Goal: Task Accomplishment & Management: Manage account settings

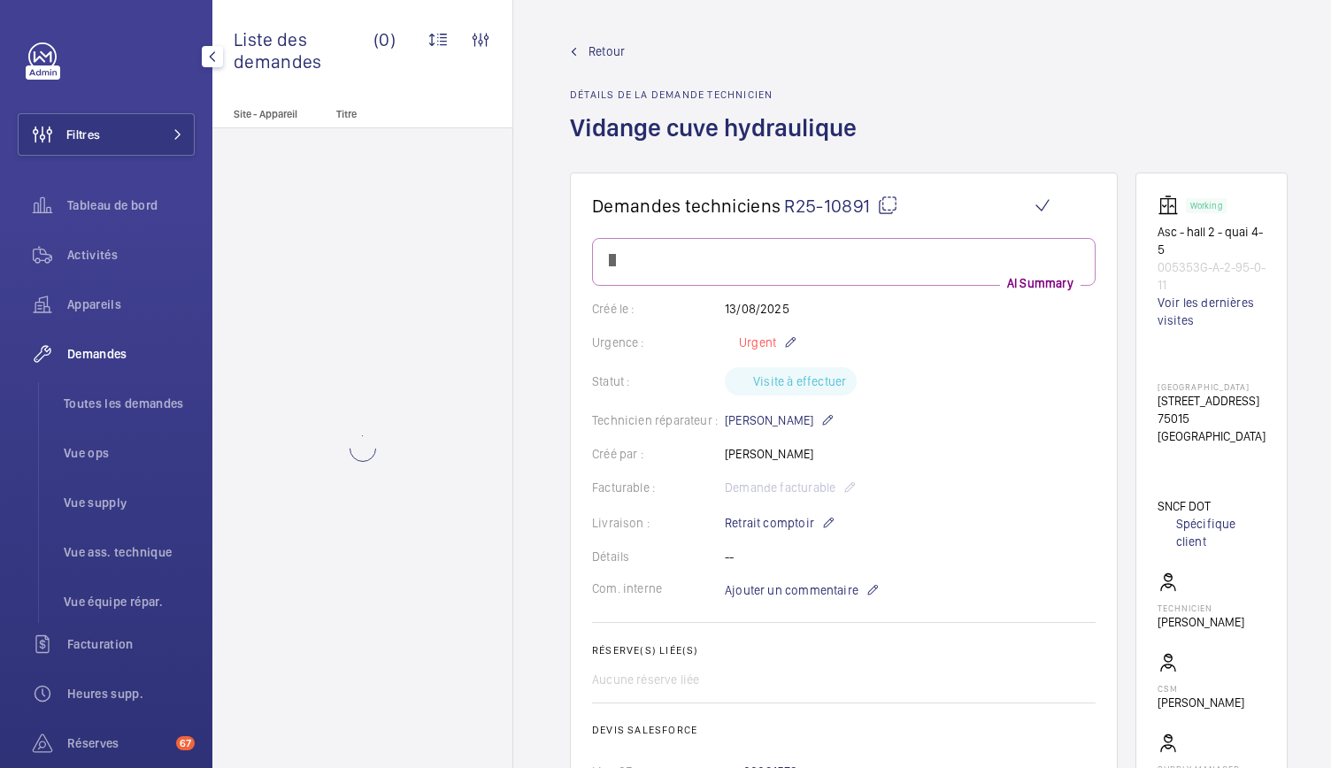
click at [106, 401] on span "Toutes les demandes" at bounding box center [129, 404] width 131 height 18
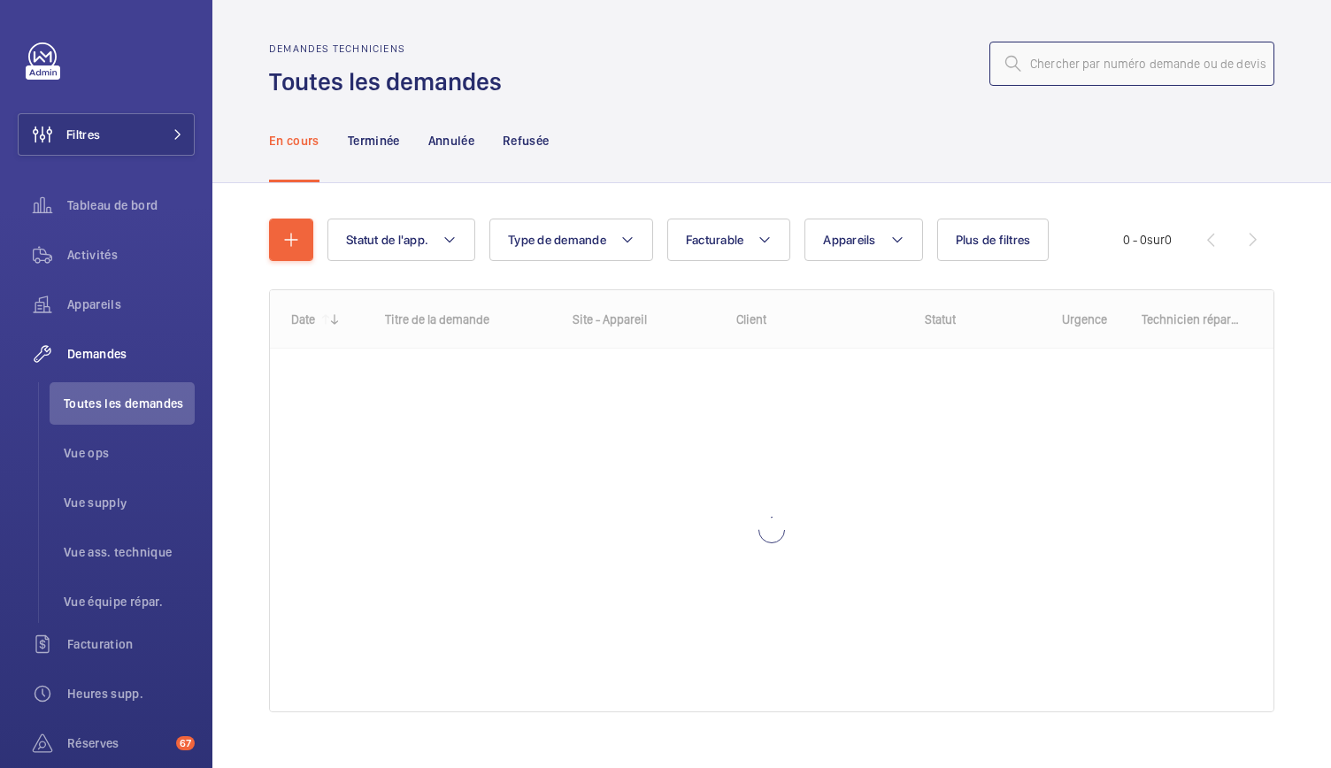
click at [1028, 50] on input "text" at bounding box center [1132, 64] width 285 height 44
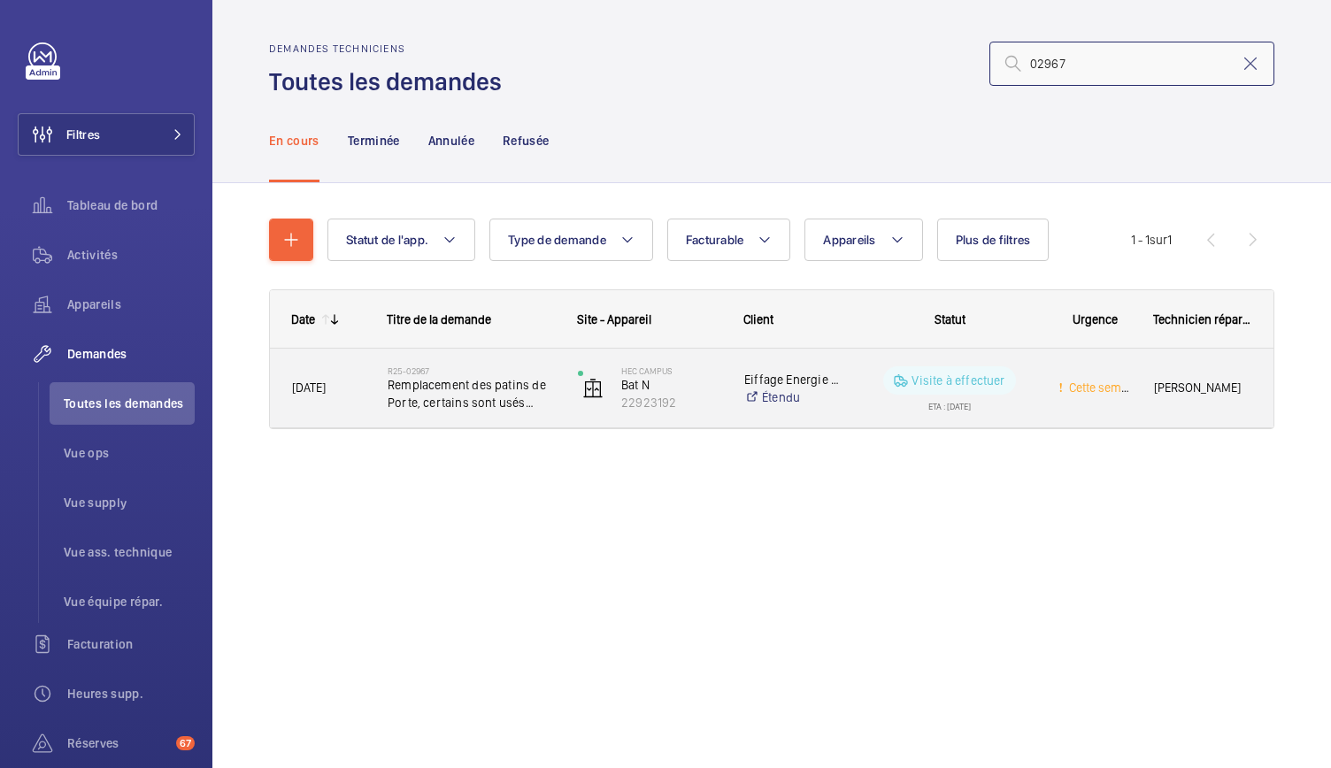
type input "02967"
click at [490, 397] on span "Remplacement des patins de Porte, certains sont usés d’autres manquants." at bounding box center [471, 393] width 167 height 35
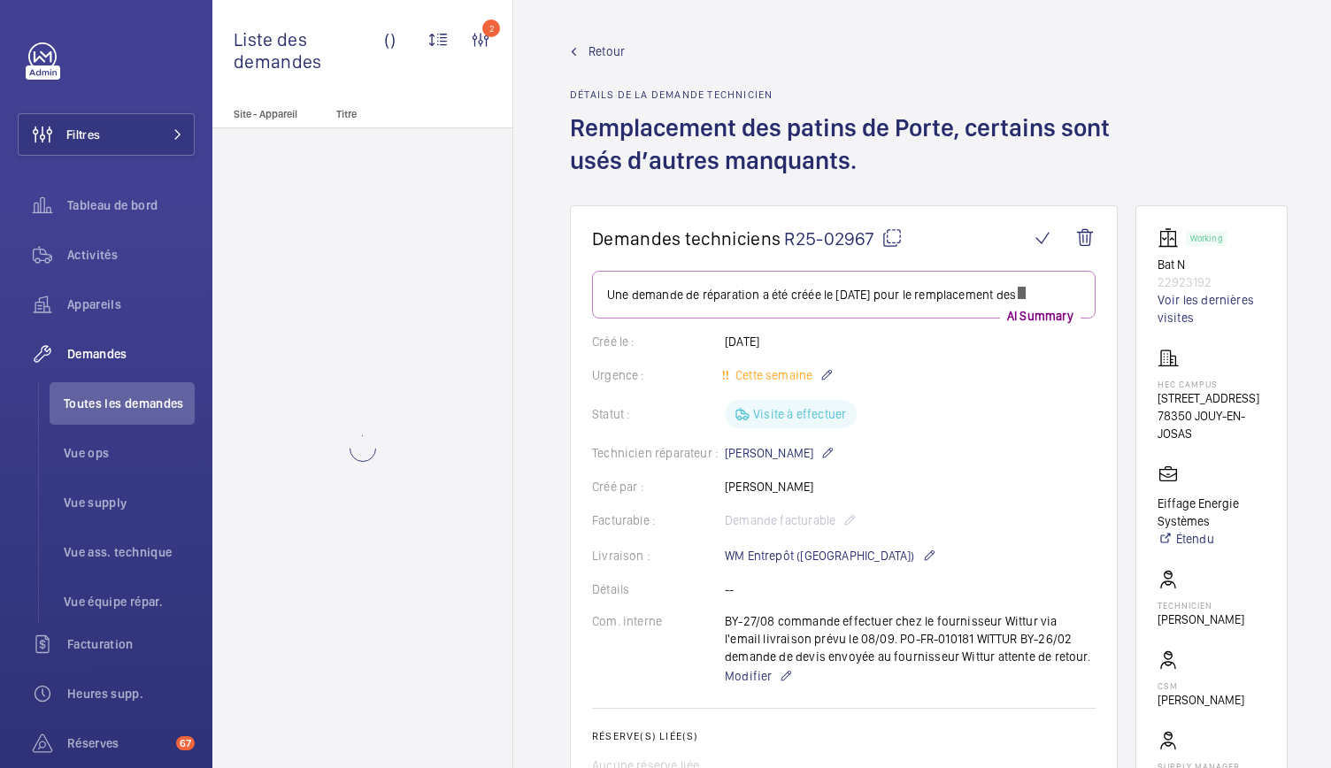
scroll to position [55, 0]
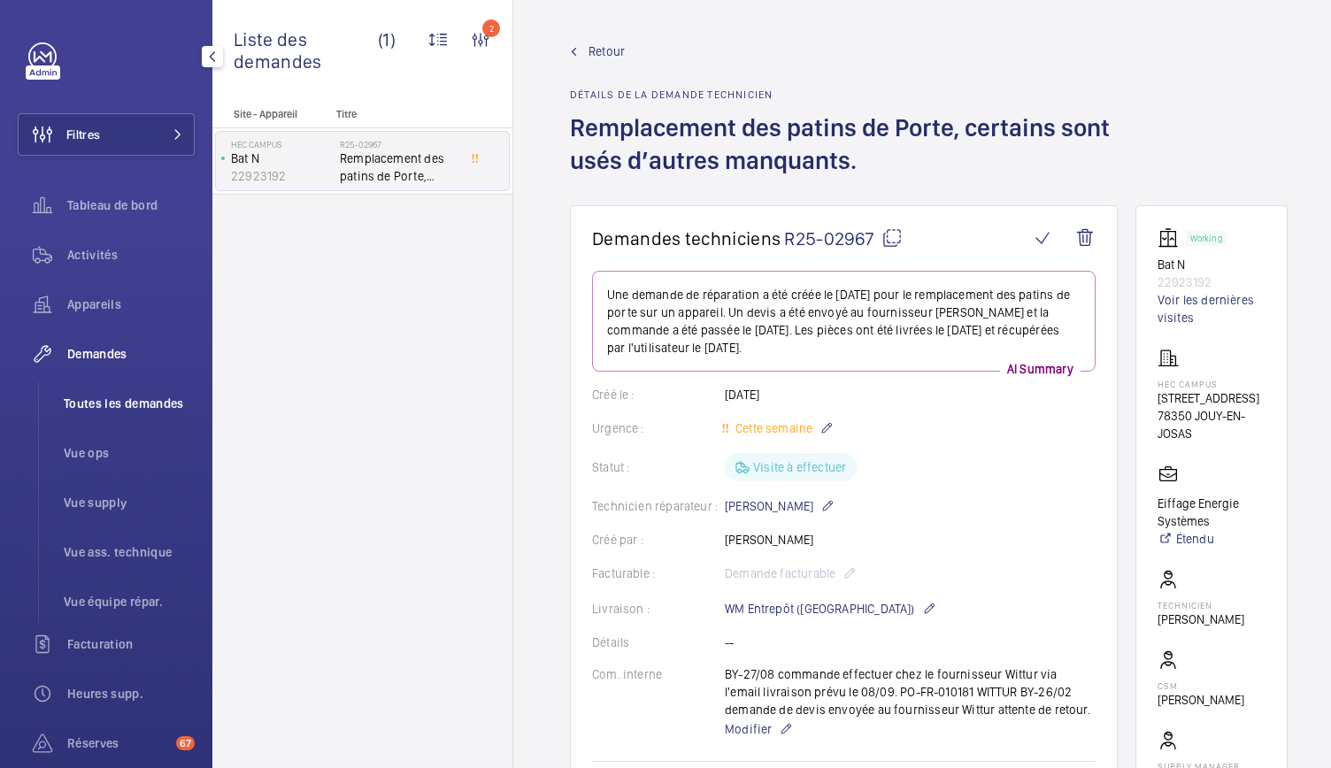
click at [126, 403] on span "Toutes les demandes" at bounding box center [129, 404] width 131 height 18
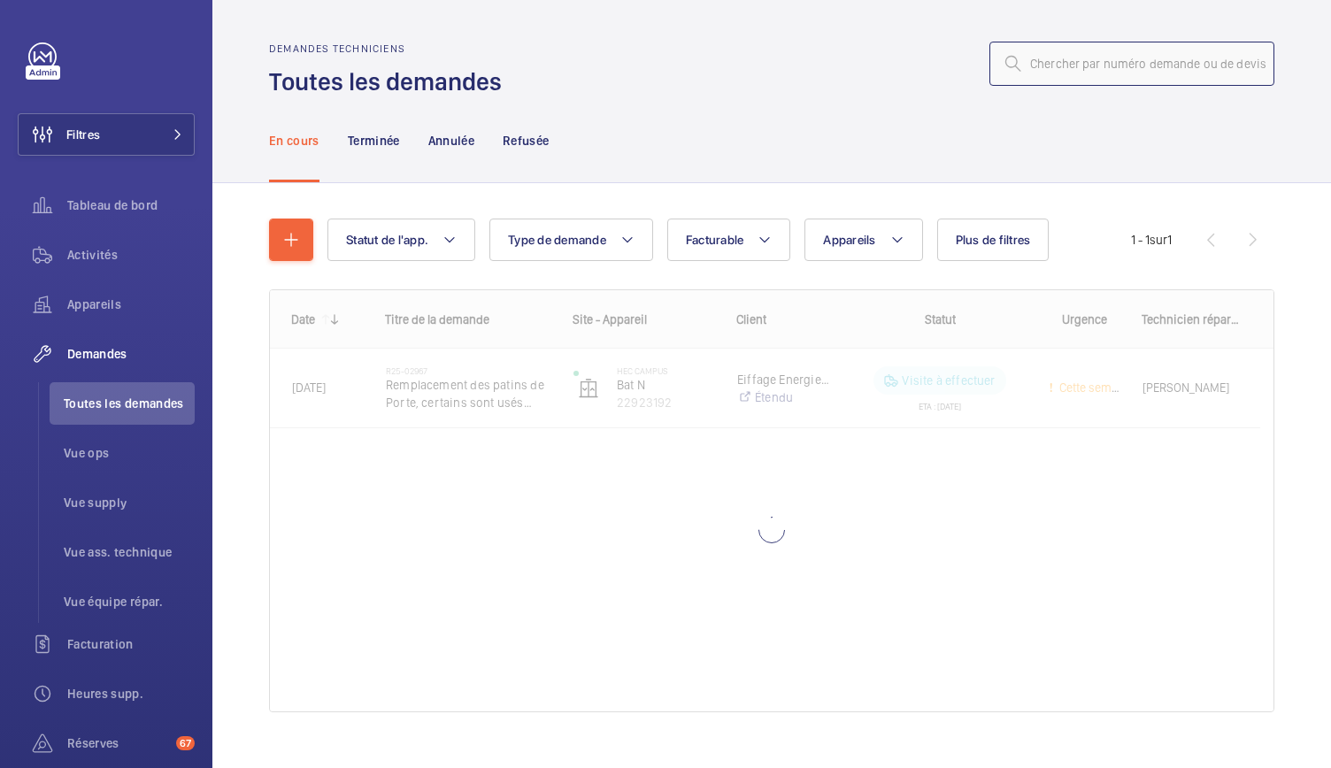
click at [1041, 68] on input "text" at bounding box center [1132, 64] width 285 height 44
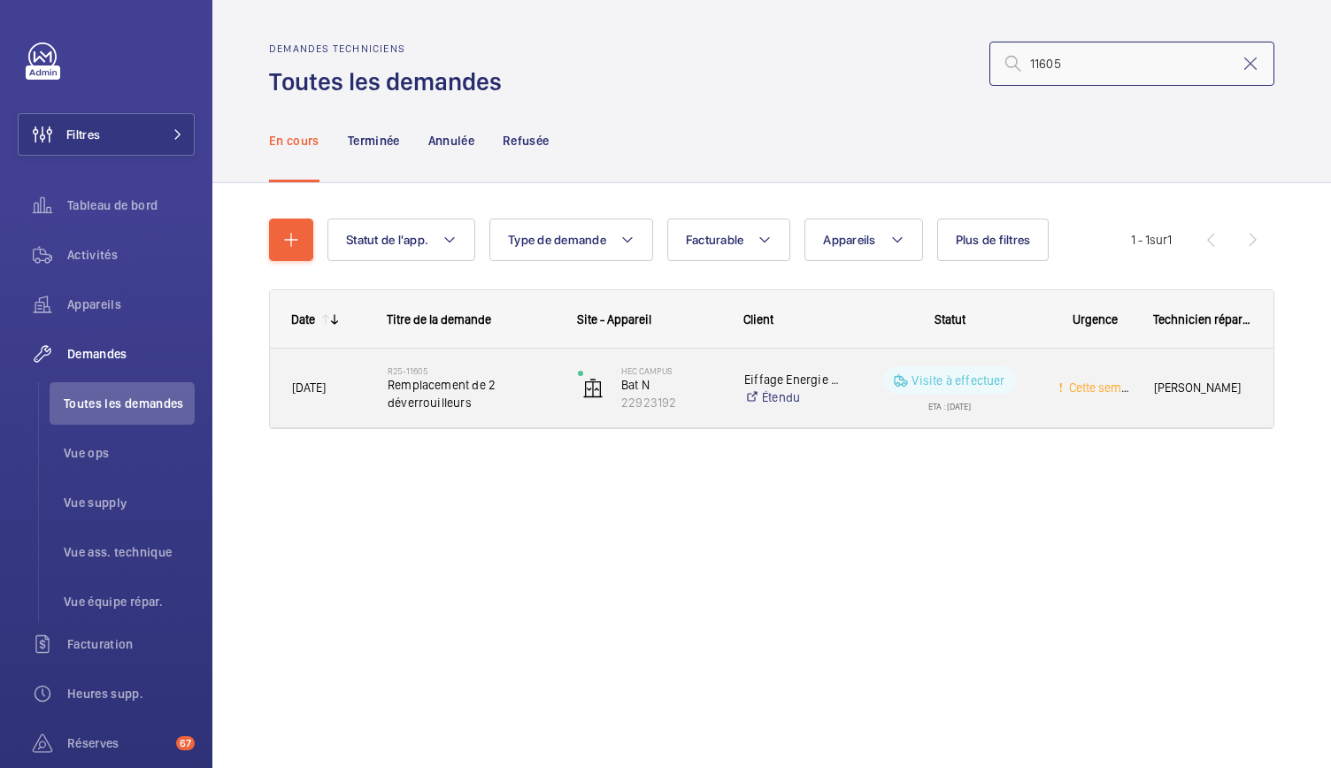
type input "11605"
click at [483, 396] on span "Remplacement de 2 déverrouilleurs" at bounding box center [471, 393] width 167 height 35
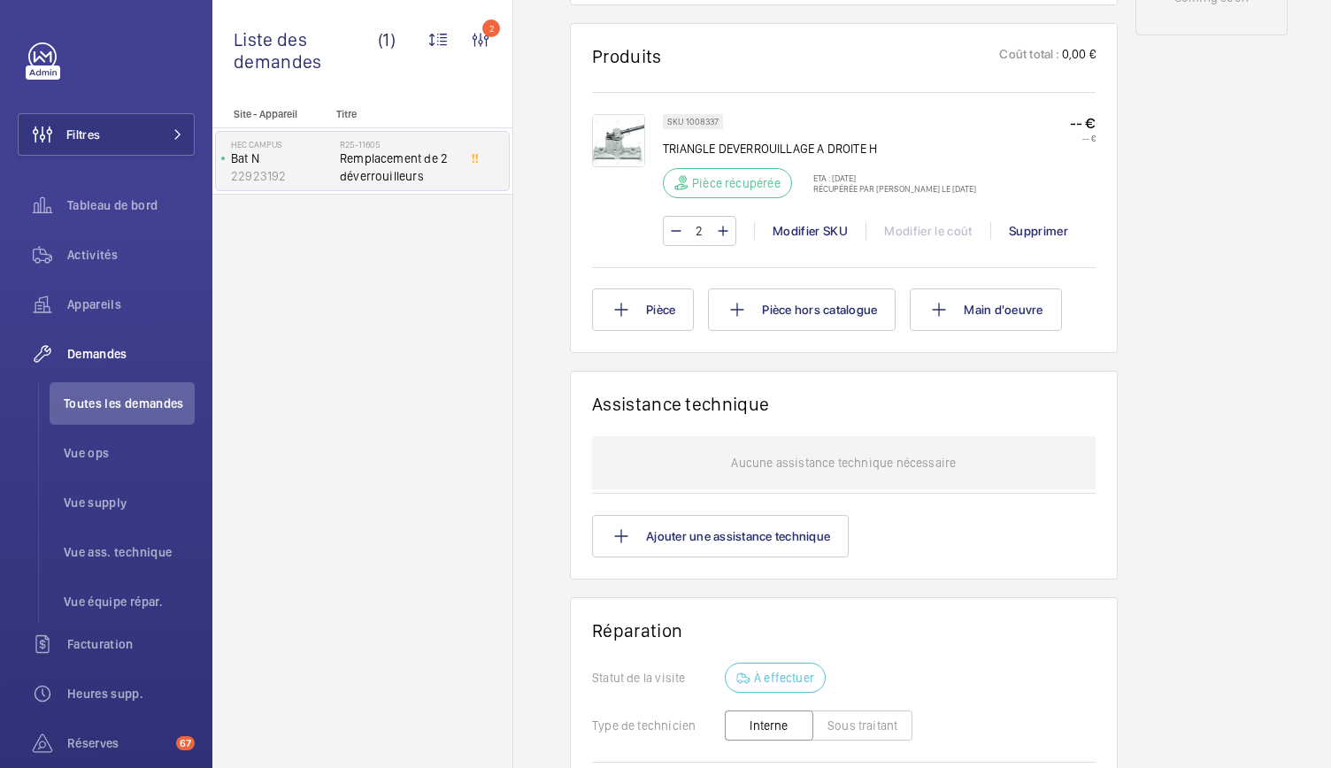
scroll to position [994, 0]
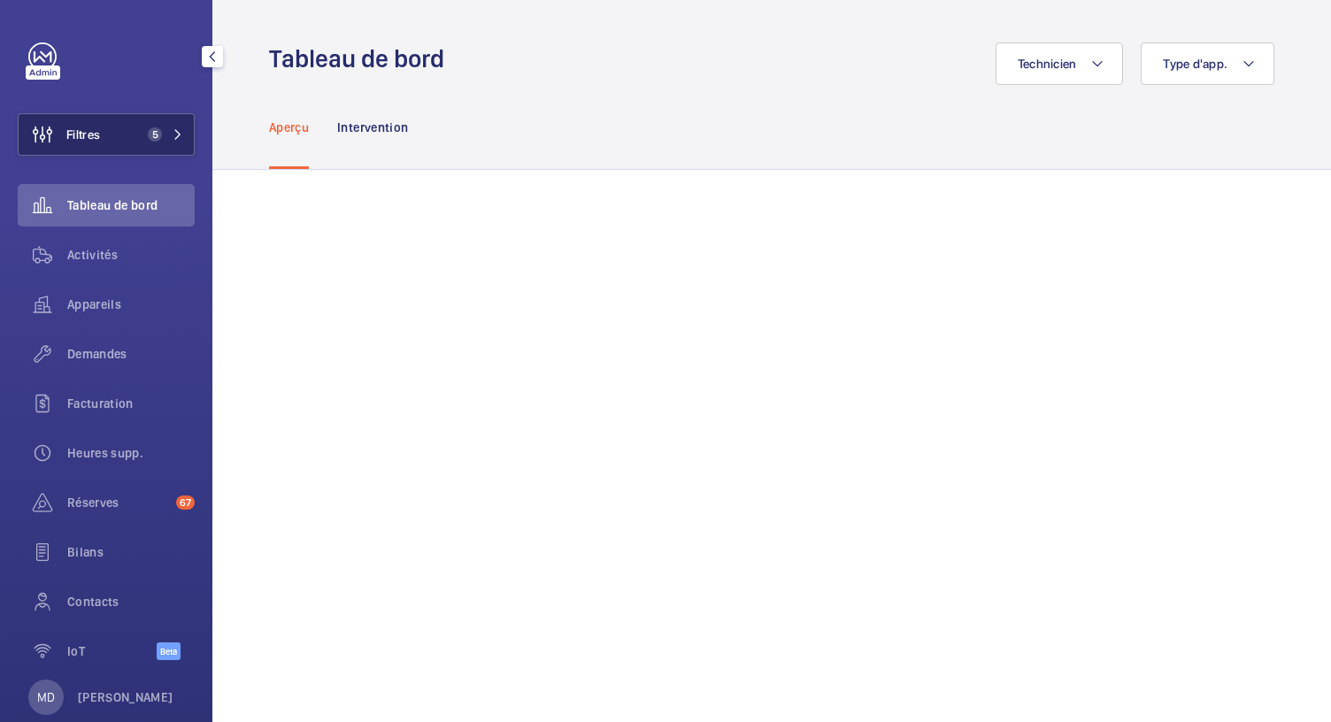
click at [154, 132] on span "5" at bounding box center [155, 134] width 14 height 14
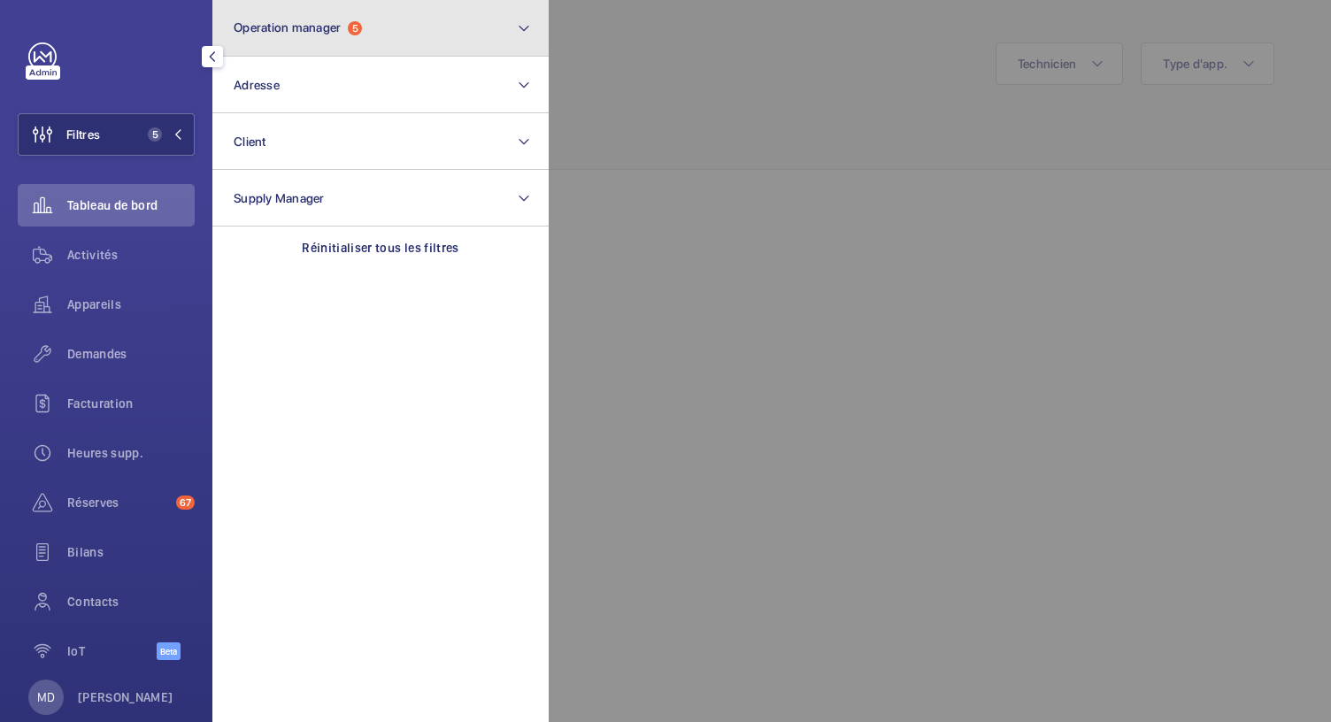
click at [434, 45] on button "Operation manager 5" at bounding box center [380, 28] width 336 height 57
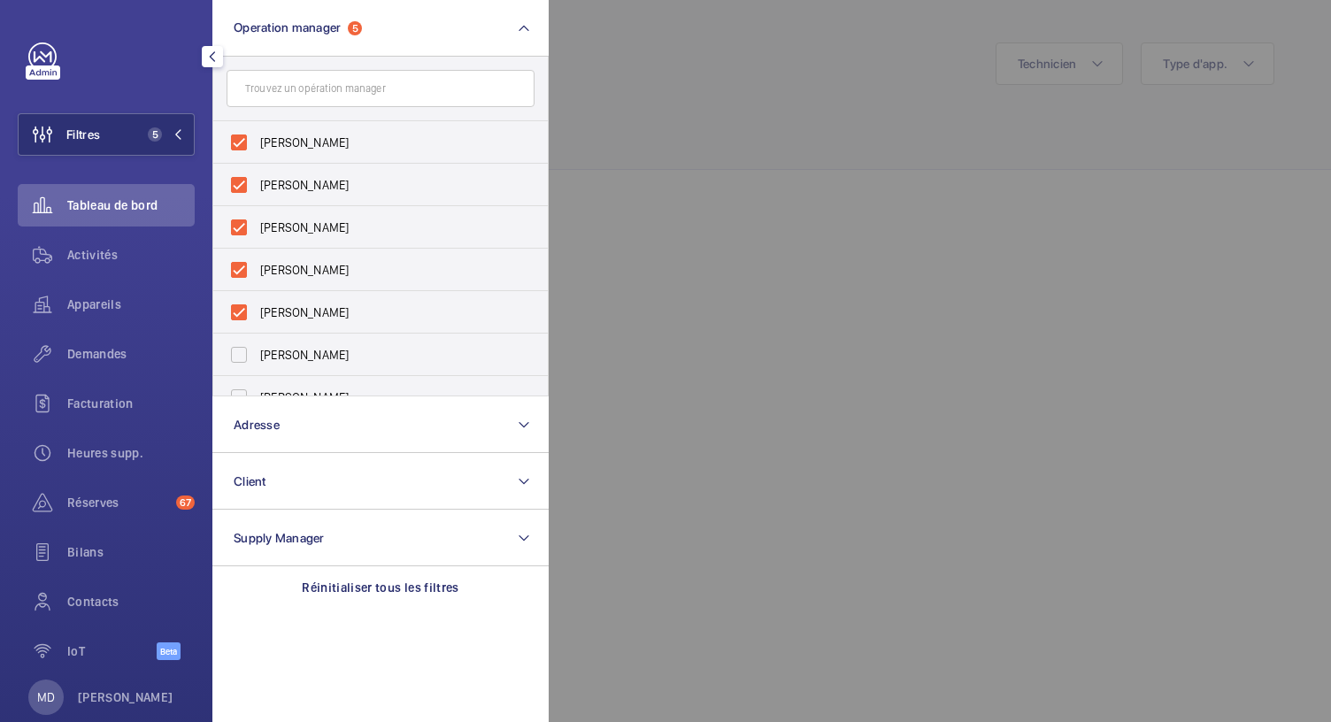
click at [650, 88] on div at bounding box center [1214, 361] width 1331 height 722
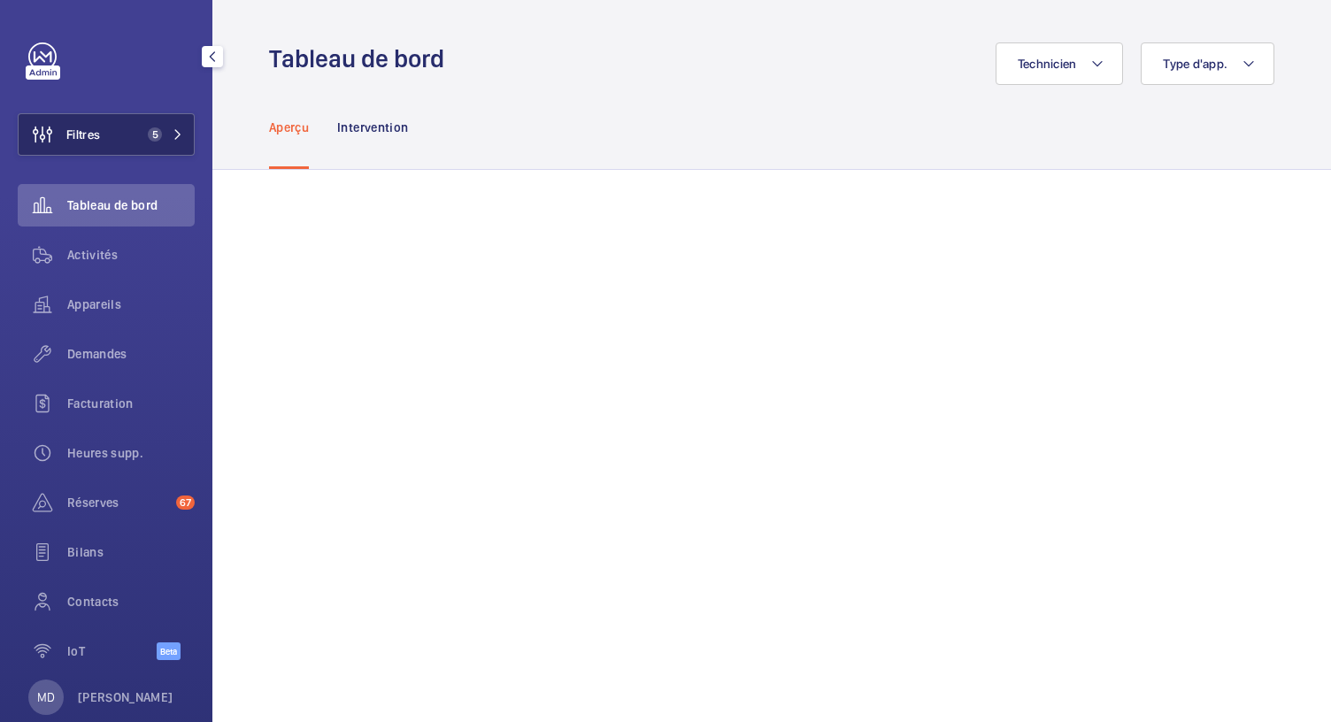
click at [155, 119] on button "Filtres 5" at bounding box center [106, 134] width 177 height 42
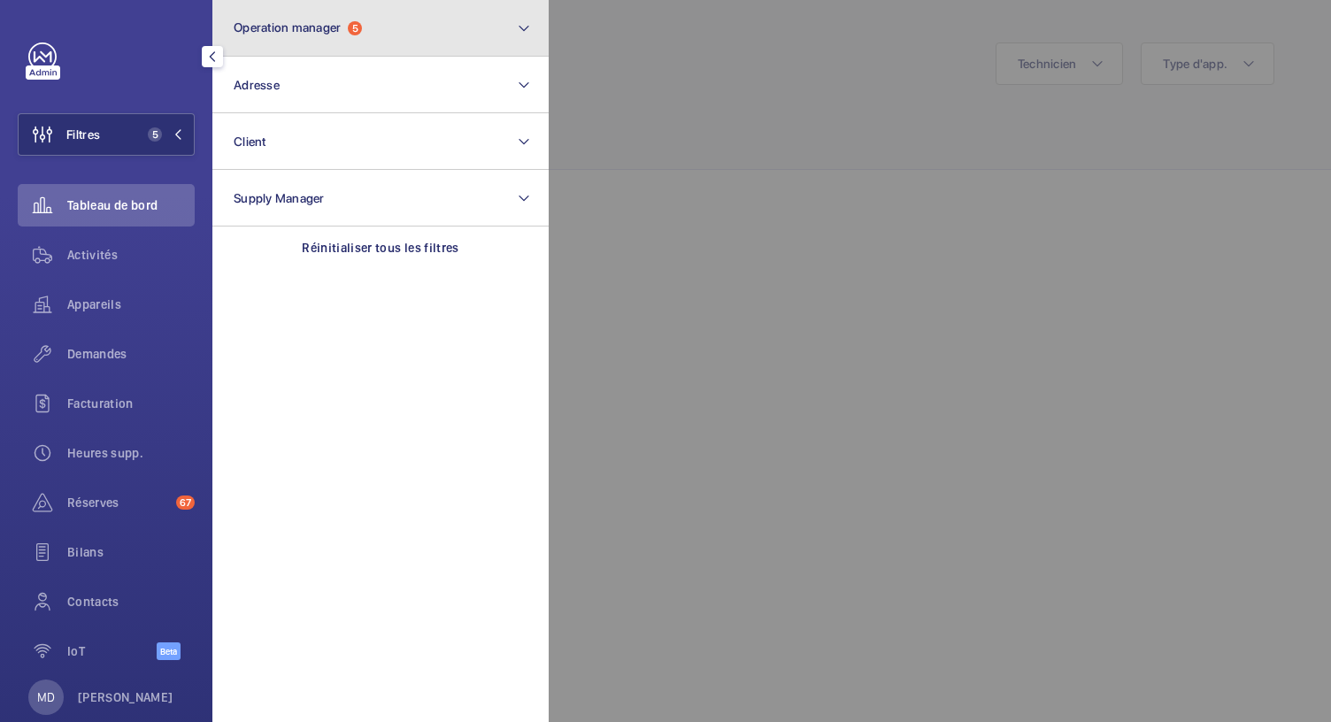
click at [381, 40] on button "Operation manager 5" at bounding box center [380, 28] width 336 height 57
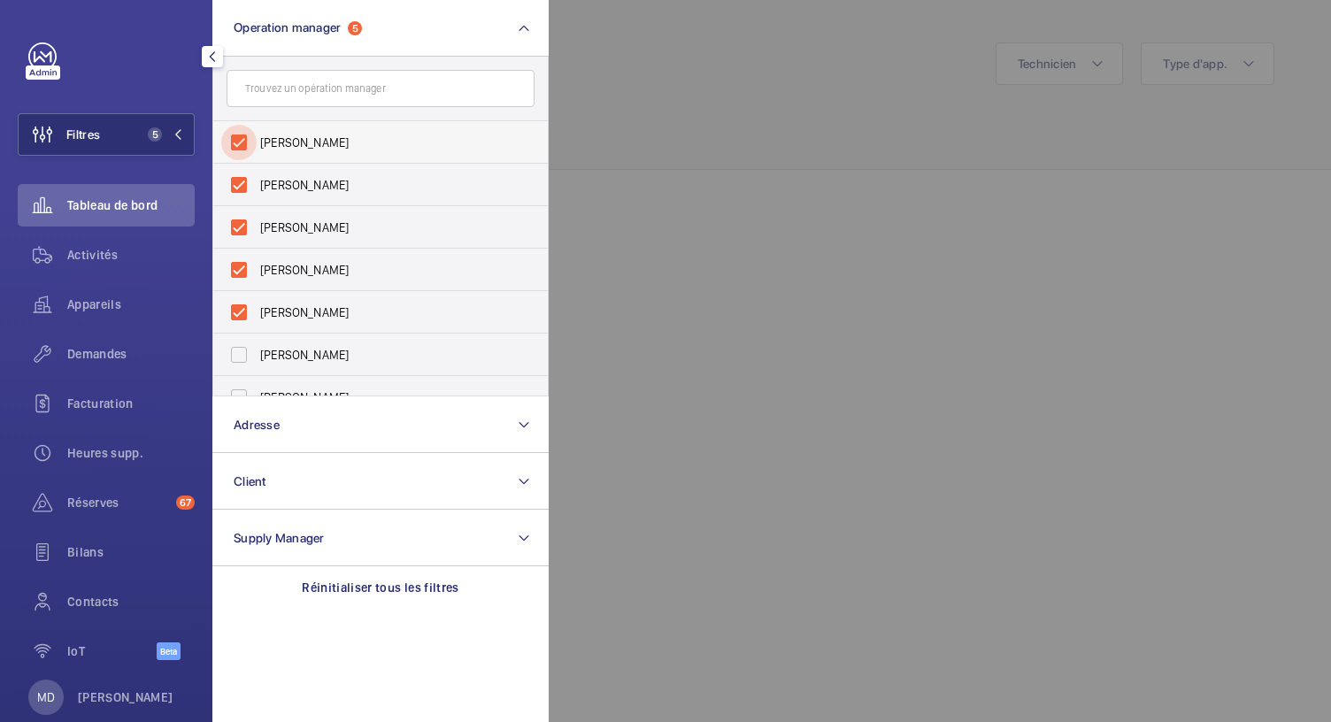
click at [238, 145] on input "Florence Dulin" at bounding box center [238, 142] width 35 height 35
checkbox input "false"
click at [240, 141] on input "Zohra Hamdani" at bounding box center [238, 142] width 35 height 35
checkbox input "false"
click at [241, 143] on input "Anthony Mouchez" at bounding box center [238, 142] width 35 height 35
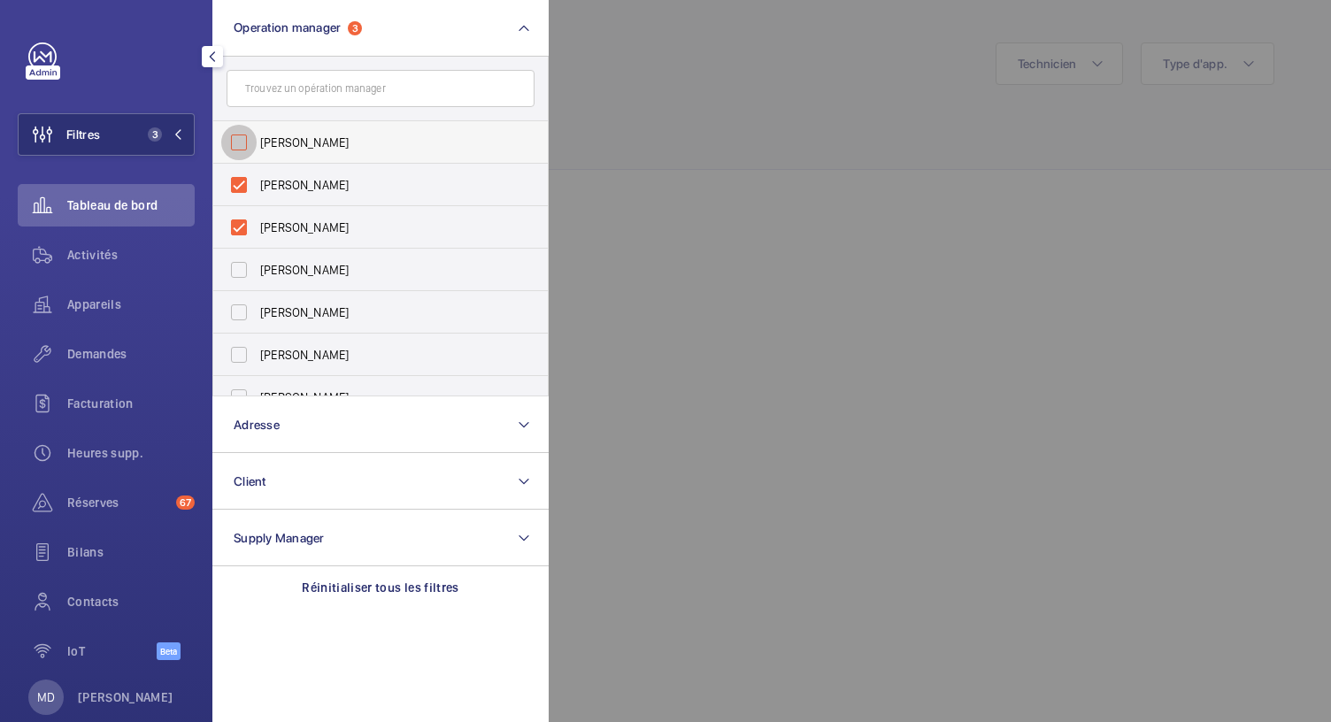
checkbox input "false"
click at [241, 143] on input "Karim Kaced" at bounding box center [238, 142] width 35 height 35
checkbox input "false"
click at [241, 143] on input "[PERSON_NAME]" at bounding box center [238, 142] width 35 height 35
checkbox input "false"
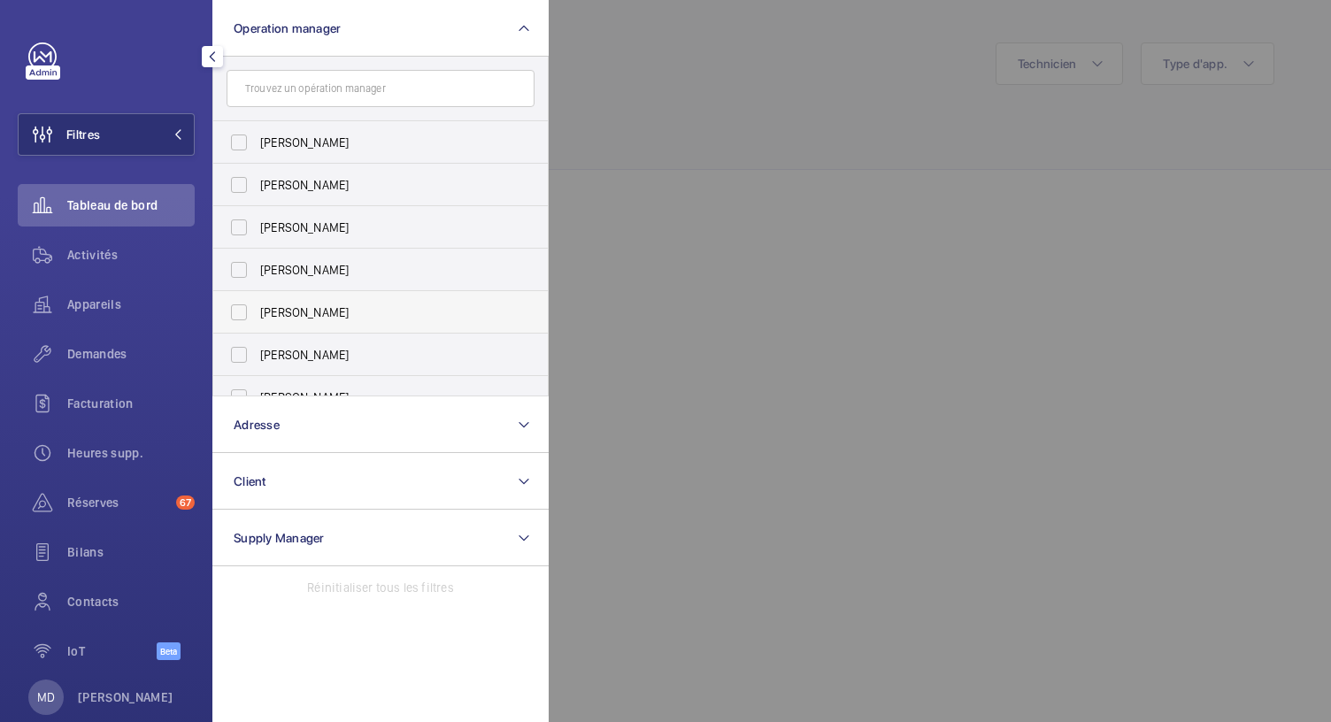
click at [266, 312] on span "[PERSON_NAME]" at bounding box center [381, 313] width 243 height 18
click at [257, 312] on input "[PERSON_NAME]" at bounding box center [238, 312] width 35 height 35
checkbox input "true"
click at [112, 314] on div "Appareils" at bounding box center [106, 304] width 177 height 42
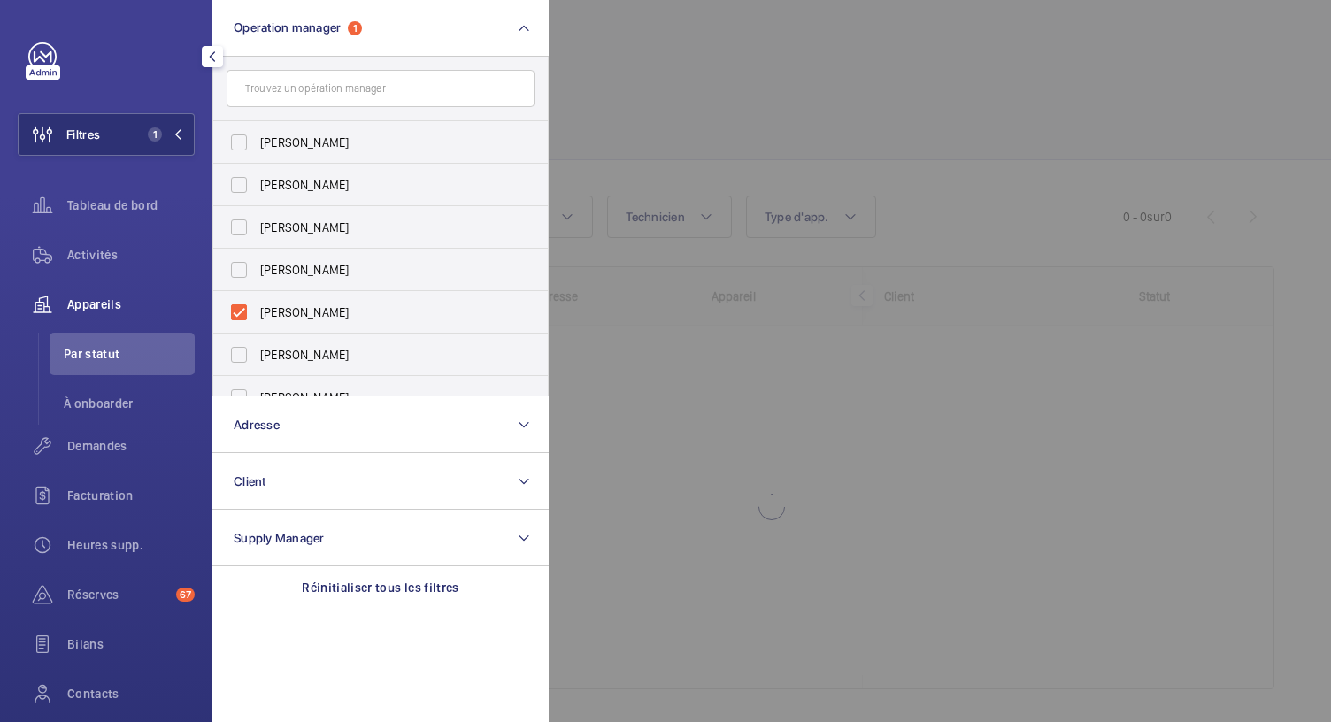
click at [621, 95] on div at bounding box center [1214, 361] width 1331 height 722
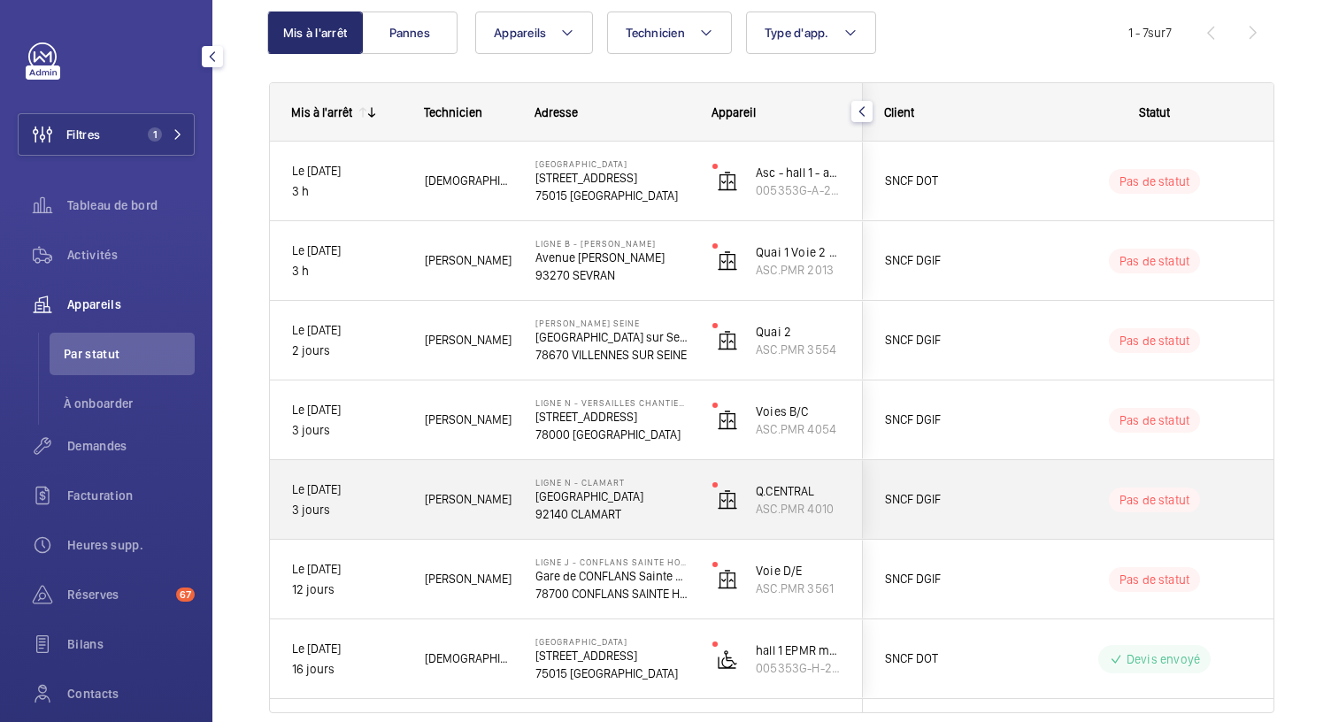
scroll to position [259, 0]
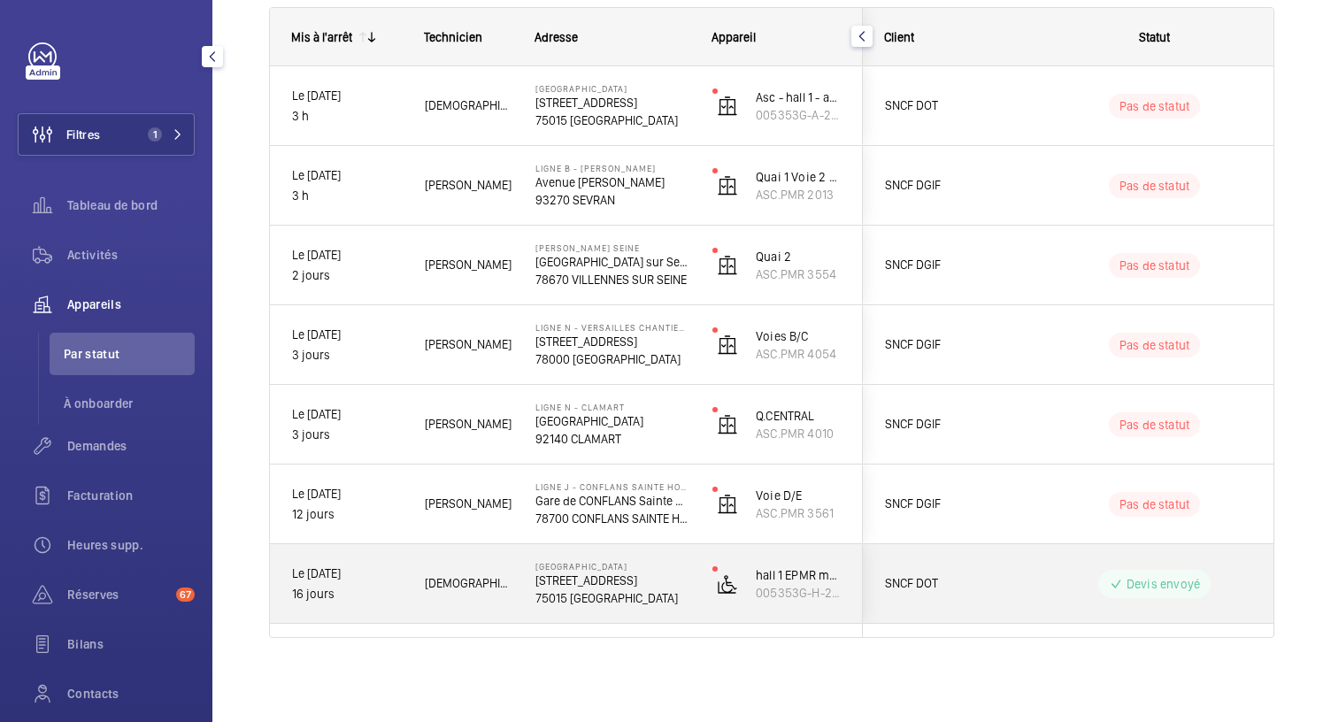
click at [615, 597] on p "75015 PARIS" at bounding box center [612, 598] width 154 height 18
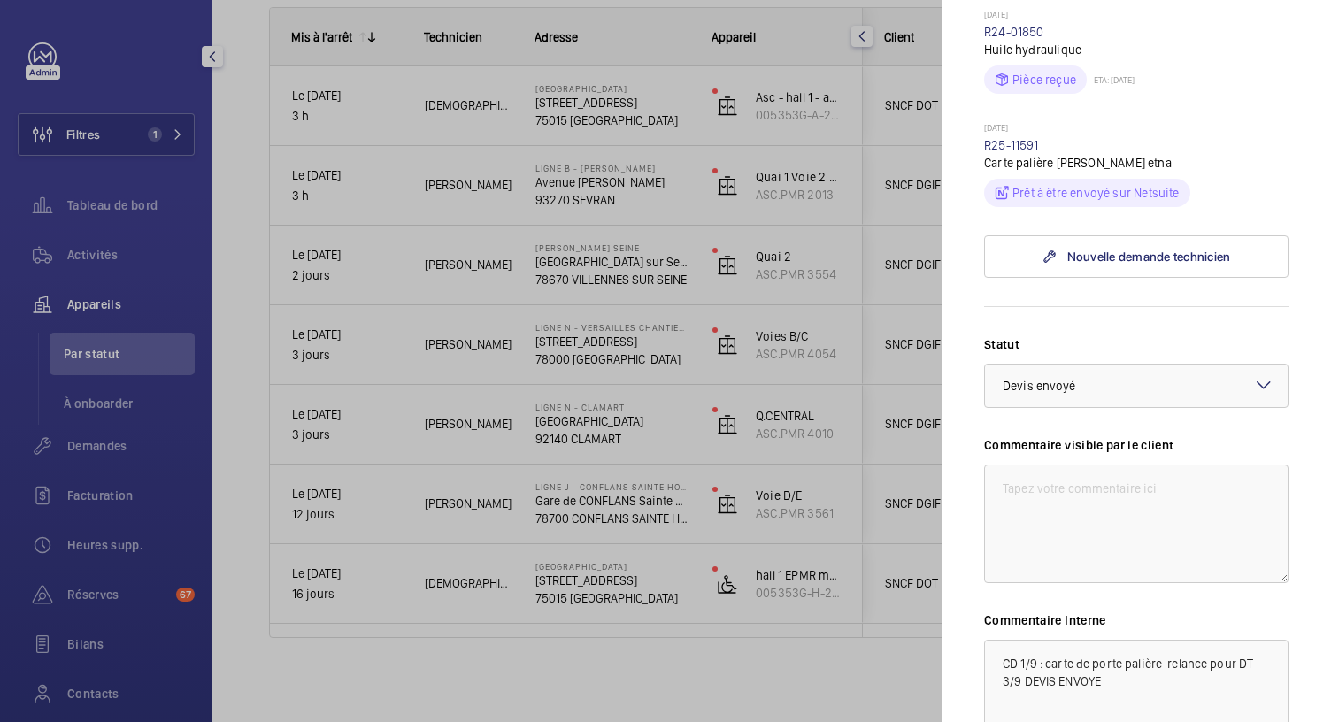
scroll to position [549, 0]
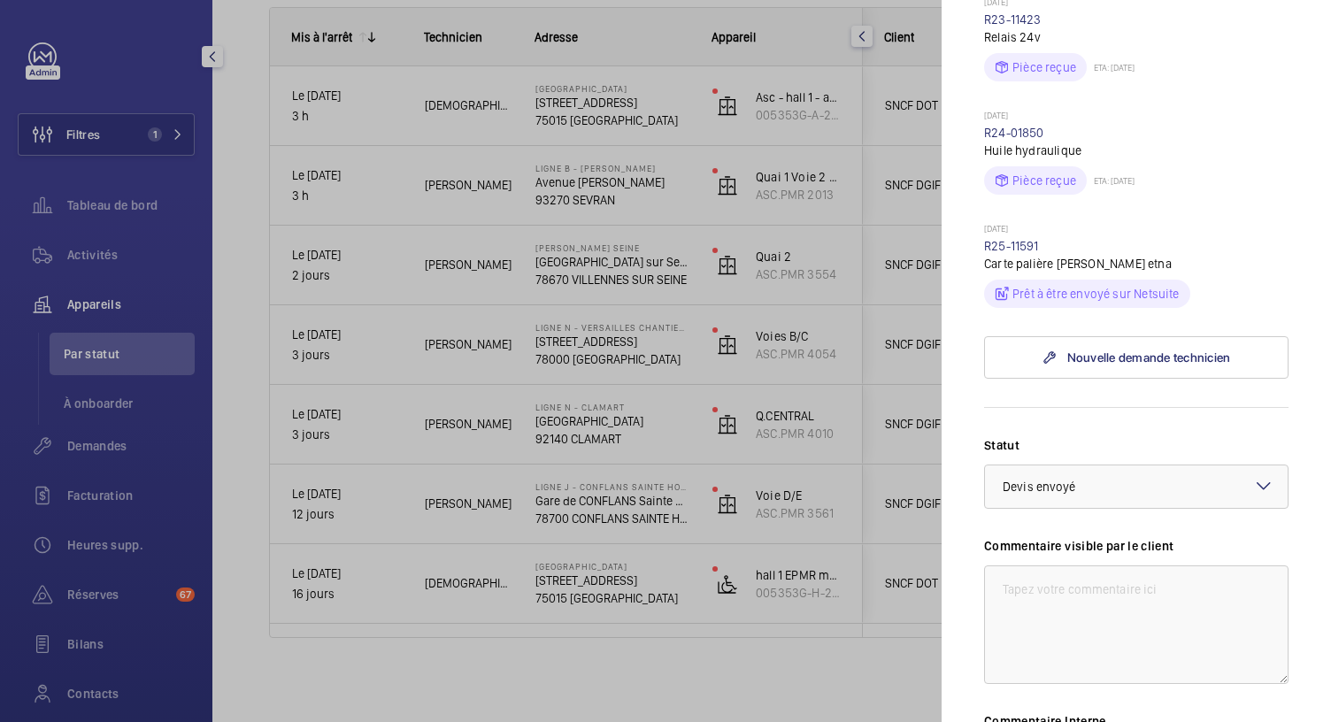
click at [575, 512] on div at bounding box center [665, 361] width 1331 height 722
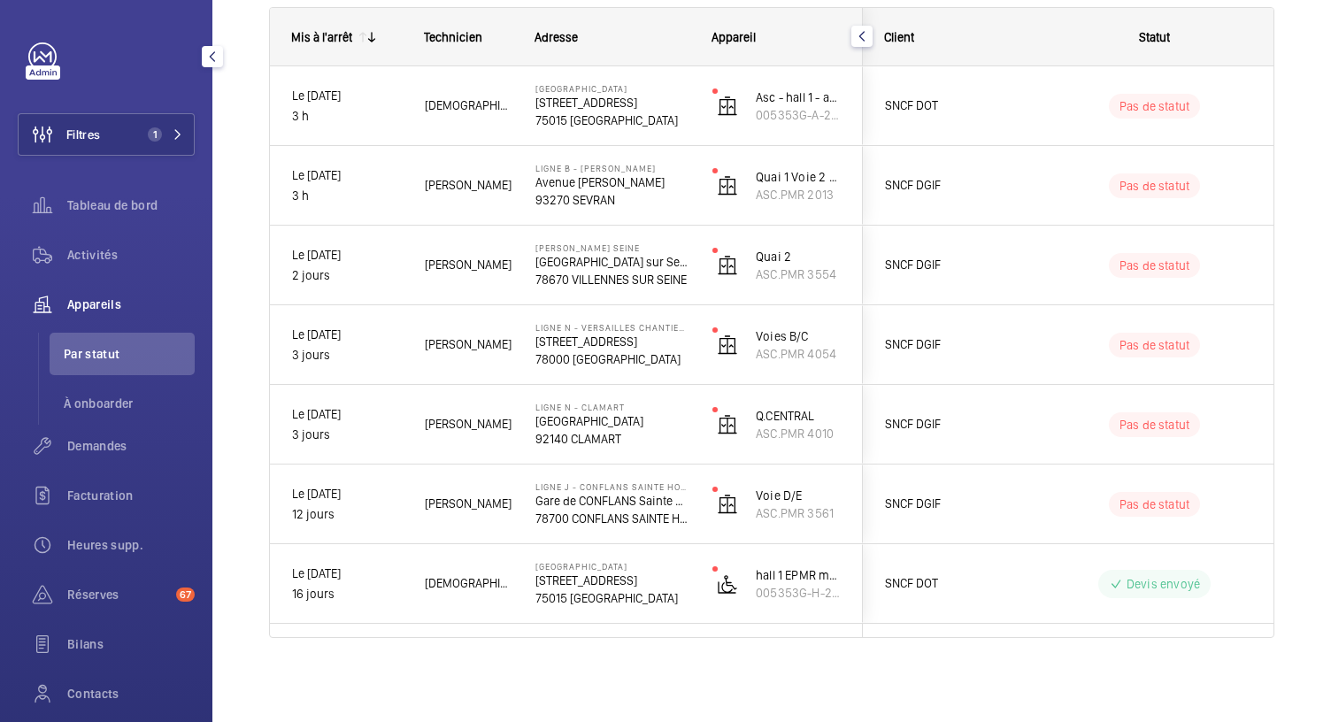
click at [575, 512] on mat-sidenav-container "Filtres 1 Tableau de bord Activités Appareils Par statut À onboarder Demandes F…" at bounding box center [665, 361] width 1331 height 722
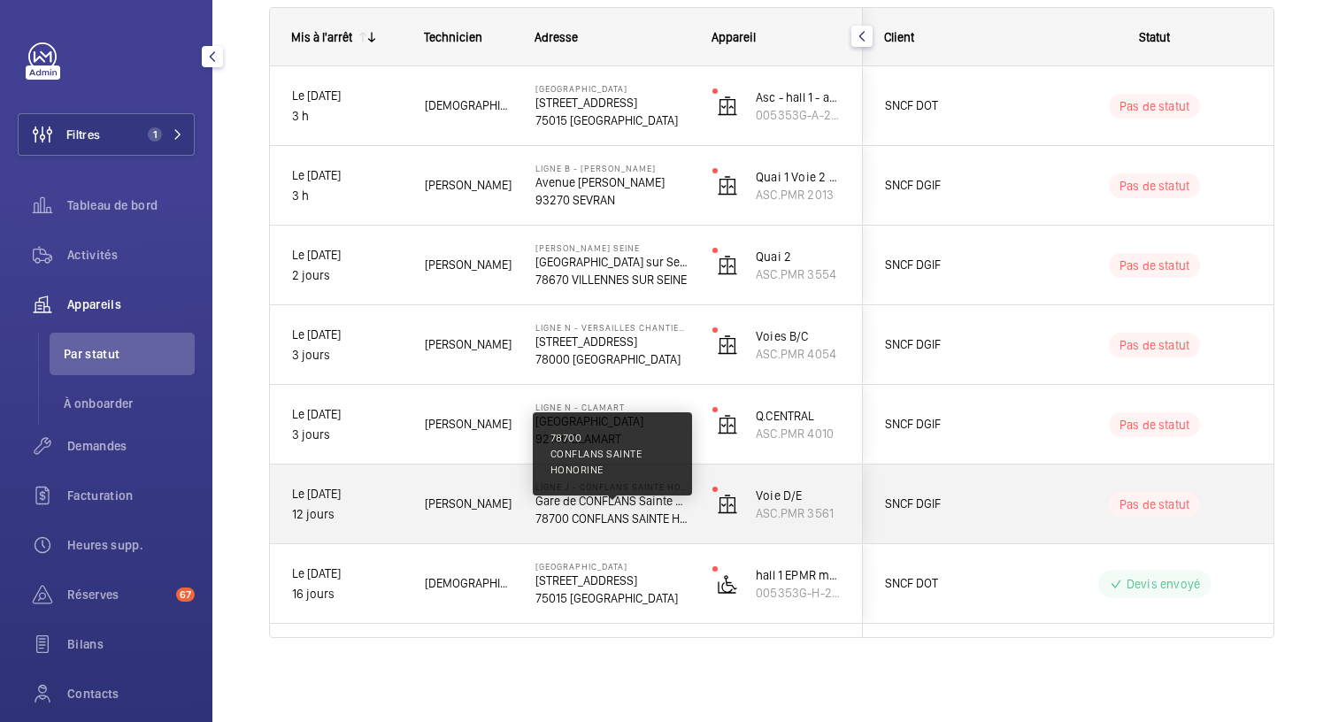
click at [637, 513] on p "78700 CONFLANS SAINTE HONORINE" at bounding box center [612, 519] width 154 height 18
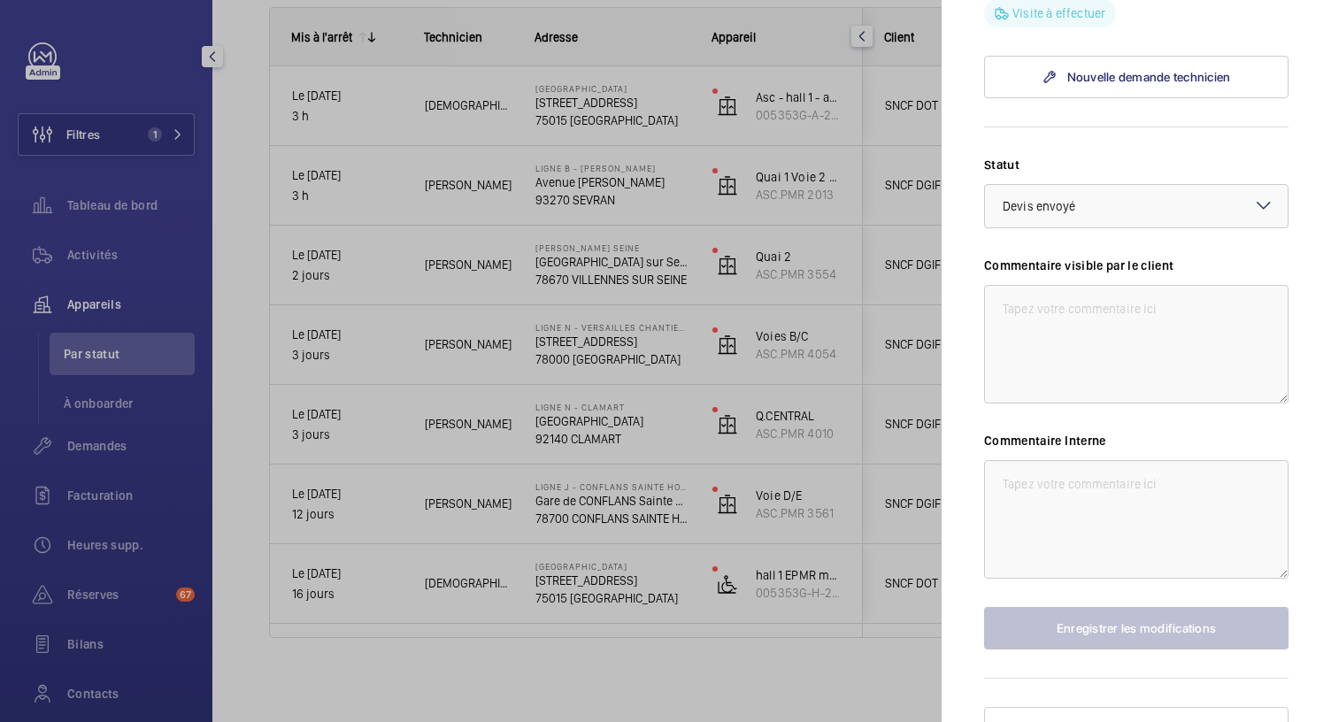
scroll to position [726, 0]
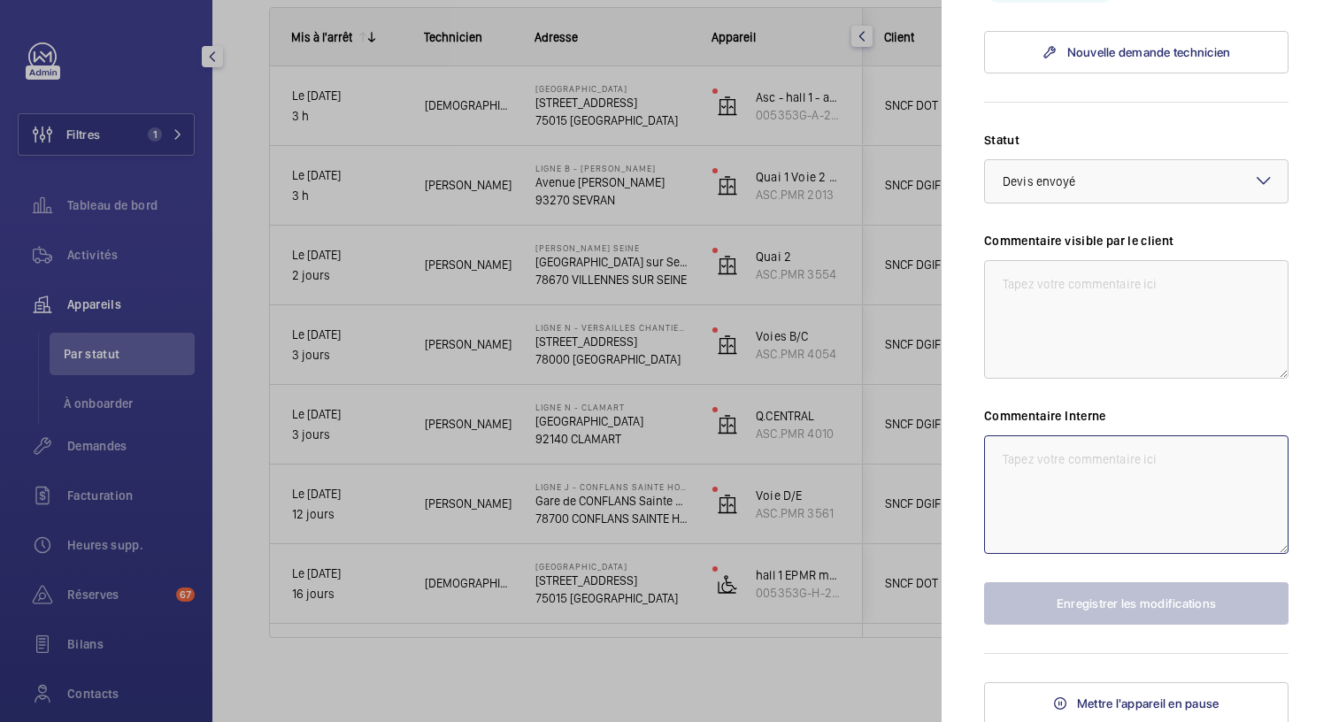
click at [1005, 450] on textarea at bounding box center [1136, 494] width 304 height 119
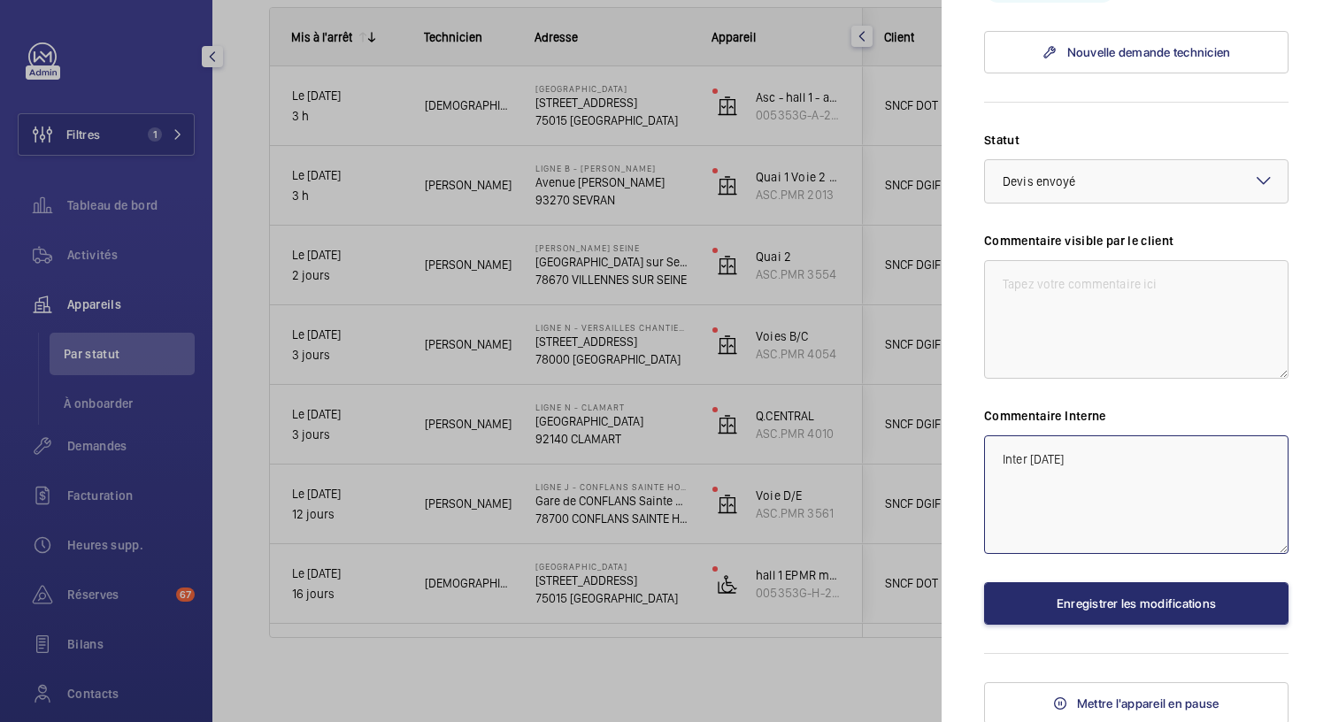
click at [1000, 458] on textarea "Inter mercredi" at bounding box center [1136, 494] width 304 height 119
click at [1128, 461] on textarea "15/09 Inter mercredi" at bounding box center [1136, 494] width 304 height 119
type textarea "15/09 Inter mercredi 17/09"
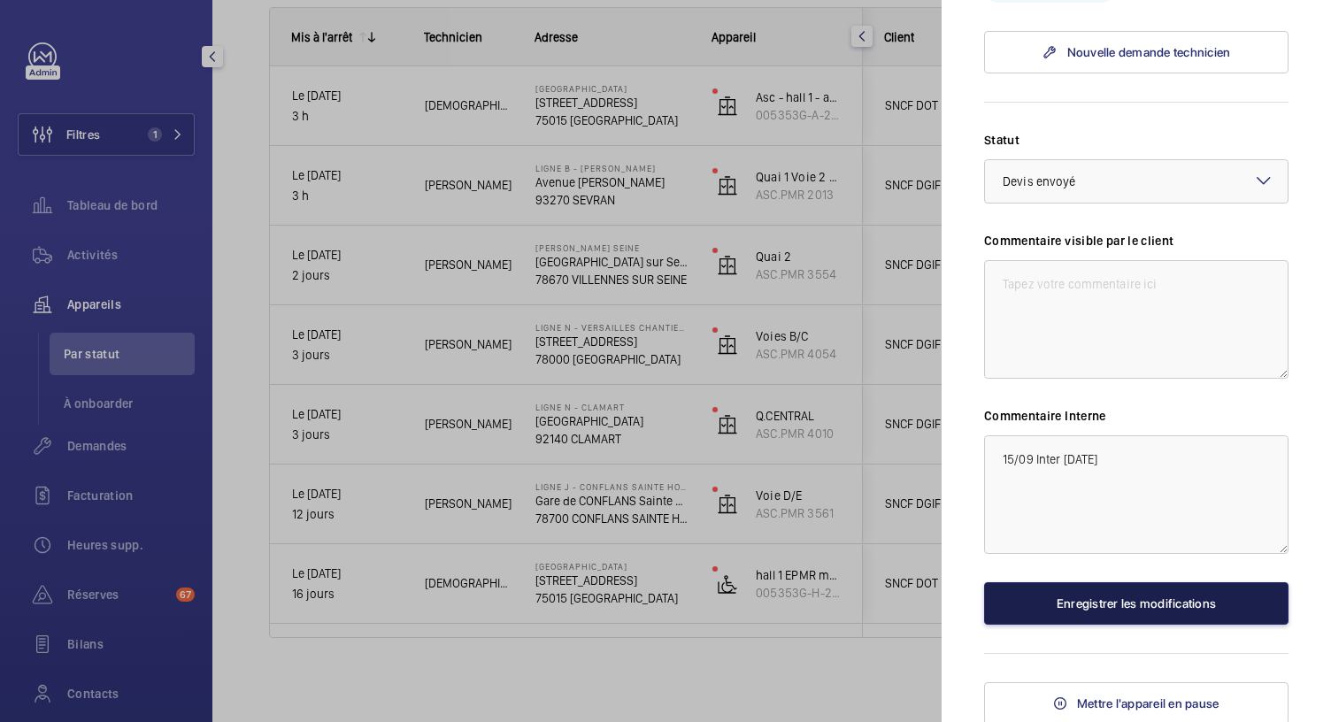
click at [1119, 606] on button "Enregistrer les modifications" at bounding box center [1136, 603] width 304 height 42
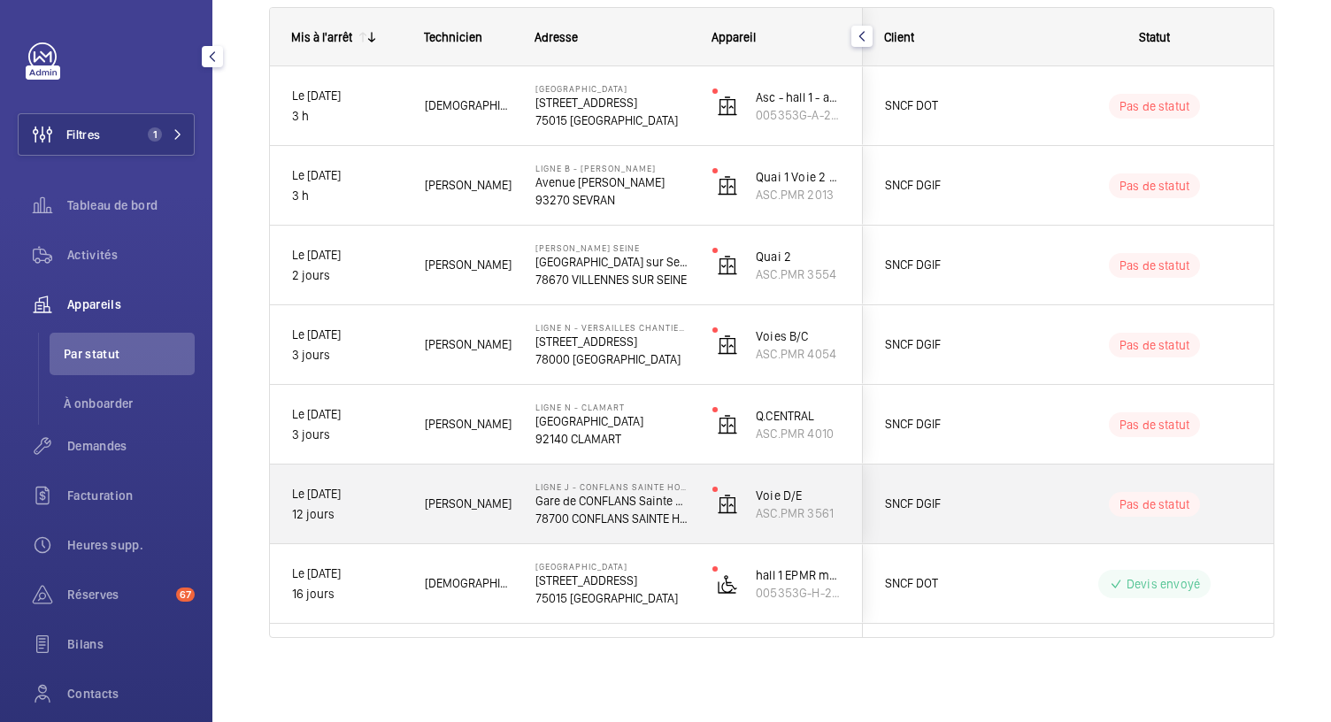
click at [637, 535] on div "Ligne J - CONFLANS SAINTE HONORINE Gare de CONFLANS Sainte Honorine 78700 CONFL…" at bounding box center [601, 505] width 175 height 80
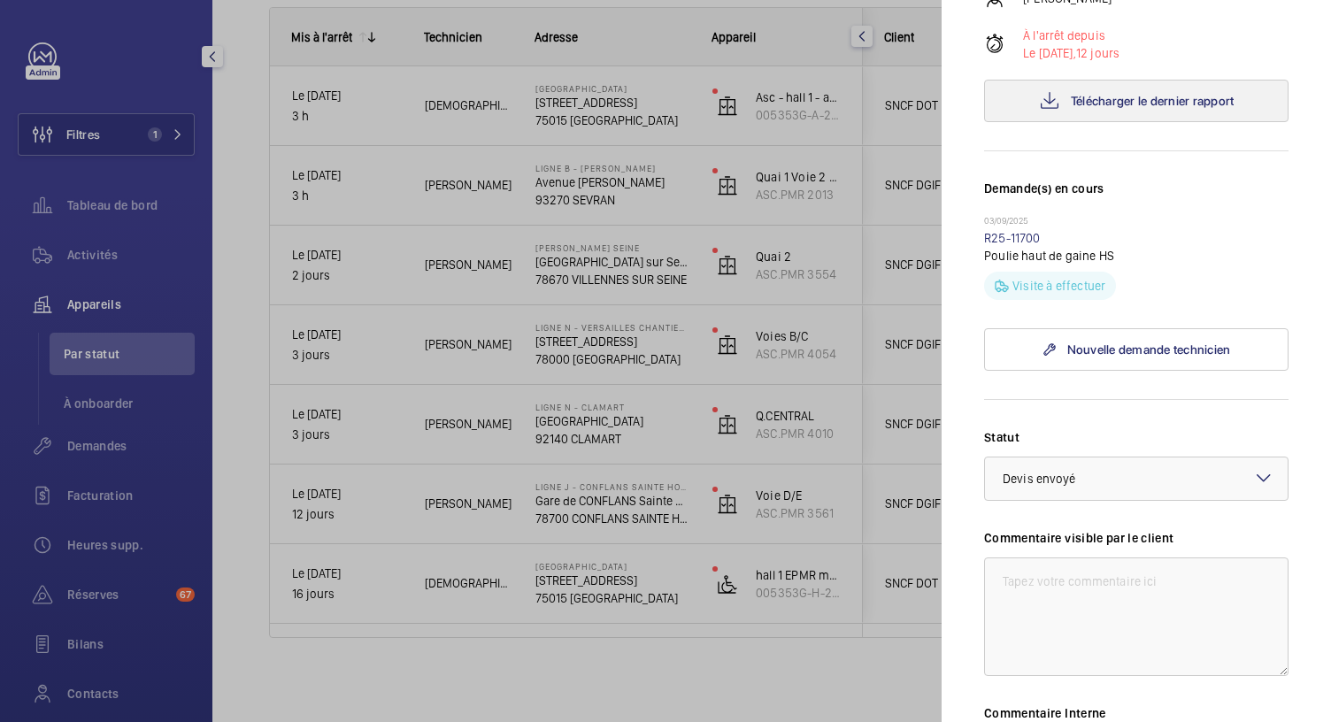
scroll to position [566, 0]
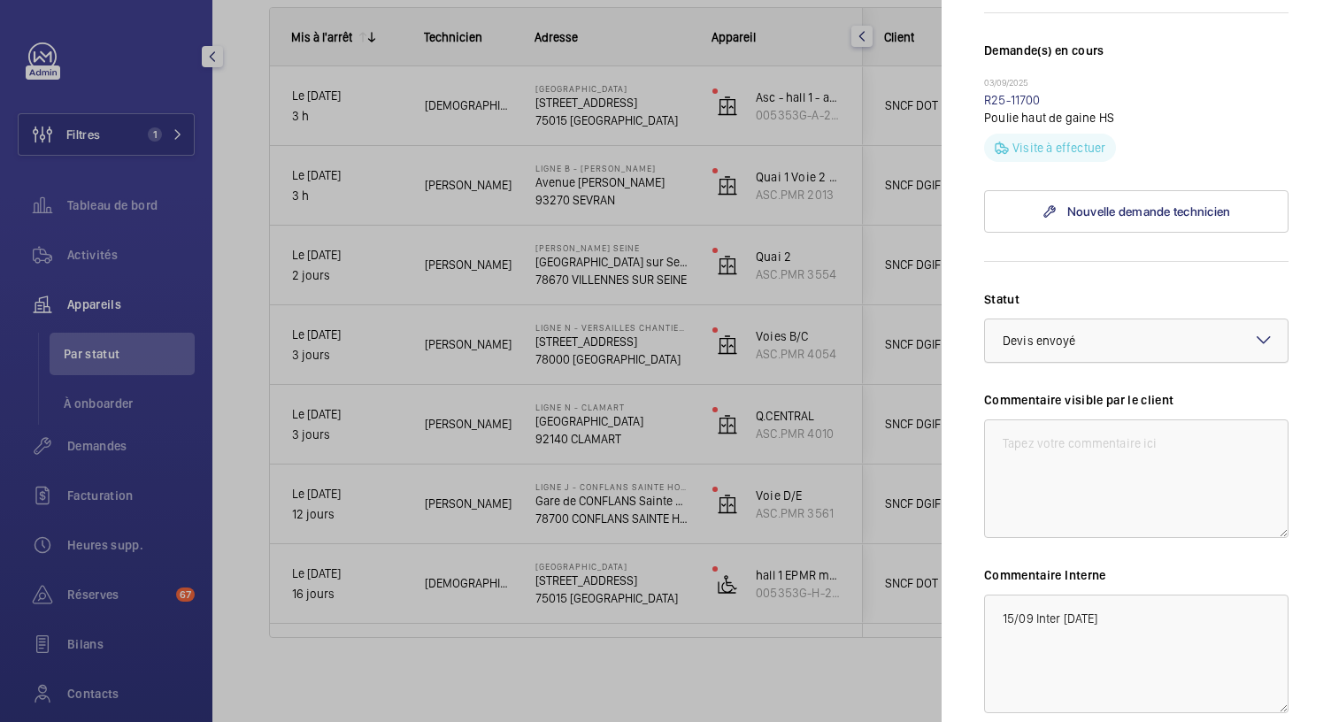
click at [1151, 344] on div at bounding box center [1136, 341] width 303 height 42
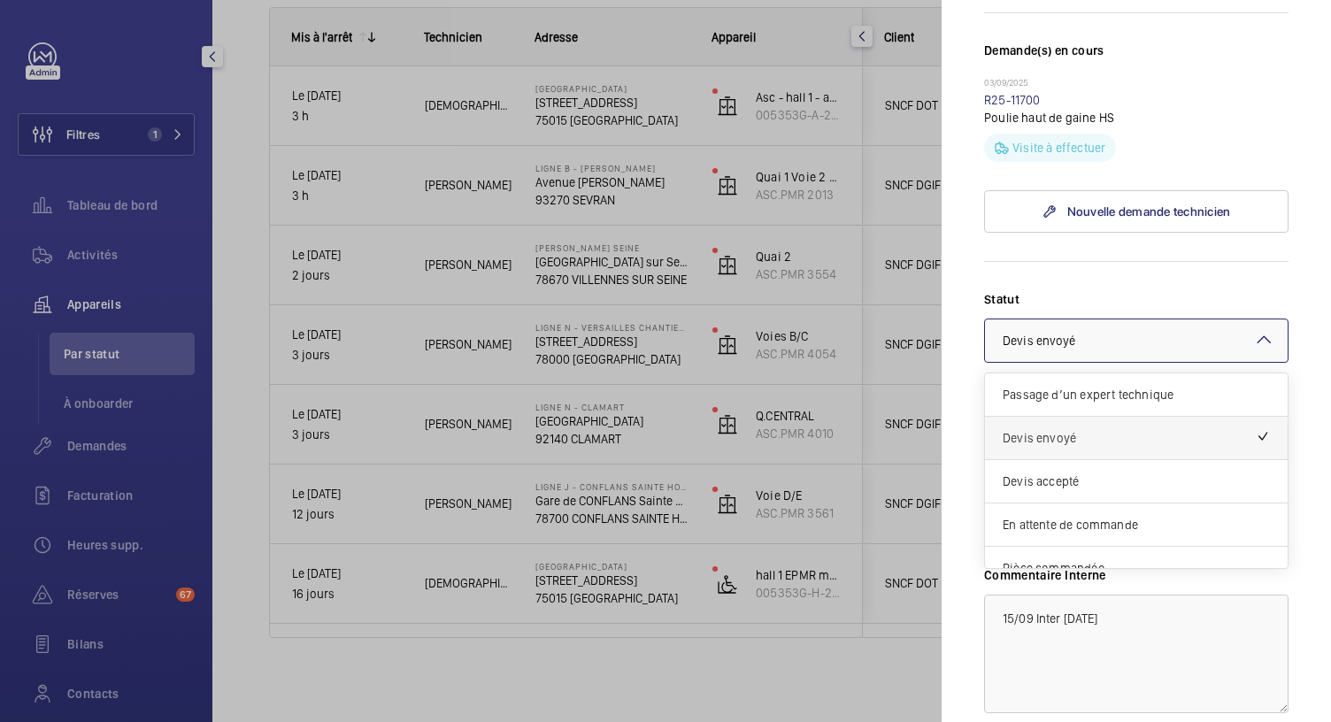
scroll to position [129, 0]
click at [1087, 517] on span "Intervention prévue" at bounding box center [1136, 526] width 267 height 18
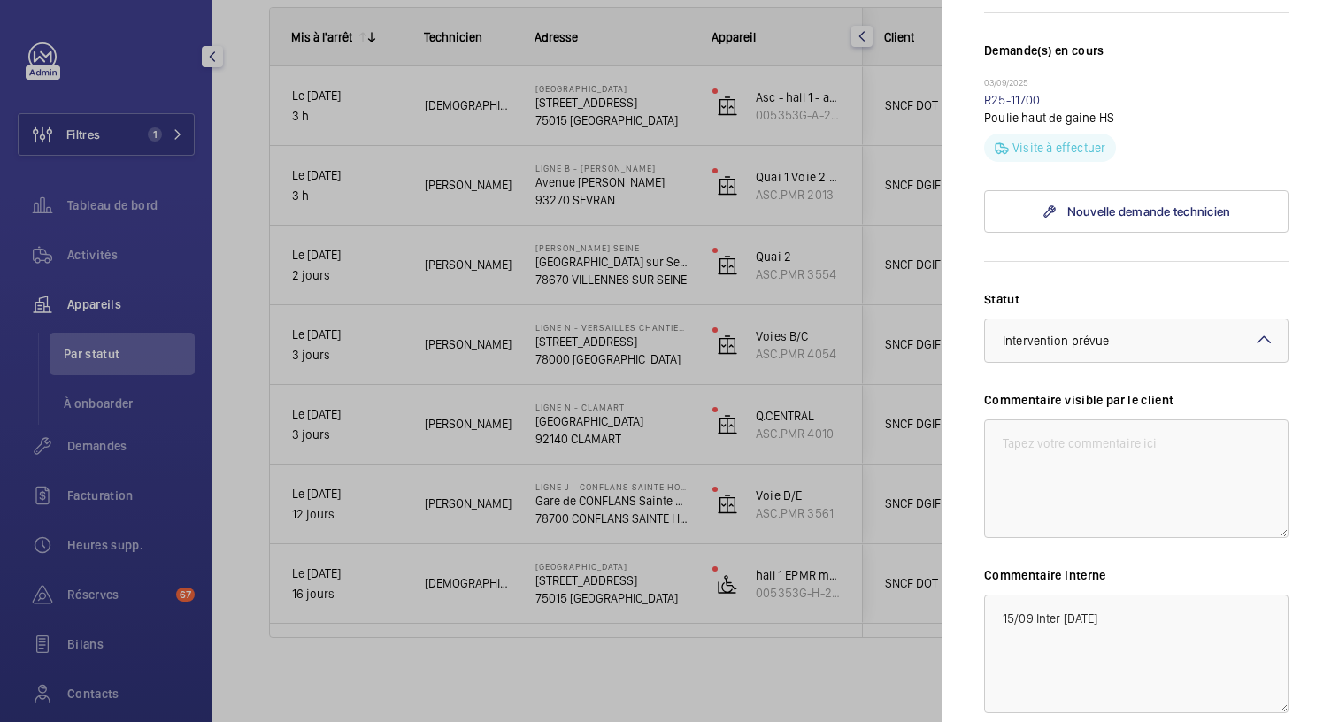
scroll to position [726, 0]
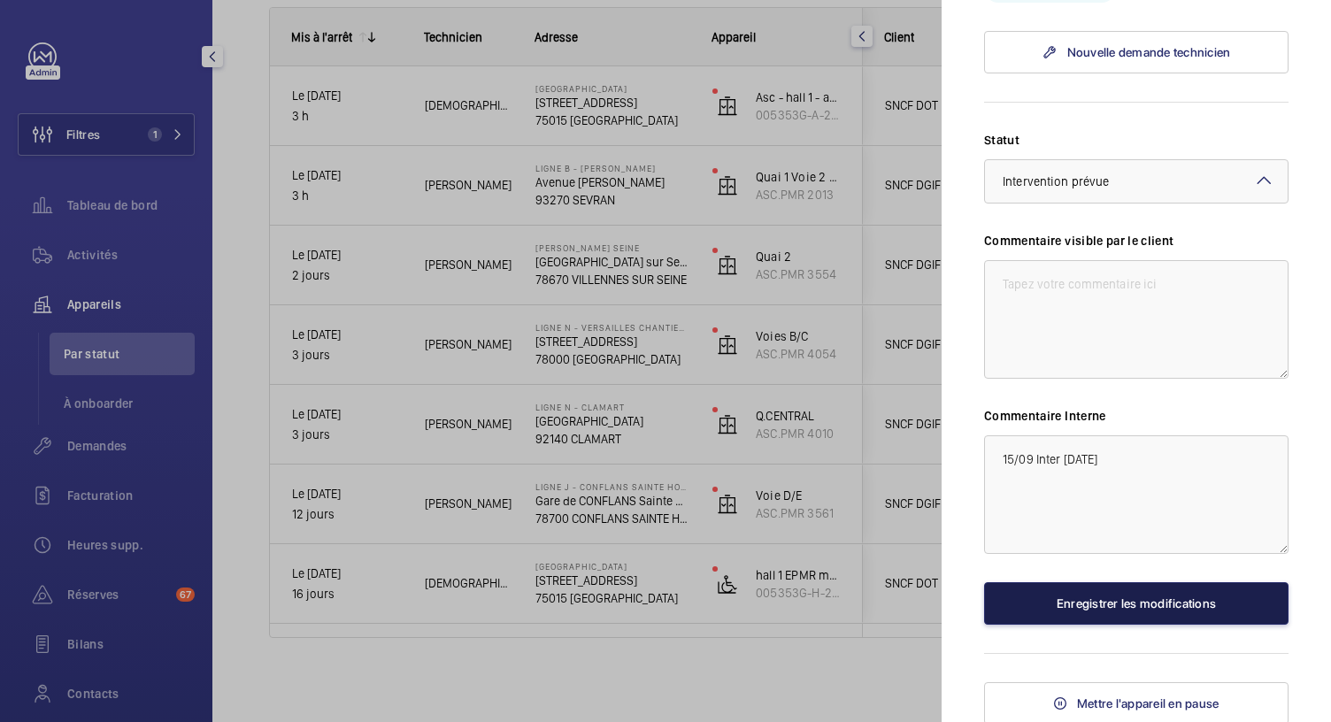
click at [1027, 597] on button "Enregistrer les modifications" at bounding box center [1136, 603] width 304 height 42
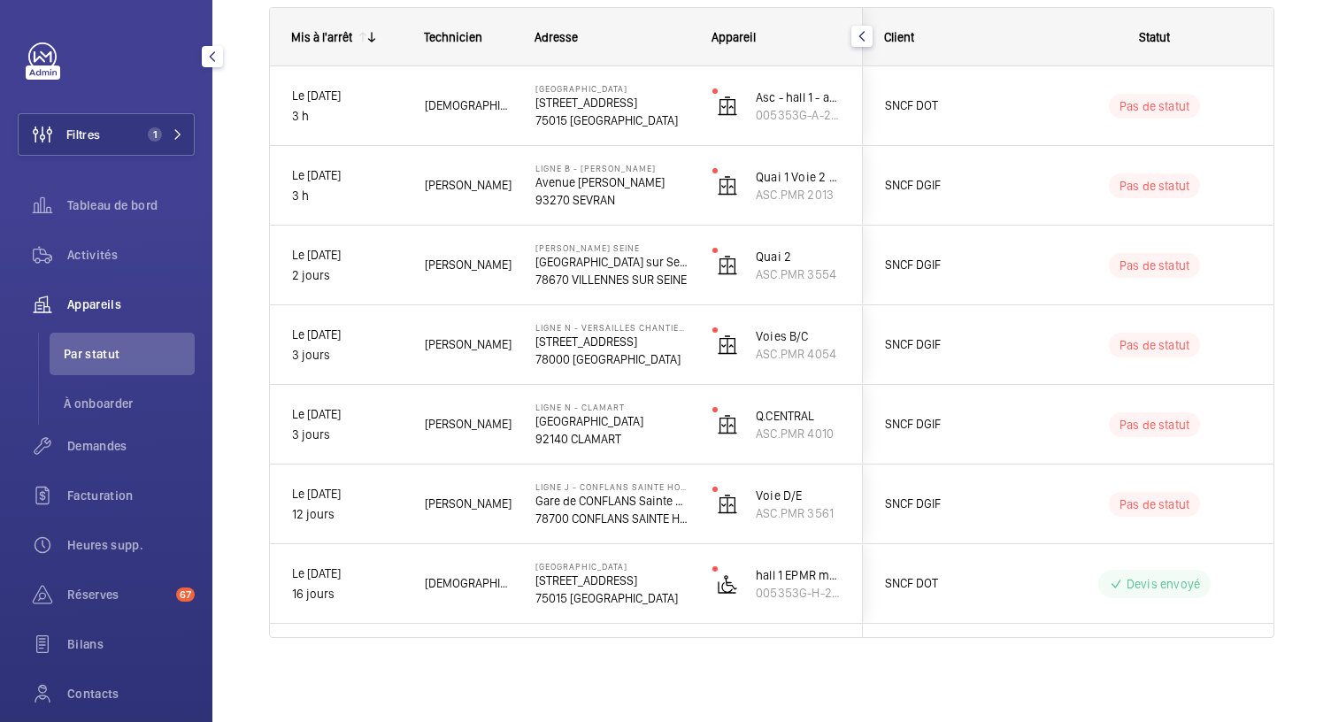
scroll to position [0, 0]
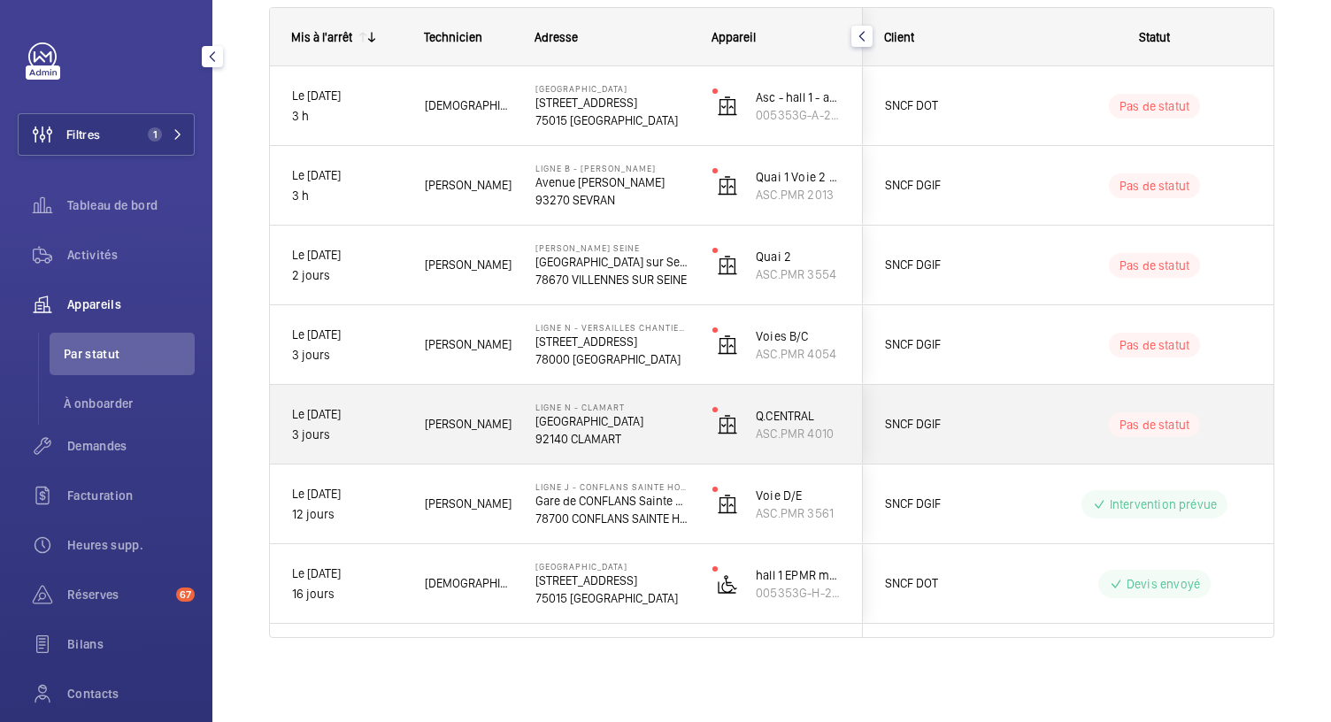
click at [632, 436] on p "92140 CLAMART" at bounding box center [612, 439] width 154 height 18
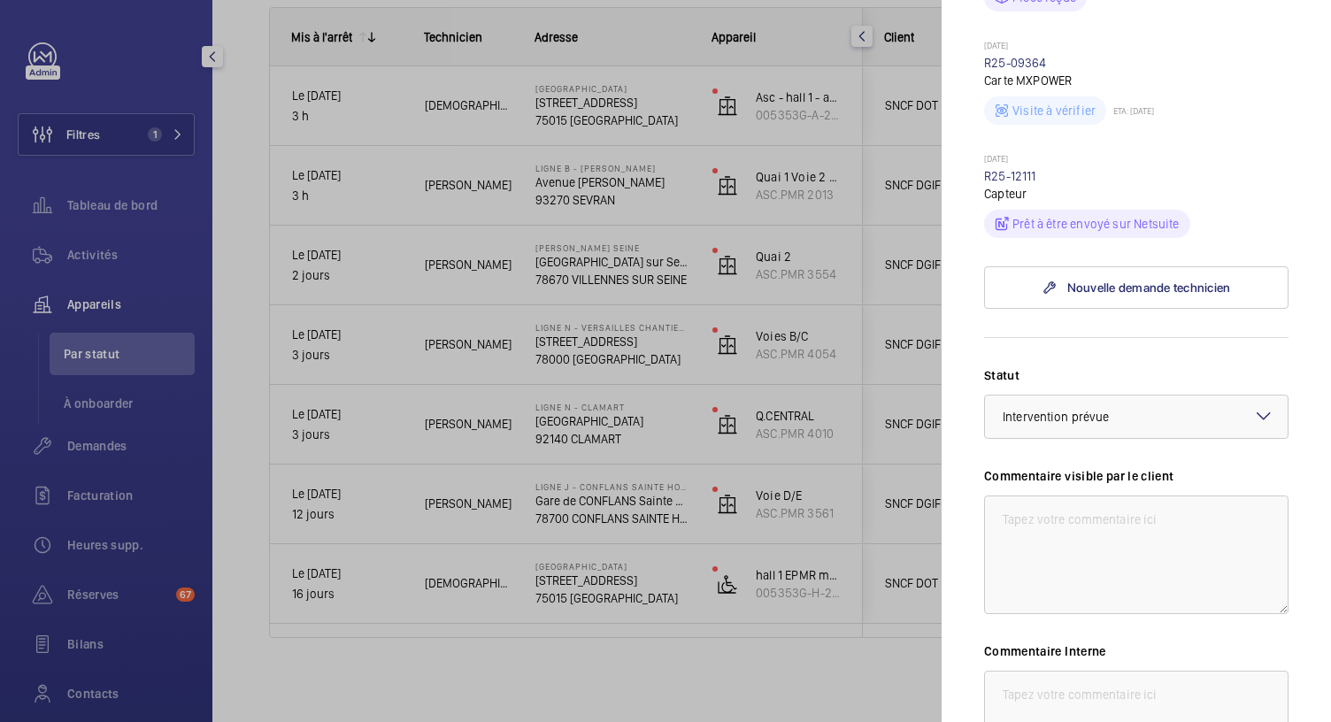
scroll to position [678, 0]
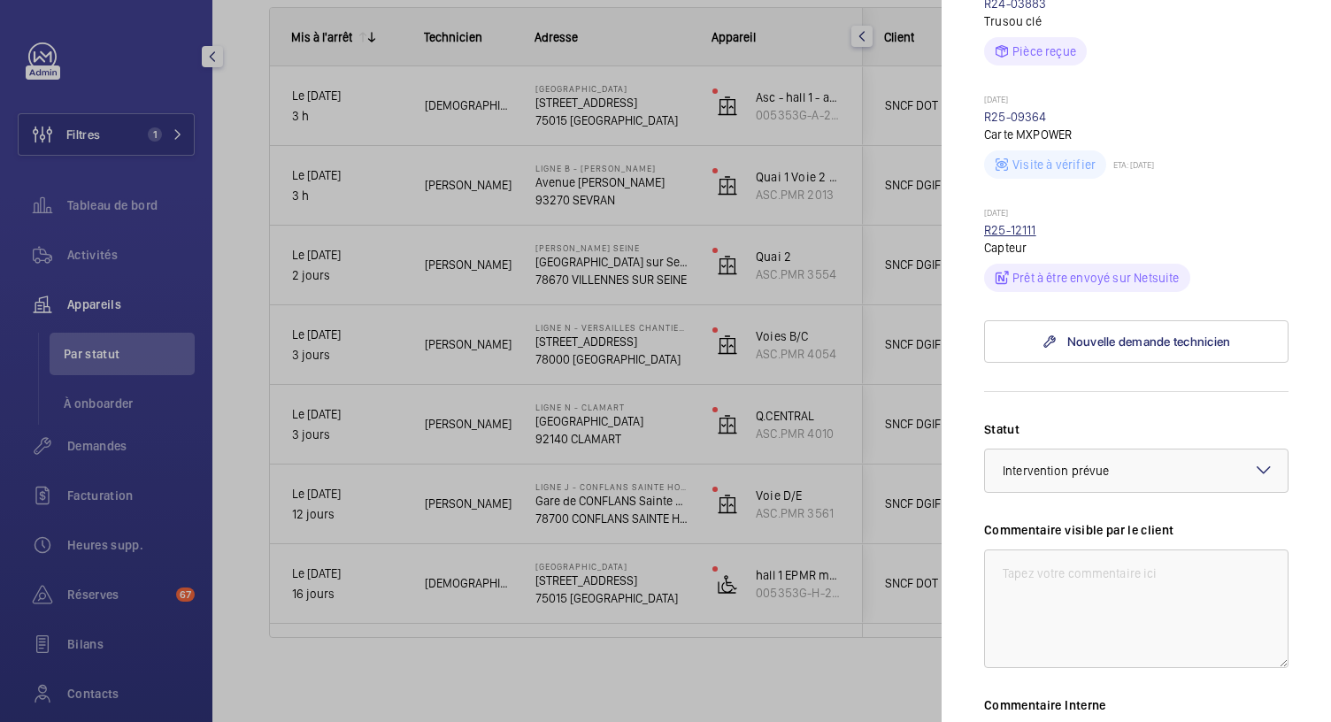
click at [1018, 231] on link "R25-12111" at bounding box center [1010, 230] width 52 height 14
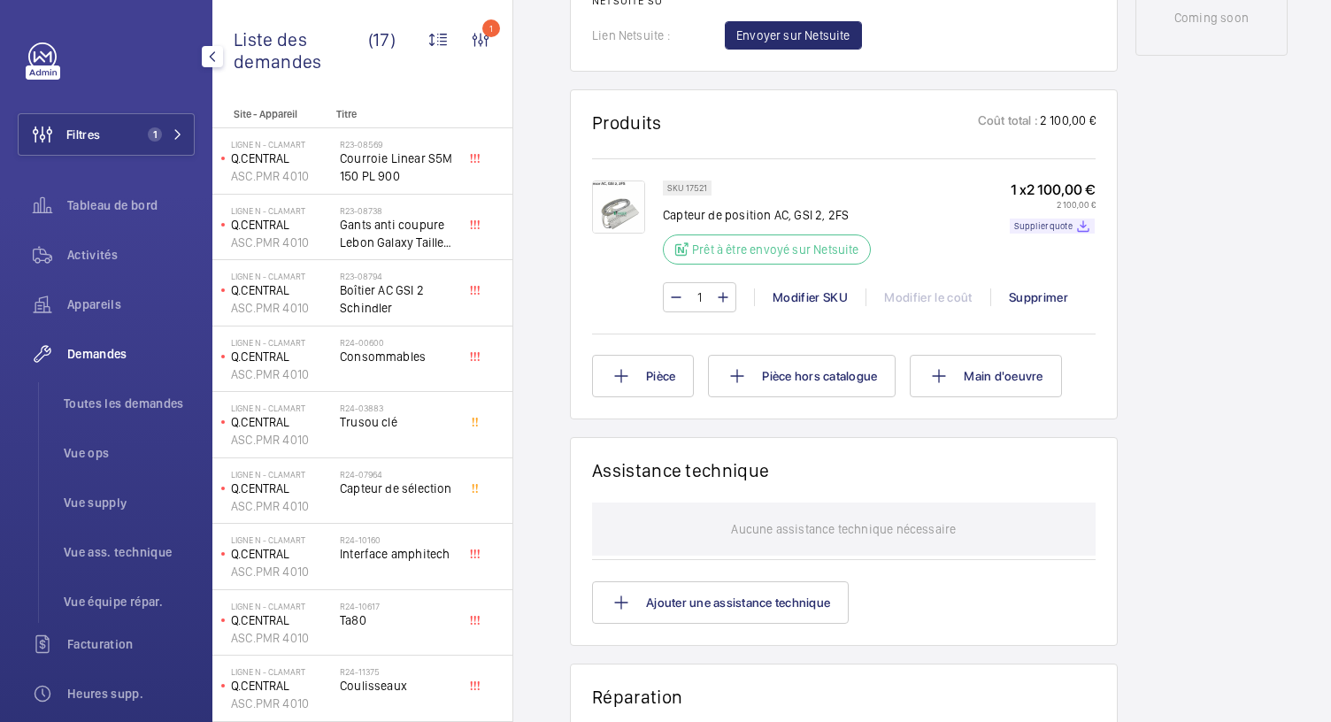
scroll to position [982, 0]
click at [621, 200] on img at bounding box center [618, 204] width 53 height 53
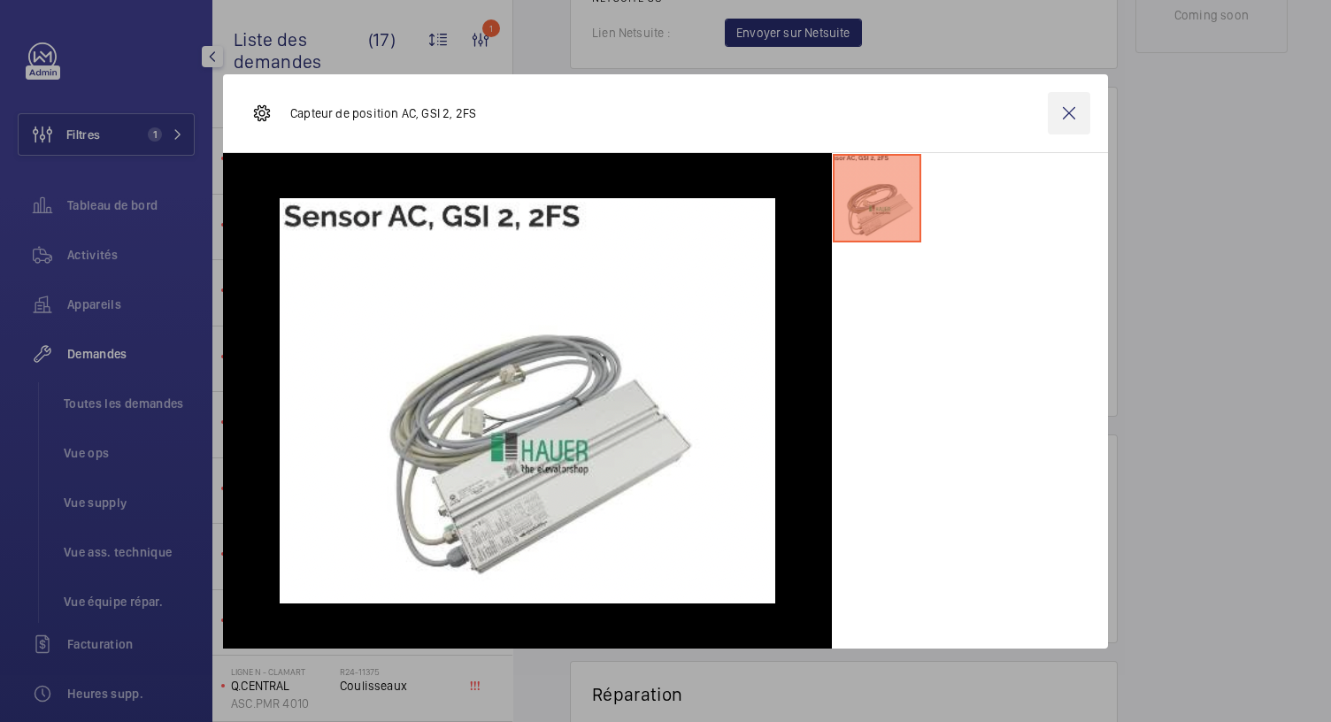
click at [1071, 112] on wm-front-icon-button at bounding box center [1069, 113] width 42 height 42
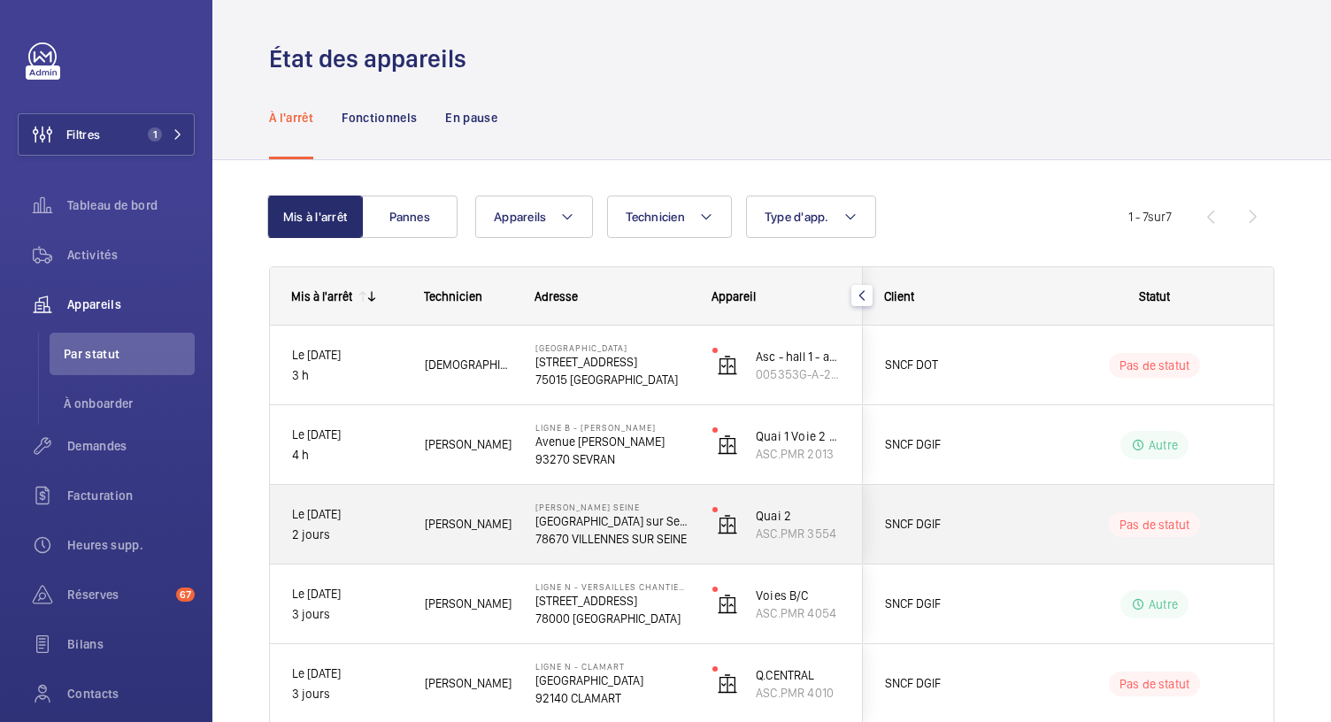
scroll to position [259, 0]
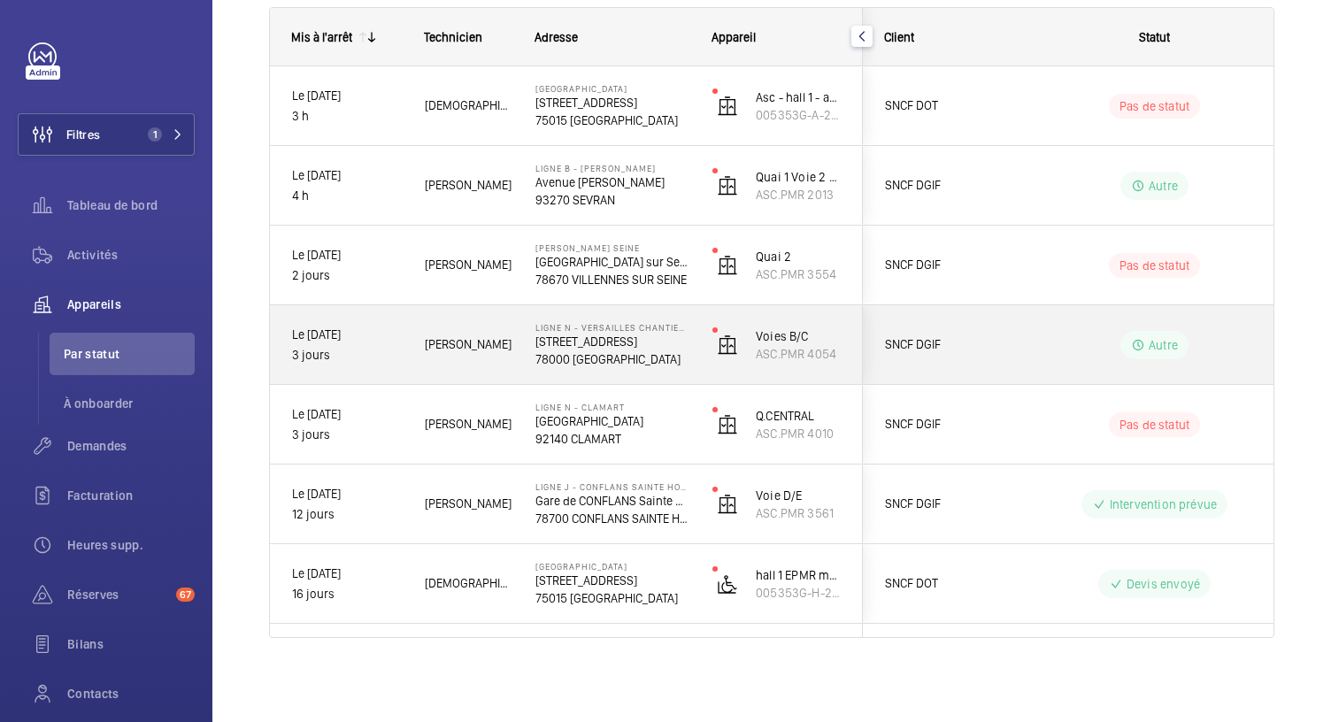
click at [605, 354] on p "78000 VERSAILLES" at bounding box center [612, 359] width 154 height 18
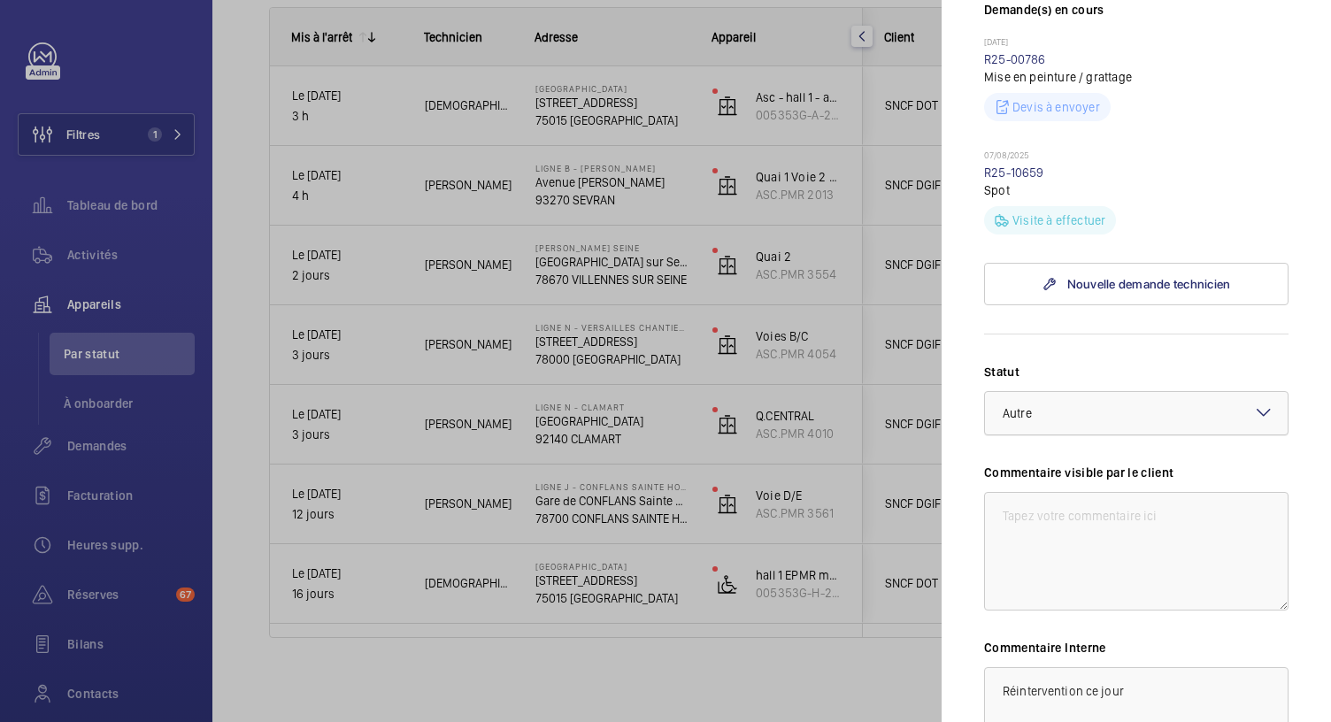
scroll to position [807, 0]
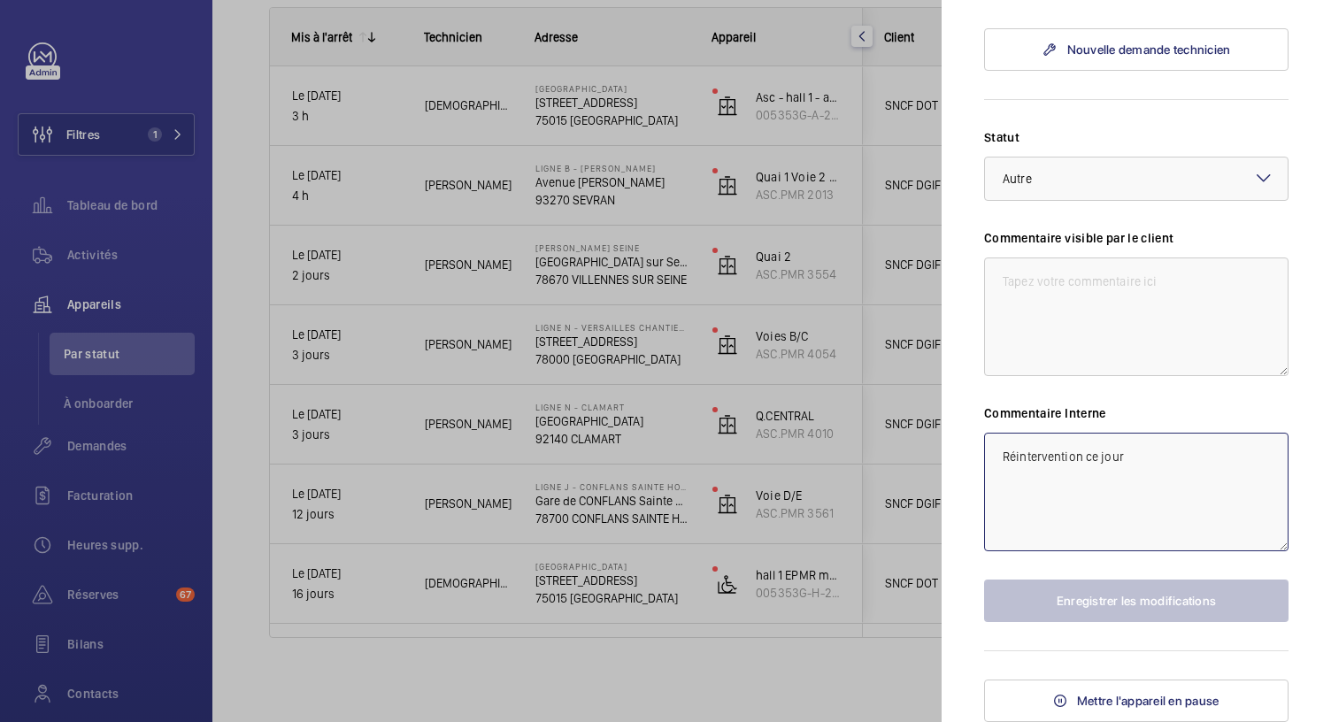
click at [998, 459] on textarea "Réintervention ce jour" at bounding box center [1136, 492] width 304 height 119
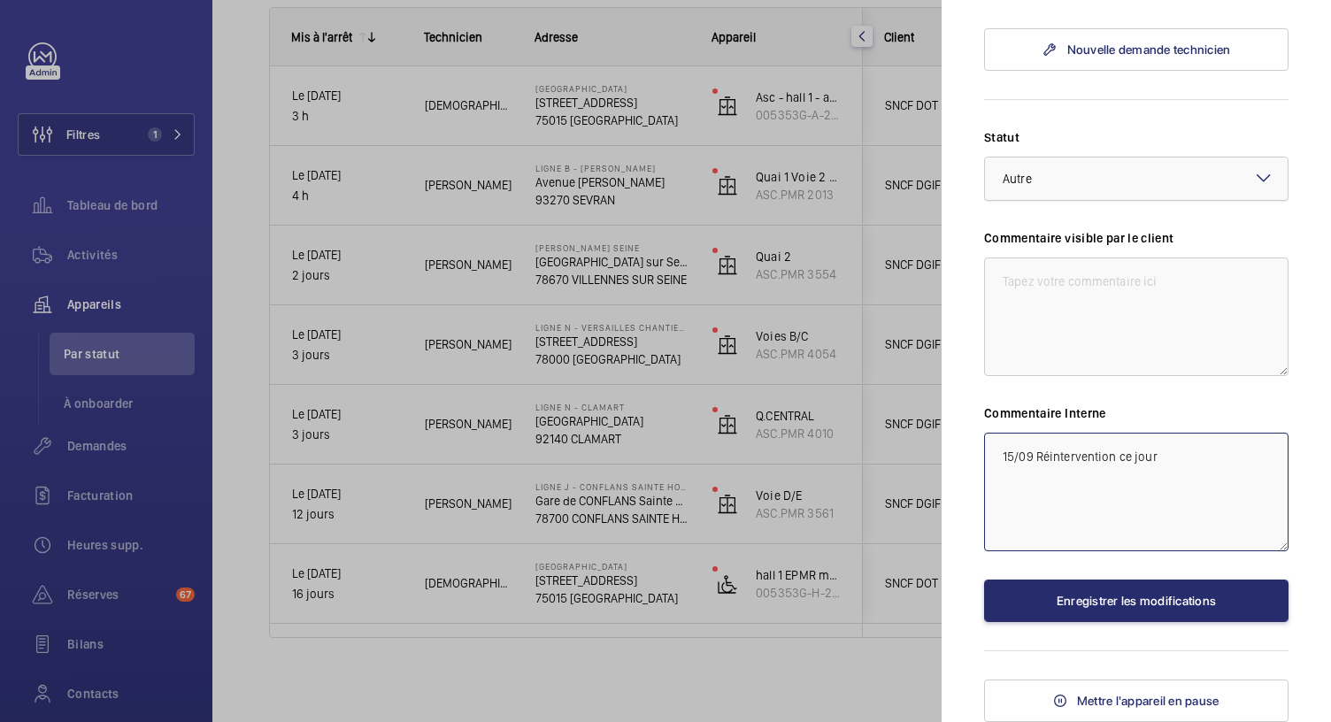
click at [1064, 188] on div "× Autre" at bounding box center [1039, 179] width 73 height 18
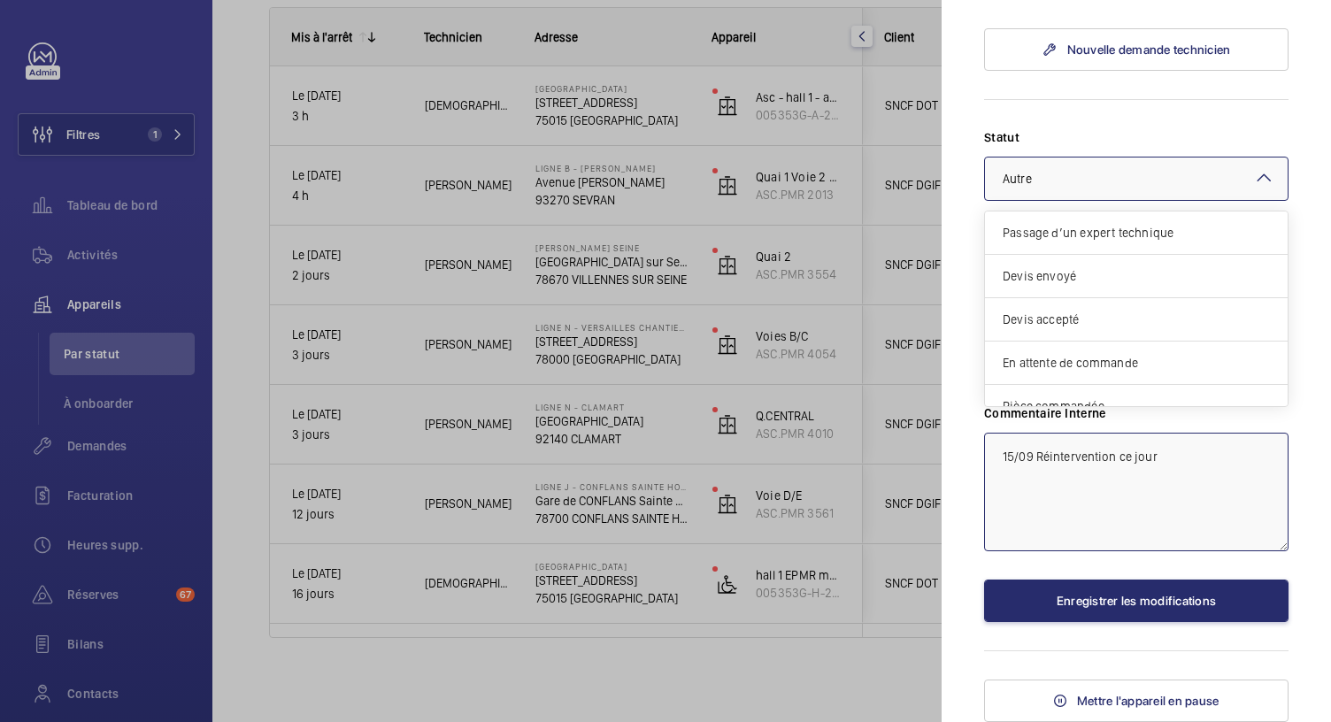
scroll to position [149, 0]
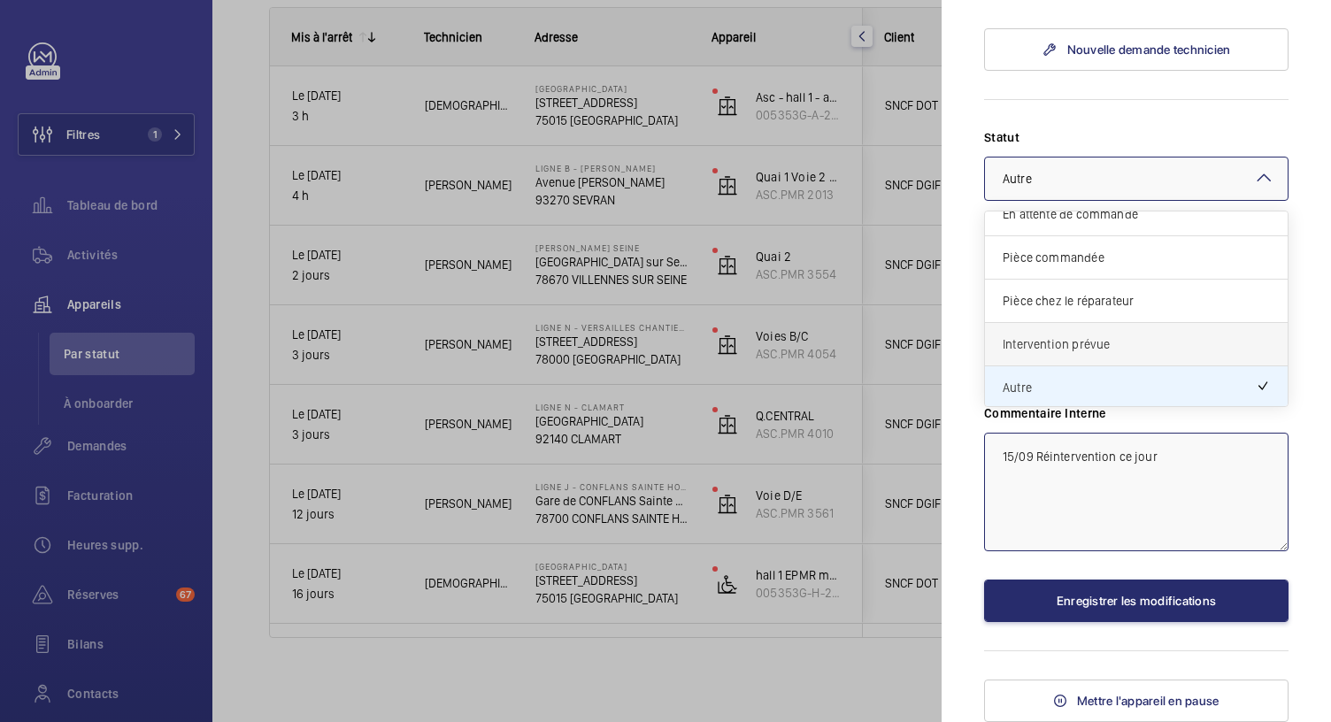
click at [1045, 341] on span "Intervention prévue" at bounding box center [1136, 344] width 267 height 18
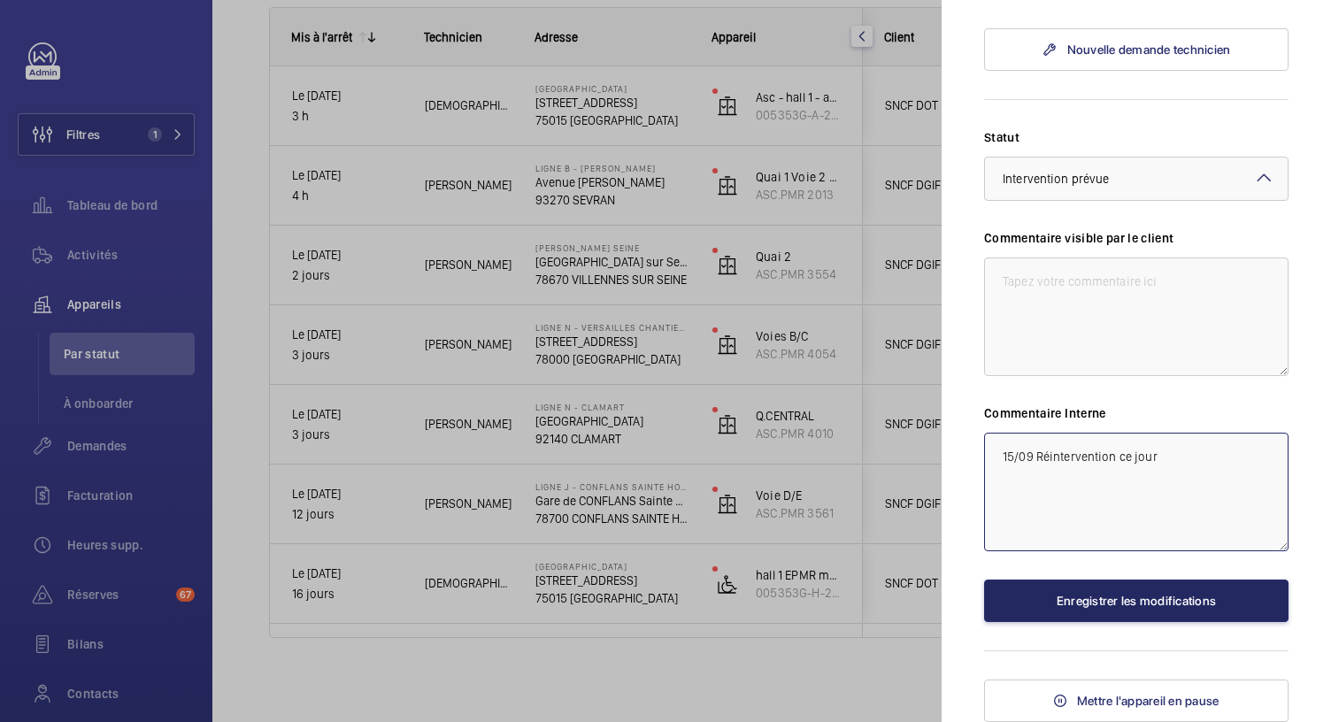
type textarea "15/09 Réintervention ce jour"
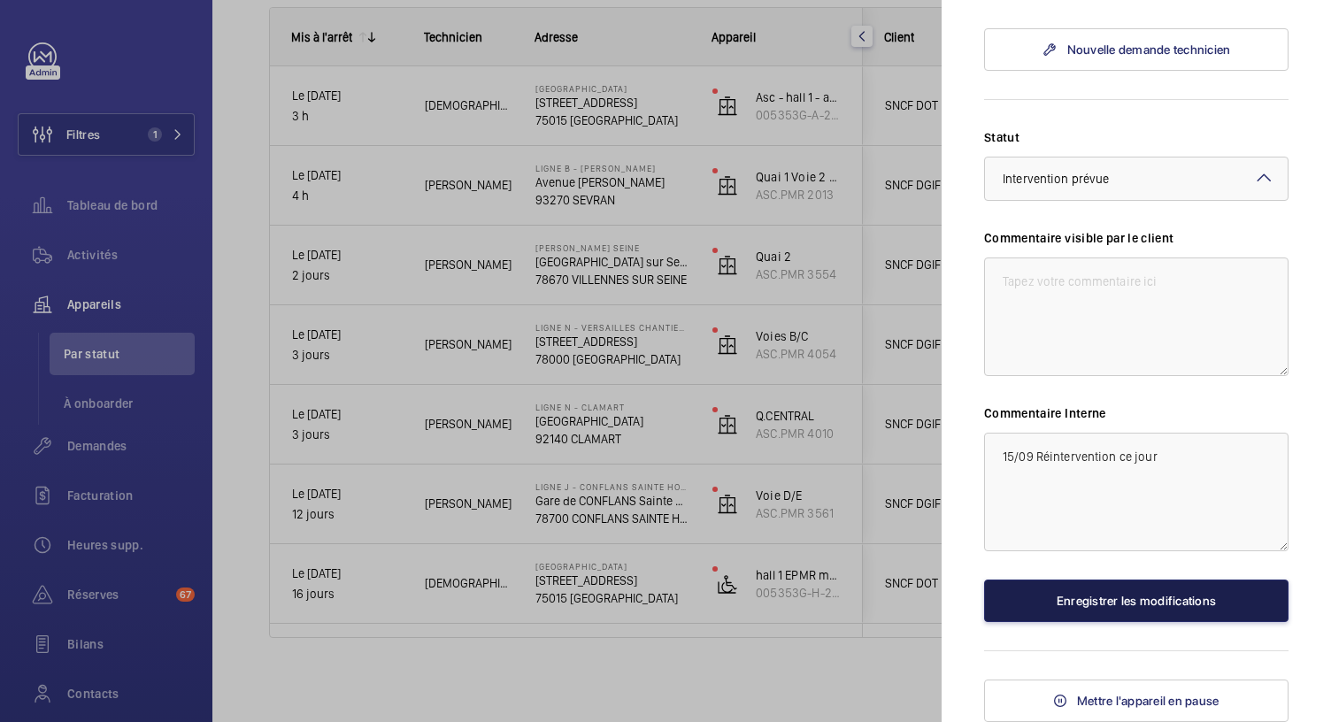
click at [1060, 608] on button "Enregistrer les modifications" at bounding box center [1136, 601] width 304 height 42
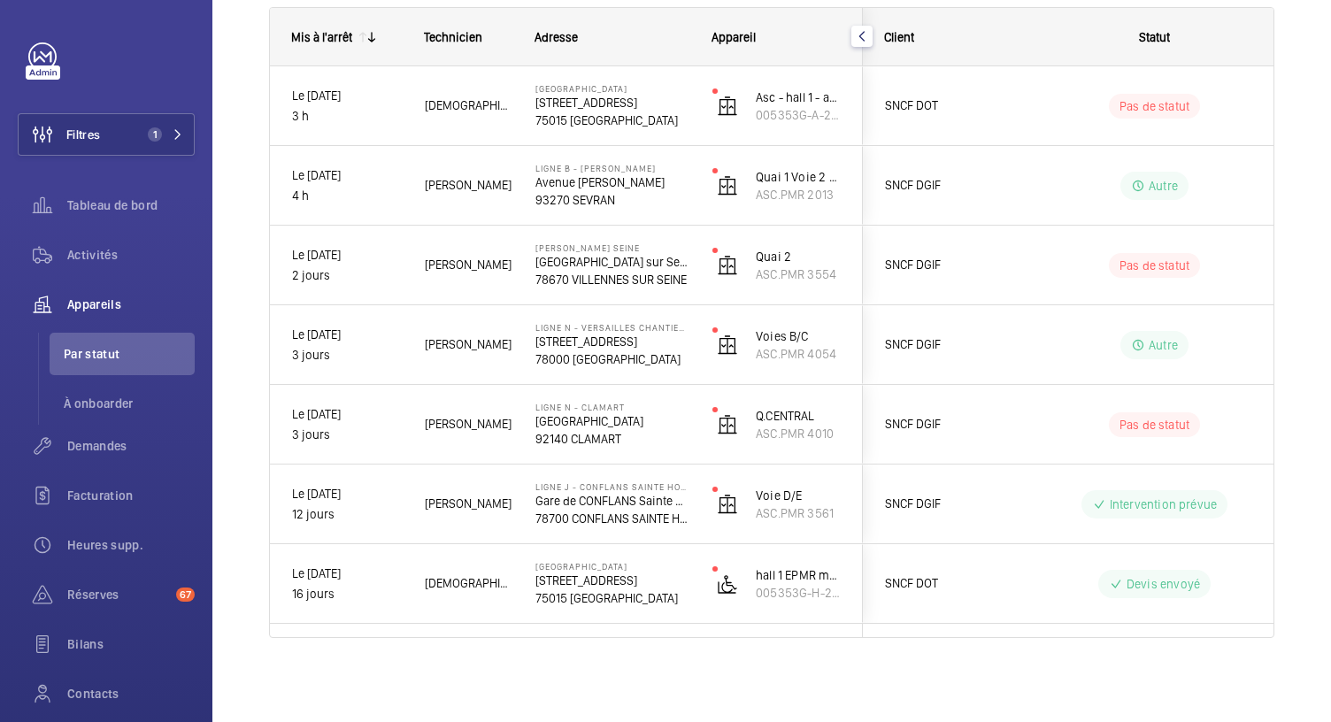
scroll to position [0, 0]
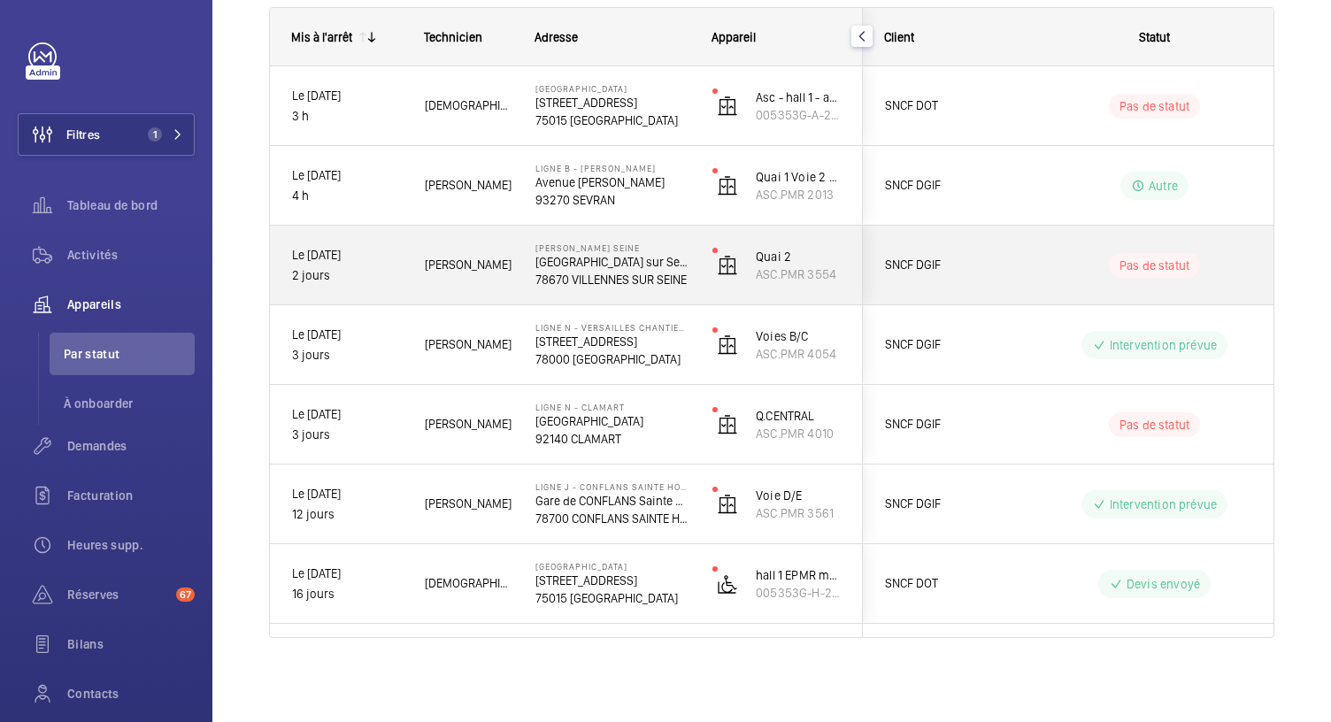
click at [563, 271] on p "78670 VILLENNES SUR SEINE" at bounding box center [612, 280] width 154 height 18
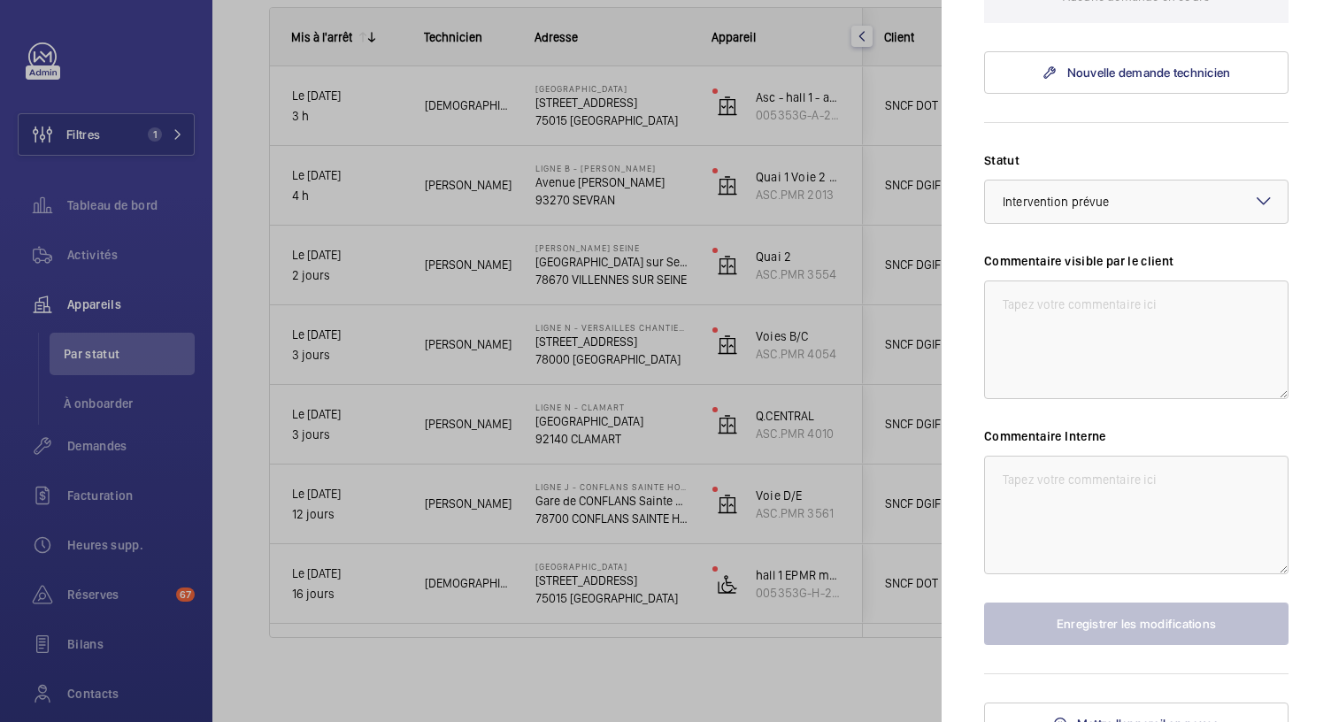
scroll to position [642, 0]
click at [998, 484] on textarea at bounding box center [1136, 514] width 304 height 119
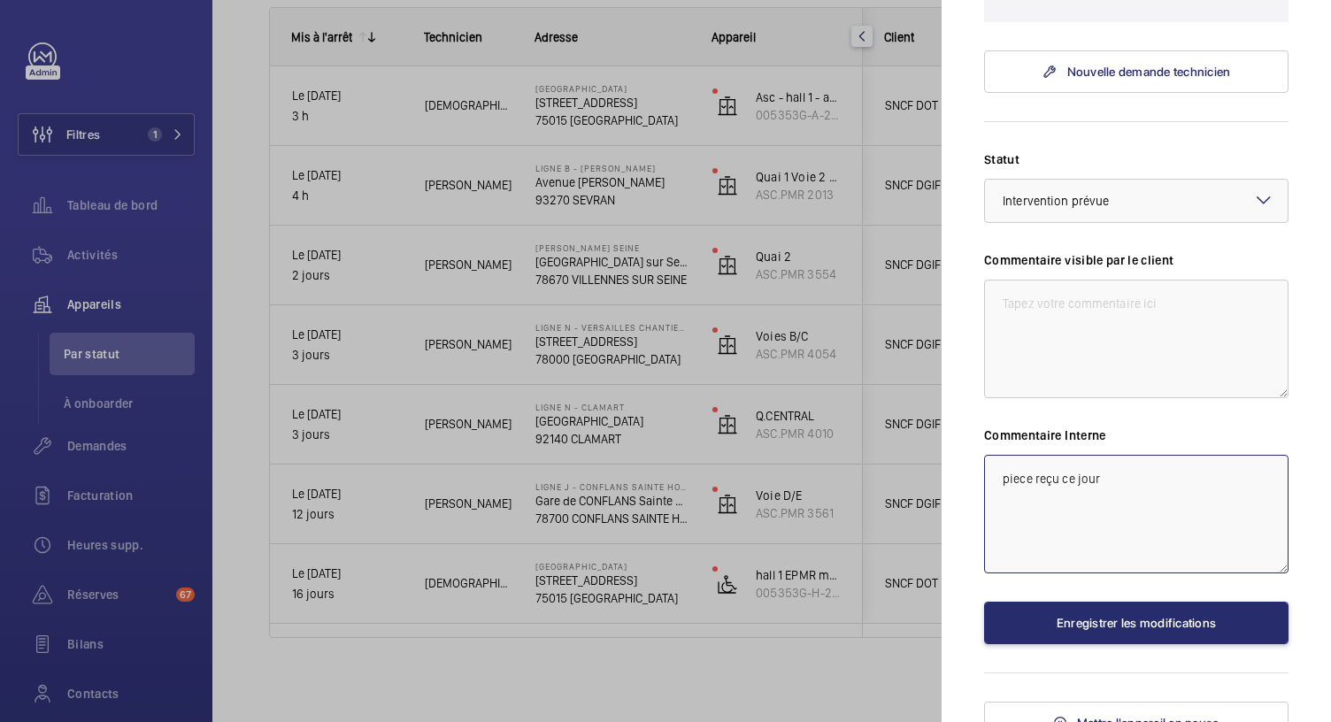
click at [1002, 483] on textarea "piece reçu ce jour" at bounding box center [1136, 514] width 304 height 119
type textarea "15/09 pièce reçu ce jour"
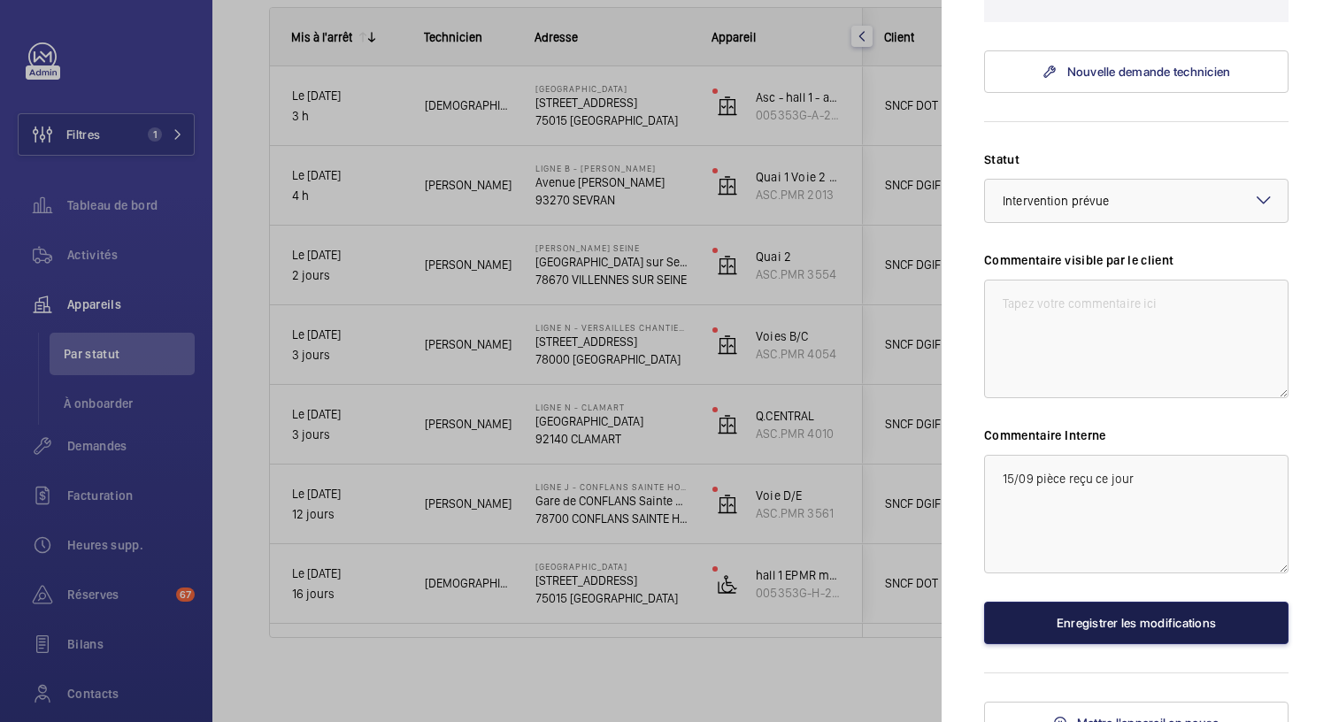
click at [1072, 620] on button "Enregistrer les modifications" at bounding box center [1136, 623] width 304 height 42
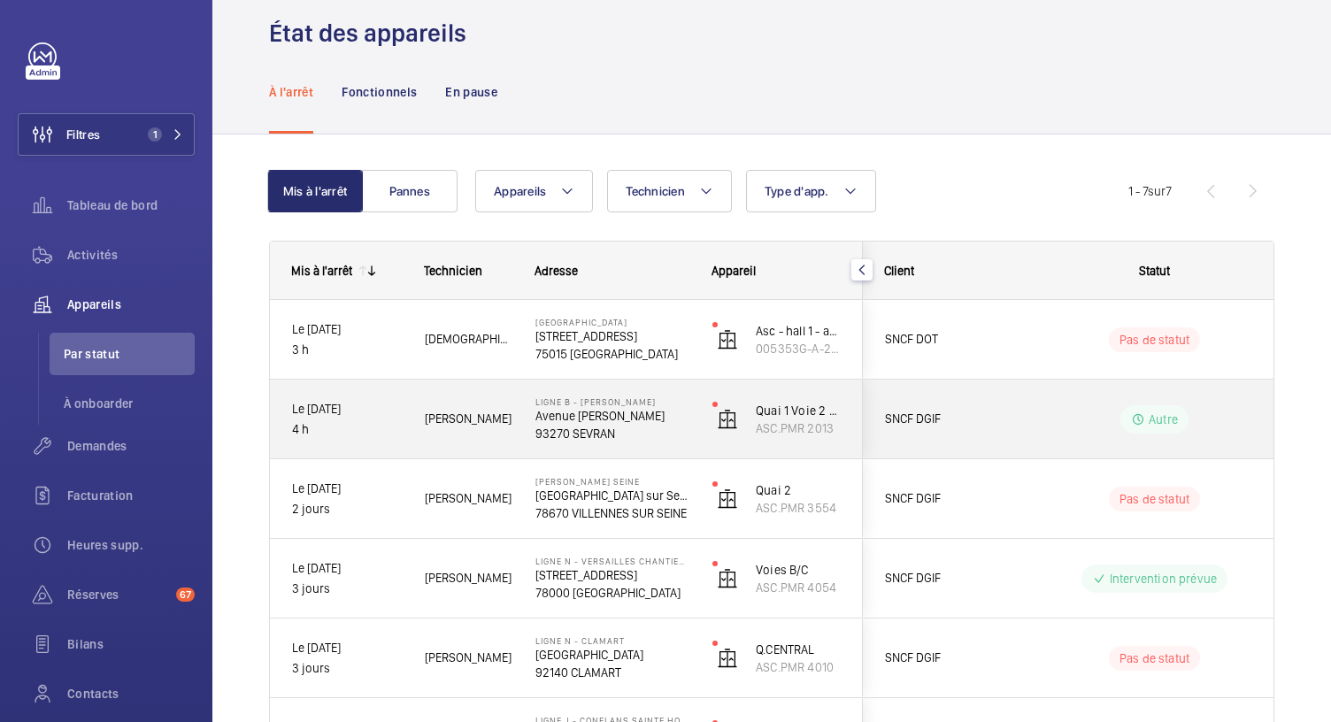
scroll to position [11, 0]
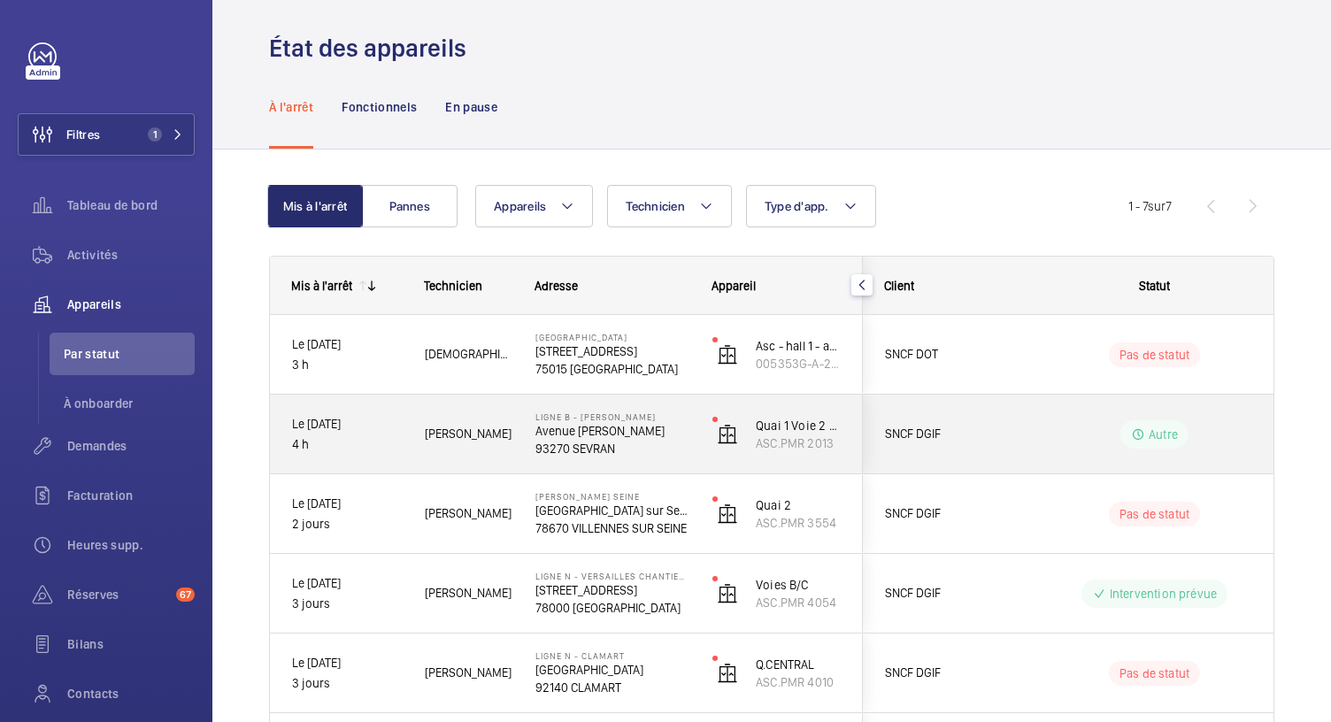
click at [609, 430] on p "Avenue Raoul Dautry" at bounding box center [612, 431] width 154 height 18
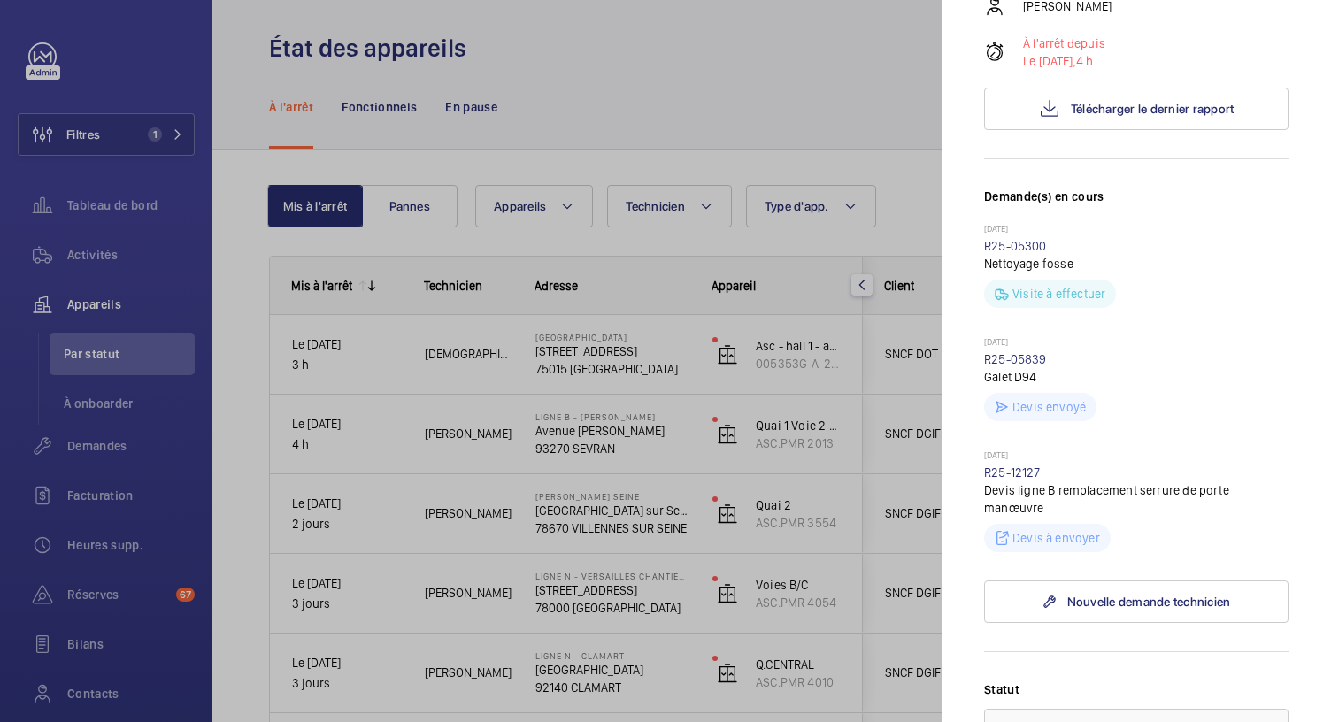
scroll to position [0, 0]
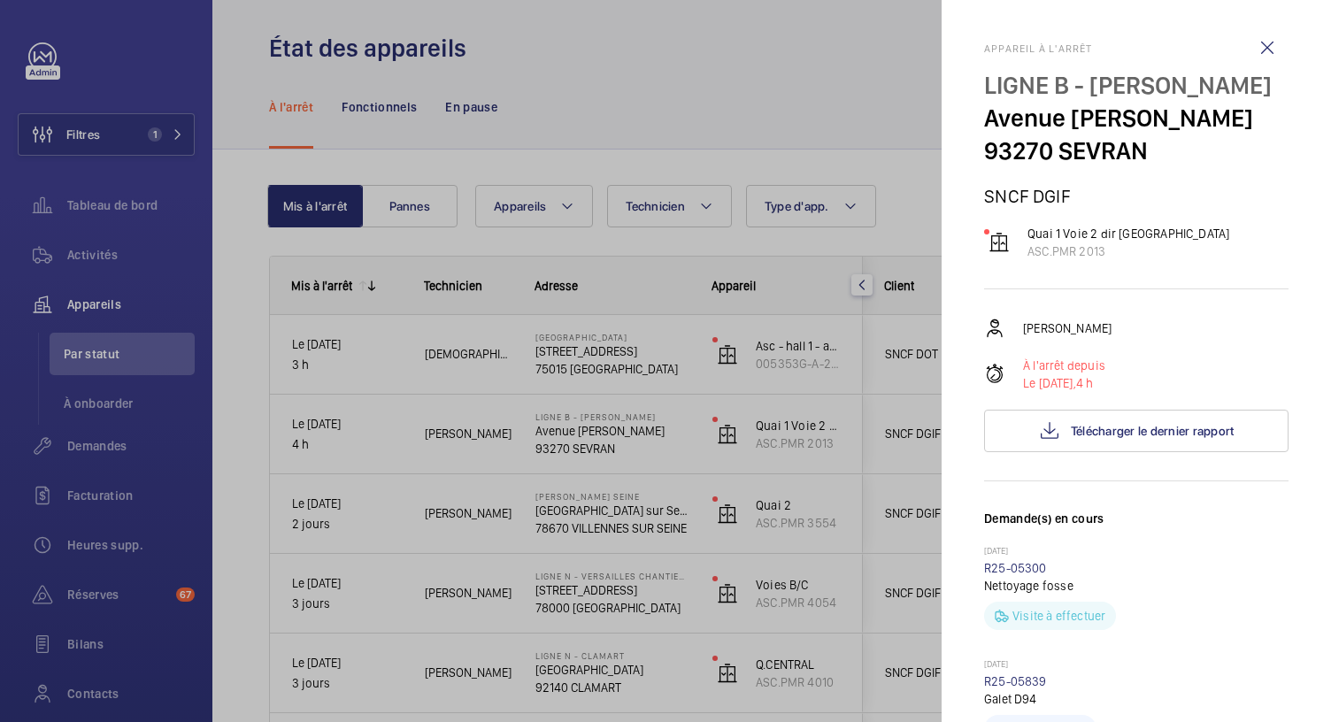
click at [581, 364] on div at bounding box center [665, 361] width 1331 height 722
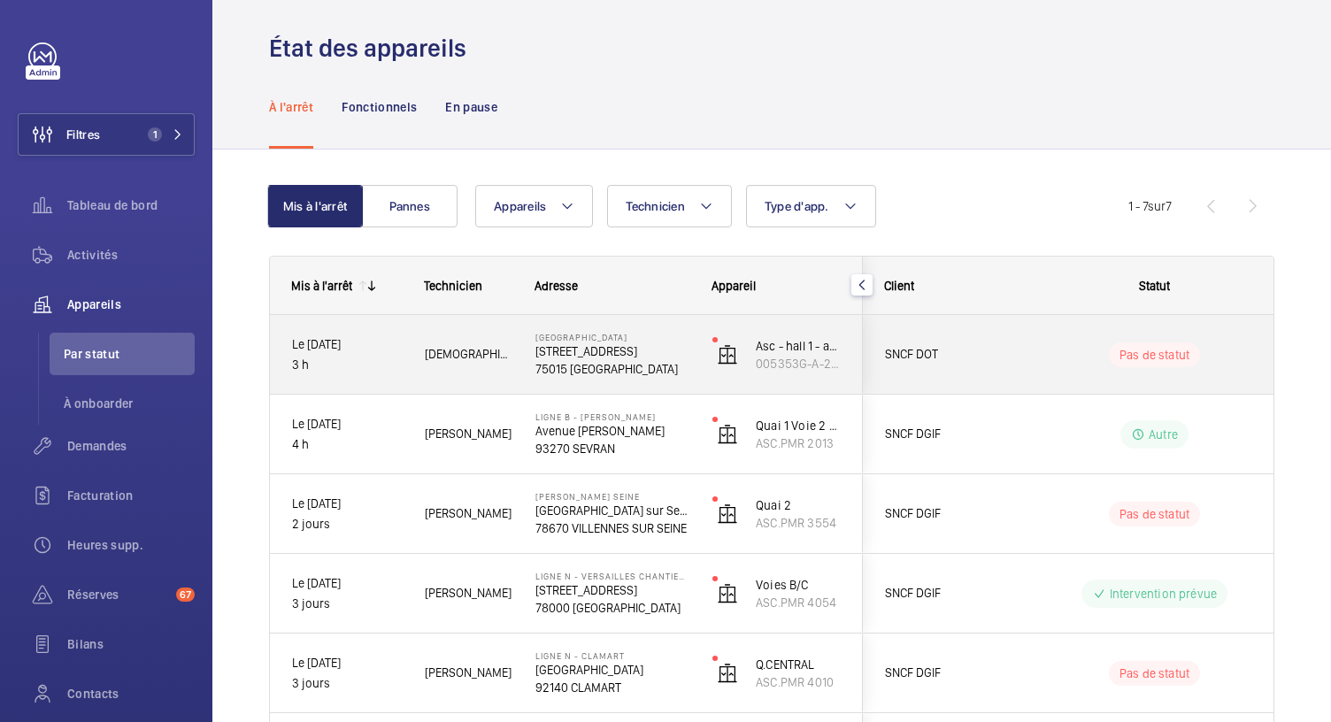
click at [586, 363] on p "75015 PARIS" at bounding box center [612, 369] width 154 height 18
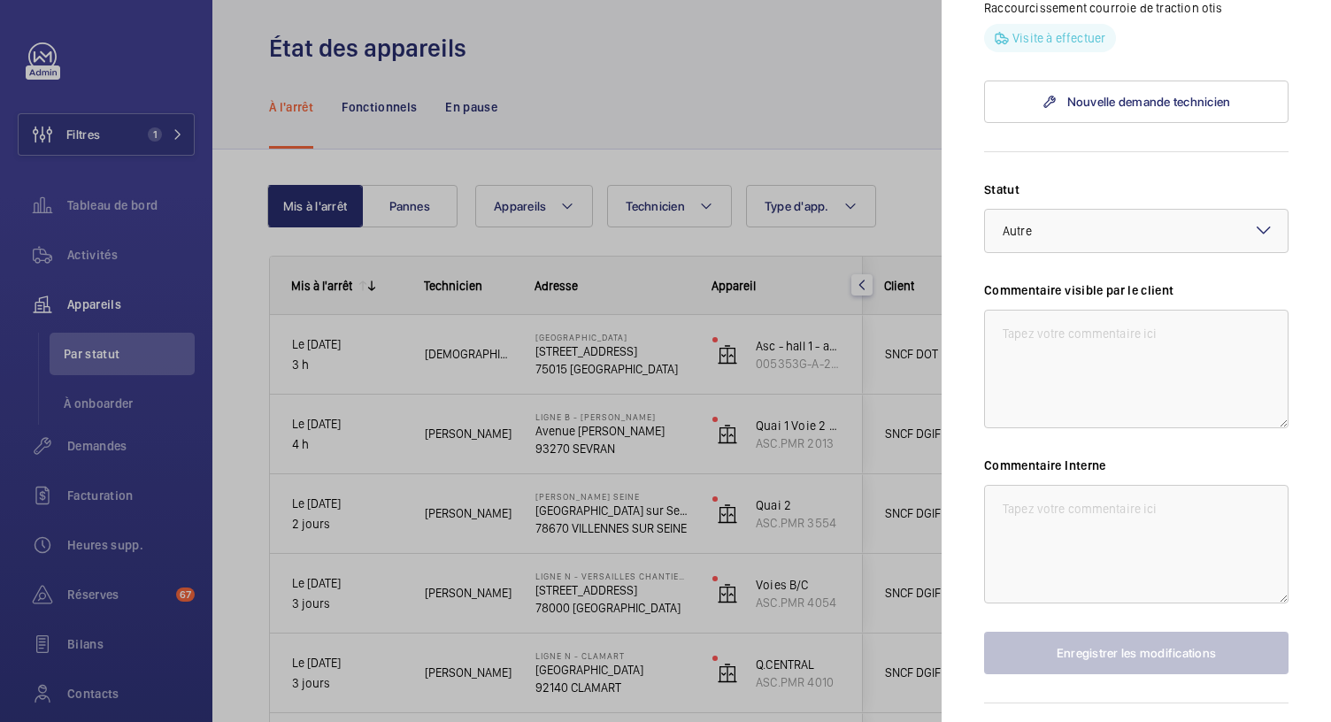
scroll to position [919, 0]
click at [1011, 555] on textarea at bounding box center [1136, 543] width 304 height 119
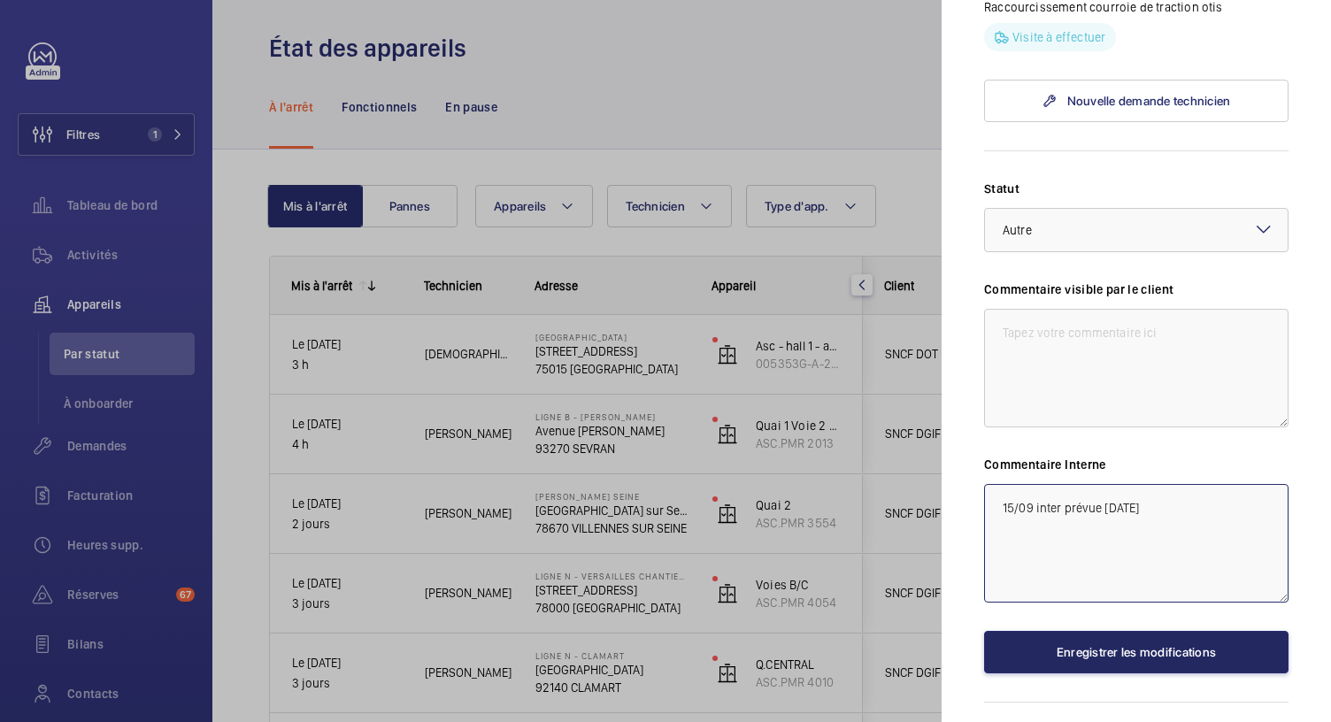
type textarea "15/09 inter prévue demain"
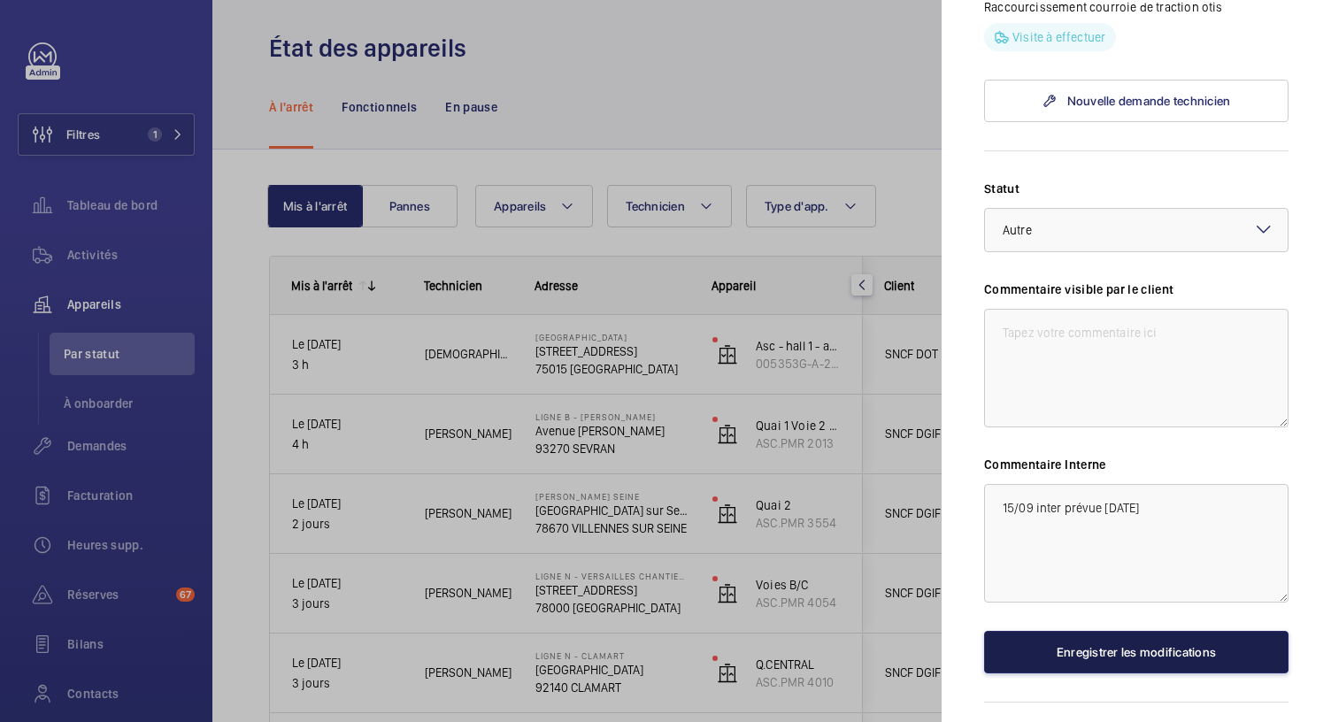
click at [1140, 674] on button "Enregistrer les modifications" at bounding box center [1136, 652] width 304 height 42
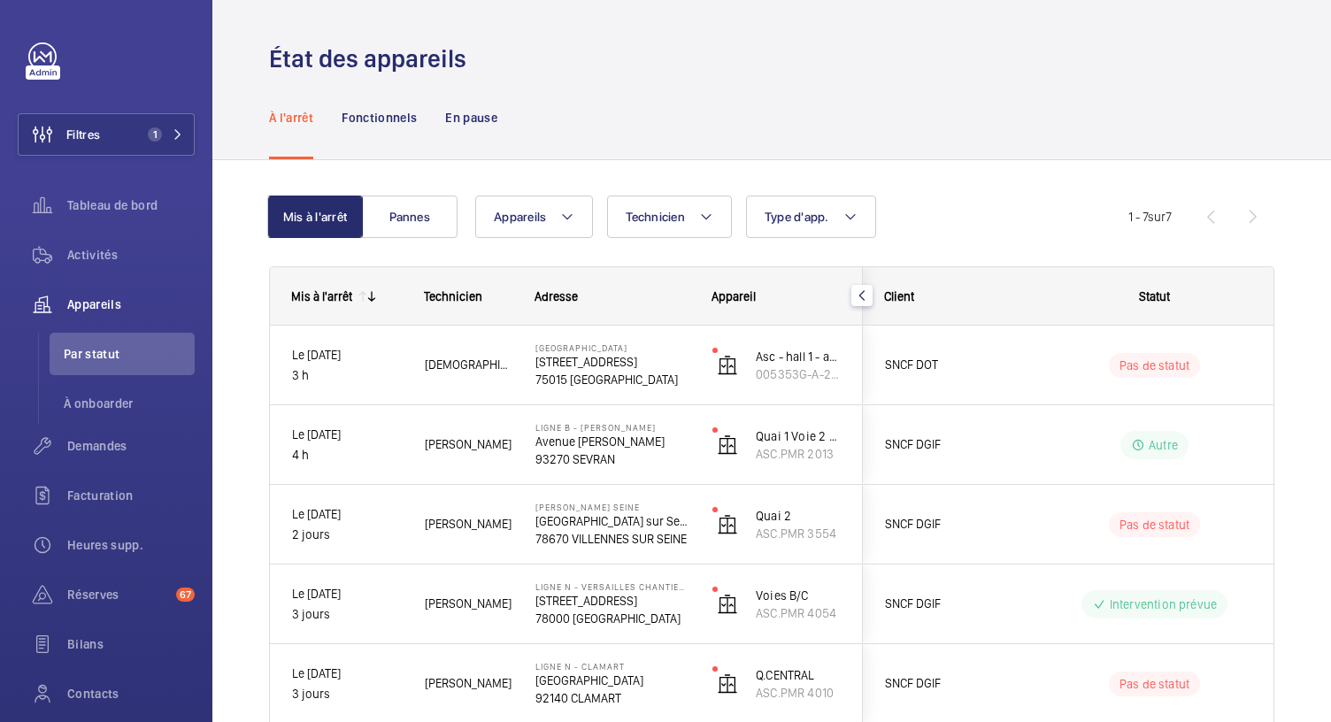
scroll to position [1, 0]
click at [160, 155] on button "Filtres 1" at bounding box center [106, 134] width 177 height 42
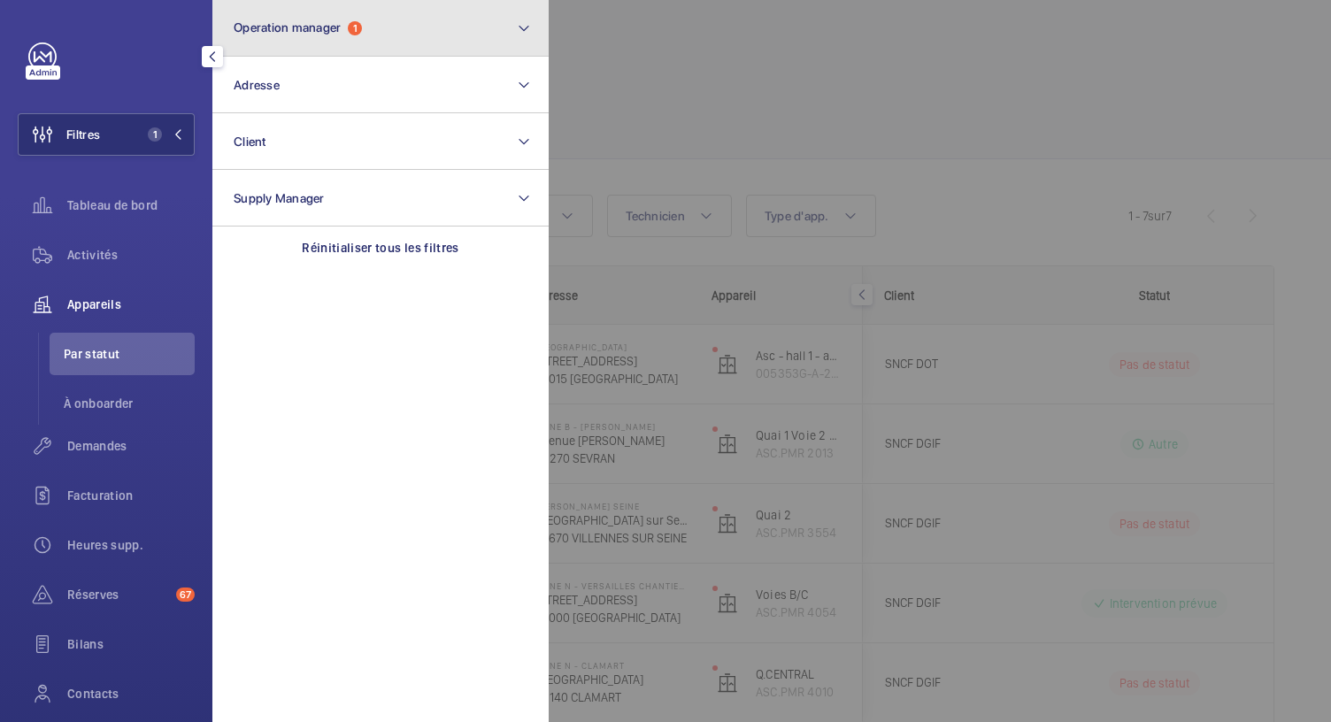
click at [322, 33] on span "Operation manager" at bounding box center [287, 27] width 107 height 14
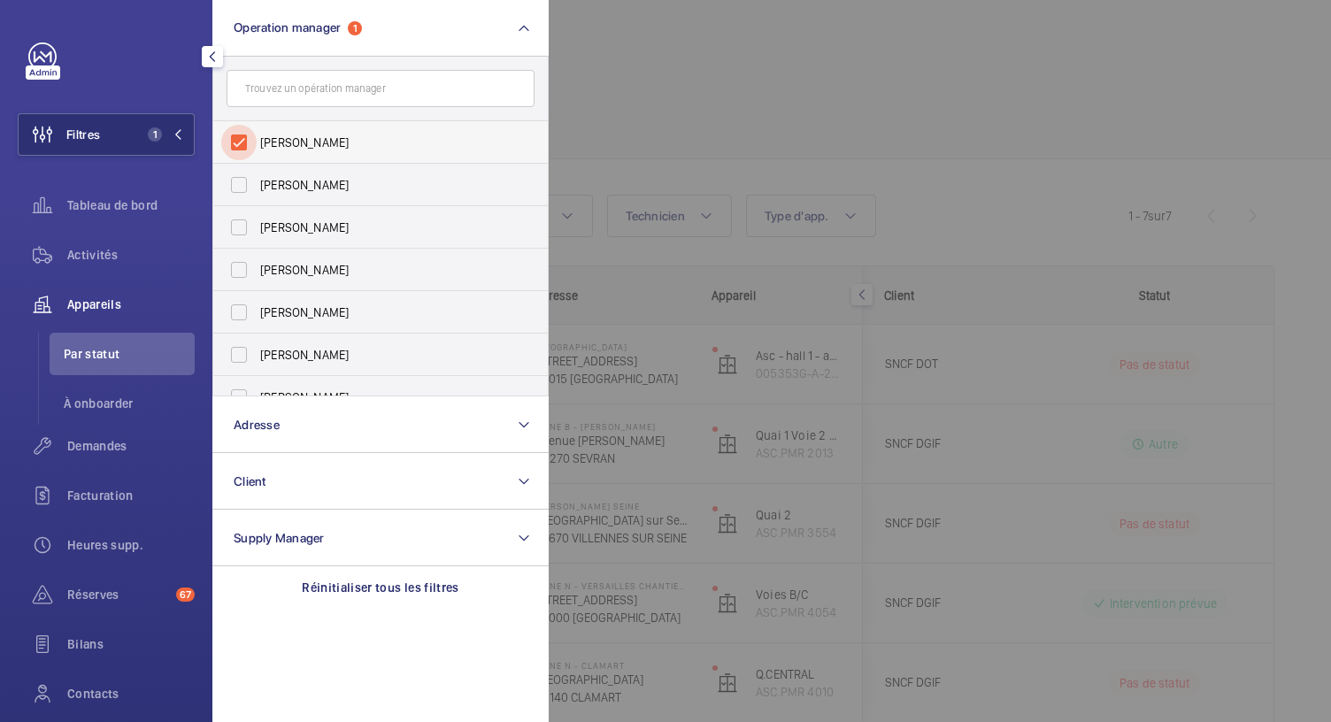
click at [242, 144] on input "Caroline Diallo" at bounding box center [238, 142] width 35 height 35
checkbox input "false"
click at [244, 313] on input "Karim Kaced" at bounding box center [238, 312] width 35 height 35
checkbox input "true"
click at [660, 137] on div at bounding box center [1214, 361] width 1331 height 722
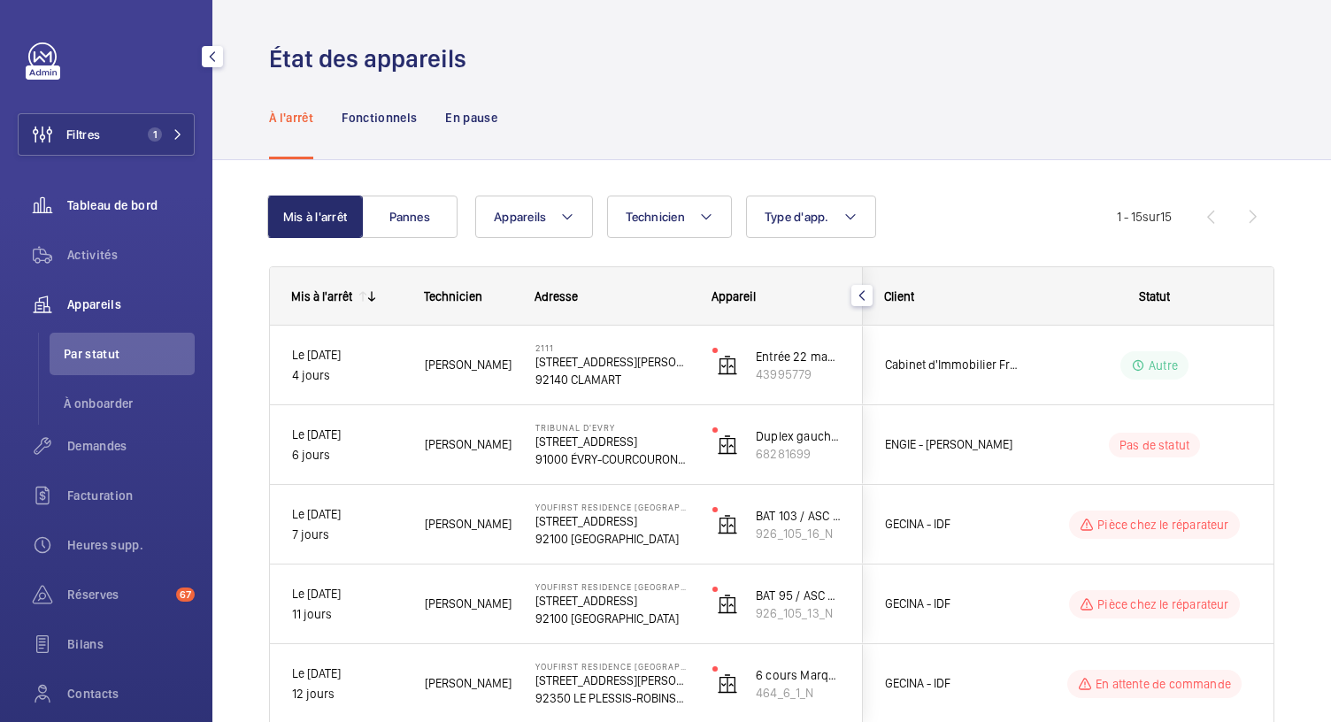
click at [128, 201] on span "Tableau de bord" at bounding box center [130, 205] width 127 height 18
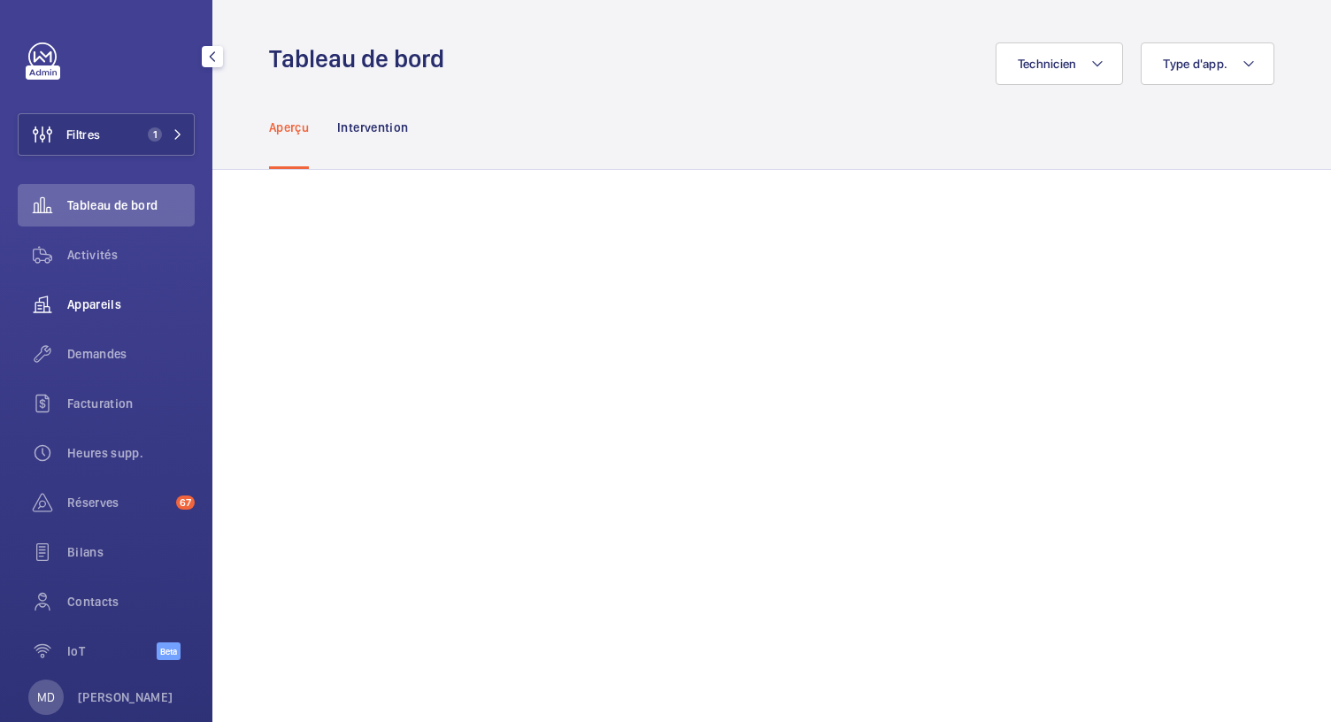
click at [104, 312] on span "Appareils" at bounding box center [130, 305] width 127 height 18
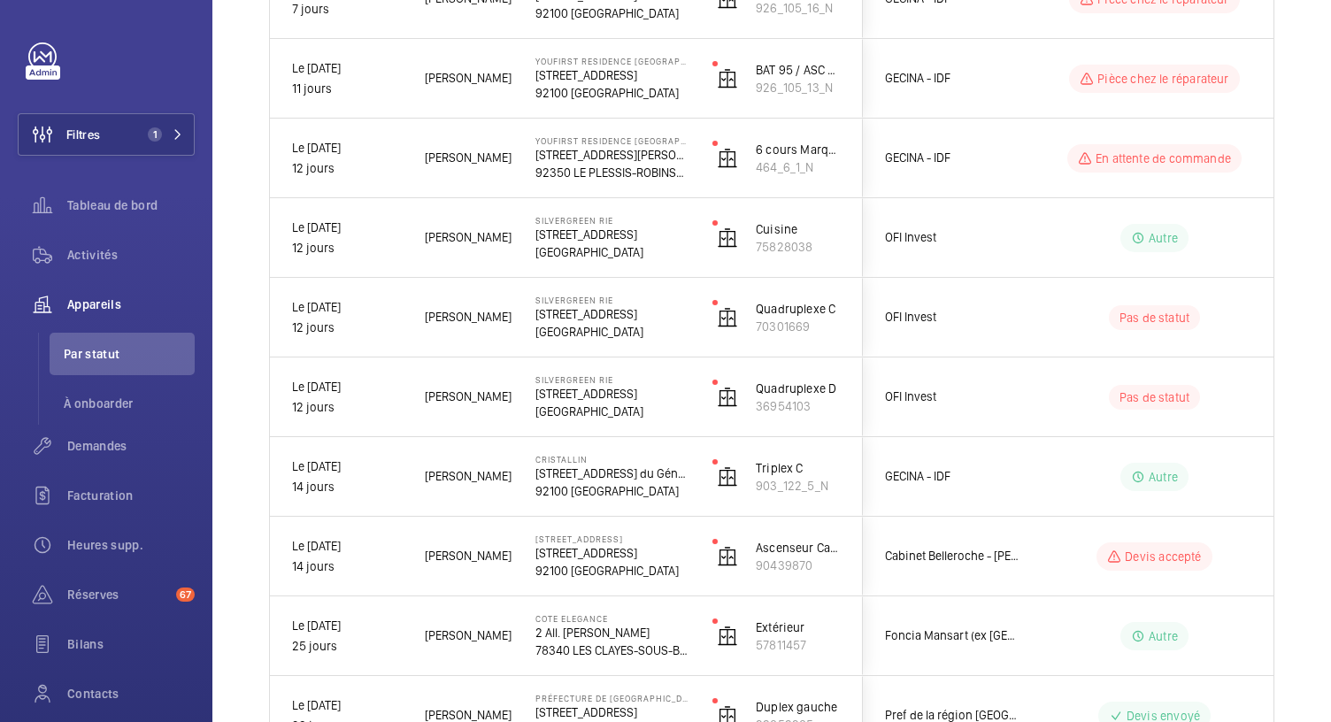
scroll to position [897, 0]
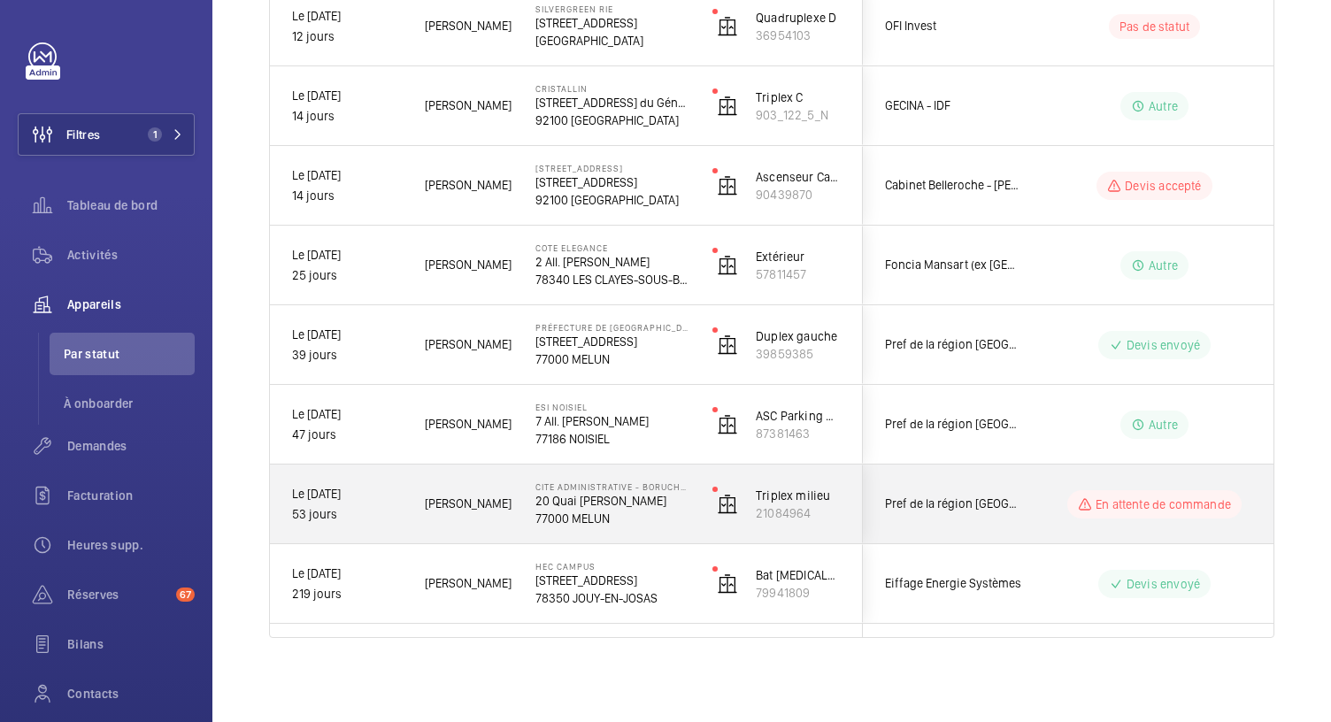
click at [576, 504] on p "20 Quai Hippolyte Rossignol" at bounding box center [612, 501] width 154 height 18
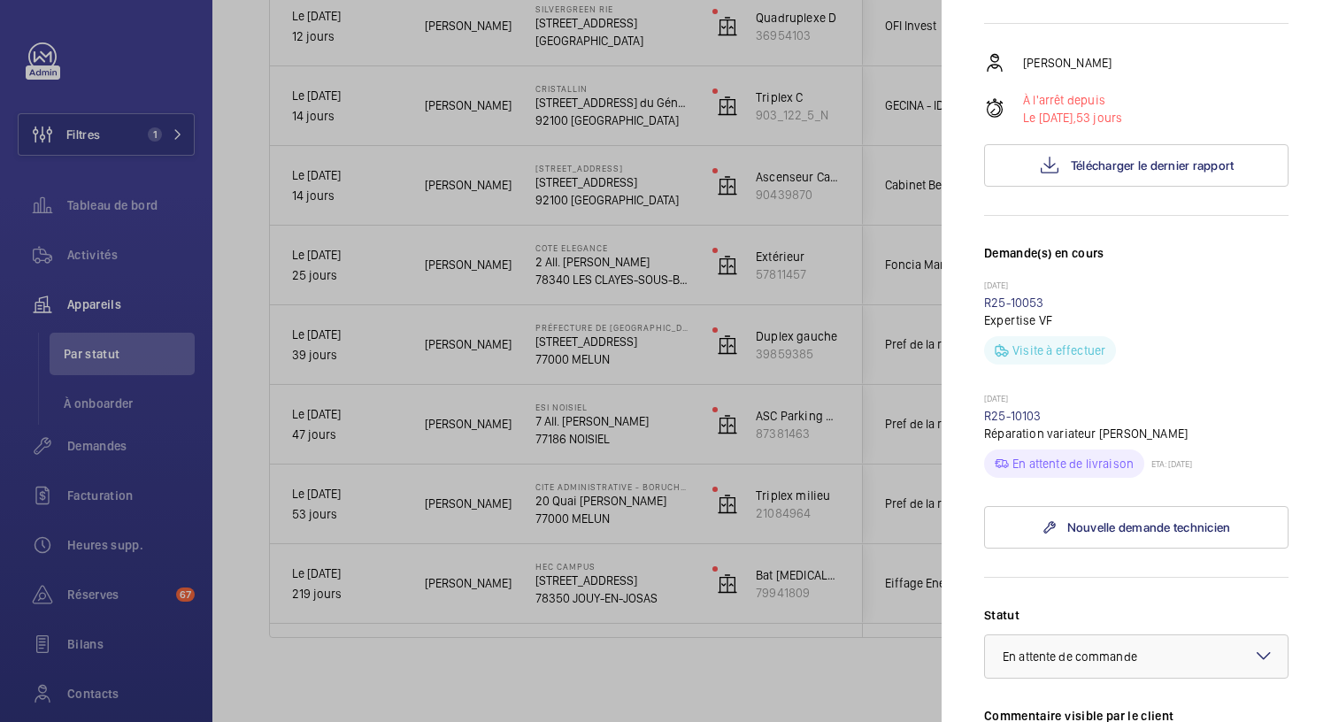
scroll to position [320, 0]
click at [1011, 424] on link "R25-10103" at bounding box center [1013, 417] width 58 height 14
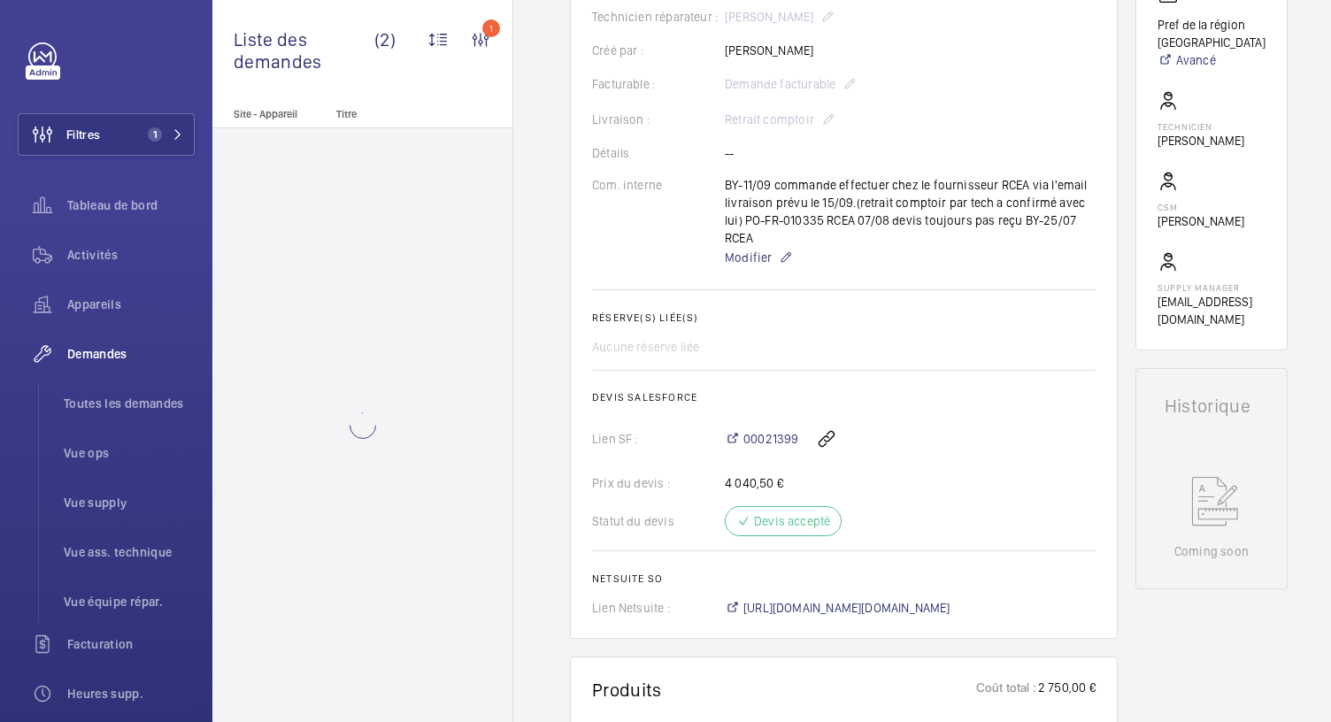
scroll to position [584, 0]
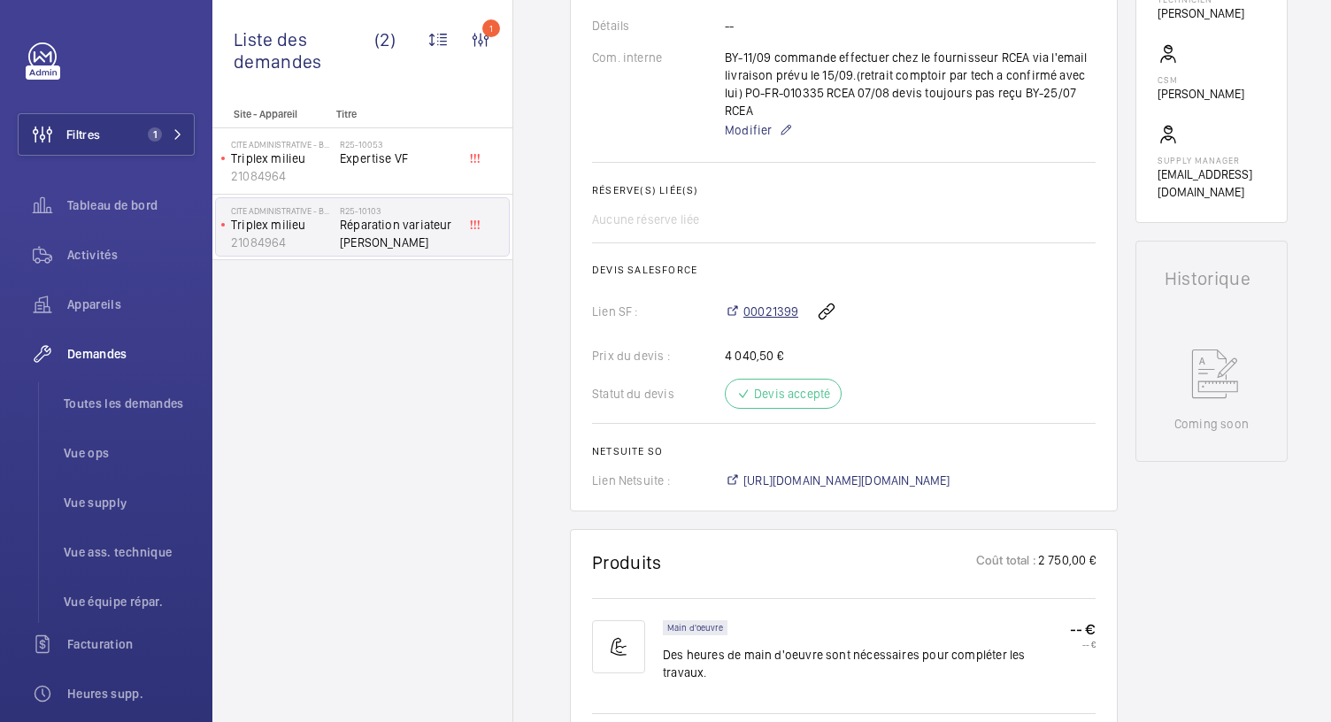
click at [768, 303] on span "00021399" at bounding box center [770, 312] width 55 height 18
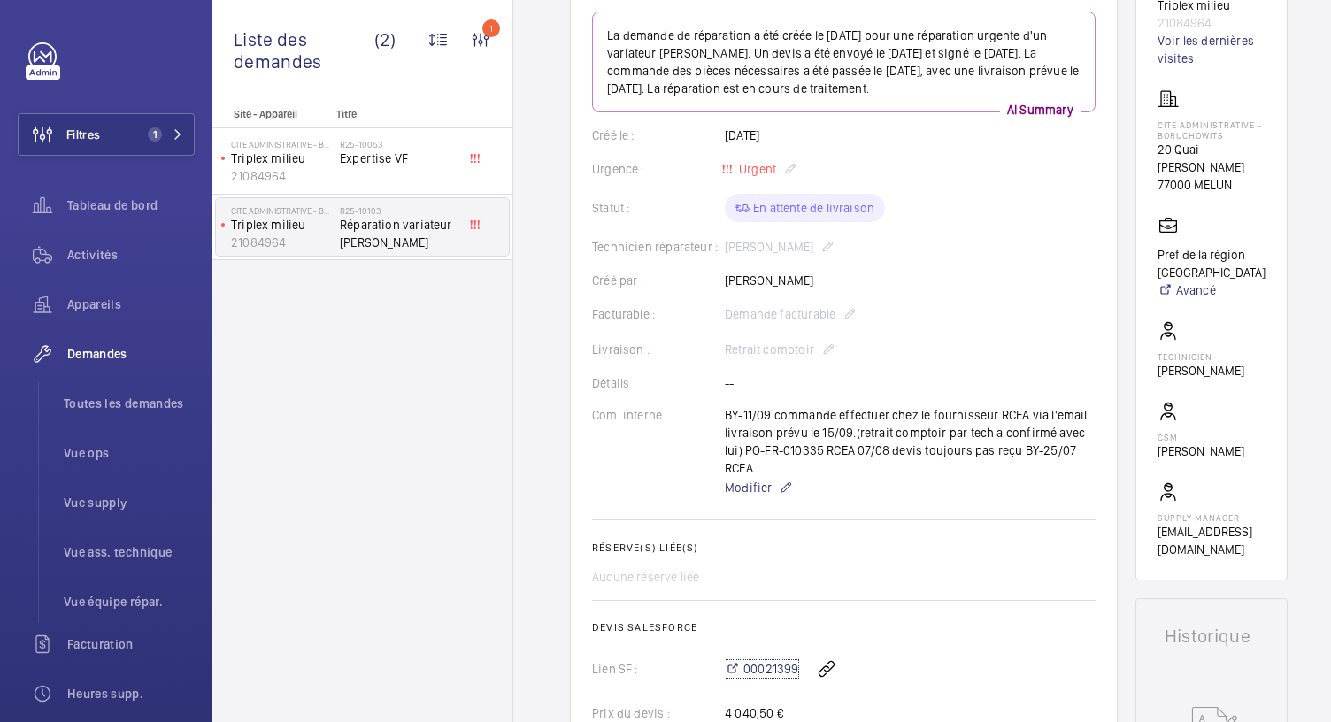
scroll to position [229, 0]
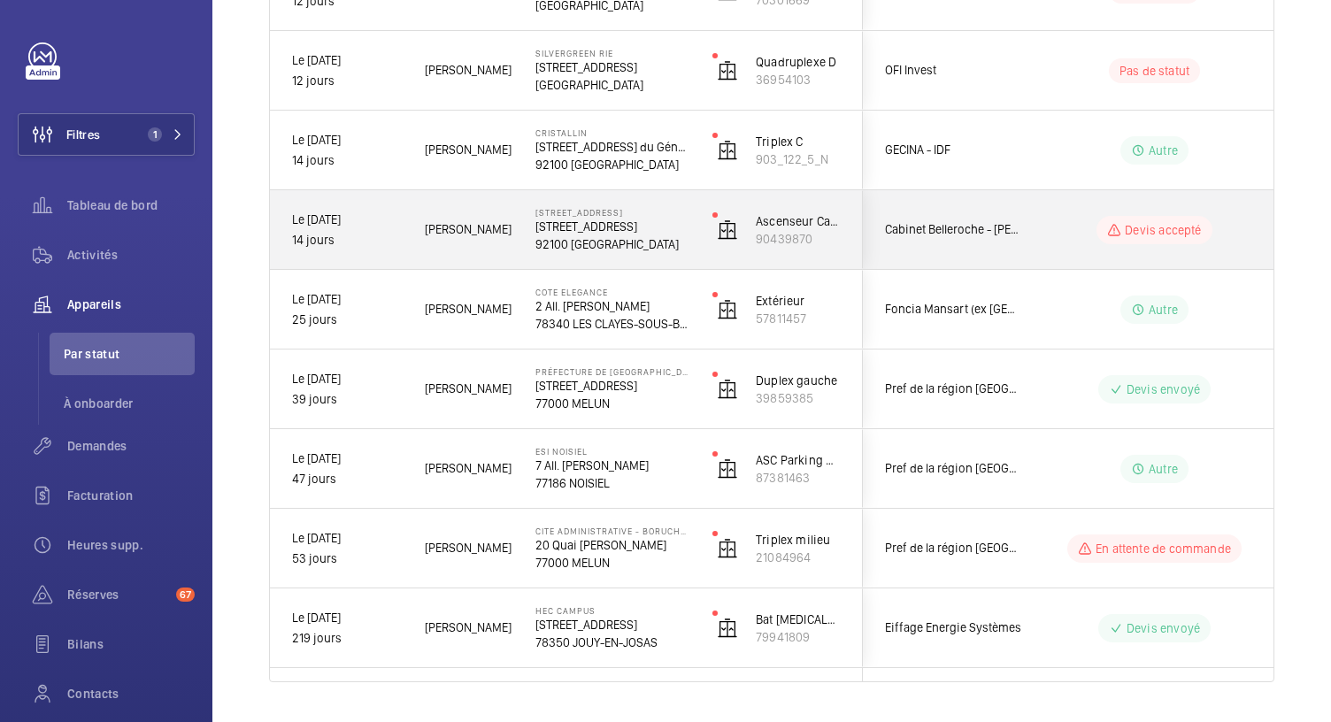
scroll to position [897, 0]
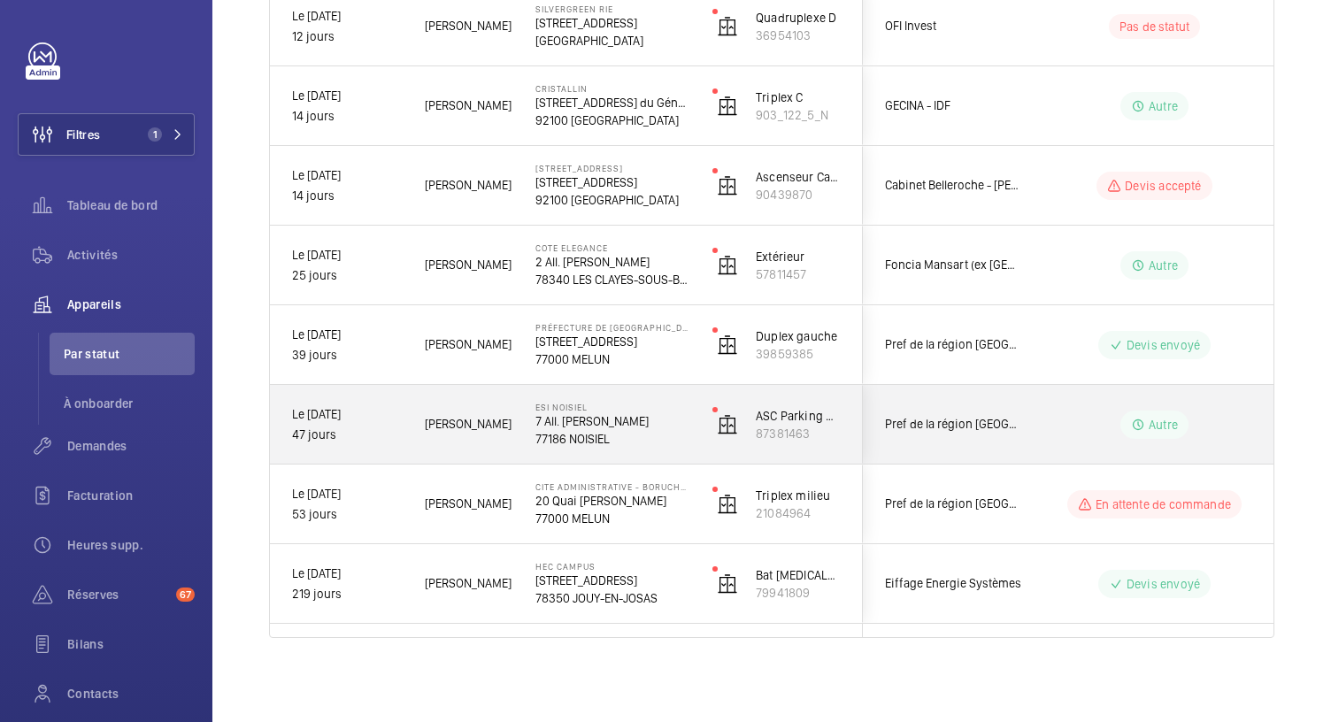
click at [580, 433] on p "77186 NOISIEL" at bounding box center [612, 439] width 154 height 18
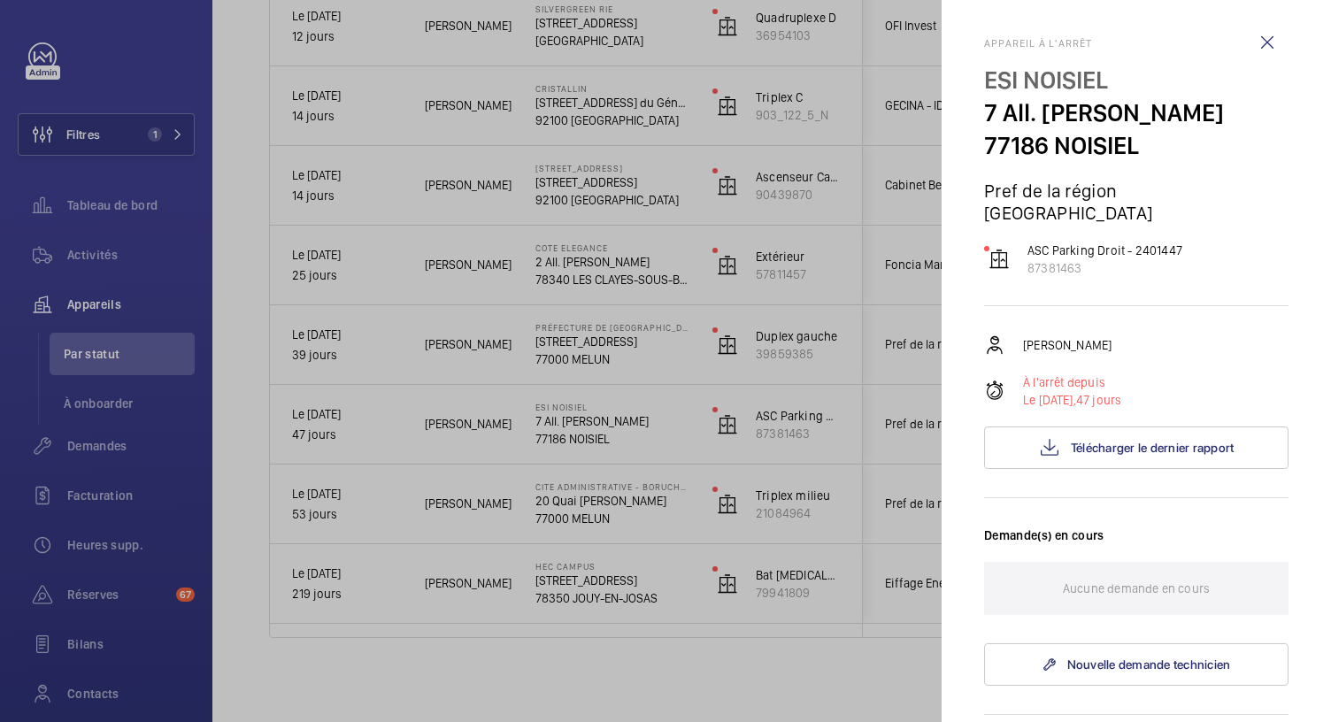
scroll to position [4, 0]
click at [616, 347] on div at bounding box center [665, 361] width 1331 height 722
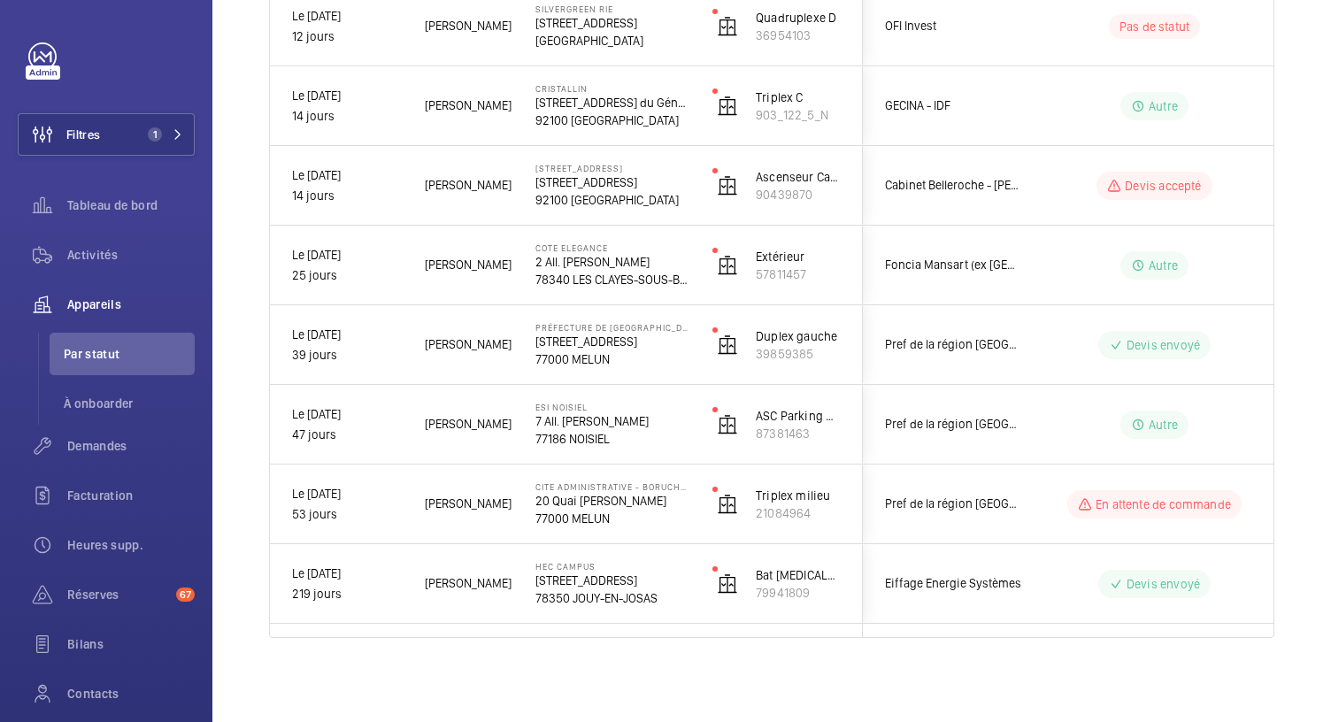
scroll to position [0, 0]
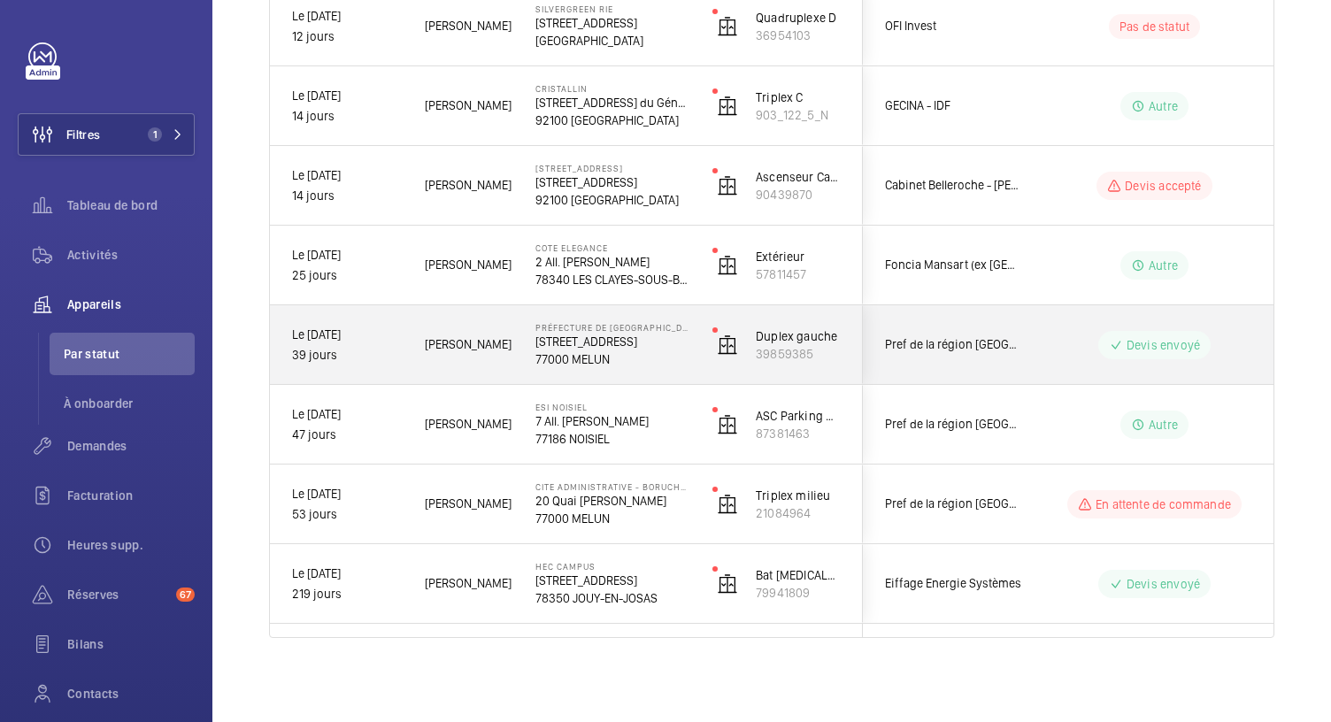
click at [616, 347] on p "12 Rue des Saints-Pères" at bounding box center [612, 342] width 154 height 18
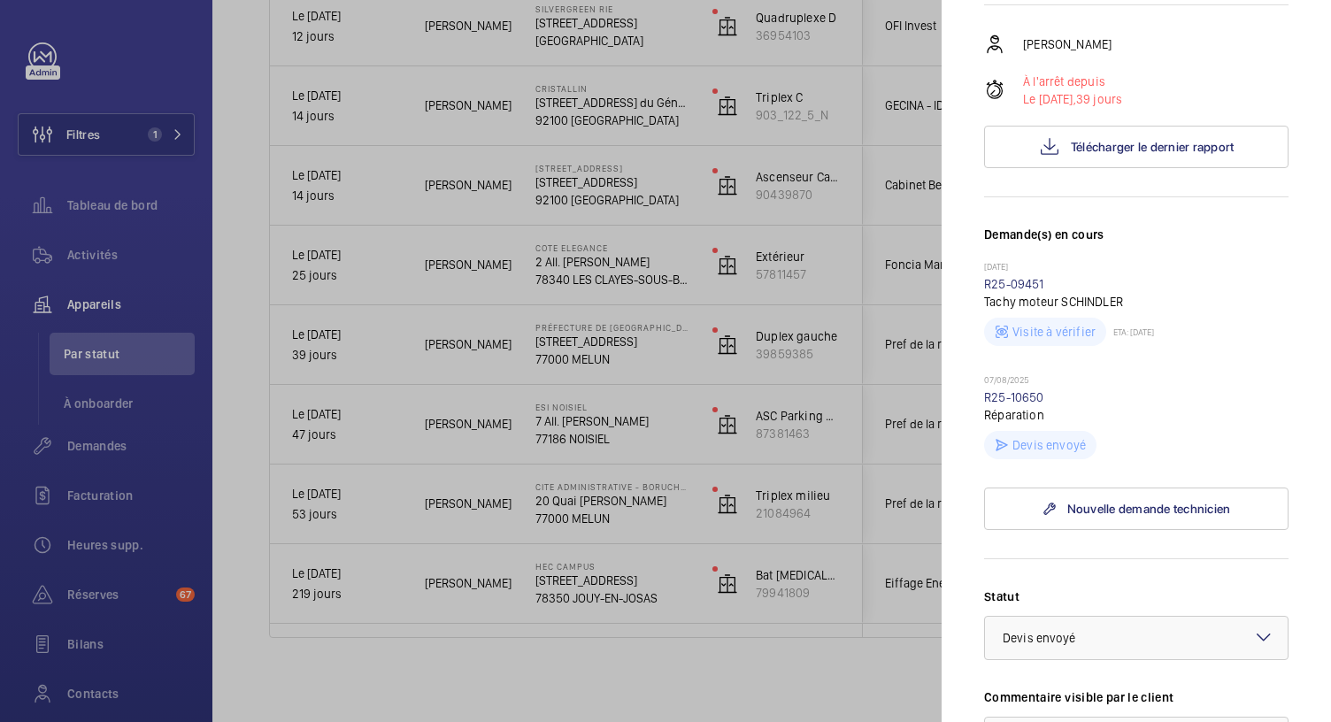
scroll to position [322, 0]
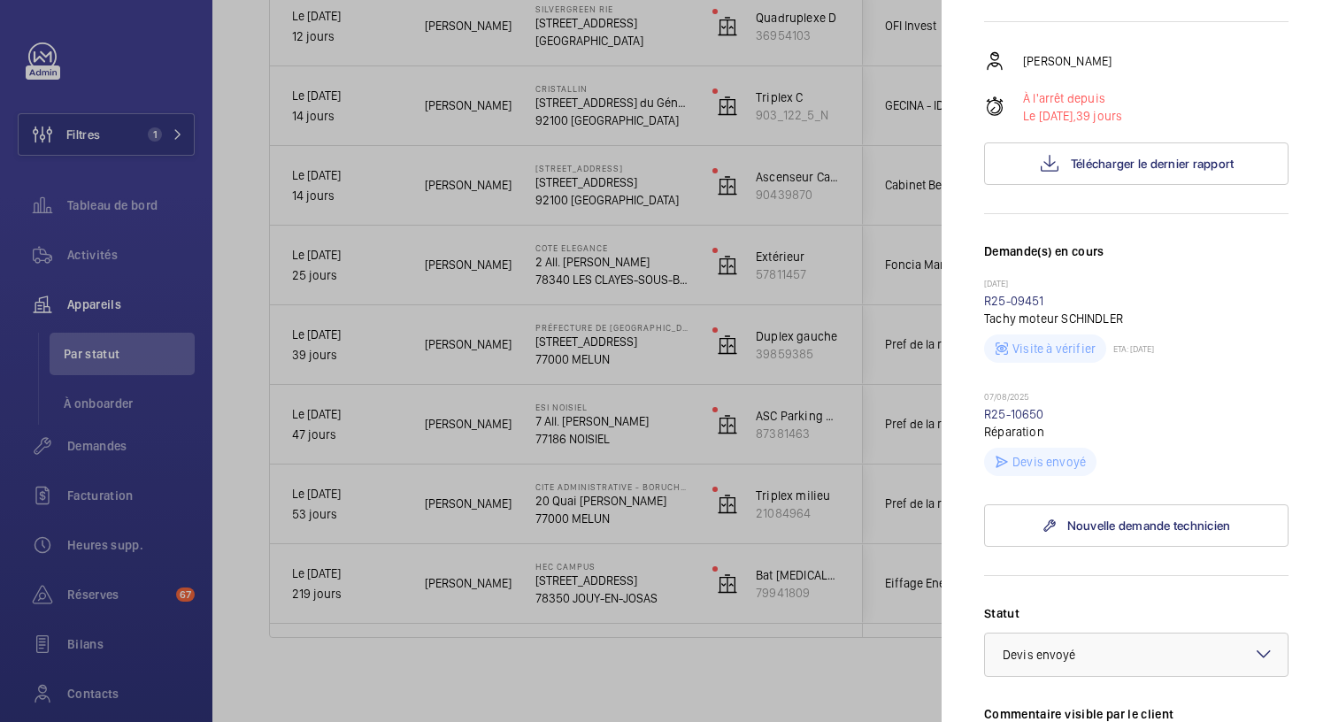
click at [599, 257] on div at bounding box center [665, 361] width 1331 height 722
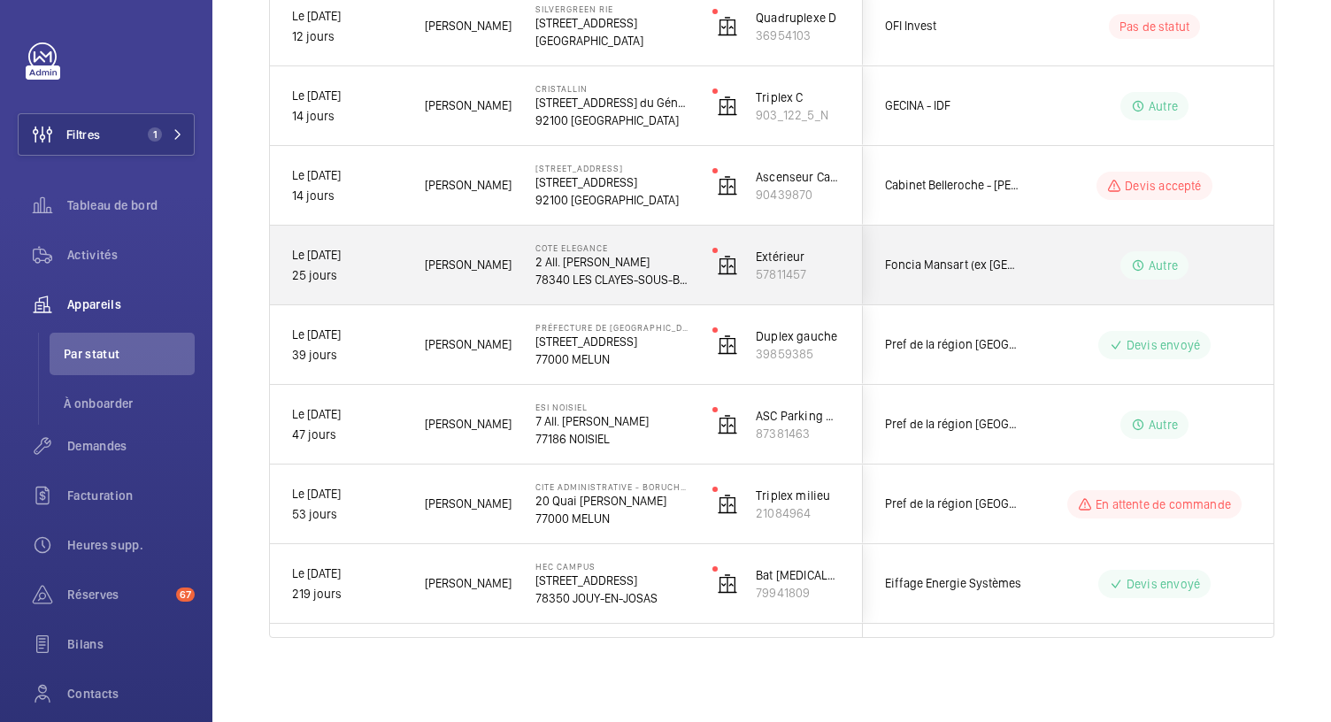
click at [611, 258] on p "2 All. Henri Langlois" at bounding box center [612, 262] width 154 height 18
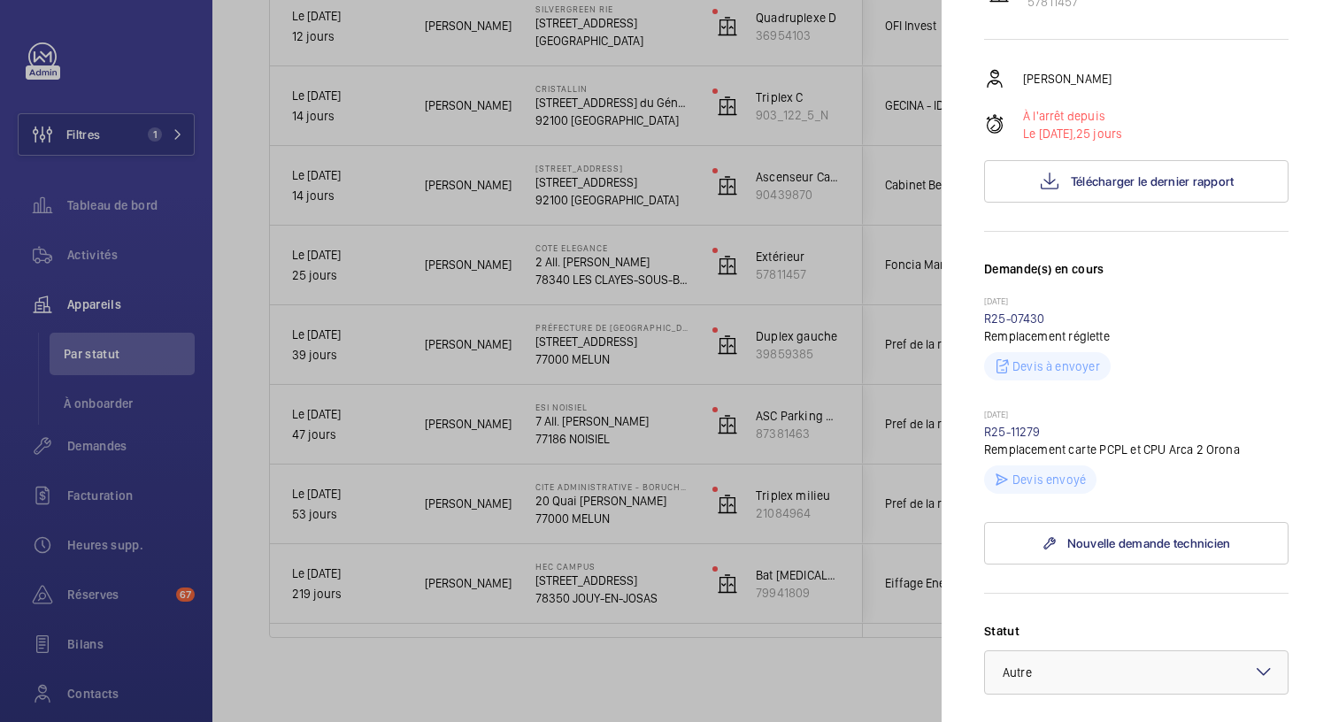
scroll to position [304, 0]
click at [620, 178] on div at bounding box center [665, 361] width 1331 height 722
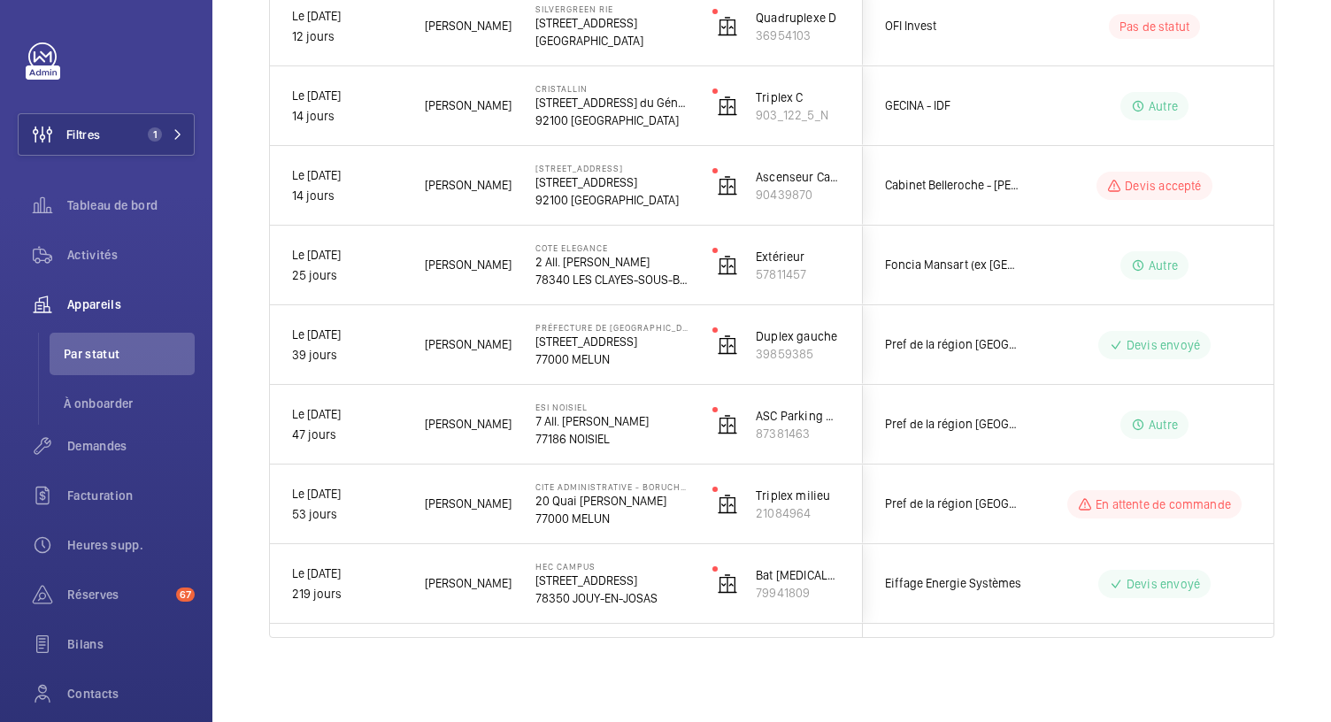
click at [620, 178] on p "4 Avenue du Stade de Coubertin, 92100 BOULOGNE-BILLANCOURT" at bounding box center [612, 182] width 154 height 18
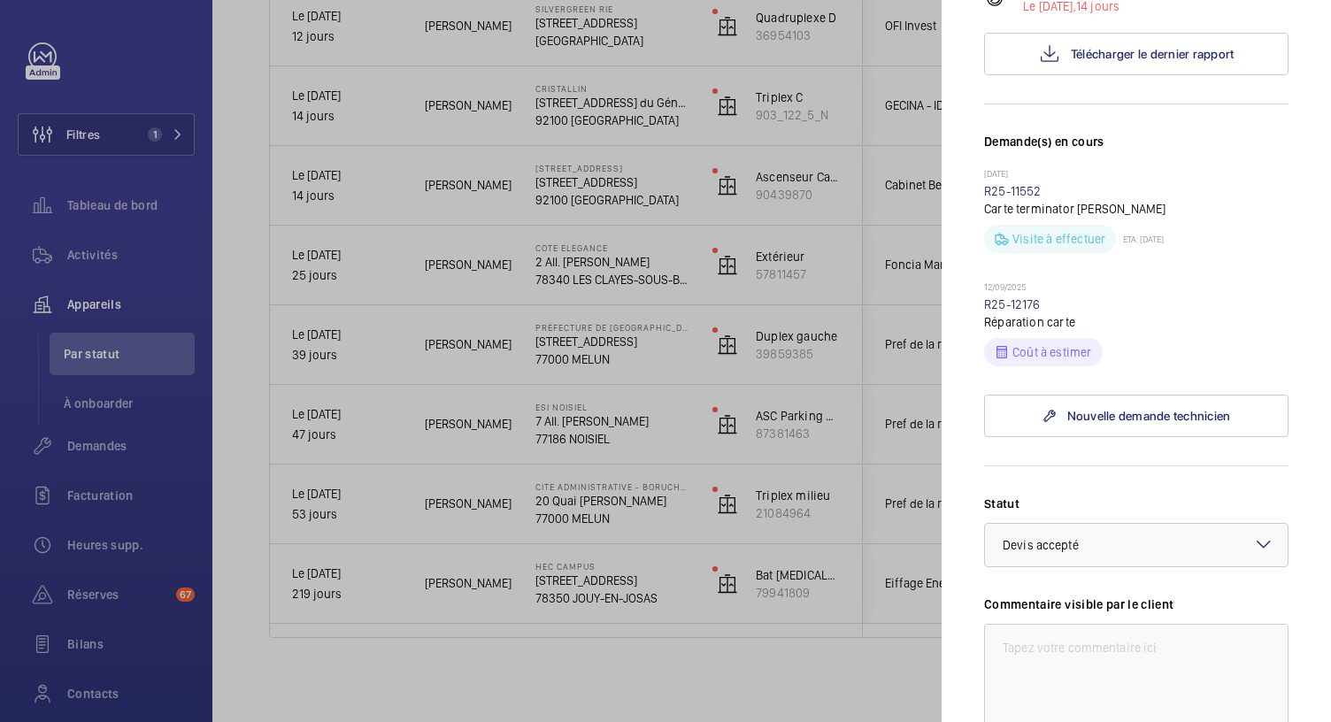
scroll to position [398, 0]
click at [1022, 312] on link "R25-12176" at bounding box center [1012, 305] width 57 height 14
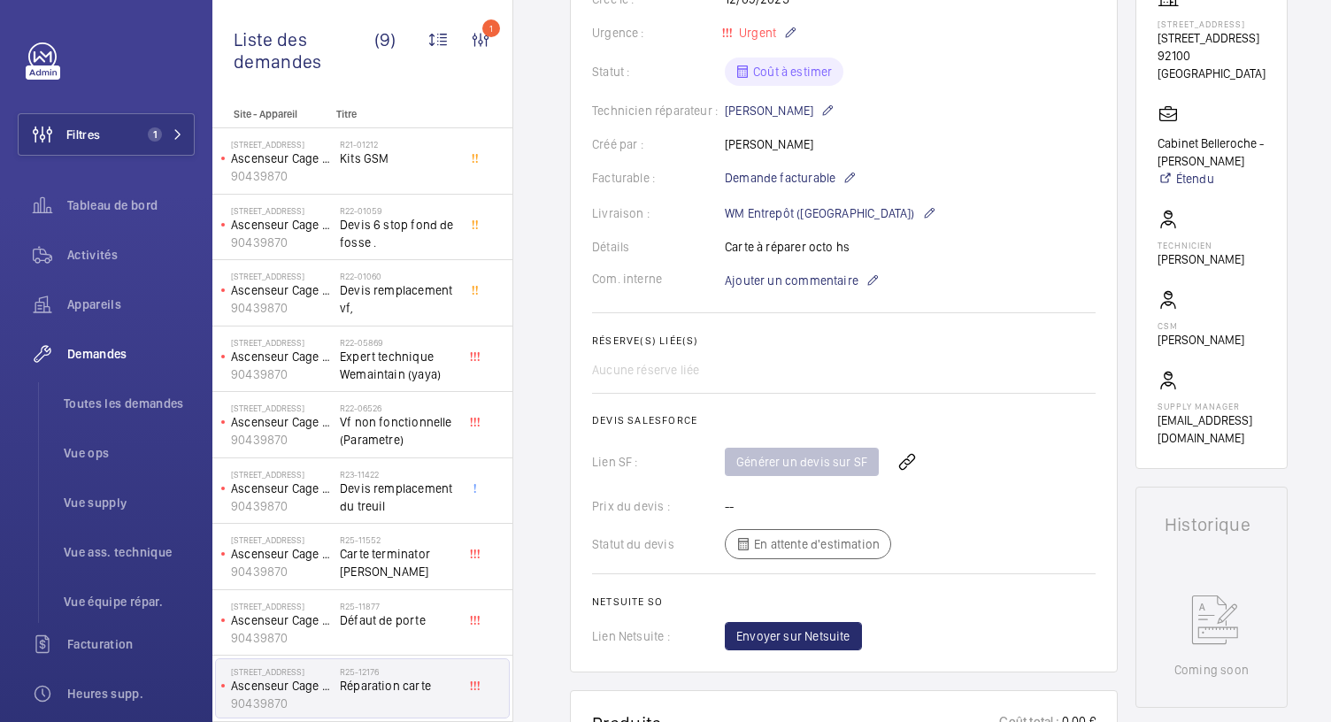
scroll to position [342, 0]
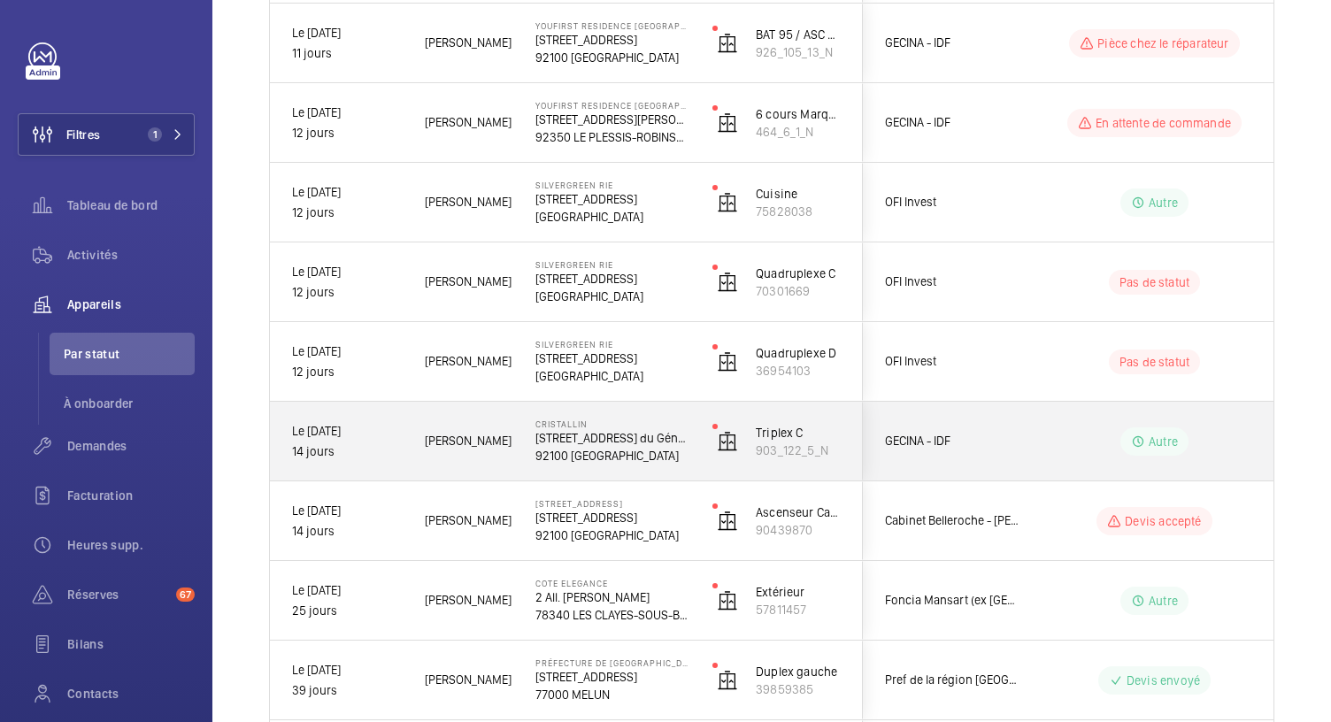
scroll to position [643, 0]
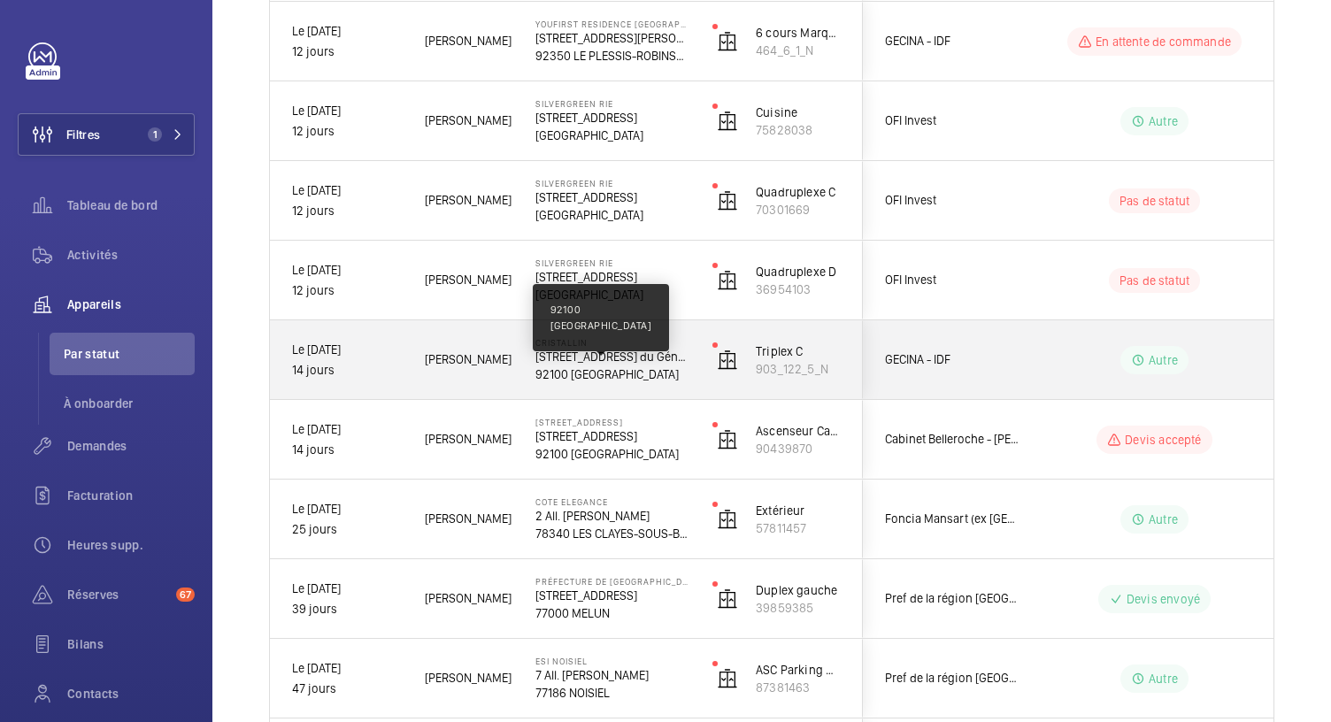
click at [612, 369] on p "92100 BOULOGNE-BILLANCOURT" at bounding box center [612, 375] width 154 height 18
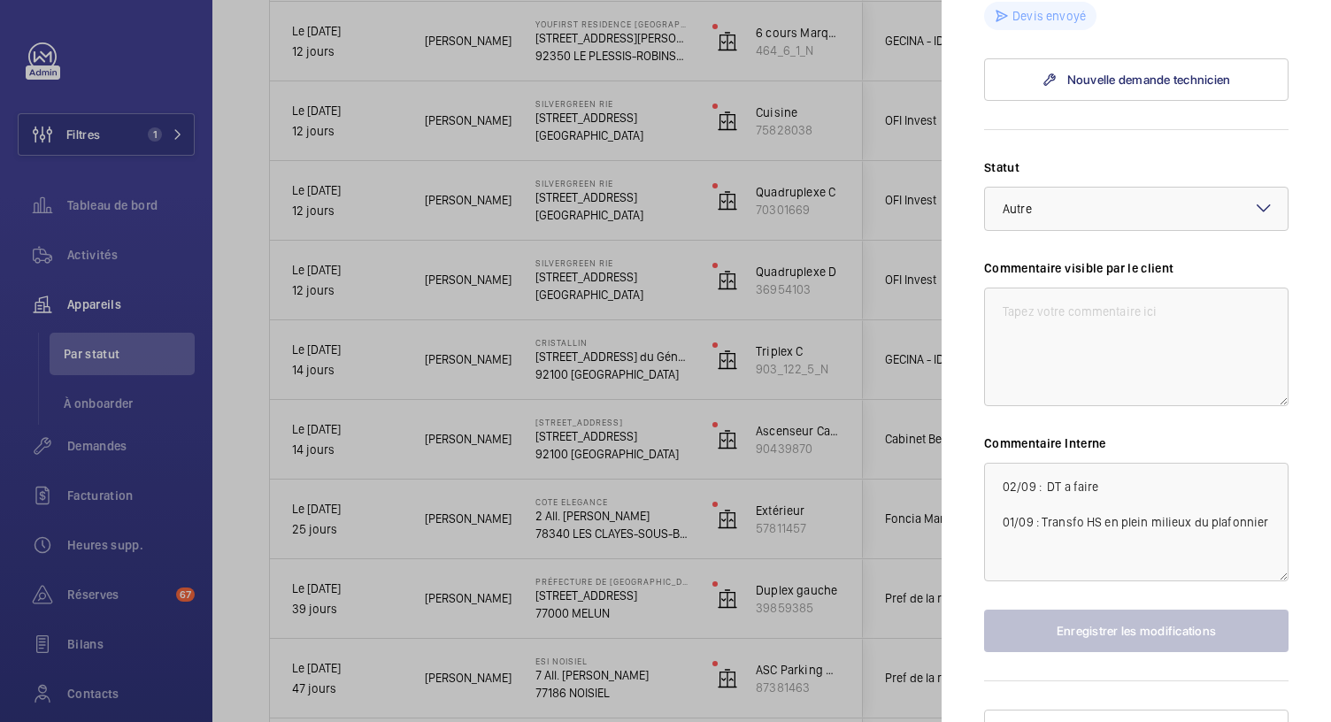
scroll to position [660, 0]
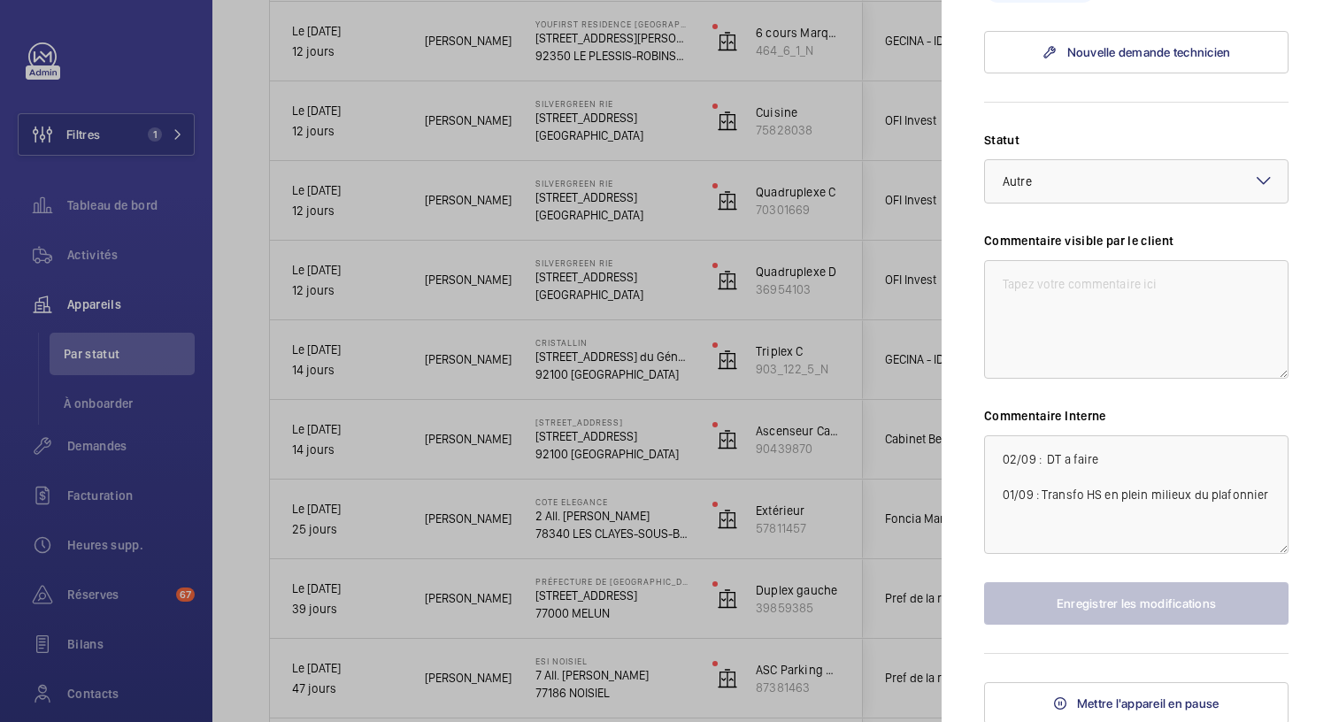
click at [584, 293] on div at bounding box center [665, 361] width 1331 height 722
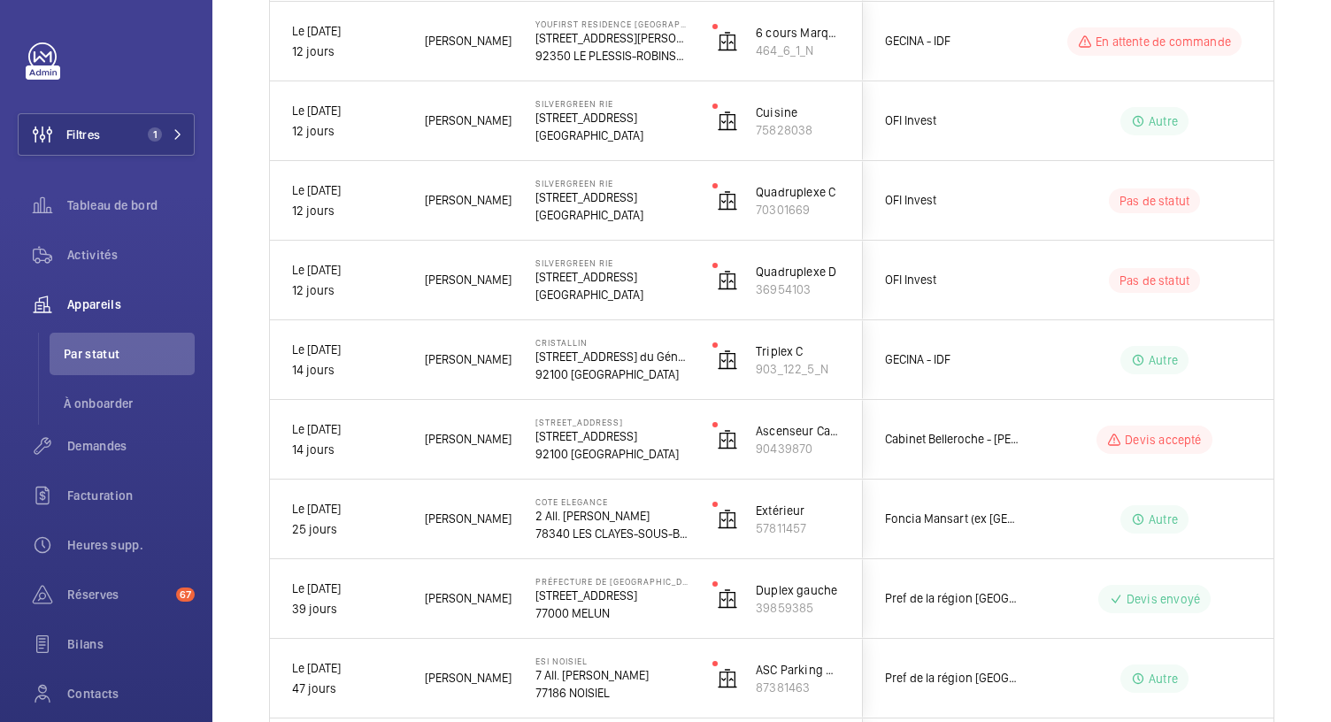
scroll to position [0, 0]
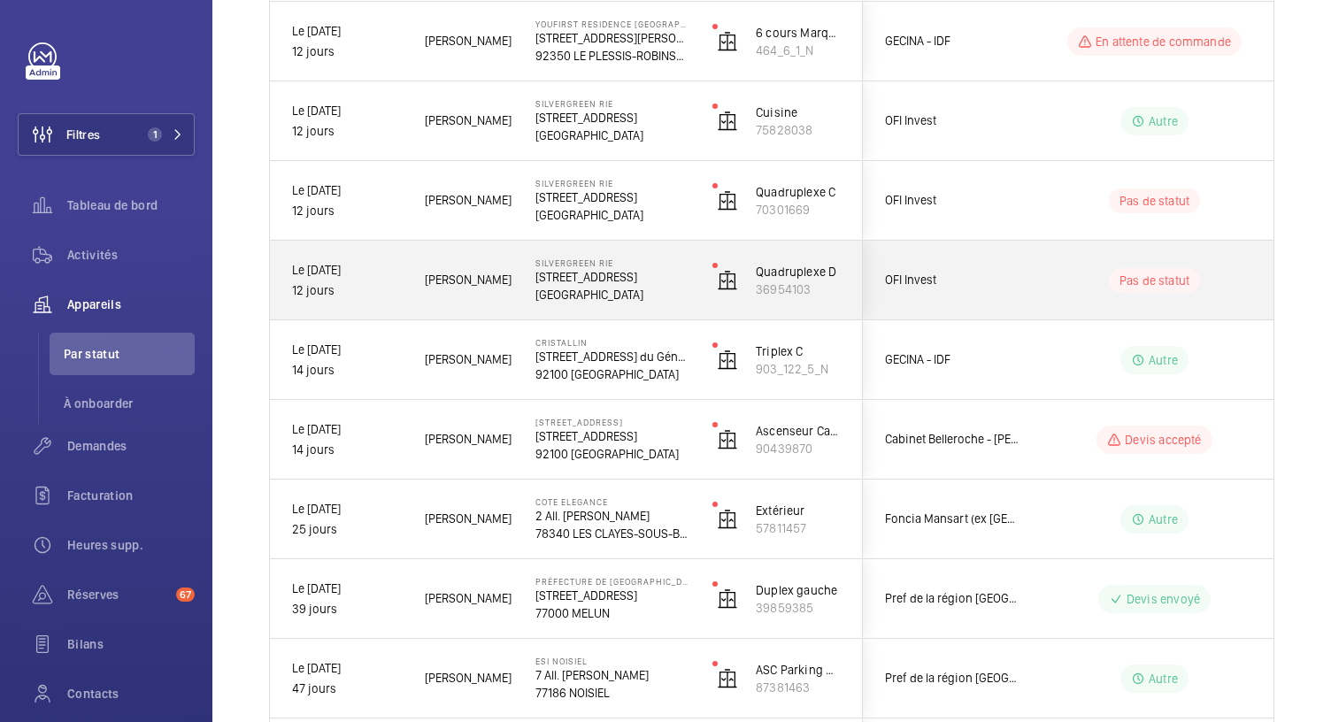
click at [584, 293] on p "92200 NEUILLY-SUR-SEINE" at bounding box center [612, 295] width 154 height 18
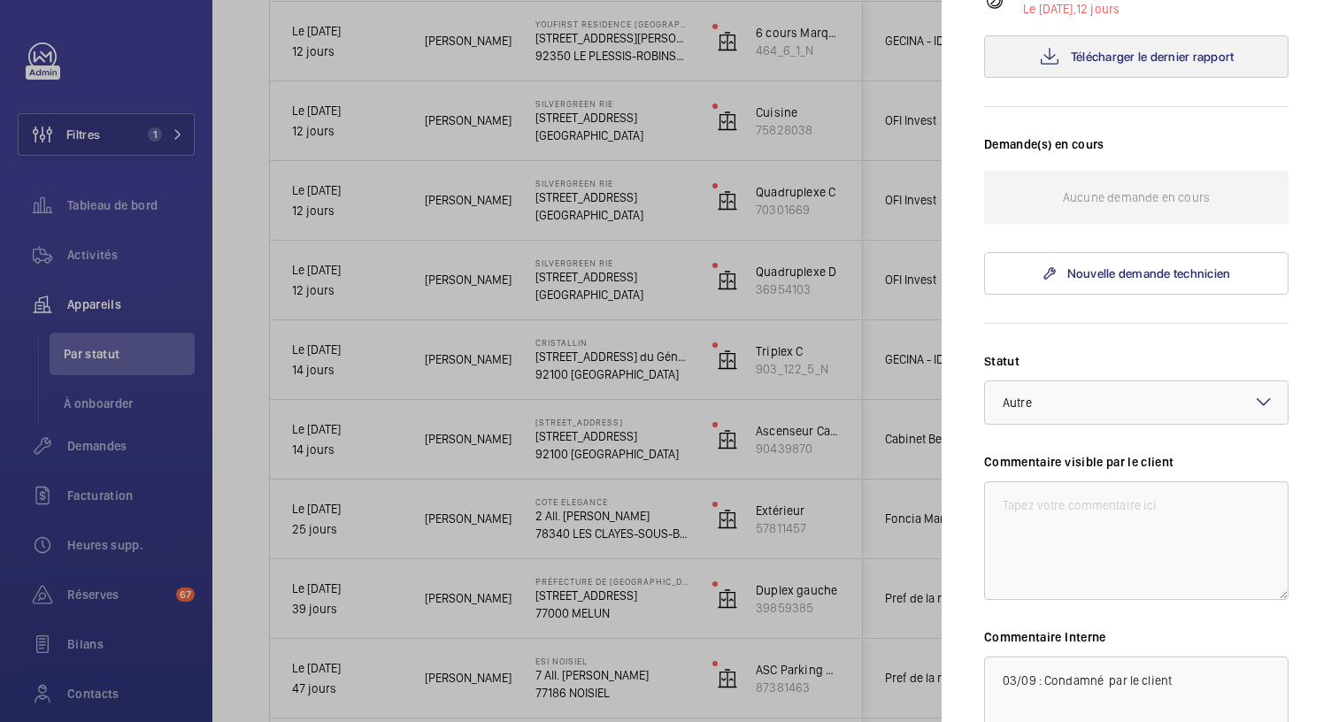
scroll to position [373, 0]
click at [866, 286] on div at bounding box center [665, 361] width 1331 height 722
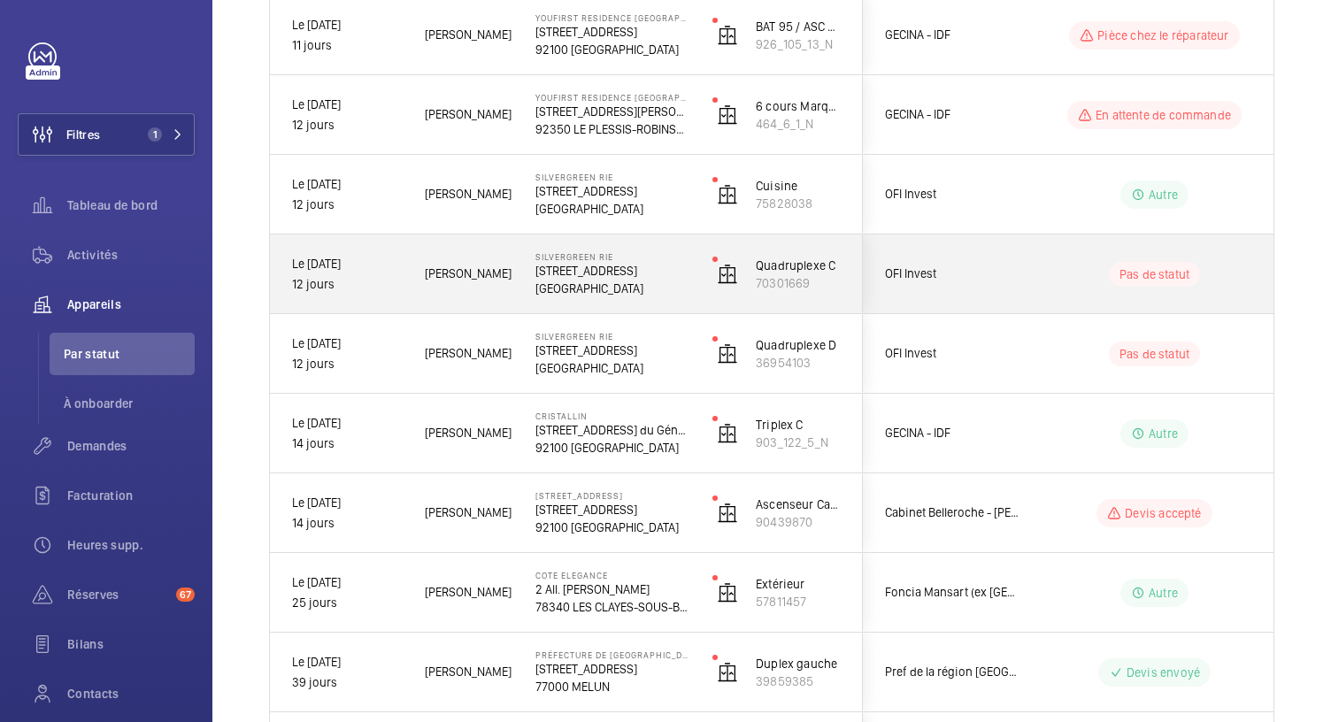
scroll to position [567, 0]
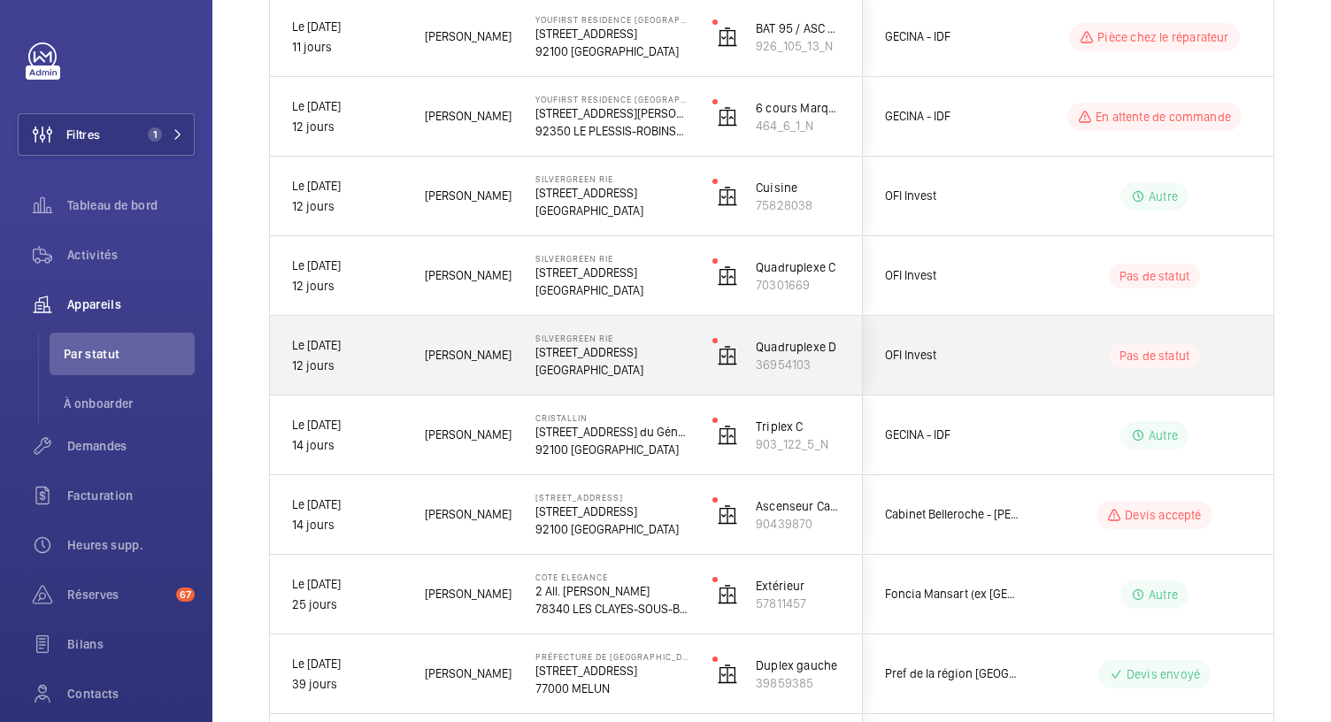
click at [628, 352] on p "57 Rue de Villiers" at bounding box center [612, 352] width 154 height 18
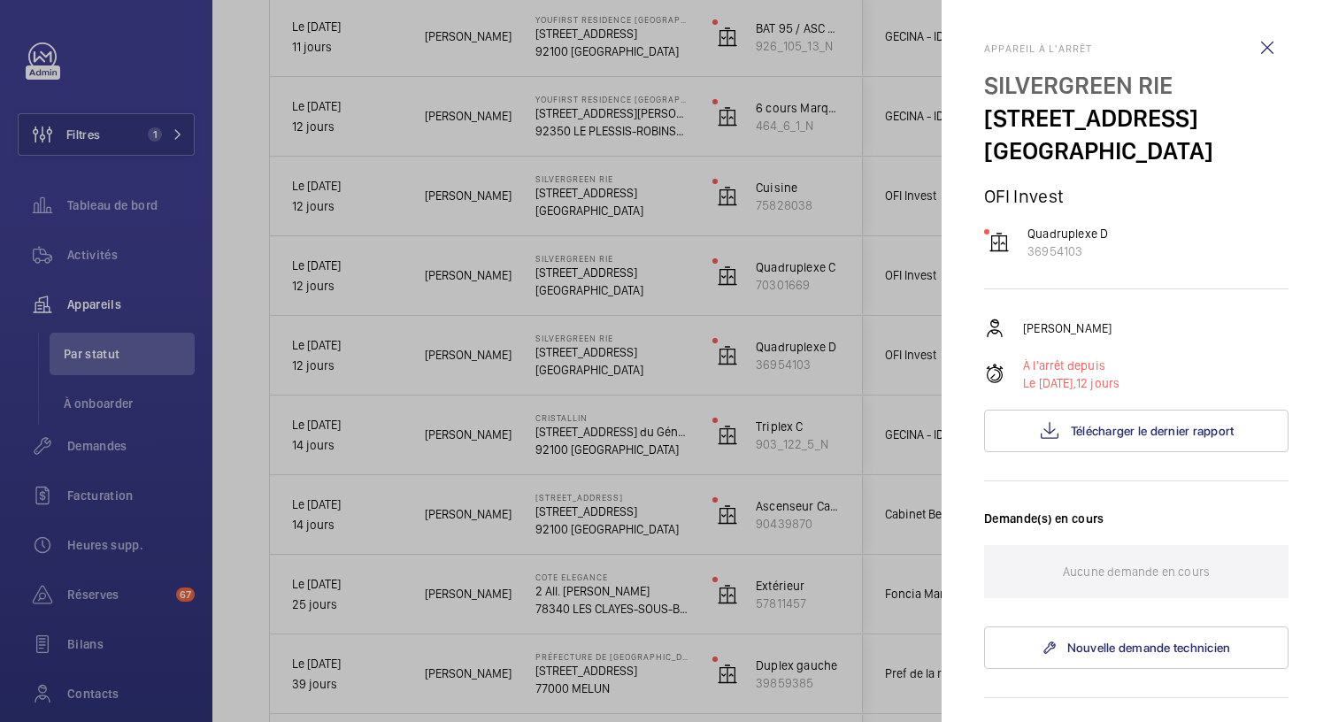
scroll to position [628, 0]
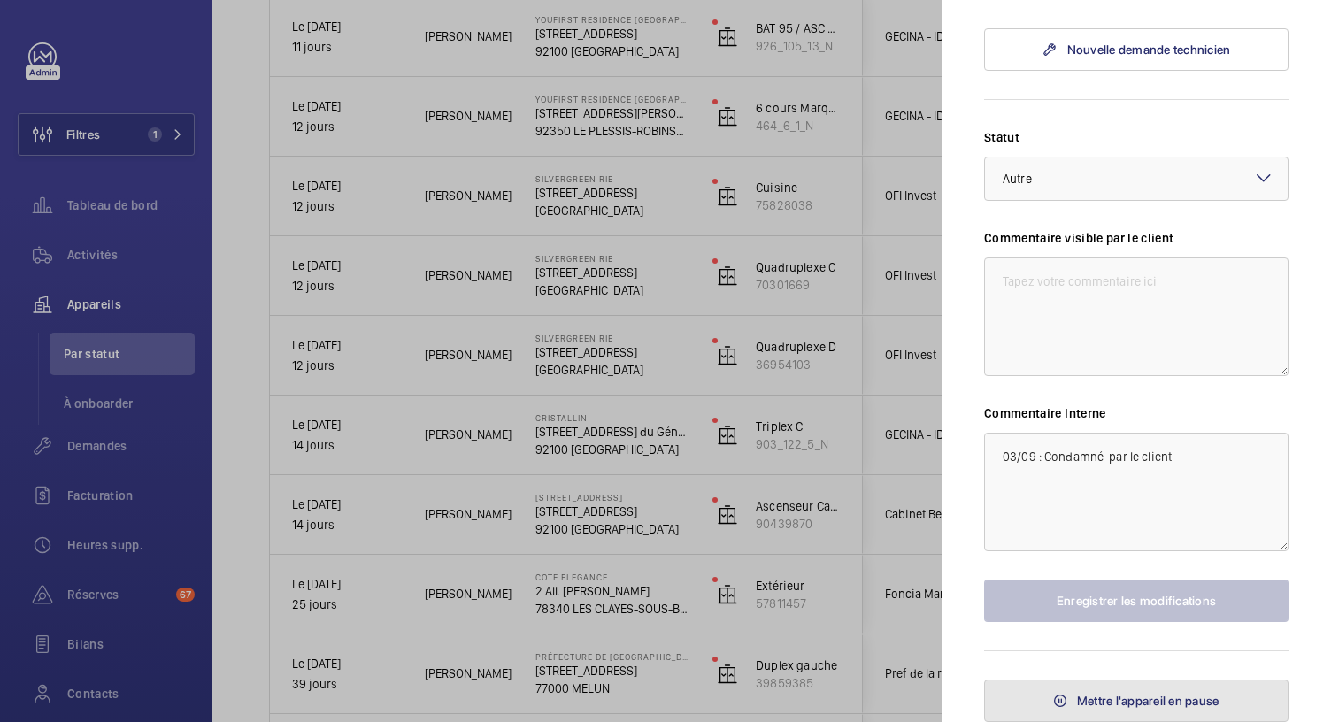
click at [1147, 700] on span "Mettre l'appareil en pause" at bounding box center [1148, 701] width 142 height 14
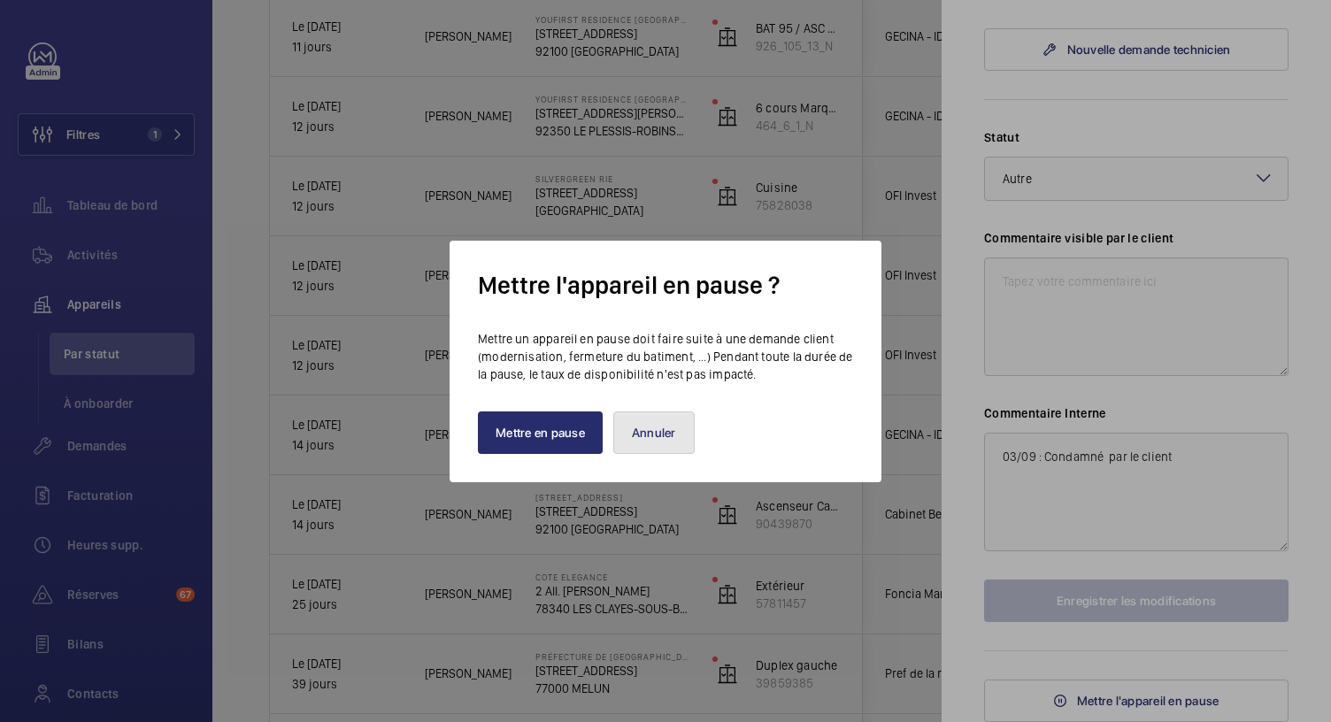
click at [643, 424] on button "Annuler" at bounding box center [653, 433] width 81 height 42
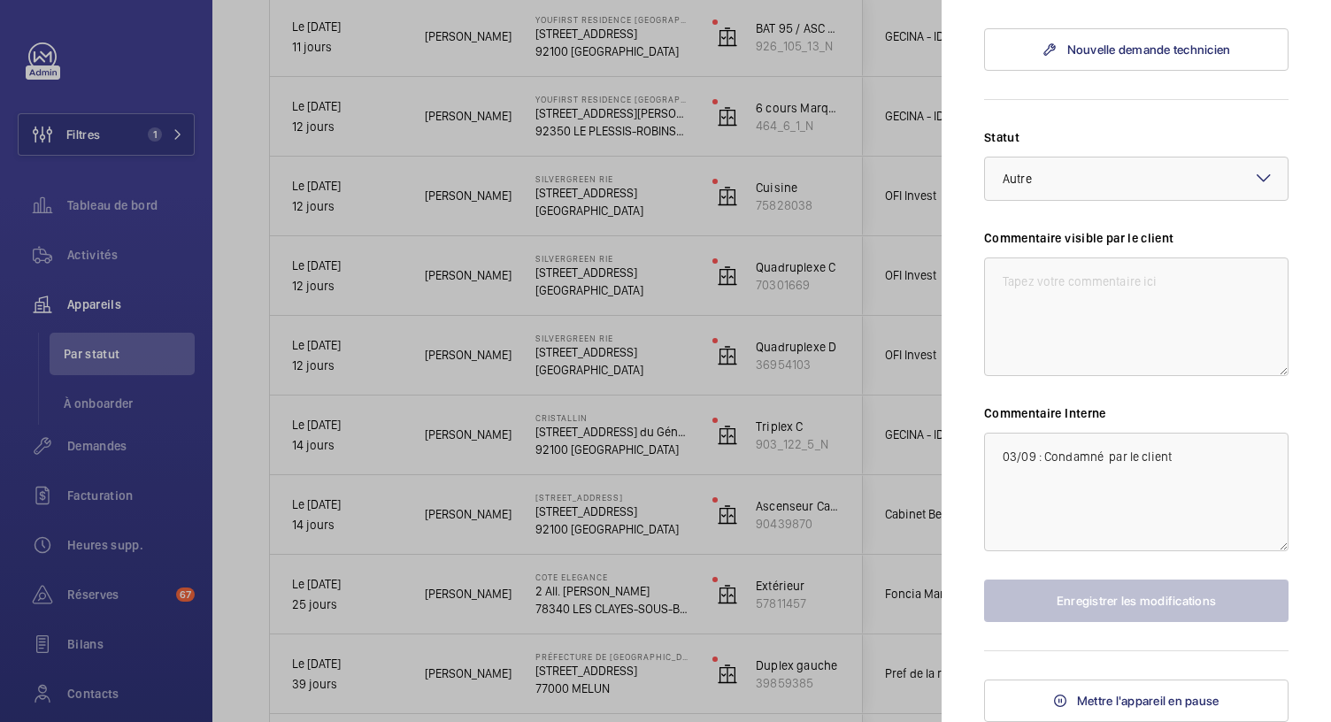
click at [681, 195] on div at bounding box center [665, 361] width 1331 height 722
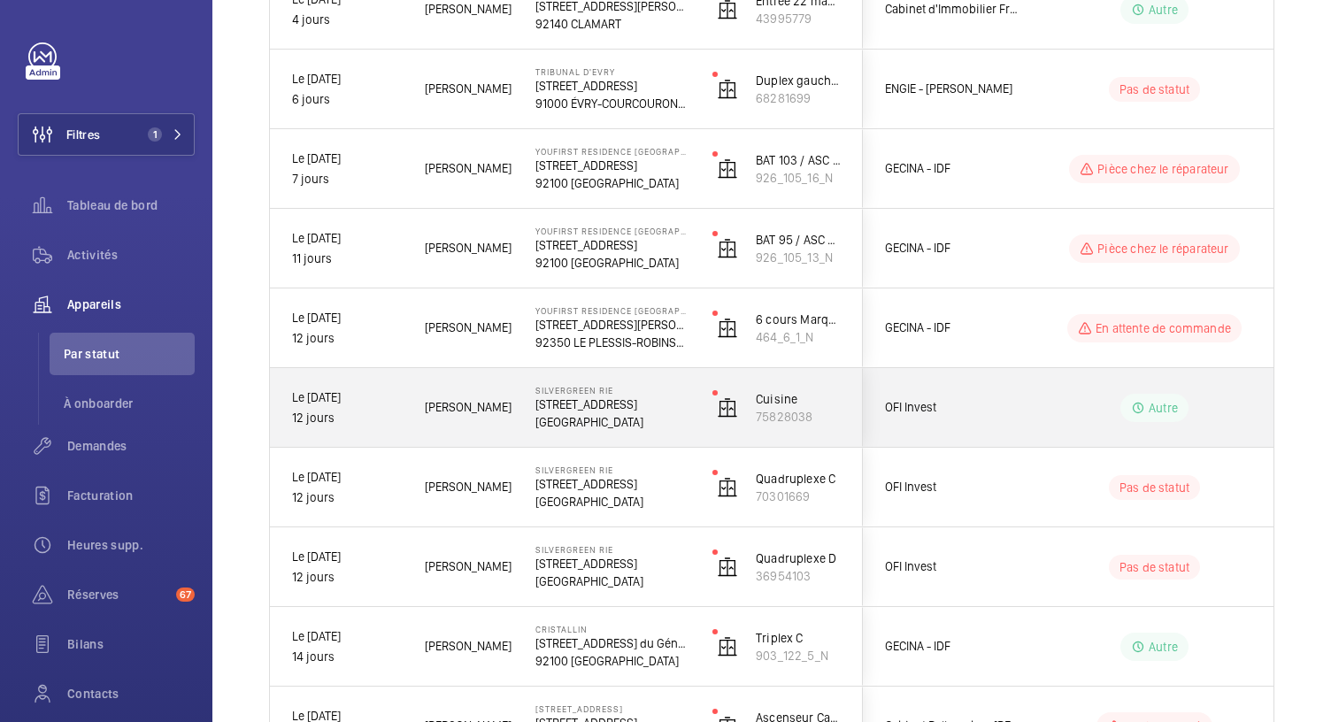
scroll to position [328, 0]
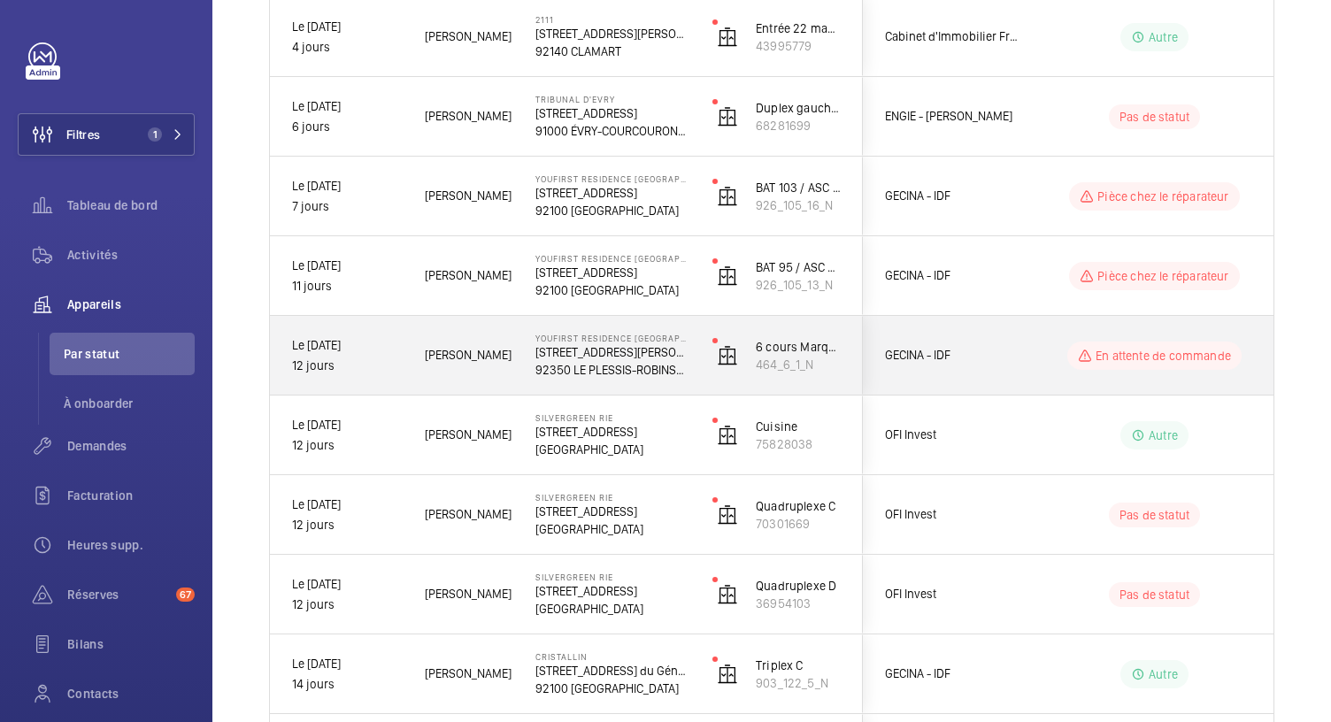
click at [603, 353] on p "23 Rue Paul Rivet" at bounding box center [612, 352] width 154 height 18
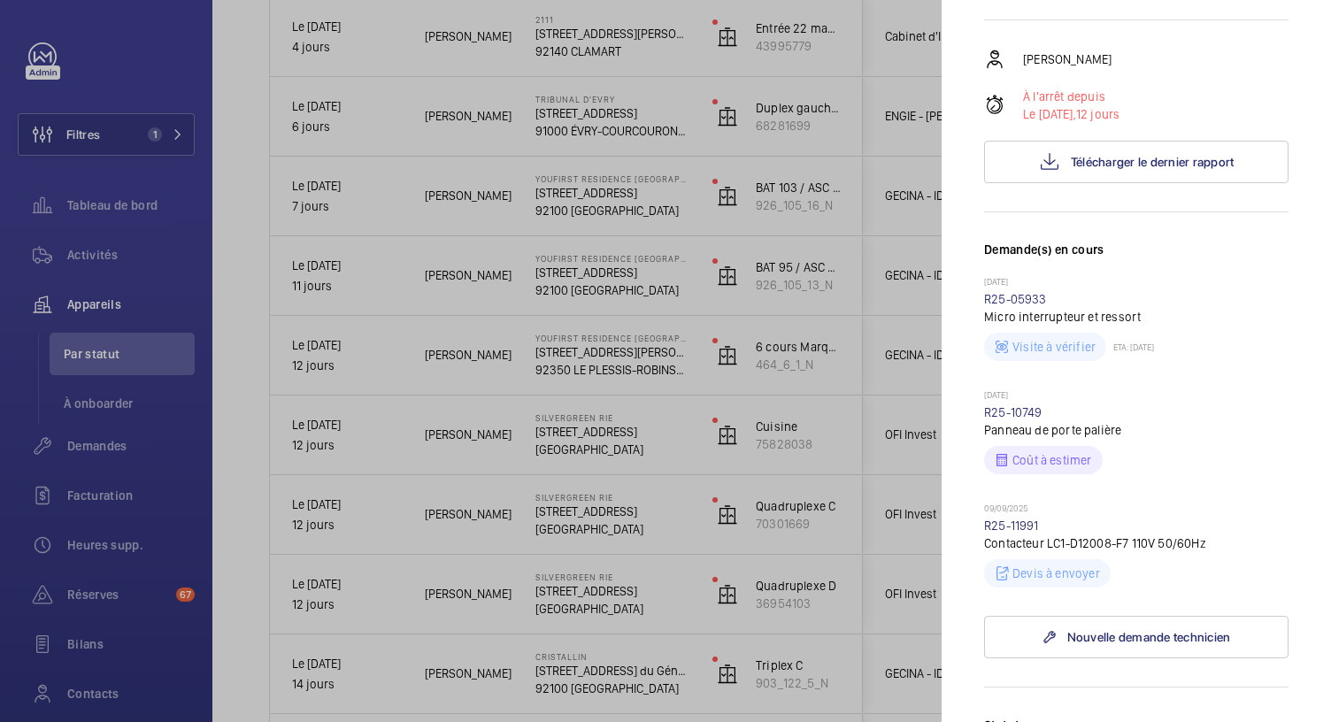
scroll to position [365, 0]
click at [693, 440] on div at bounding box center [665, 361] width 1331 height 722
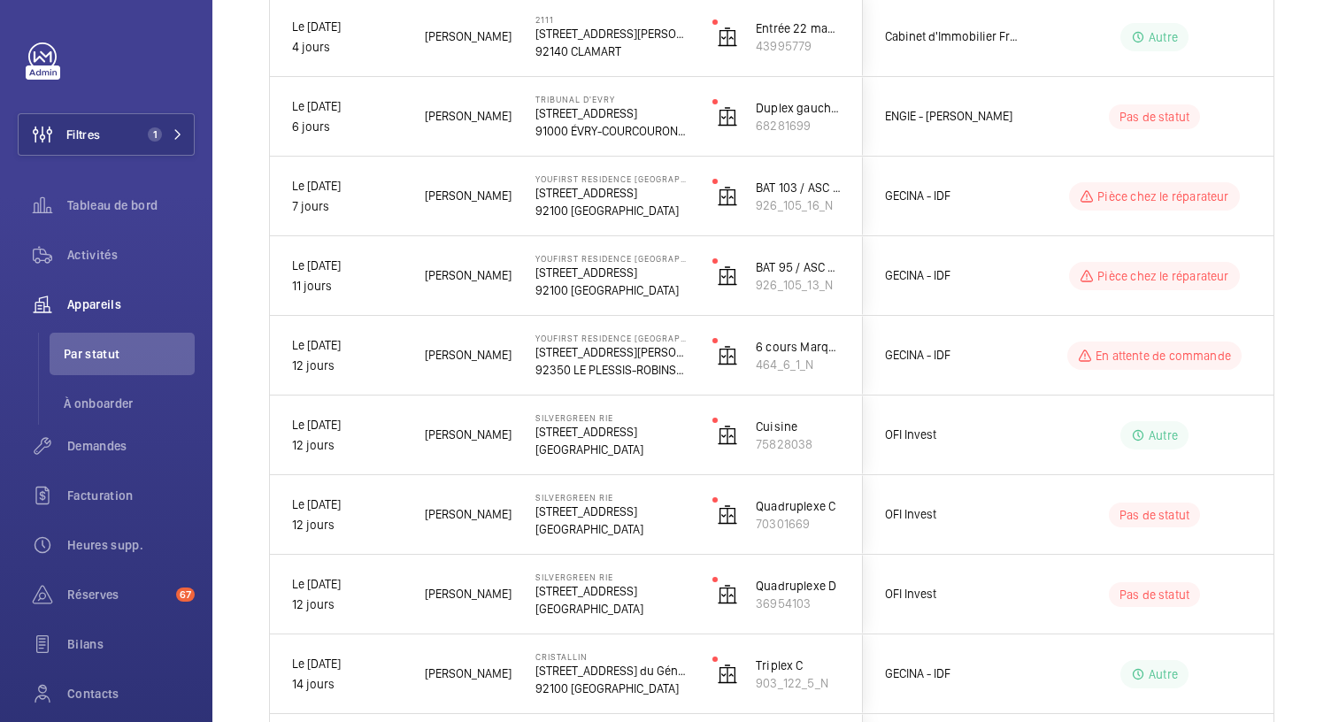
scroll to position [0, 0]
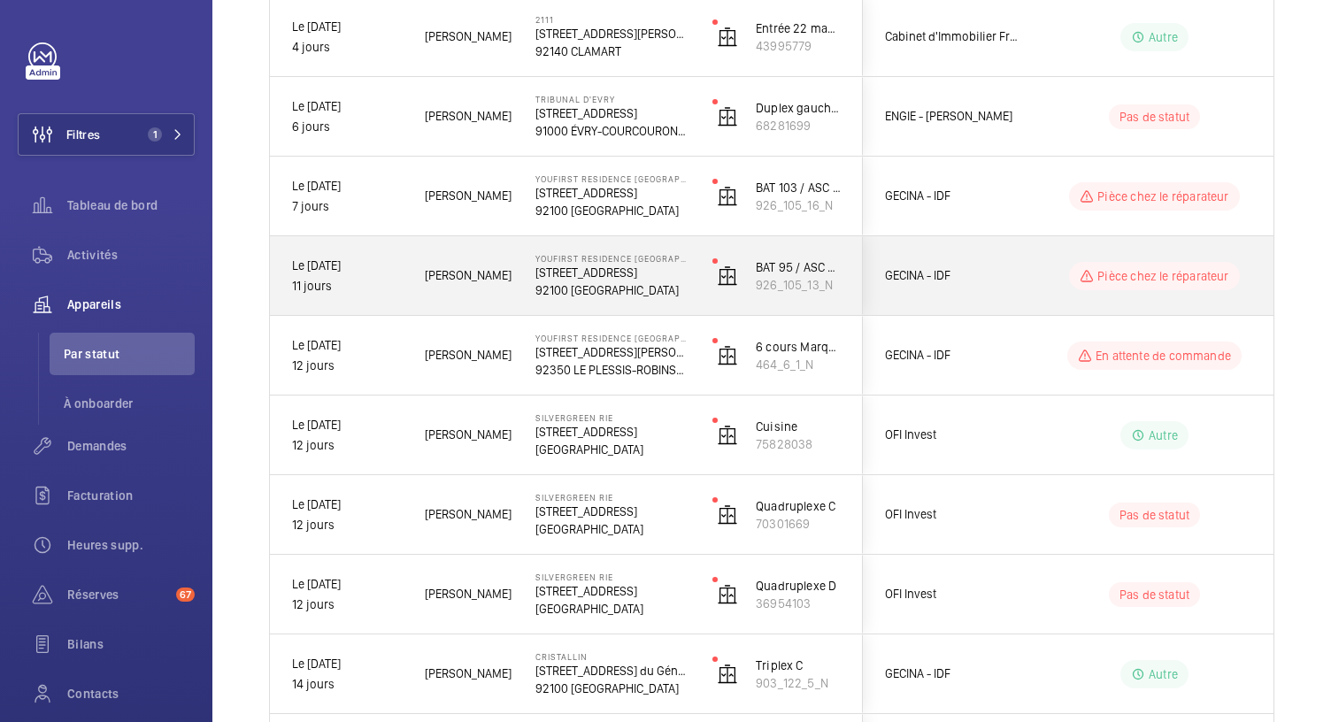
click at [633, 279] on p "105 Rue de Sevres" at bounding box center [612, 273] width 154 height 18
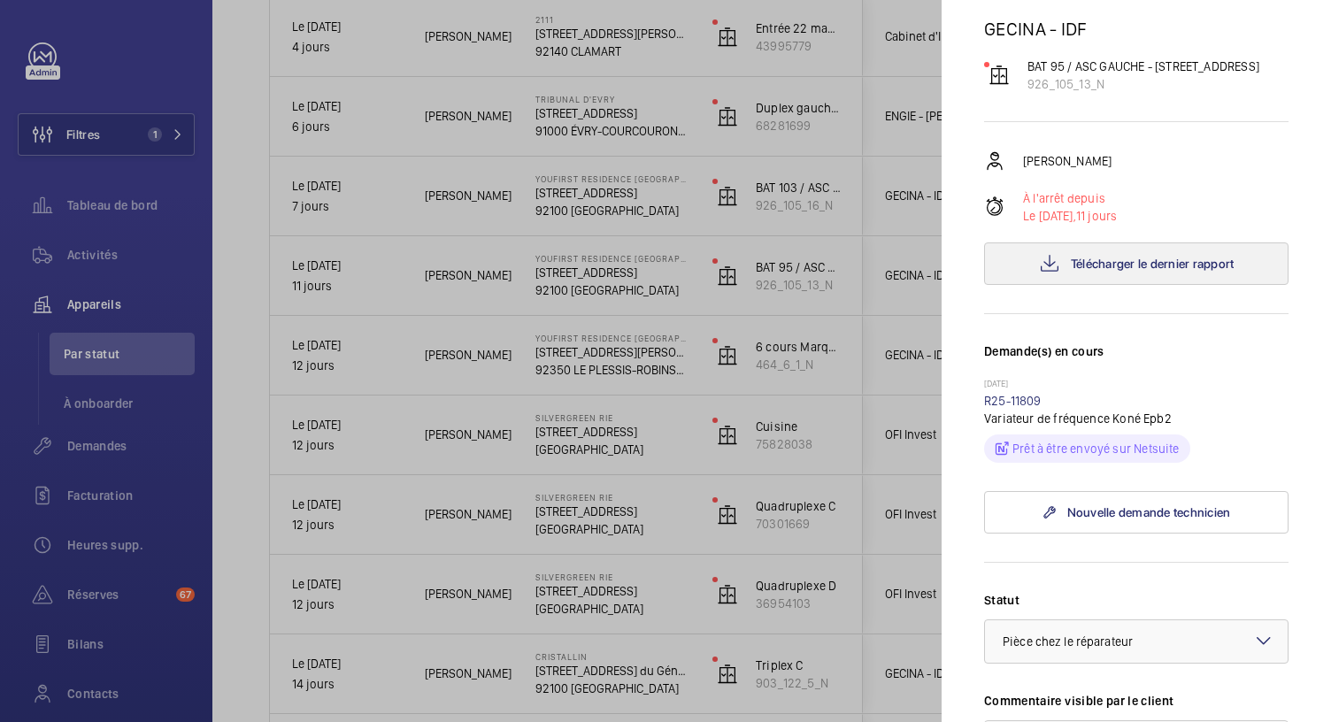
scroll to position [197, 0]
click at [1018, 411] on link "R25-11809" at bounding box center [1013, 404] width 58 height 14
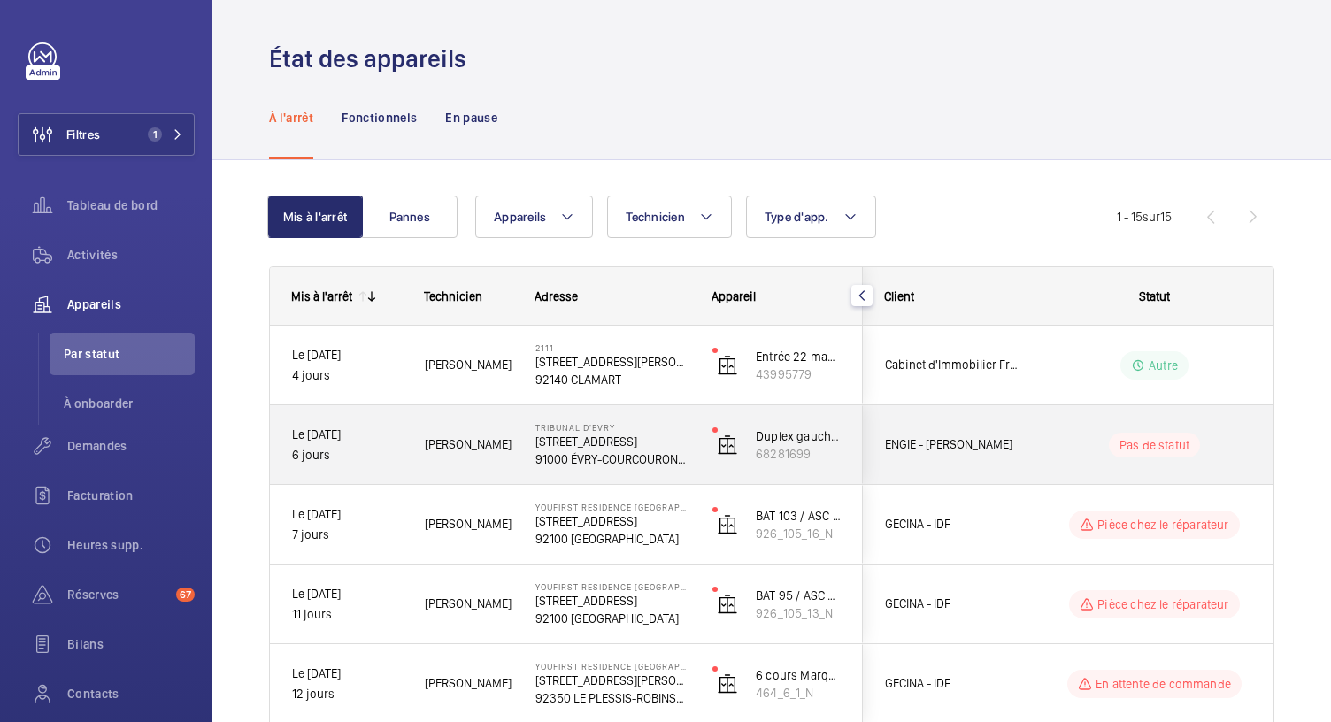
click at [574, 449] on p "9 Rue des Mazières" at bounding box center [612, 442] width 154 height 18
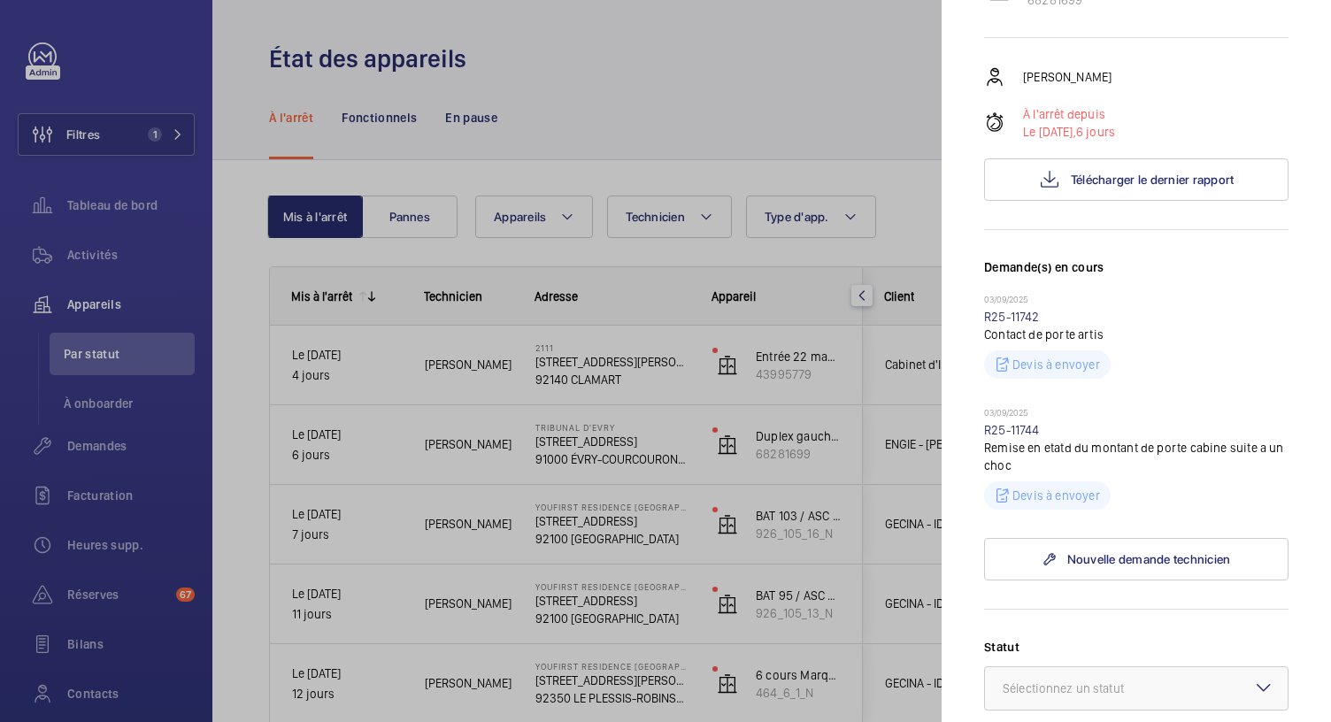
scroll to position [283, 0]
click at [1013, 432] on link "R25-11744" at bounding box center [1012, 431] width 56 height 14
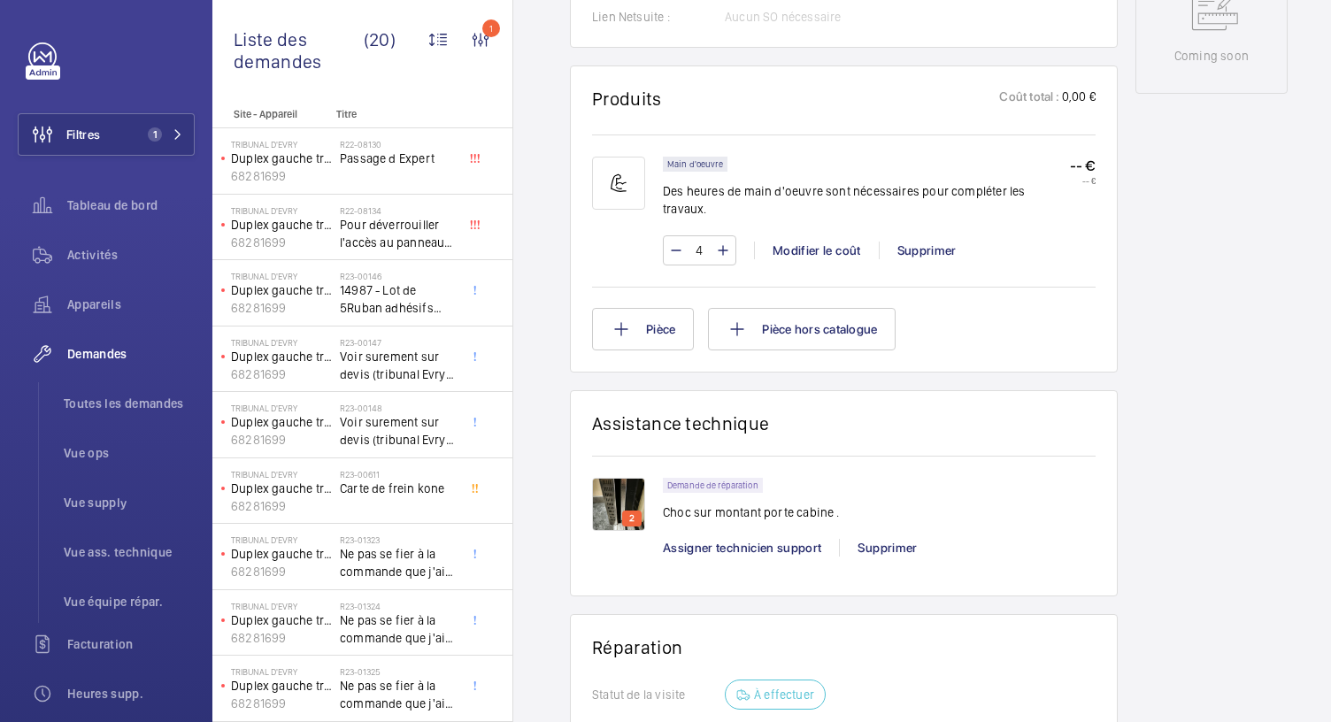
scroll to position [1036, 0]
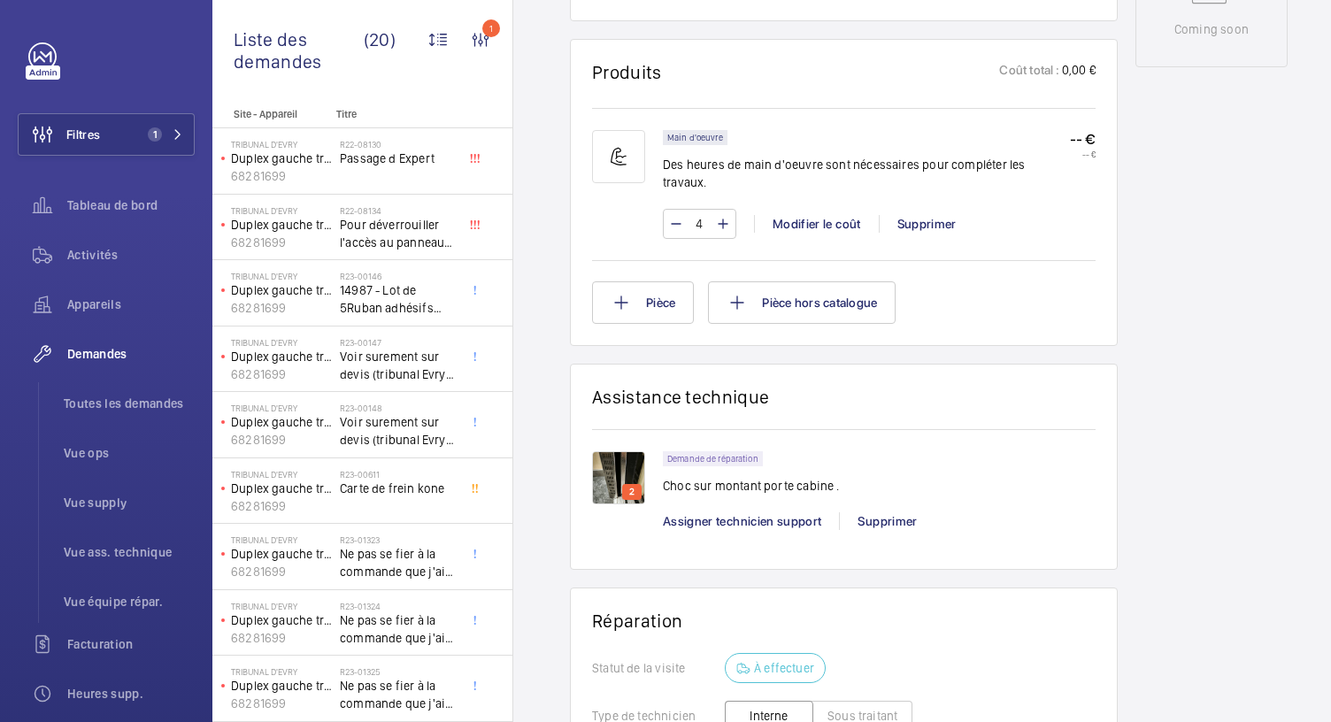
click at [609, 451] on img at bounding box center [618, 477] width 53 height 53
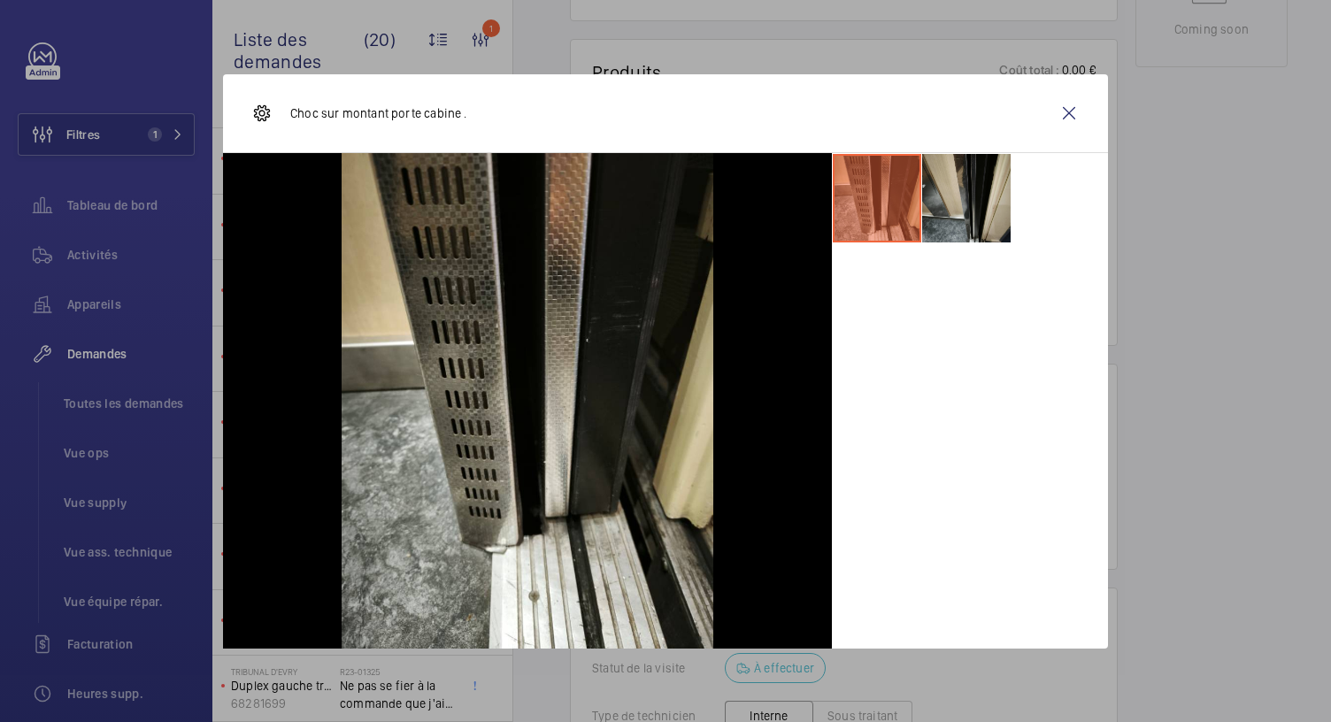
click at [935, 202] on li at bounding box center [966, 198] width 89 height 89
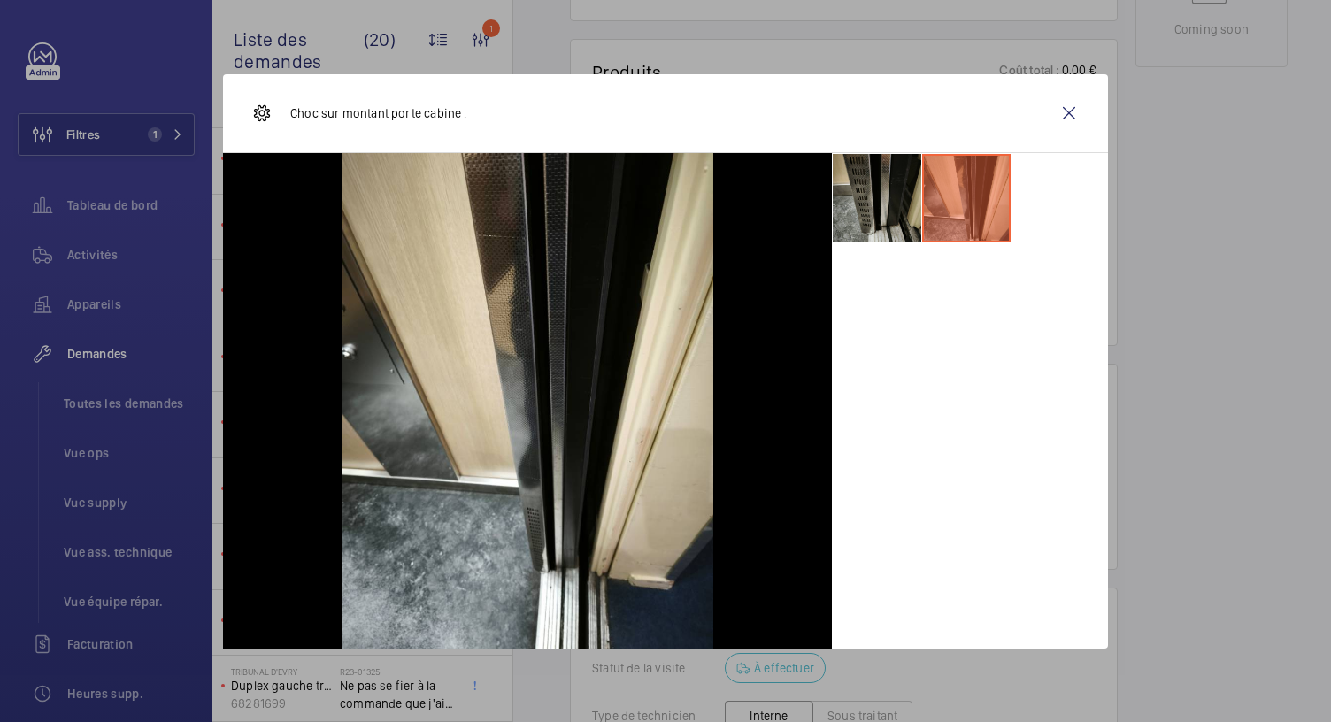
click at [880, 189] on li at bounding box center [877, 198] width 89 height 89
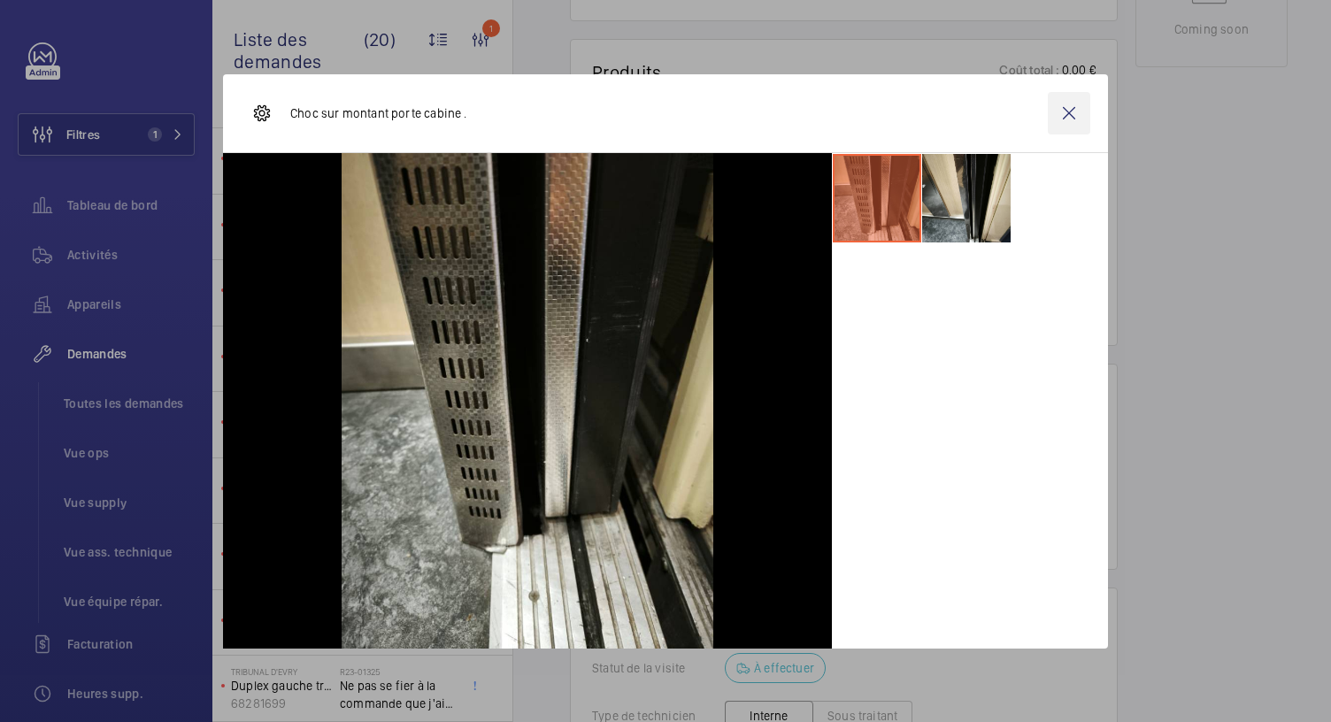
click at [1060, 116] on wm-front-icon-button at bounding box center [1069, 113] width 42 height 42
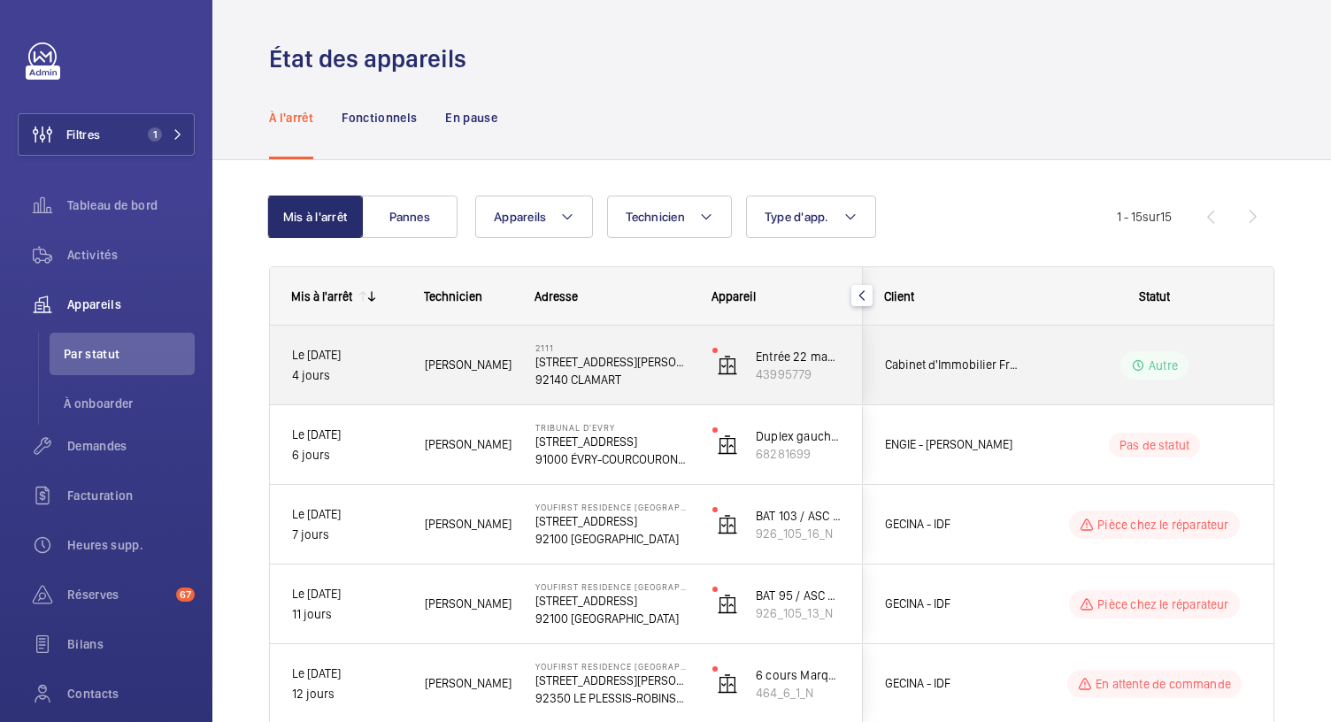
click at [609, 382] on p "92140 CLAMART" at bounding box center [612, 380] width 154 height 18
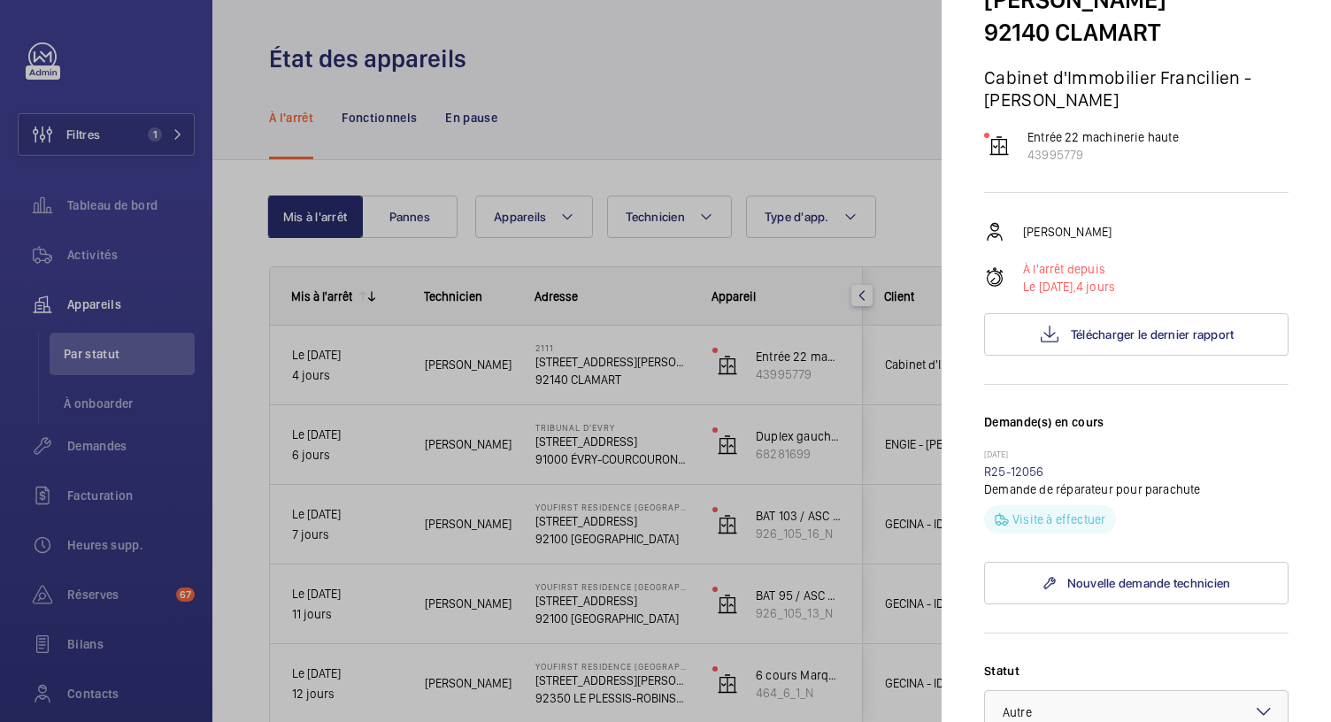
scroll to position [150, 0]
click at [1000, 469] on link "R25-12056" at bounding box center [1014, 473] width 60 height 14
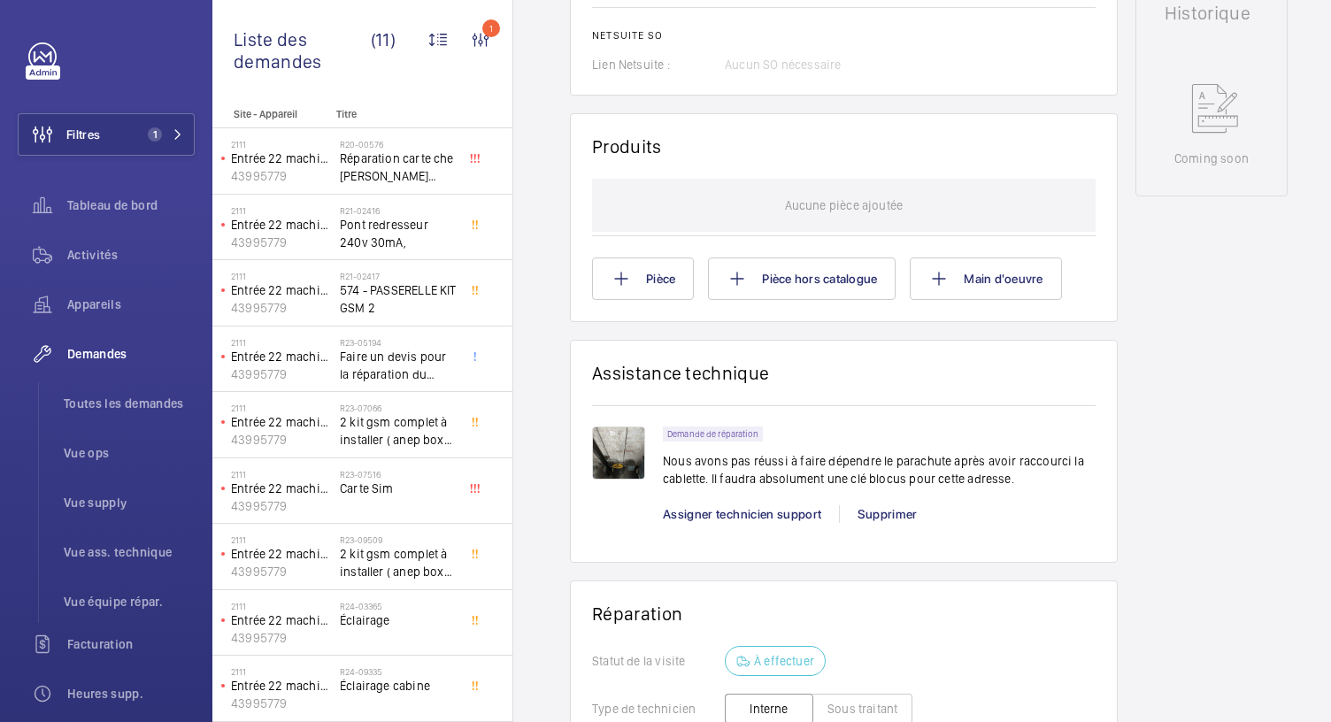
scroll to position [965, 0]
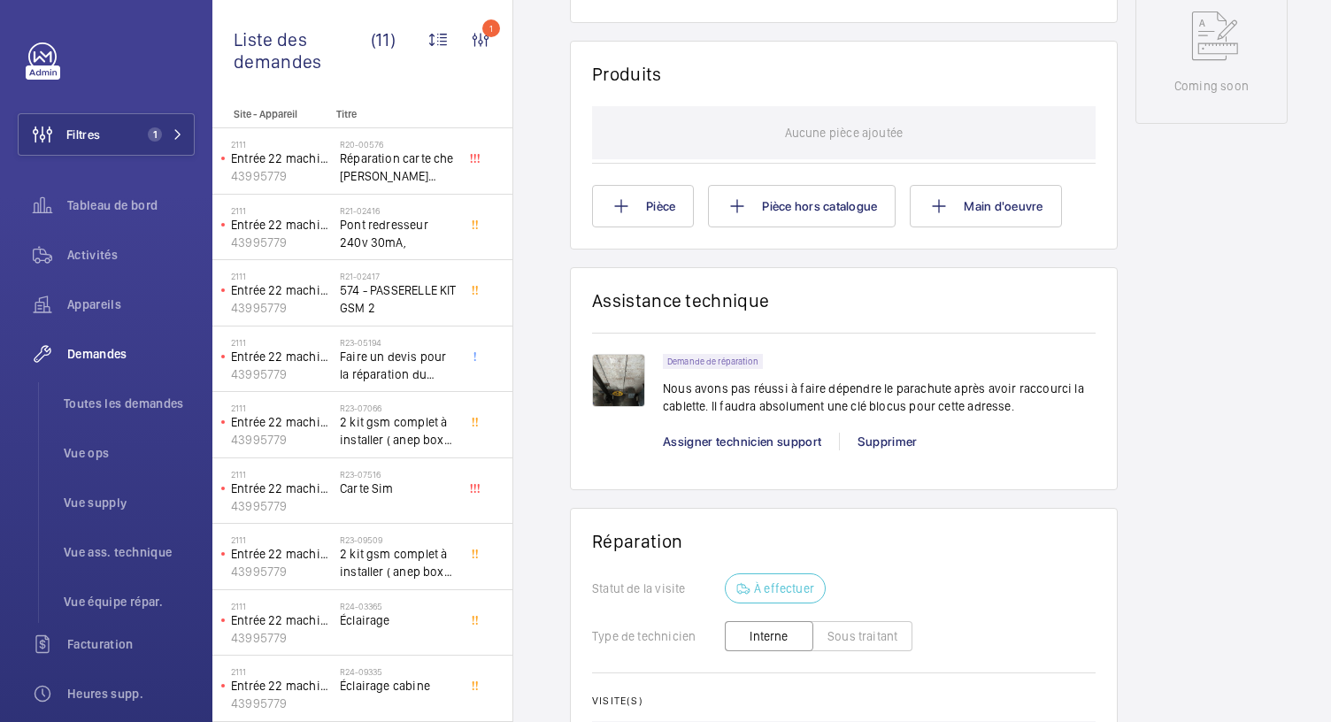
click at [623, 394] on img at bounding box center [618, 380] width 53 height 53
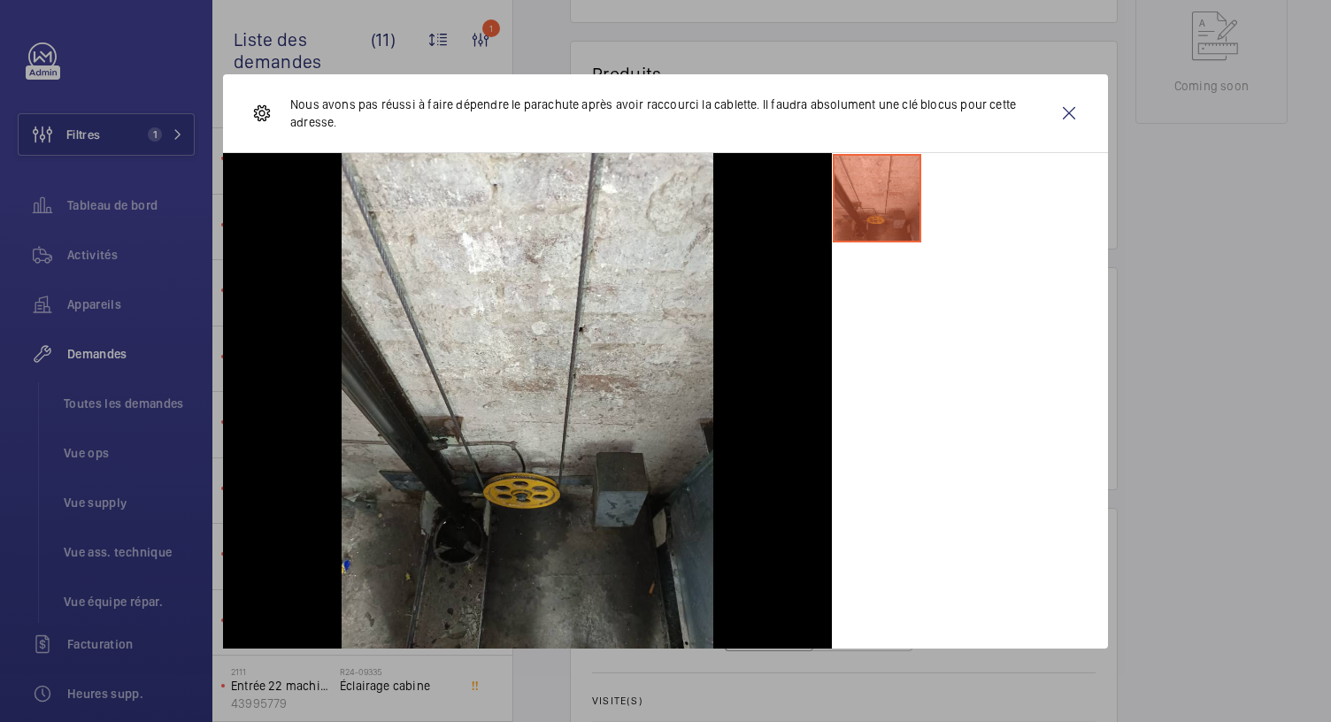
click at [632, 57] on div at bounding box center [665, 361] width 1331 height 722
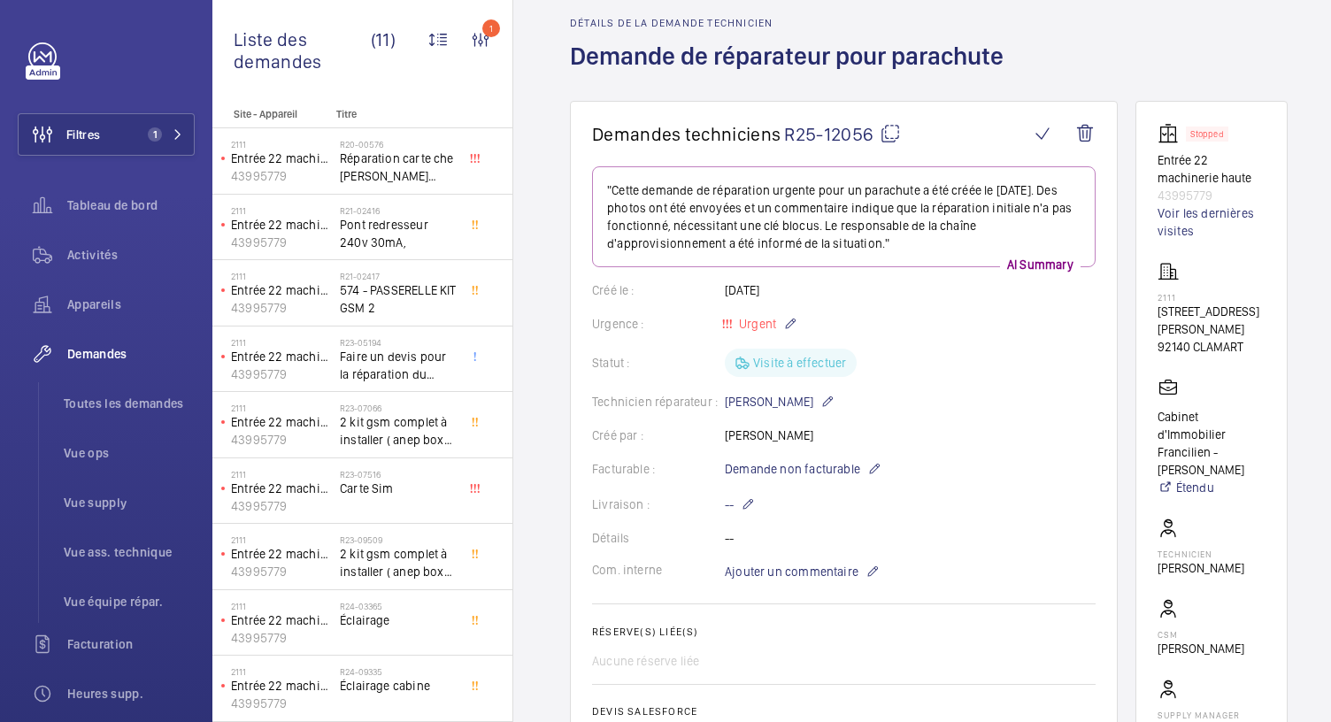
scroll to position [0, 0]
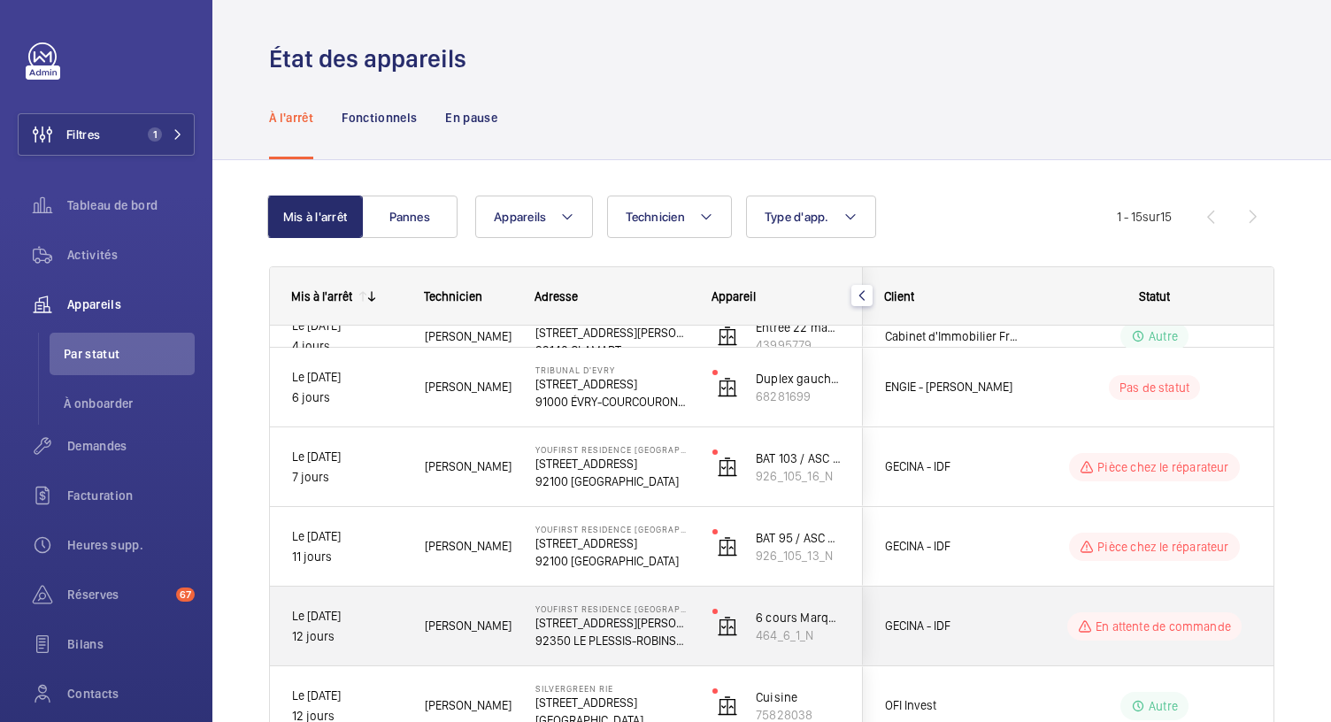
scroll to position [237, 0]
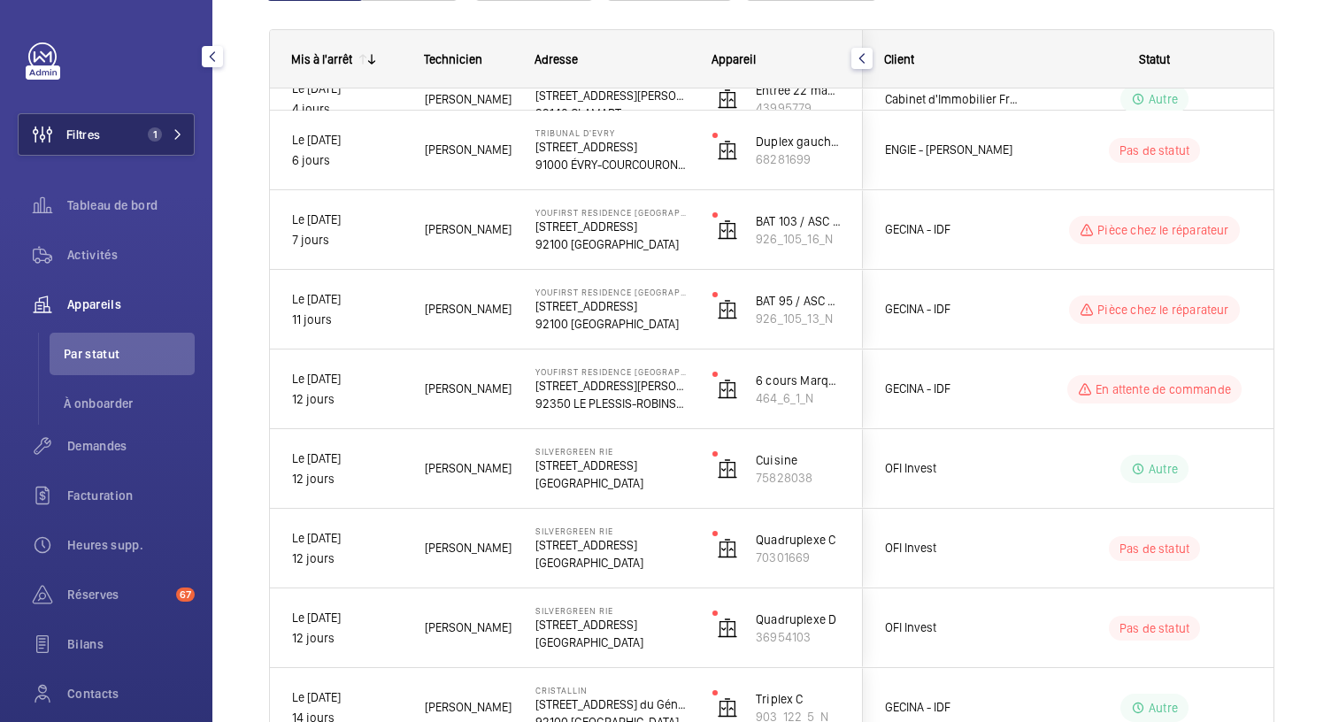
click at [150, 132] on span "1" at bounding box center [155, 134] width 14 height 14
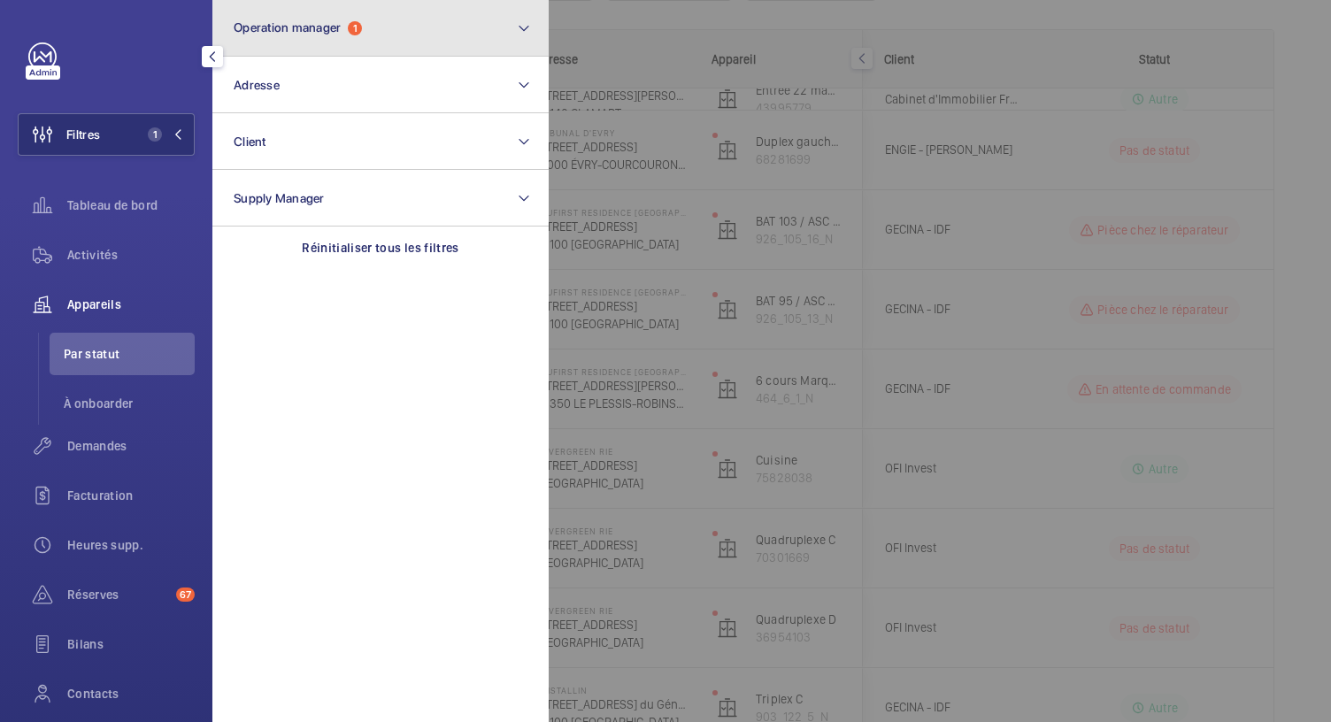
click at [427, 36] on button "Operation manager 1" at bounding box center [380, 28] width 336 height 57
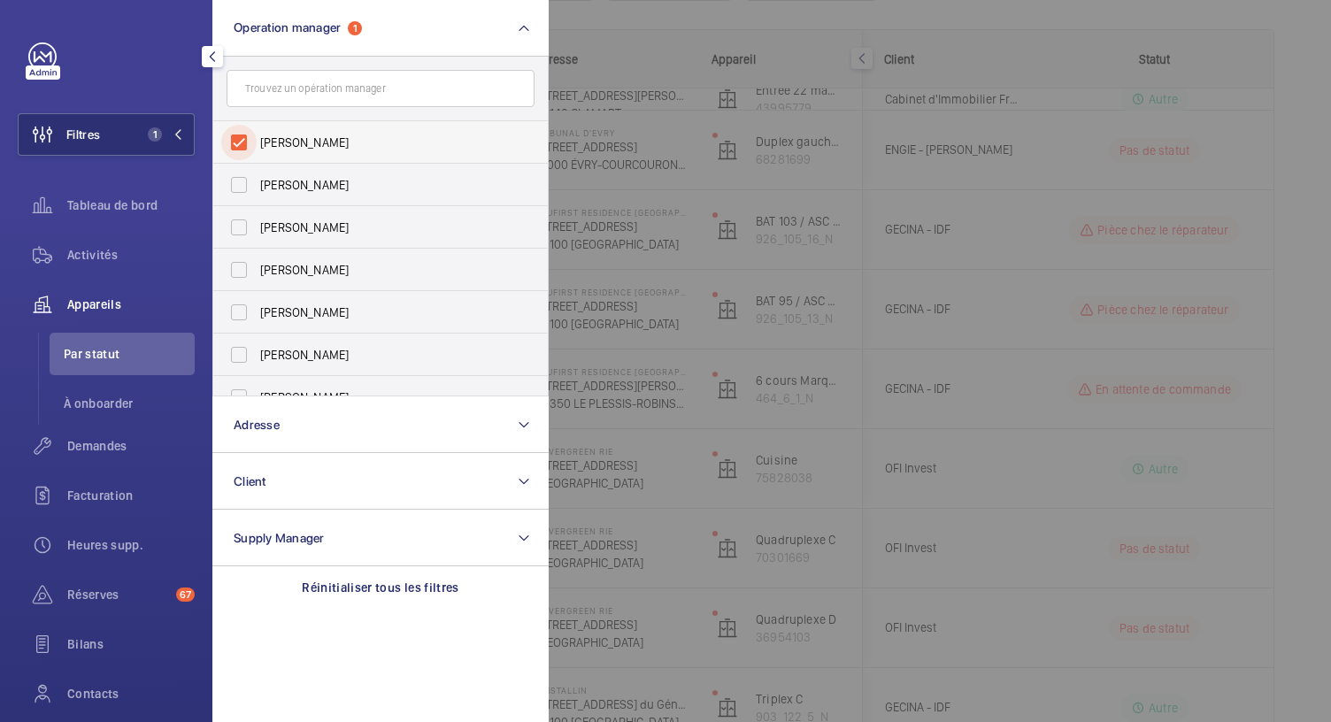
click at [237, 140] on input "Karim Kaced" at bounding box center [238, 142] width 35 height 35
checkbox input "false"
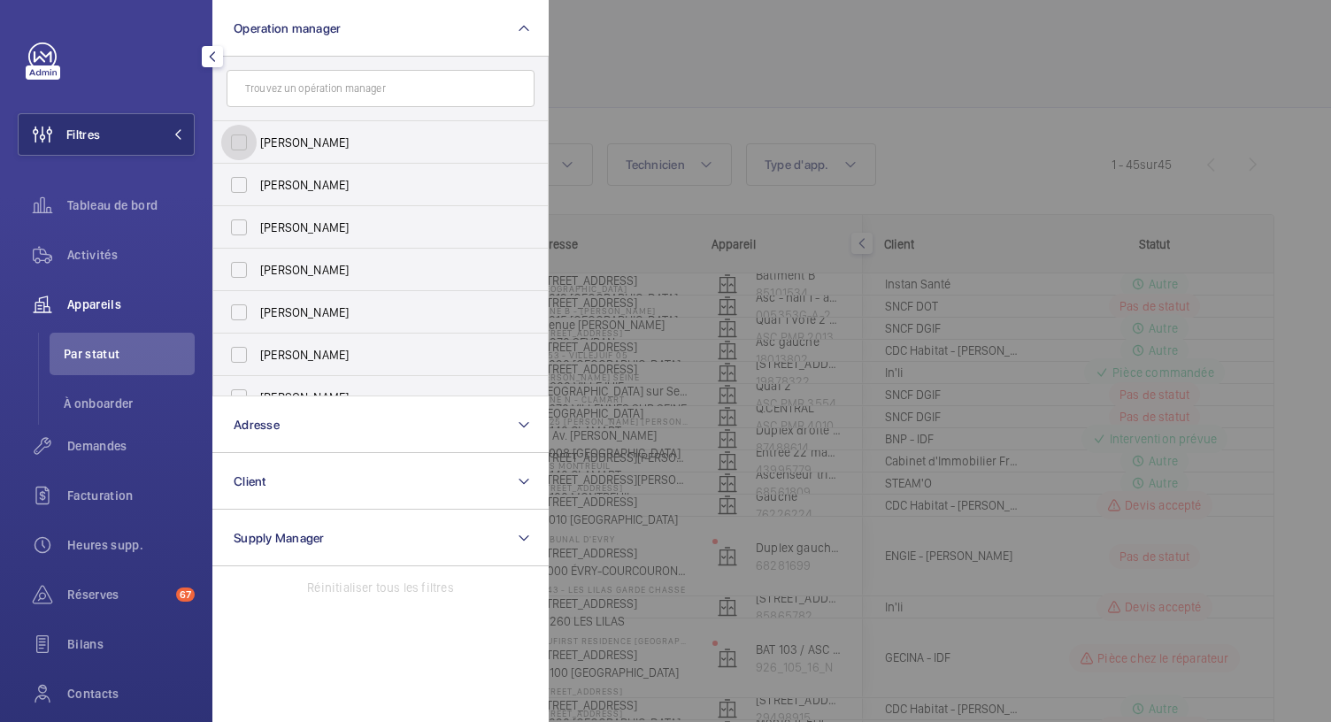
scroll to position [237, 0]
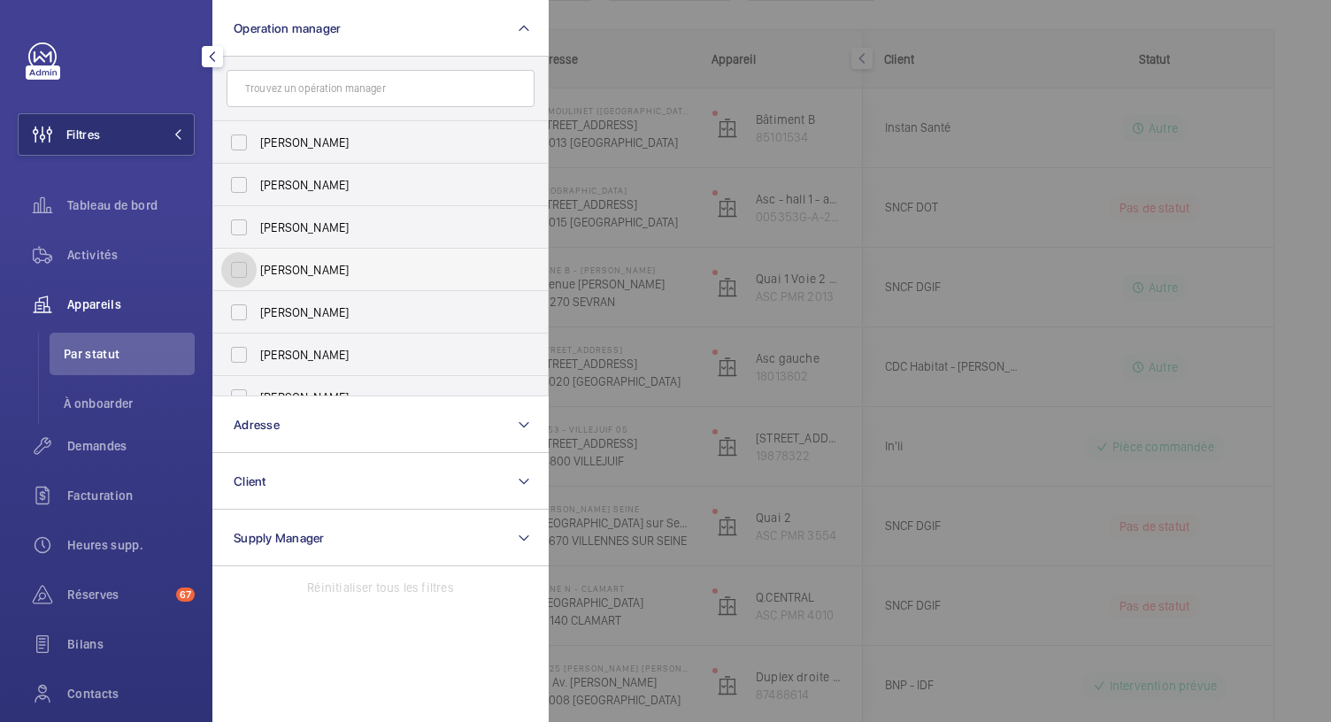
click at [237, 266] on input "Anthony Mouchez" at bounding box center [238, 269] width 35 height 35
checkbox input "true"
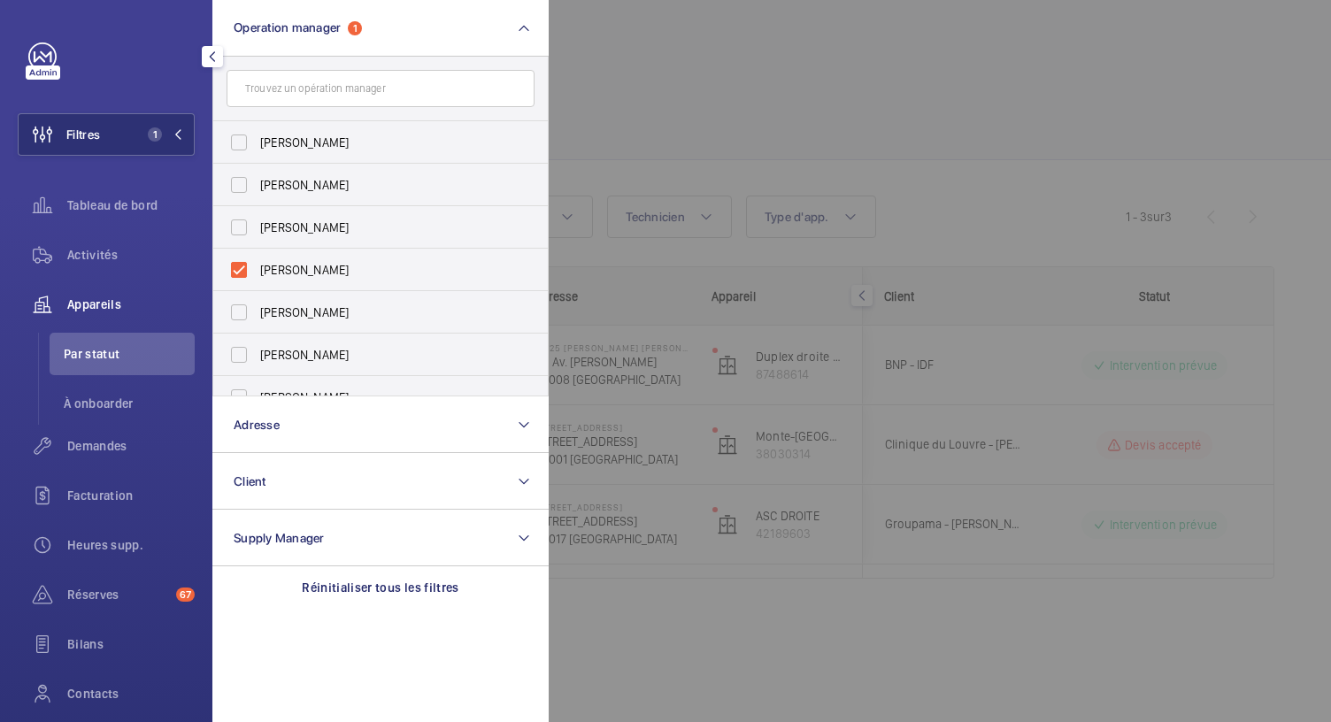
click at [641, 84] on div at bounding box center [1214, 361] width 1331 height 722
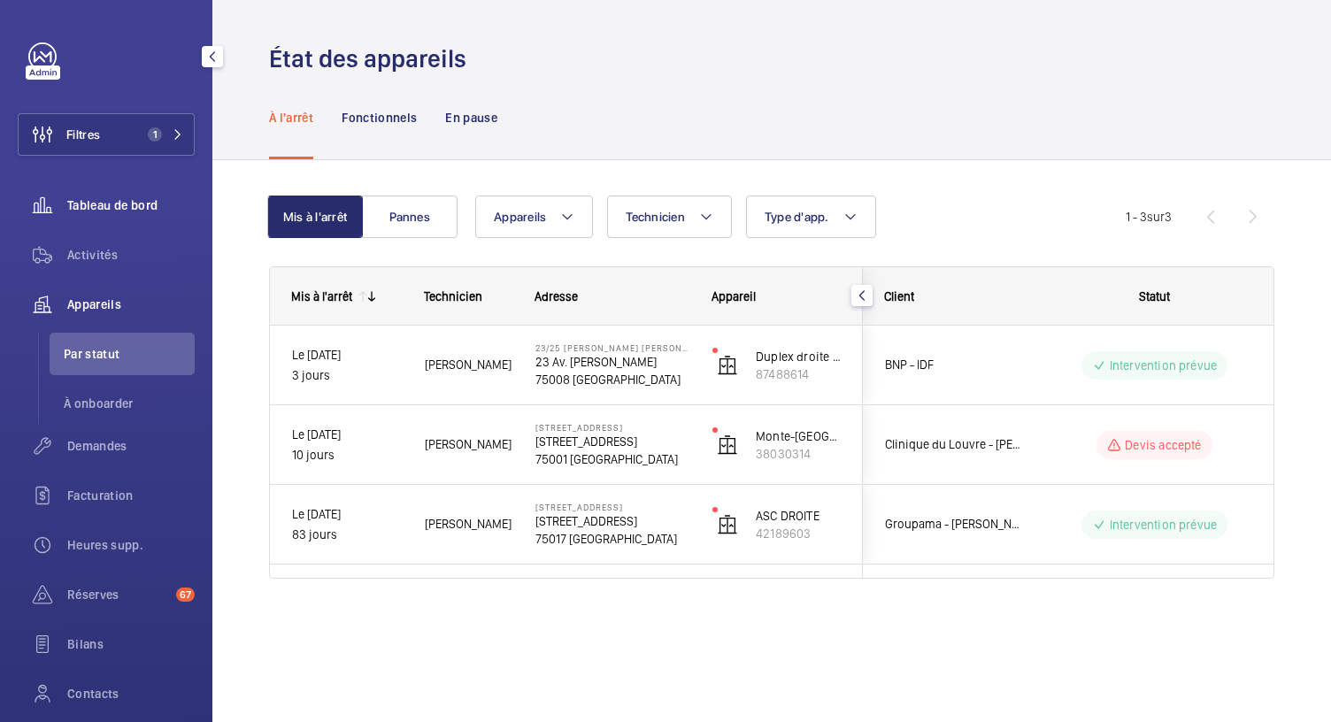
click at [127, 205] on span "Tableau de bord" at bounding box center [130, 205] width 127 height 18
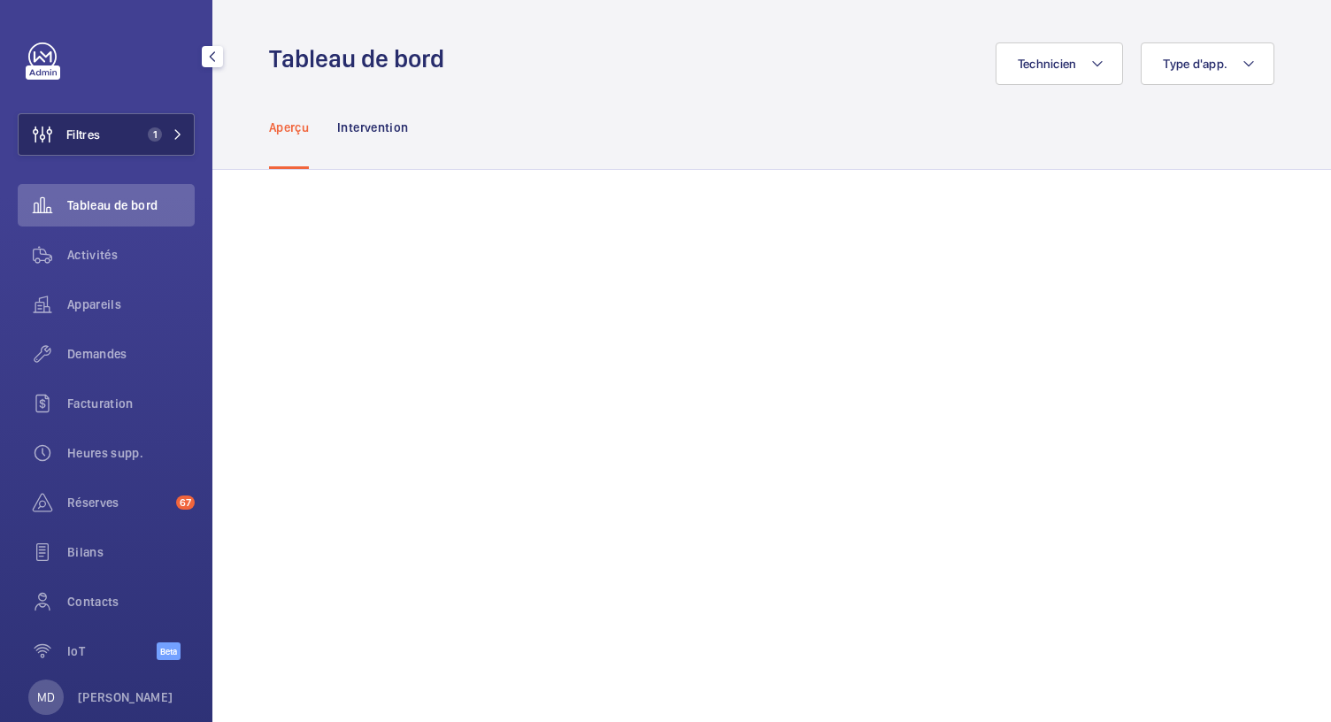
click at [172, 142] on button "Filtres 1" at bounding box center [106, 134] width 177 height 42
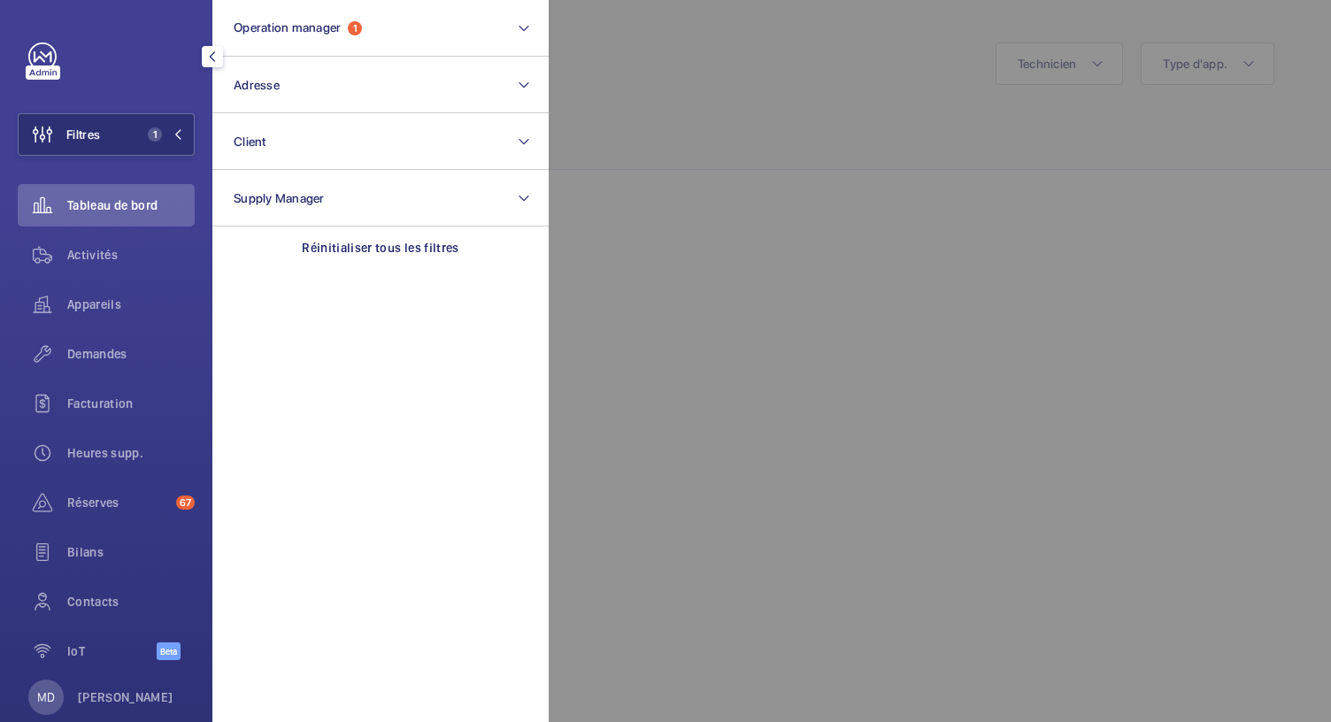
click at [695, 131] on div at bounding box center [1214, 361] width 1331 height 722
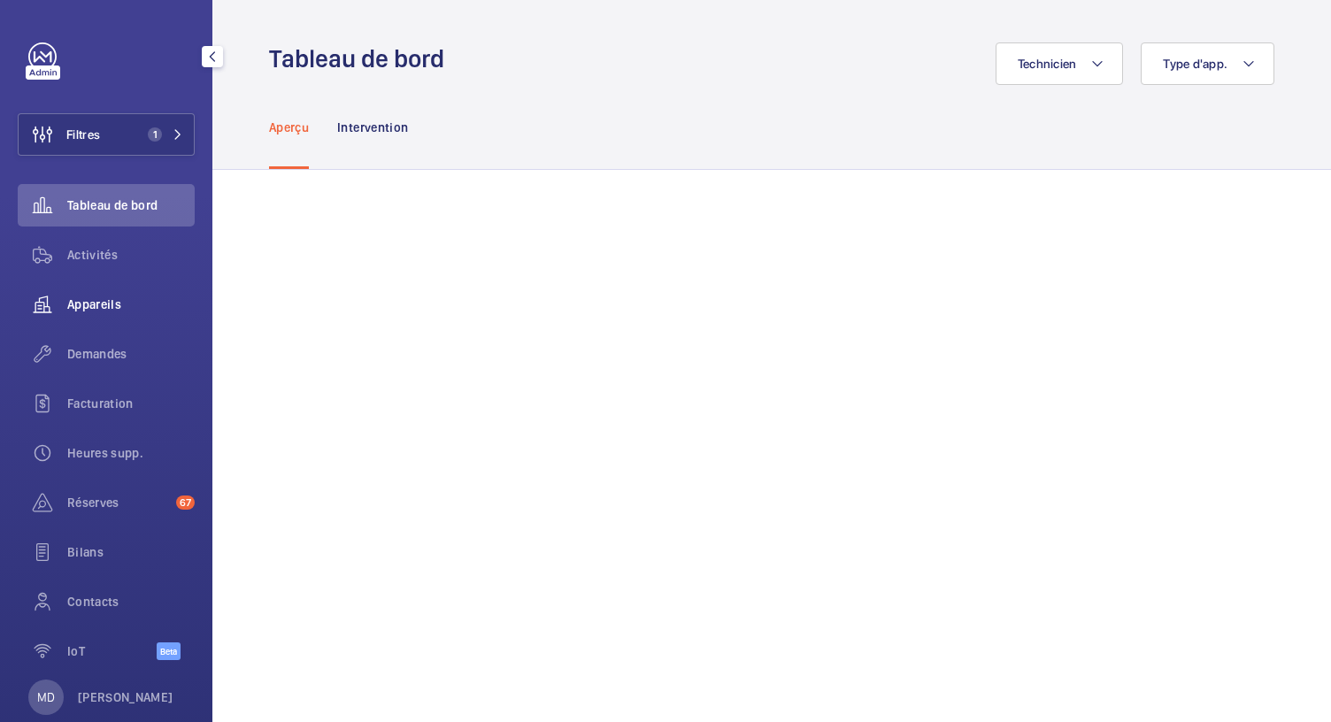
click at [119, 308] on span "Appareils" at bounding box center [130, 305] width 127 height 18
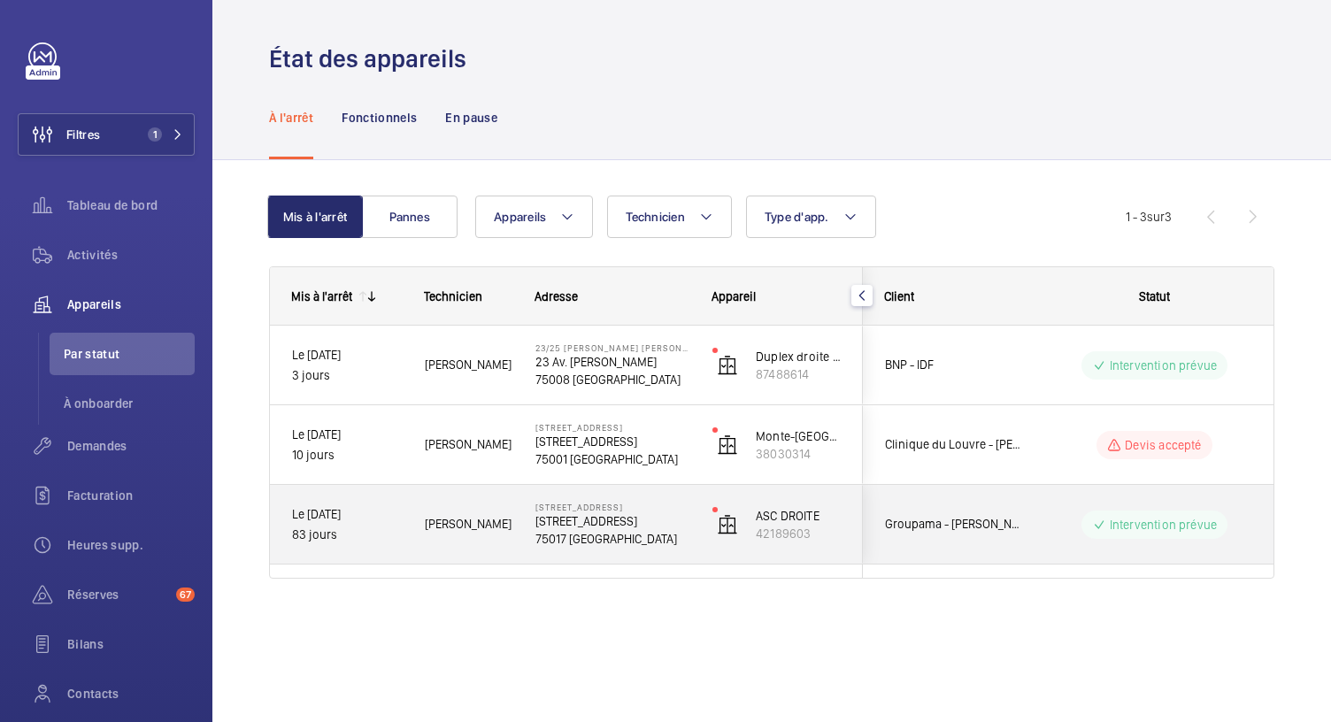
click at [588, 524] on p "7 Rue de Tilsitt, 75017 PARIS" at bounding box center [612, 521] width 154 height 18
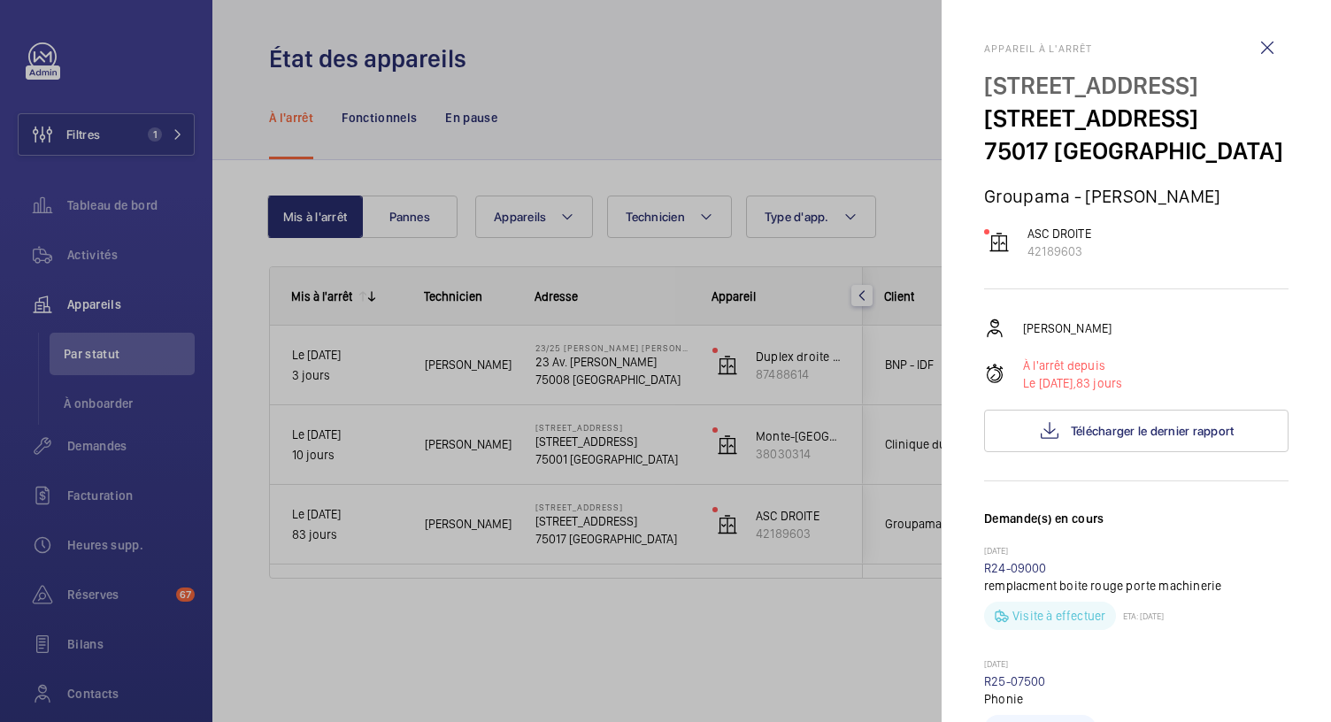
click at [620, 457] on div at bounding box center [665, 361] width 1331 height 722
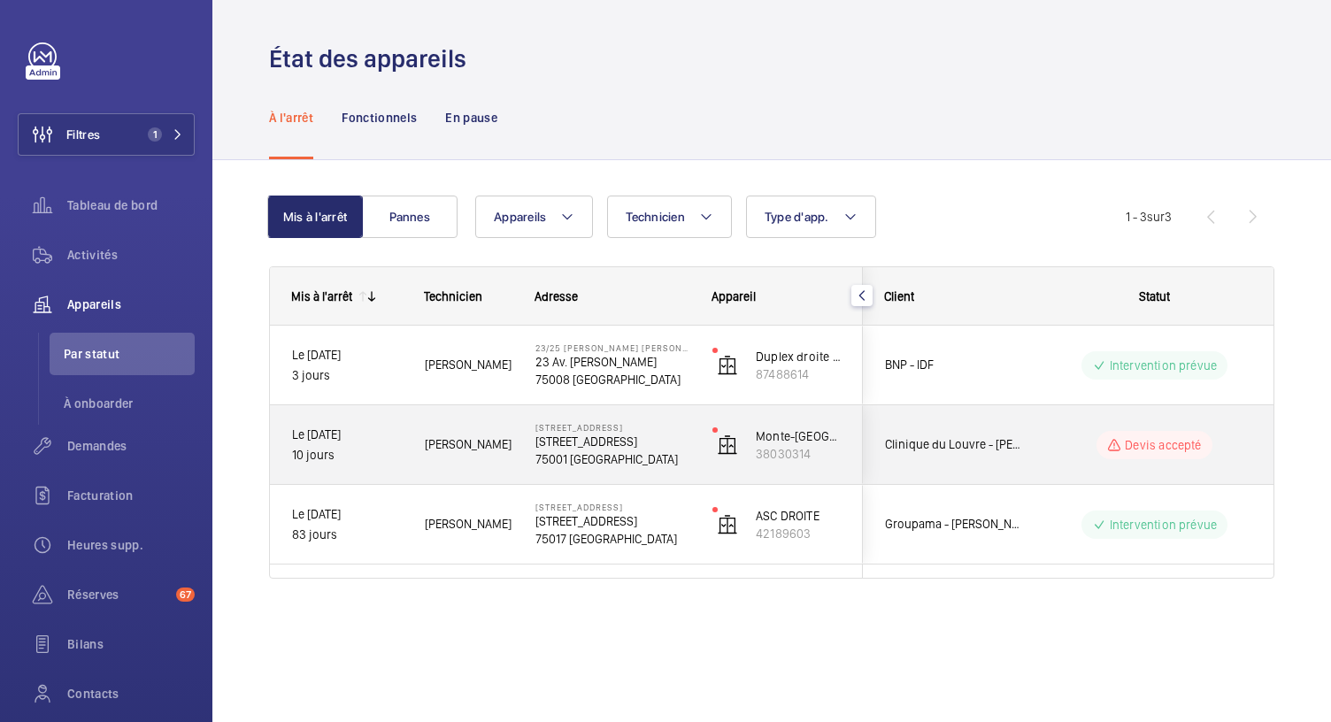
click at [620, 457] on p "75001 PARIS" at bounding box center [612, 459] width 154 height 18
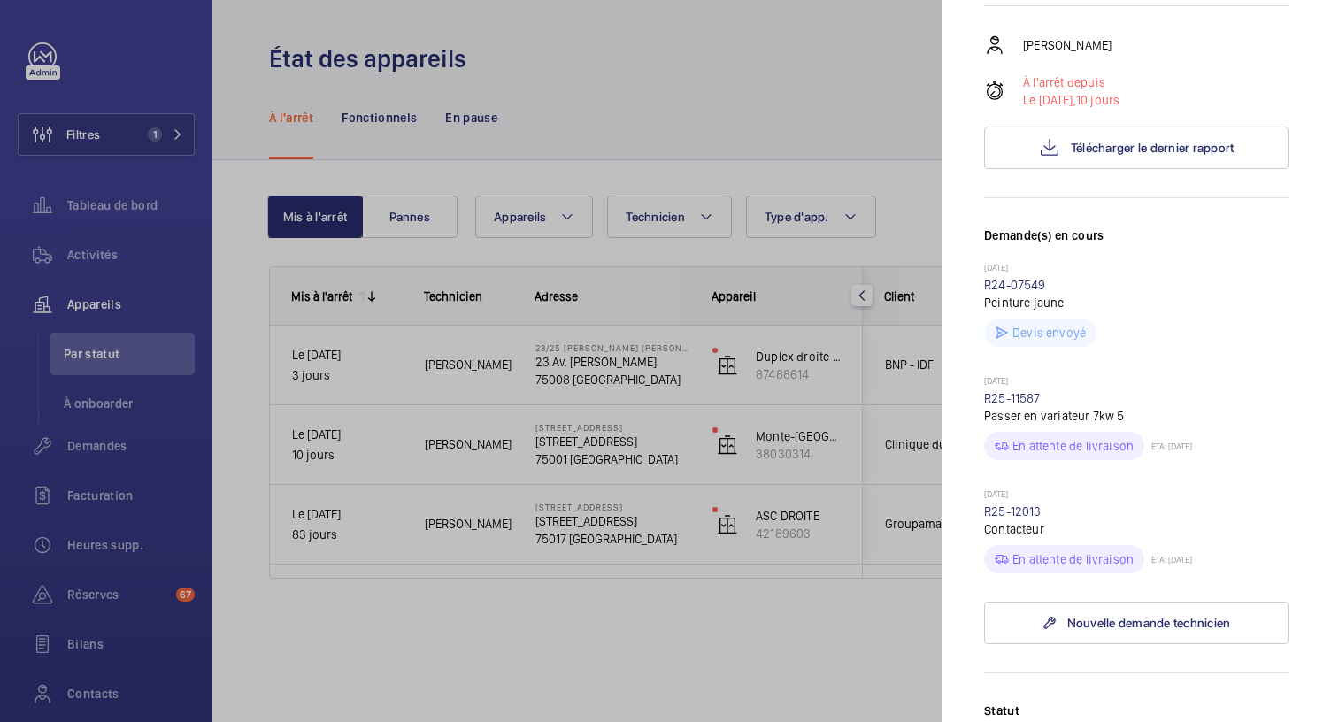
scroll to position [282, 0]
click at [1020, 406] on link "R25-11587" at bounding box center [1012, 399] width 57 height 14
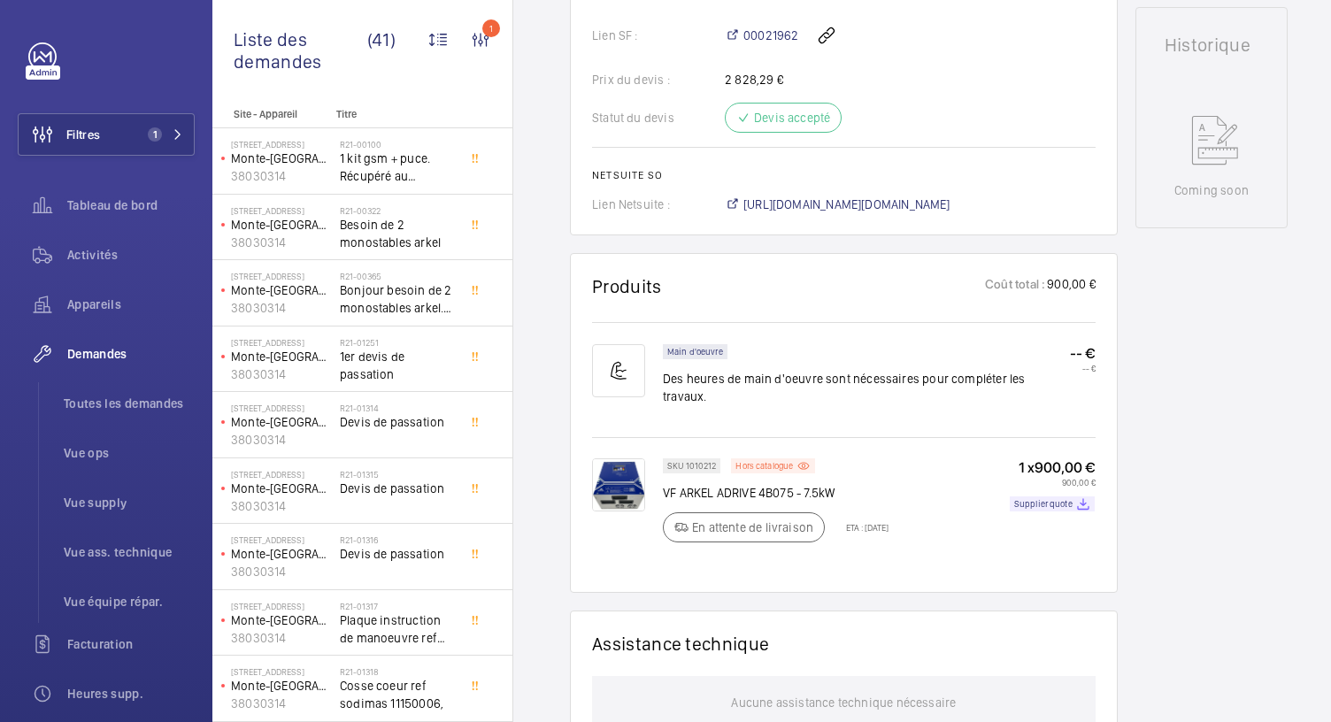
scroll to position [891, 0]
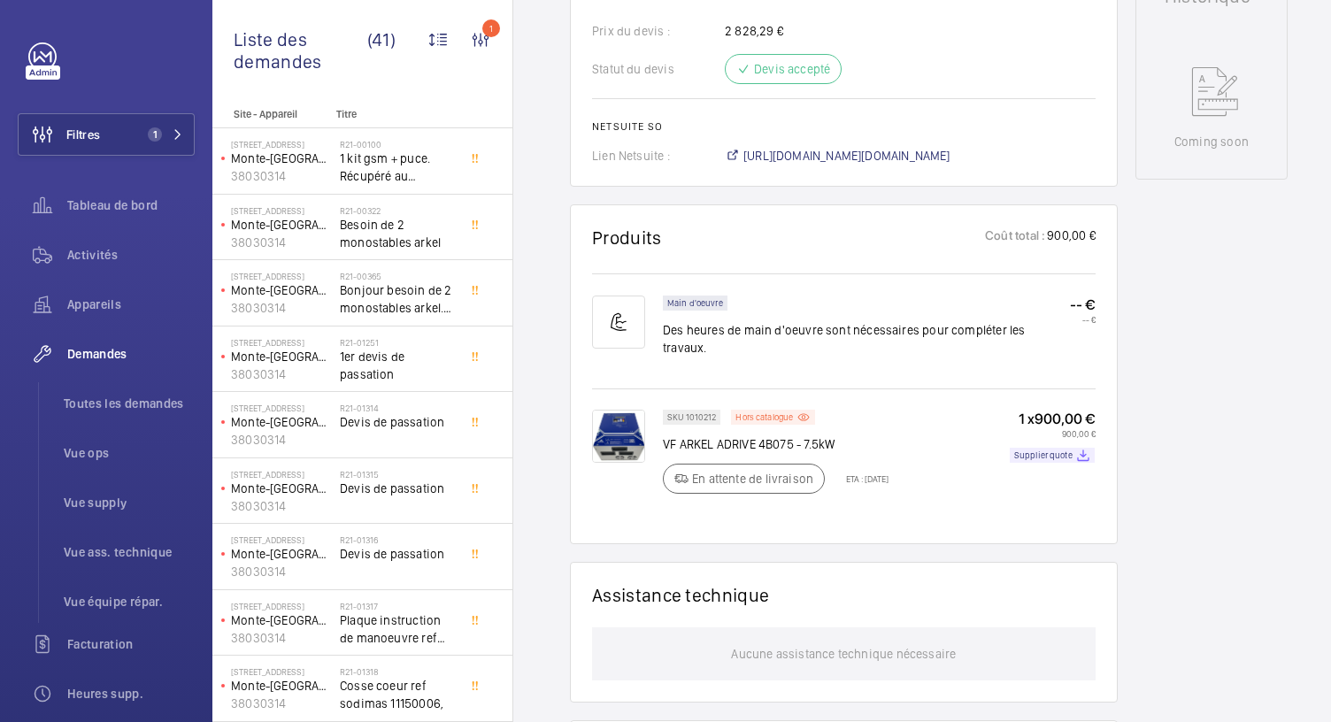
click at [630, 415] on img at bounding box center [618, 436] width 53 height 53
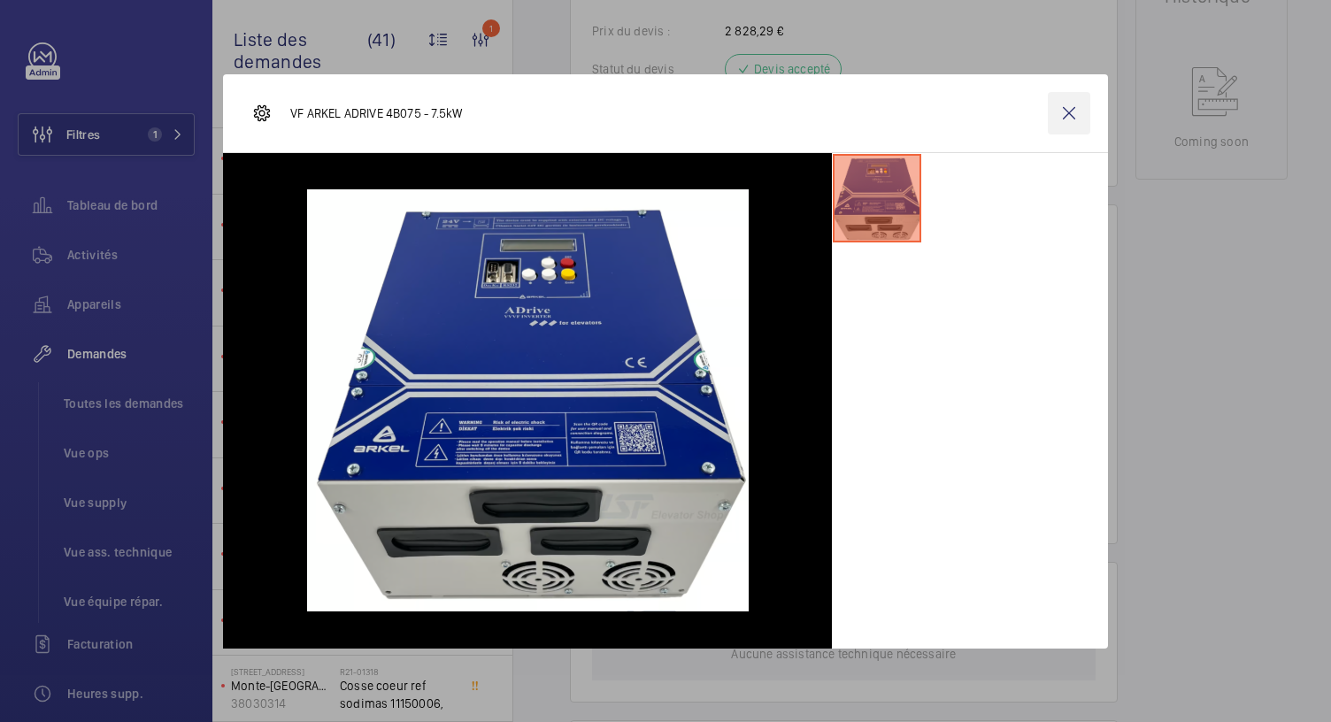
click at [1071, 116] on wm-front-icon-button at bounding box center [1069, 113] width 42 height 42
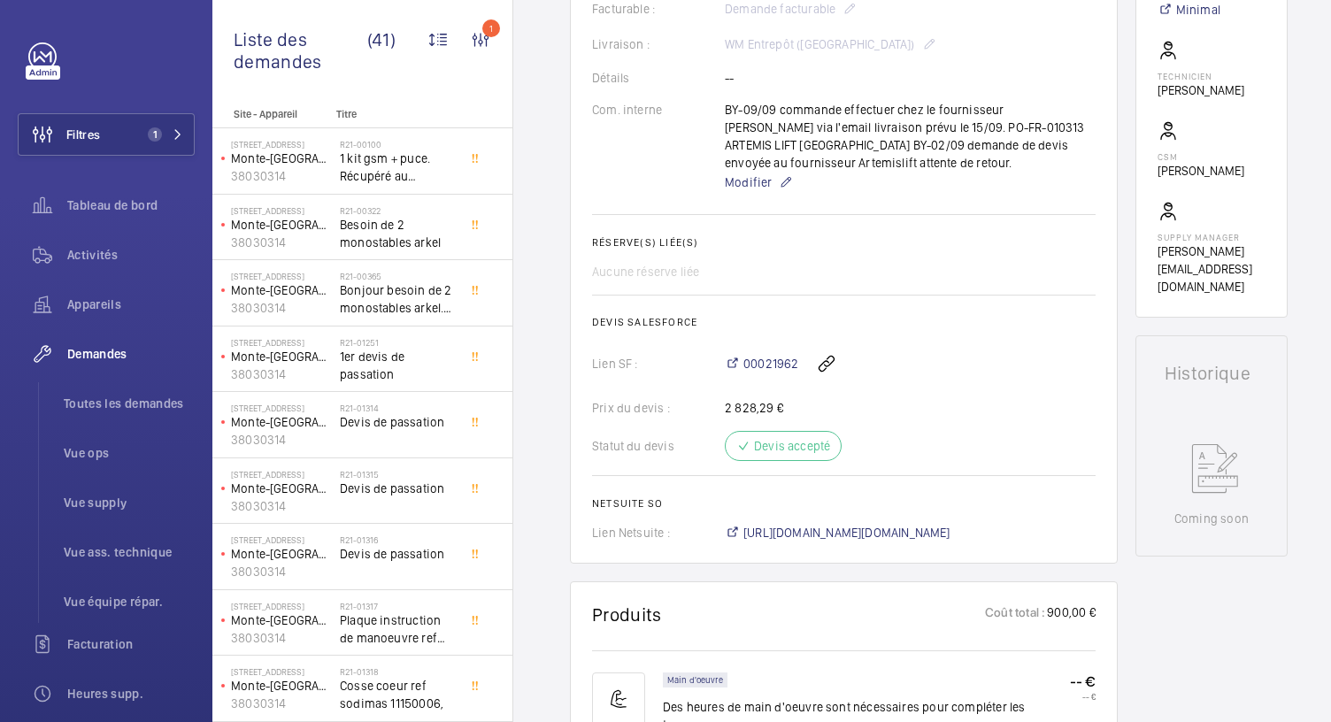
scroll to position [1129, 0]
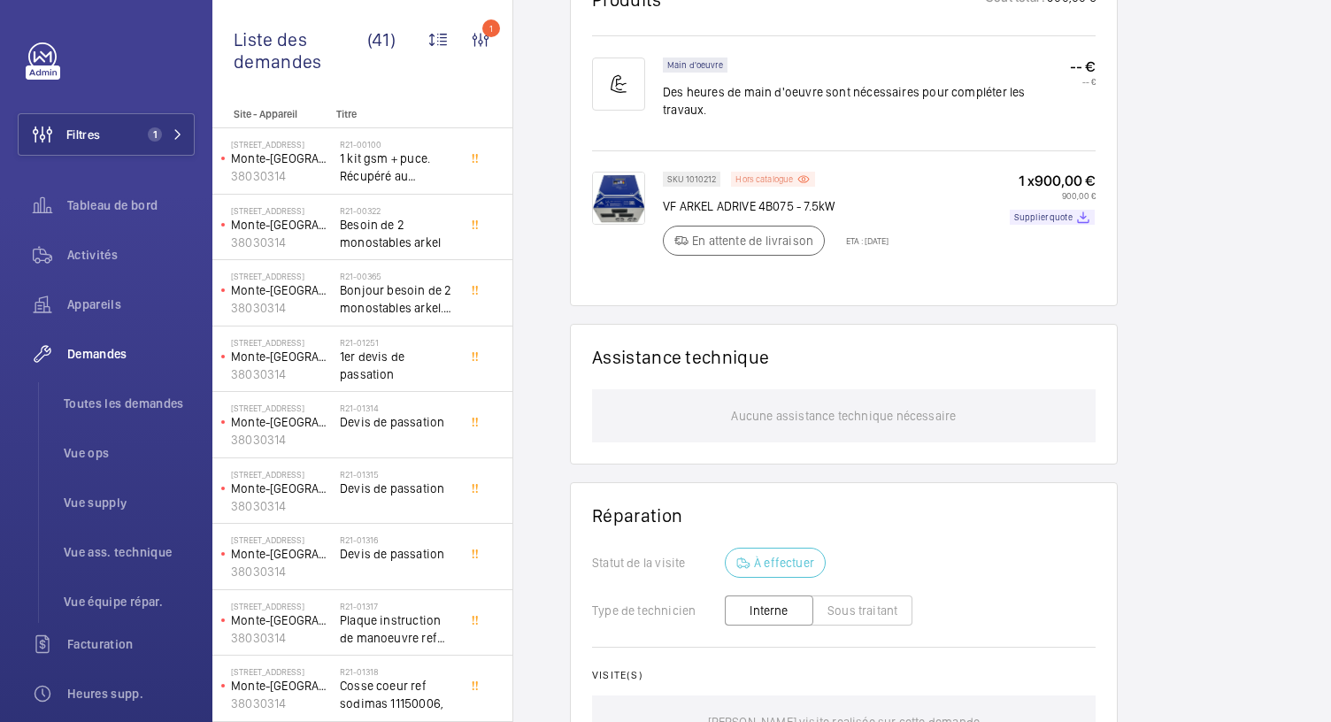
click at [779, 176] on p "Hors catalogue" at bounding box center [764, 179] width 58 height 6
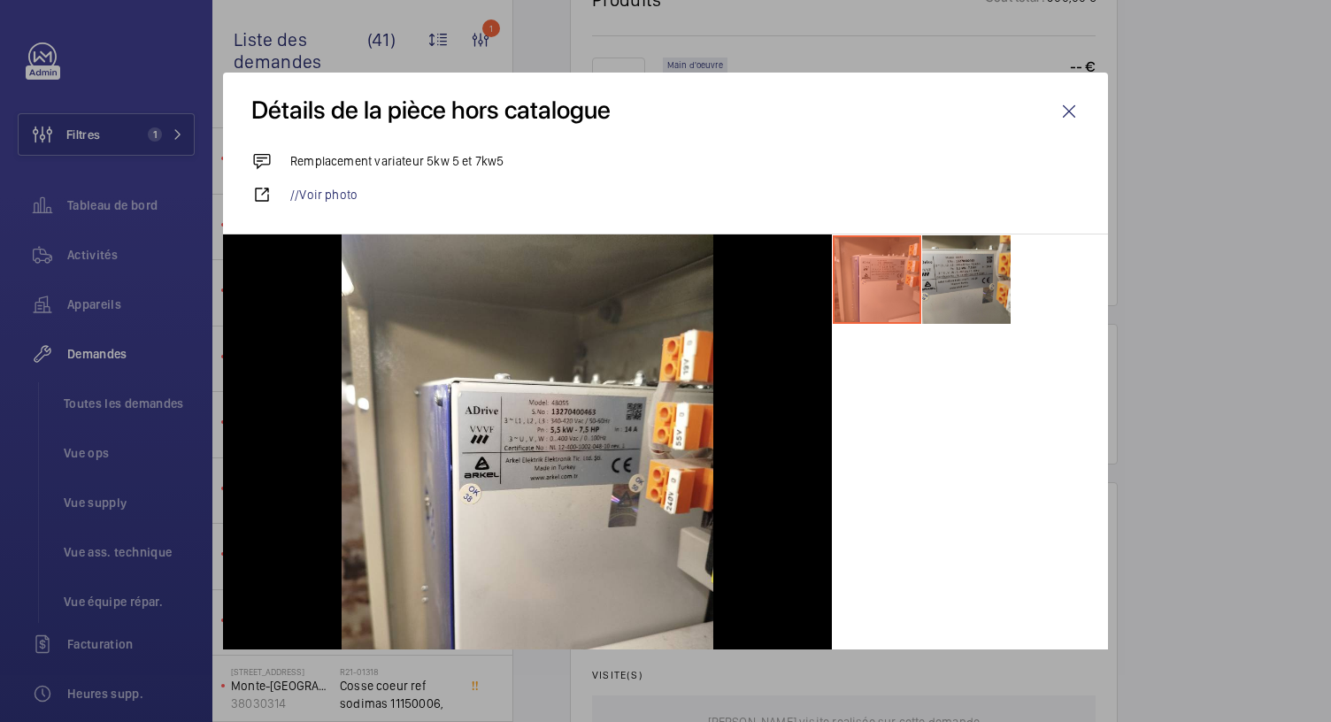
click at [940, 296] on li at bounding box center [966, 279] width 89 height 89
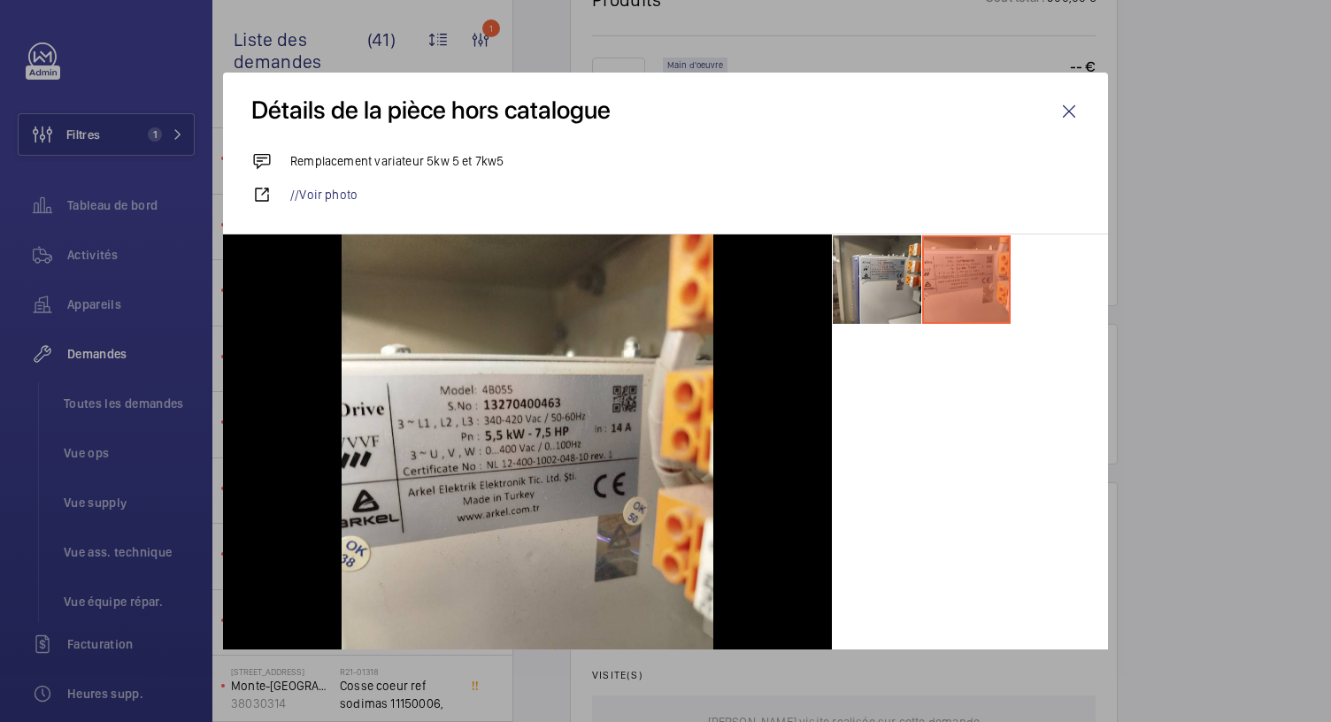
click at [850, 300] on li at bounding box center [877, 279] width 89 height 89
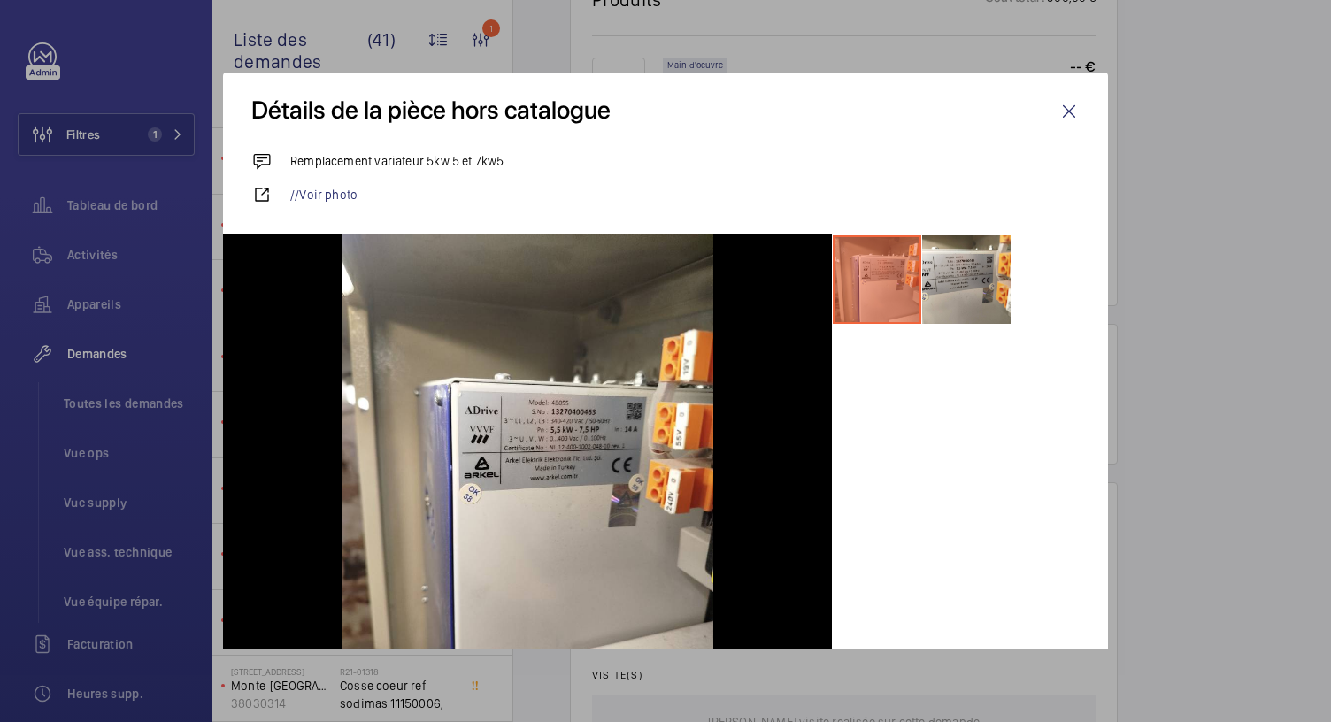
click at [861, 35] on div at bounding box center [665, 361] width 1331 height 722
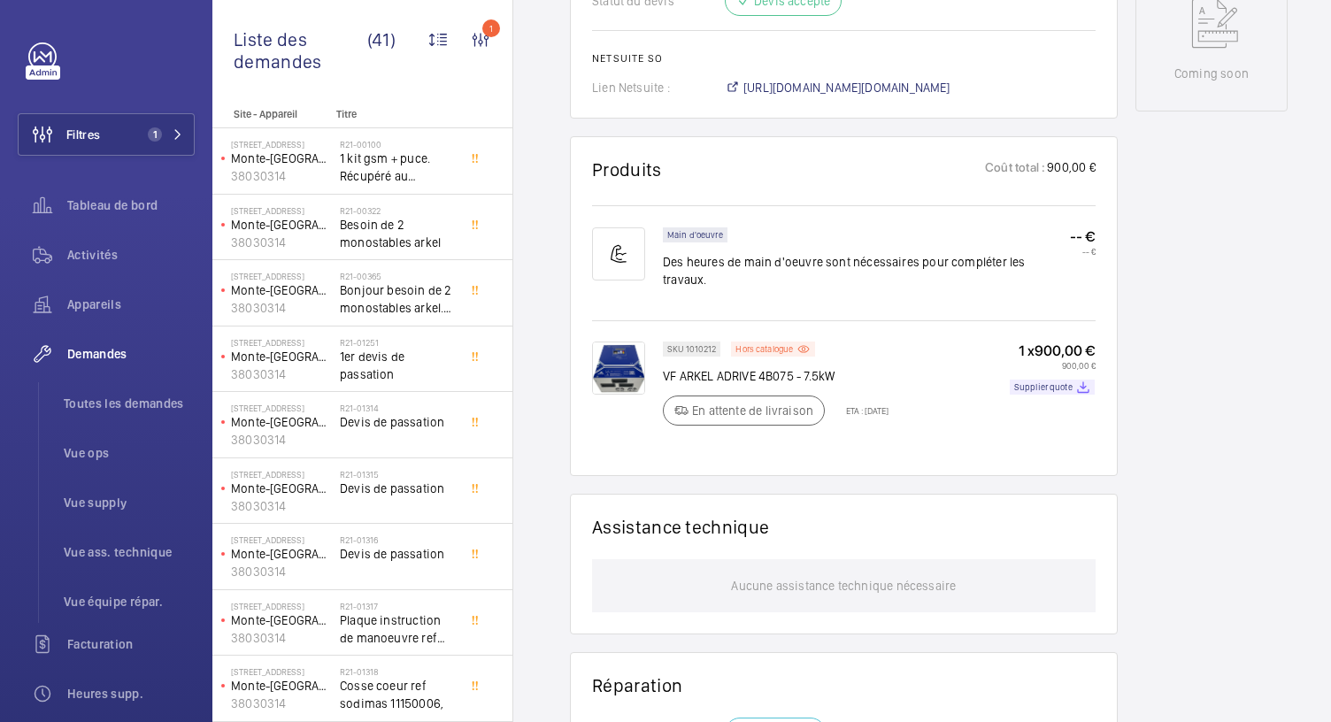
scroll to position [889, 0]
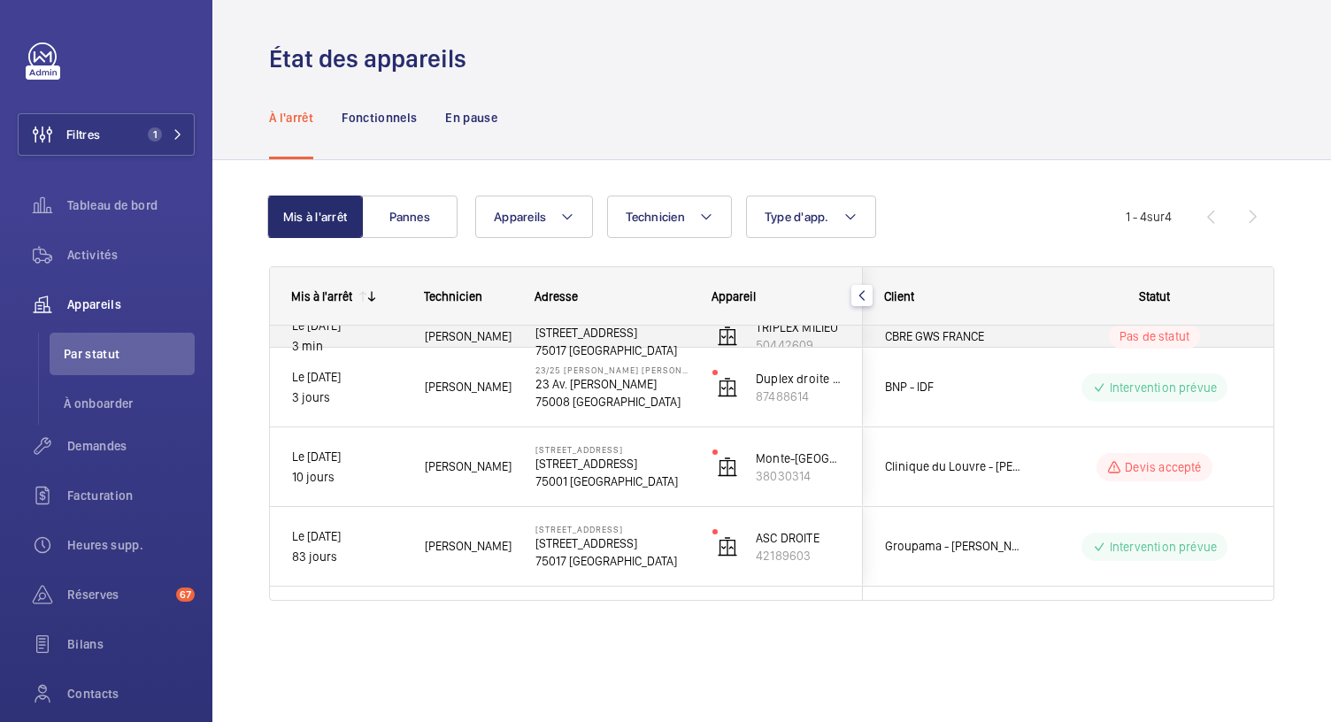
click at [586, 342] on p "76 Rue de Prony" at bounding box center [612, 333] width 154 height 18
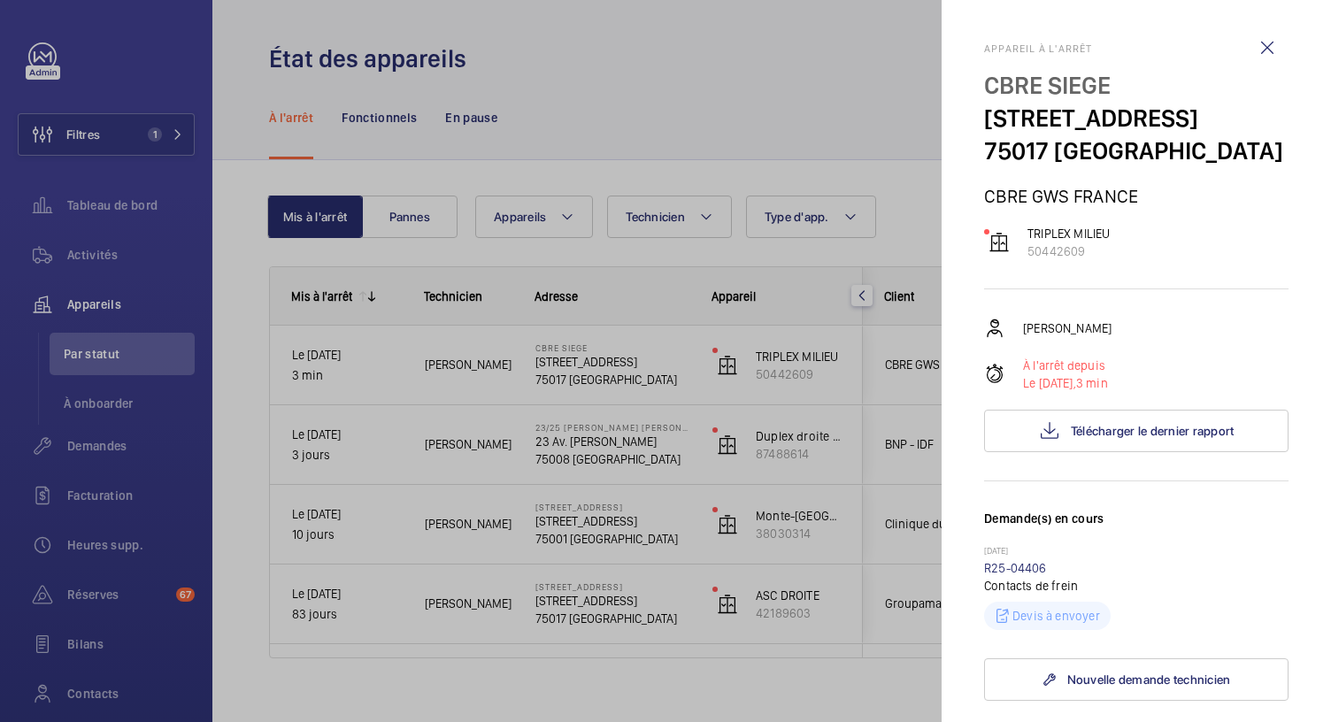
click at [657, 130] on div at bounding box center [665, 361] width 1331 height 722
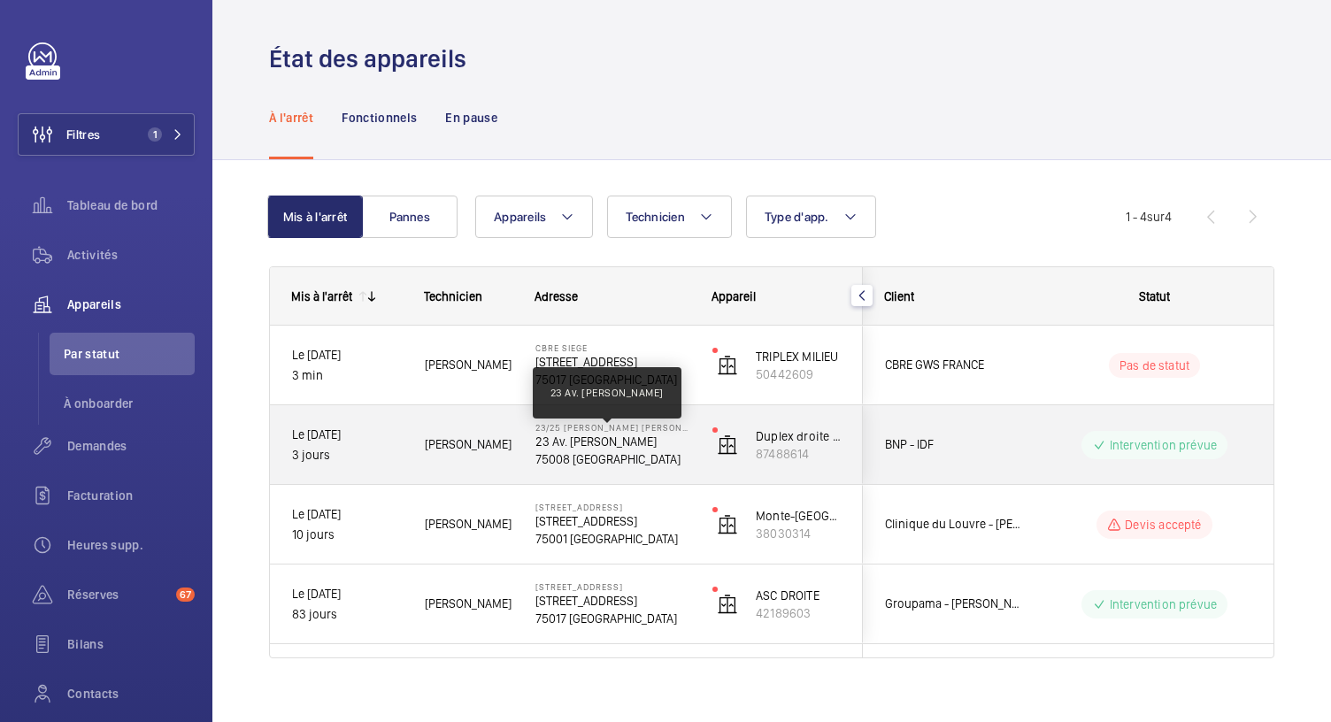
click at [611, 443] on p "23 Av. Franklin Delano Roosevelt" at bounding box center [612, 442] width 154 height 18
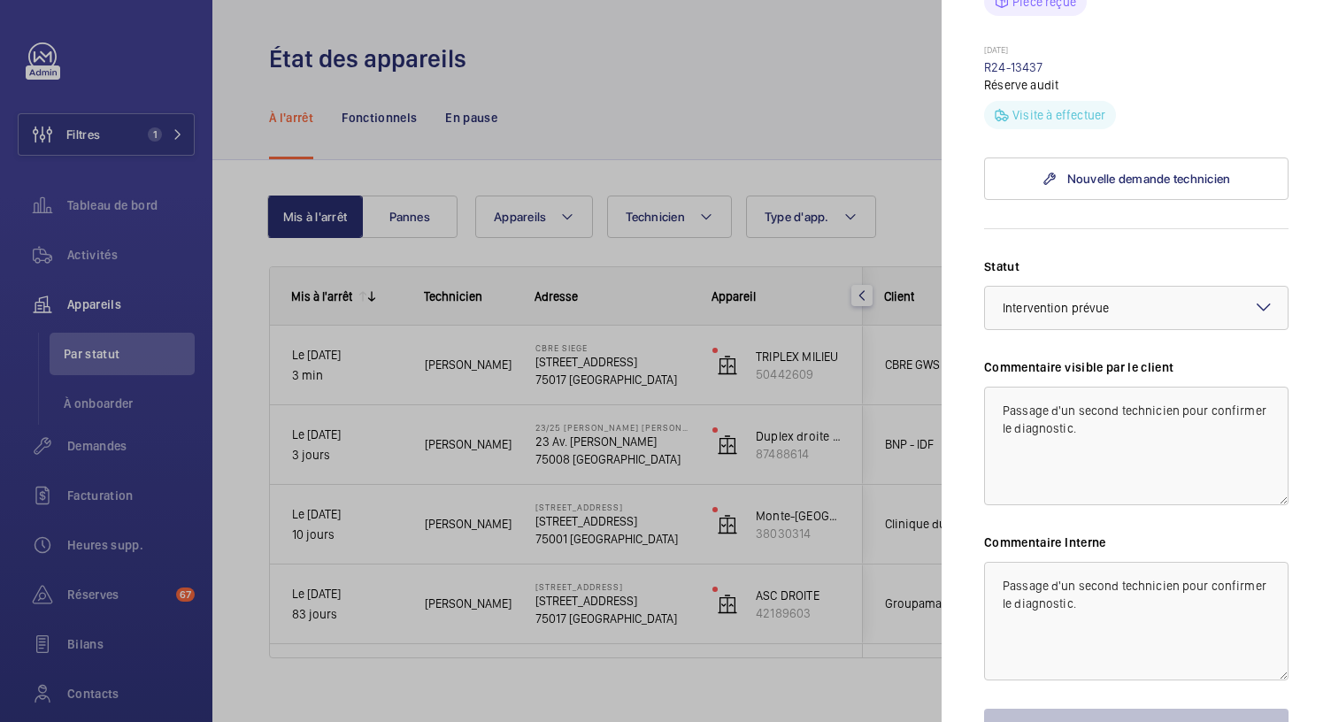
scroll to position [1034, 0]
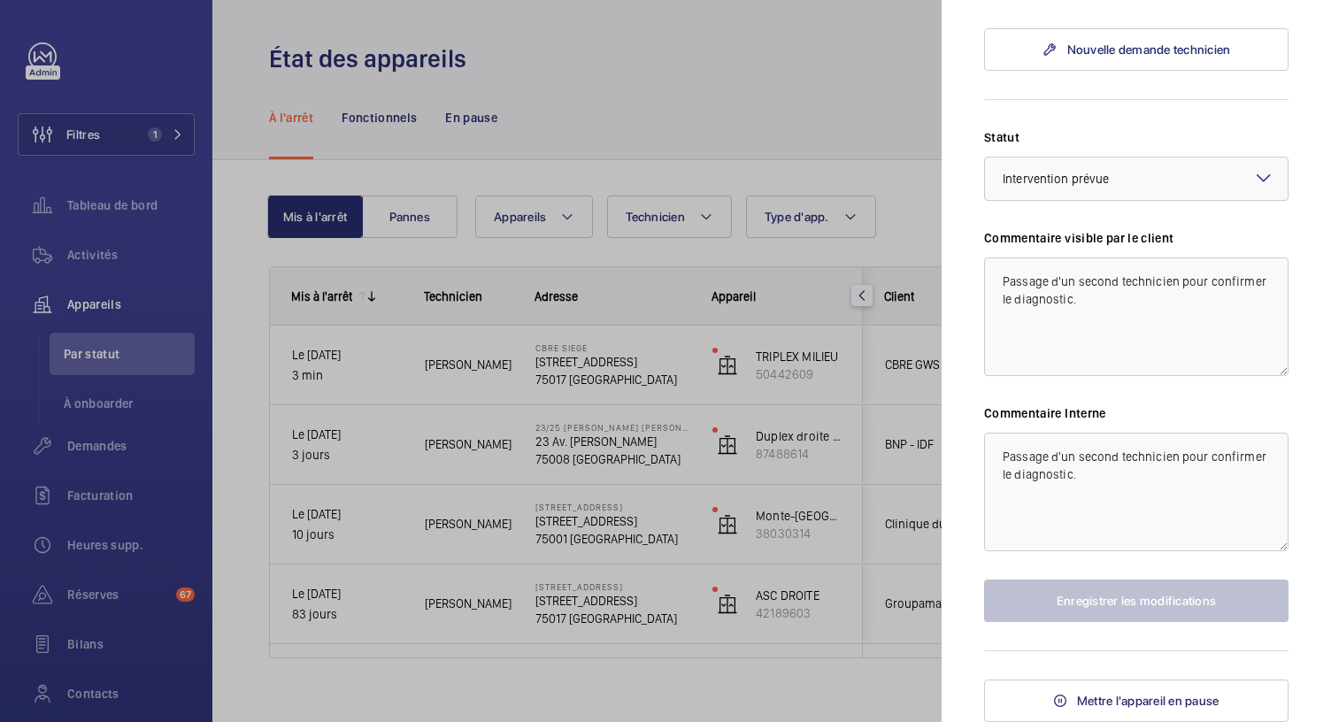
click at [568, 365] on div at bounding box center [665, 361] width 1331 height 722
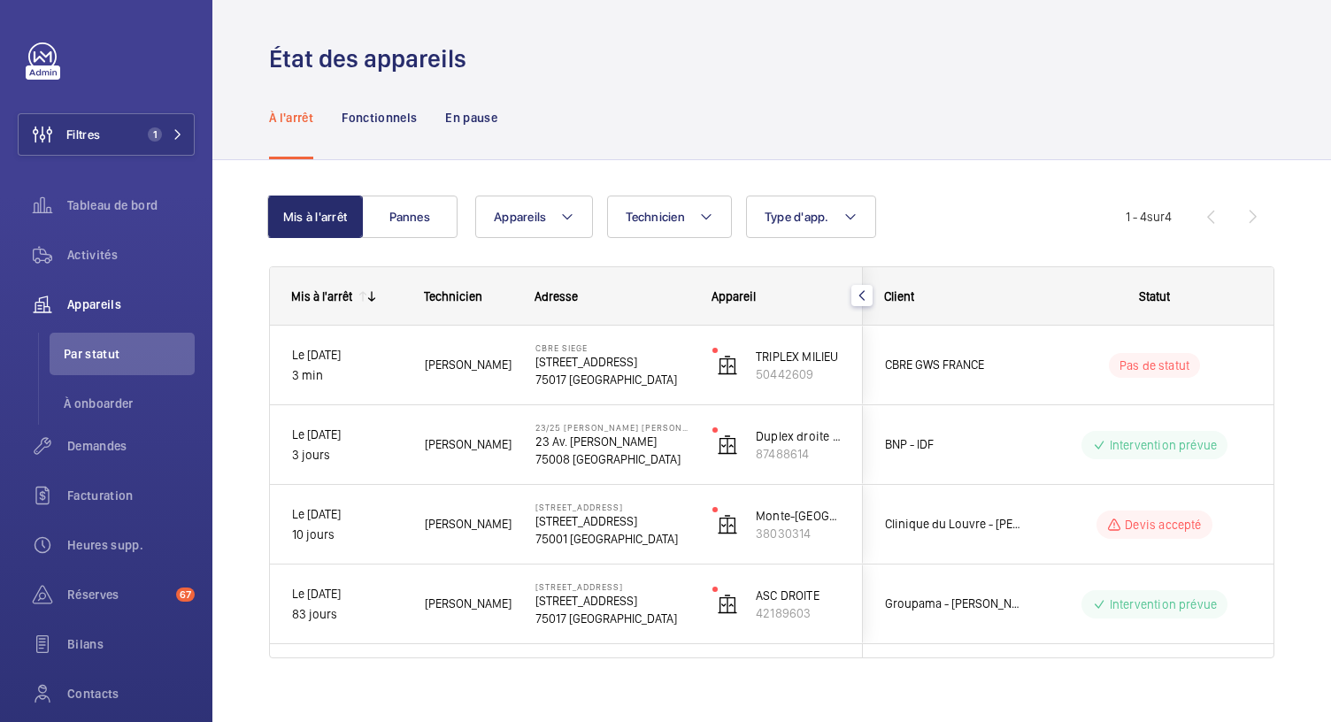
scroll to position [0, 0]
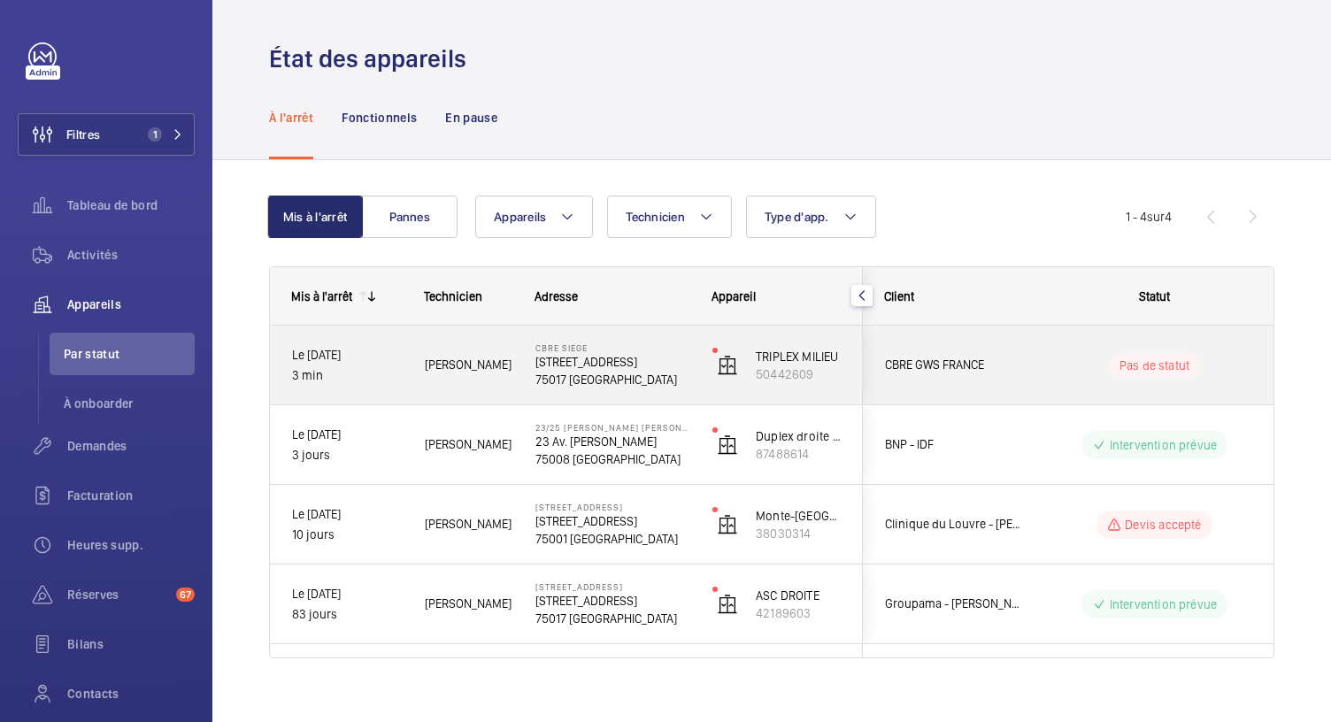
click at [568, 365] on p "76 Rue de Prony" at bounding box center [612, 362] width 154 height 18
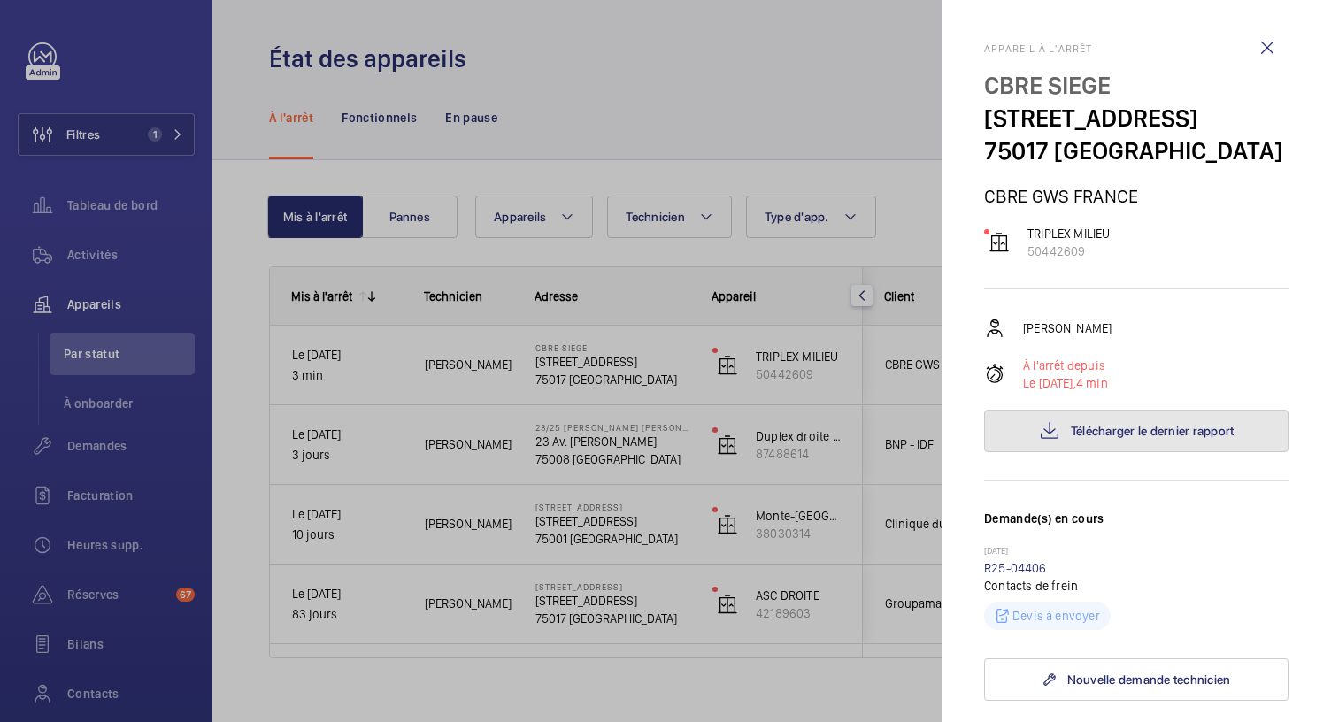
click at [1062, 442] on button "Télécharger le dernier rapport" at bounding box center [1136, 431] width 304 height 42
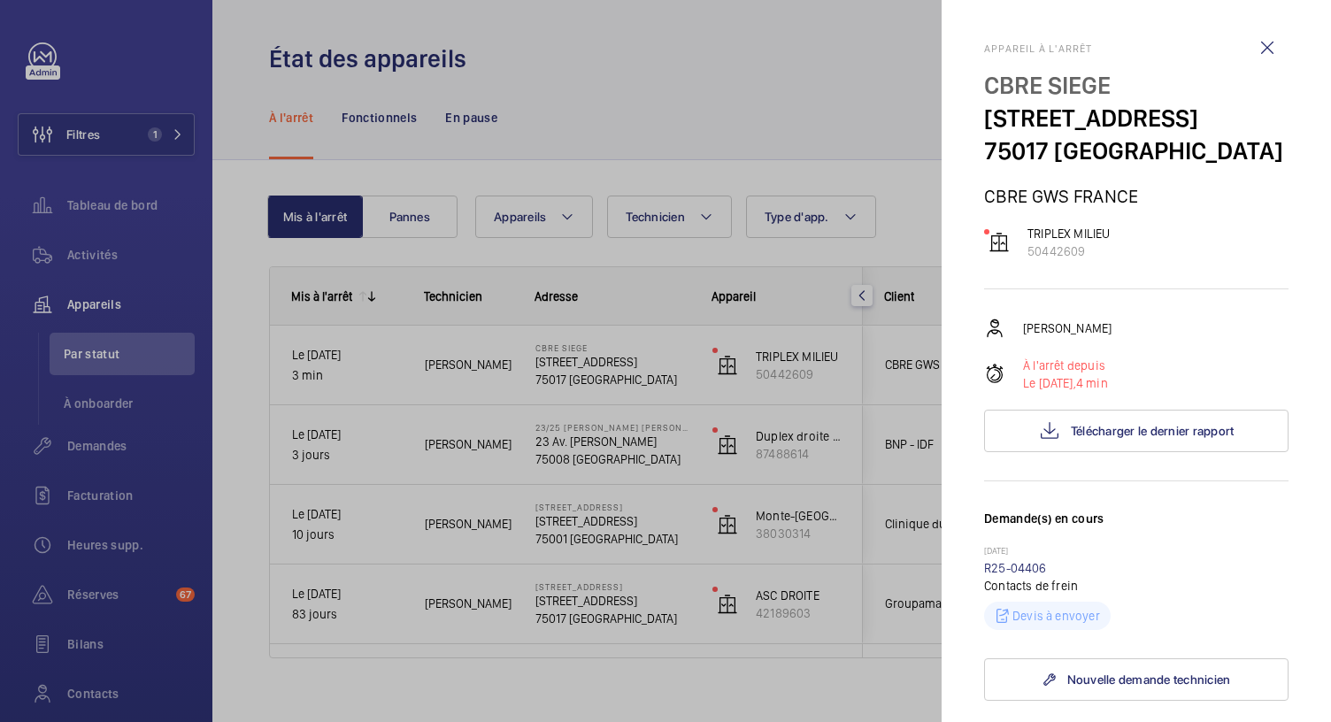
click at [602, 56] on div at bounding box center [665, 361] width 1331 height 722
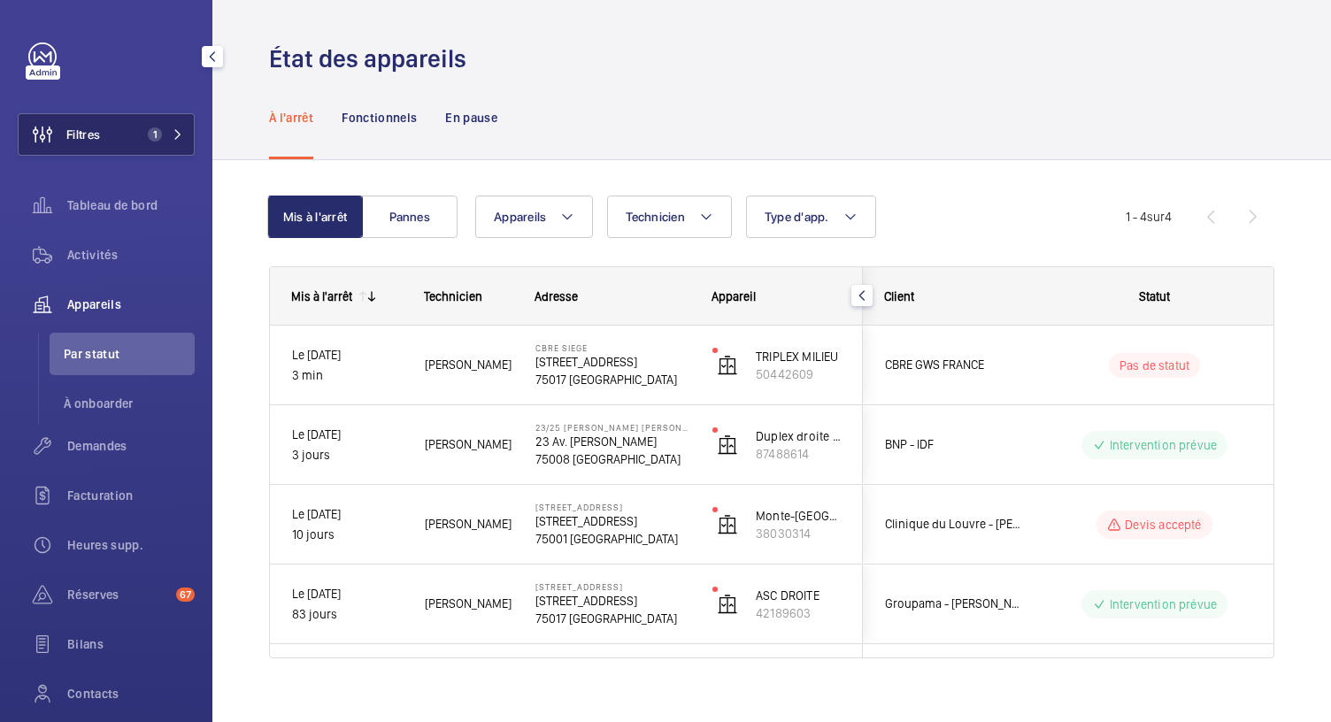
click at [173, 138] on mat-icon at bounding box center [178, 134] width 11 height 11
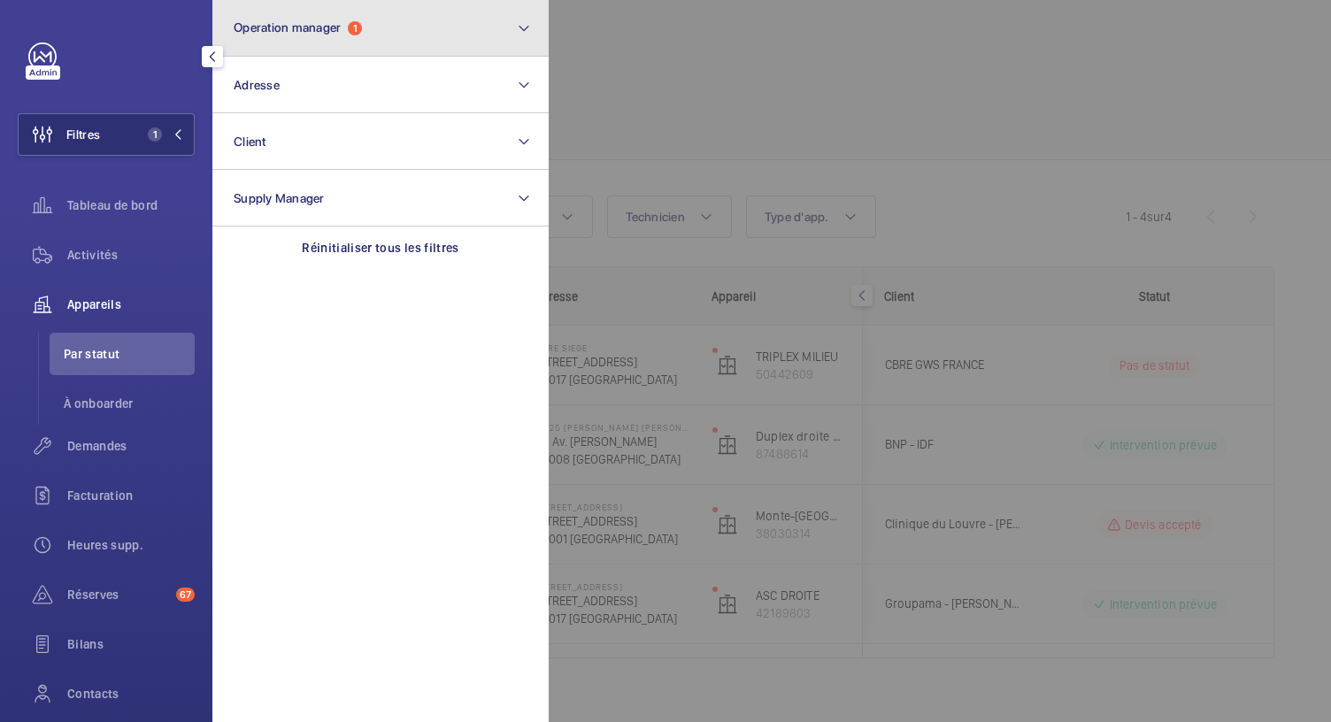
click at [307, 42] on button "Operation manager 1" at bounding box center [380, 28] width 336 height 57
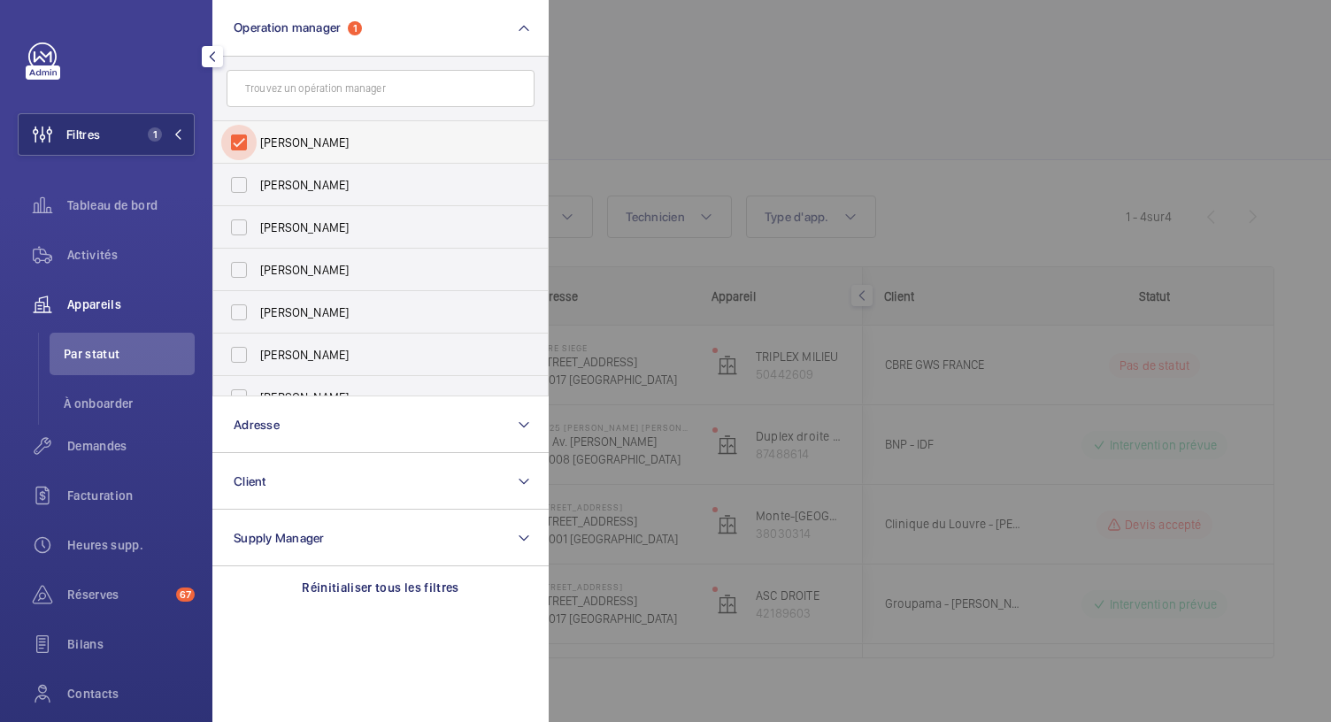
click at [246, 137] on input "Anthony Mouchez" at bounding box center [238, 142] width 35 height 35
checkbox input "false"
click at [243, 181] on input "Florence Dulin" at bounding box center [238, 184] width 35 height 35
checkbox input "true"
click at [792, 22] on div at bounding box center [1214, 361] width 1331 height 722
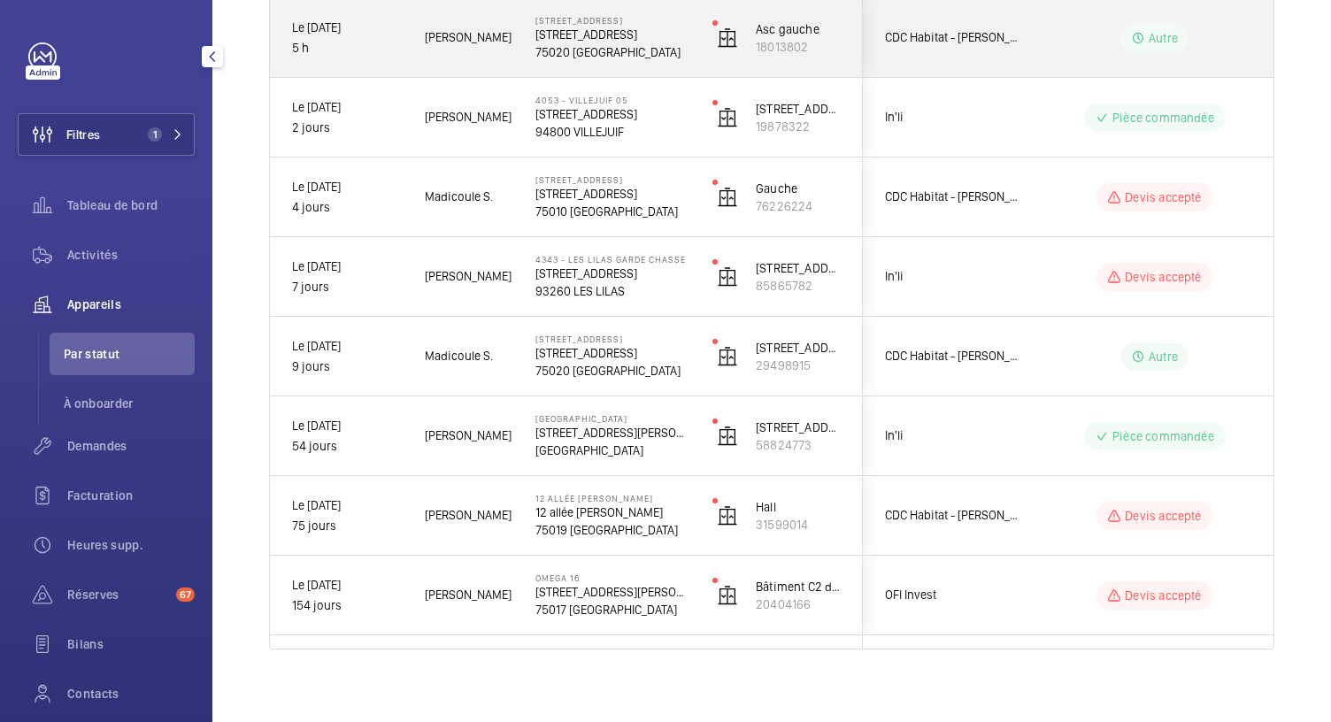
scroll to position [339, 0]
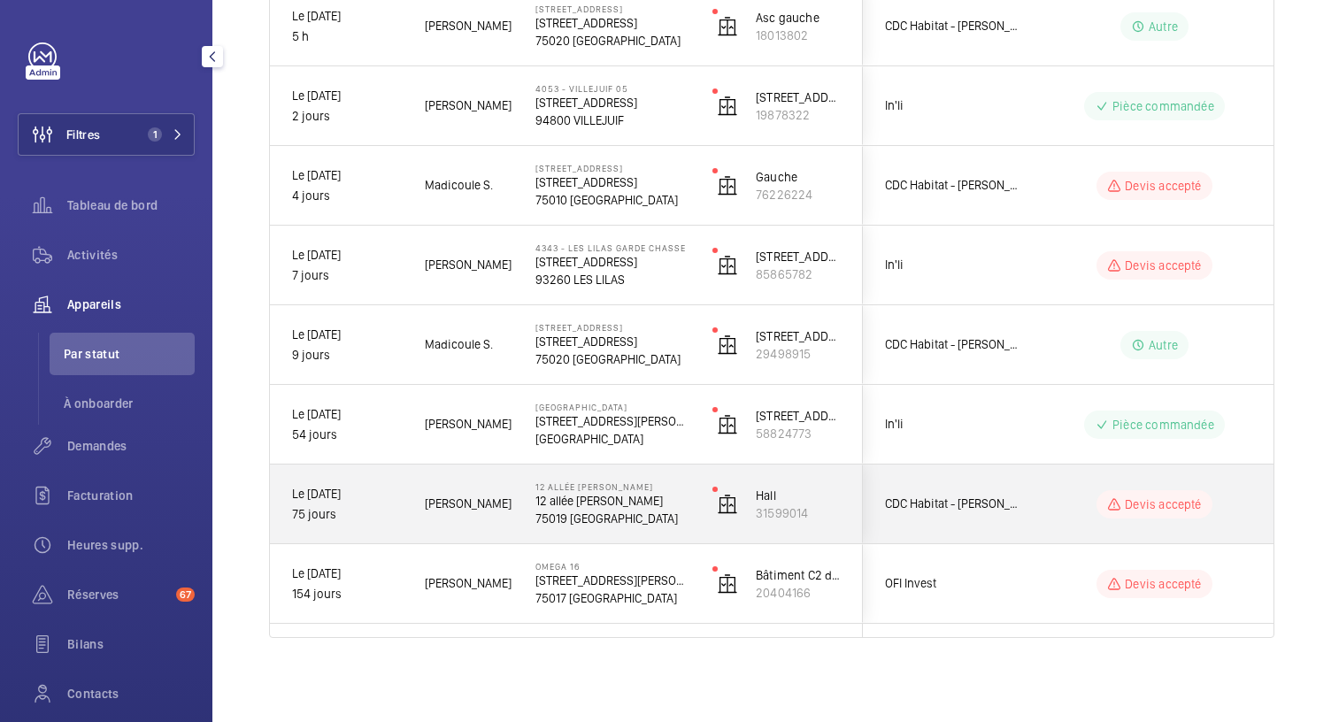
click at [559, 499] on p "12 allée Pernette de Guillet" at bounding box center [612, 501] width 154 height 18
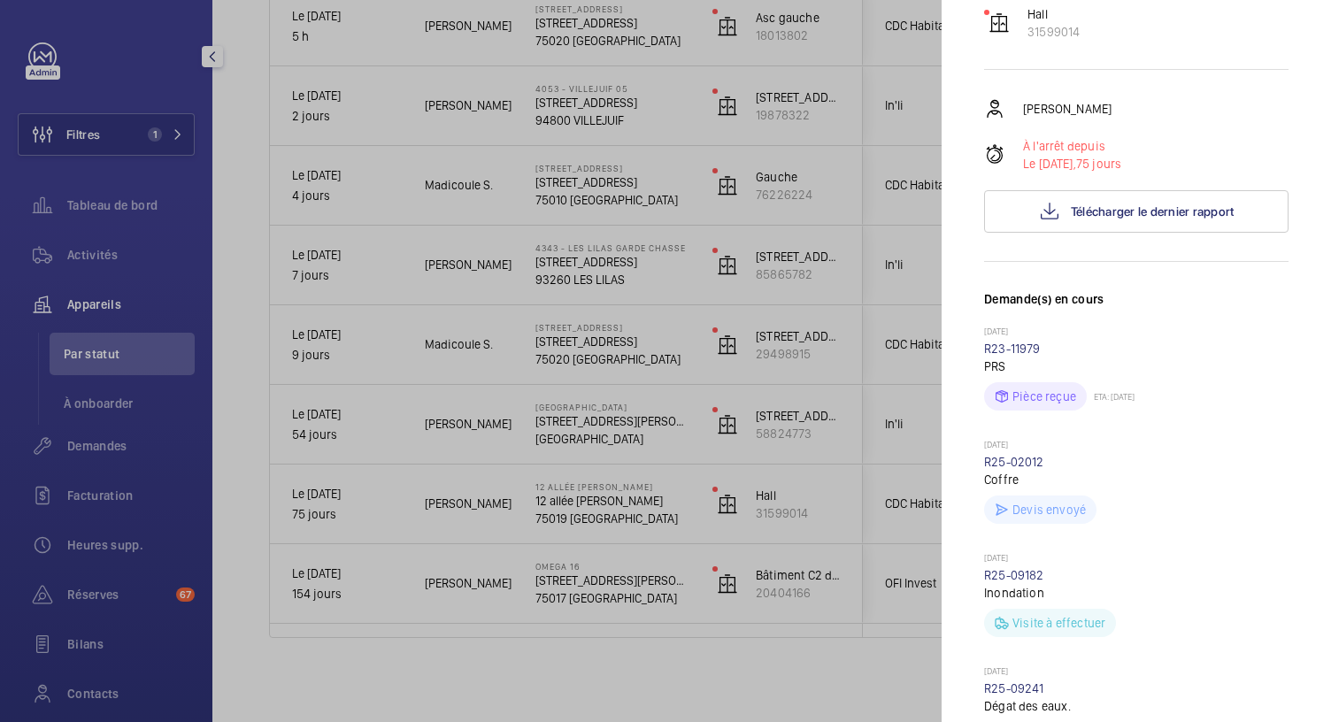
scroll to position [268, 0]
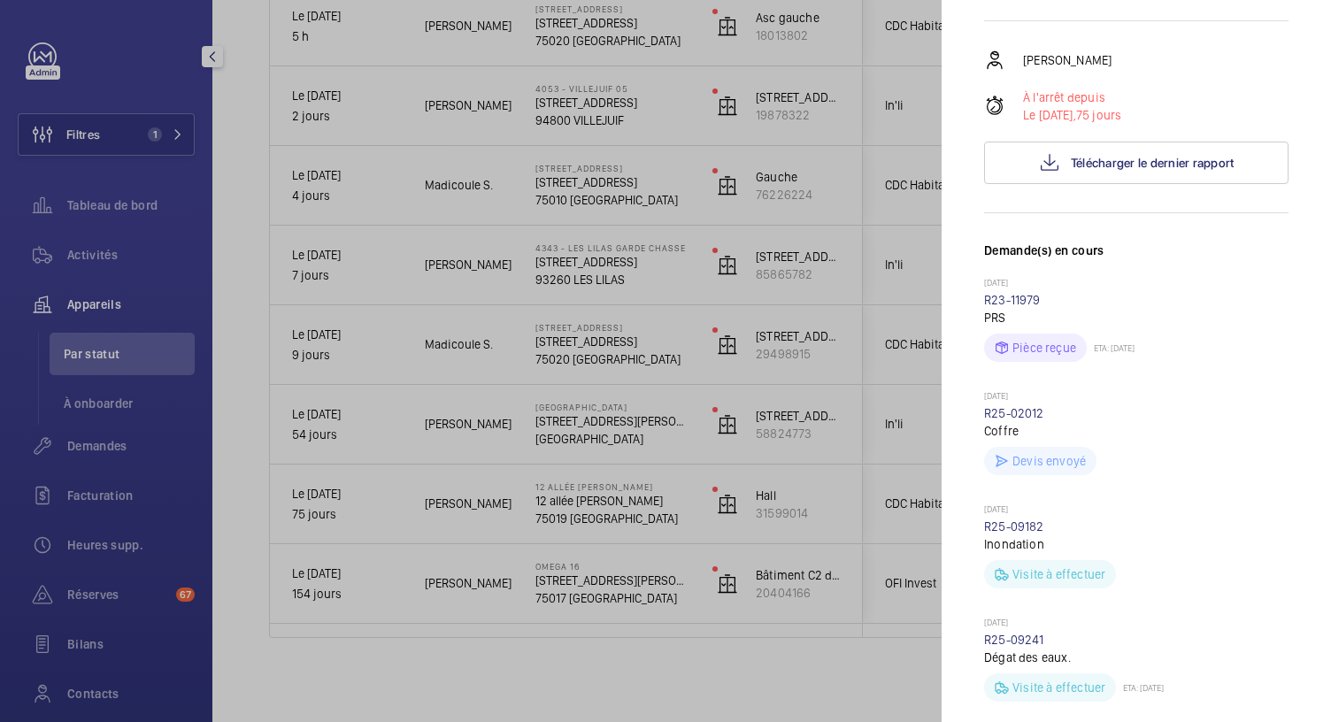
click at [594, 418] on div at bounding box center [665, 361] width 1331 height 722
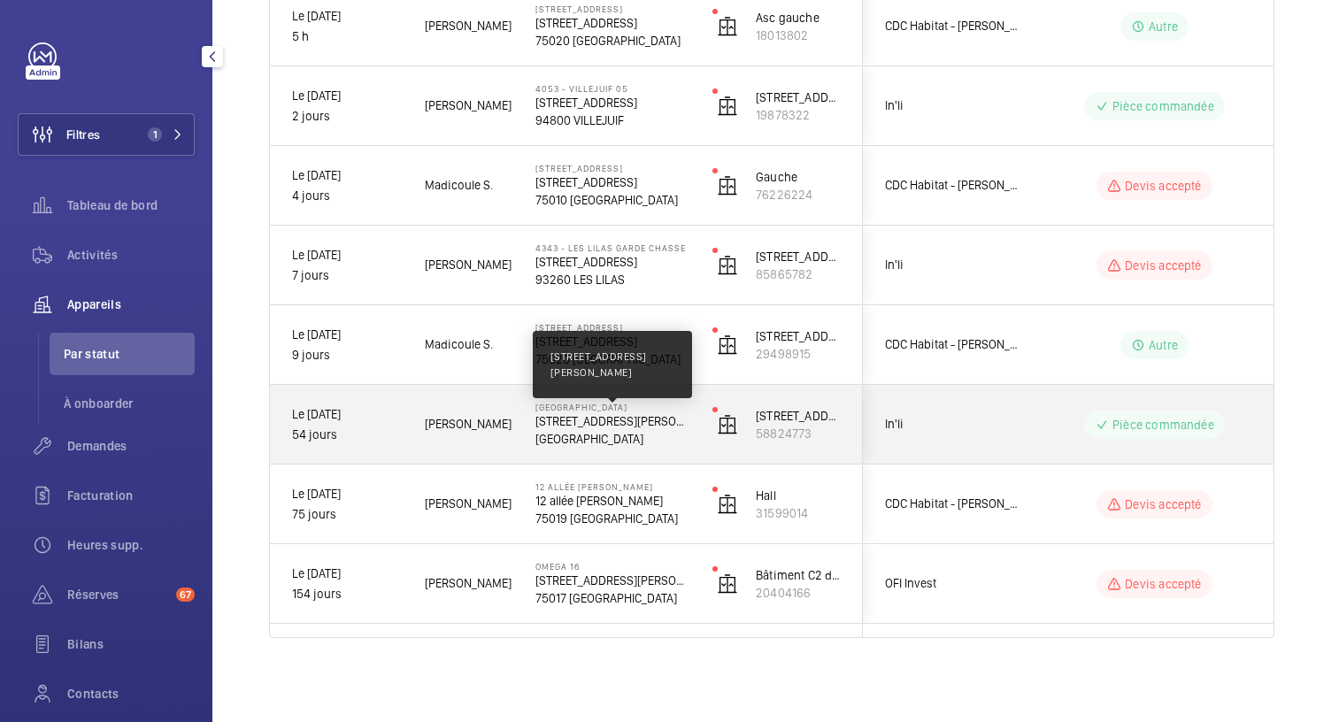
click at [594, 418] on p "1 Rue Camille Saint Sens 92500 Rueil" at bounding box center [612, 421] width 154 height 18
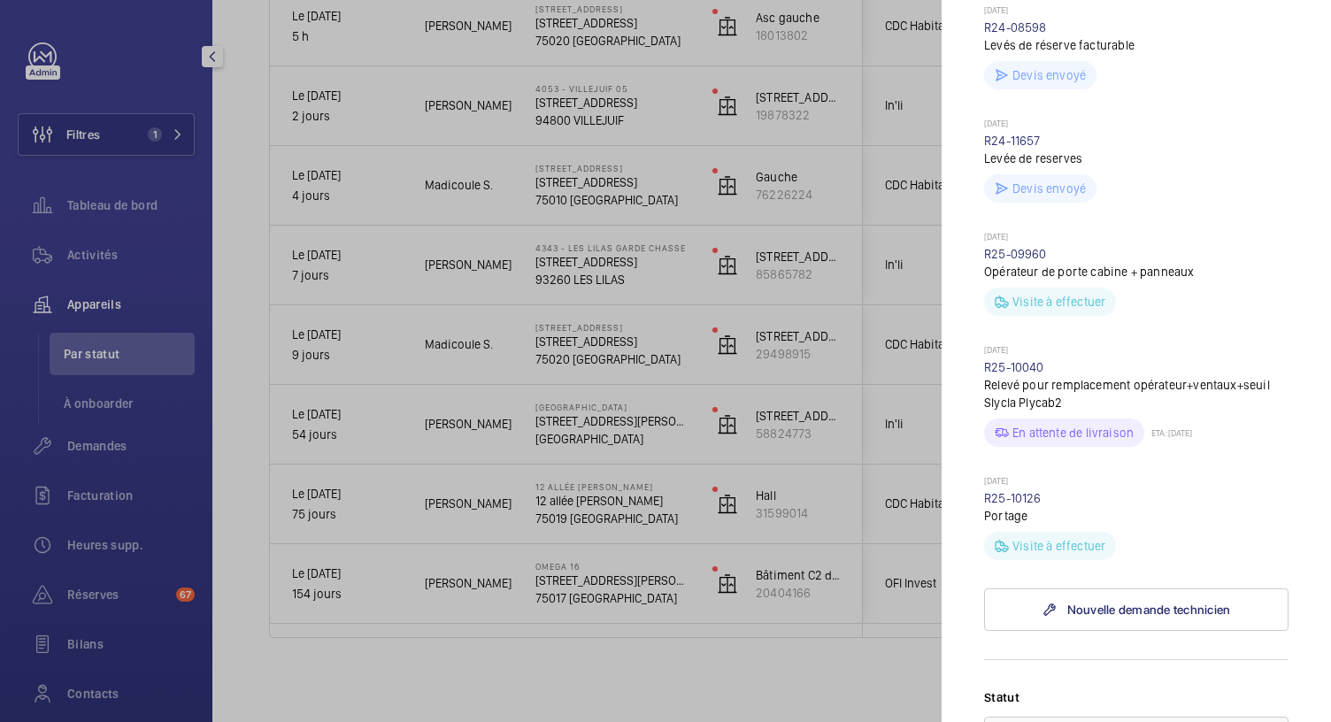
scroll to position [914, 0]
click at [594, 348] on div at bounding box center [665, 361] width 1331 height 722
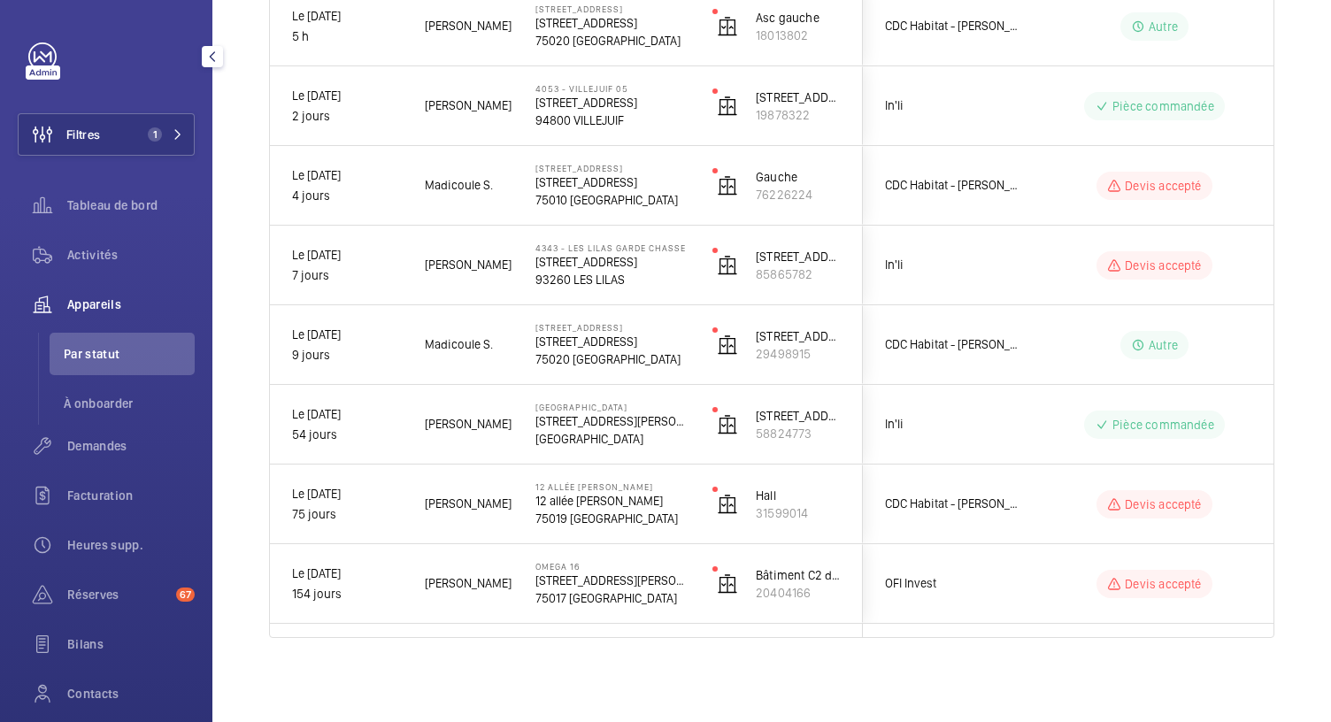
scroll to position [0, 0]
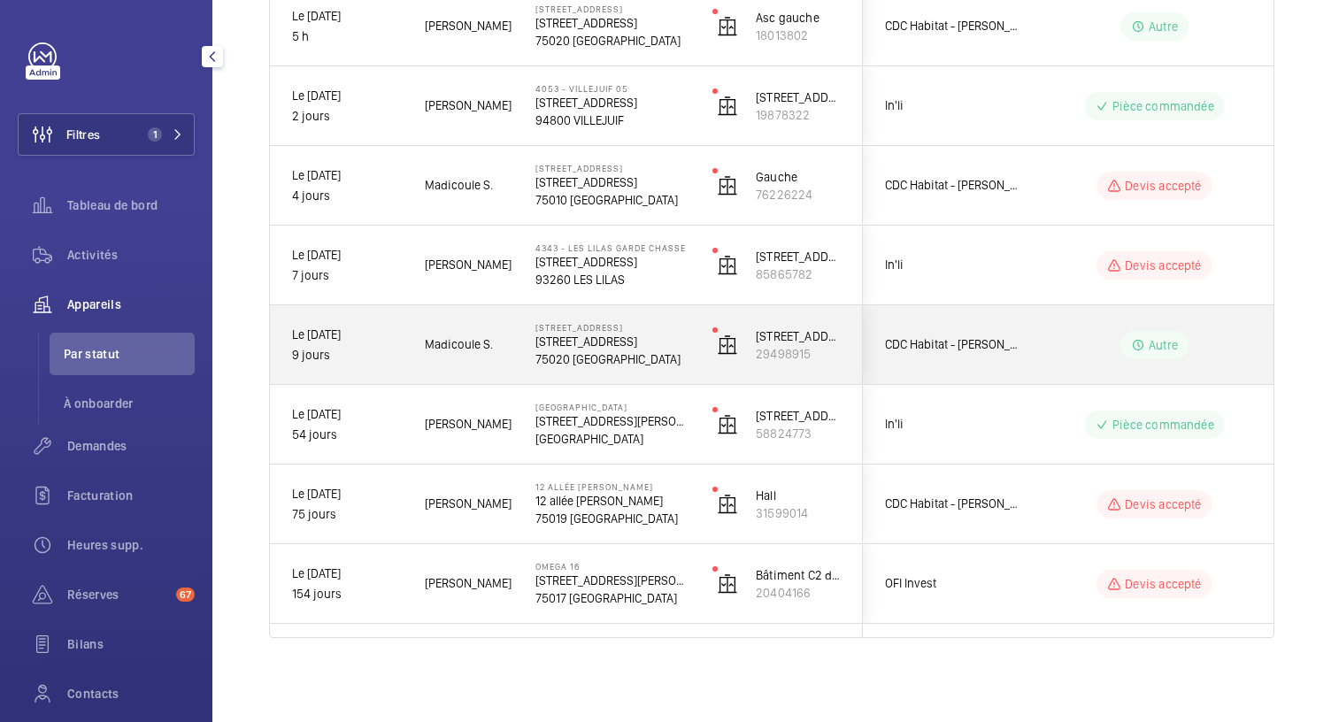
click at [594, 348] on p "24 -26, rue de la Py" at bounding box center [612, 342] width 154 height 18
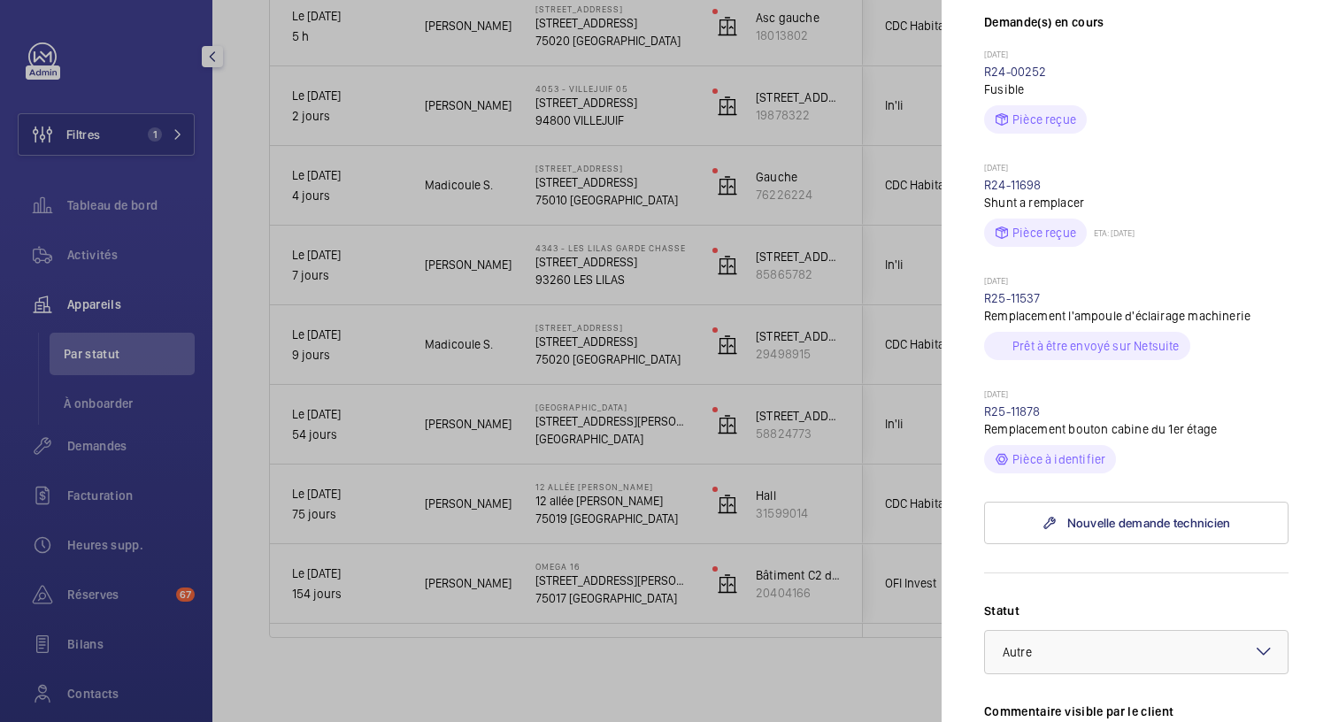
scroll to position [487, 0]
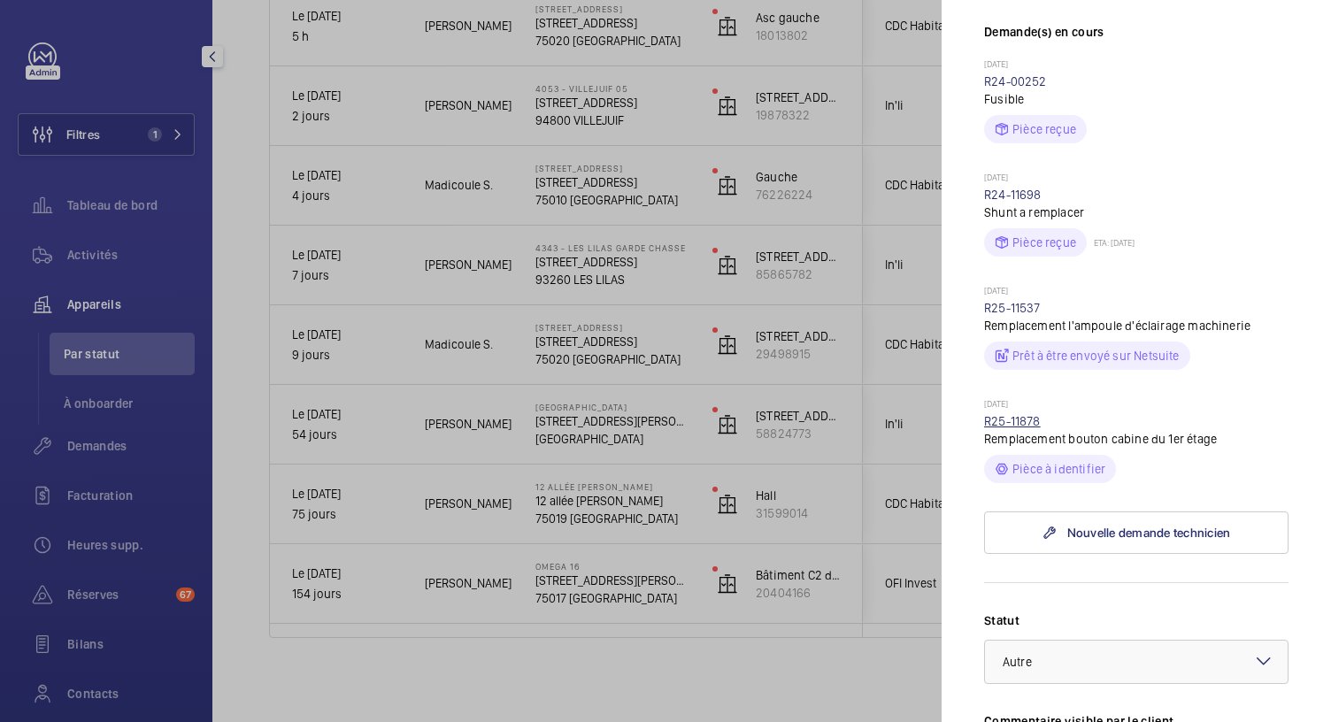
click at [1012, 426] on link "R25-11878" at bounding box center [1012, 421] width 57 height 14
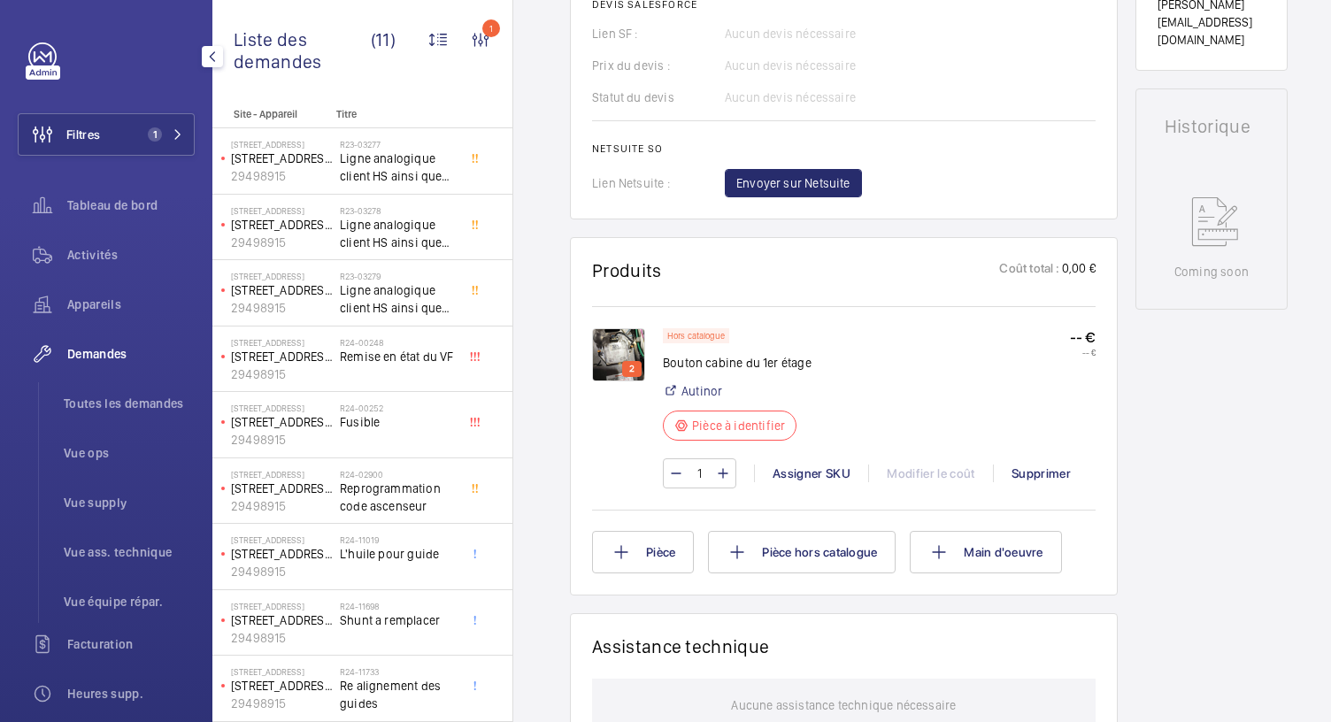
scroll to position [763, 0]
click at [611, 354] on img at bounding box center [618, 353] width 53 height 53
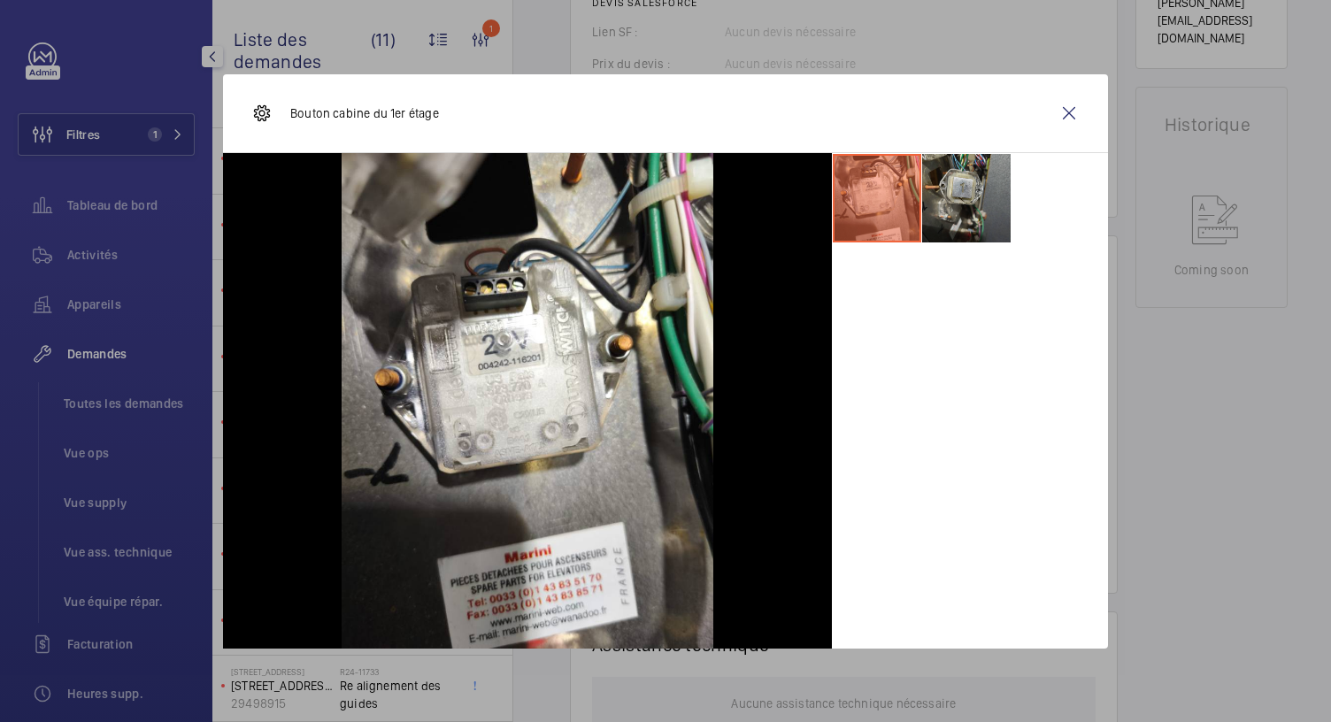
click at [986, 193] on li at bounding box center [966, 198] width 89 height 89
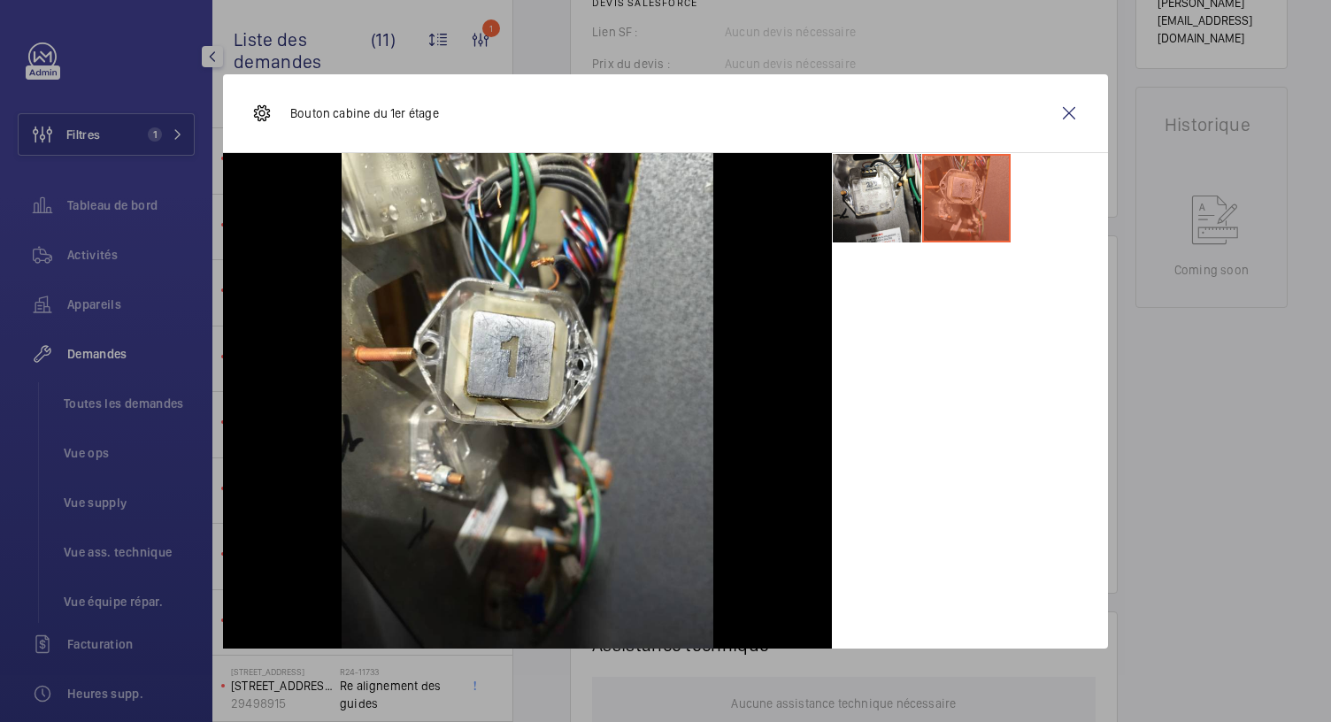
scroll to position [816, 0]
click at [872, 227] on li at bounding box center [877, 198] width 89 height 89
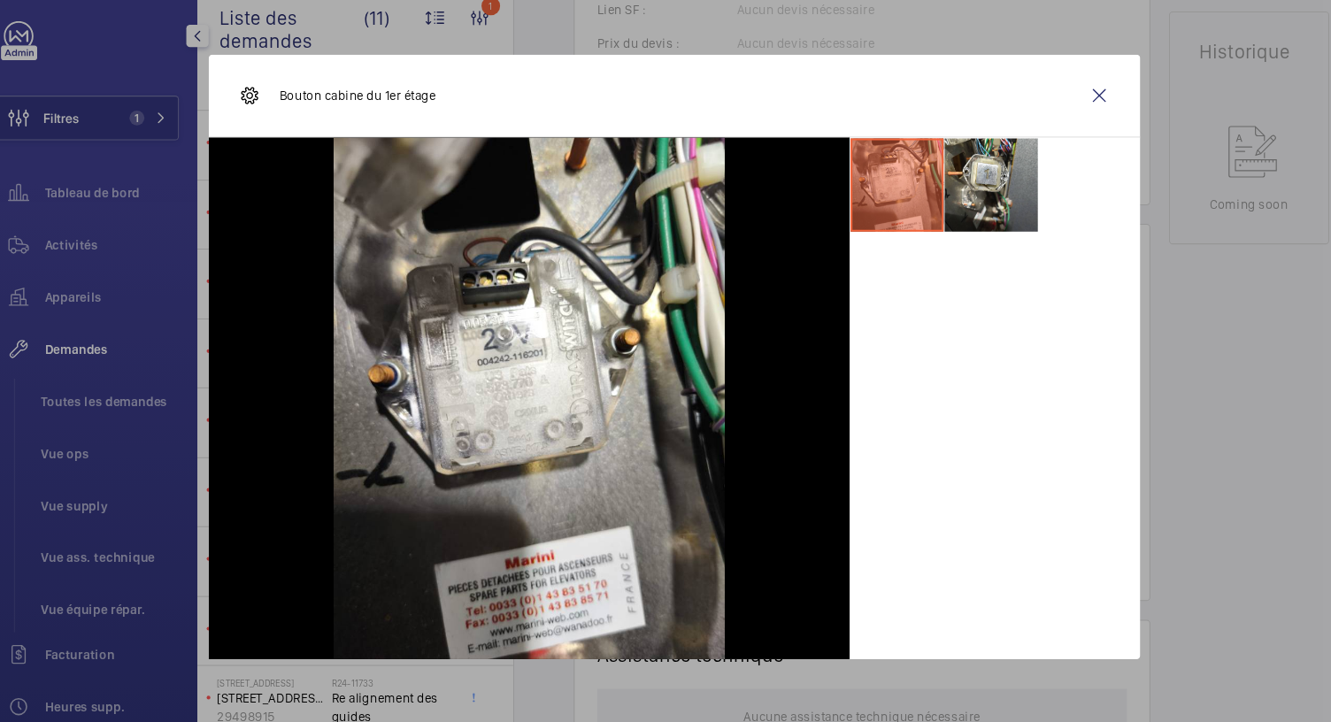
click at [735, 66] on div at bounding box center [665, 361] width 1331 height 722
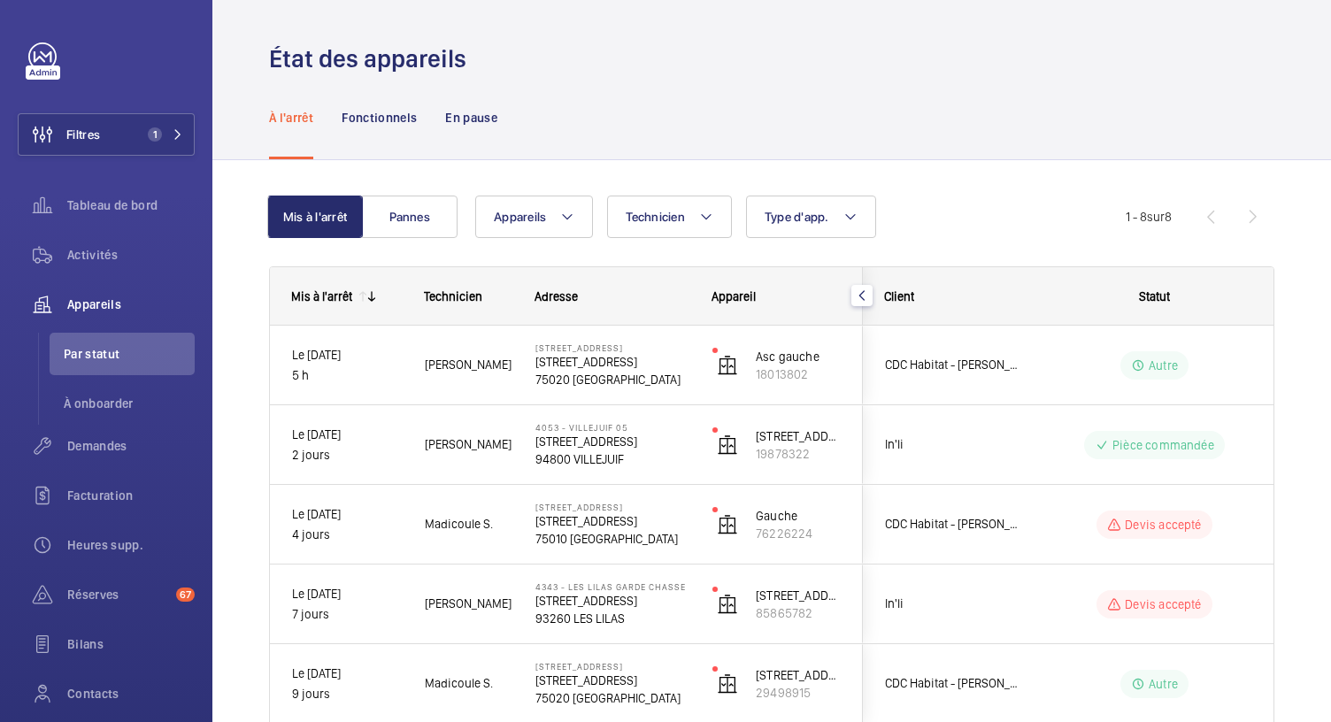
scroll to position [261, 0]
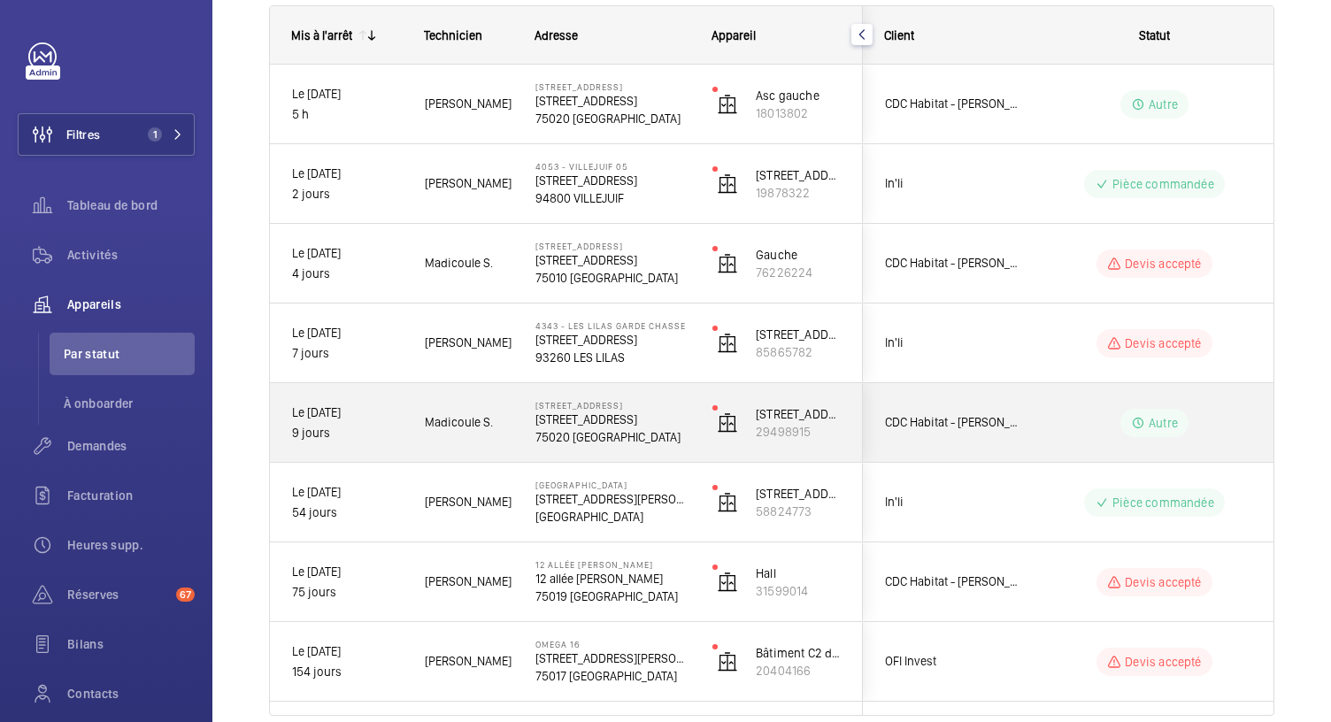
click at [582, 431] on p "75020 PARIS" at bounding box center [612, 437] width 154 height 18
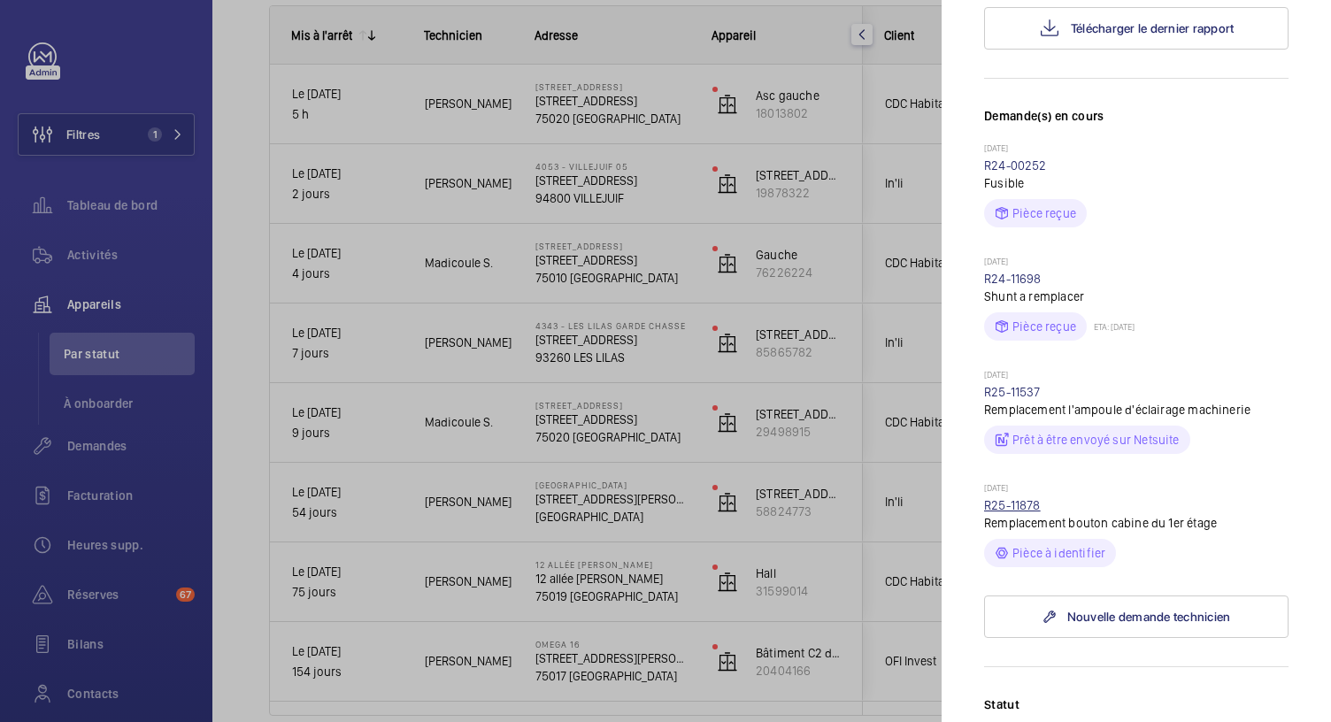
scroll to position [505, 0]
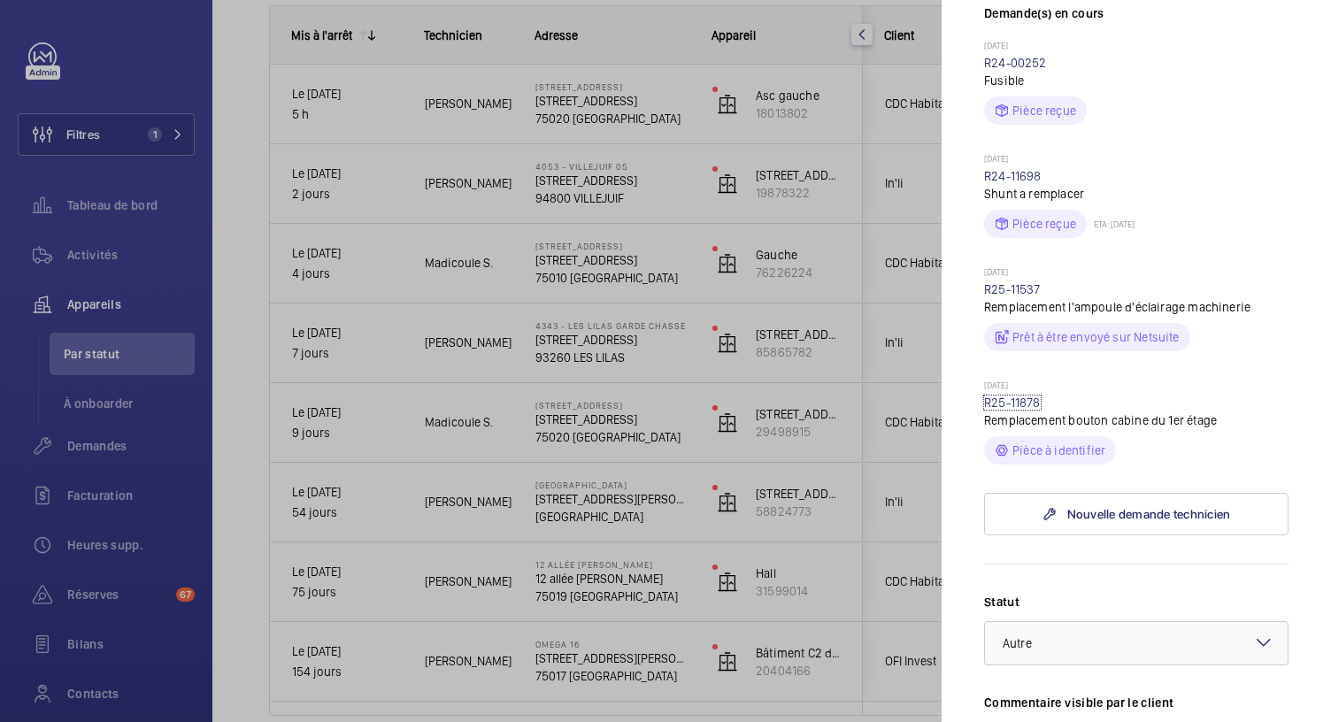
drag, startPoint x: 1009, startPoint y: 403, endPoint x: 873, endPoint y: 439, distance: 141.0
click at [1009, 403] on link "R25-11878" at bounding box center [1012, 403] width 57 height 14
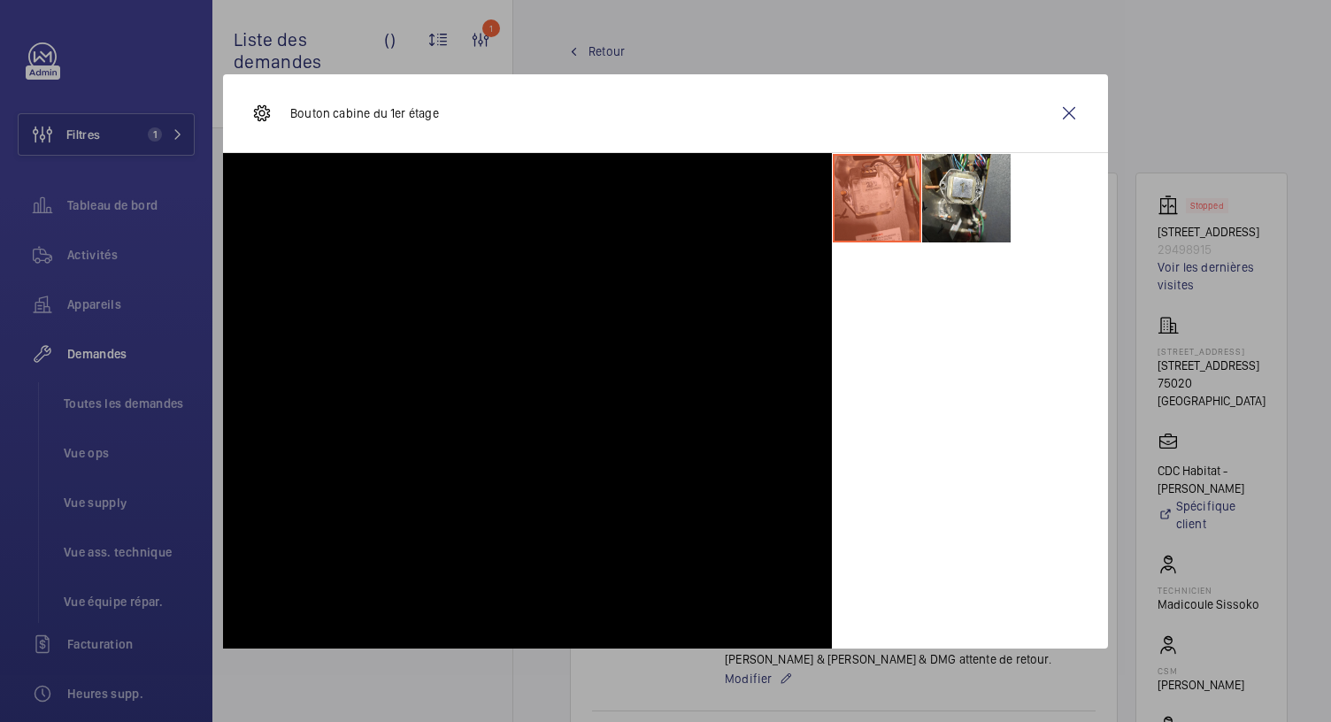
scroll to position [789, 0]
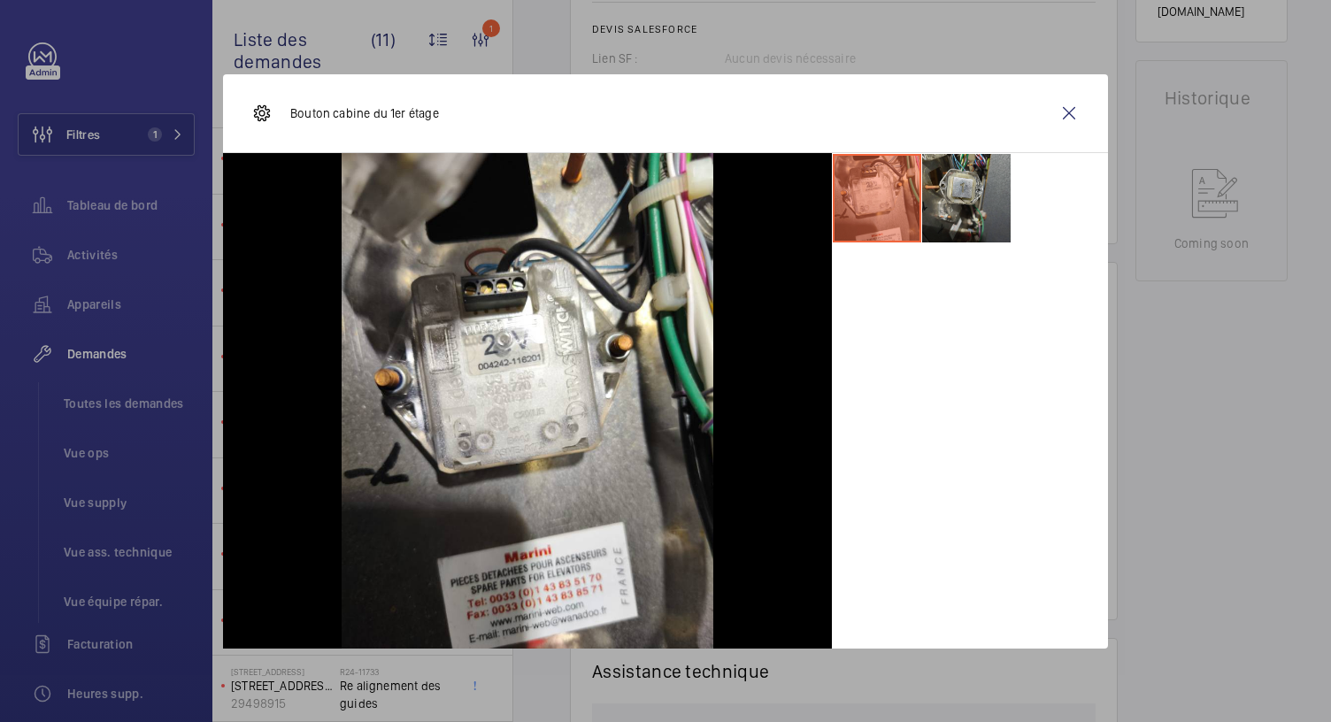
click at [977, 190] on li at bounding box center [966, 198] width 89 height 89
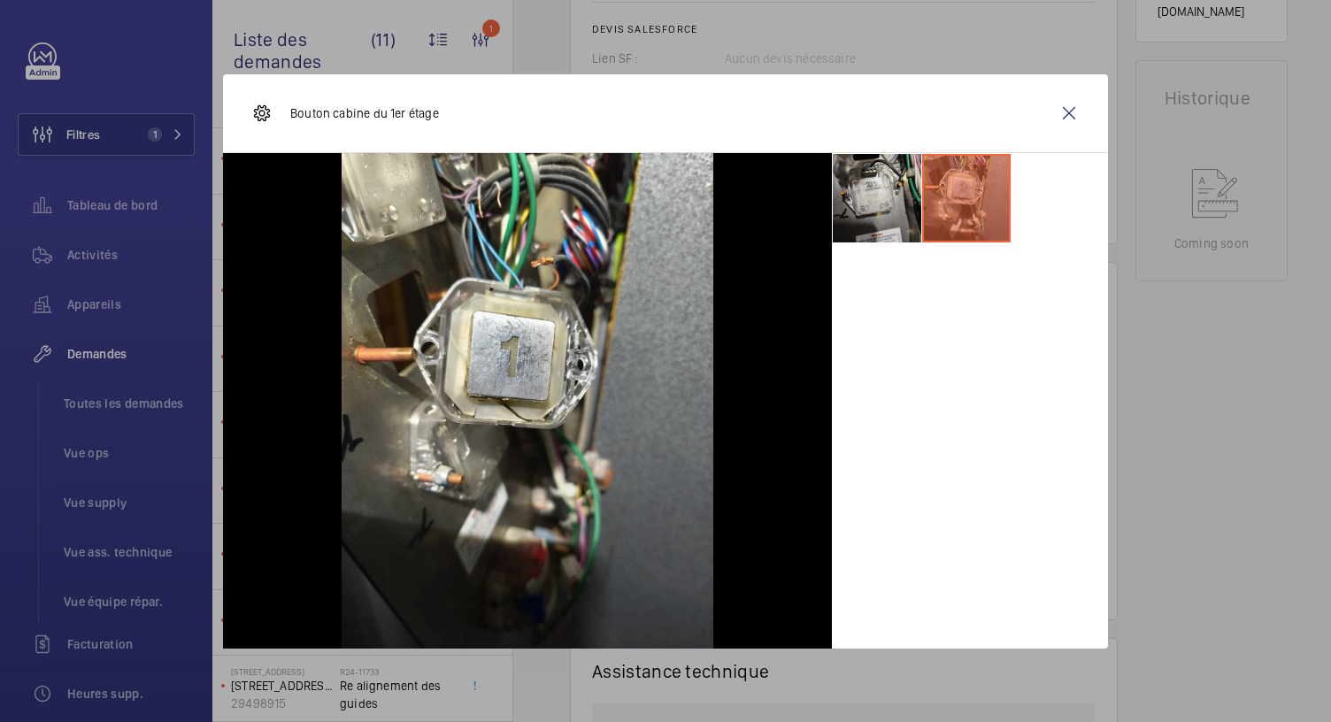
click at [862, 165] on li at bounding box center [877, 198] width 89 height 89
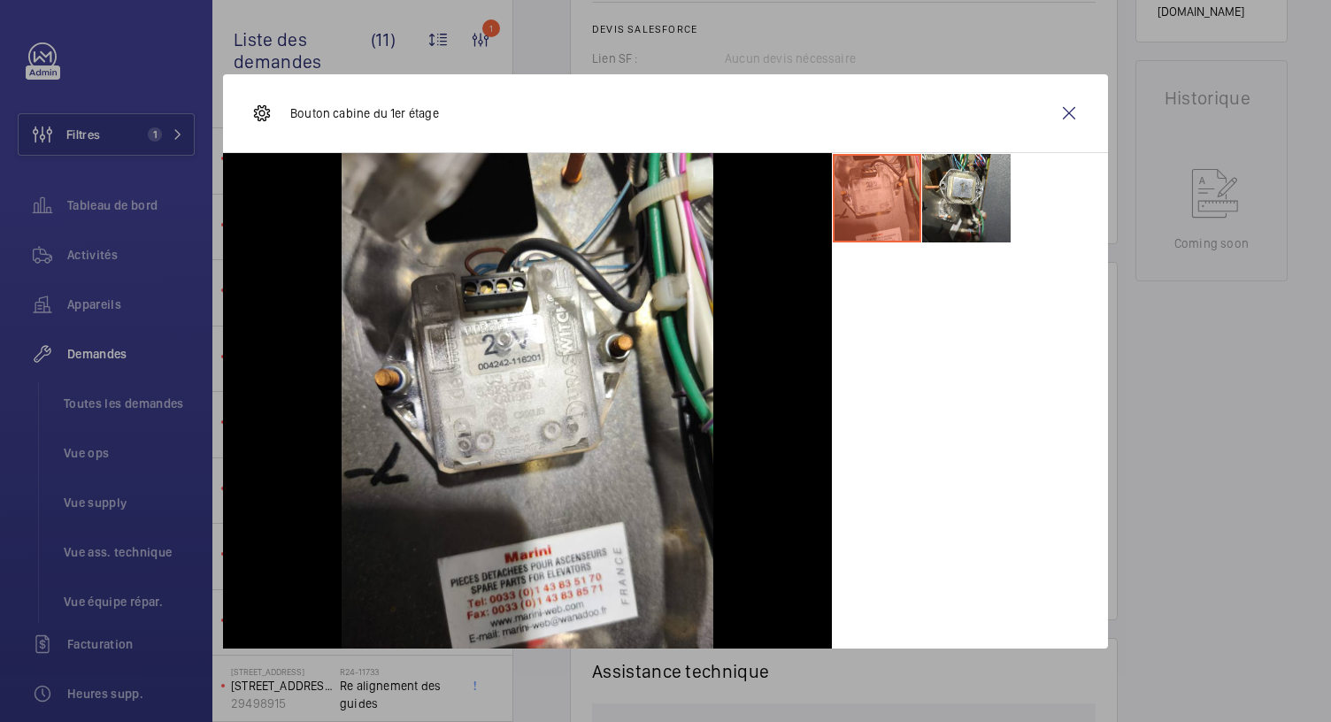
click at [935, 23] on div at bounding box center [665, 361] width 1331 height 722
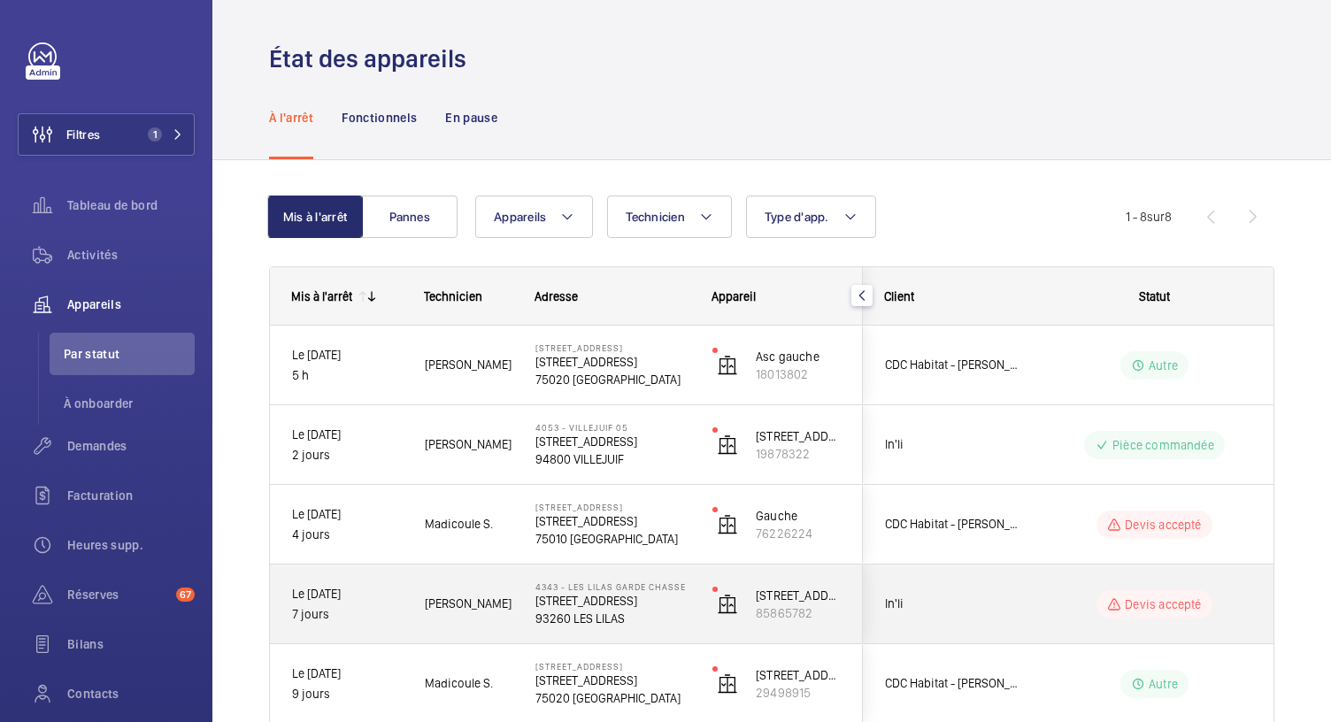
scroll to position [277, 0]
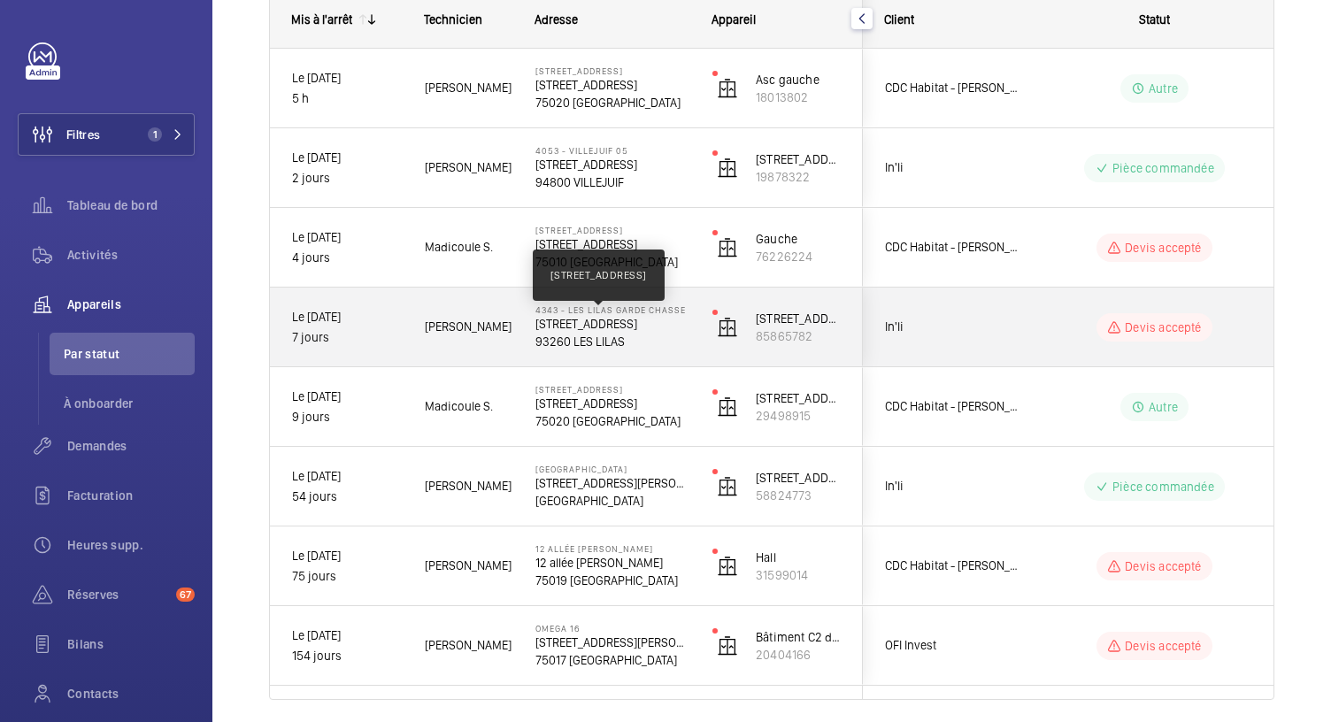
click at [597, 325] on p "14, Rue du Garde Chasse 93260 Les Lilas" at bounding box center [612, 324] width 154 height 18
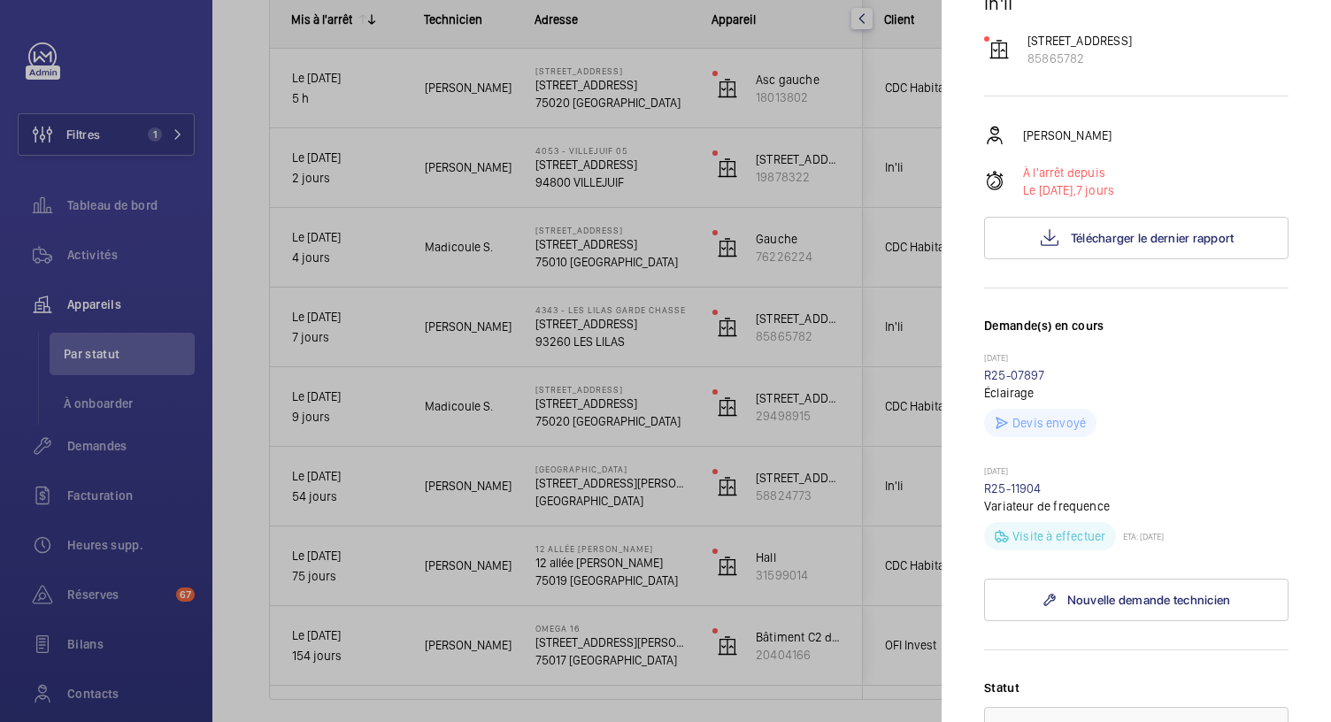
scroll to position [222, 0]
click at [589, 237] on div at bounding box center [665, 361] width 1331 height 722
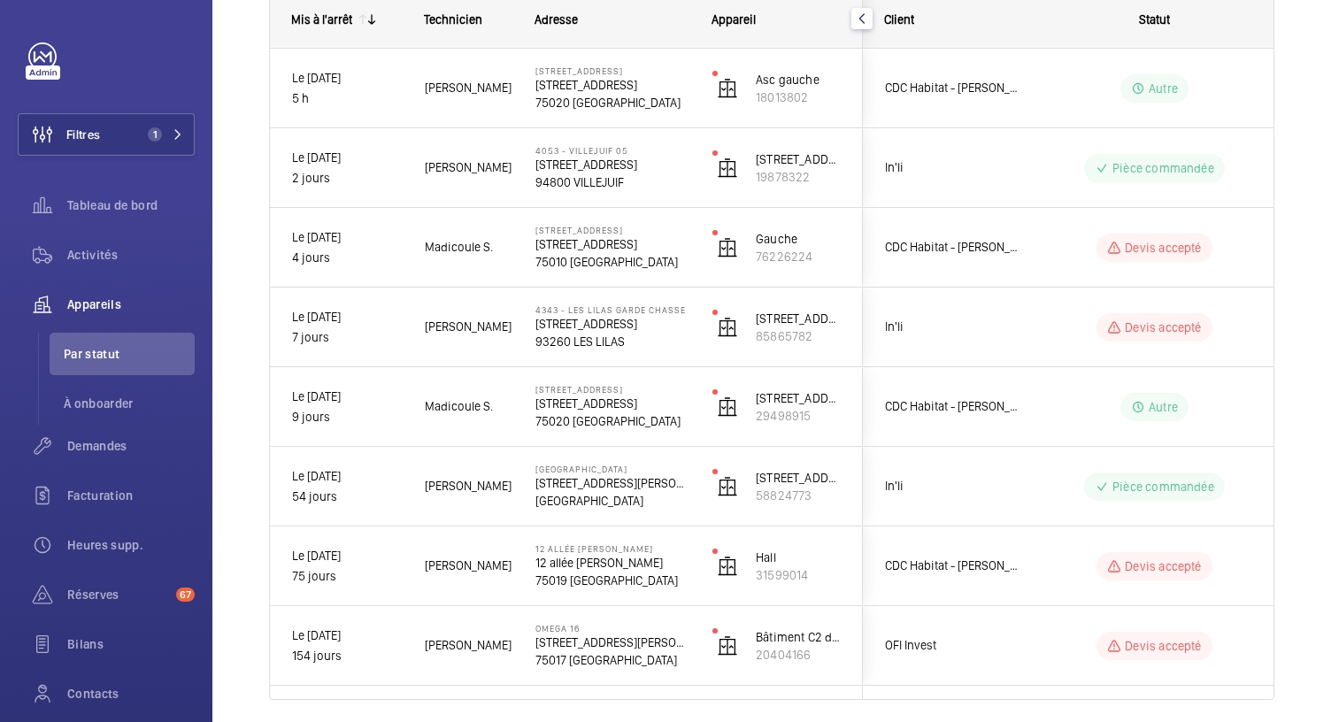
scroll to position [0, 0]
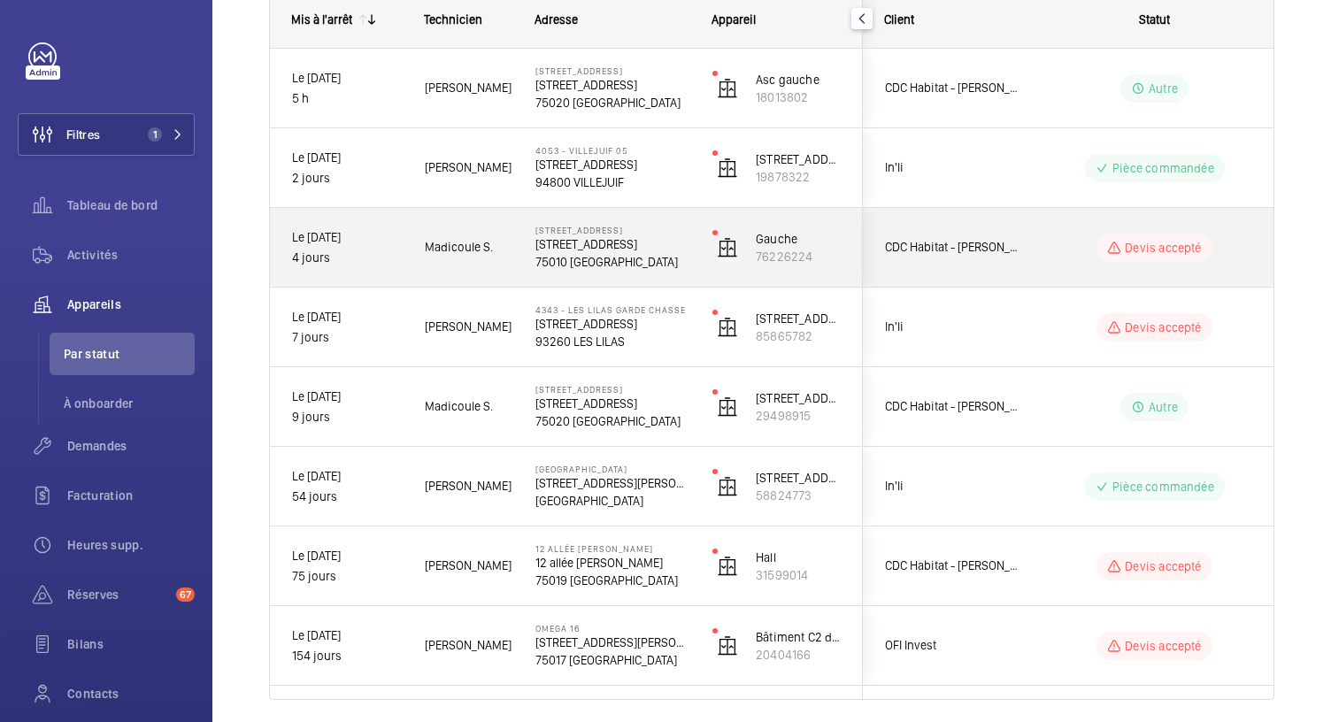
click at [603, 245] on p "4 rue des Ecluses ST-Martin" at bounding box center [612, 244] width 154 height 18
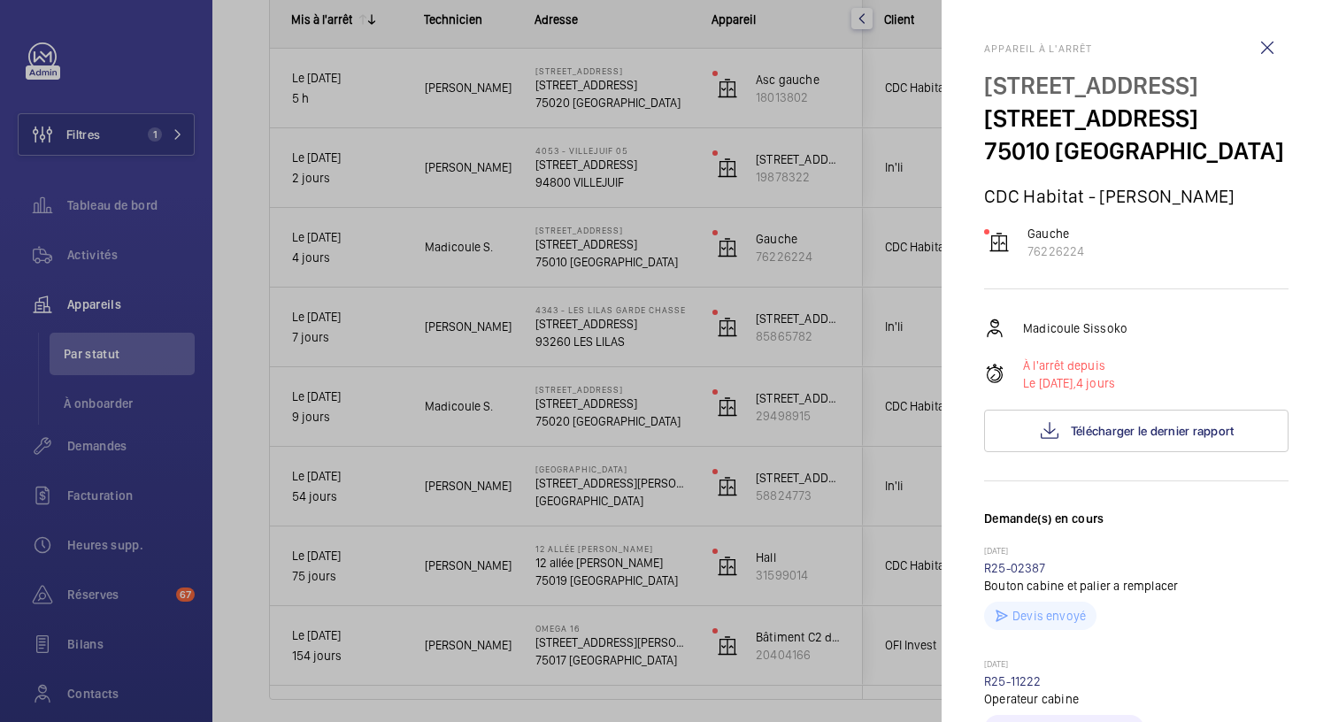
click at [575, 164] on div at bounding box center [665, 361] width 1331 height 722
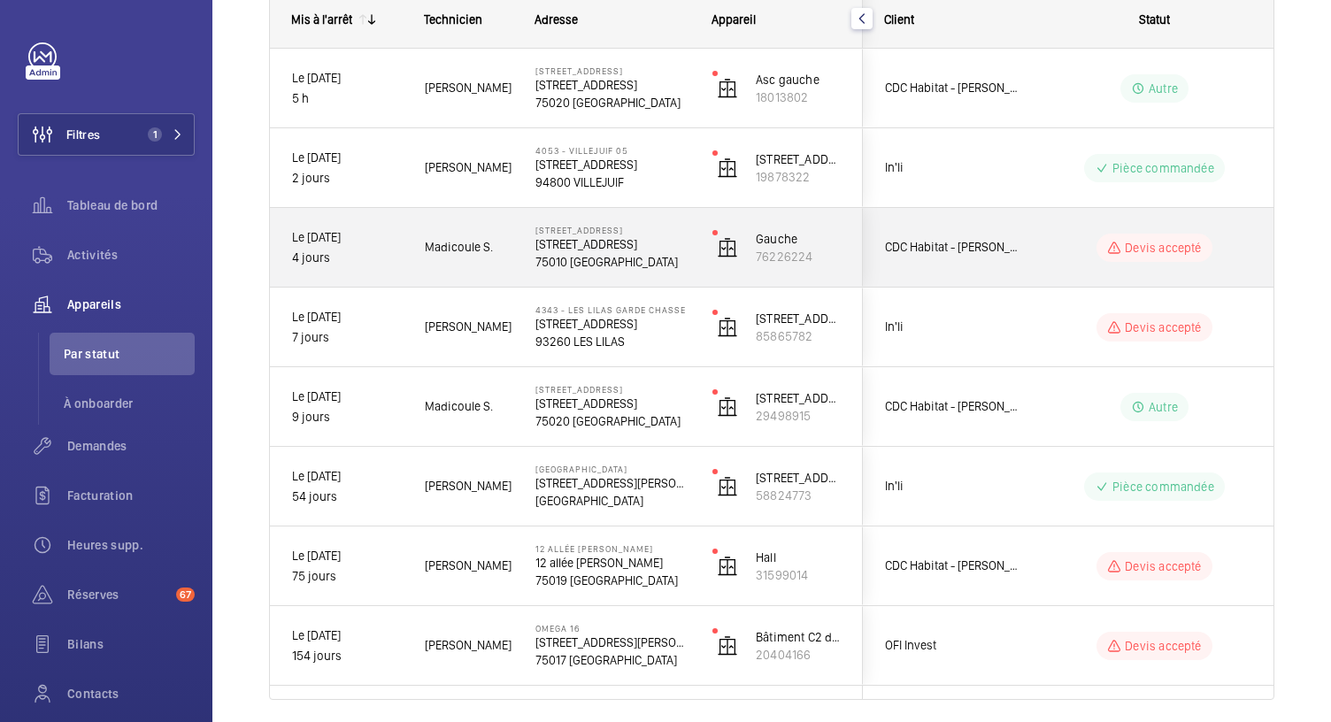
click at [584, 244] on p "4 rue des Ecluses ST-Martin" at bounding box center [612, 244] width 154 height 18
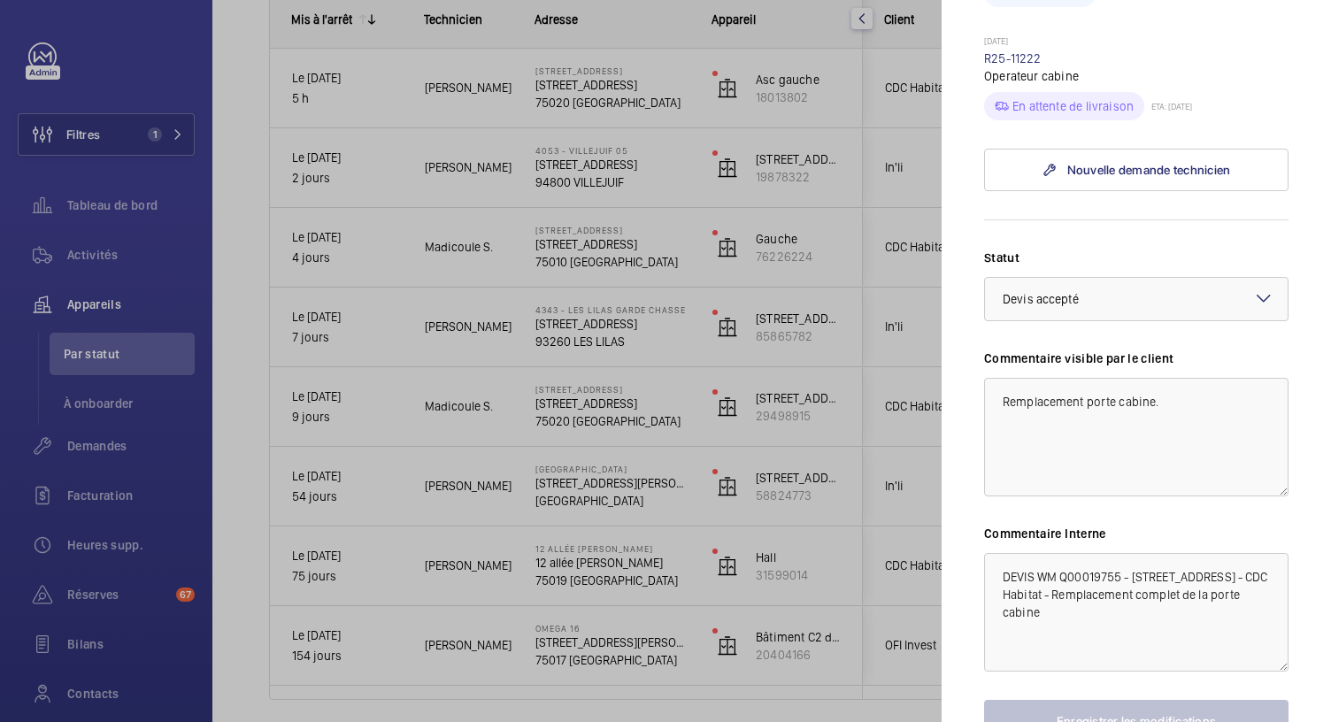
scroll to position [807, 0]
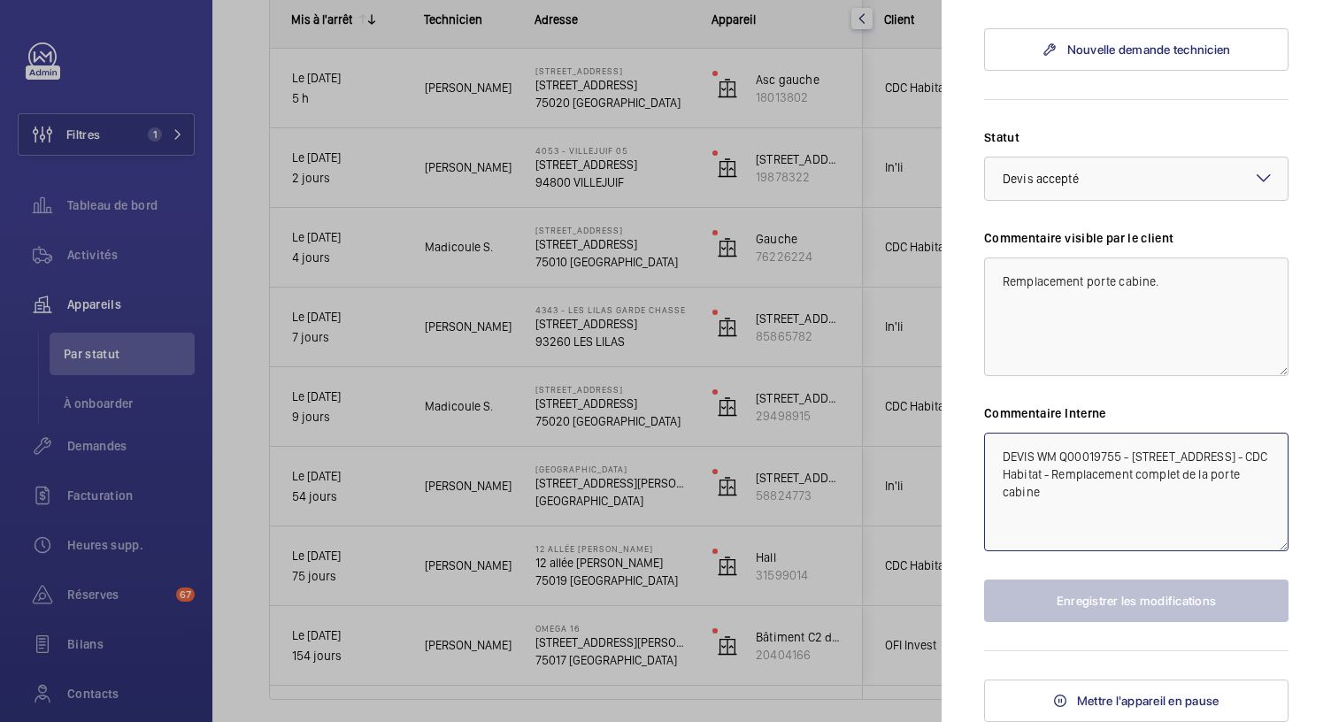
click at [1108, 495] on textarea "DEVIS WM Q00019755 - 4 rue des Ecluses ST-Martin - CDC Habitat - Remplacement c…" at bounding box center [1136, 492] width 304 height 119
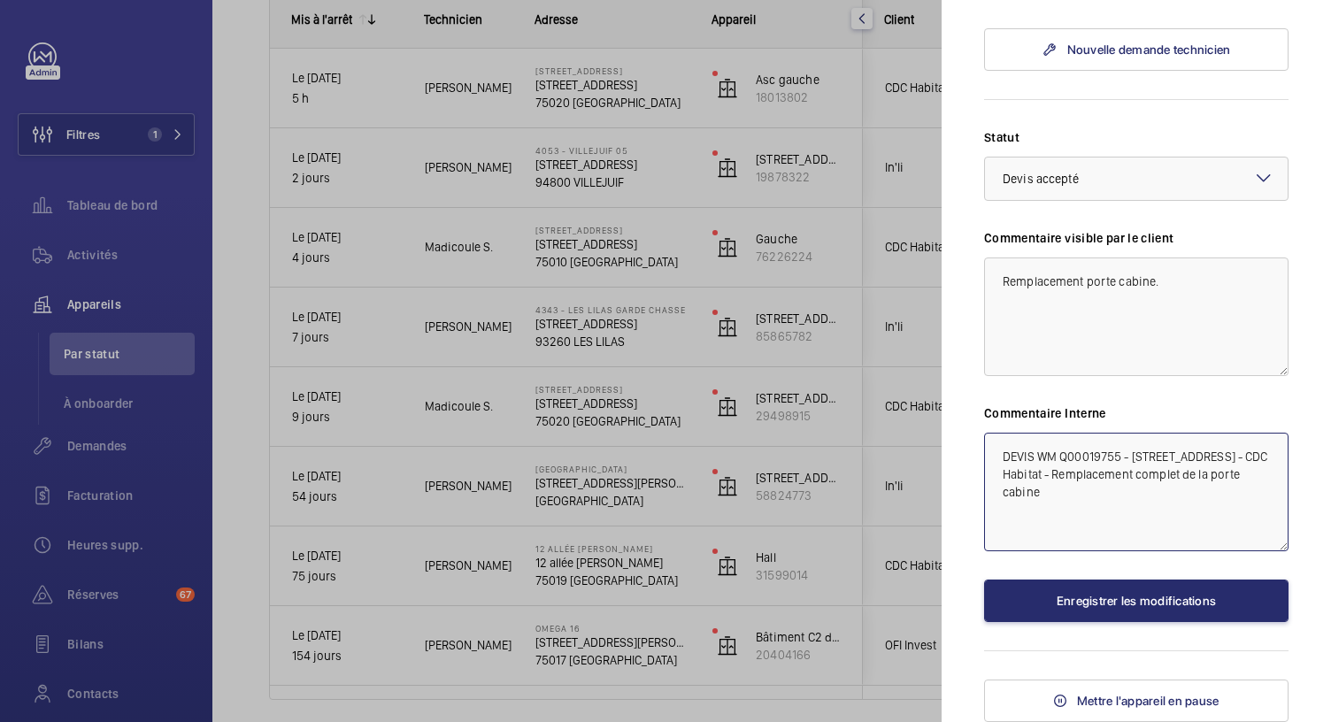
scroll to position [788, 0]
type textarea "DEVIS WM Q00019755 - 4 rue des Ecluses ST-Martin - CDC Habitat - Remplacement c…"
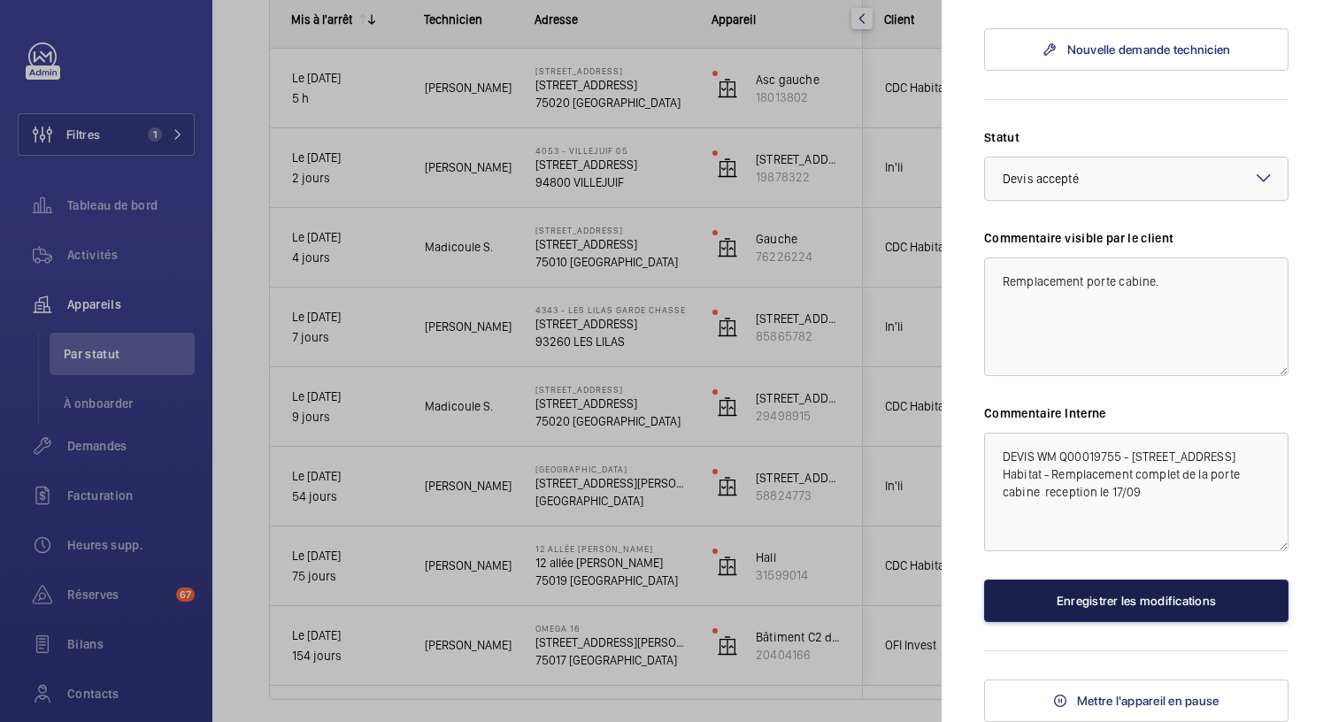
click at [1105, 616] on button "Enregistrer les modifications" at bounding box center [1136, 601] width 304 height 42
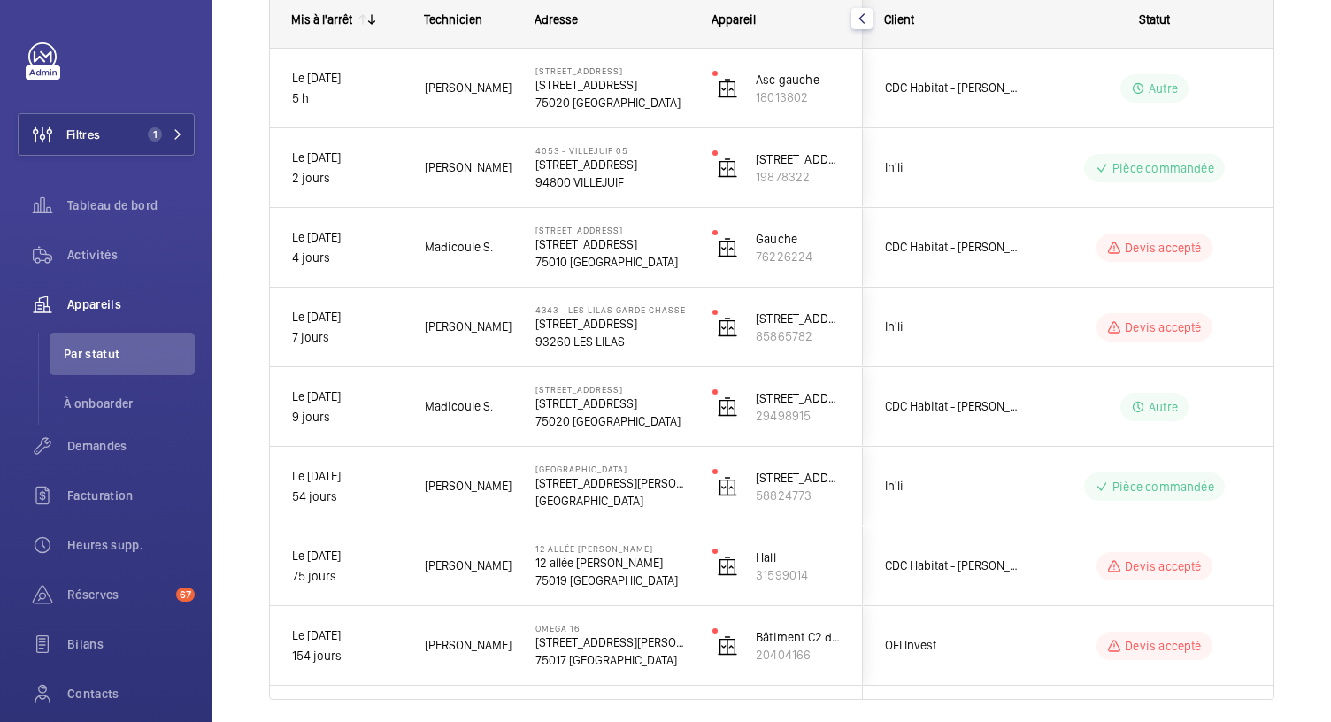
scroll to position [0, 0]
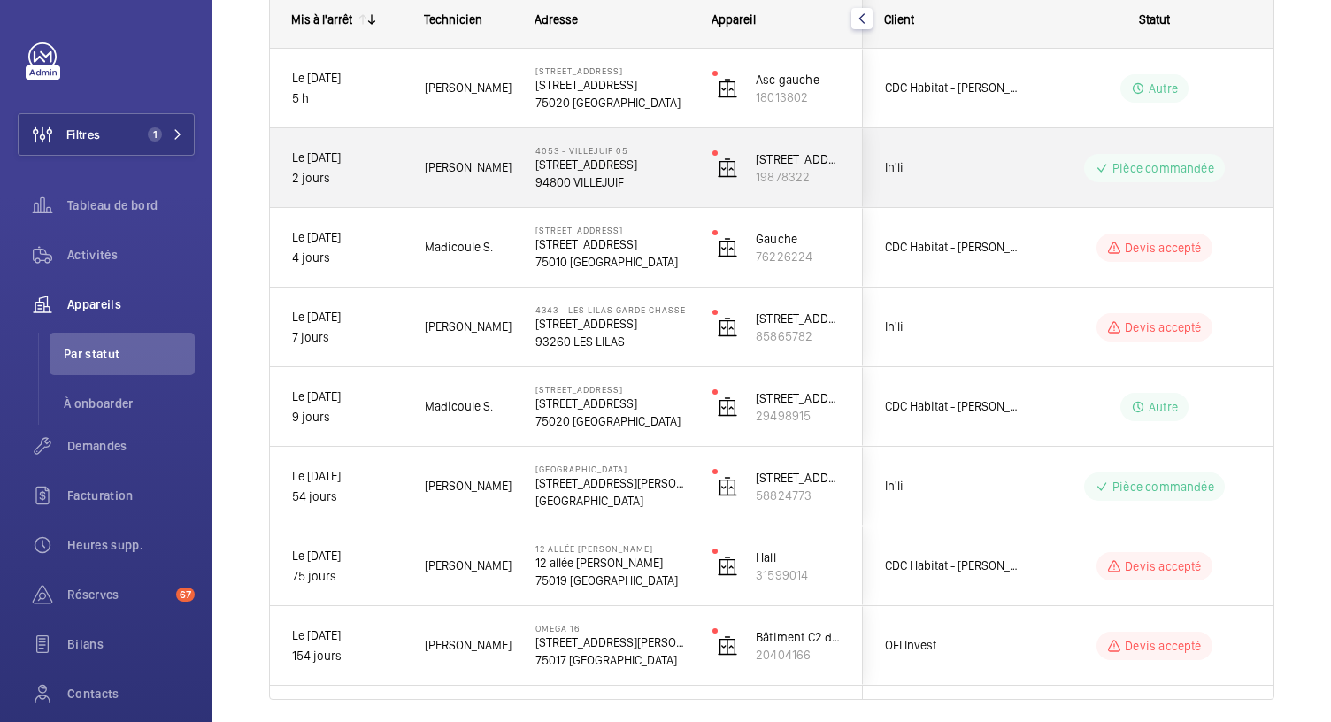
click at [610, 182] on p "94800 VILLEJUIF" at bounding box center [612, 182] width 154 height 18
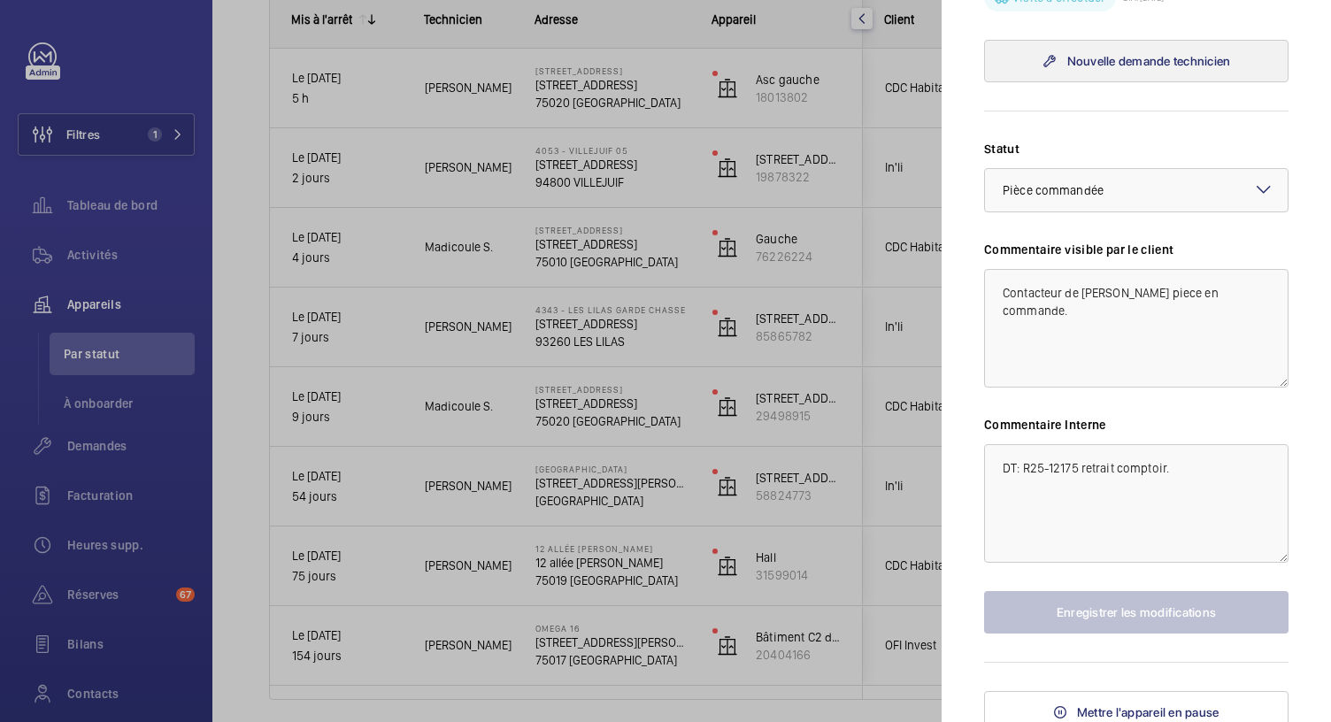
scroll to position [620, 0]
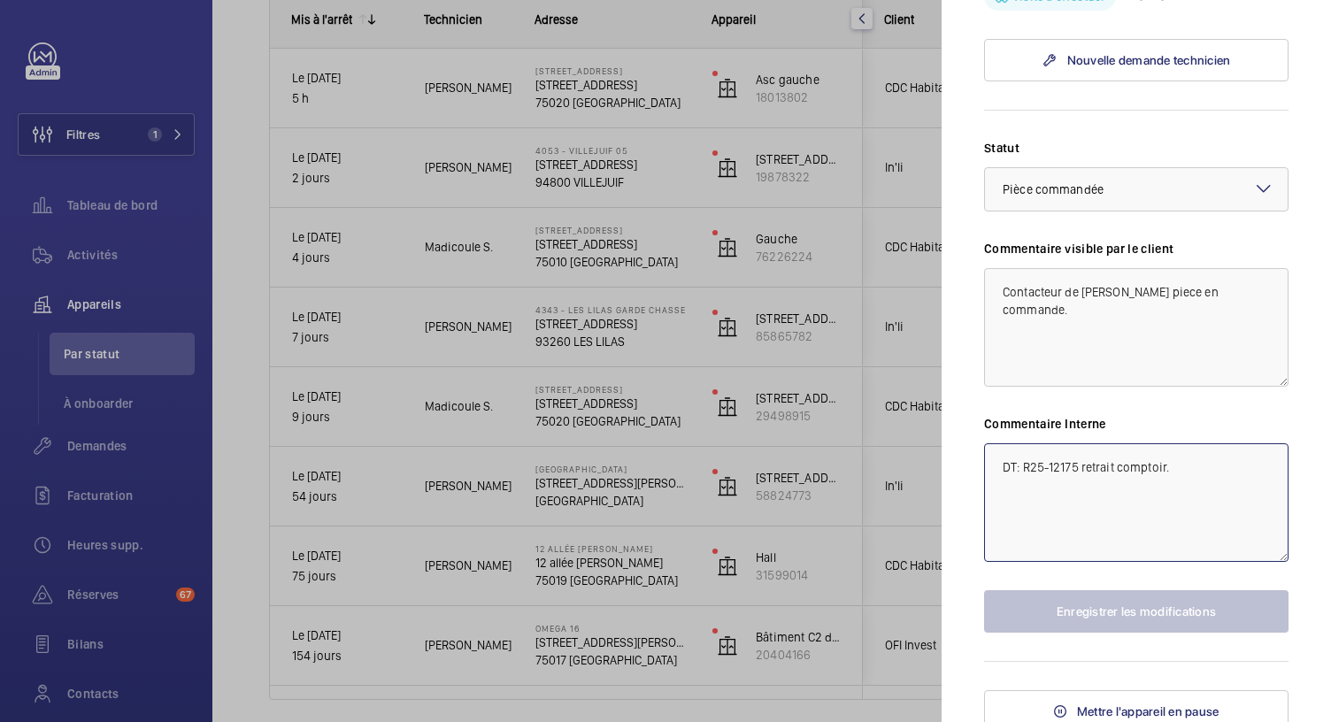
drag, startPoint x: 1080, startPoint y: 497, endPoint x: 1022, endPoint y: 503, distance: 57.9
click at [1022, 503] on textarea "DT: R25-12175 retrait comptoir." at bounding box center [1136, 502] width 304 height 119
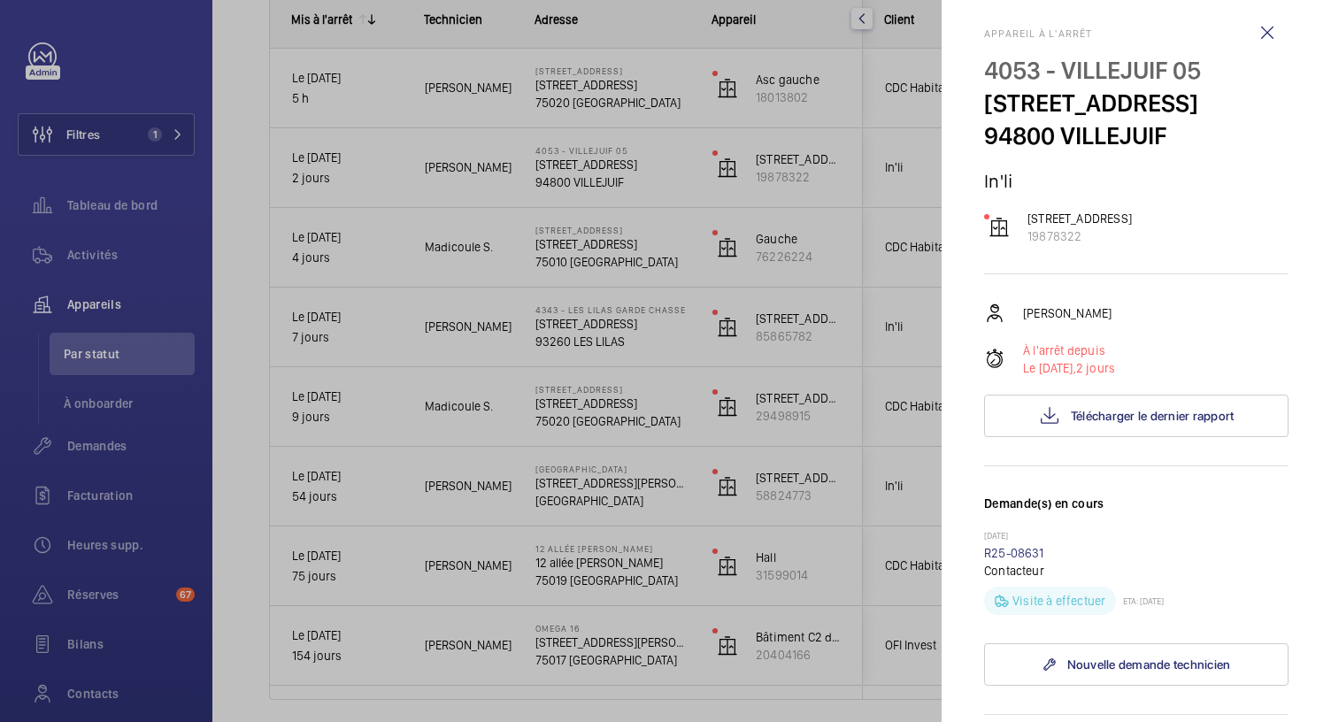
scroll to position [13, 0]
click at [1016, 562] on link "R25-08631" at bounding box center [1014, 555] width 60 height 14
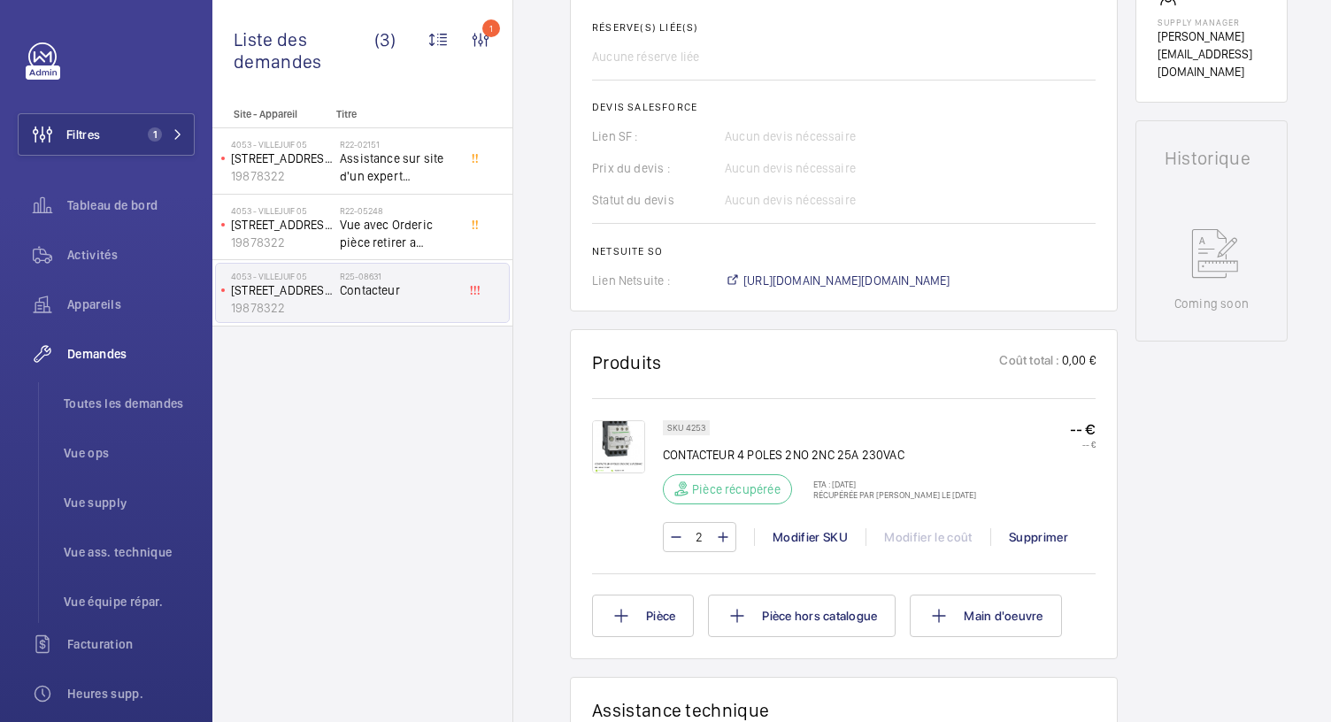
scroll to position [675, 0]
click at [606, 425] on img at bounding box center [618, 447] width 53 height 53
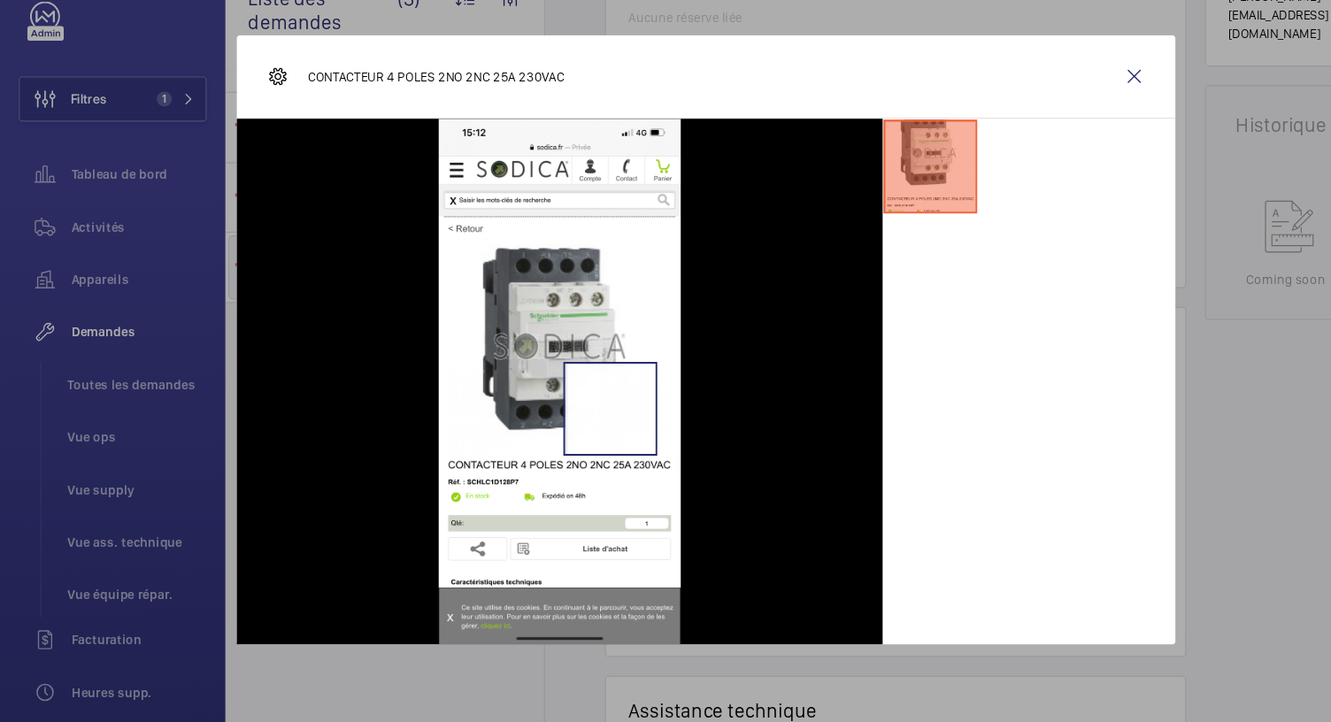
scroll to position [0, 0]
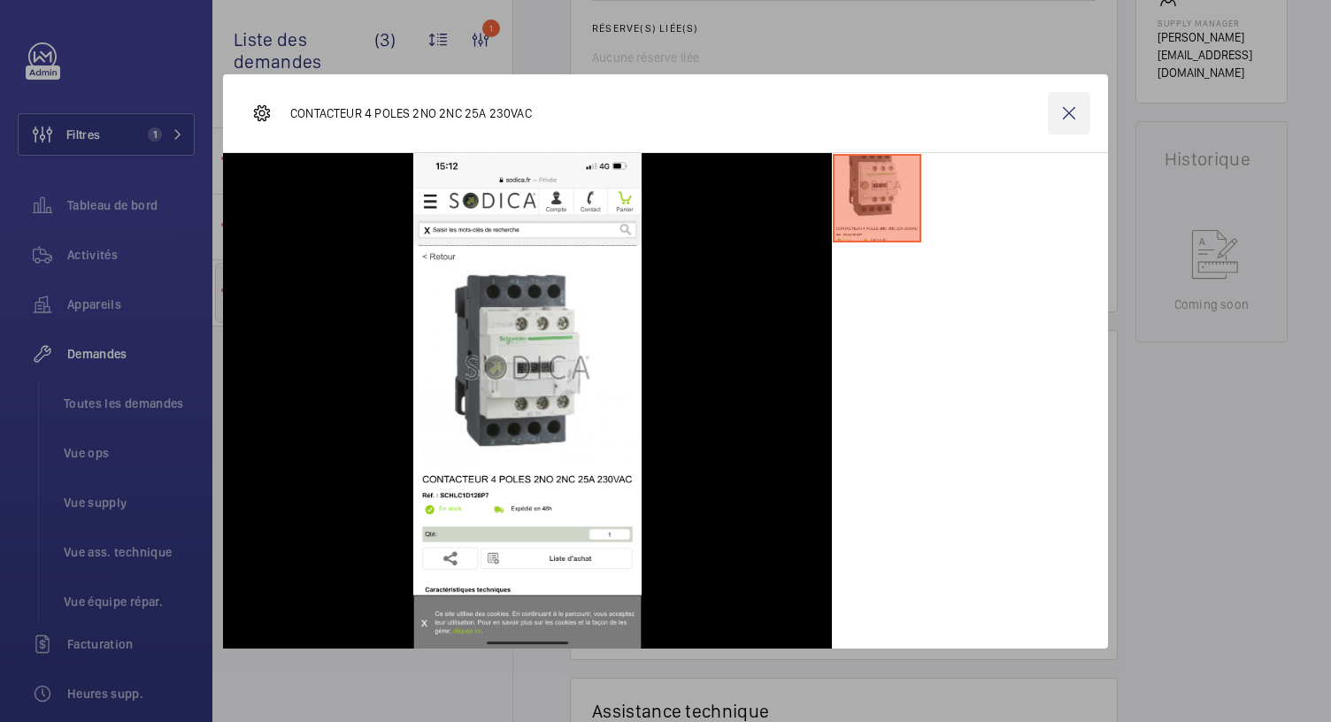
click at [1071, 122] on wm-front-icon-button at bounding box center [1069, 113] width 42 height 42
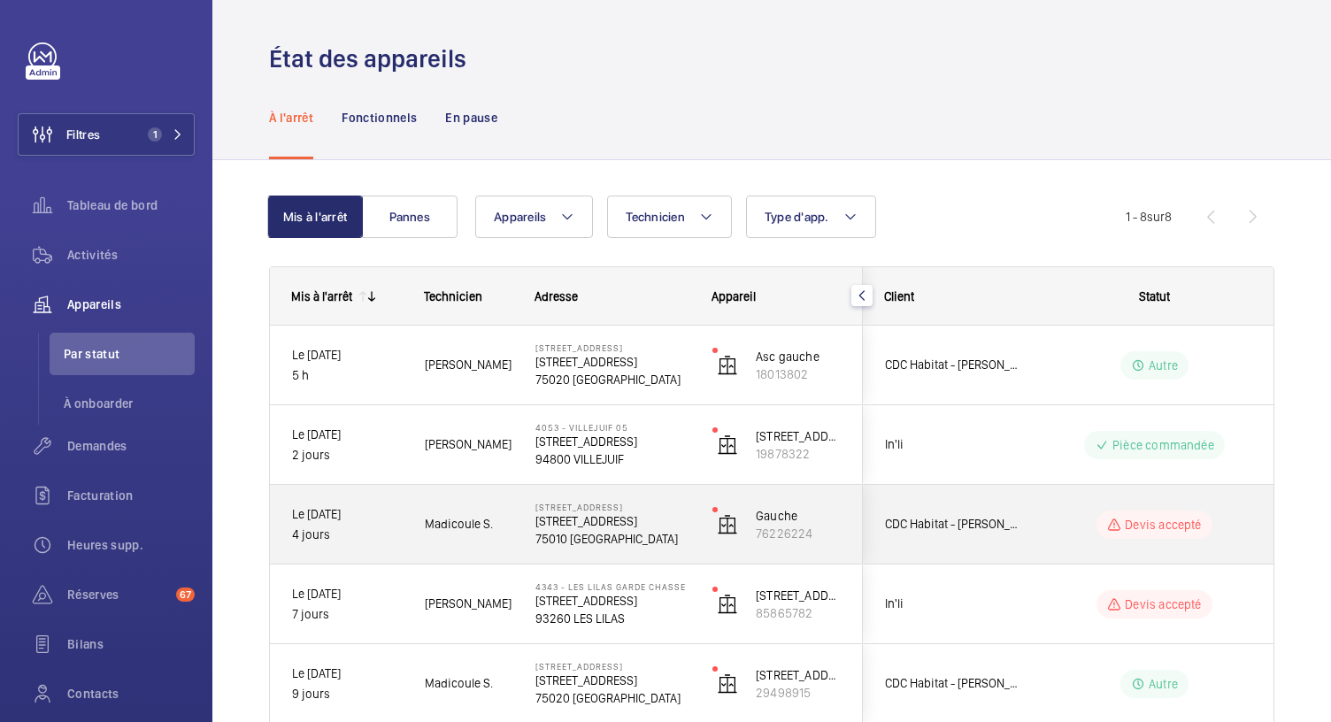
scroll to position [44, 0]
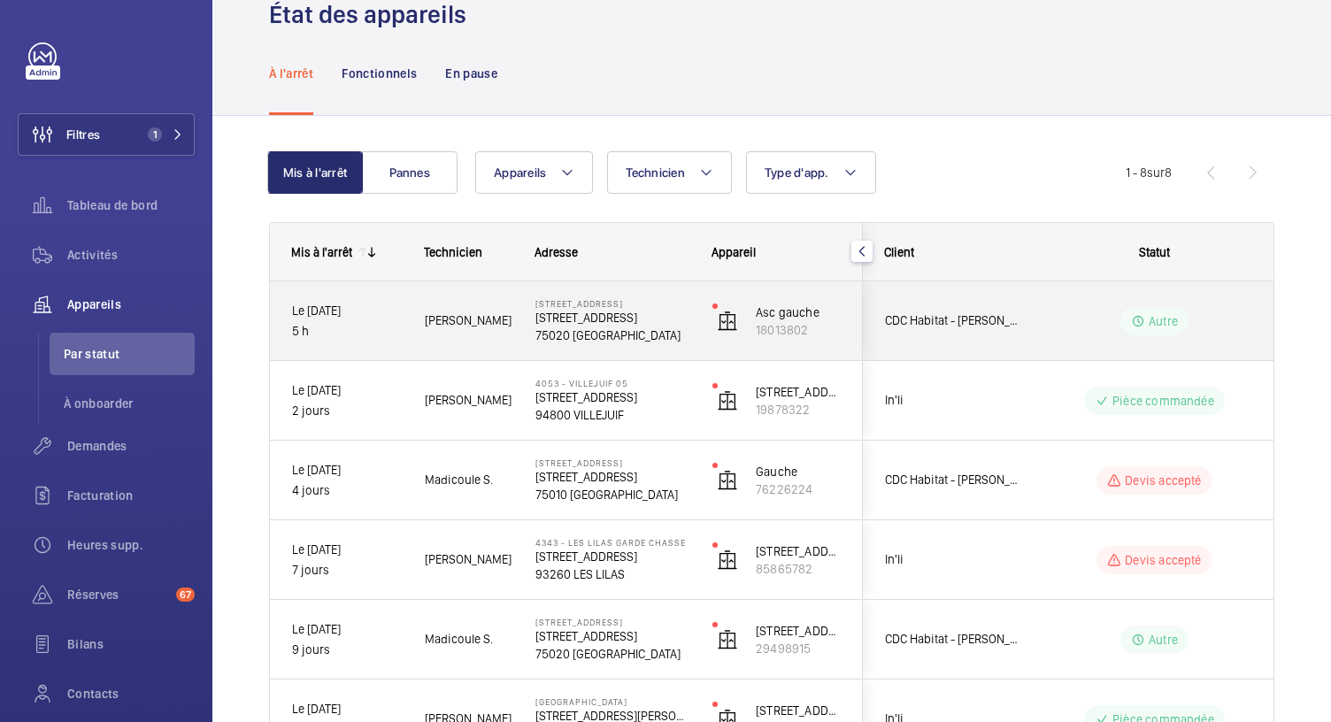
click at [611, 321] on p "138 bis avenue Gambetta" at bounding box center [612, 318] width 154 height 18
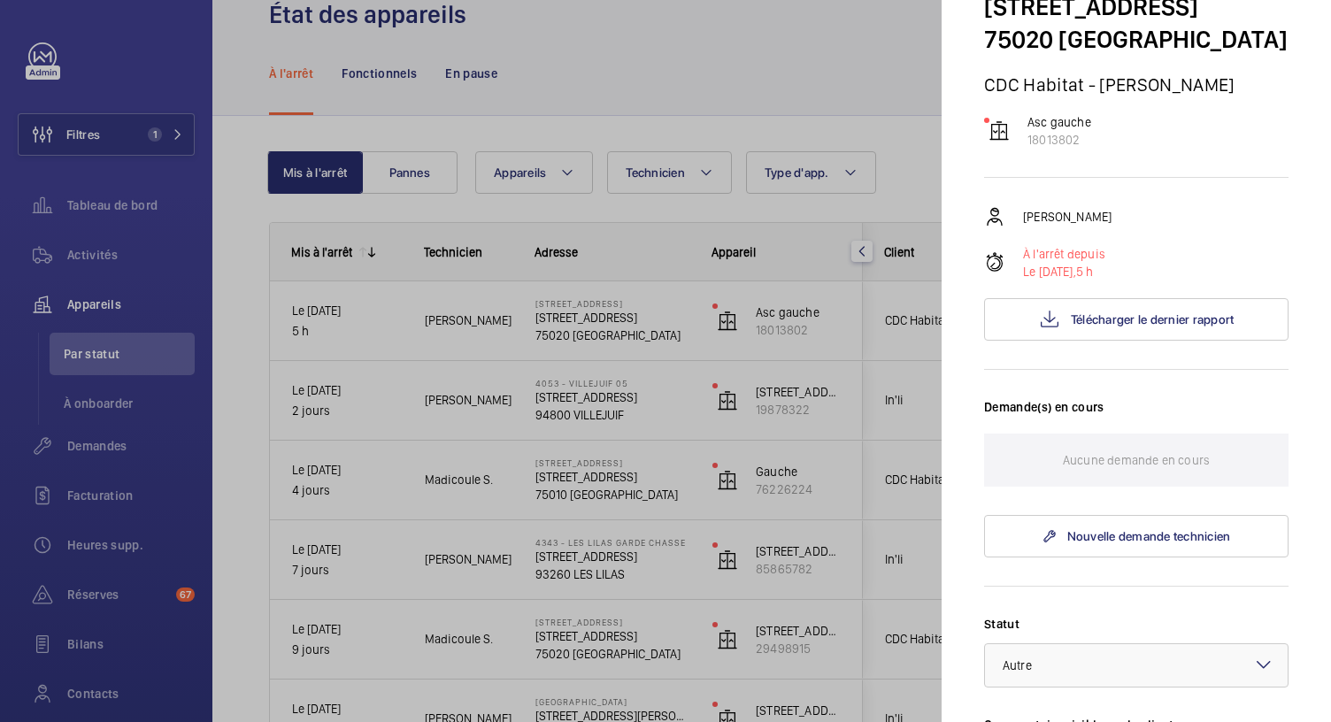
scroll to position [0, 0]
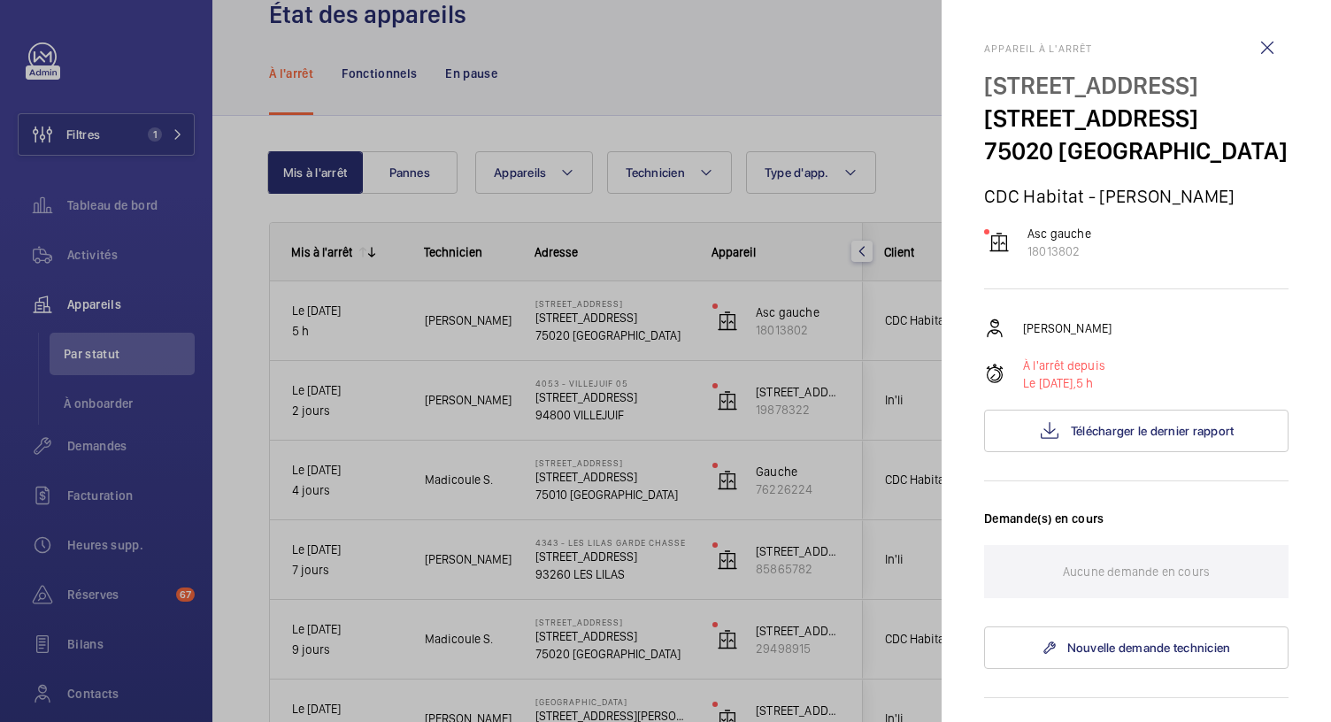
click at [152, 141] on div at bounding box center [665, 361] width 1331 height 722
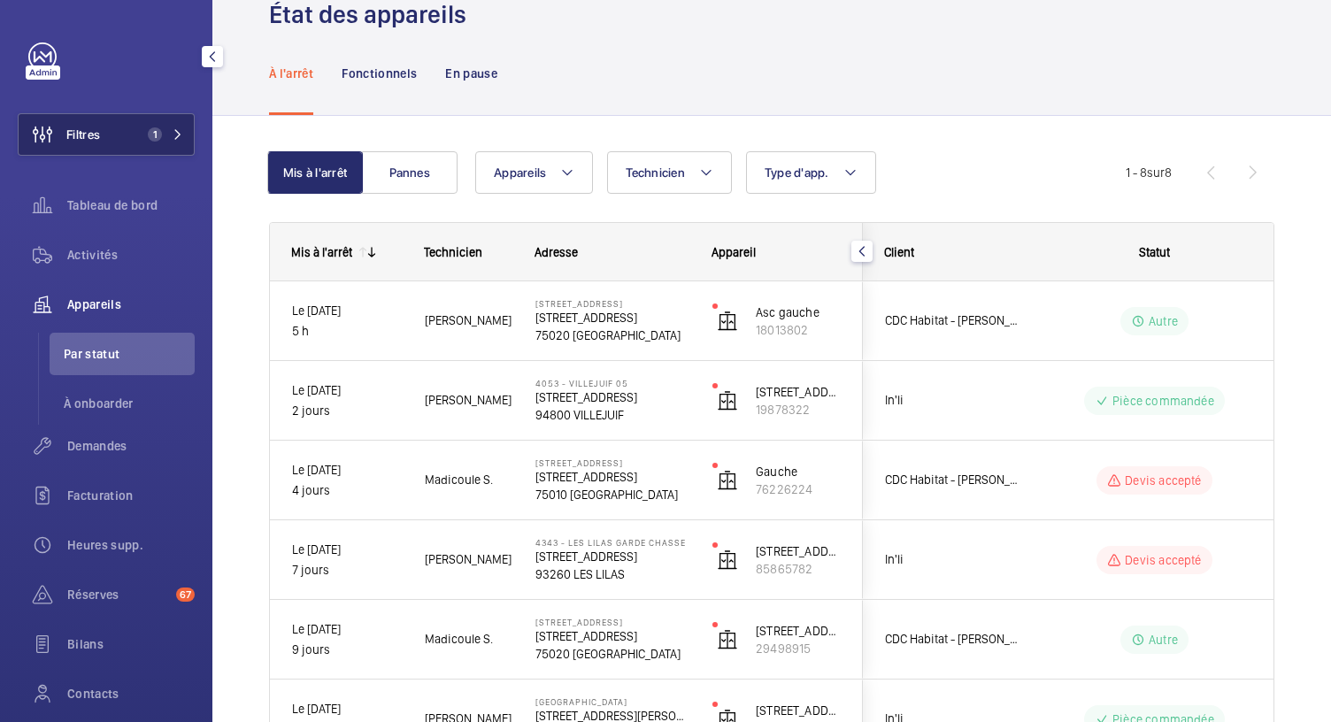
click at [154, 135] on span "1" at bounding box center [155, 134] width 14 height 14
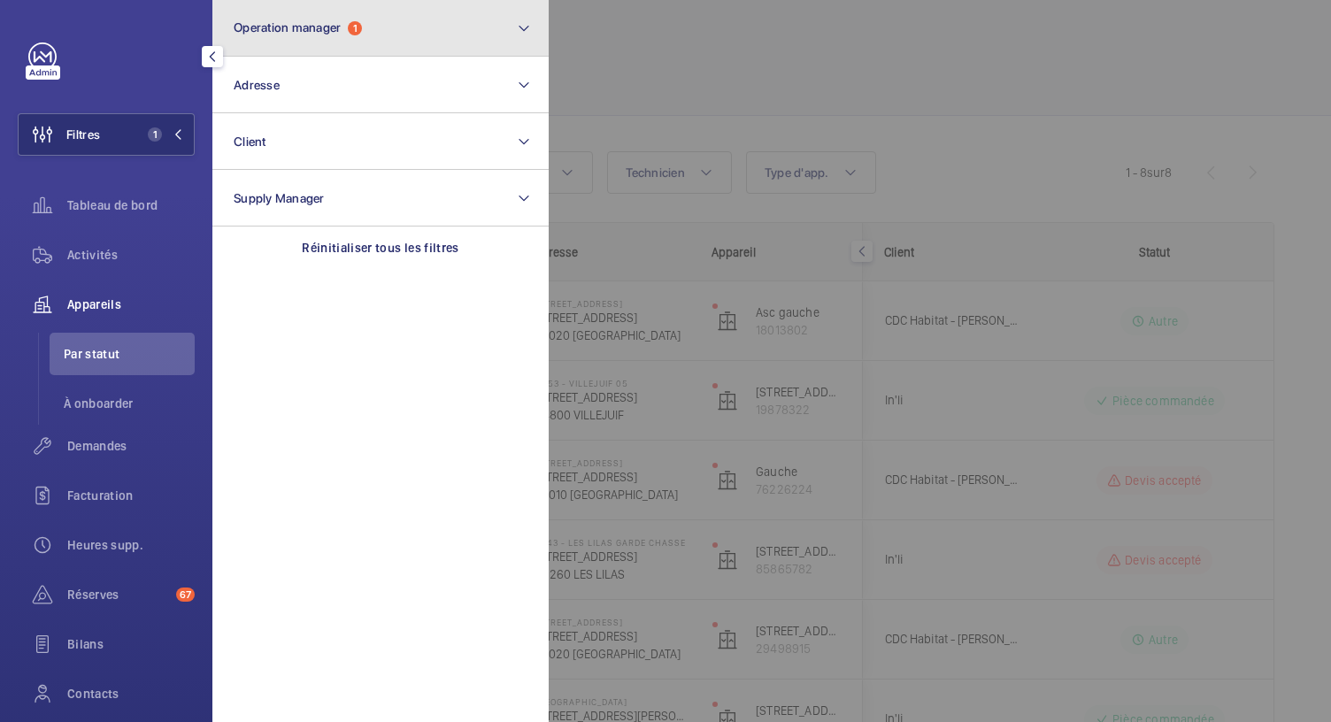
click at [349, 35] on span "Operation manager 1" at bounding box center [298, 27] width 128 height 15
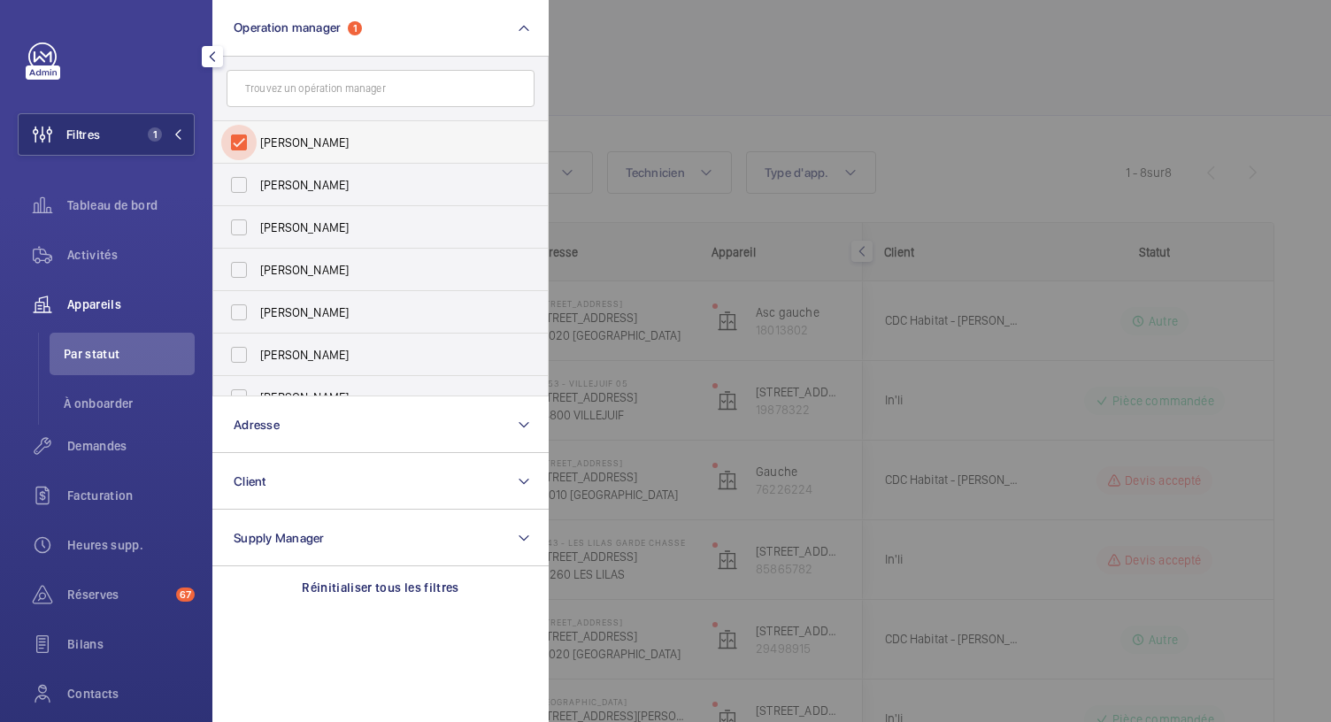
click at [241, 139] on input "Florence Dulin" at bounding box center [238, 142] width 35 height 35
checkbox input "false"
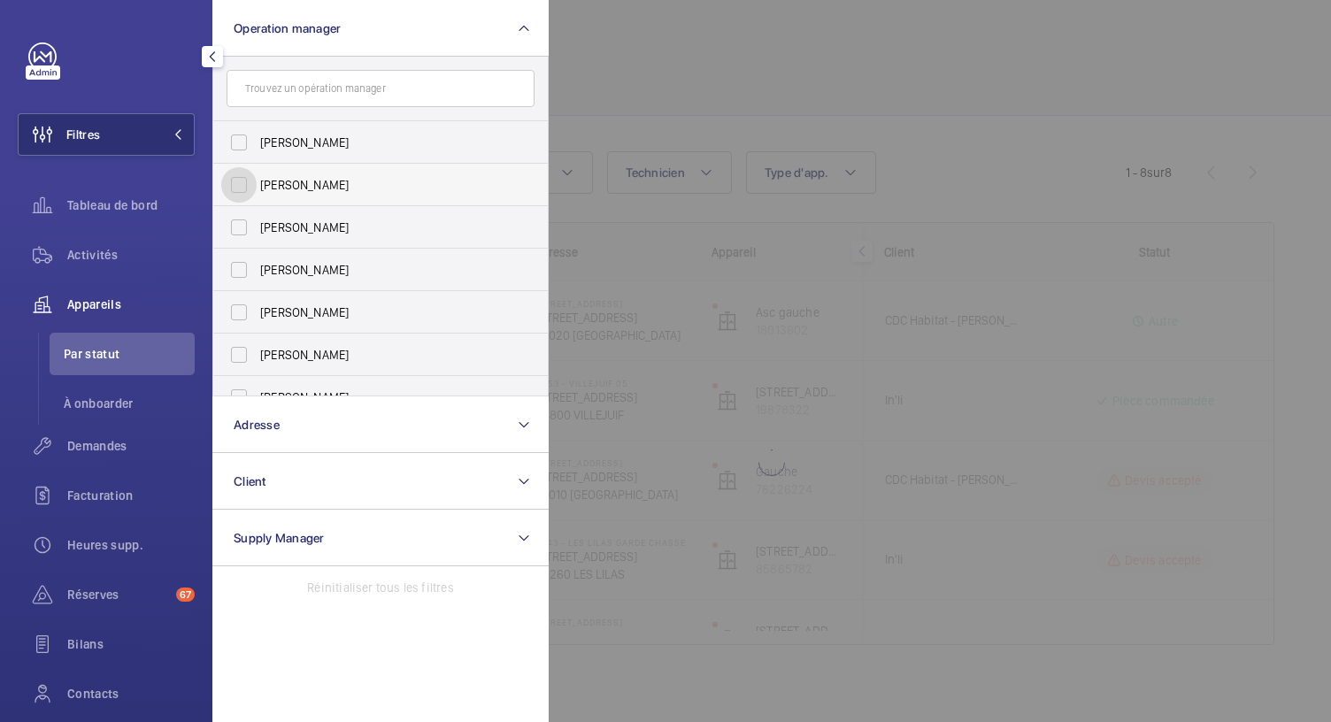
click at [247, 178] on input "Zohra Hamdani" at bounding box center [238, 184] width 35 height 35
checkbox input "true"
click at [641, 60] on div at bounding box center [1214, 361] width 1331 height 722
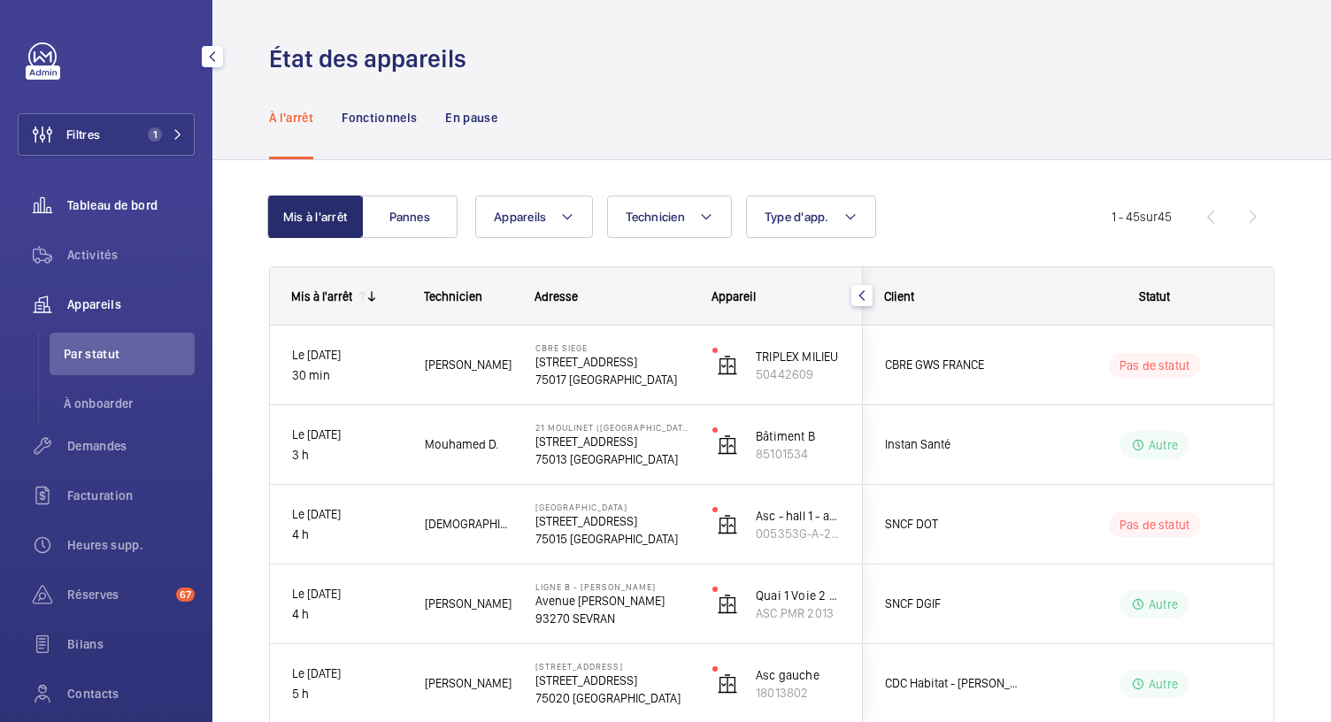
click at [138, 204] on span "Tableau de bord" at bounding box center [130, 205] width 127 height 18
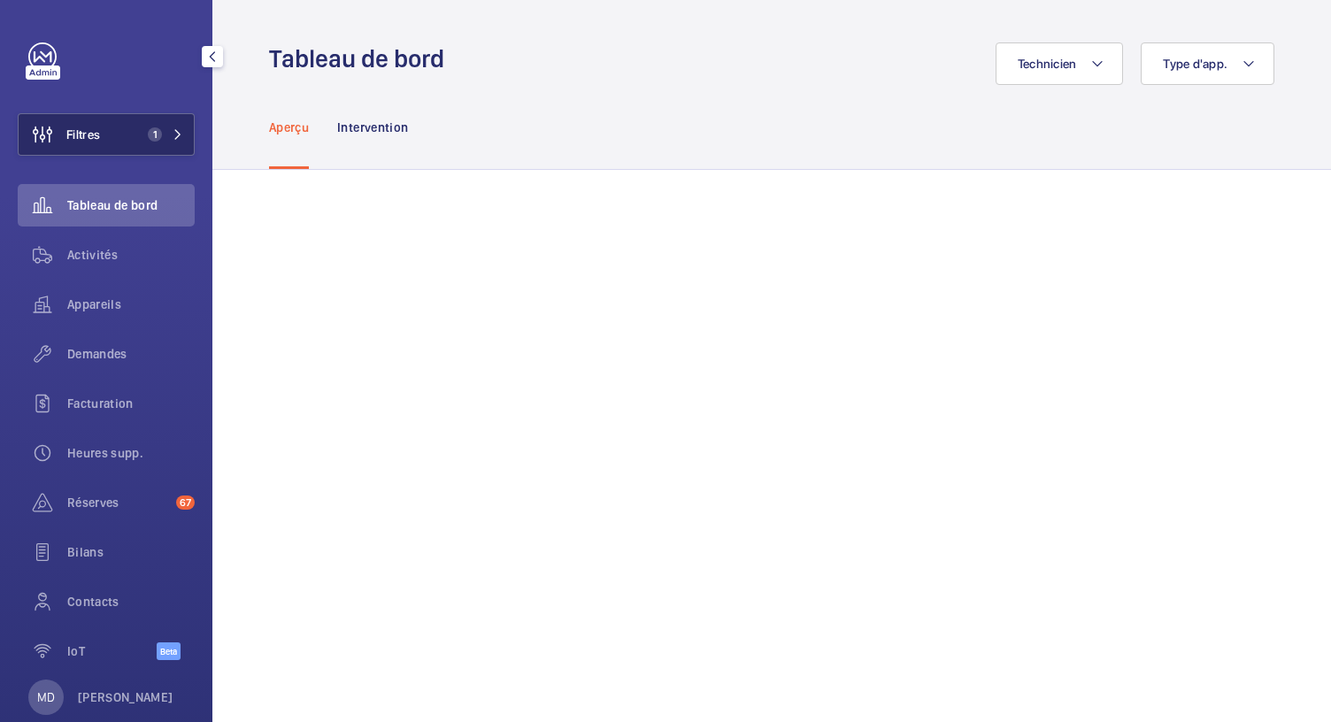
click at [165, 137] on span "1" at bounding box center [162, 134] width 42 height 14
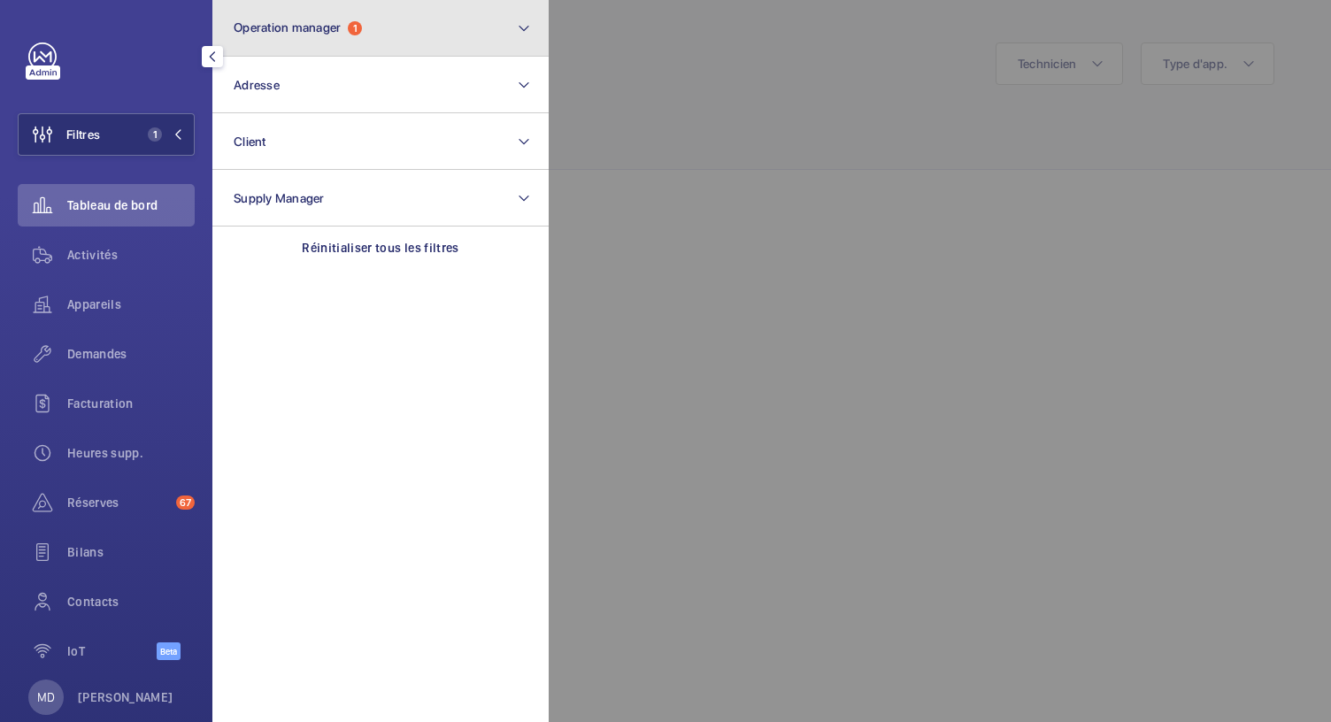
click at [321, 32] on span "Operation manager" at bounding box center [287, 27] width 107 height 14
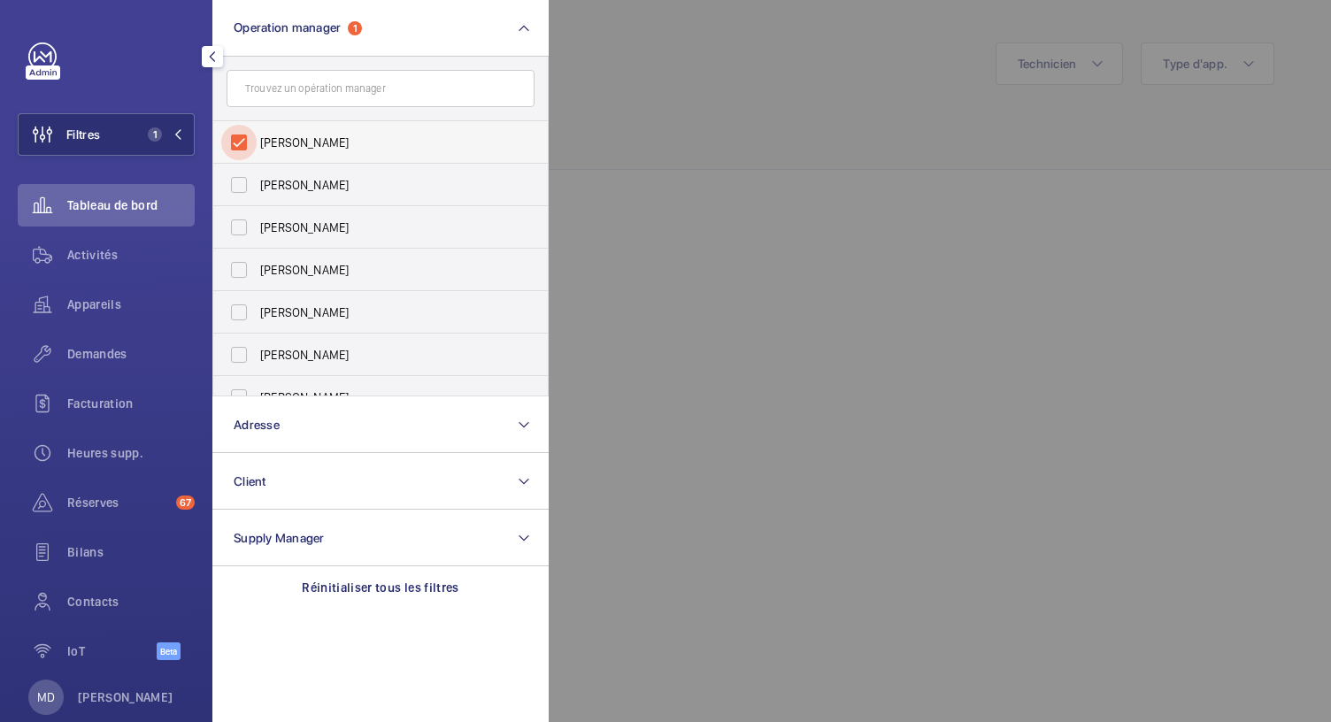
click at [238, 135] on input "Zohra Hamdani" at bounding box center [238, 142] width 35 height 35
checkbox input "false"
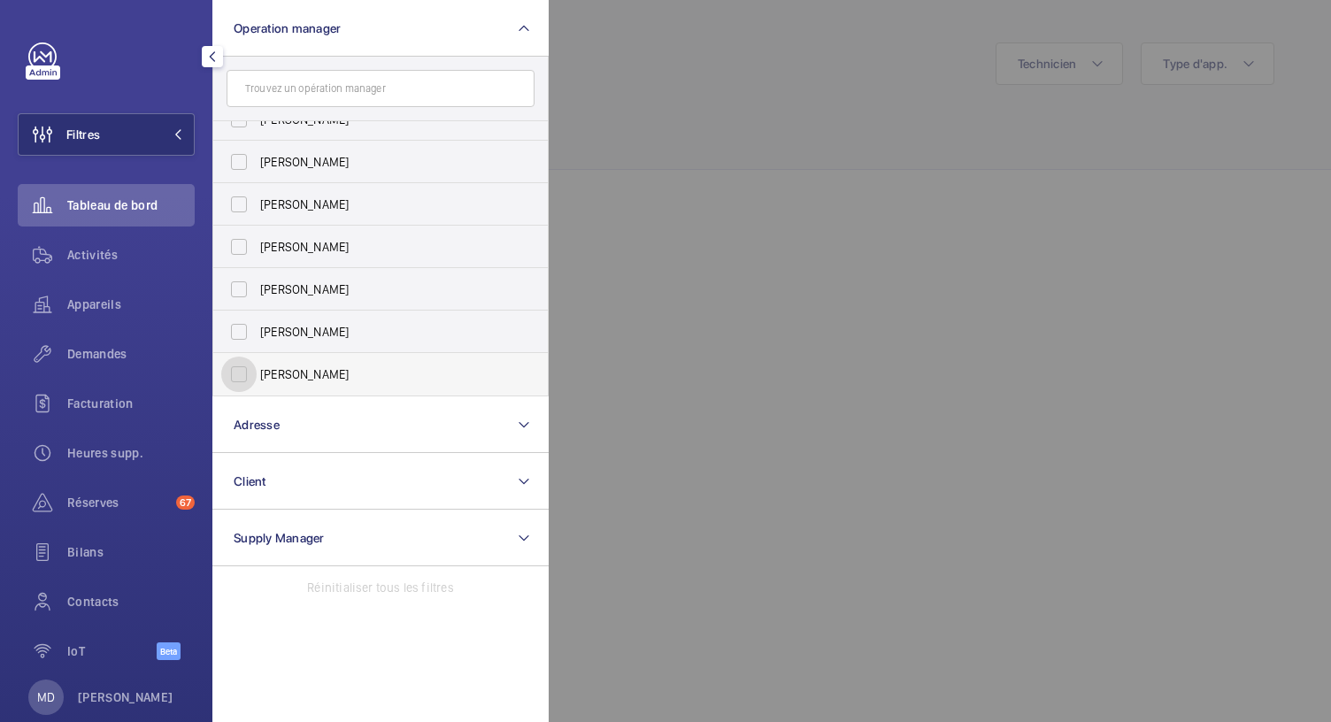
click at [252, 372] on input "Bruno Alves" at bounding box center [238, 374] width 35 height 35
checkbox input "true"
click at [669, 250] on div at bounding box center [1214, 361] width 1331 height 722
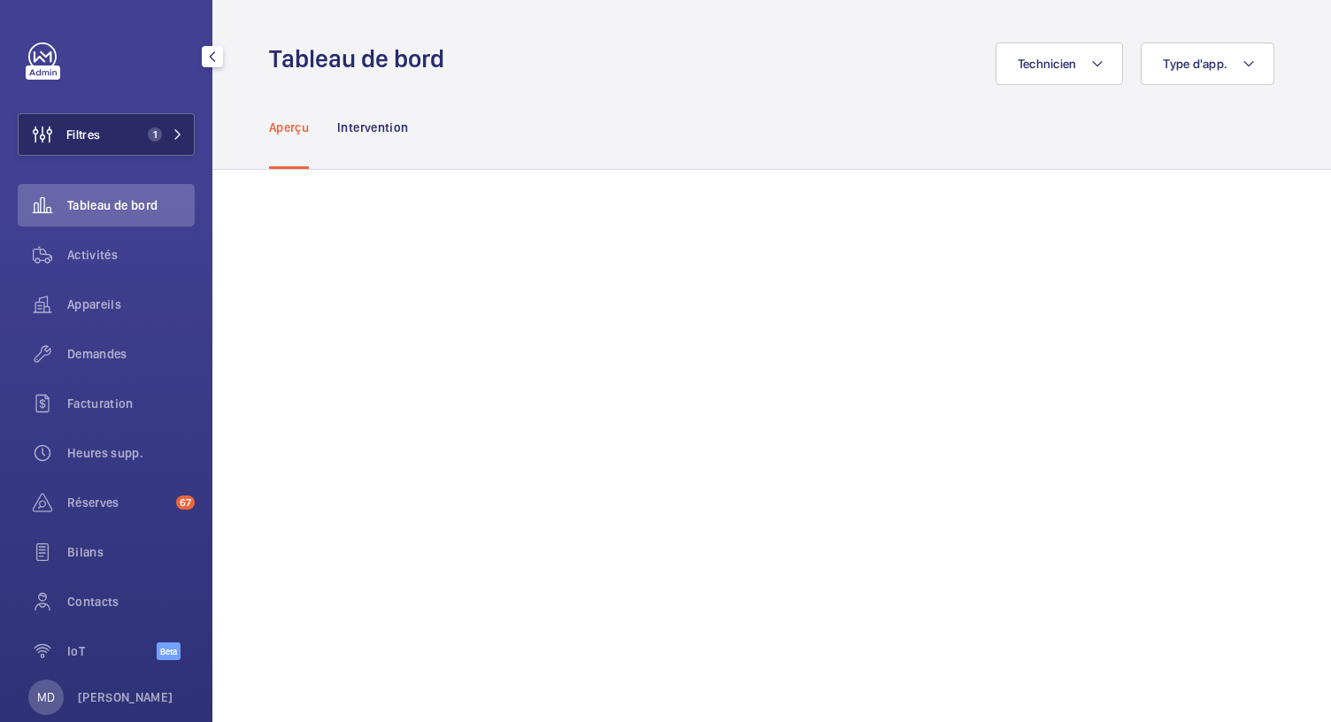
click at [151, 135] on span "1" at bounding box center [155, 134] width 14 height 14
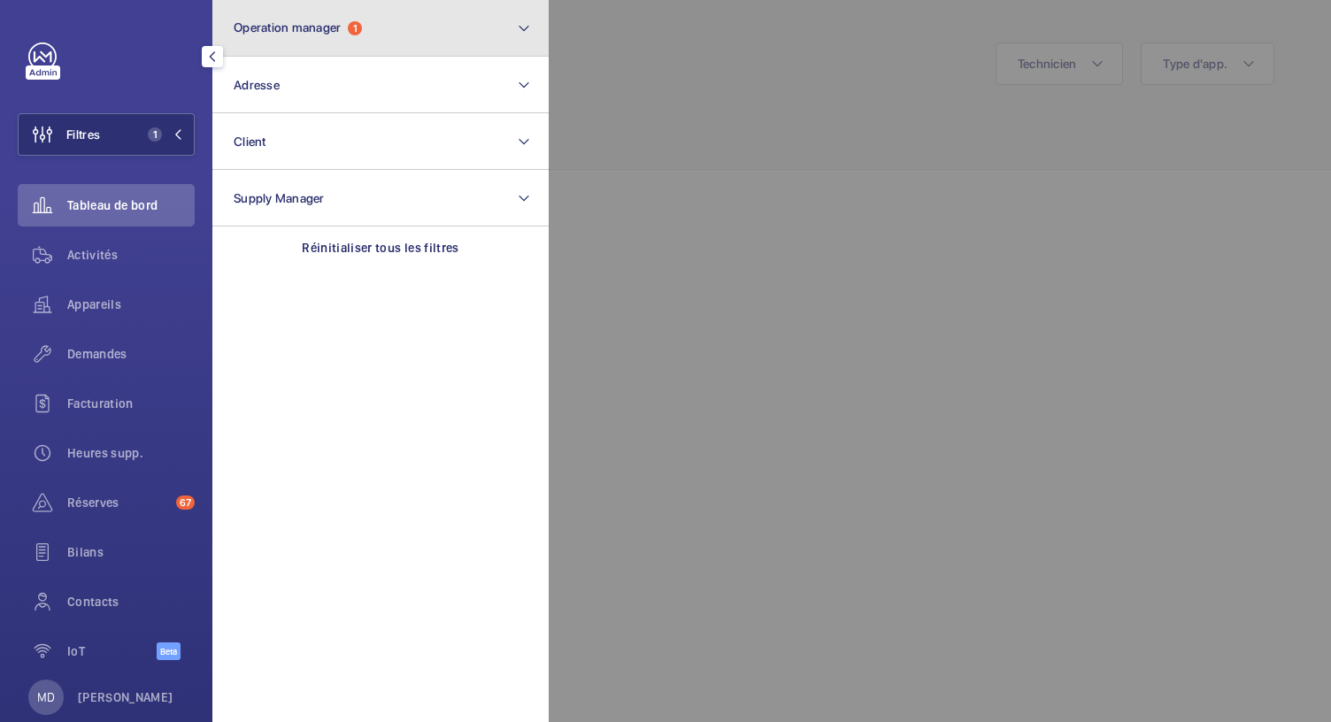
click at [309, 32] on span "Operation manager" at bounding box center [287, 27] width 107 height 14
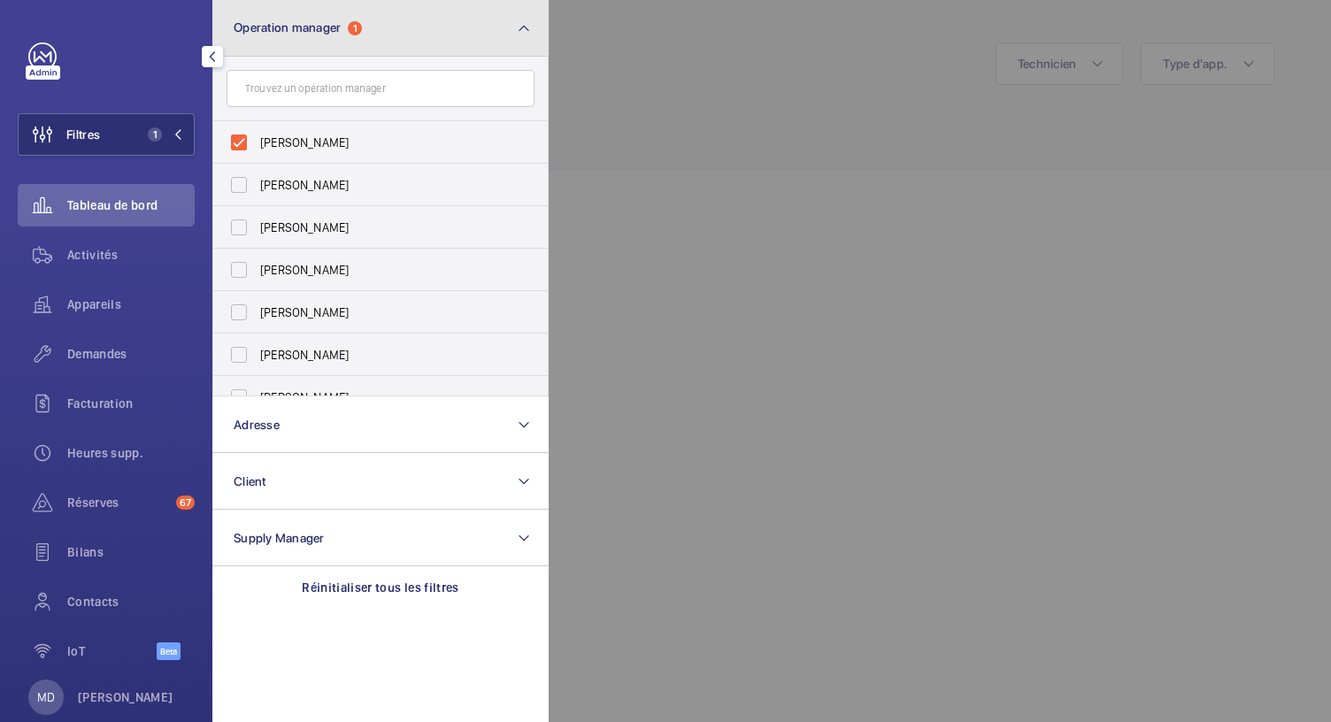
click at [306, 27] on span "Operation manager" at bounding box center [287, 27] width 107 height 14
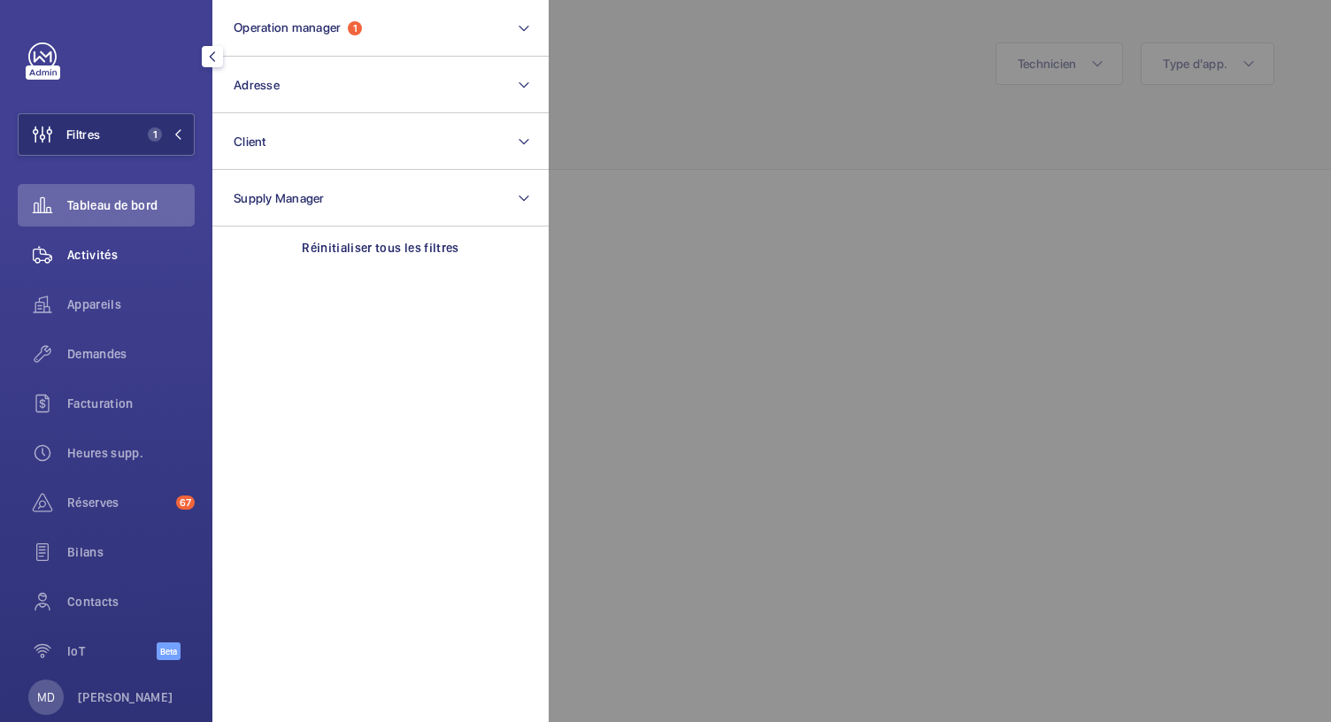
click at [105, 254] on span "Activités" at bounding box center [130, 255] width 127 height 18
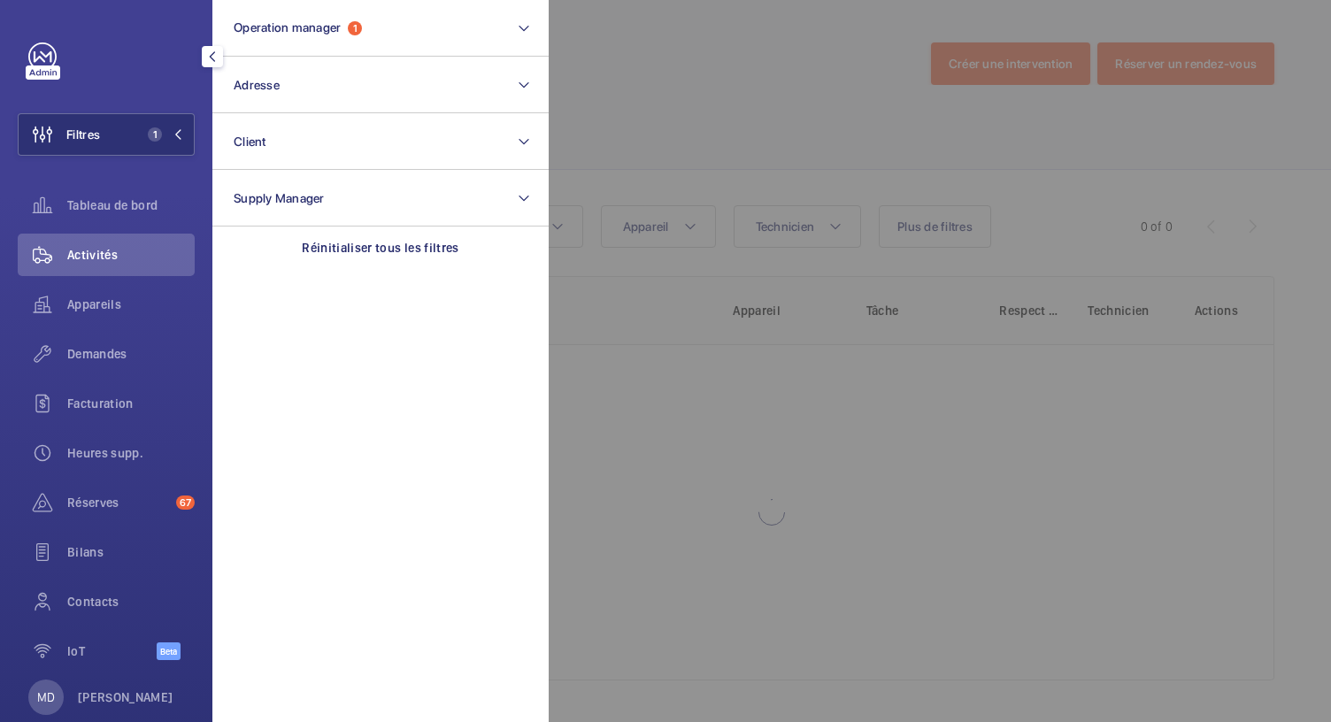
click at [690, 185] on div at bounding box center [1214, 361] width 1331 height 722
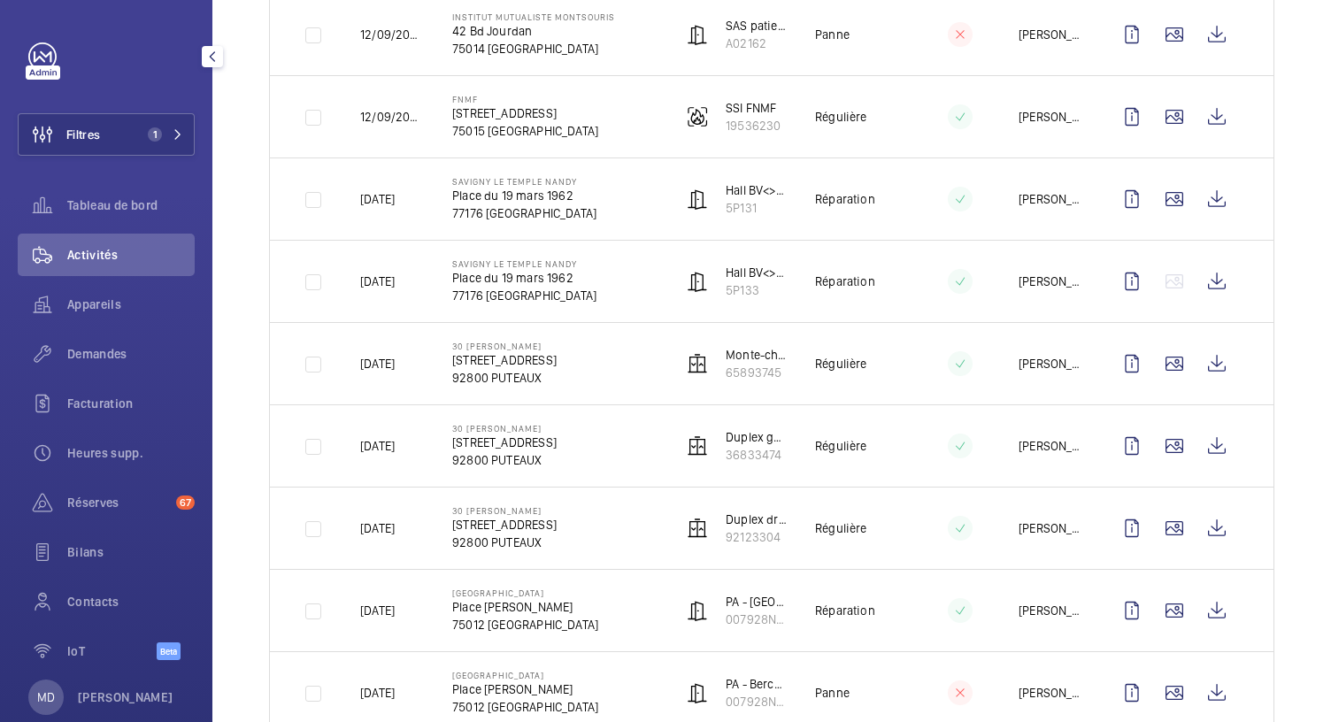
scroll to position [1149, 0]
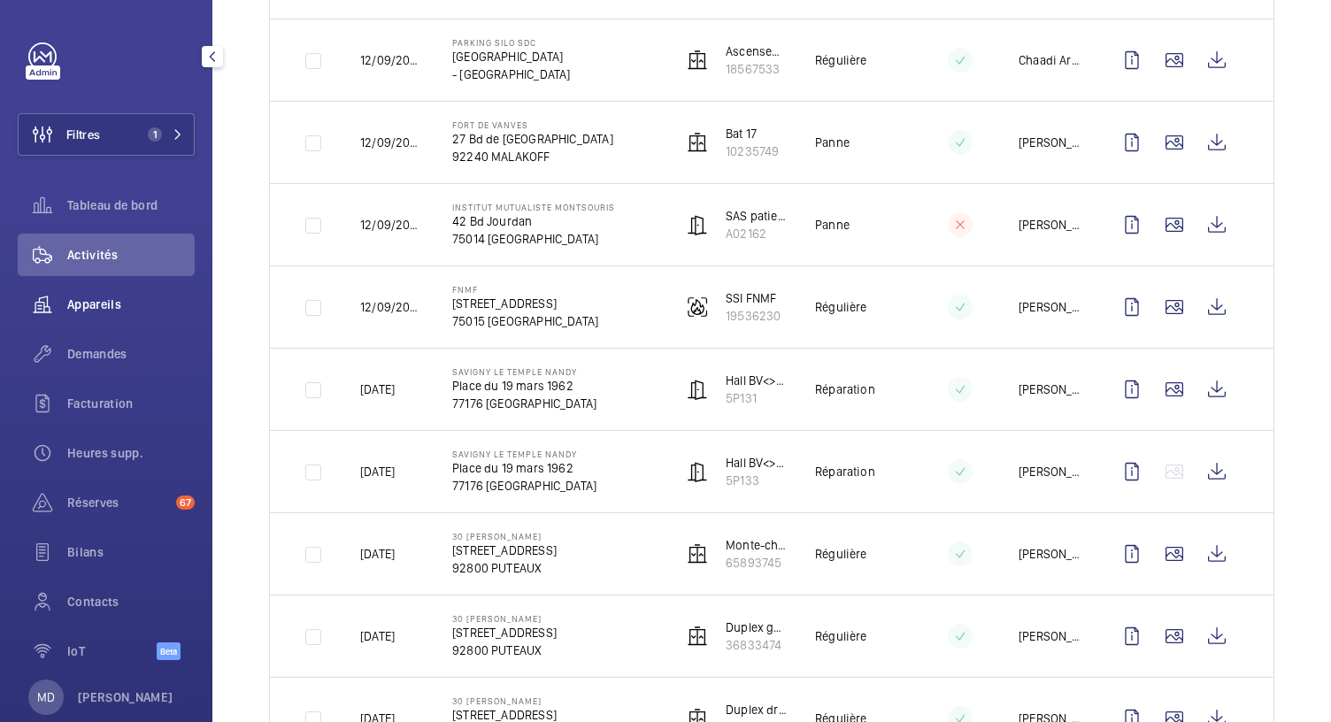
click at [123, 296] on span "Appareils" at bounding box center [130, 305] width 127 height 18
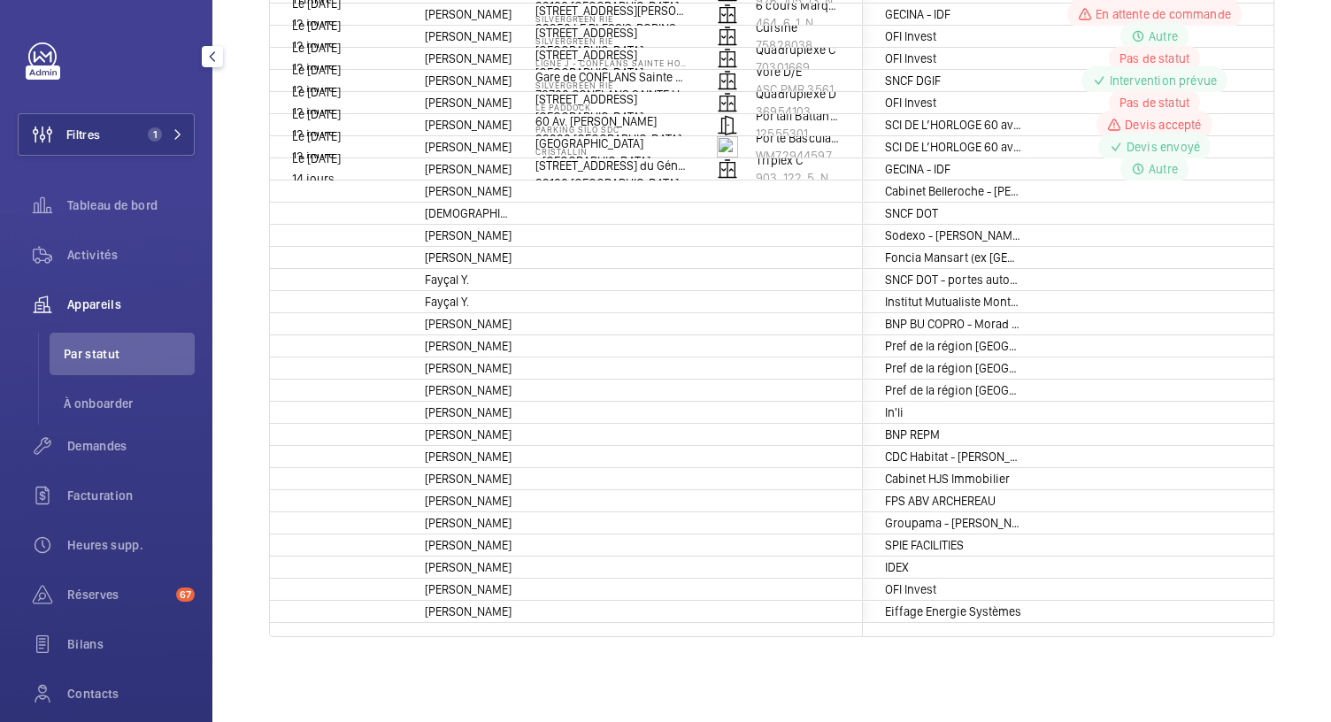
scroll to position [52, 0]
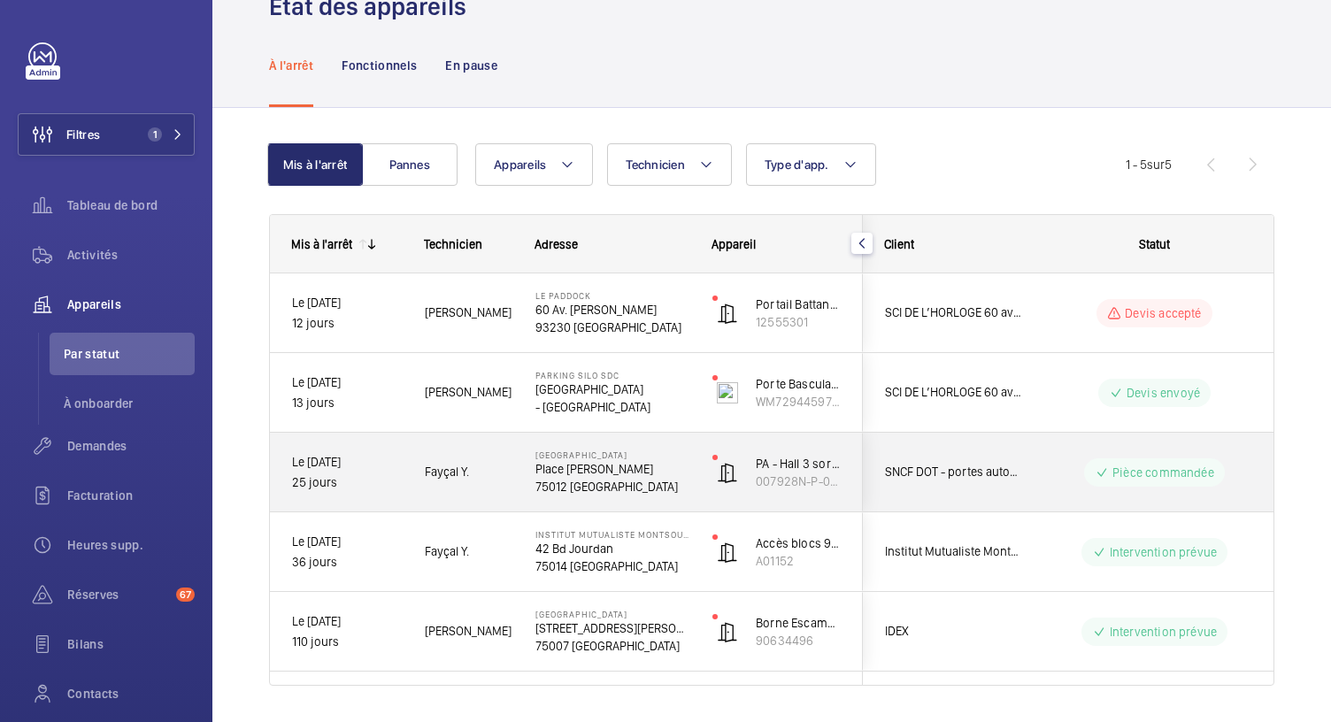
scroll to position [100, 0]
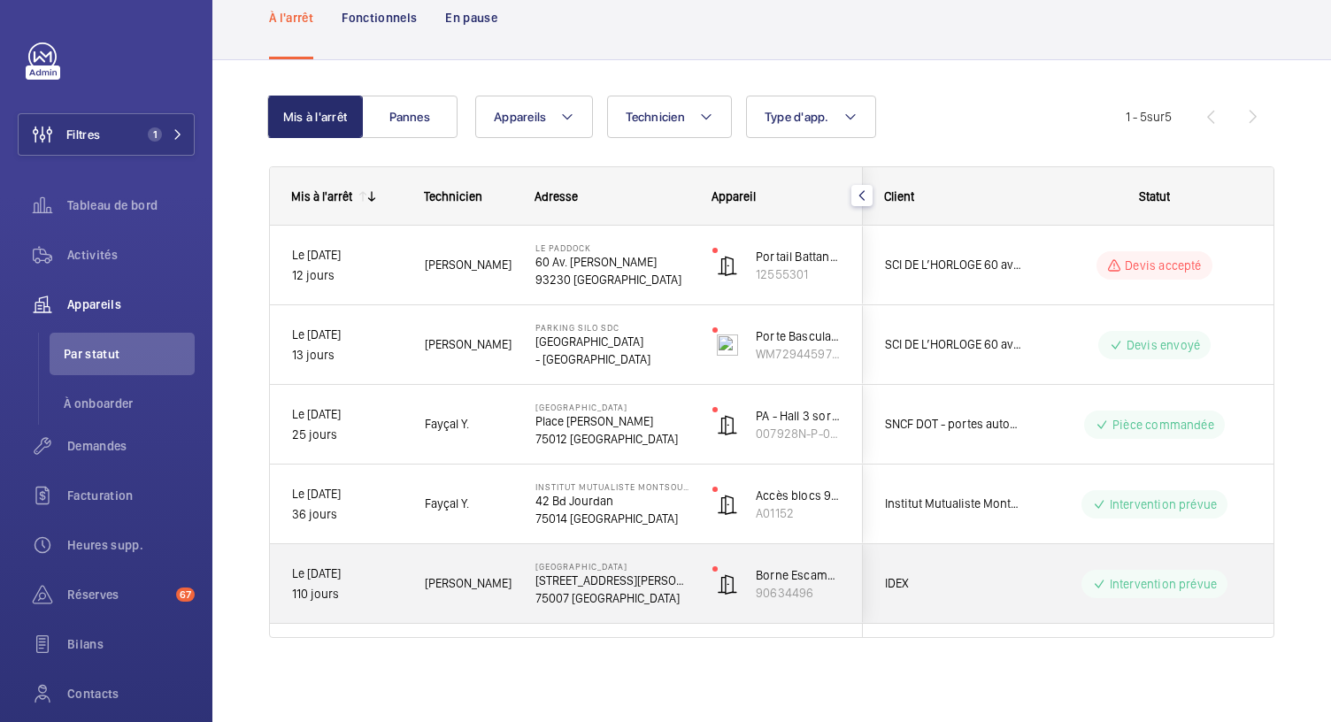
click at [598, 595] on p "75007 PARIS" at bounding box center [612, 598] width 154 height 18
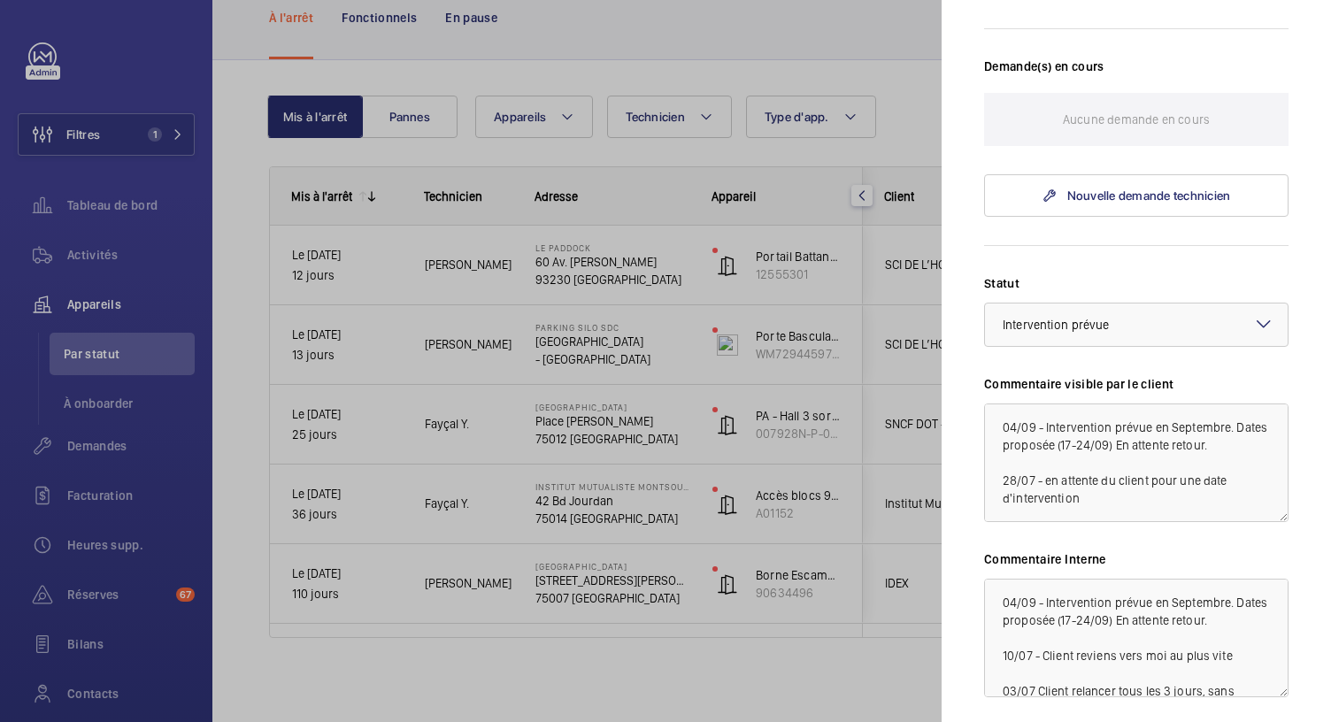
scroll to position [554, 0]
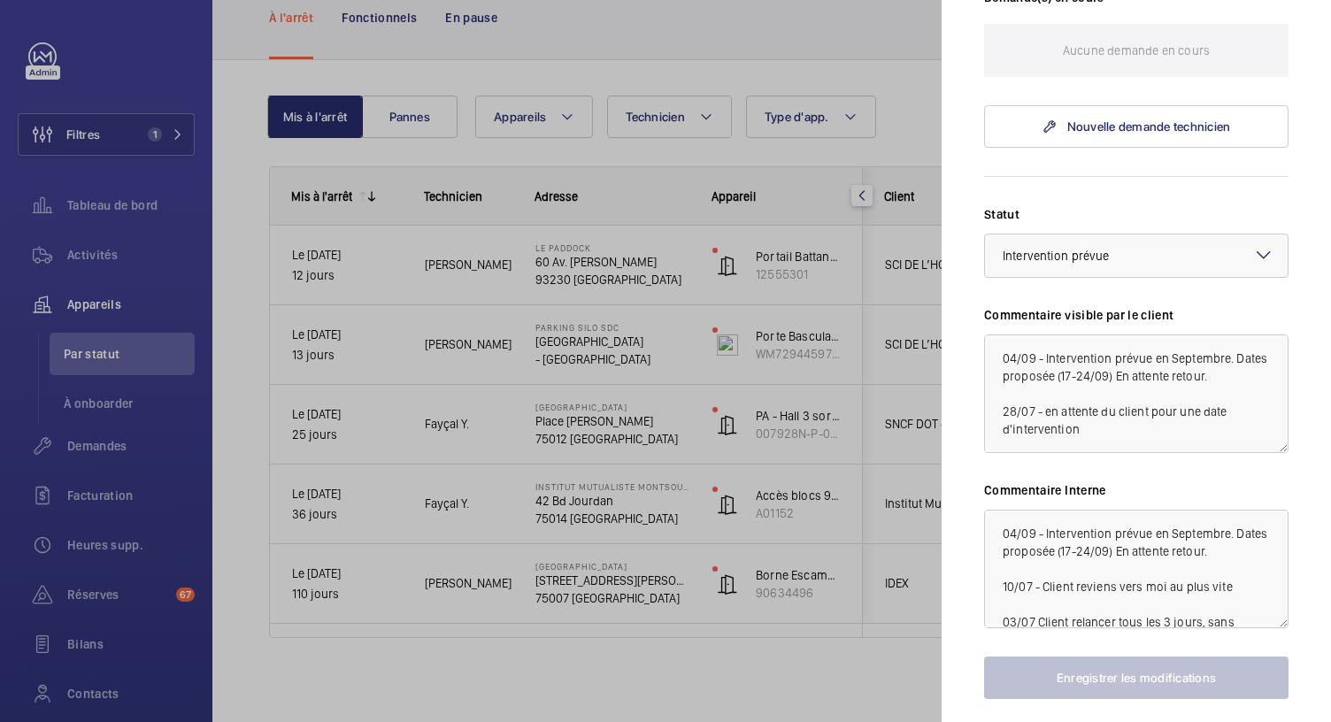
drag, startPoint x: 947, startPoint y: 624, endPoint x: 1038, endPoint y: 689, distance: 112.2
click at [1038, 689] on div "Appareil à l'arrêt Hôtel de Brienne 14 Rue Saint-Dominique 75007 PARIS IDEX Bor…" at bounding box center [1136, 143] width 304 height 1311
click at [559, 500] on div at bounding box center [665, 361] width 1331 height 722
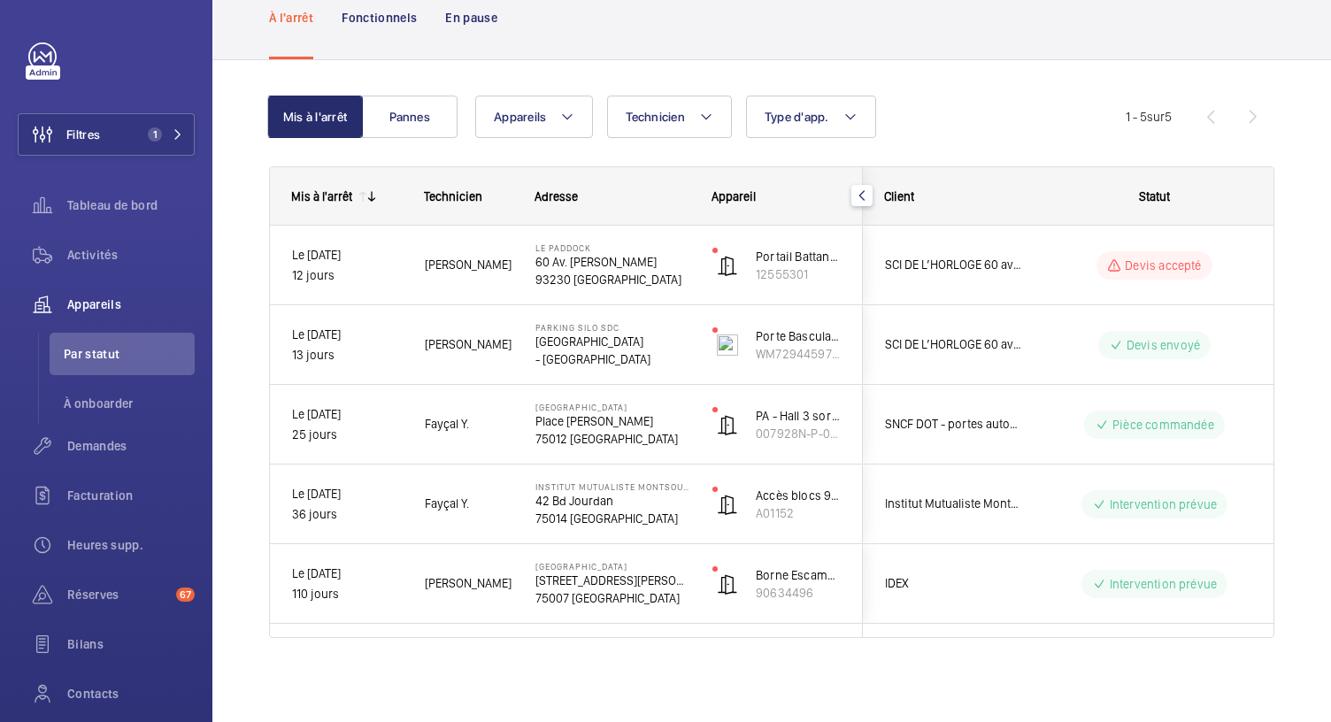
scroll to position [0, 0]
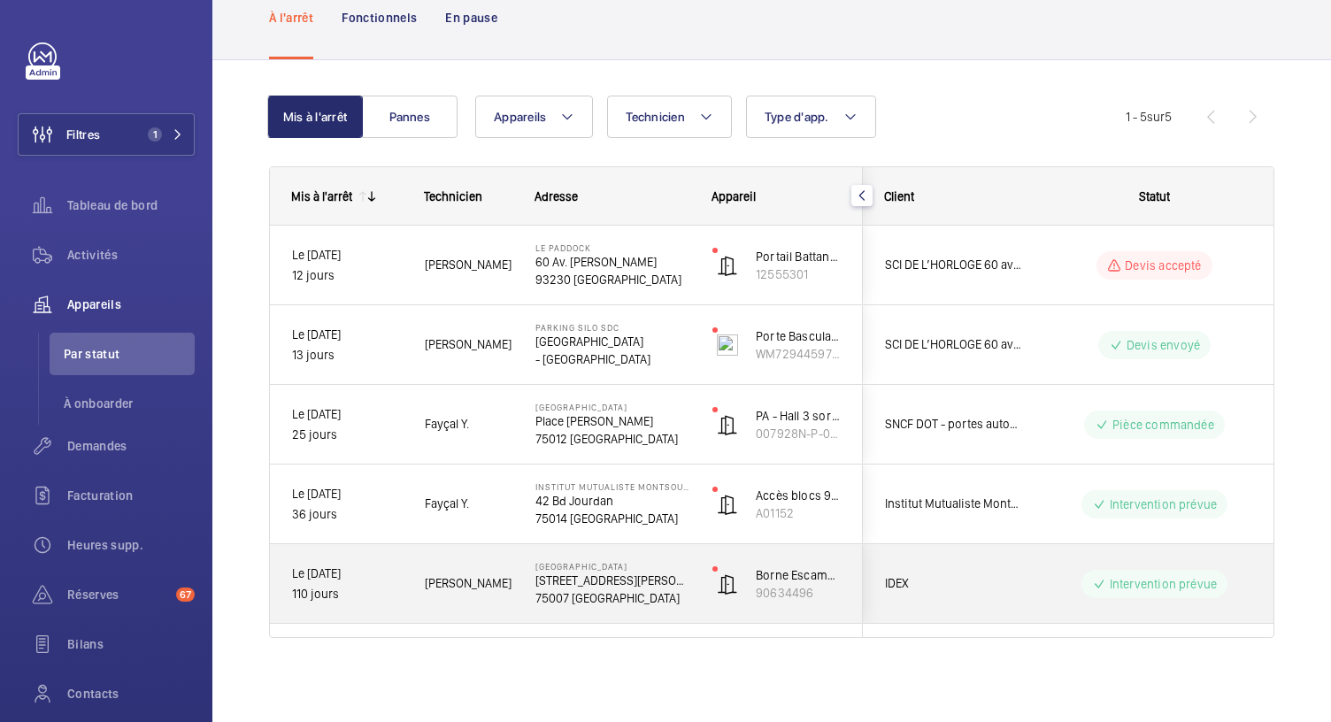
click at [579, 583] on p "14 Rue Saint-Dominique" at bounding box center [612, 581] width 154 height 18
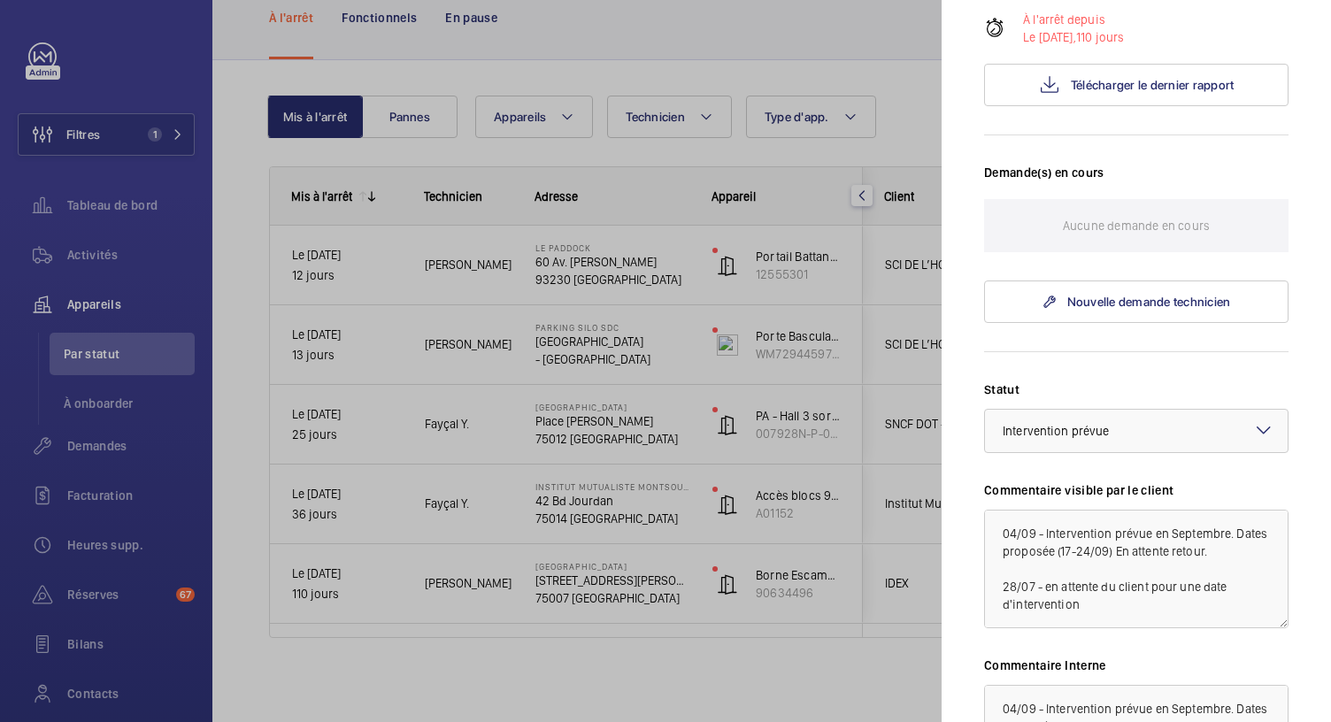
scroll to position [381, 0]
click at [563, 511] on div at bounding box center [665, 361] width 1331 height 722
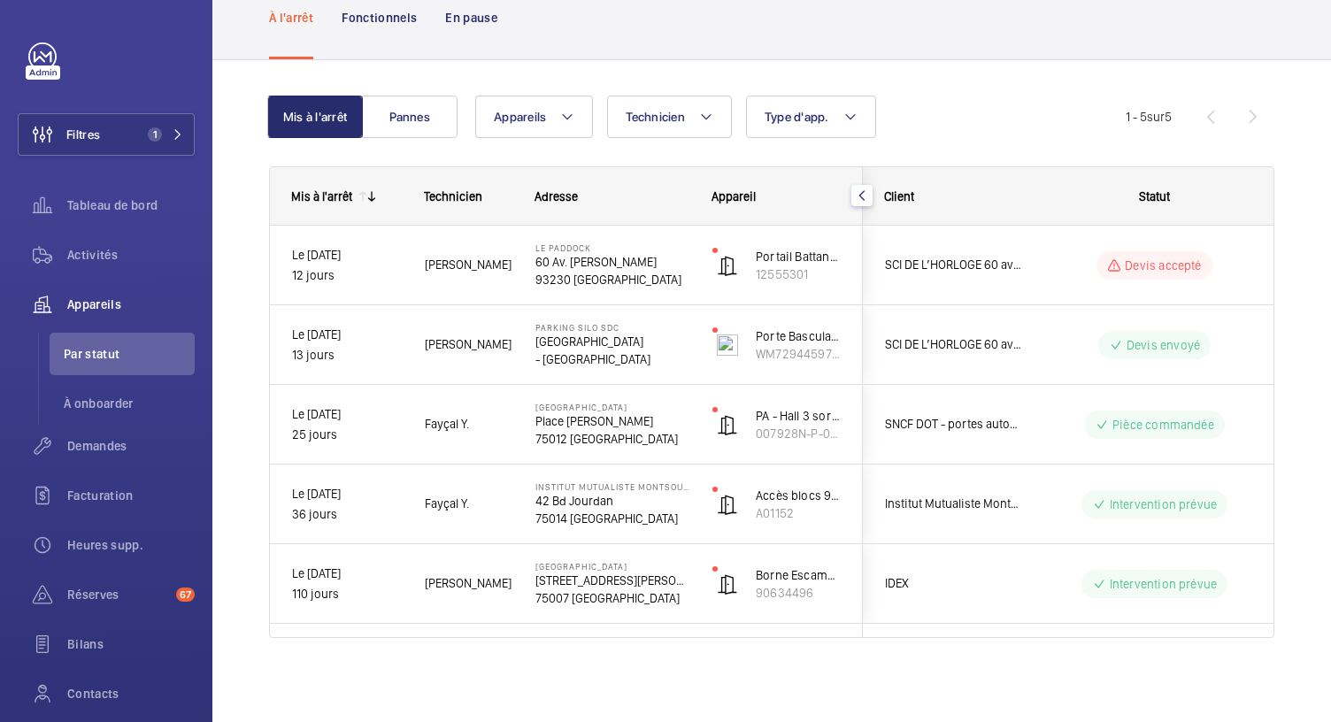
scroll to position [0, 0]
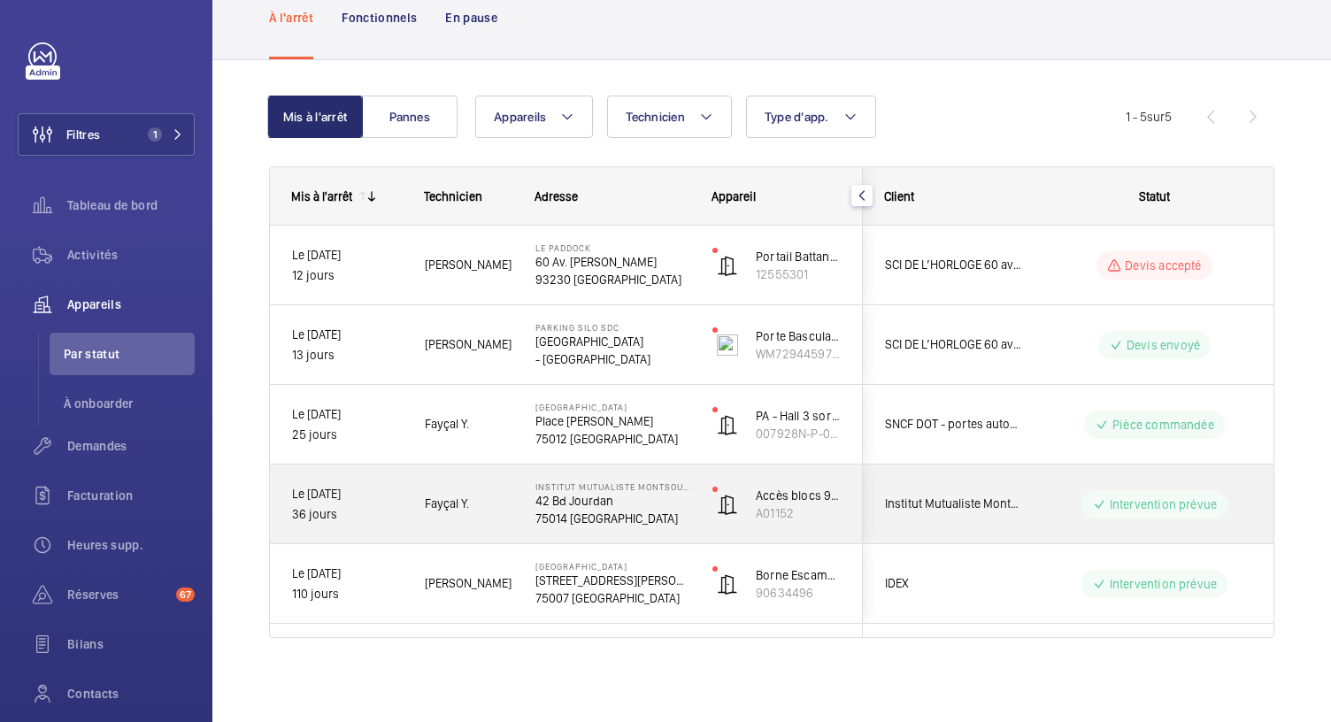
click at [563, 511] on p "75014 PARIS" at bounding box center [612, 519] width 154 height 18
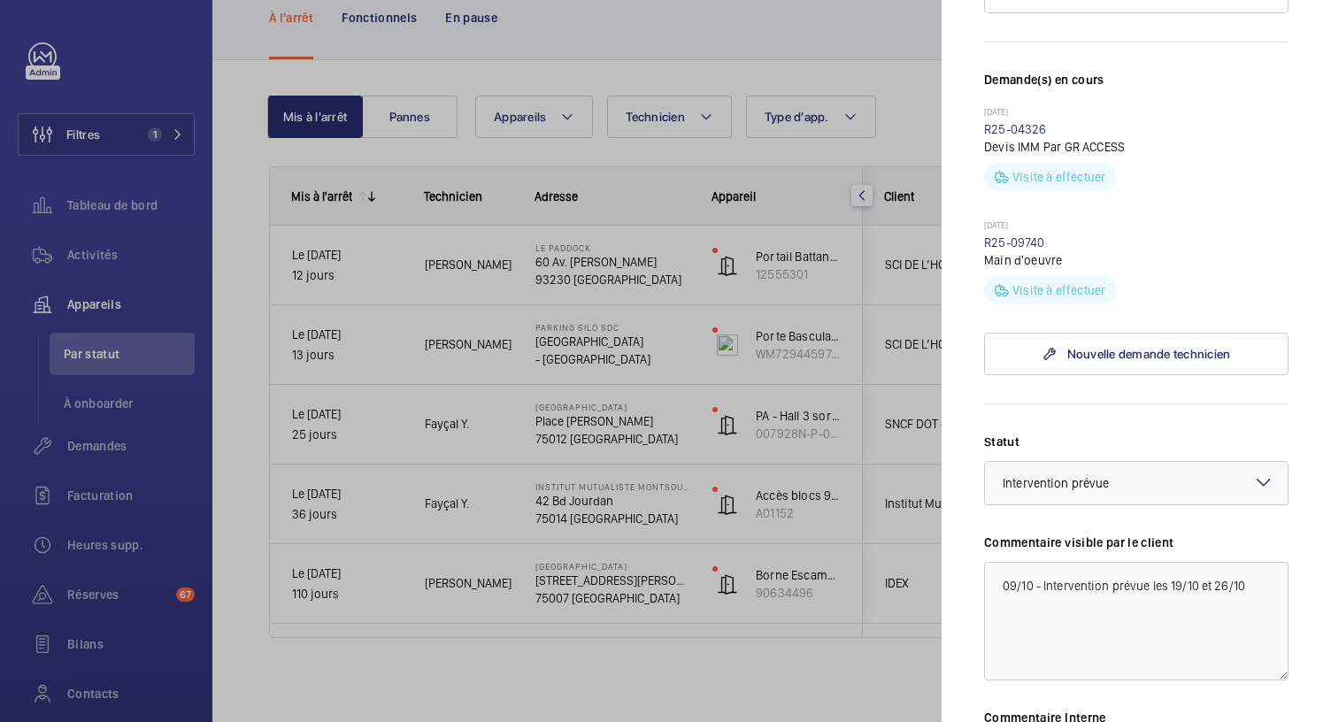
scroll to position [473, 0]
click at [597, 421] on div at bounding box center [665, 361] width 1331 height 722
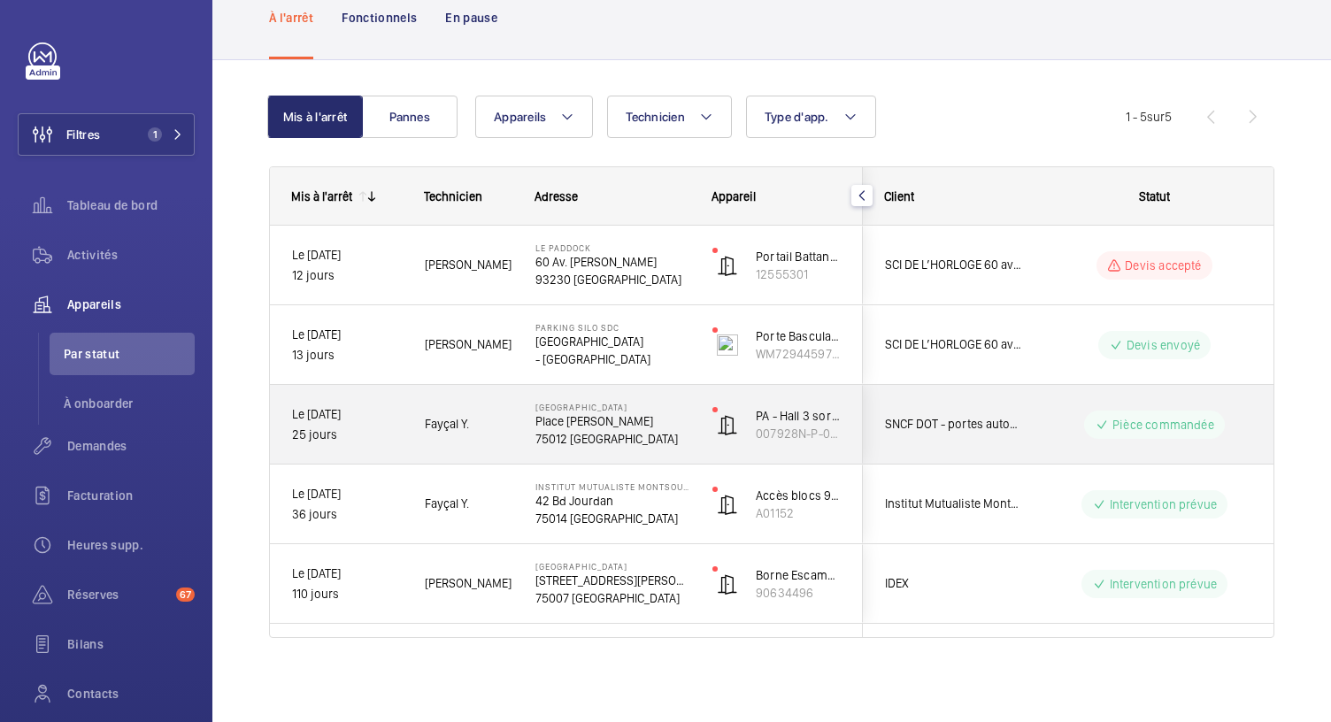
click at [597, 421] on p "Place Louis Armand" at bounding box center [612, 421] width 154 height 18
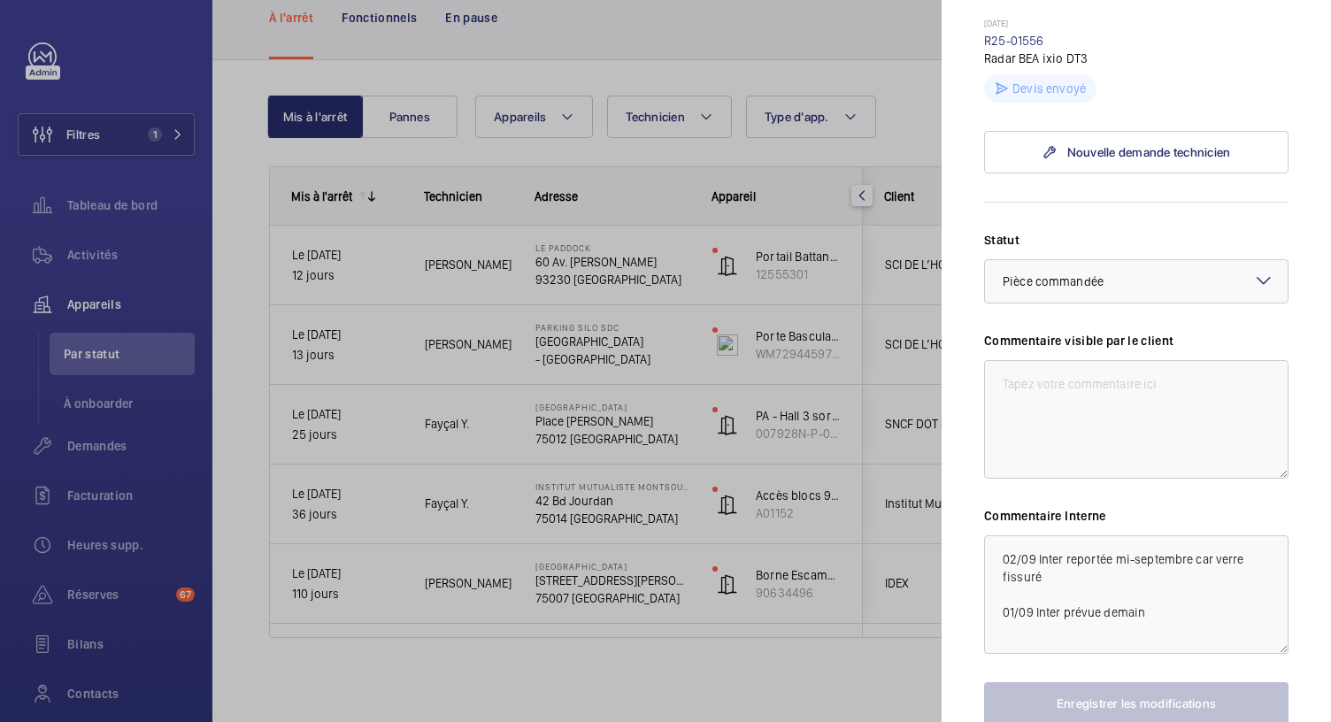
scroll to position [631, 0]
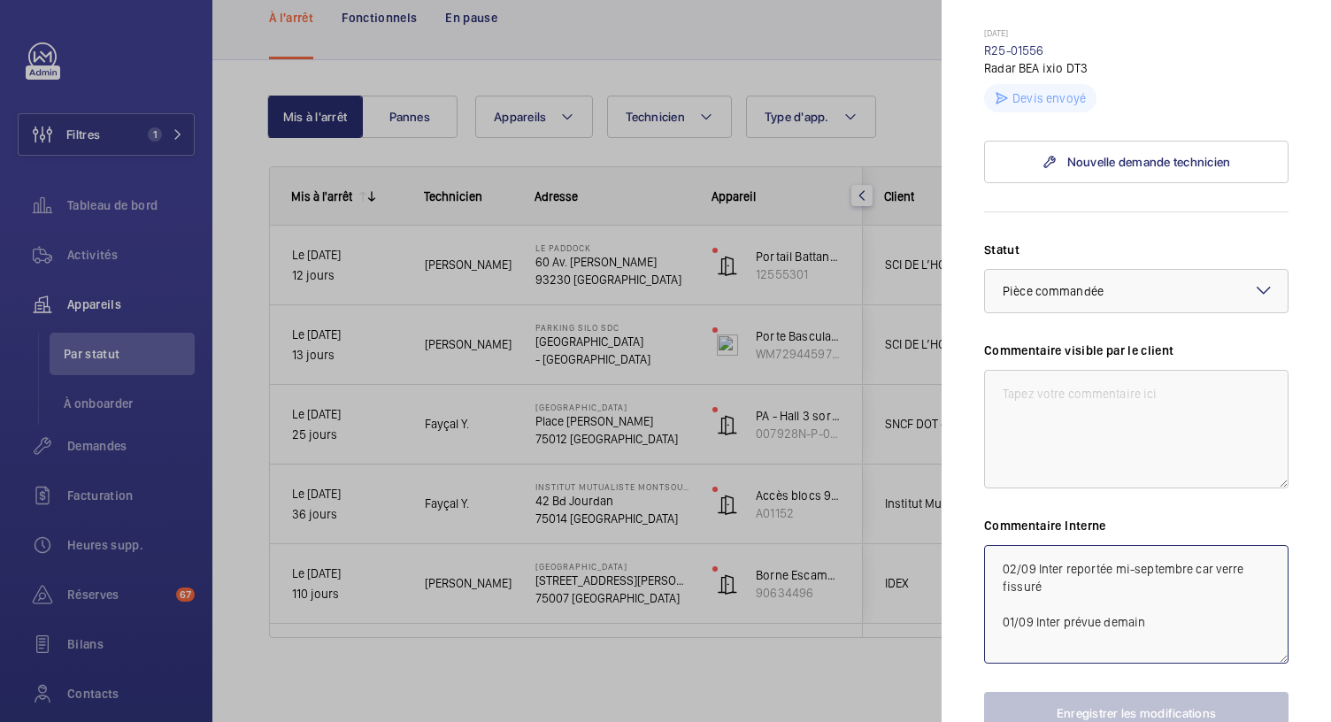
click at [990, 569] on textarea "02/09 Inter reportée mi-septembre car verre fissuré 01/09 Inter prévue demain" at bounding box center [1136, 604] width 304 height 119
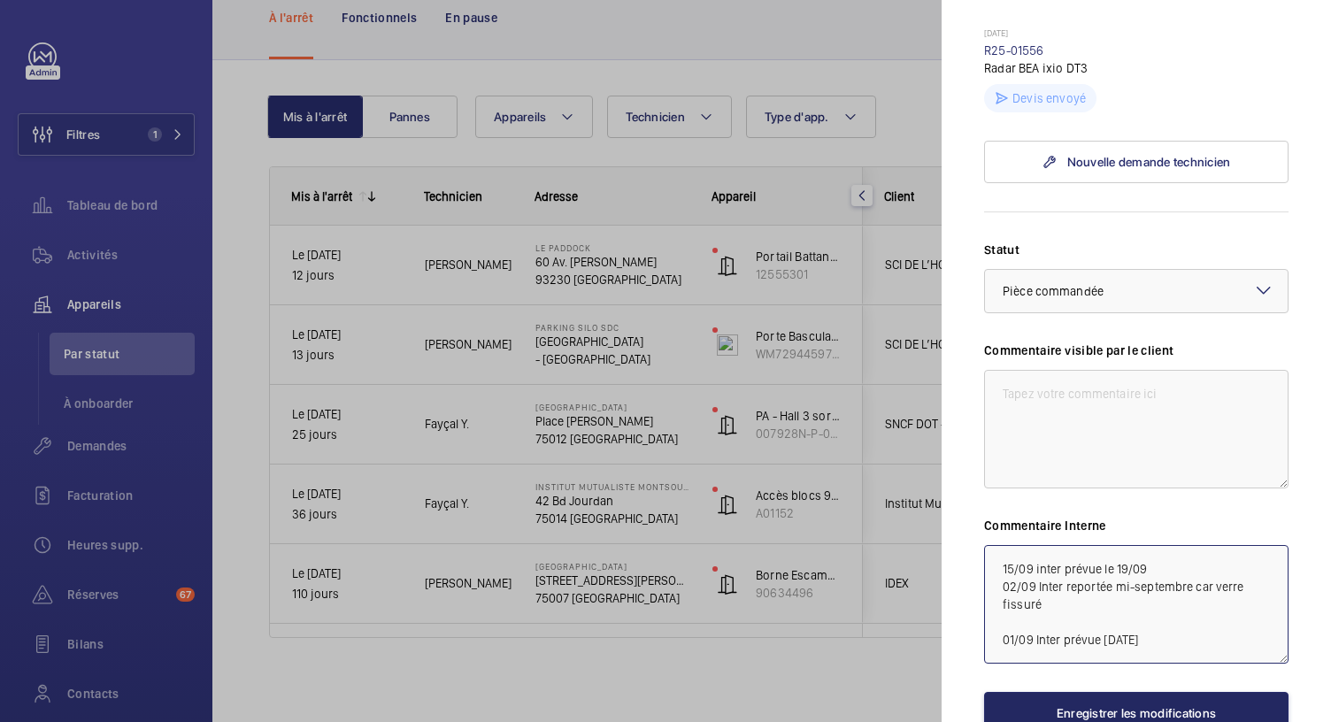
type textarea "15/09 inter prévue le 19/09 02/09 Inter reportée mi-septembre car verre fissuré…"
click at [1062, 699] on button "Enregistrer les modifications" at bounding box center [1136, 713] width 304 height 42
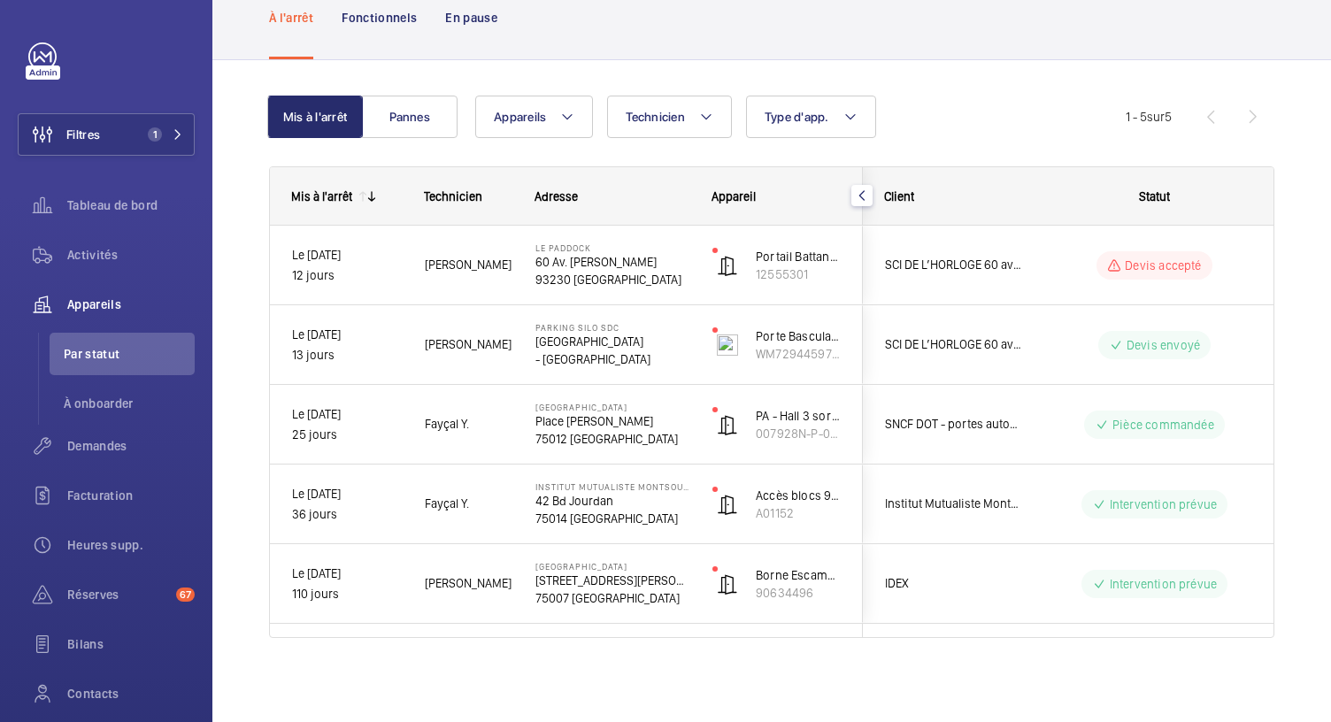
scroll to position [0, 0]
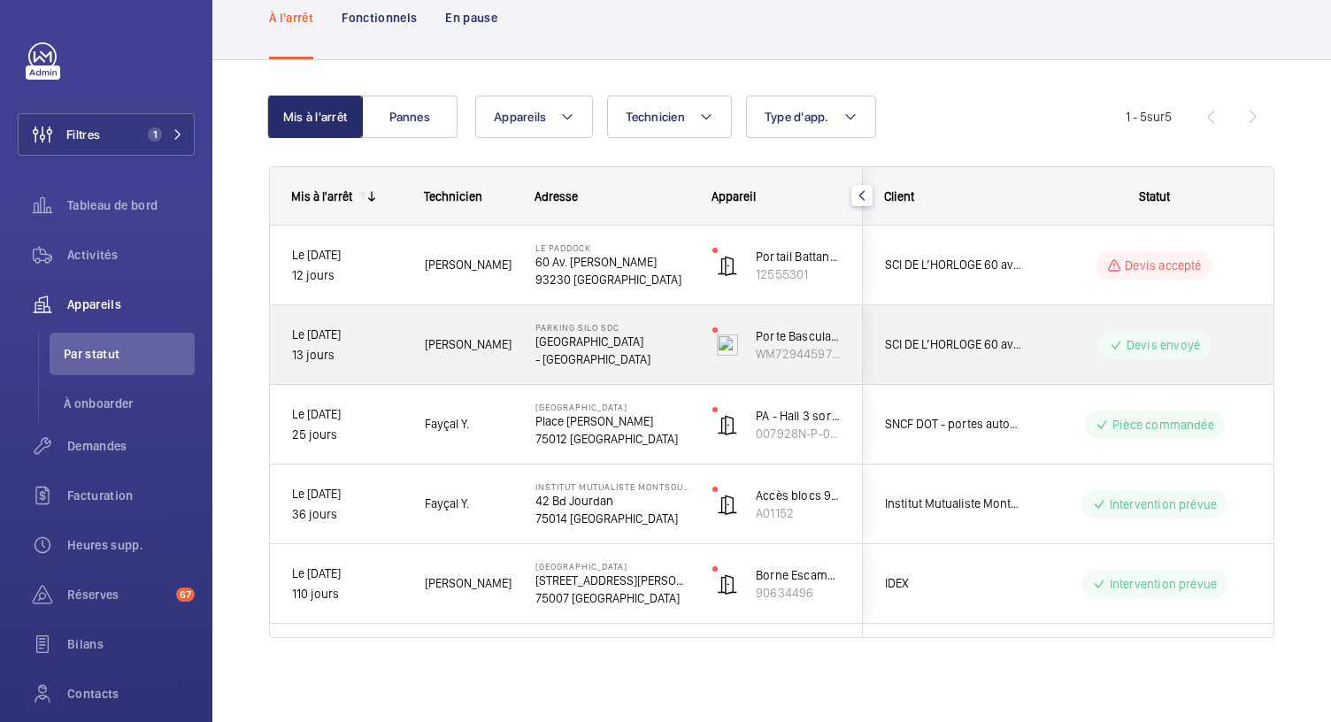
click at [554, 353] on p "- ROMAINVILLE" at bounding box center [612, 359] width 154 height 18
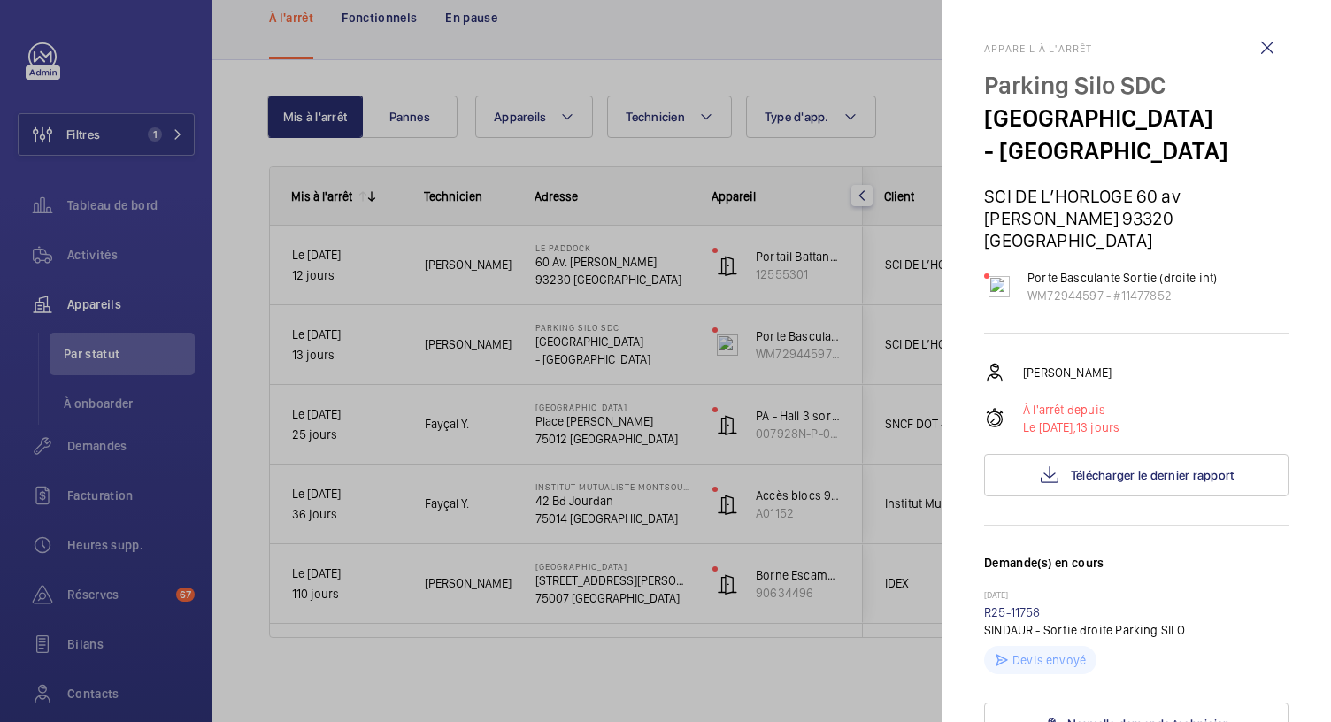
click at [614, 268] on div at bounding box center [665, 361] width 1331 height 722
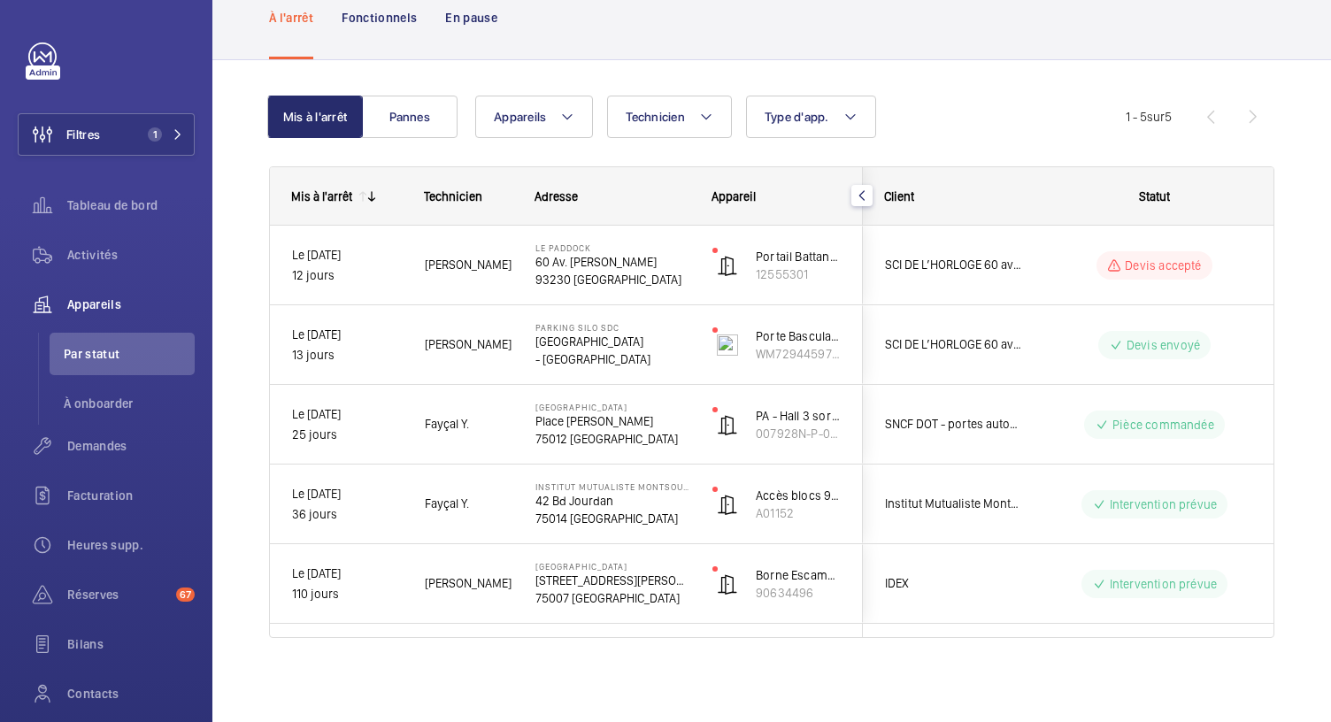
click at [614, 268] on p "60 Av. Gaston Roussel" at bounding box center [612, 262] width 154 height 18
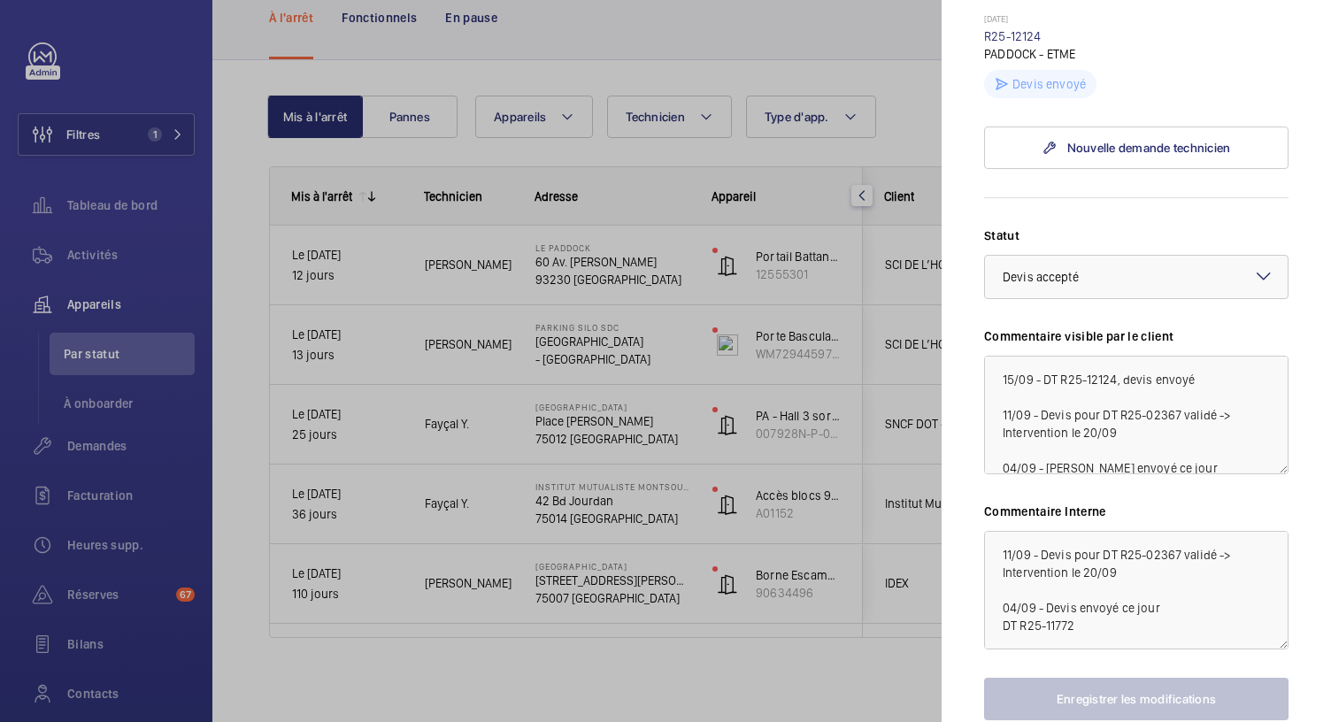
scroll to position [805, 0]
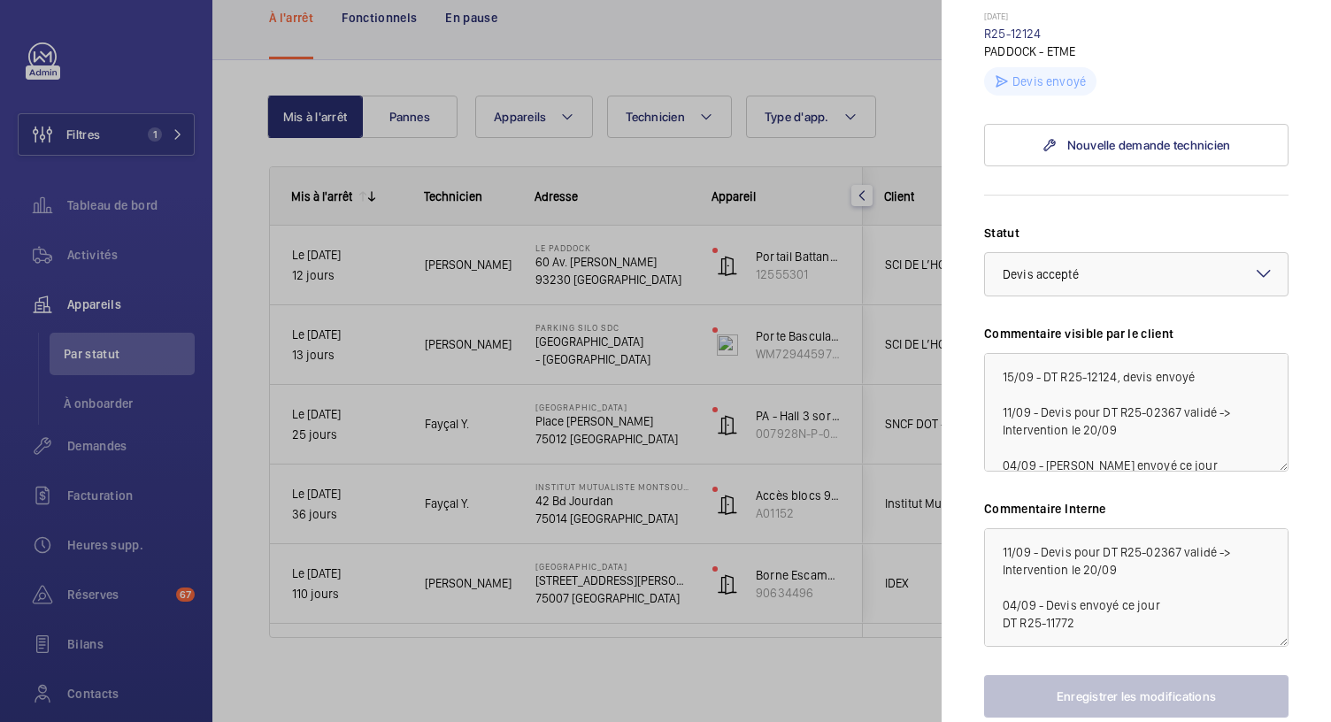
click at [208, 85] on div at bounding box center [665, 361] width 1331 height 722
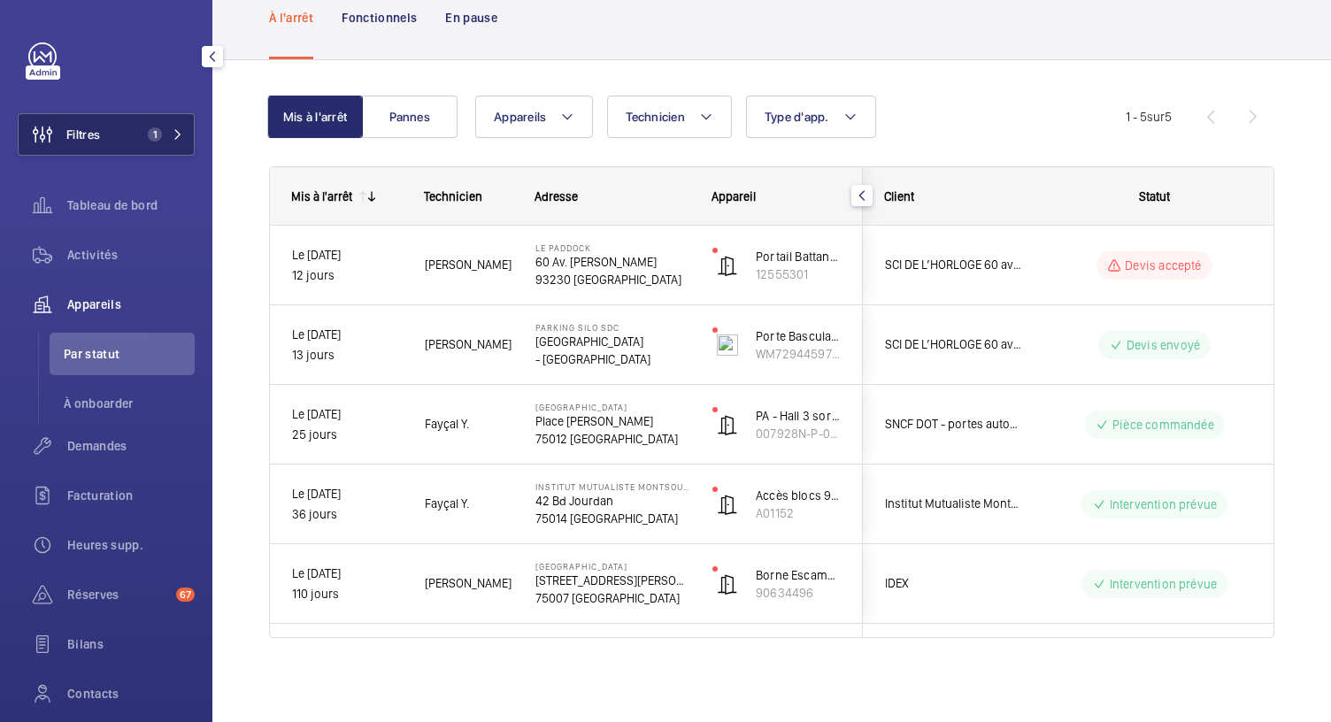
click at [173, 139] on mat-icon at bounding box center [178, 134] width 11 height 11
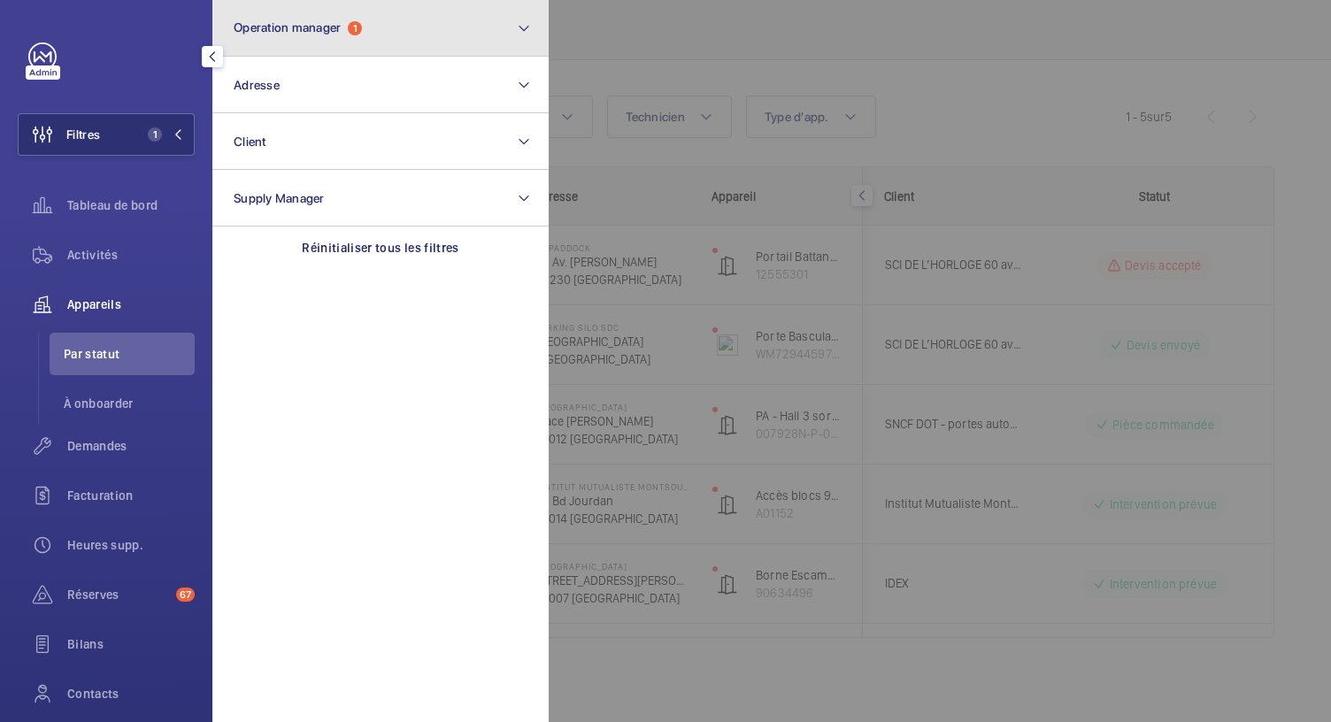
click at [347, 39] on button "Operation manager 1" at bounding box center [380, 28] width 336 height 57
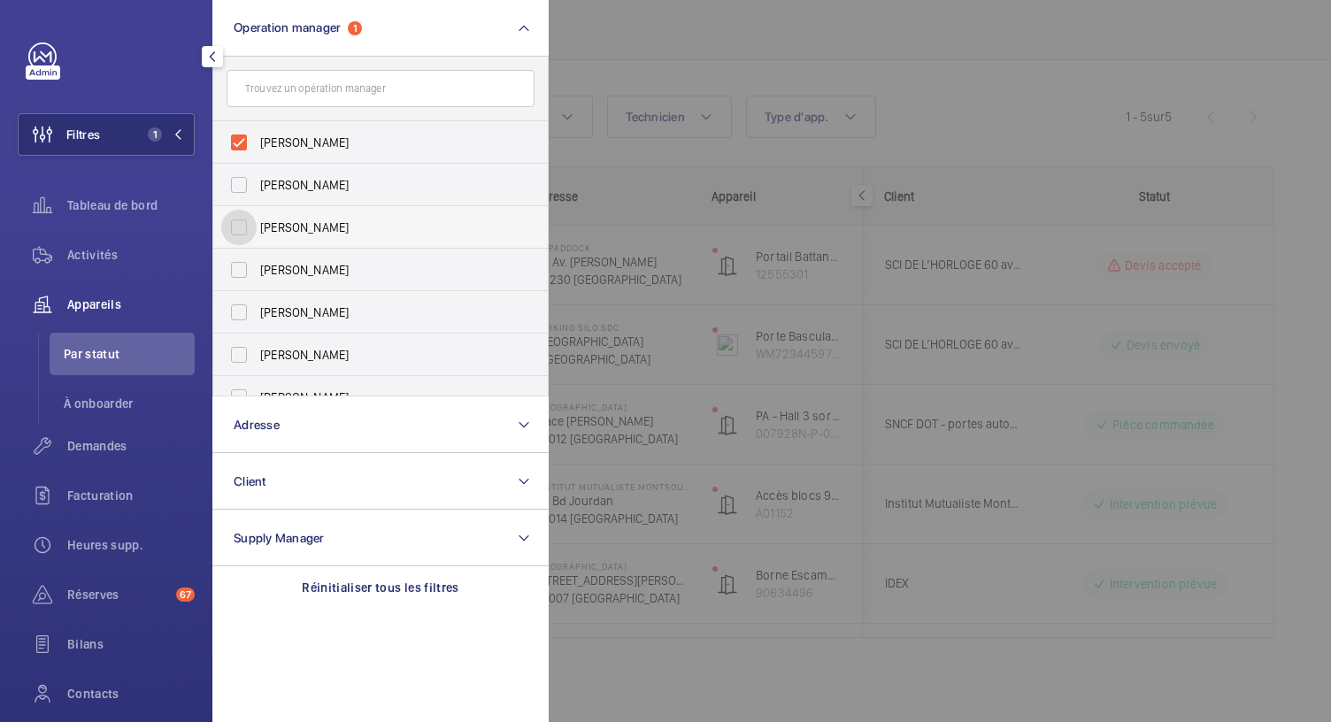
click at [247, 220] on input "Zohra Hamdani" at bounding box center [238, 227] width 35 height 35
checkbox input "true"
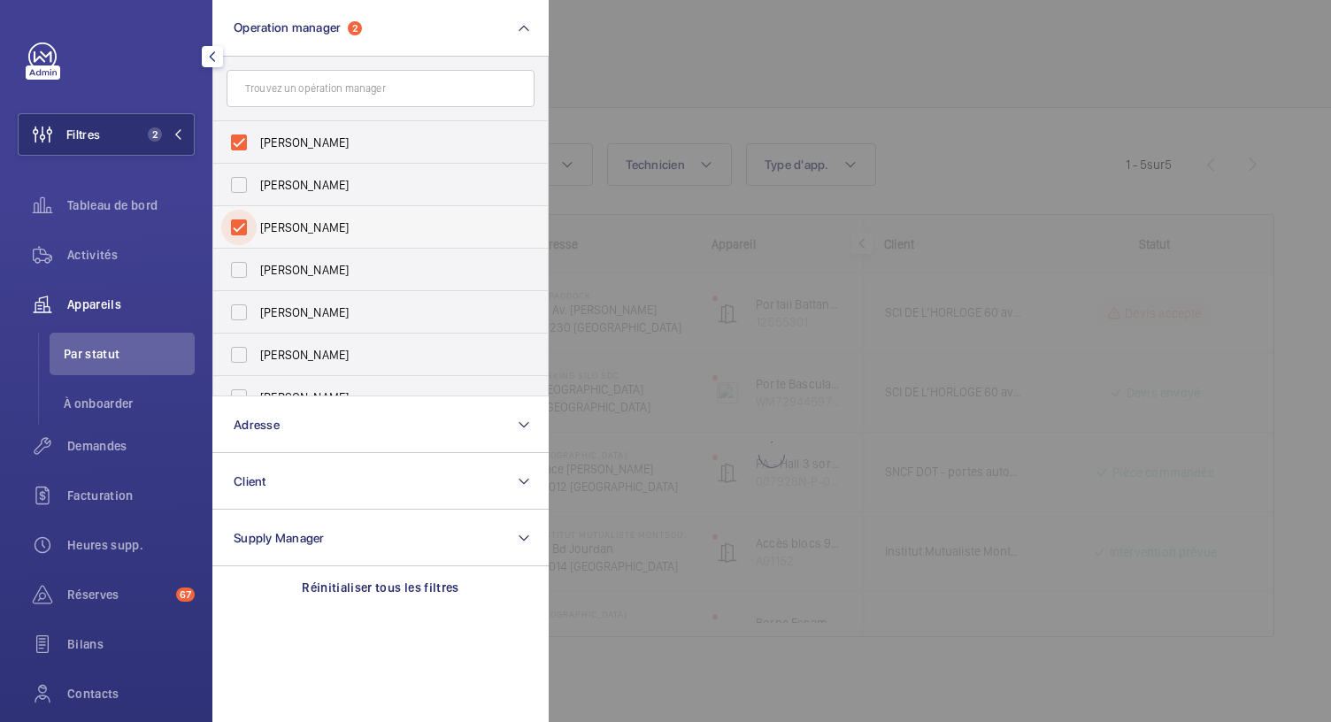
scroll to position [52, 0]
click at [242, 135] on input "Bruno Alves" at bounding box center [238, 142] width 35 height 35
checkbox input "false"
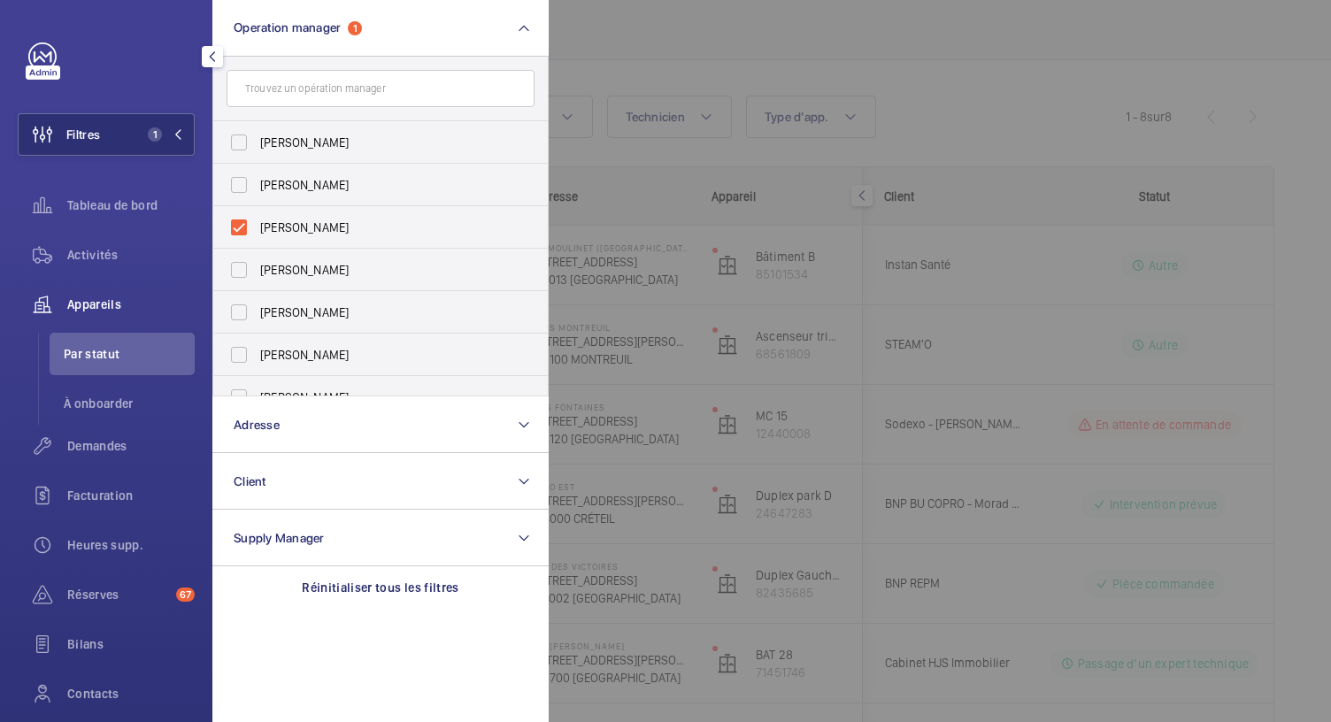
click at [695, 52] on div at bounding box center [1214, 361] width 1331 height 722
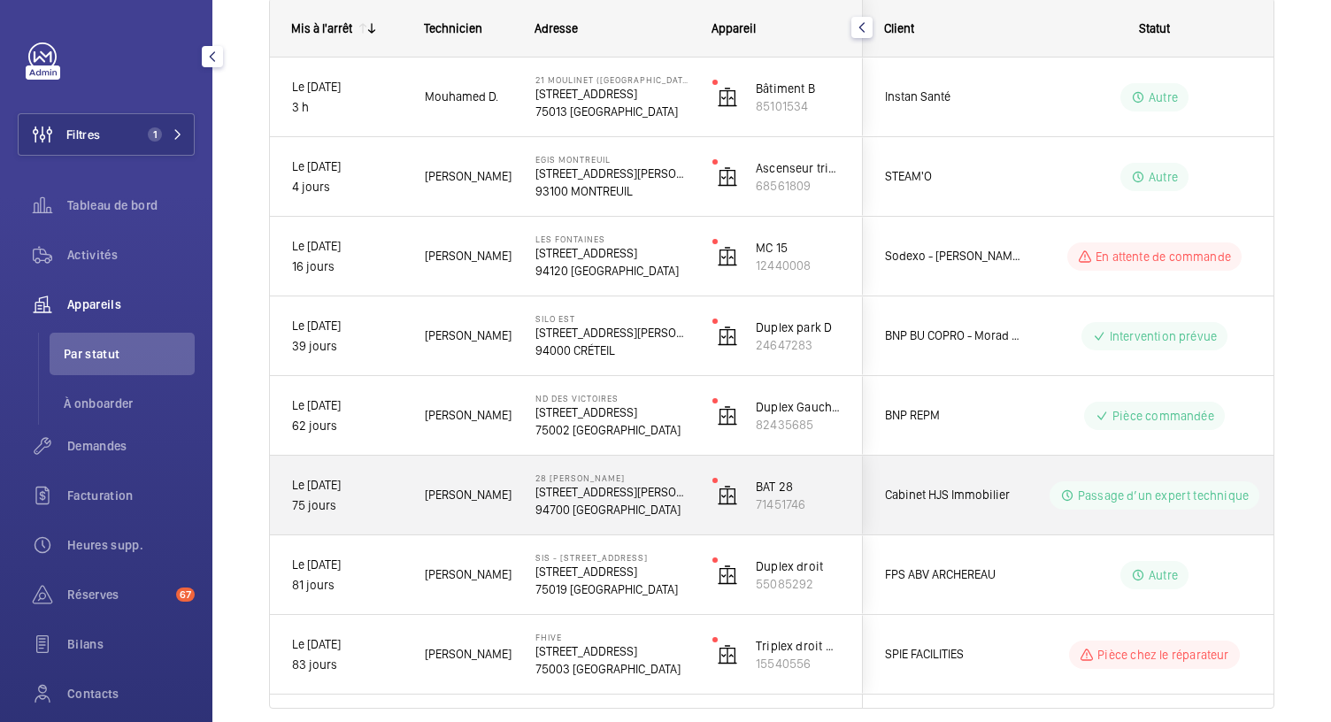
scroll to position [266, 0]
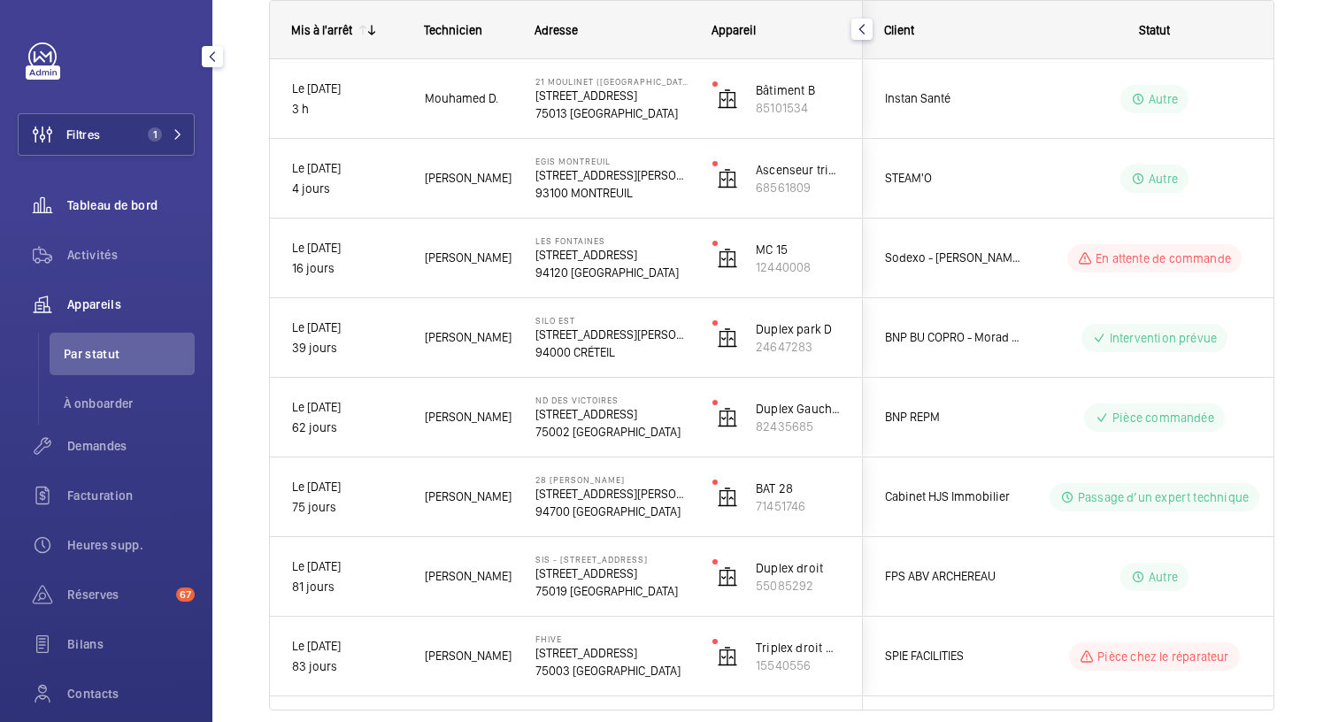
click at [81, 217] on div "Tableau de bord" at bounding box center [106, 205] width 177 height 42
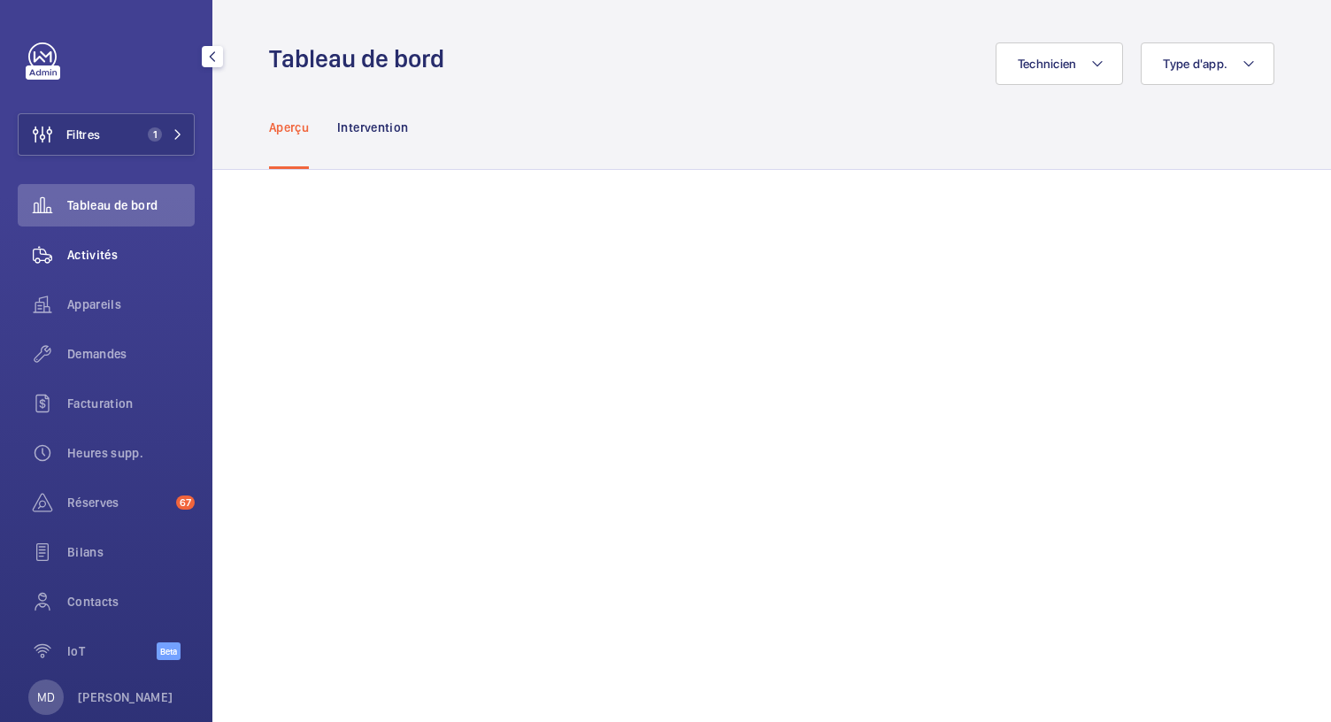
click at [73, 247] on span "Activités" at bounding box center [130, 255] width 127 height 18
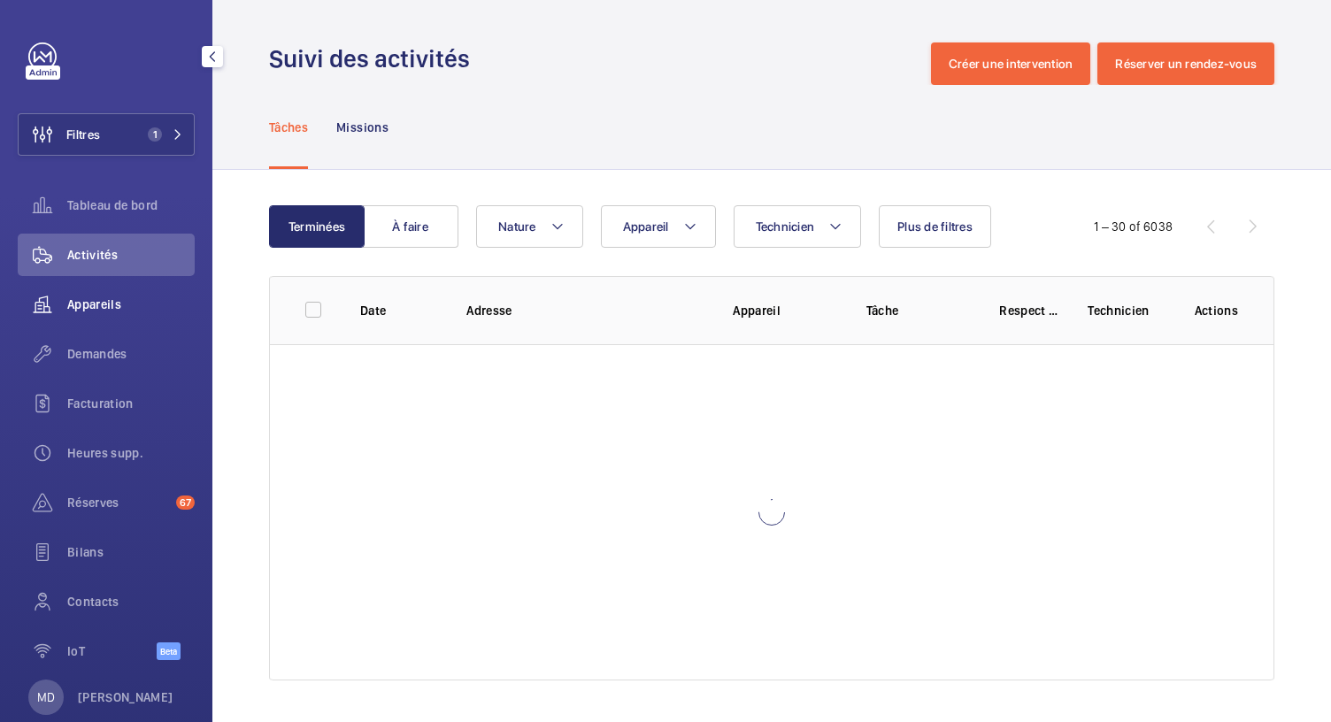
click at [126, 312] on span "Appareils" at bounding box center [130, 305] width 127 height 18
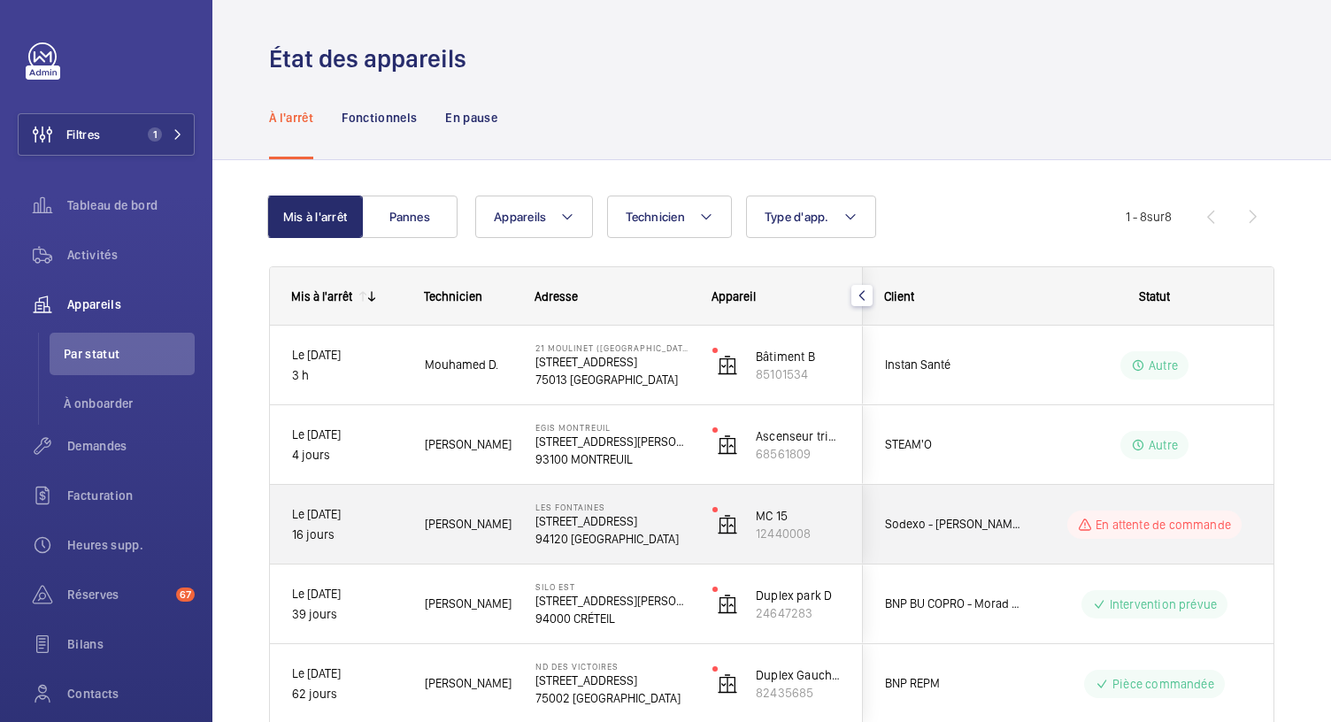
scroll to position [339, 0]
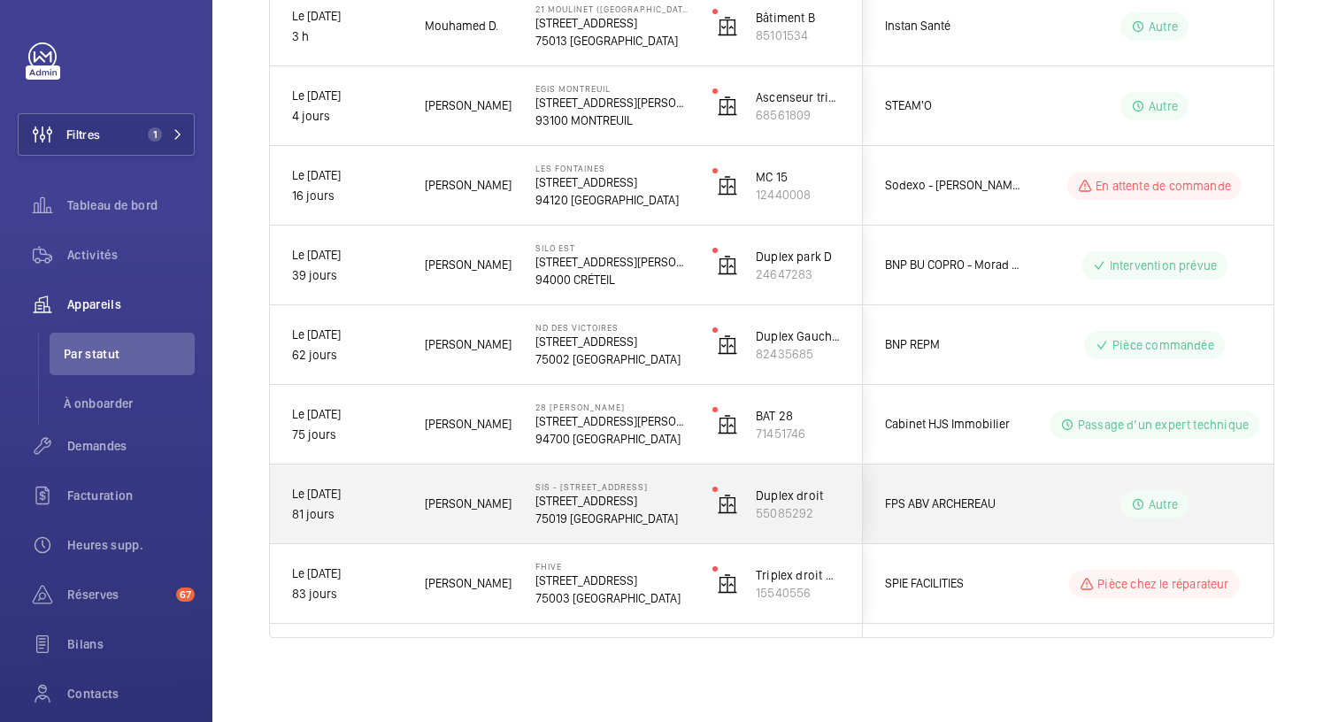
click at [598, 501] on p "73 Rue Archereau" at bounding box center [612, 501] width 154 height 18
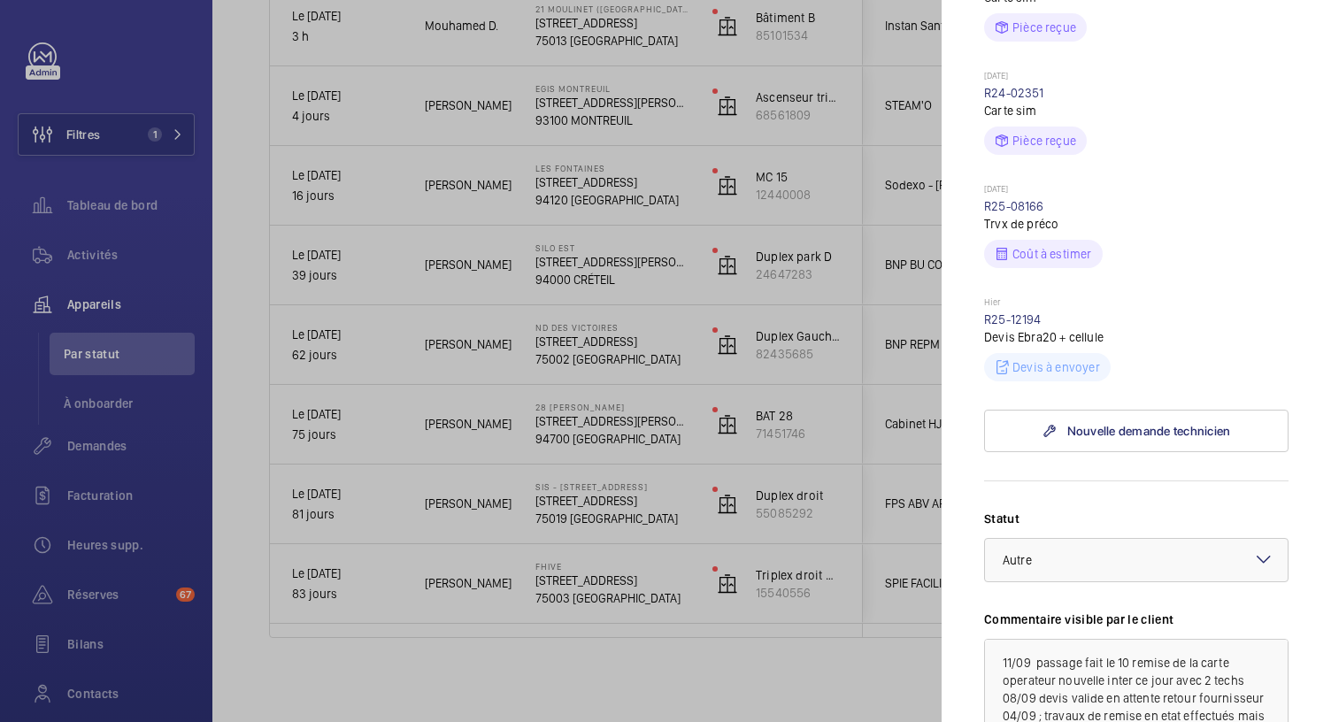
scroll to position [0, 0]
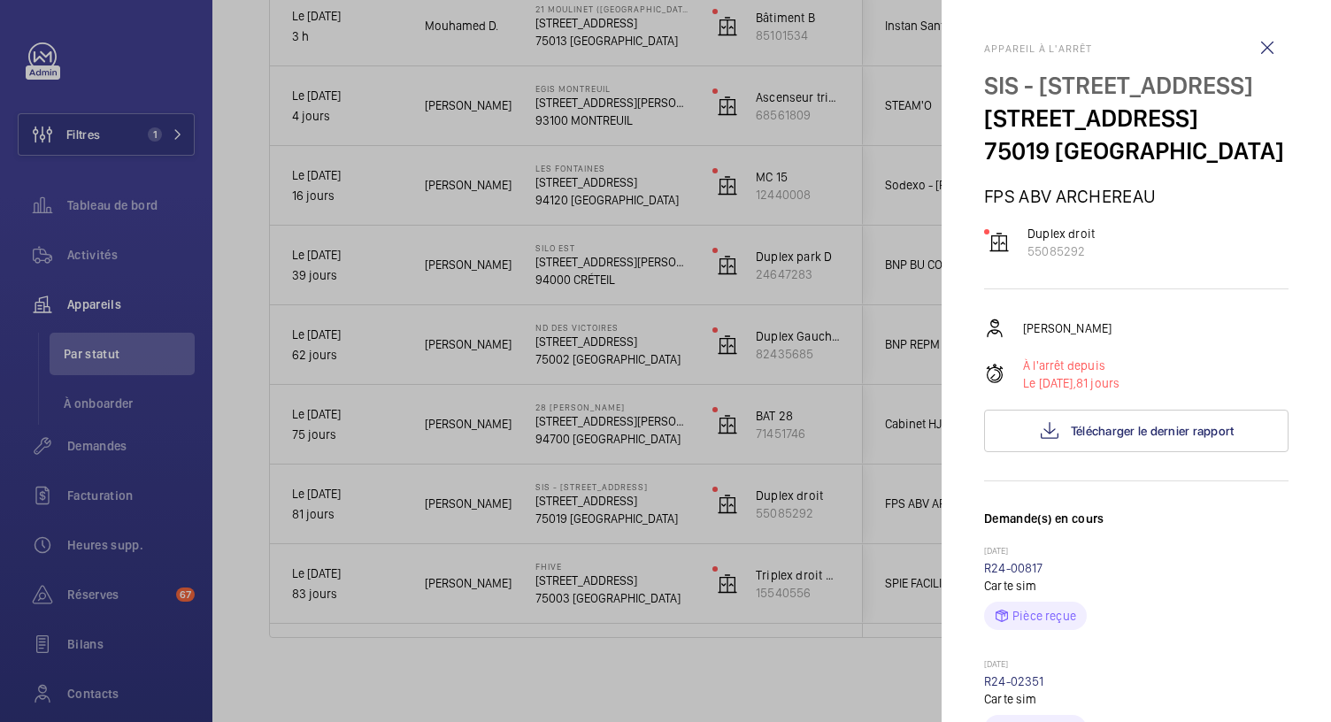
click at [565, 503] on div at bounding box center [665, 361] width 1331 height 722
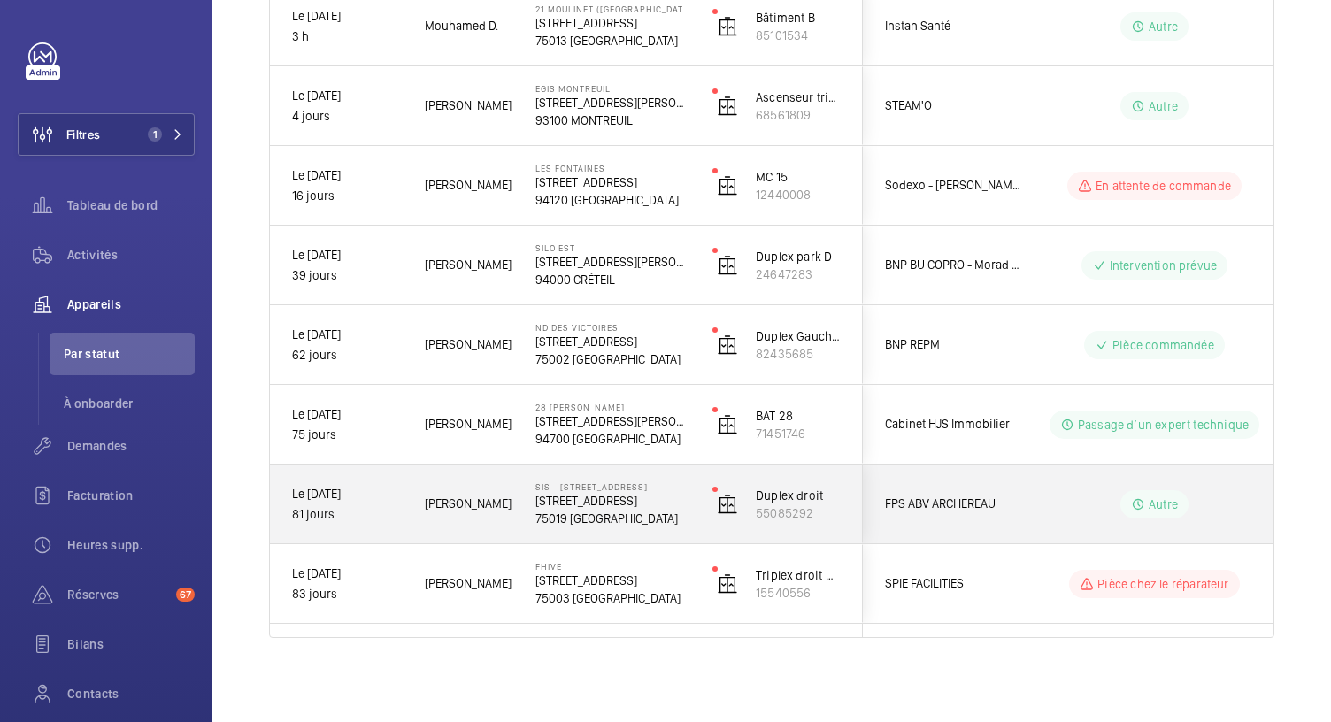
click at [591, 503] on p "73 Rue Archereau" at bounding box center [612, 501] width 154 height 18
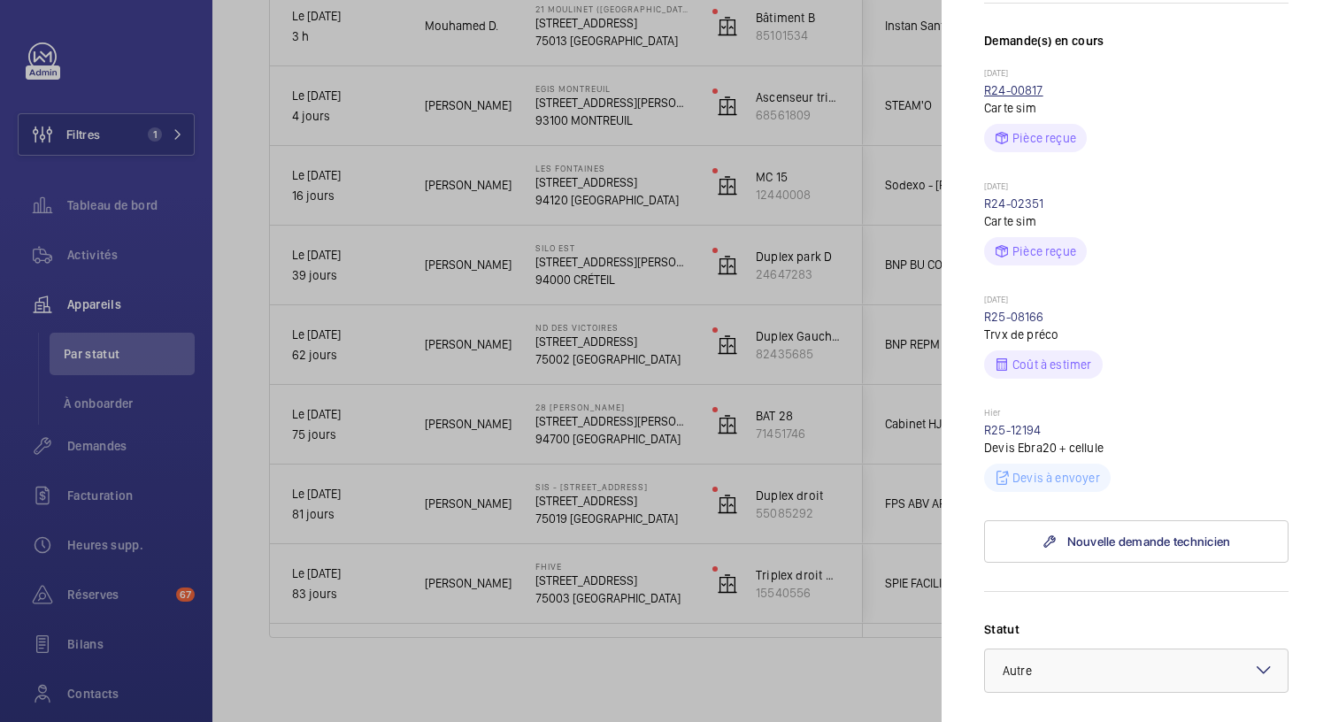
scroll to position [460, 0]
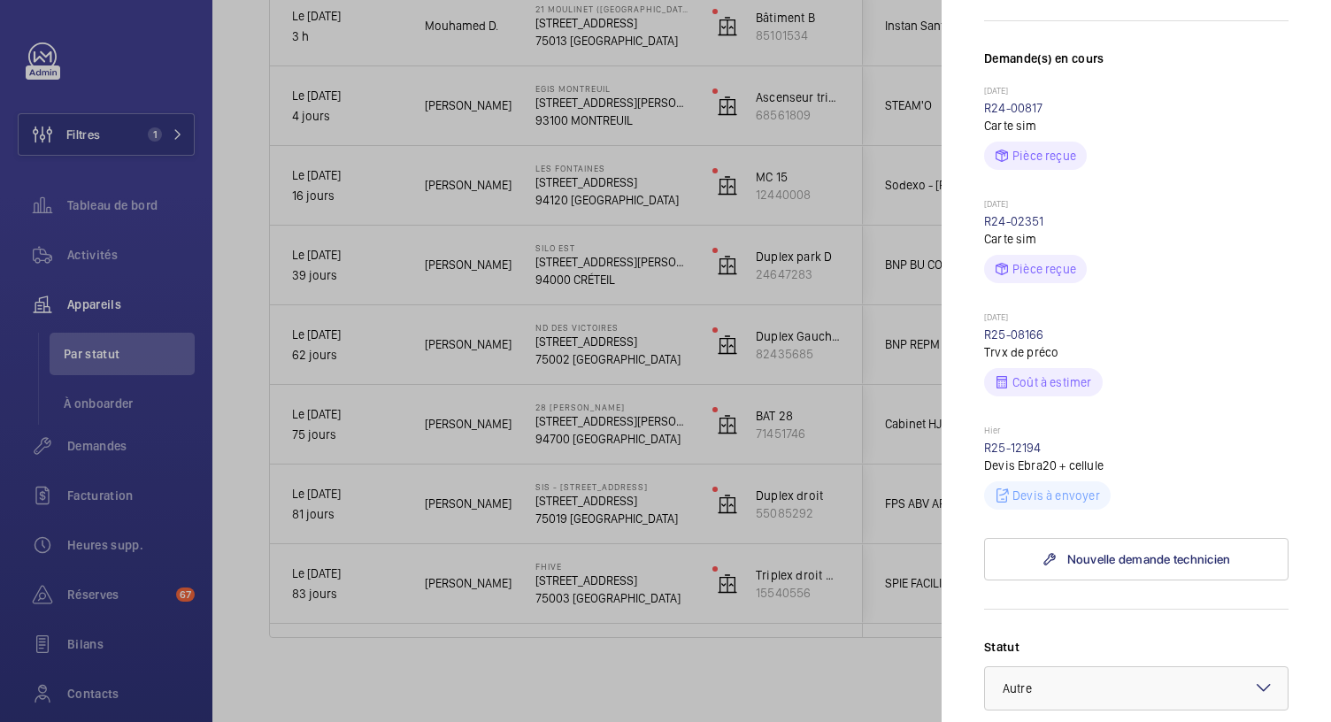
click at [566, 418] on div at bounding box center [665, 361] width 1331 height 722
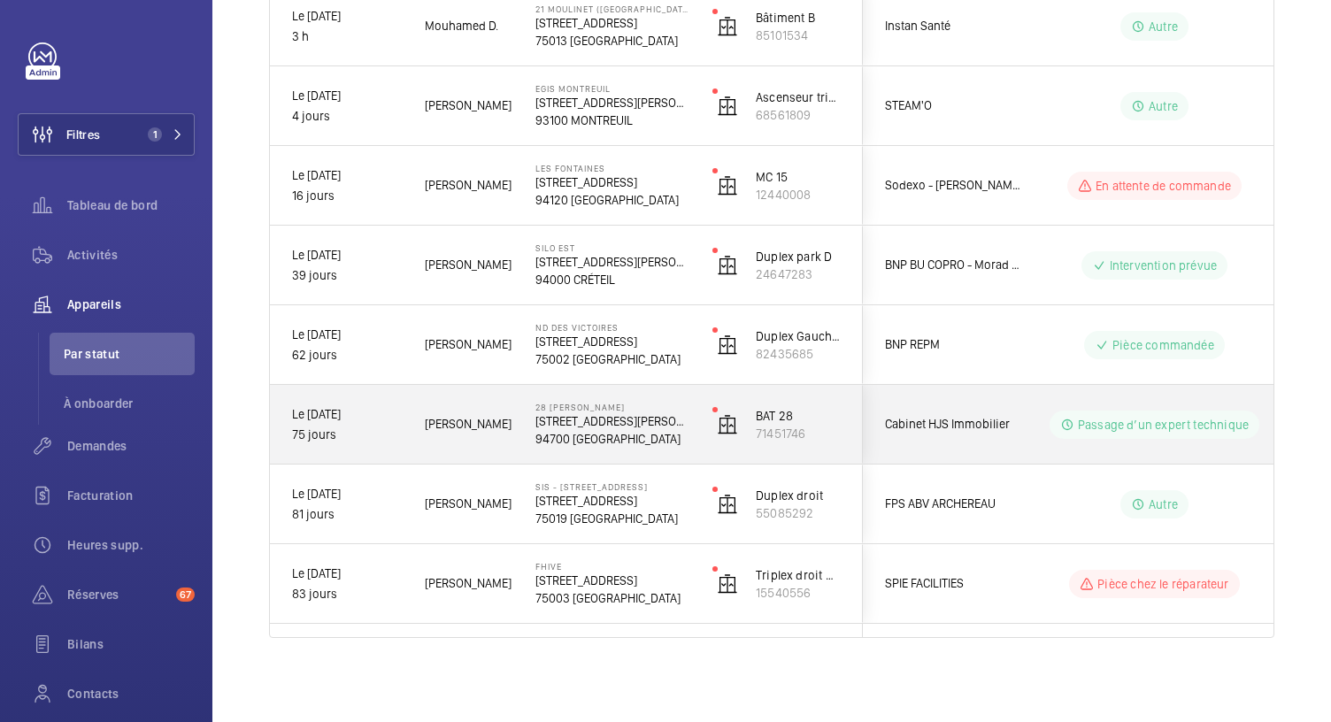
click at [566, 418] on p "28 Rue Eugène Renault" at bounding box center [612, 421] width 154 height 18
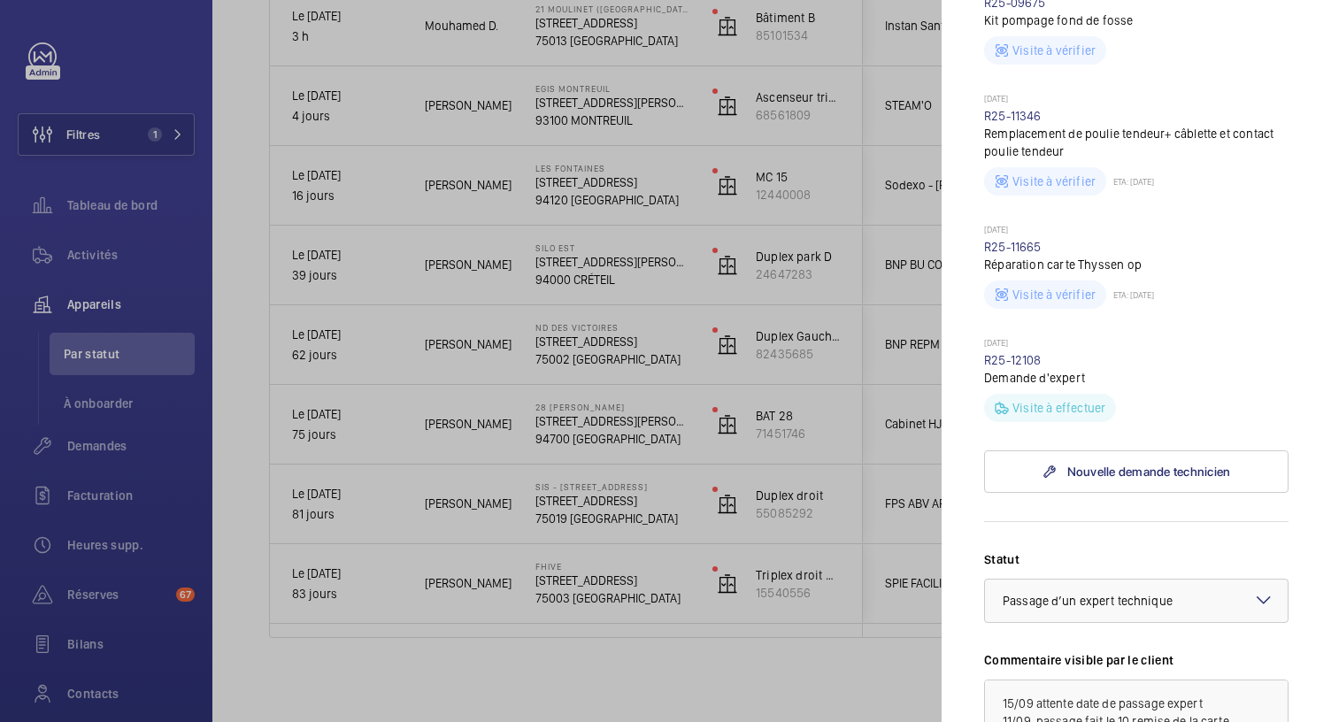
scroll to position [940, 0]
click at [589, 261] on div at bounding box center [665, 361] width 1331 height 722
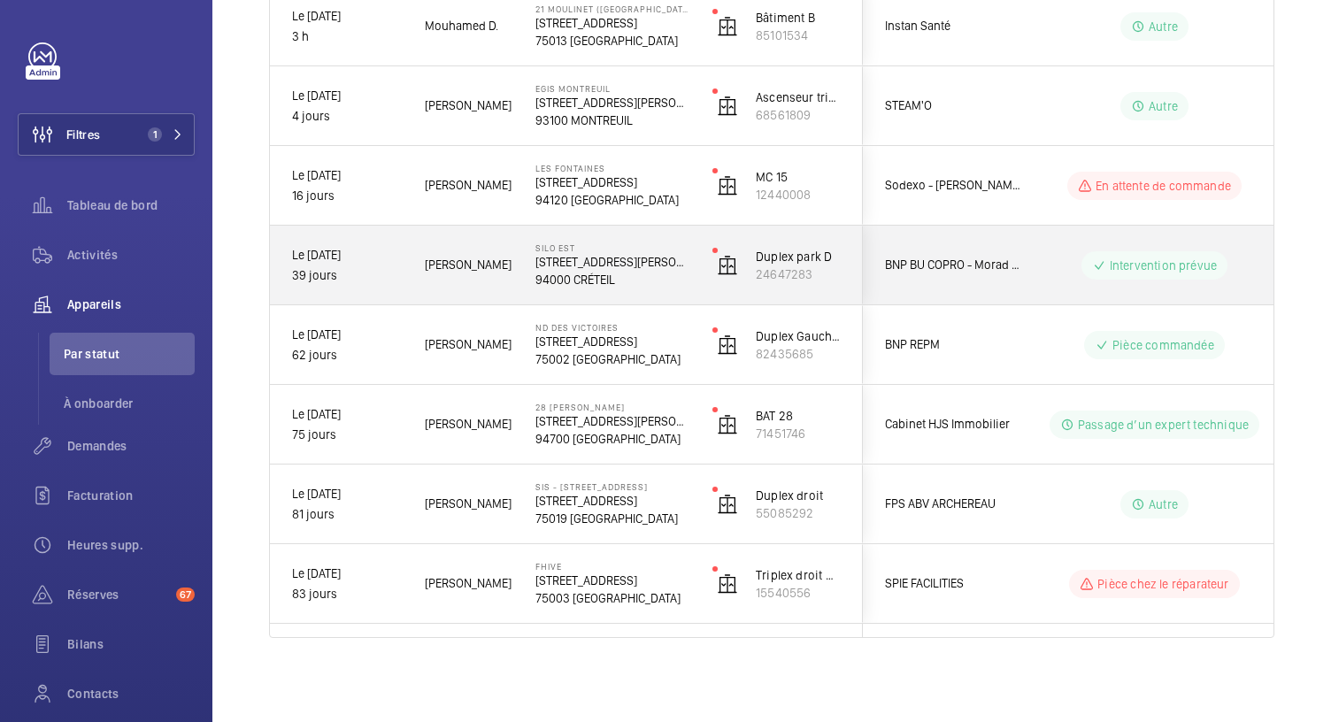
click at [589, 261] on p "4 Rue Gustave Eiffel" at bounding box center [612, 262] width 154 height 18
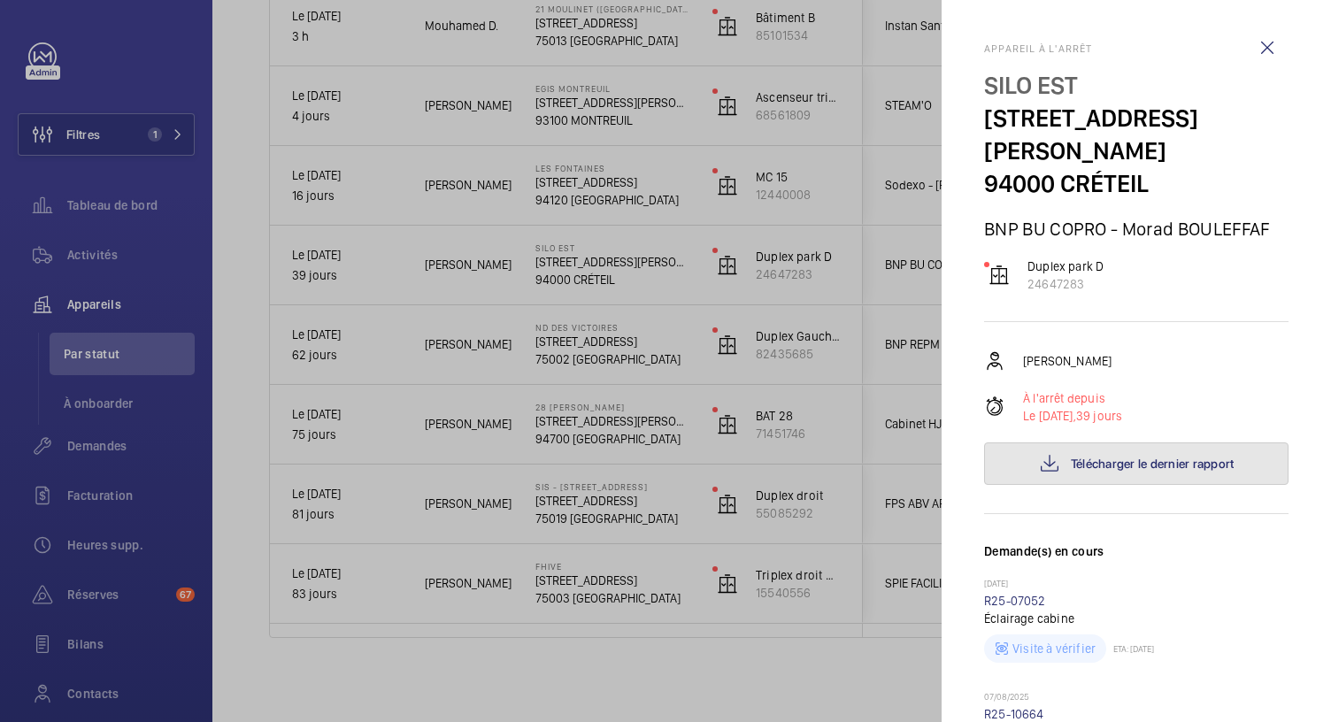
click at [1002, 443] on button "Télécharger le dernier rapport" at bounding box center [1136, 464] width 304 height 42
click at [1000, 443] on button "Télécharger le dernier rapport" at bounding box center [1136, 464] width 304 height 42
click at [241, 127] on div at bounding box center [665, 361] width 1331 height 722
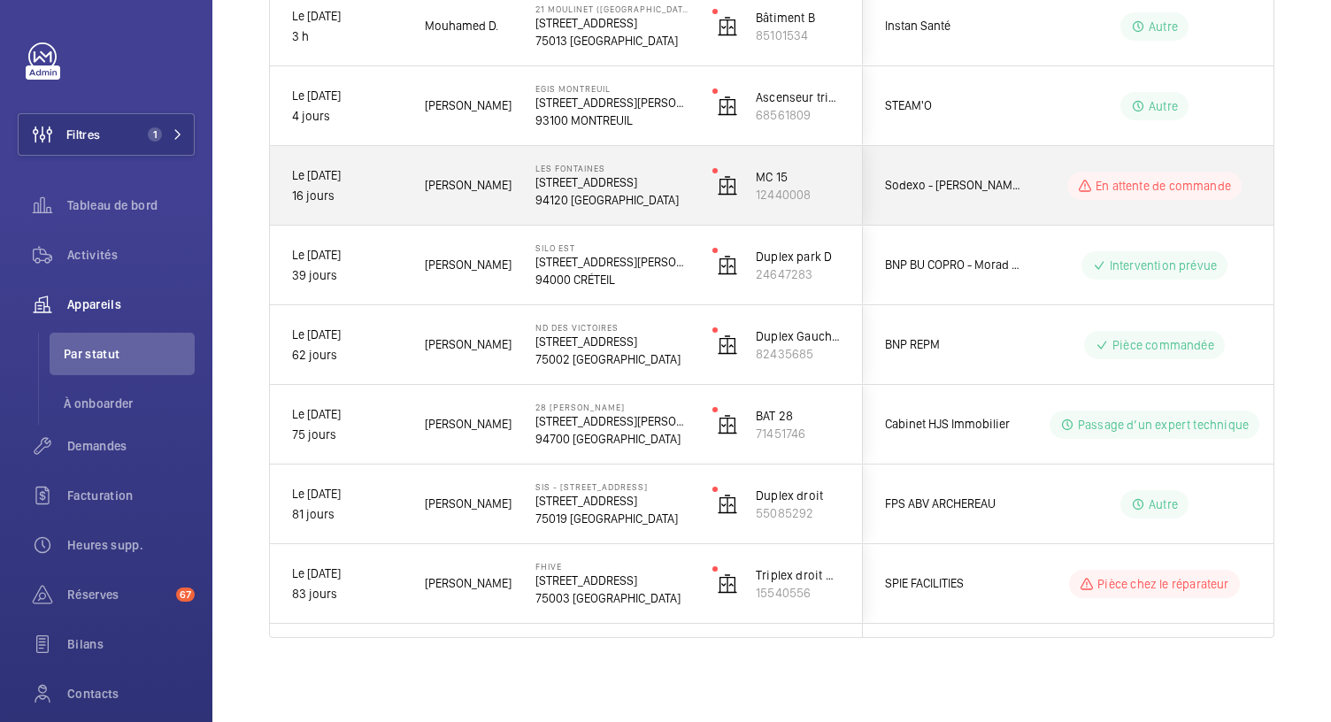
click at [625, 176] on p "205 Rue Carnot 203" at bounding box center [612, 182] width 154 height 18
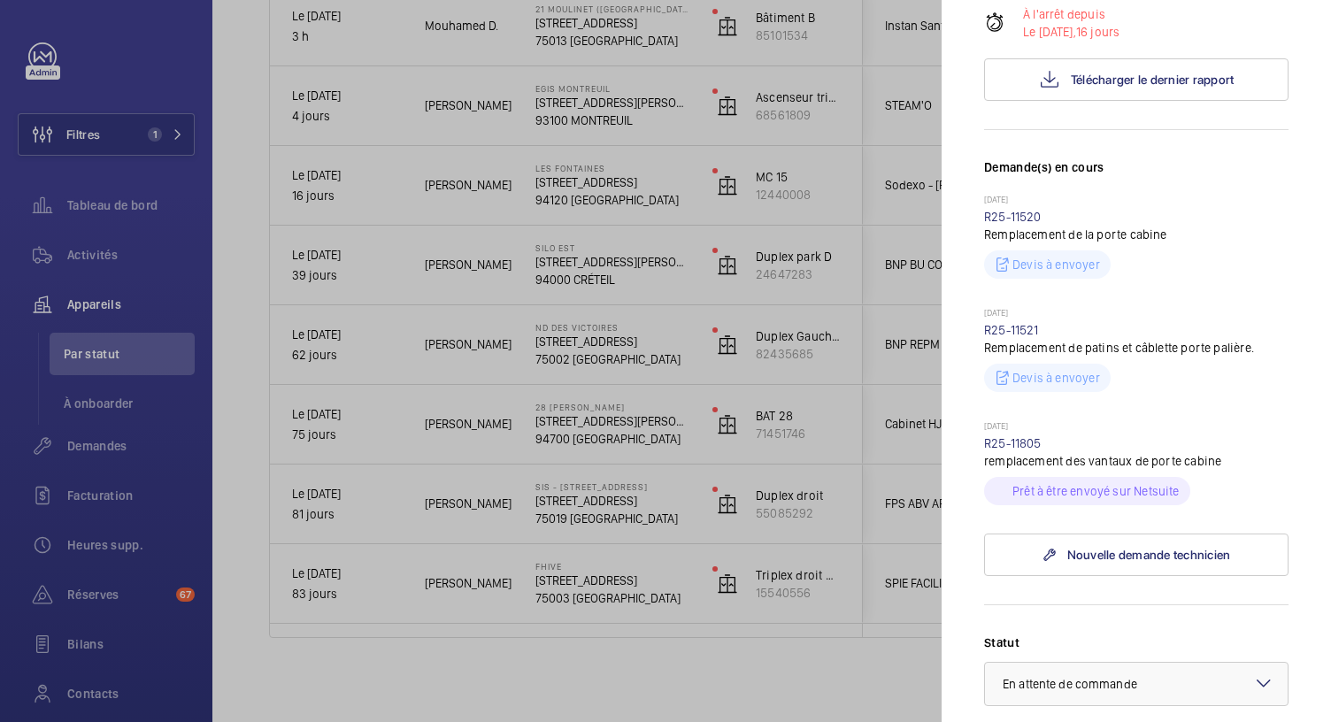
scroll to position [350, 0]
click at [1023, 451] on link "R25-11805" at bounding box center [1013, 444] width 58 height 14
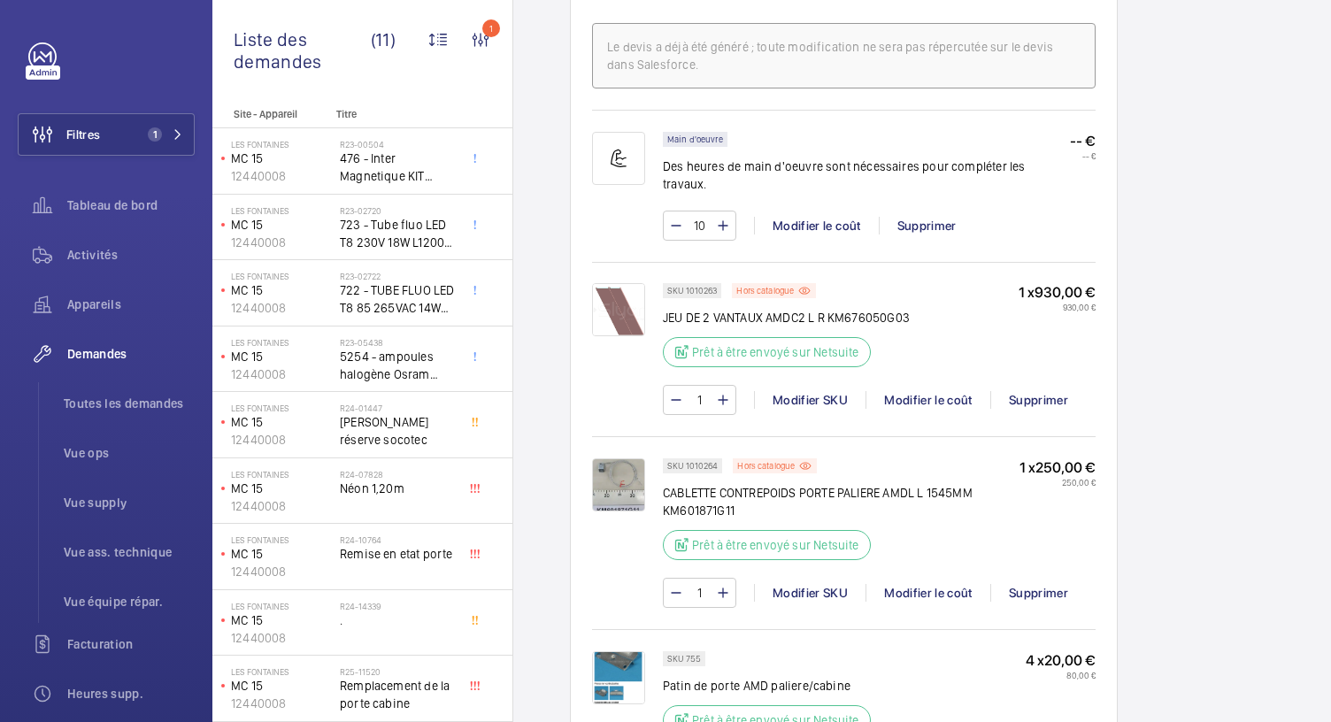
scroll to position [1165, 0]
click at [774, 289] on p "Hors catalogue" at bounding box center [765, 292] width 58 height 6
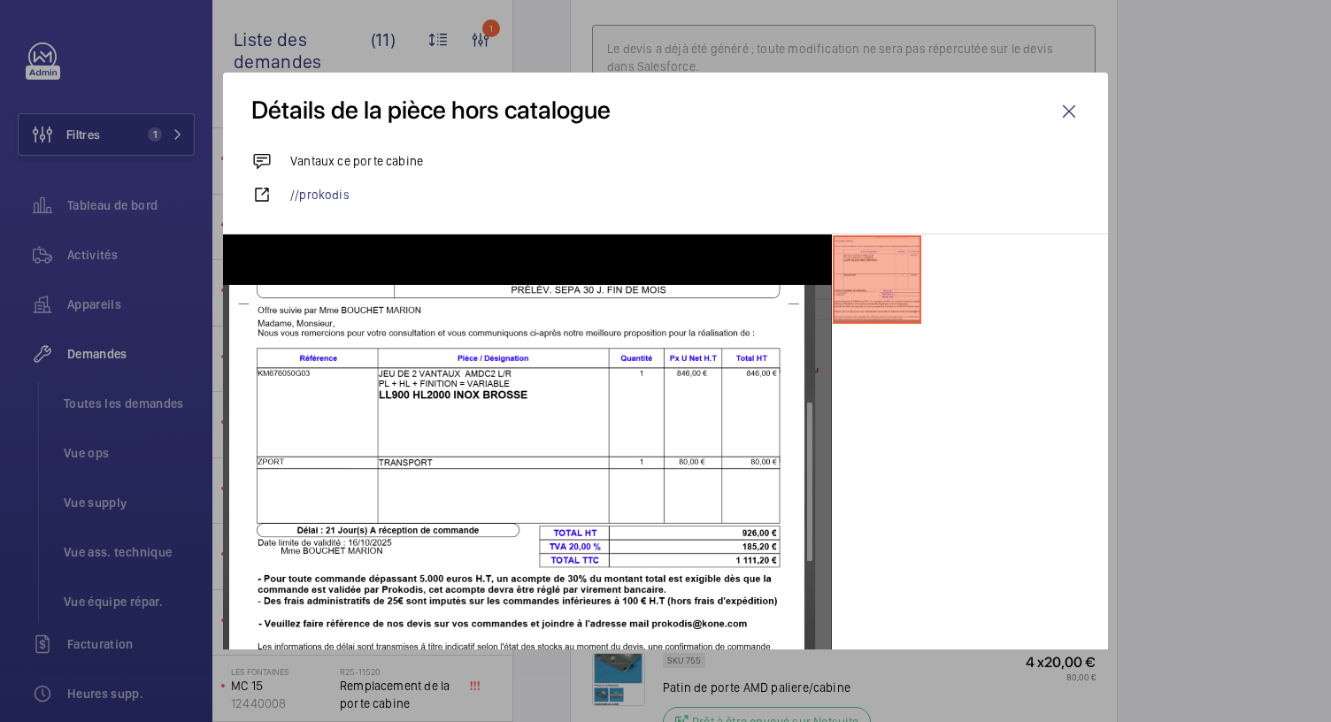
click at [1150, 516] on div at bounding box center [665, 361] width 1331 height 722
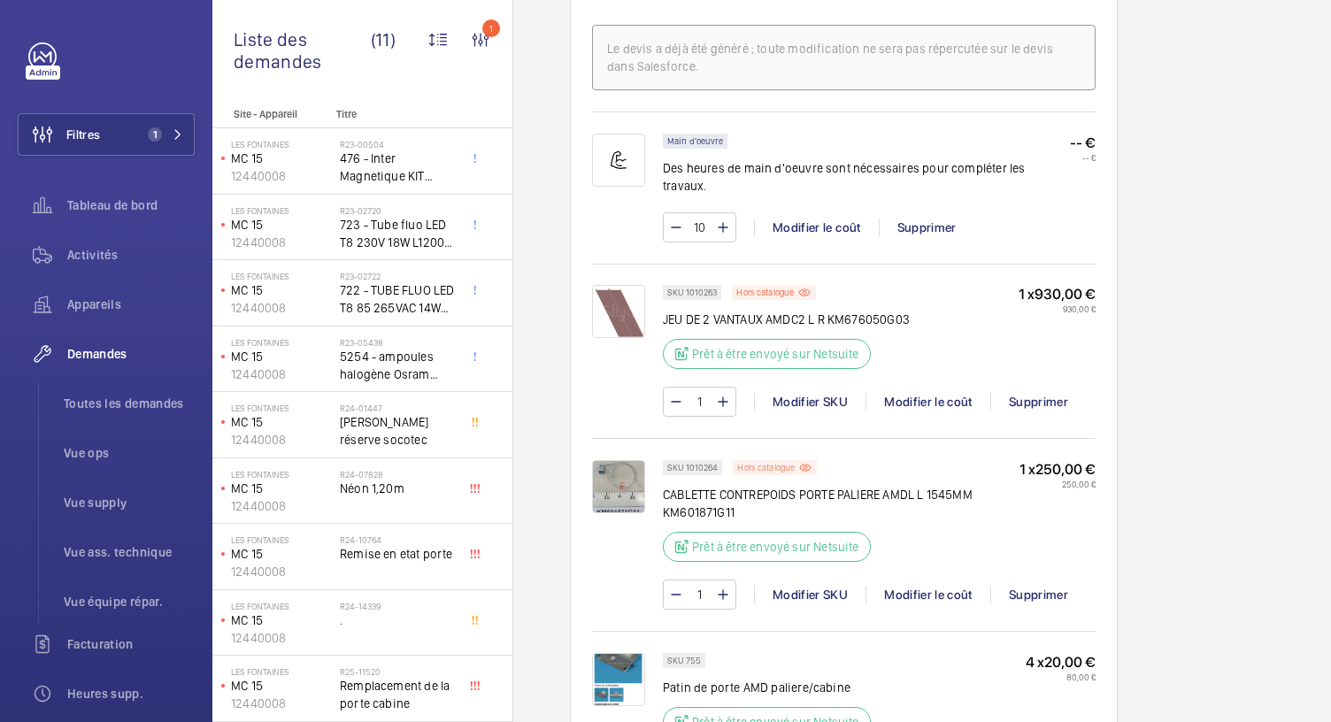
click at [757, 465] on p "Hors catalogue" at bounding box center [766, 468] width 58 height 6
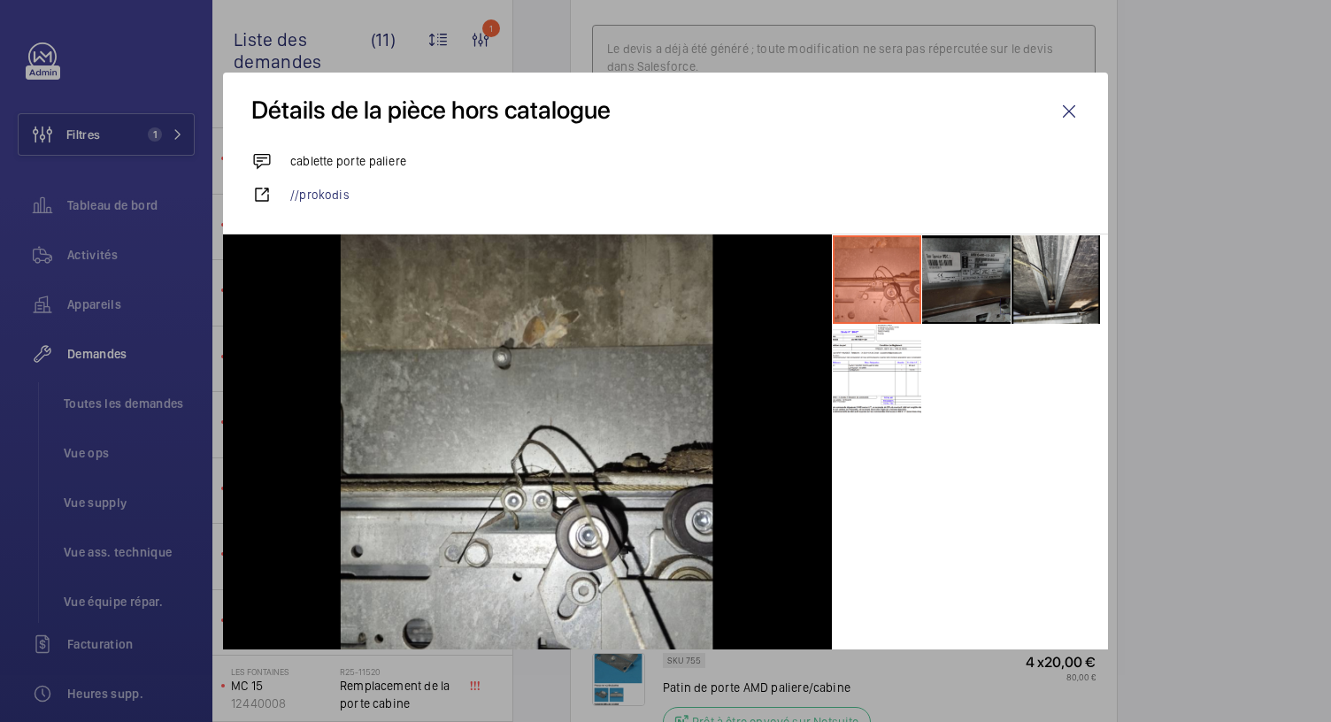
click at [957, 254] on li at bounding box center [966, 279] width 89 height 89
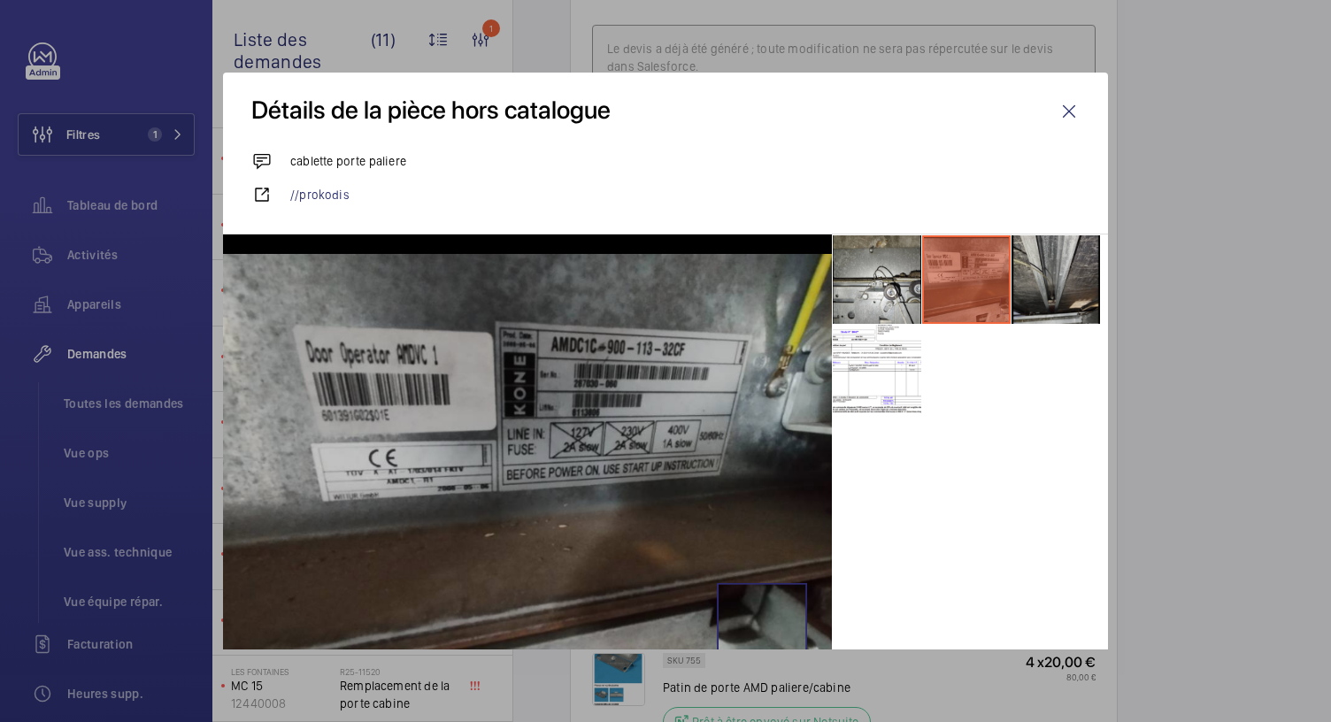
click at [1028, 275] on li at bounding box center [1056, 279] width 89 height 89
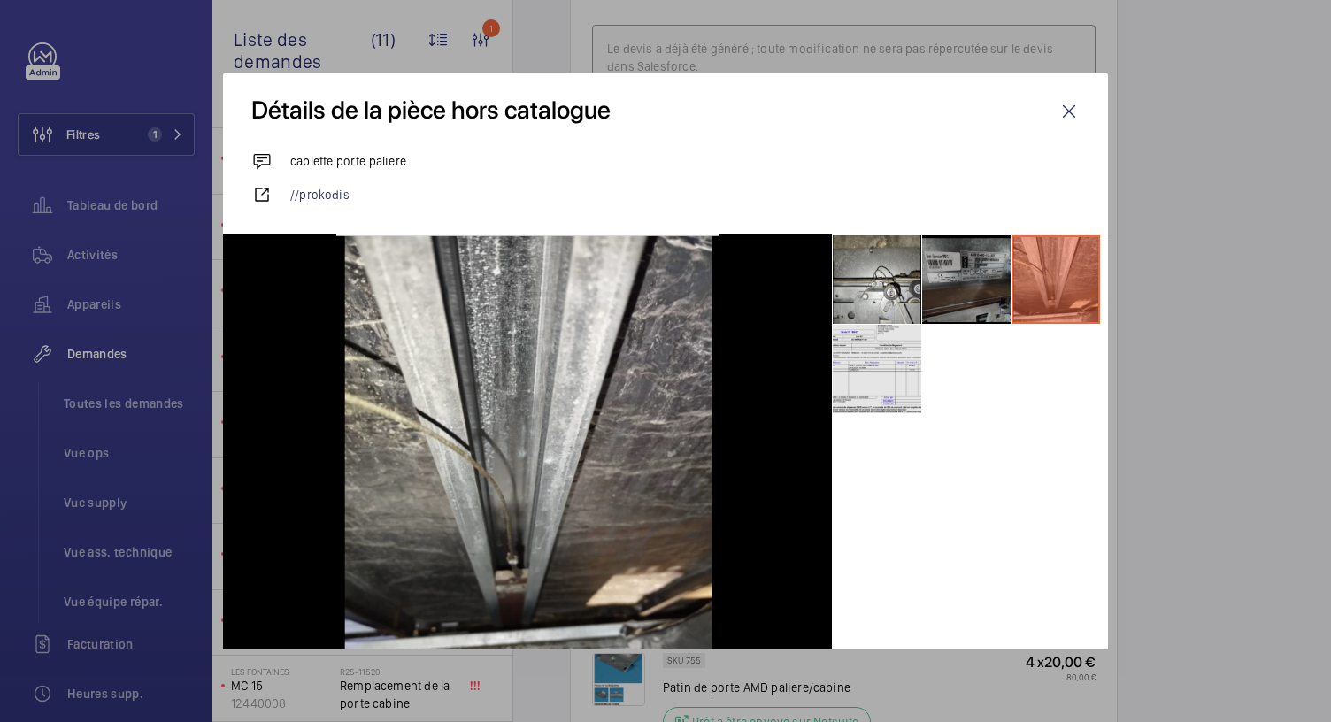
click at [887, 374] on li at bounding box center [877, 369] width 89 height 89
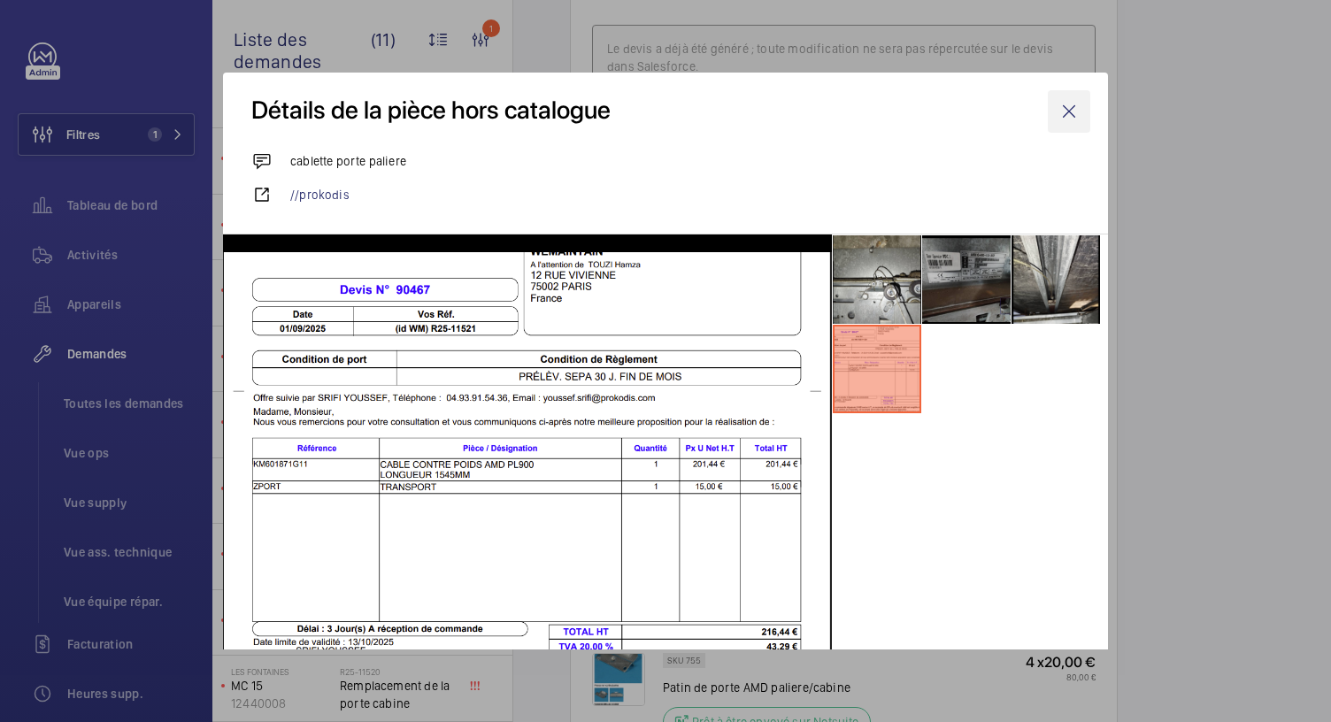
click at [1048, 118] on wm-front-icon-button at bounding box center [1069, 111] width 42 height 42
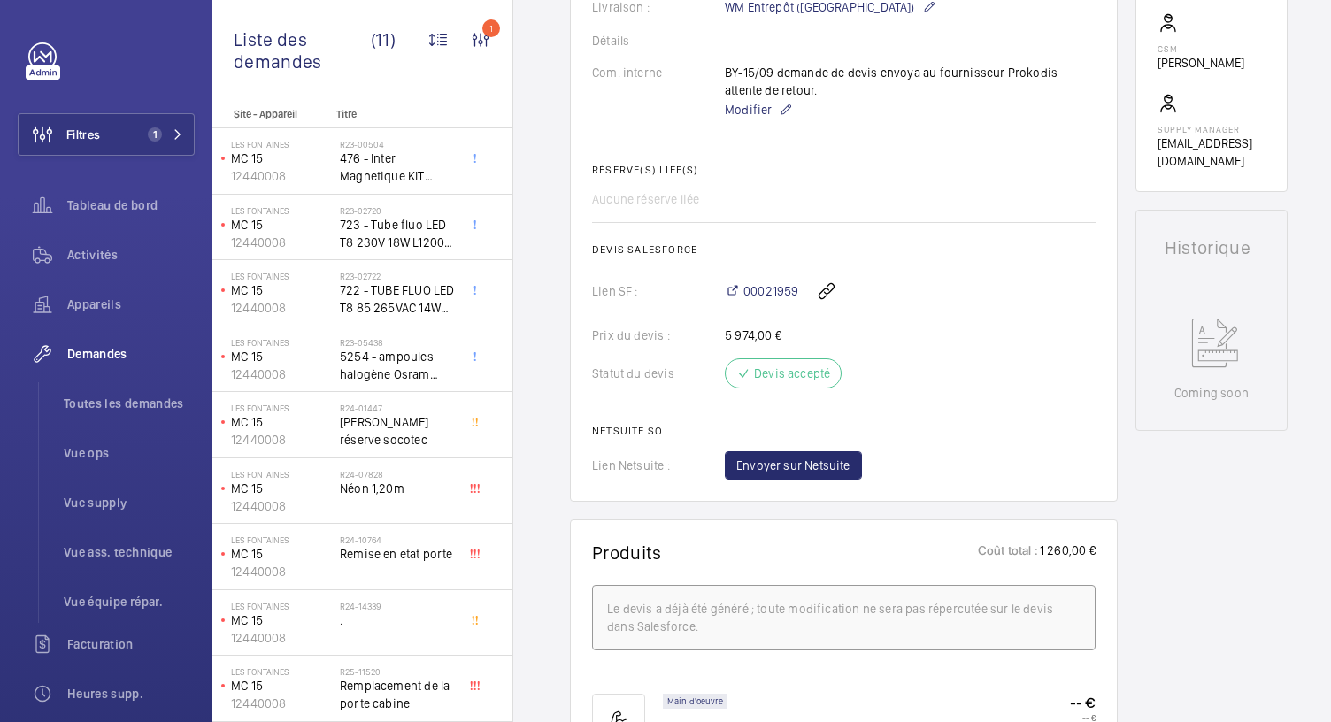
scroll to position [1045, 0]
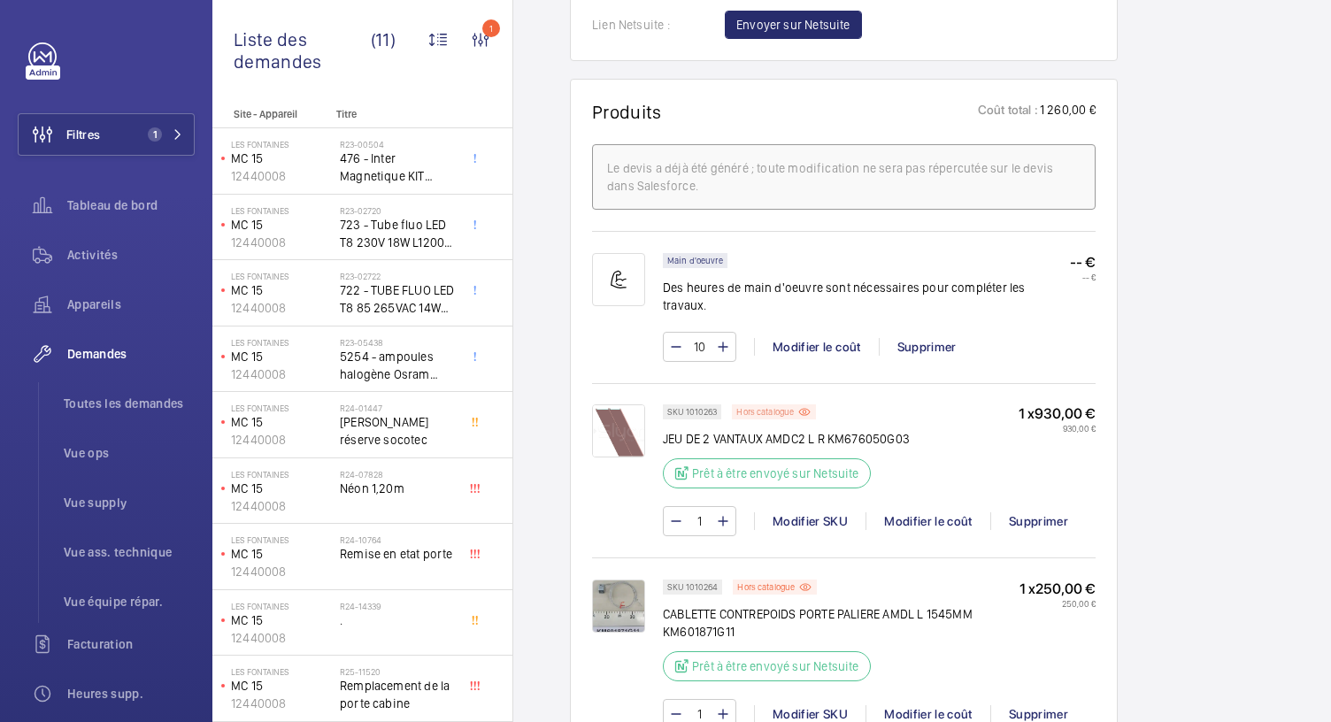
click at [765, 409] on p "Hors catalogue" at bounding box center [765, 412] width 58 height 6
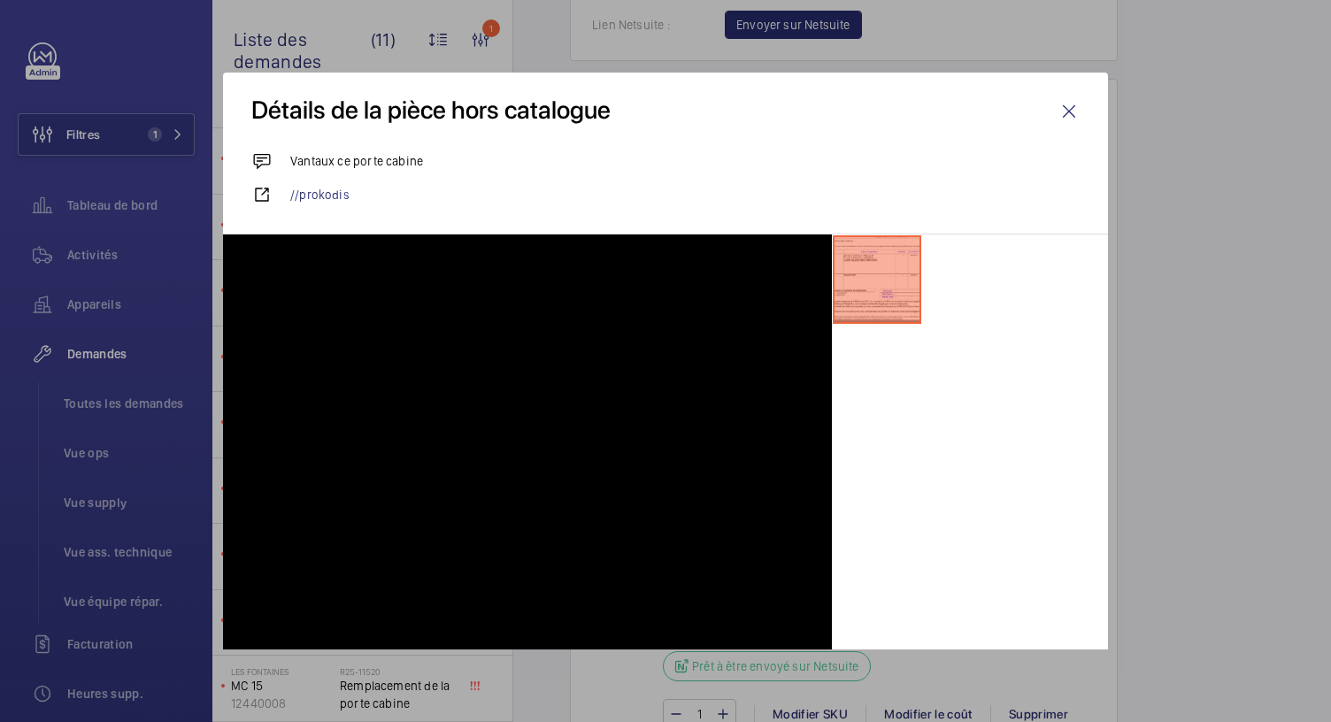
scroll to position [1224, 0]
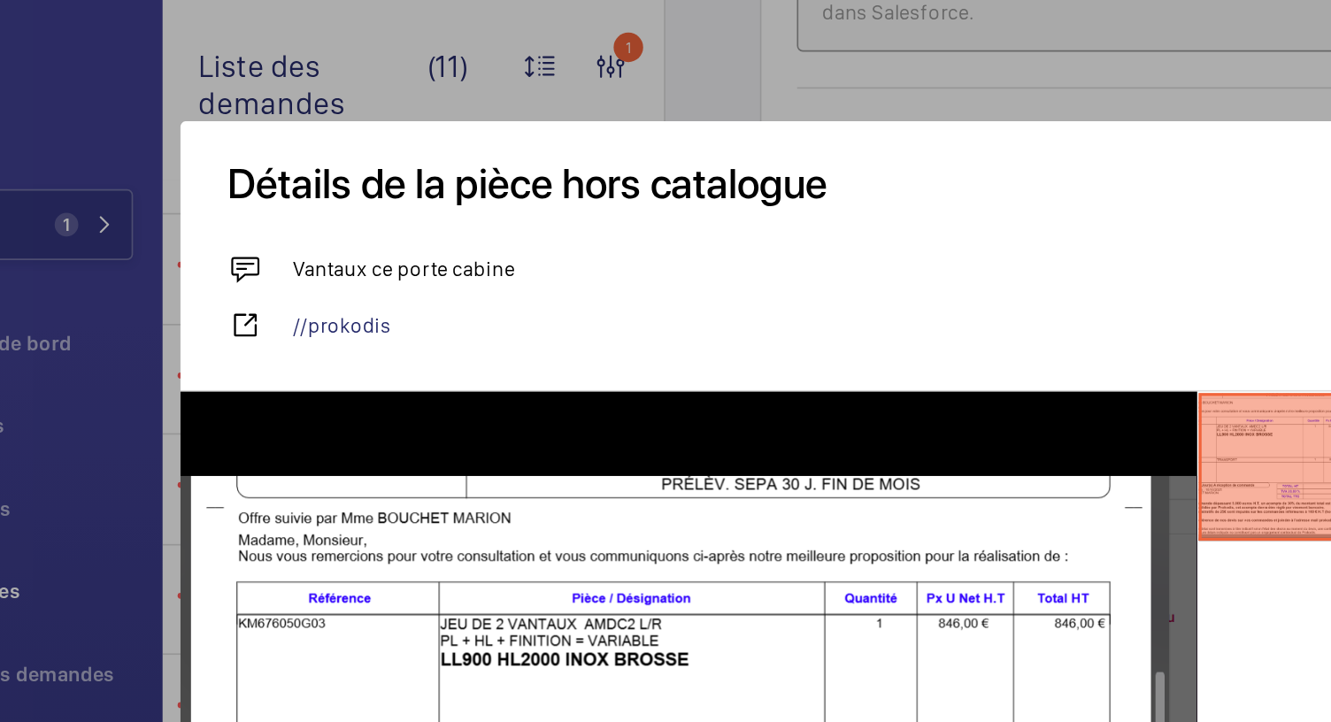
click at [558, 39] on div at bounding box center [665, 361] width 1331 height 722
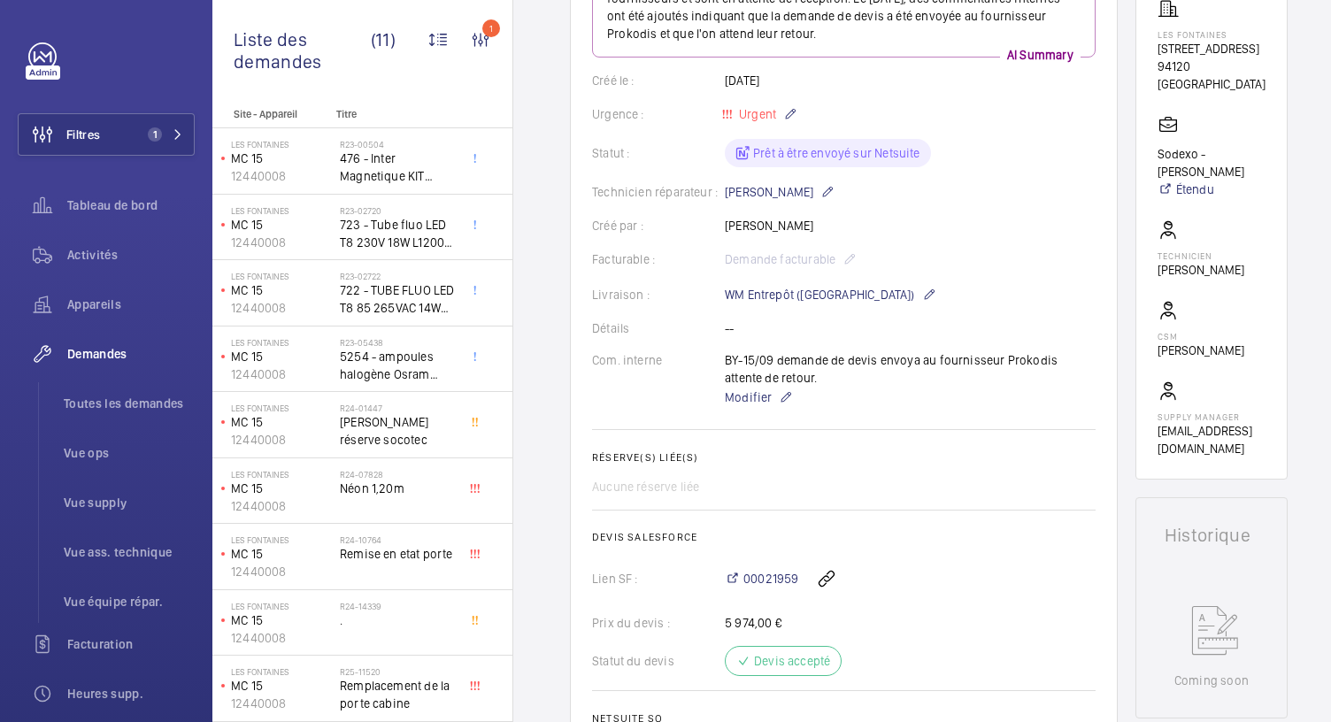
scroll to position [1387, 0]
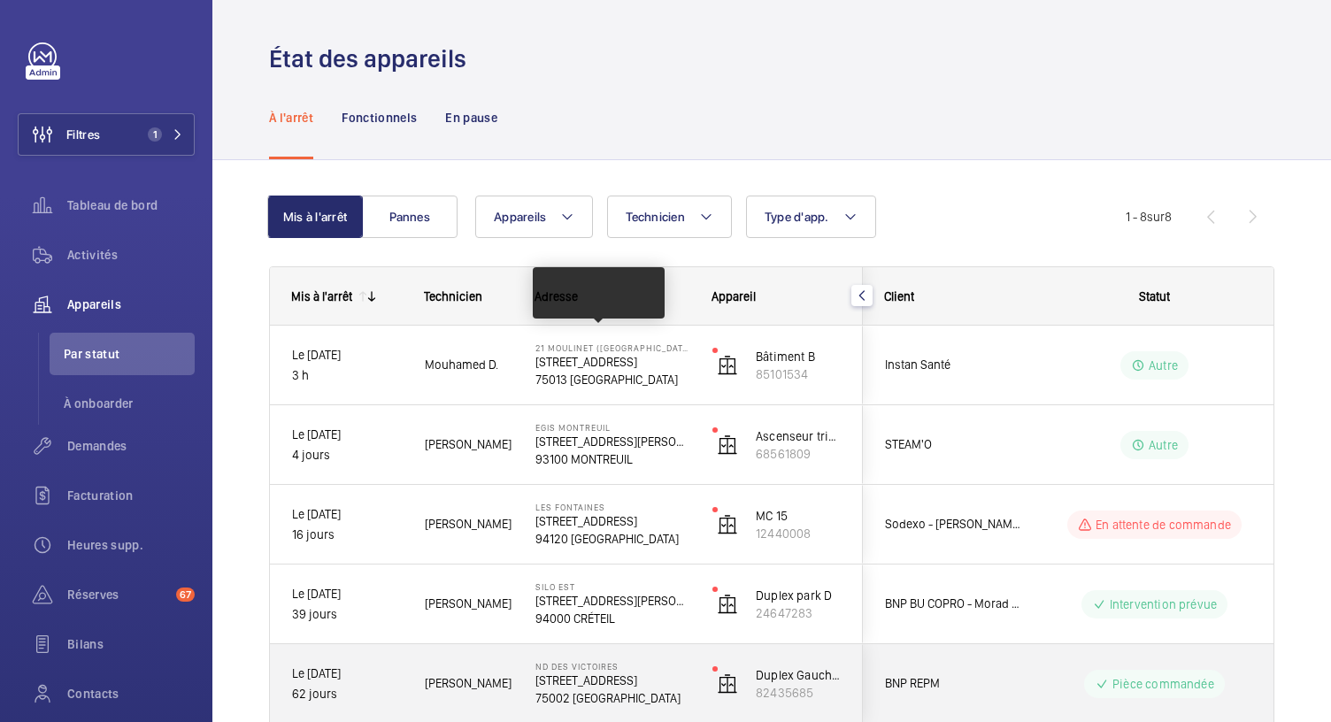
scroll to position [339, 0]
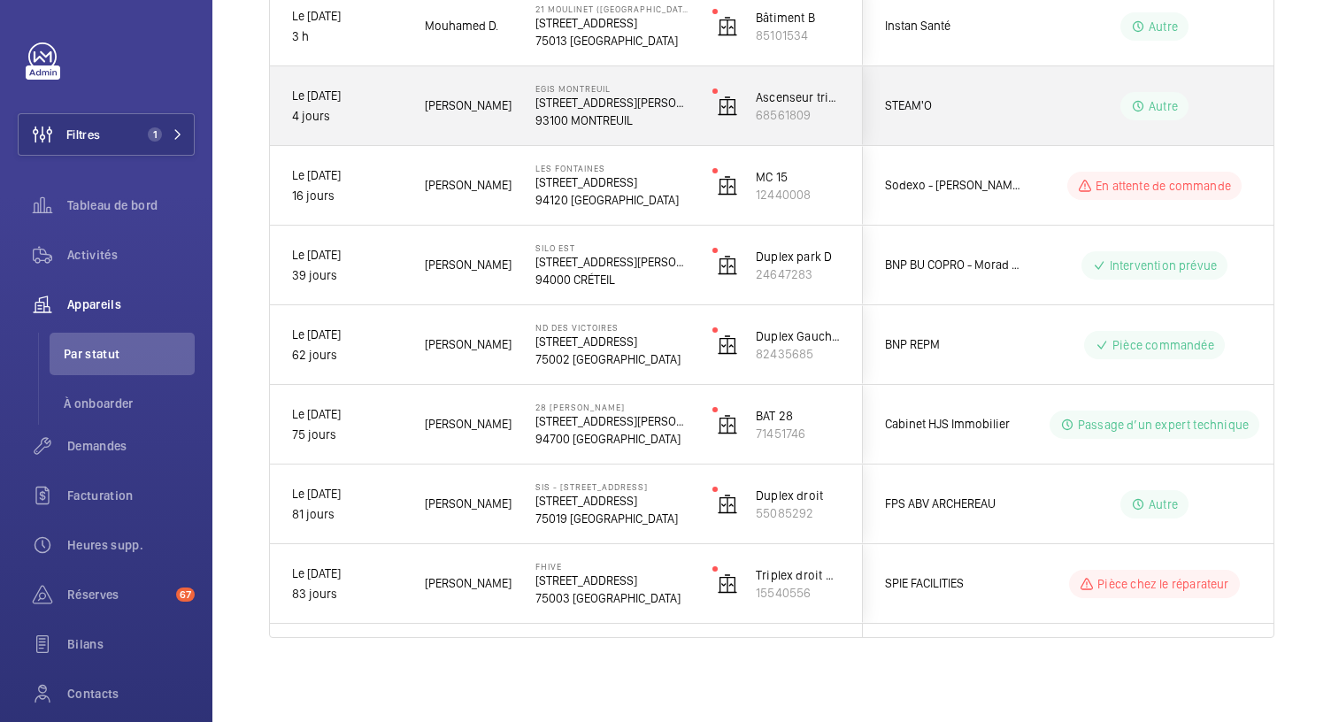
click at [588, 102] on p "4 Rue Dolorès Ibarruri" at bounding box center [612, 103] width 154 height 18
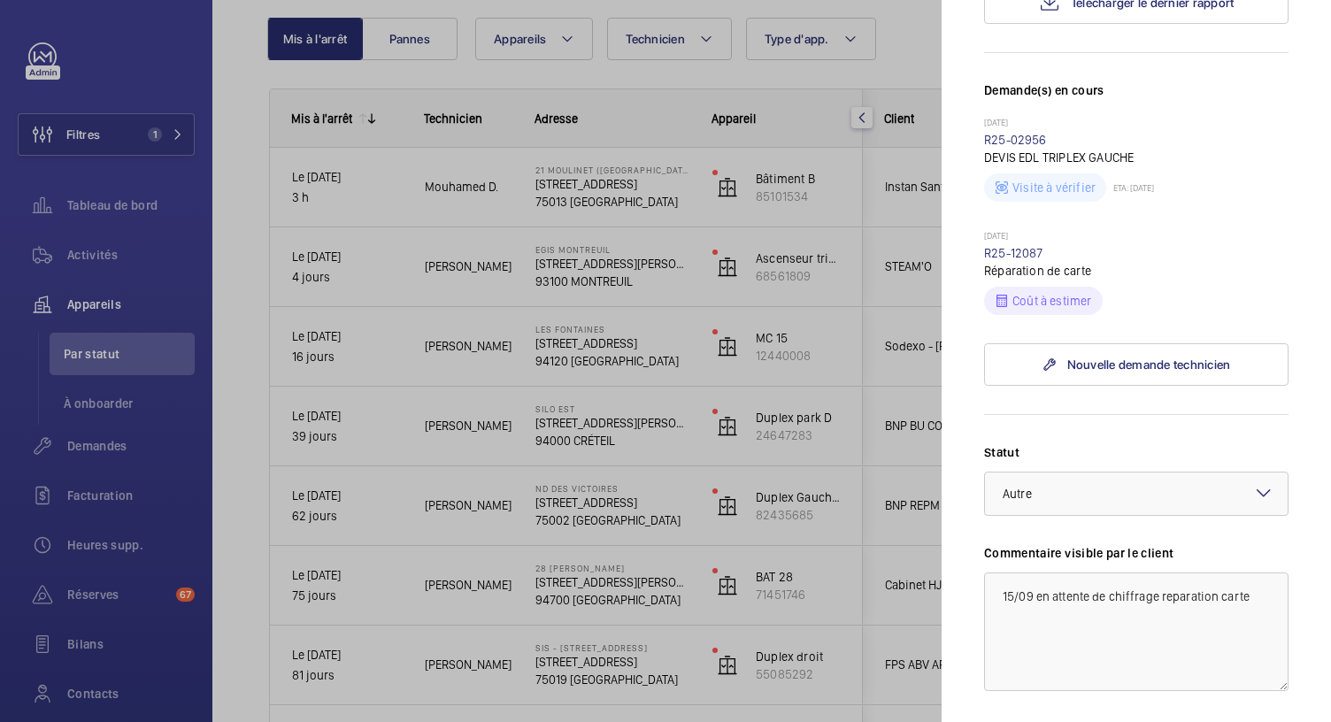
scroll to position [299, 0]
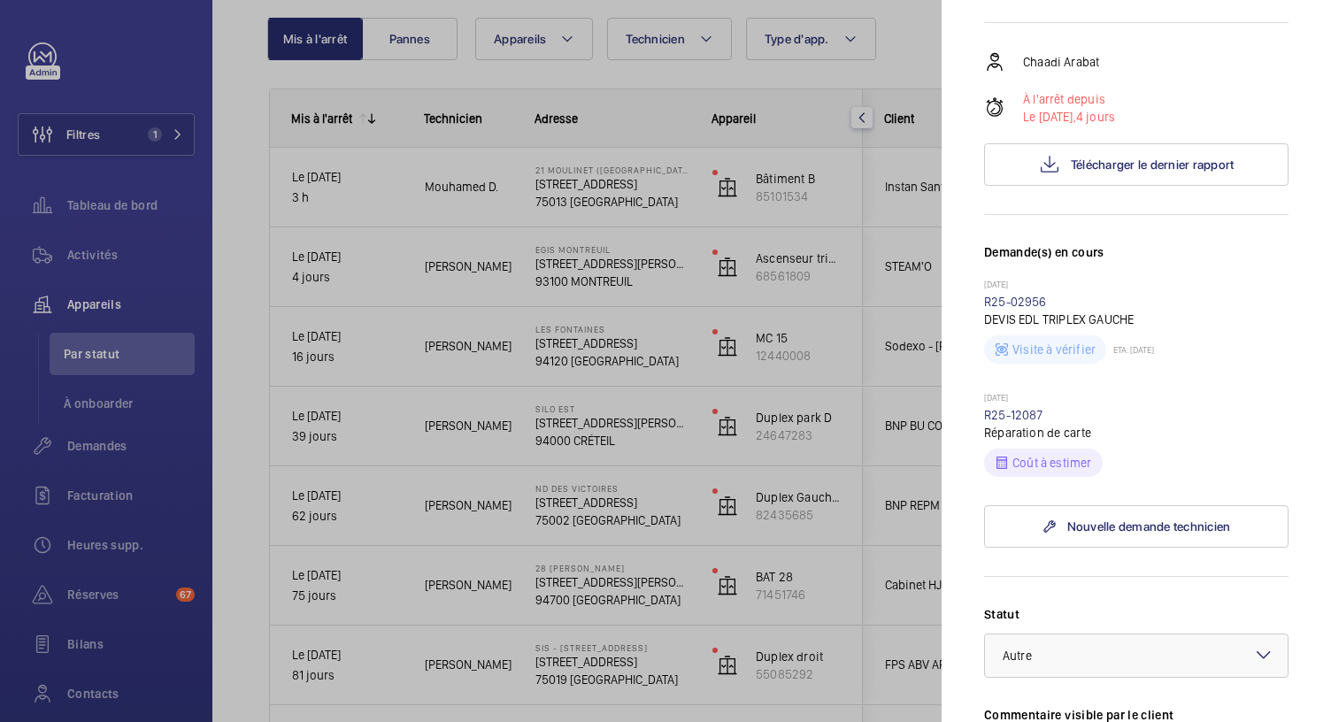
click at [616, 182] on div at bounding box center [665, 361] width 1331 height 722
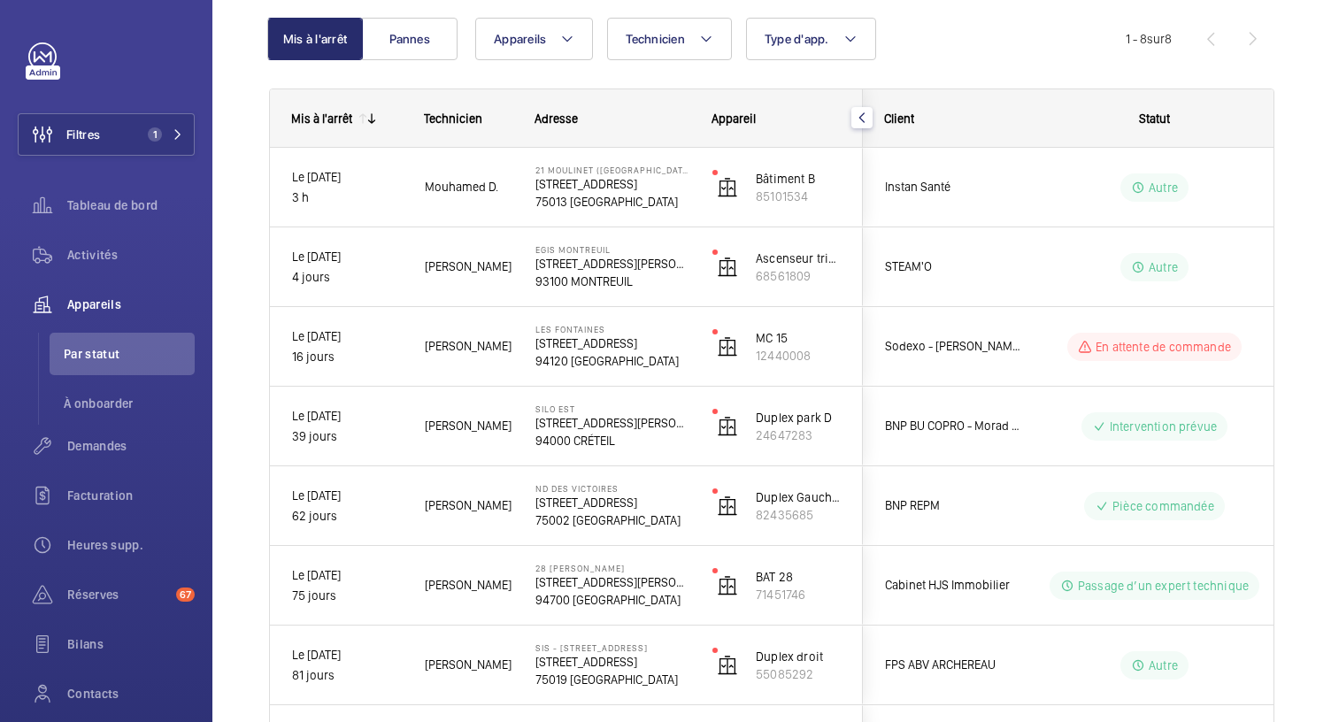
scroll to position [0, 0]
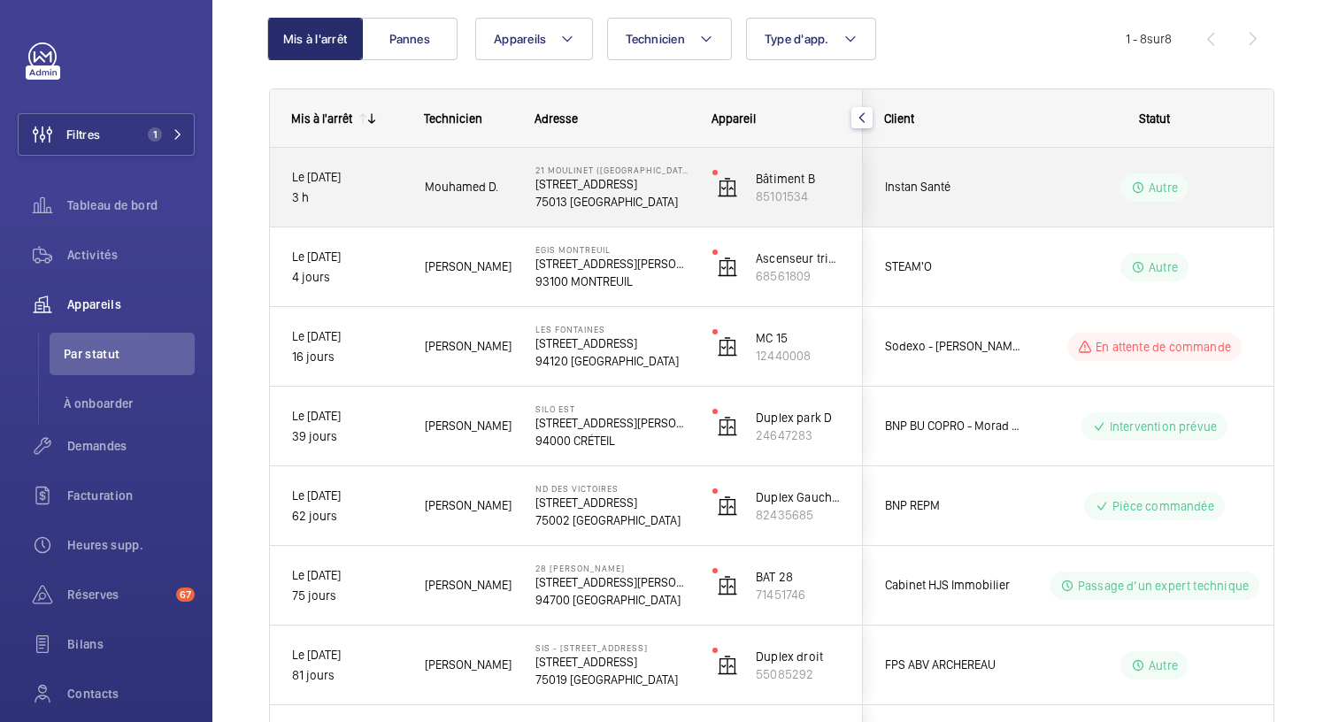
click at [579, 181] on p "21 Rue du Moulinet" at bounding box center [612, 184] width 154 height 18
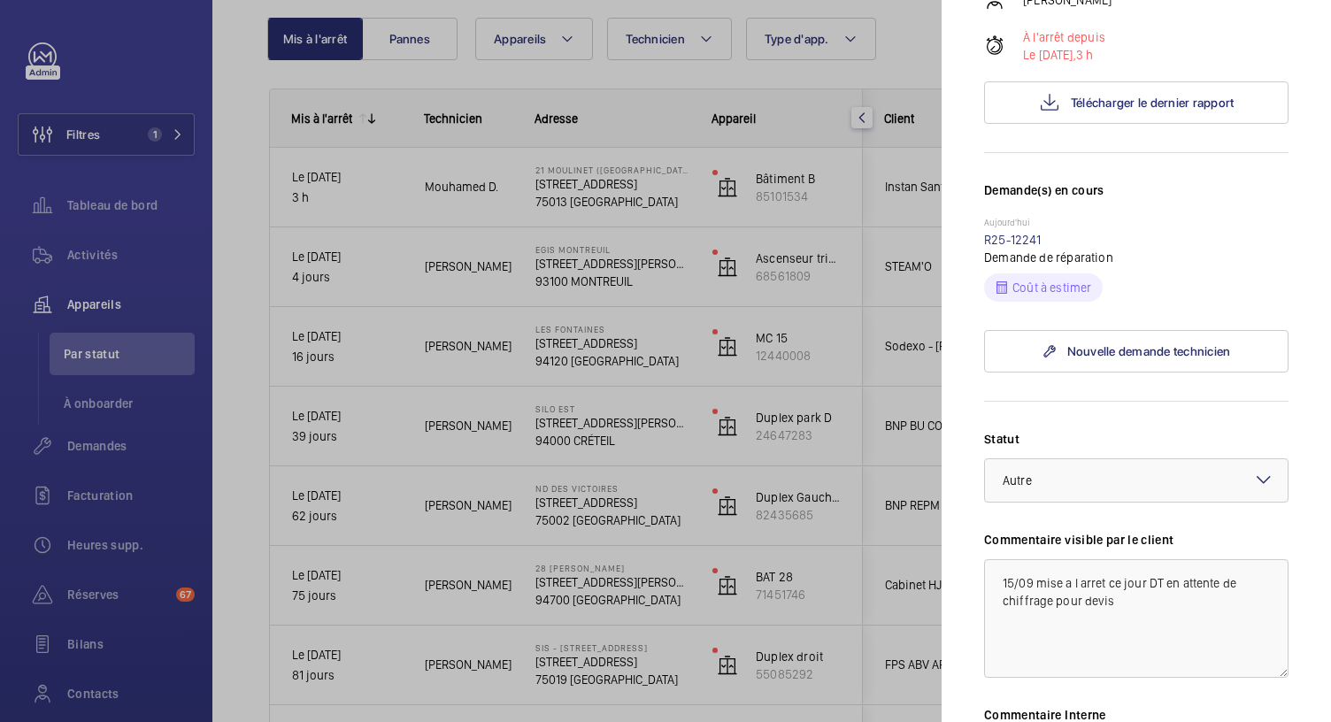
scroll to position [360, 0]
click at [1013, 234] on link "R25-12241" at bounding box center [1013, 241] width 58 height 14
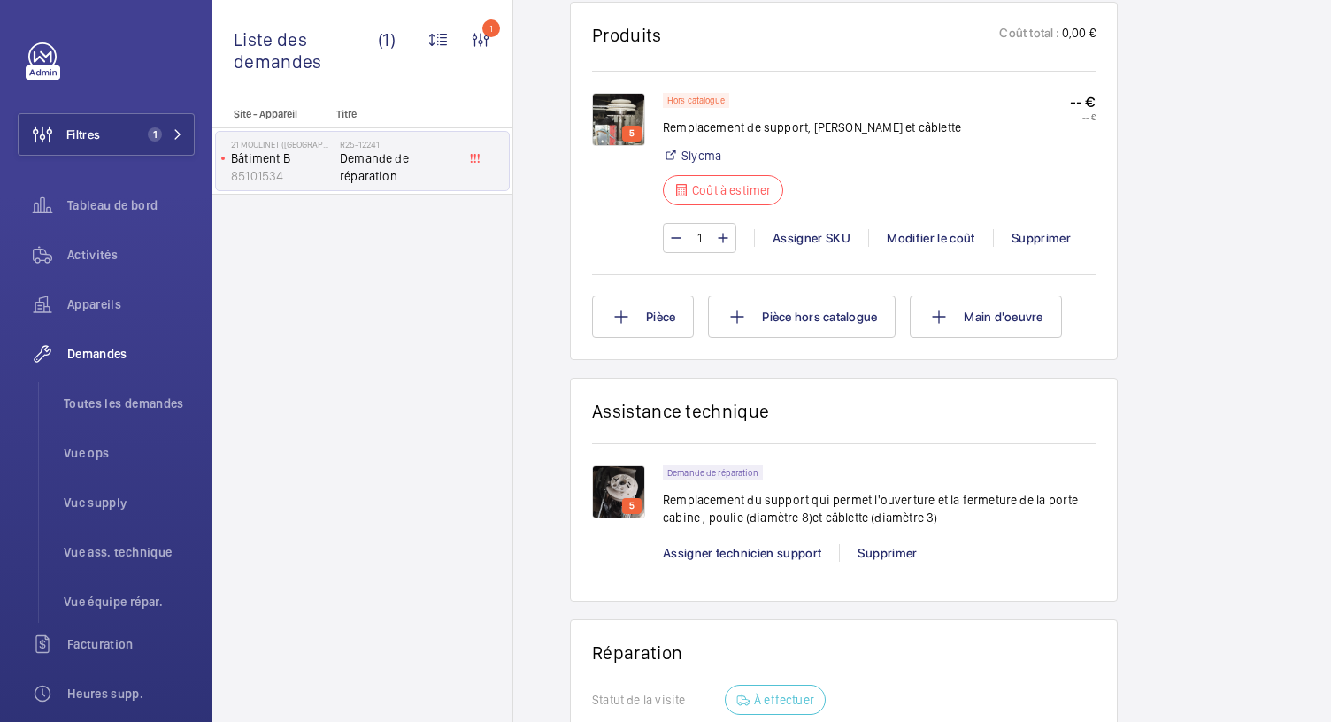
scroll to position [1182, 0]
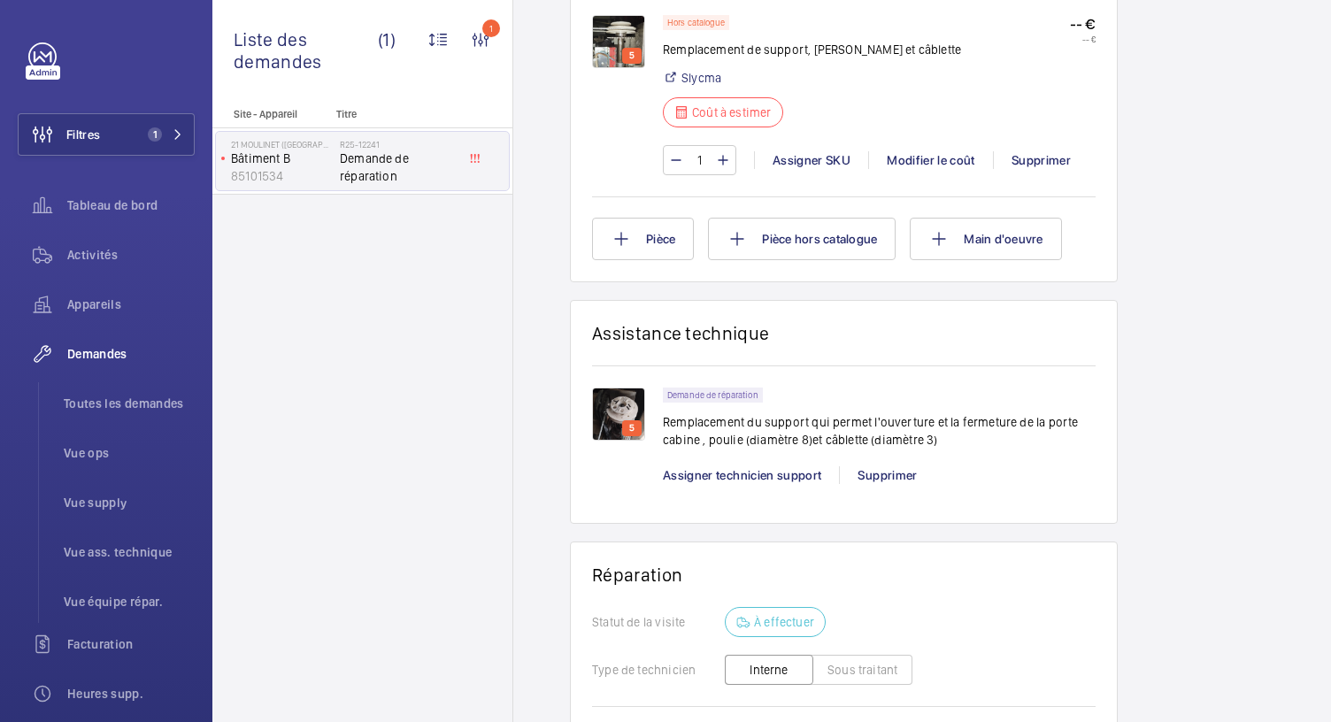
click at [616, 419] on img at bounding box center [618, 414] width 53 height 53
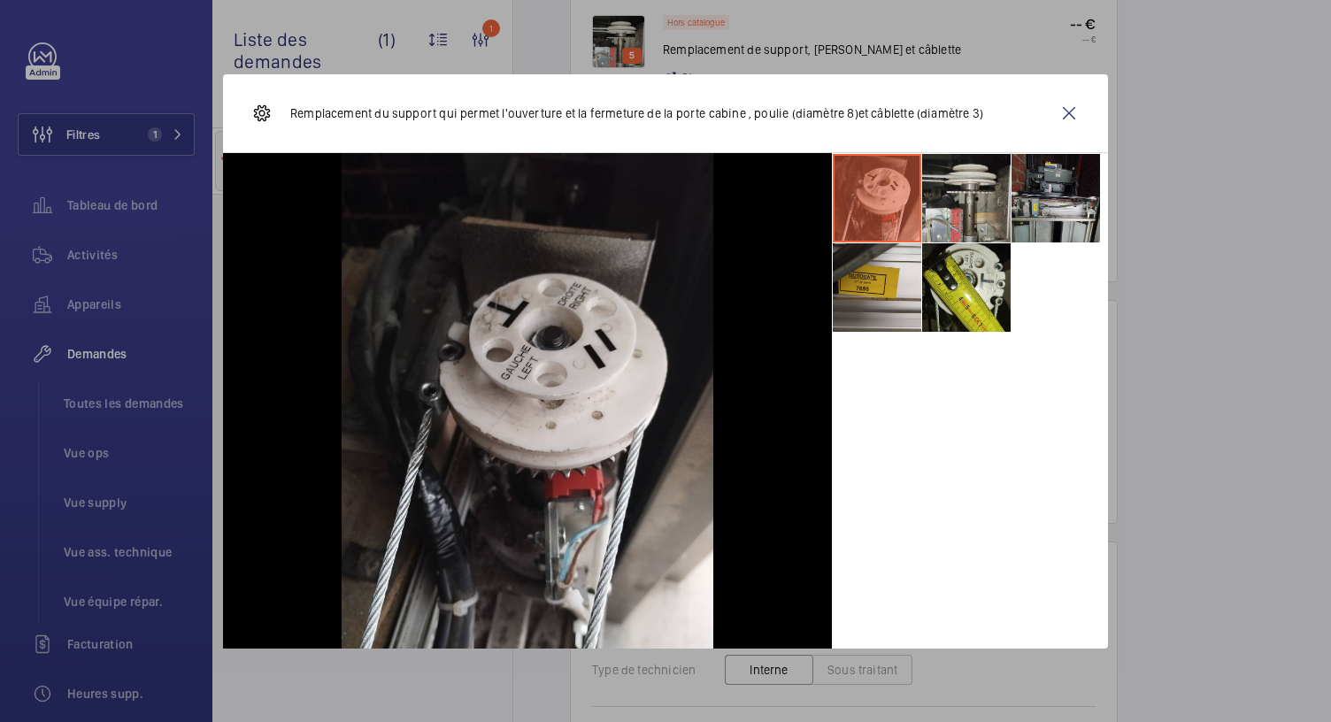
click at [953, 206] on li at bounding box center [966, 198] width 89 height 89
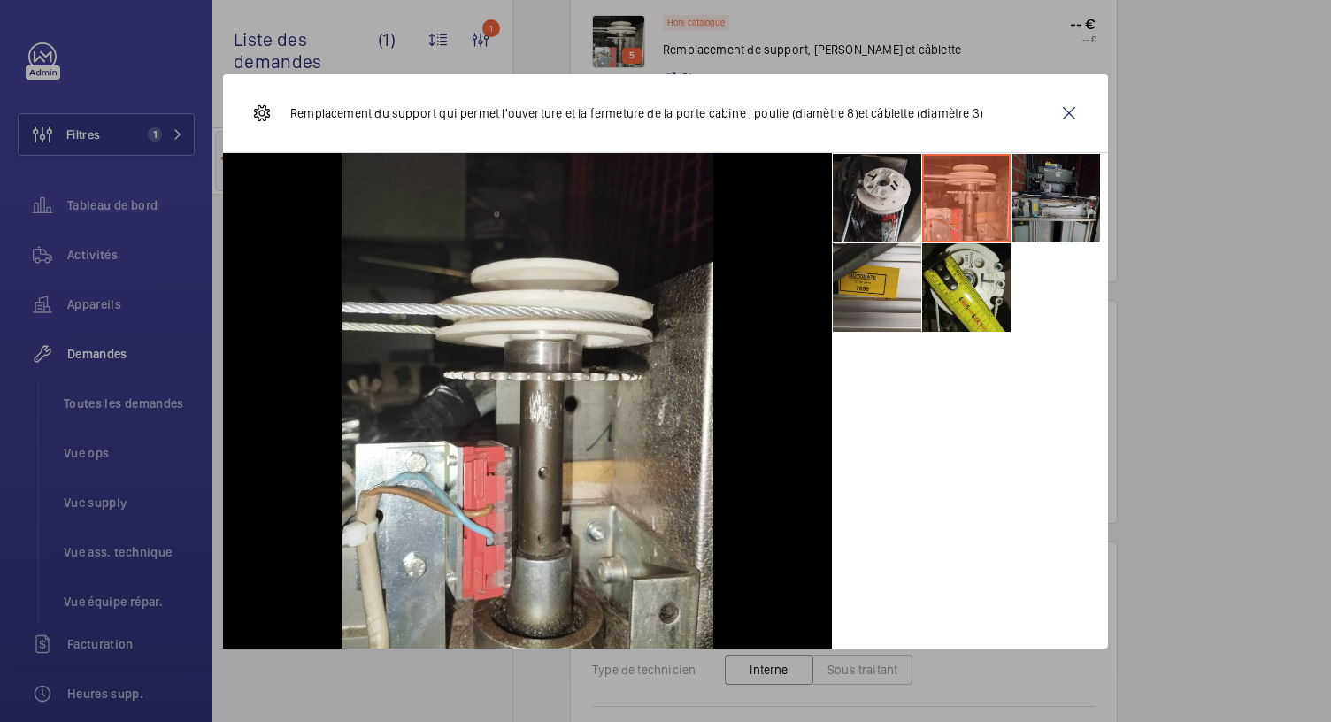
click at [1085, 194] on li at bounding box center [1056, 198] width 89 height 89
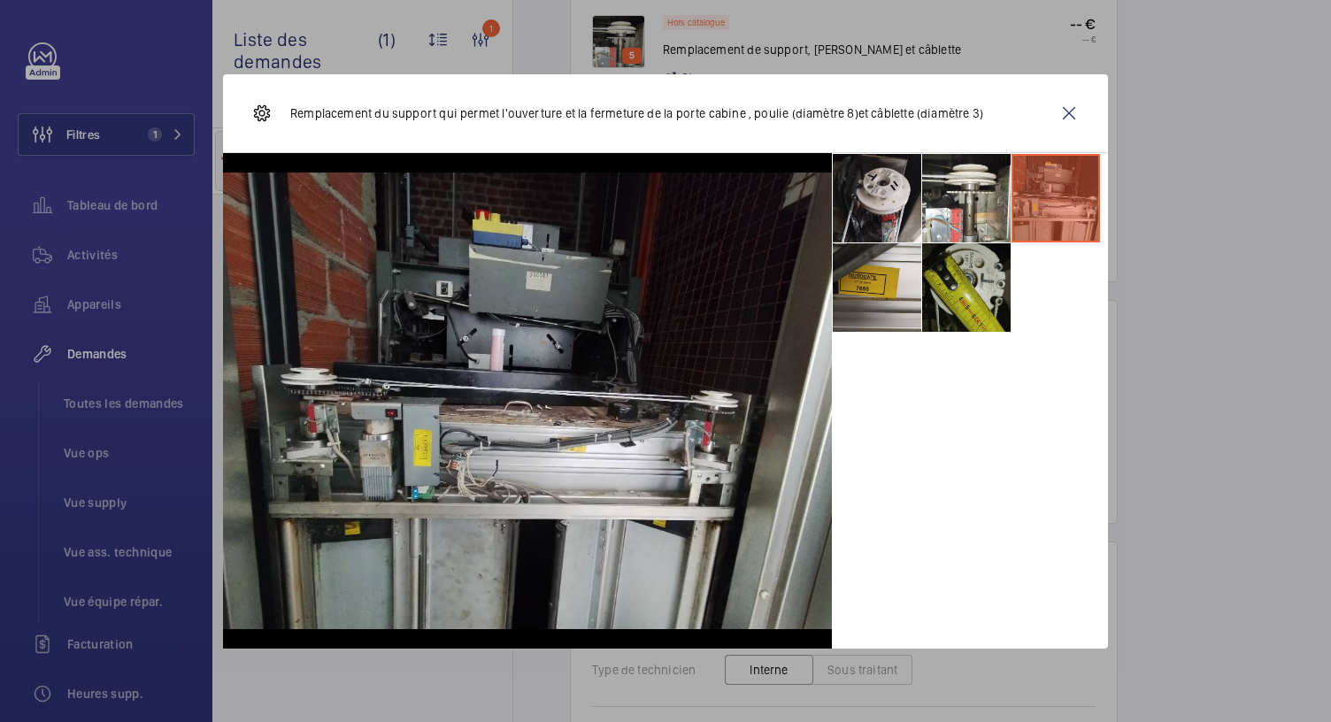
click at [978, 296] on li at bounding box center [966, 287] width 89 height 89
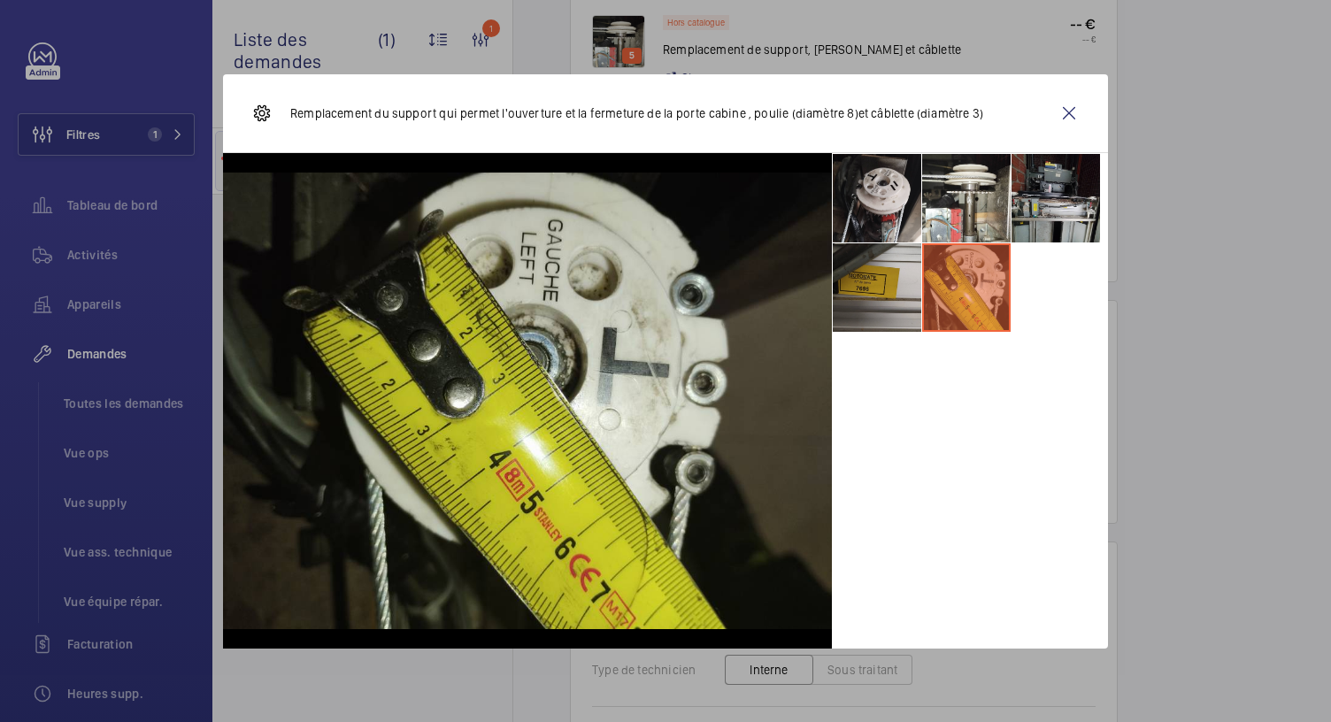
click at [898, 288] on li at bounding box center [877, 287] width 89 height 89
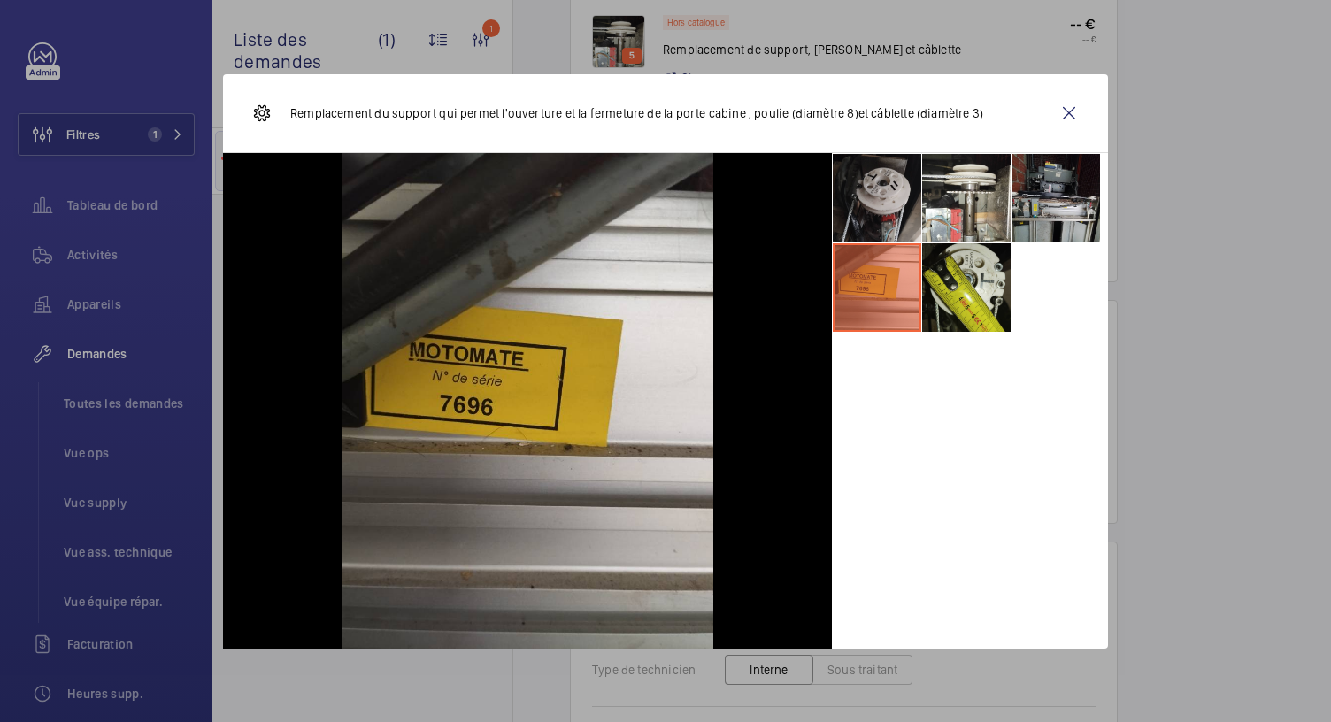
click at [898, 210] on li at bounding box center [877, 198] width 89 height 89
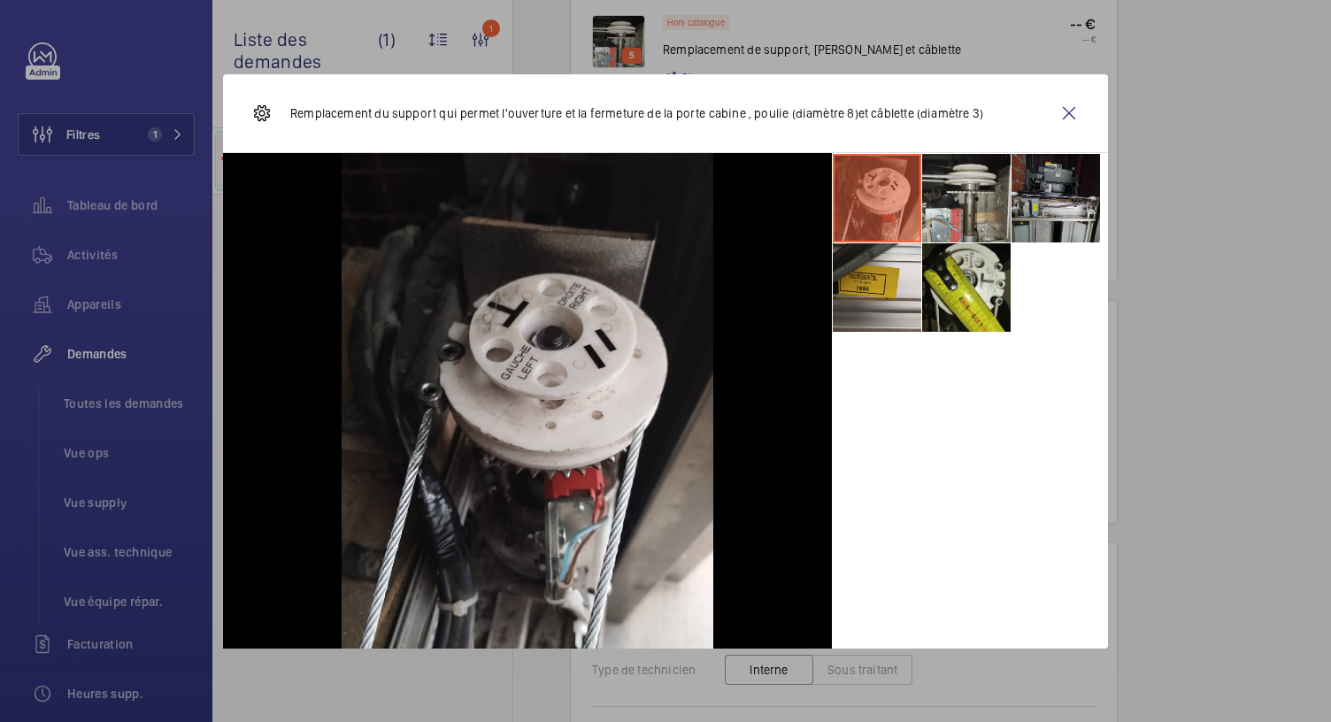
click at [978, 213] on li at bounding box center [966, 198] width 89 height 89
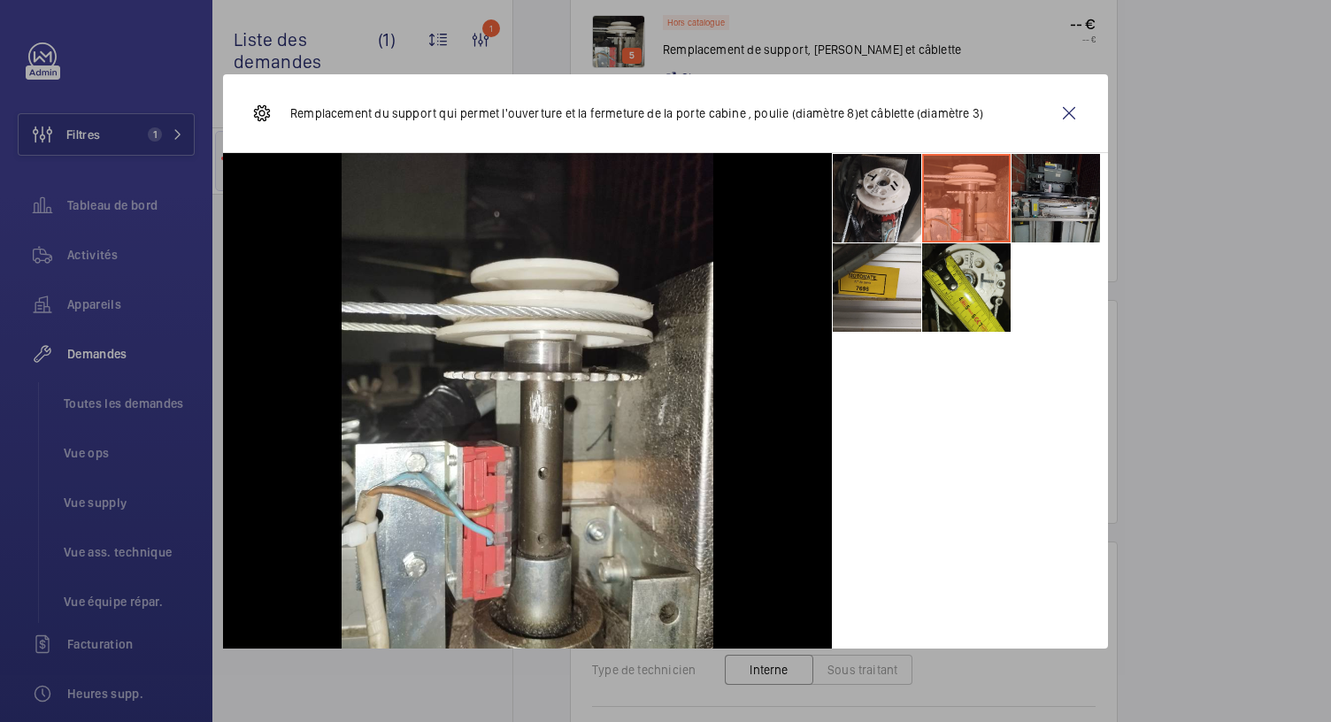
click at [1035, 215] on li at bounding box center [1056, 198] width 89 height 89
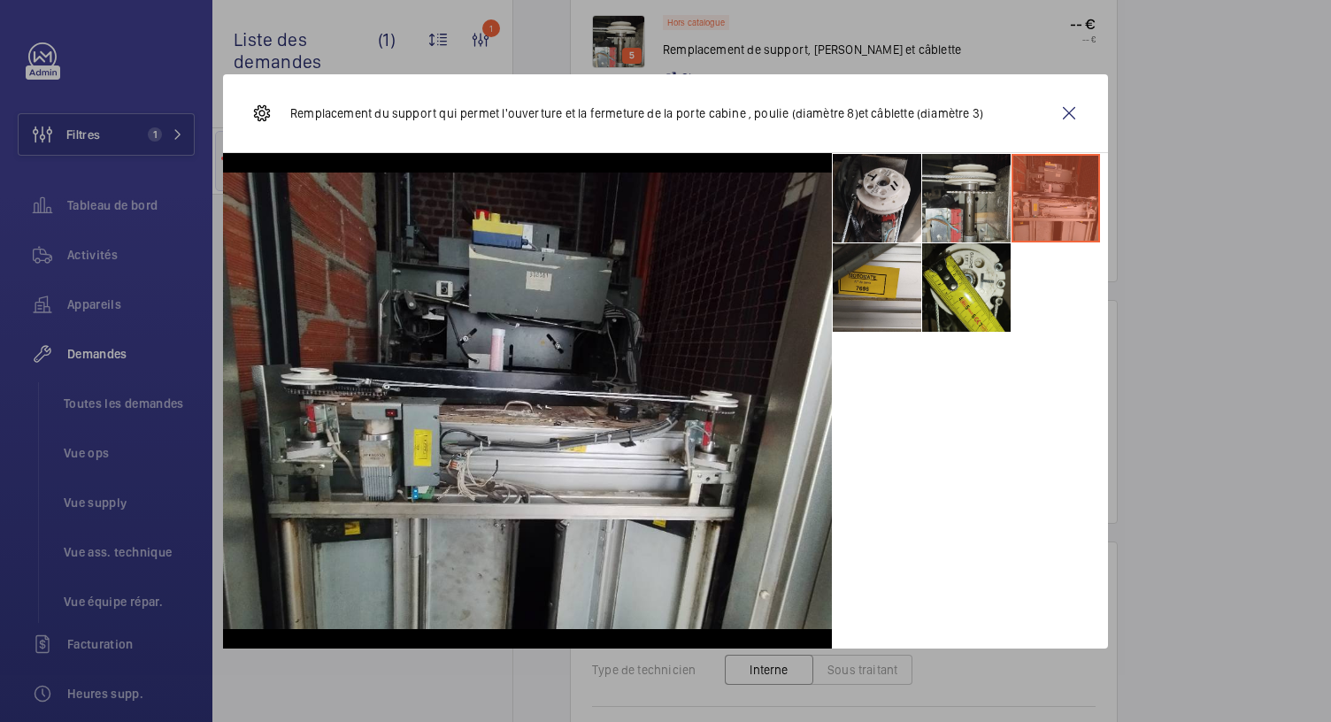
click at [961, 235] on li at bounding box center [966, 198] width 89 height 89
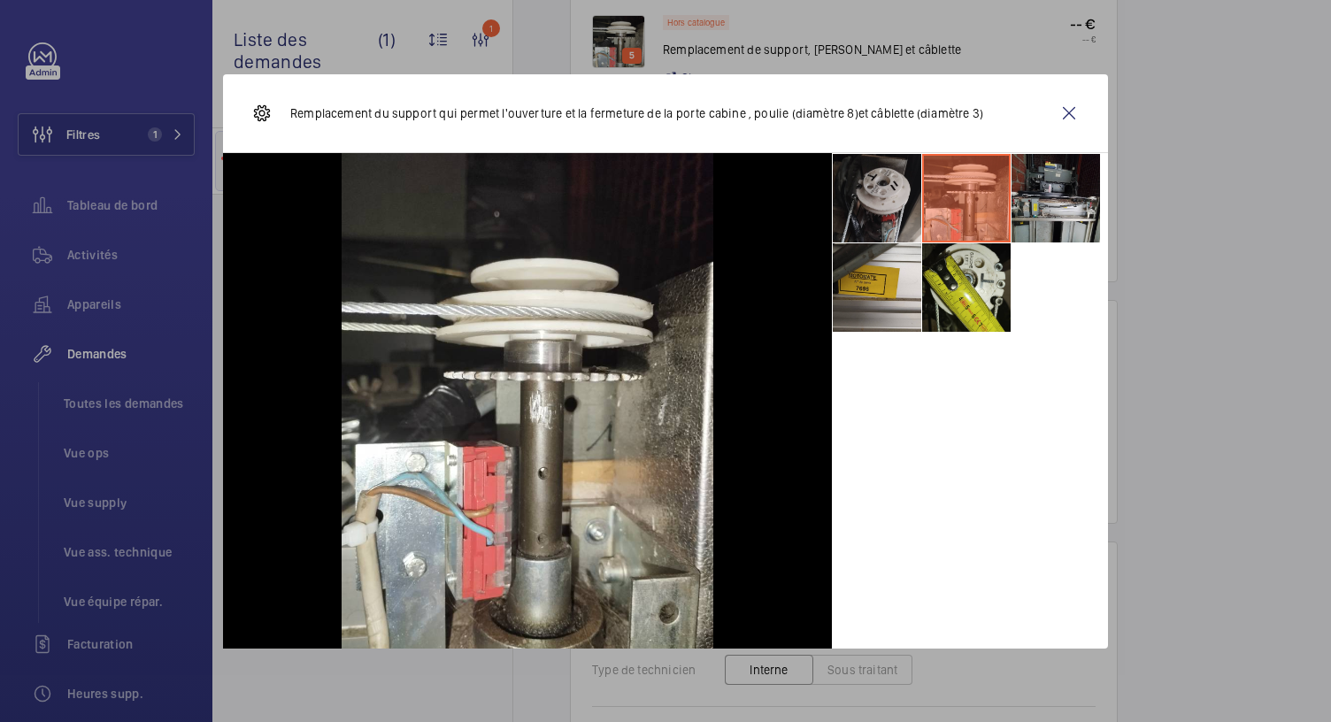
click at [885, 212] on li at bounding box center [877, 198] width 89 height 89
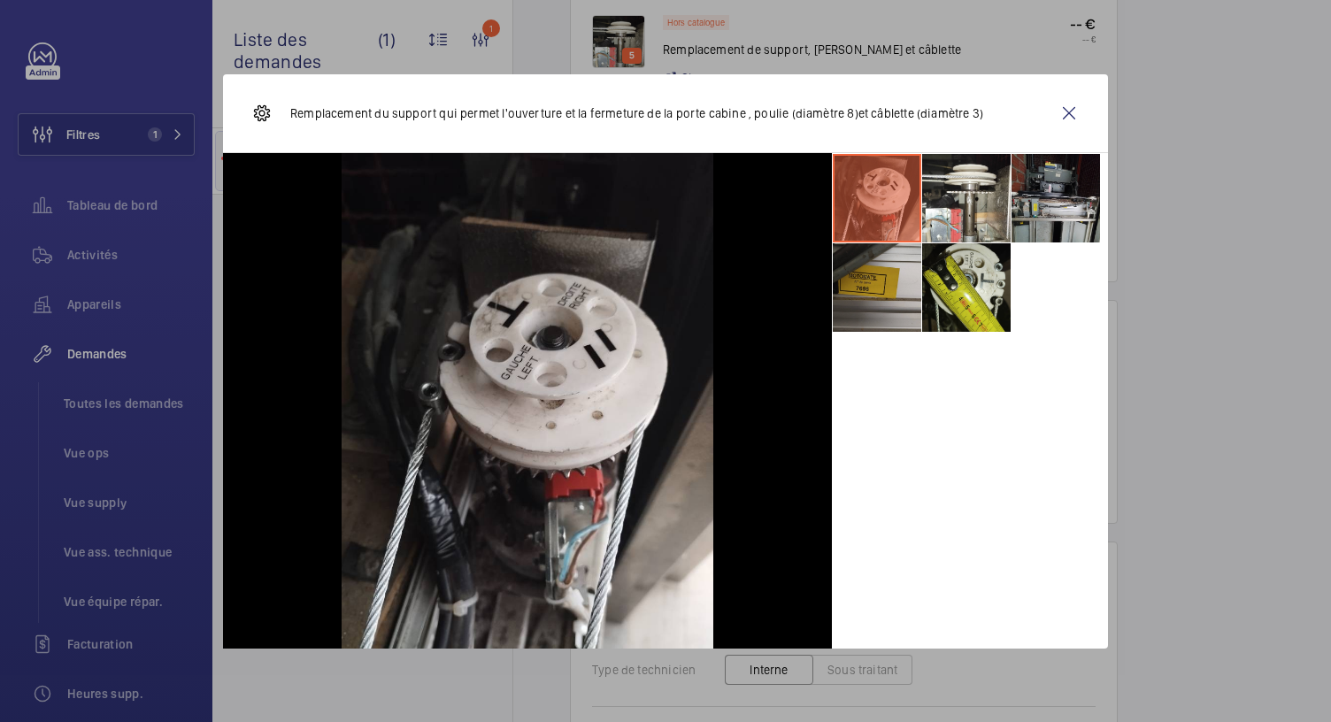
click at [884, 312] on li at bounding box center [877, 287] width 89 height 89
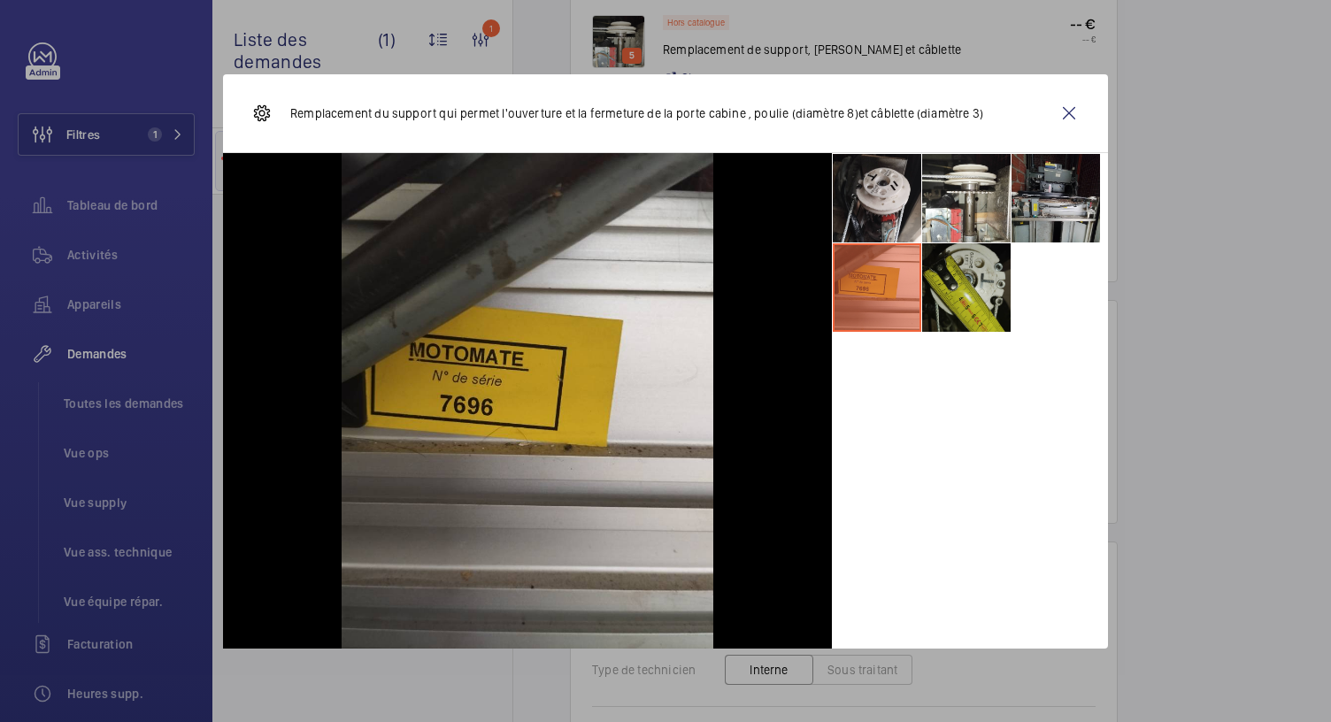
click at [979, 279] on li at bounding box center [966, 287] width 89 height 89
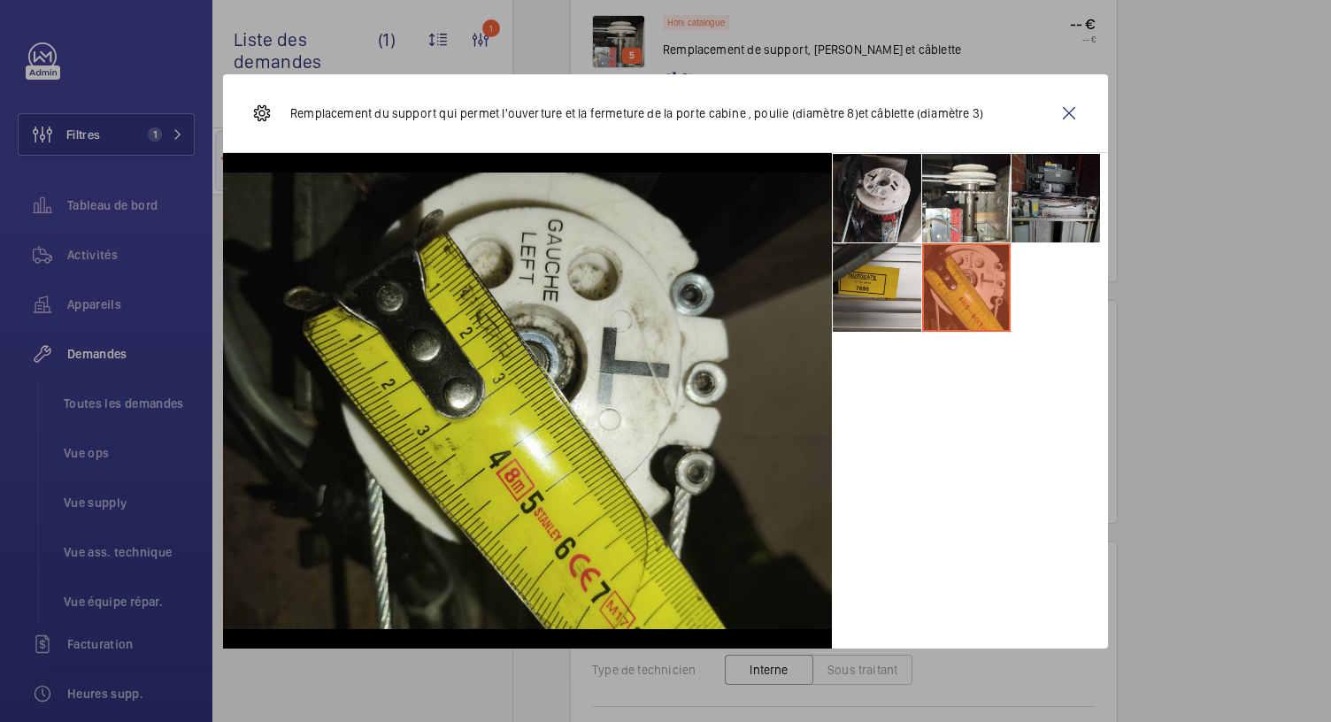
click at [1050, 221] on li at bounding box center [1056, 198] width 89 height 89
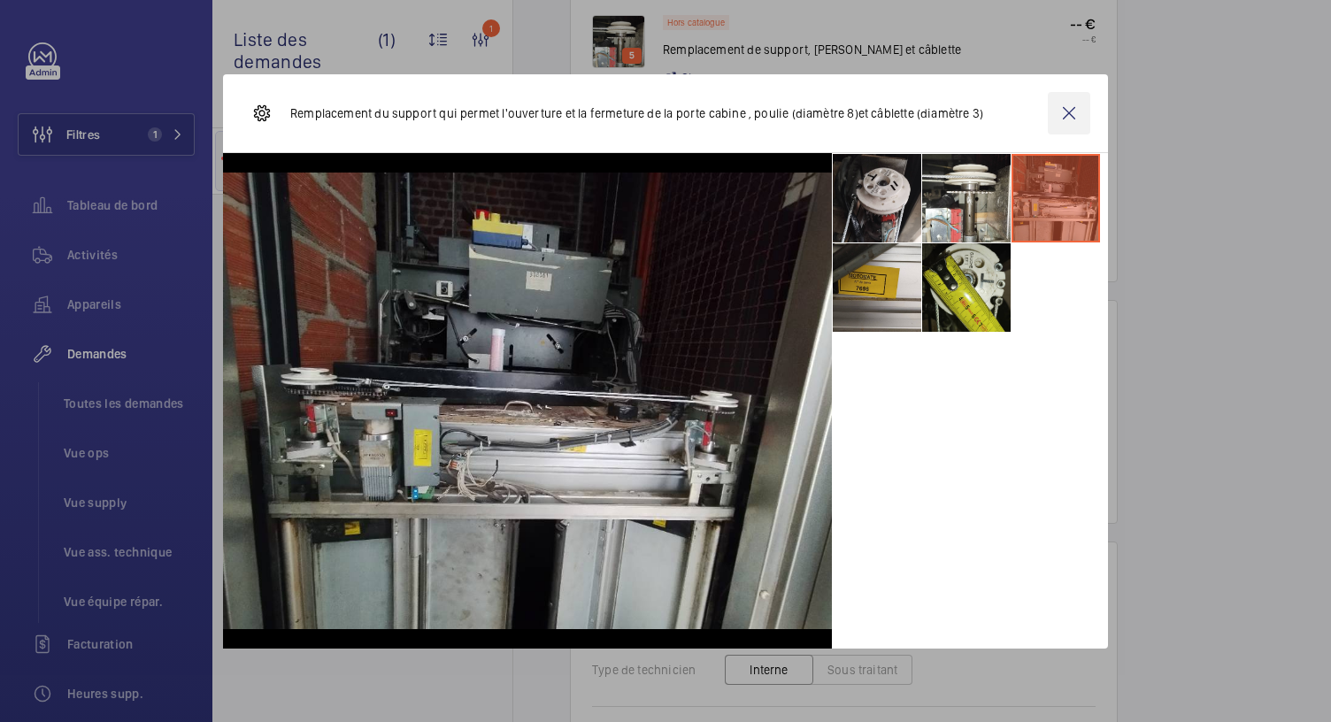
click at [1069, 119] on wm-front-icon-button at bounding box center [1069, 113] width 42 height 42
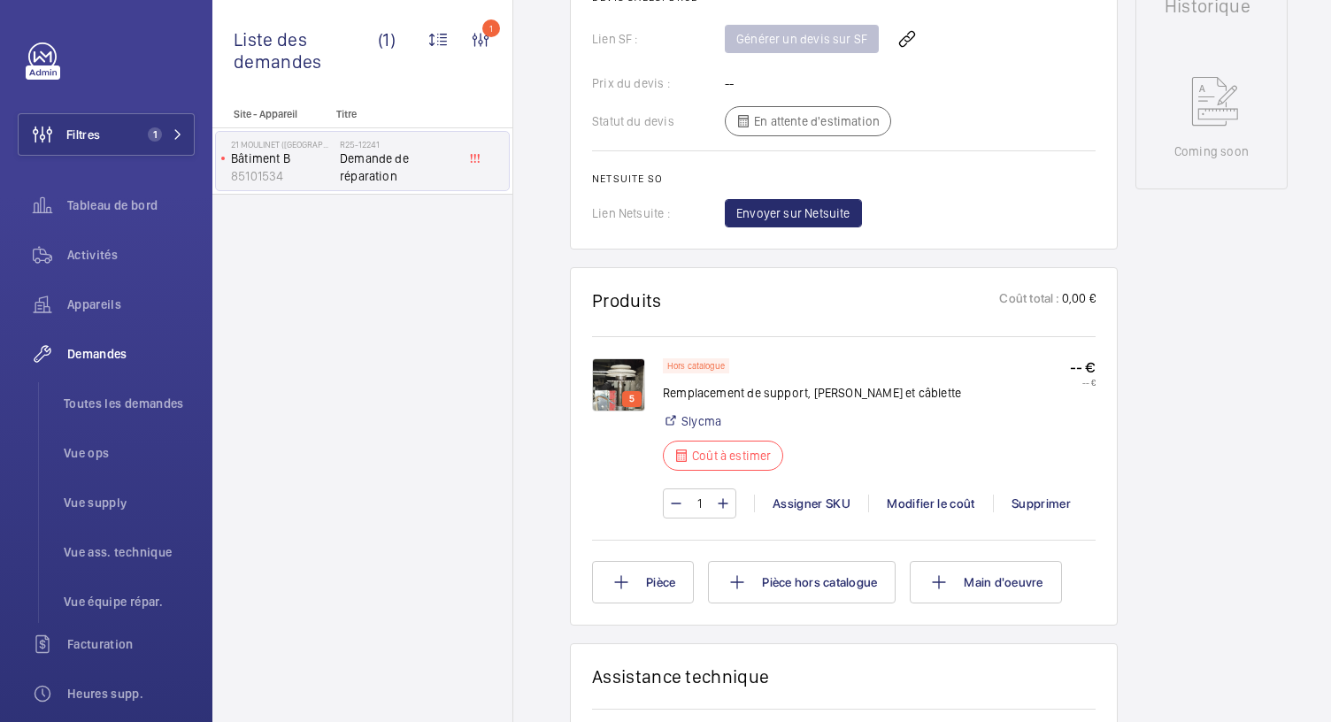
scroll to position [1221, 0]
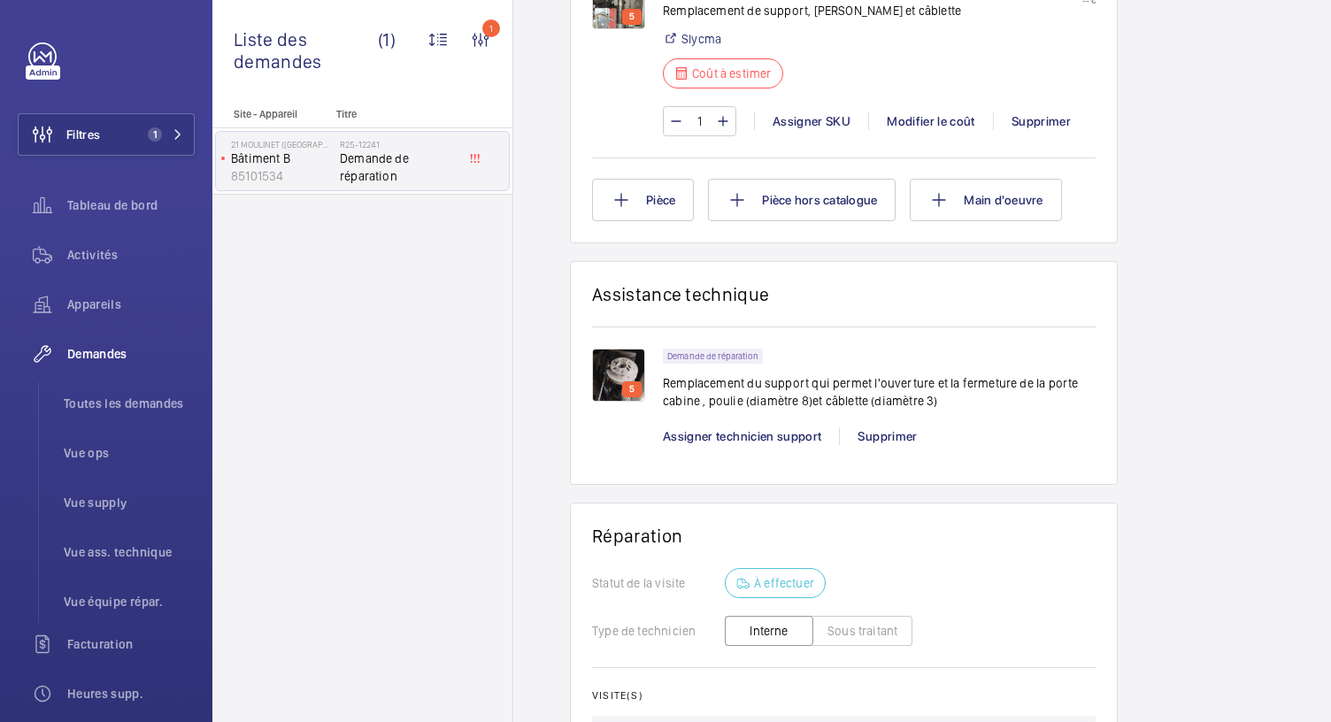
click at [607, 353] on img at bounding box center [618, 375] width 53 height 53
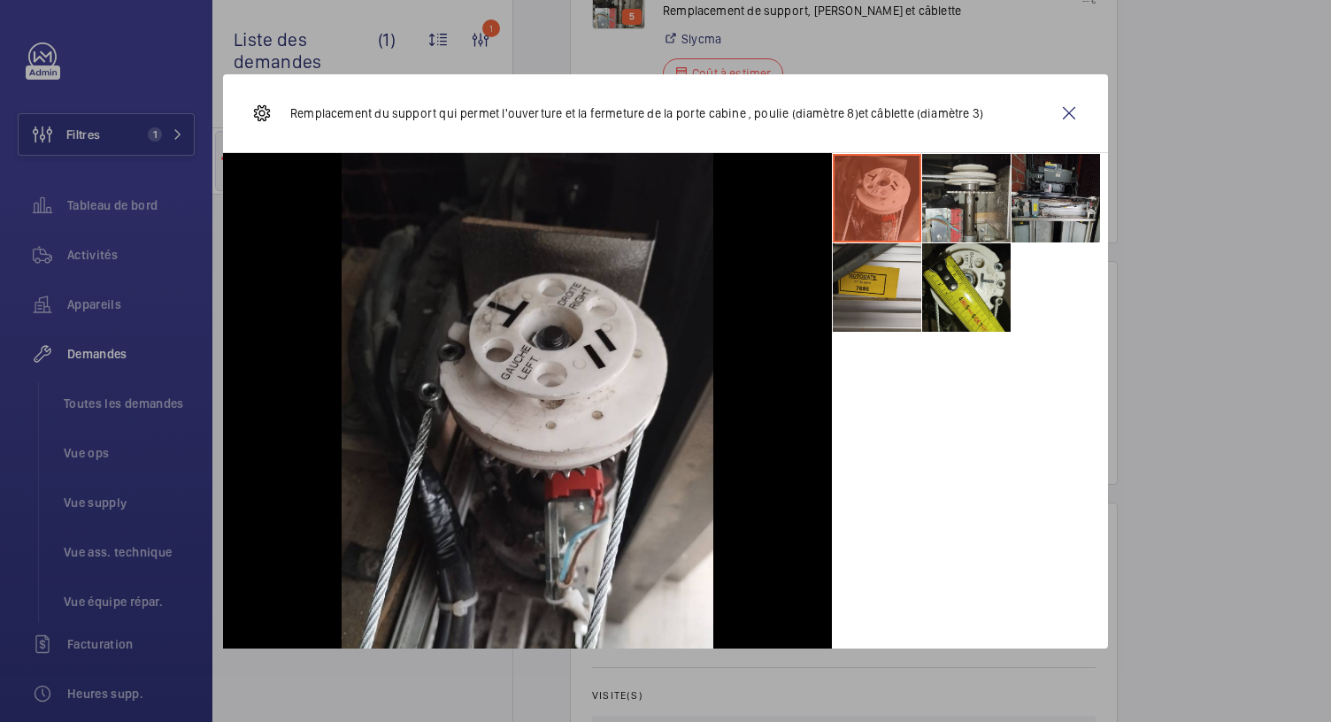
click at [976, 176] on li at bounding box center [966, 198] width 89 height 89
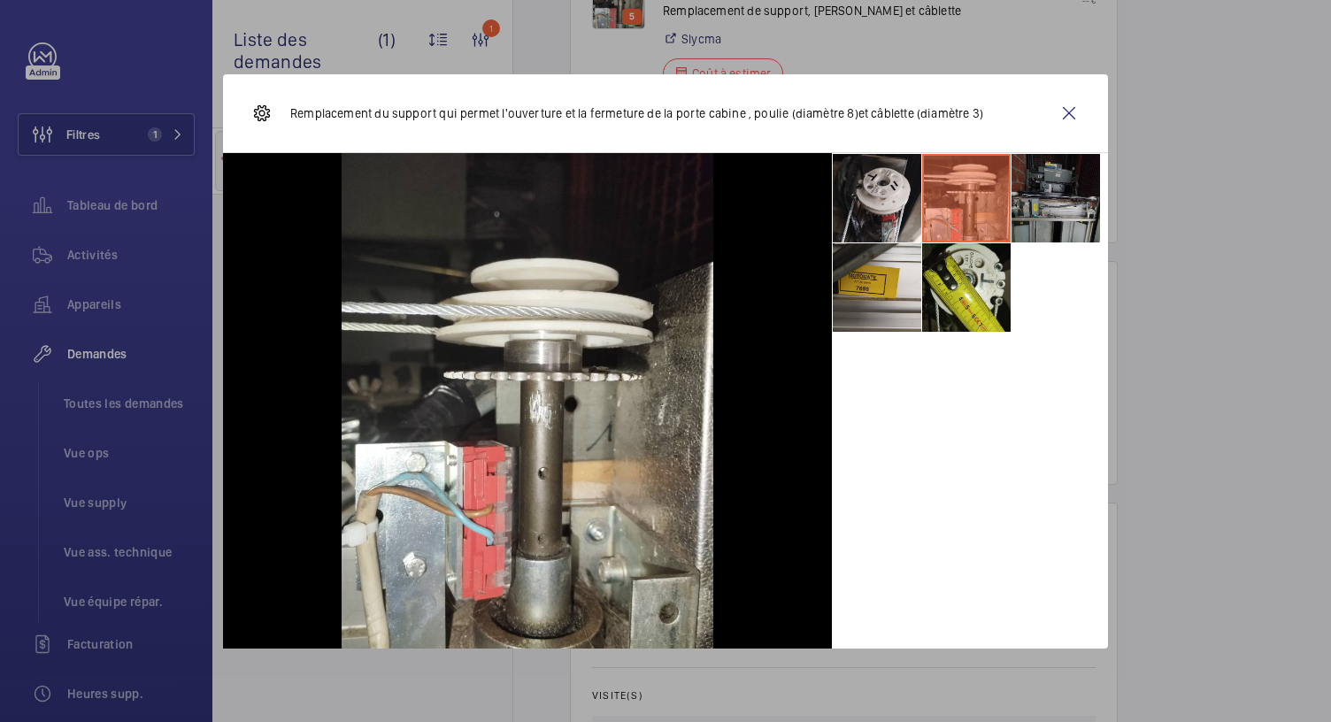
click at [1041, 208] on li at bounding box center [1056, 198] width 89 height 89
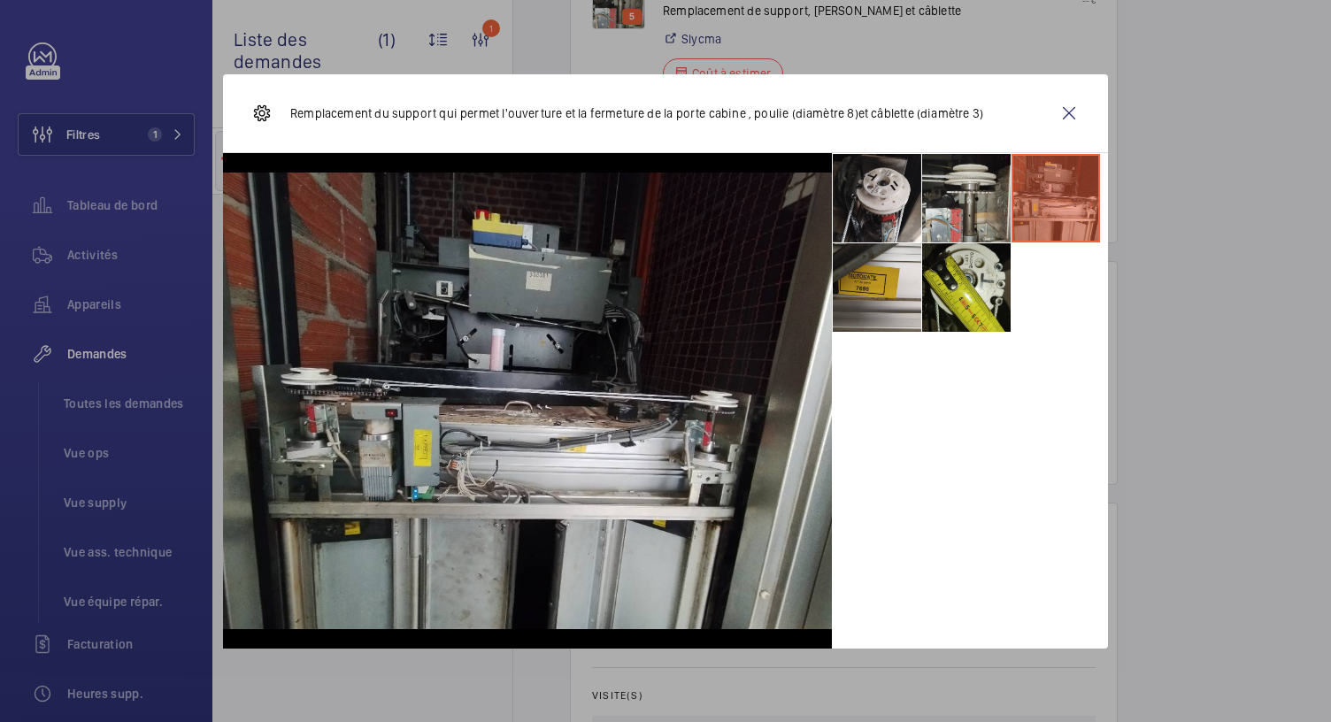
click at [962, 214] on li at bounding box center [966, 198] width 89 height 89
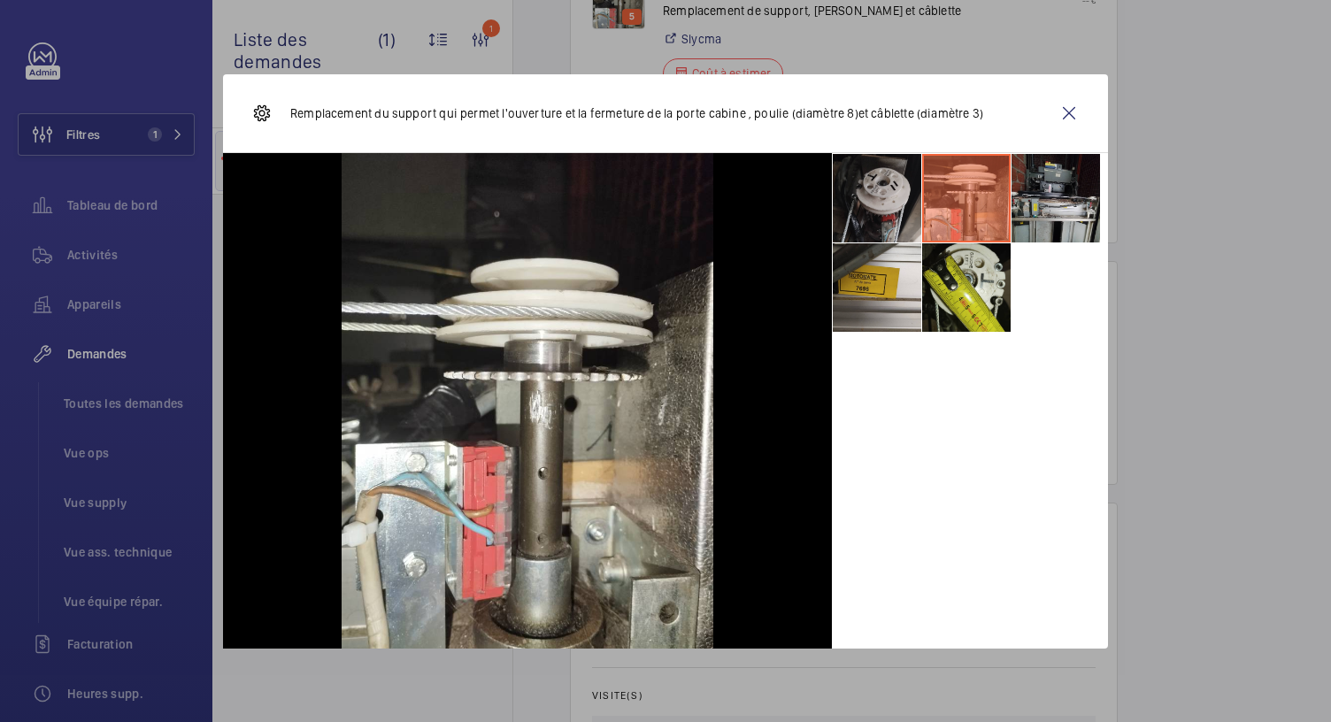
click at [895, 188] on li at bounding box center [877, 198] width 89 height 89
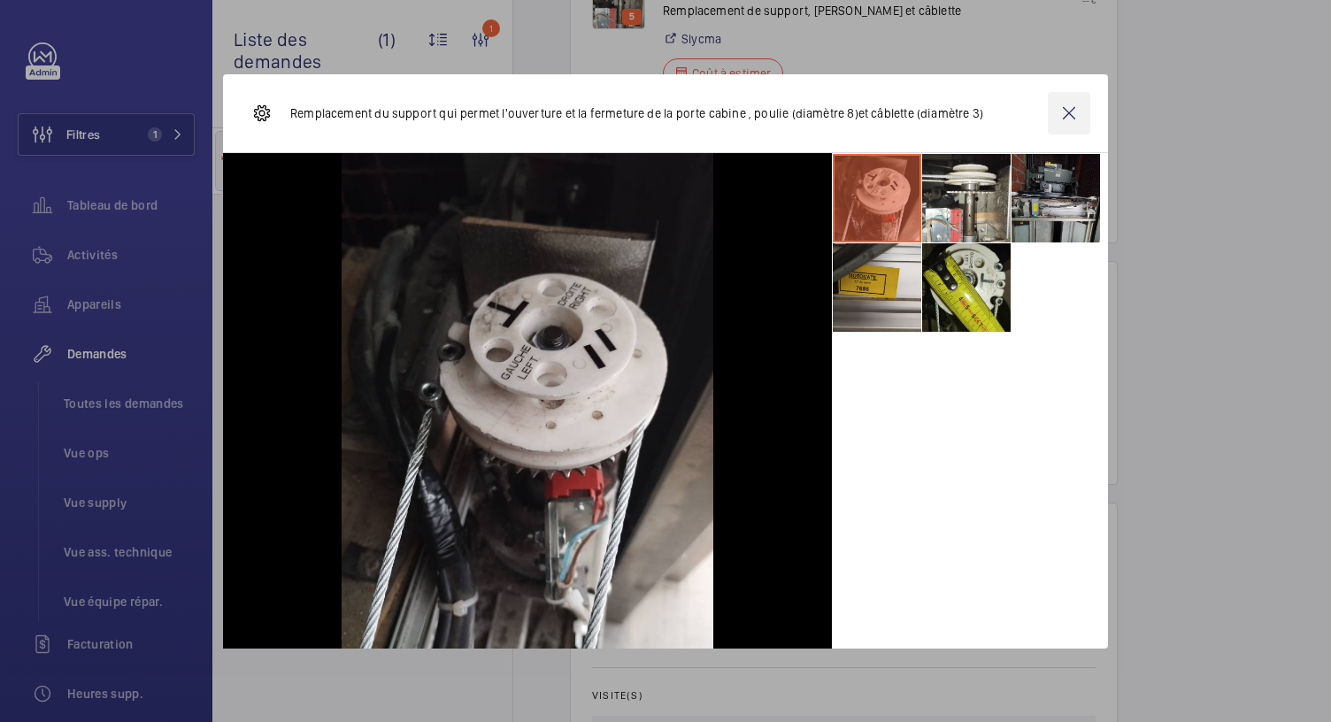
click at [1060, 104] on wm-front-icon-button at bounding box center [1069, 113] width 42 height 42
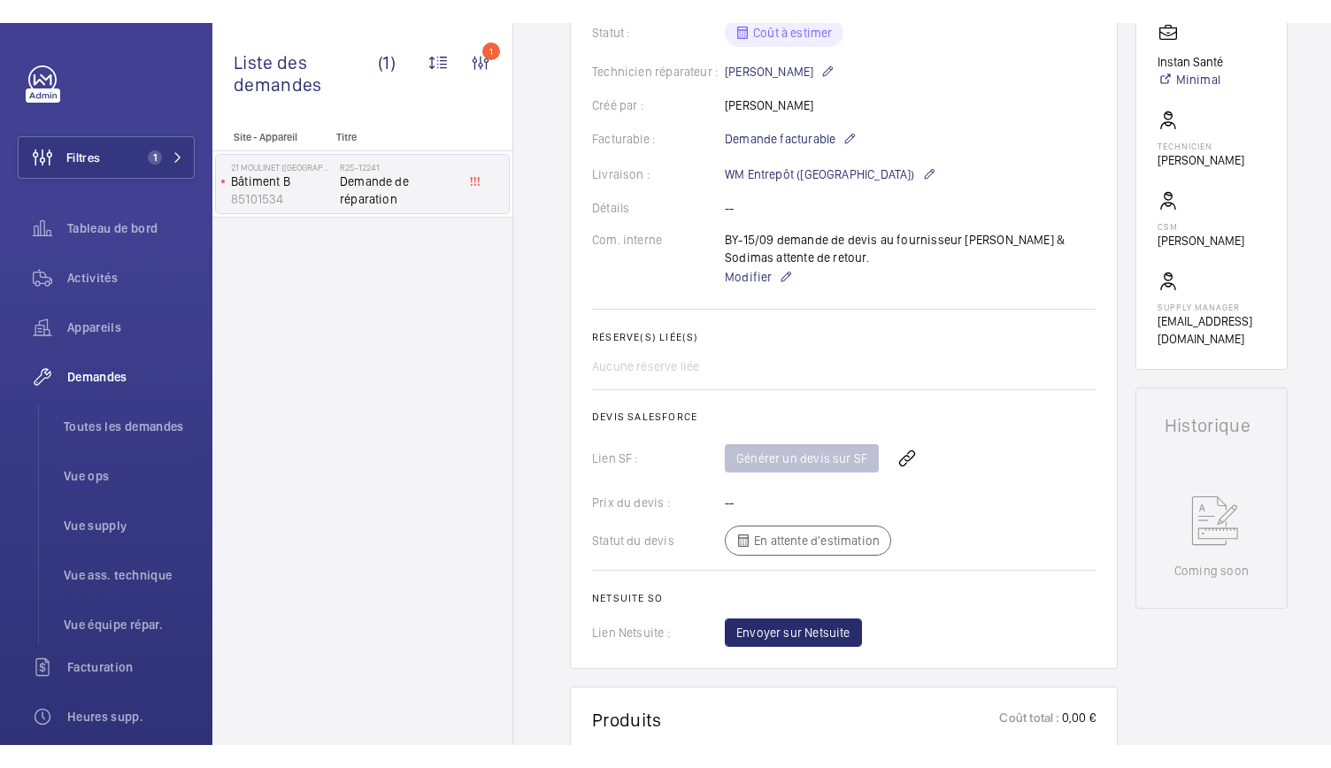
scroll to position [0, 0]
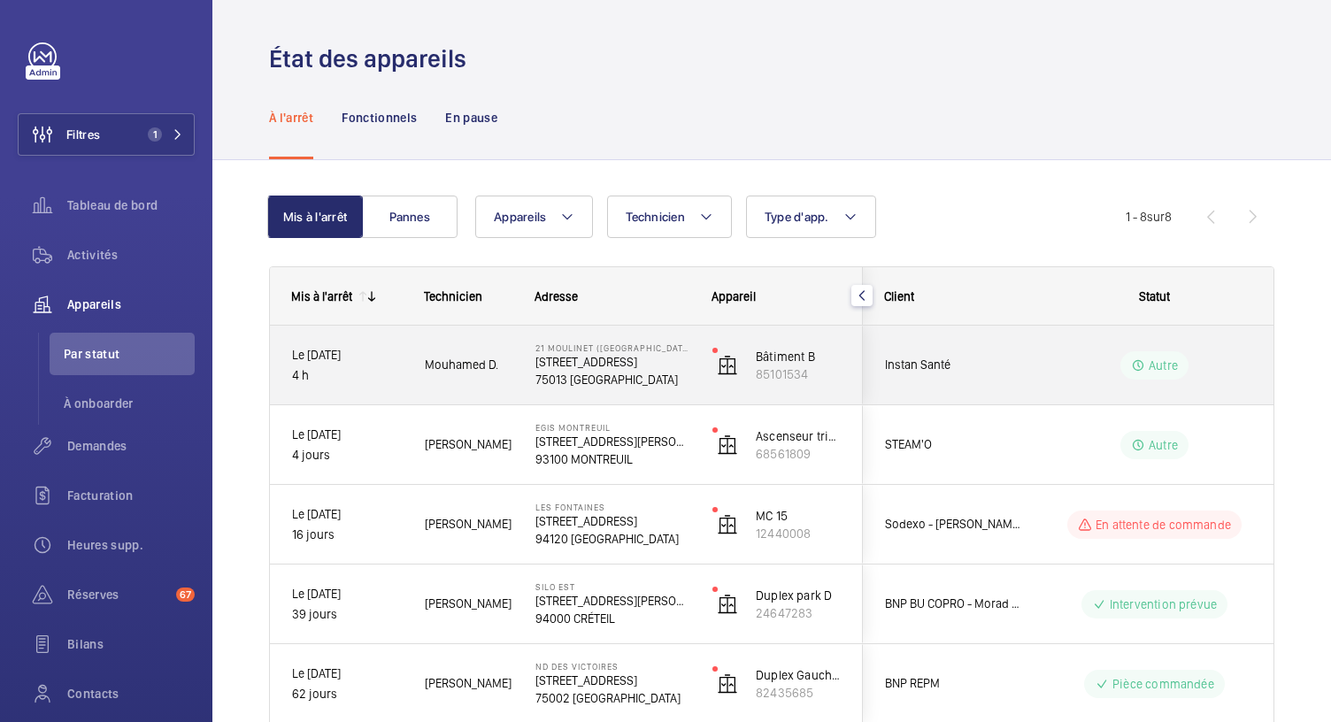
click at [572, 369] on p "21 Rue du Moulinet" at bounding box center [612, 362] width 154 height 18
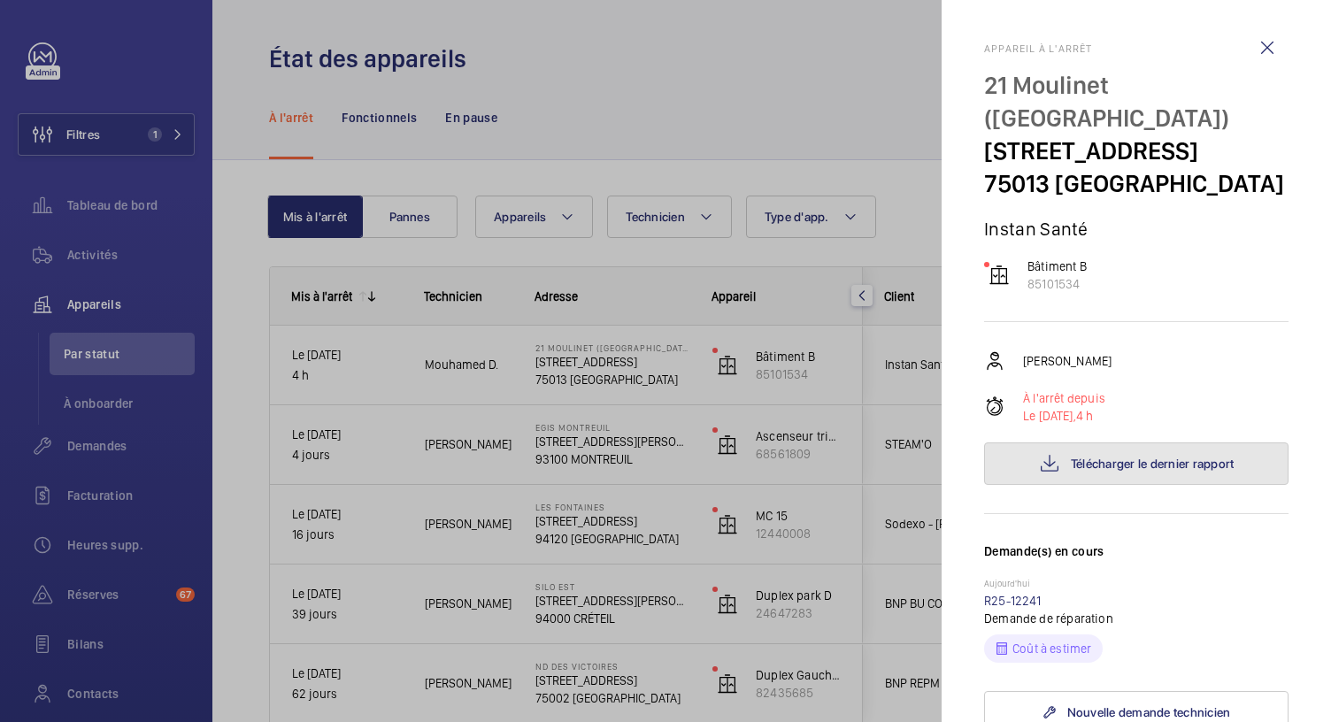
click at [1071, 457] on span "Télécharger le dernier rapport" at bounding box center [1153, 464] width 164 height 14
click at [753, 112] on div at bounding box center [665, 361] width 1331 height 722
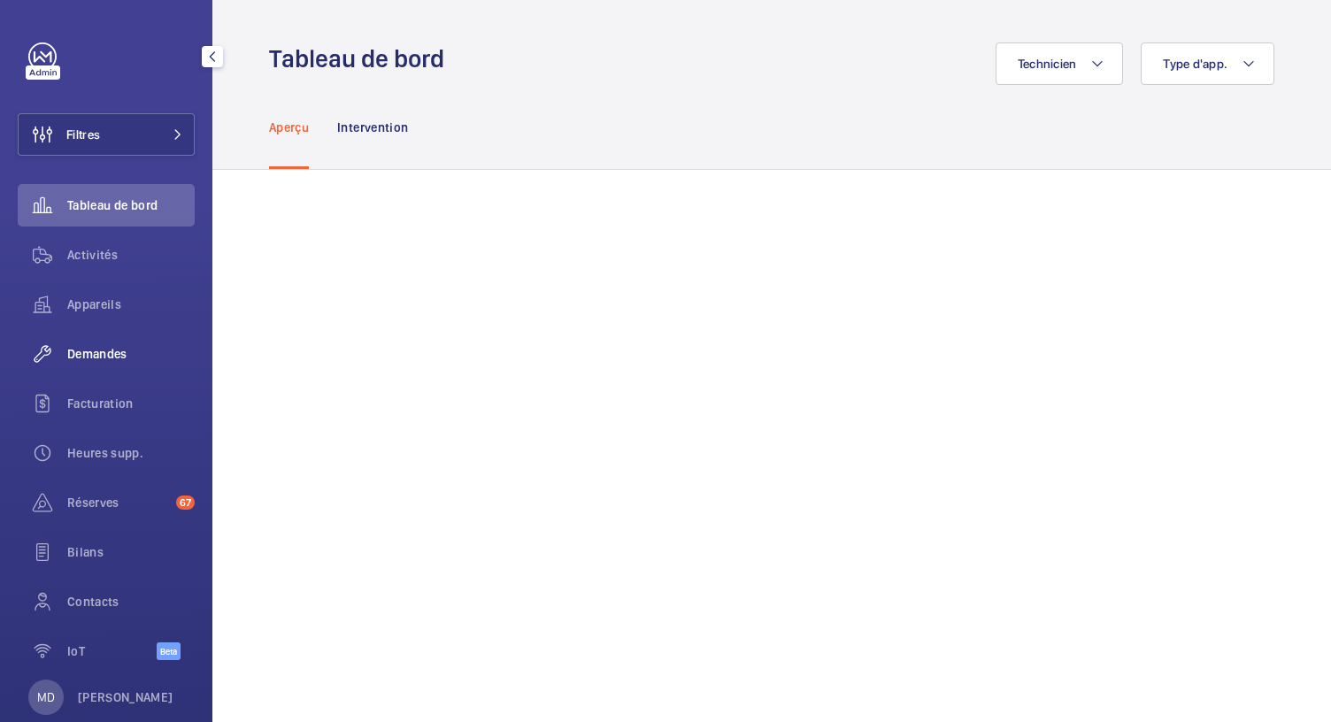
click at [103, 353] on span "Demandes" at bounding box center [130, 354] width 127 height 18
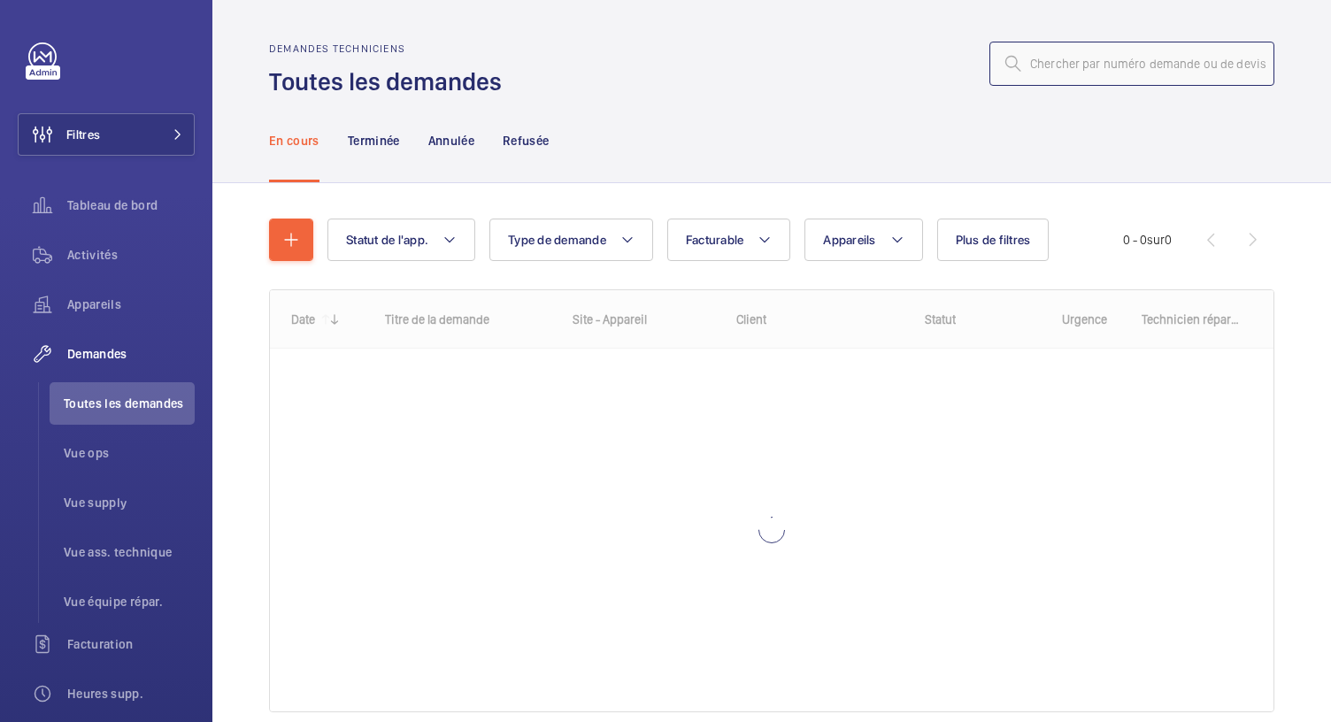
click at [1036, 62] on input "text" at bounding box center [1132, 64] width 285 height 44
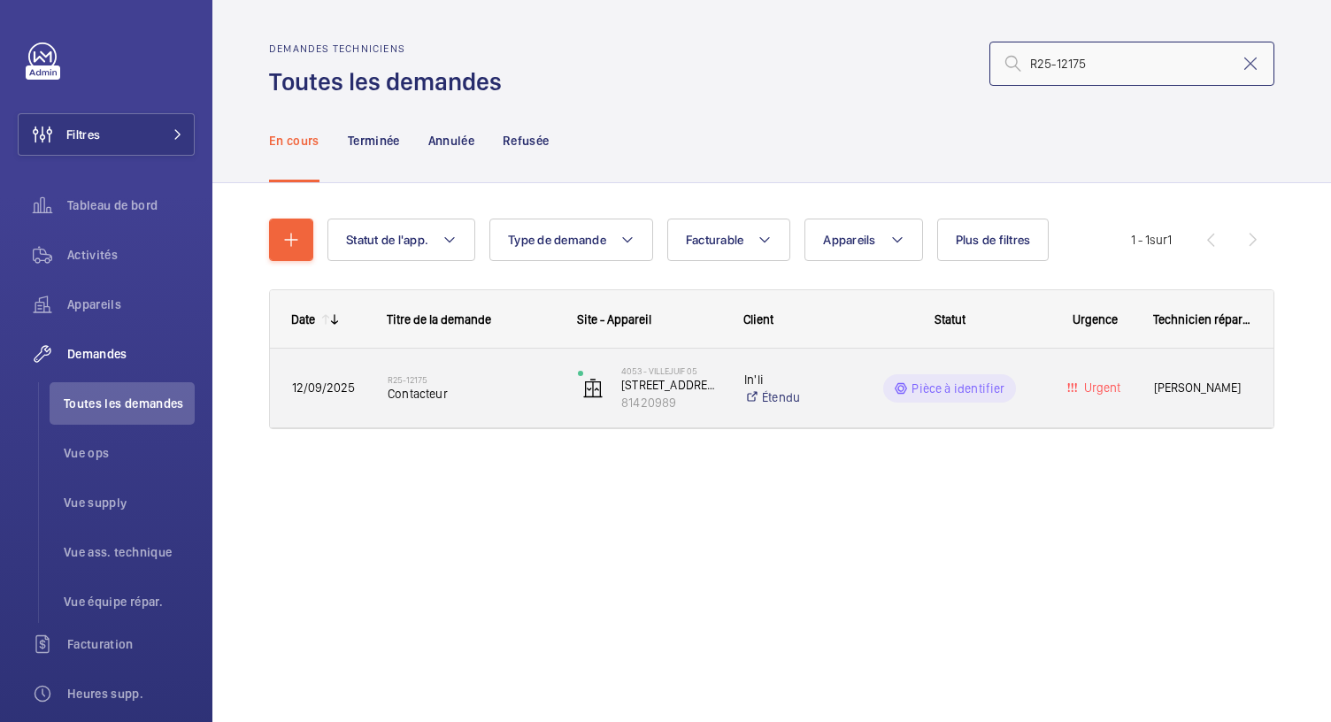
type input "R25-12175"
click at [426, 395] on span "Contacteur" at bounding box center [471, 394] width 167 height 18
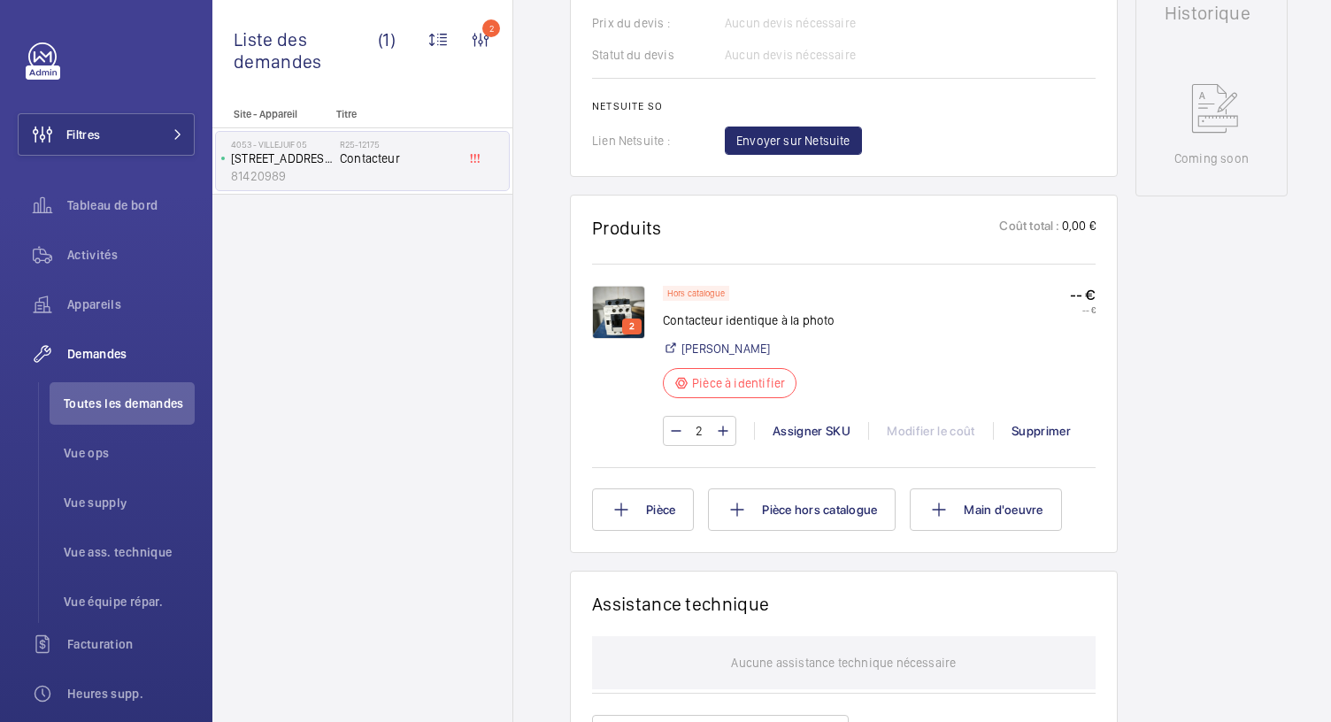
scroll to position [823, 0]
click at [596, 315] on img at bounding box center [618, 310] width 53 height 53
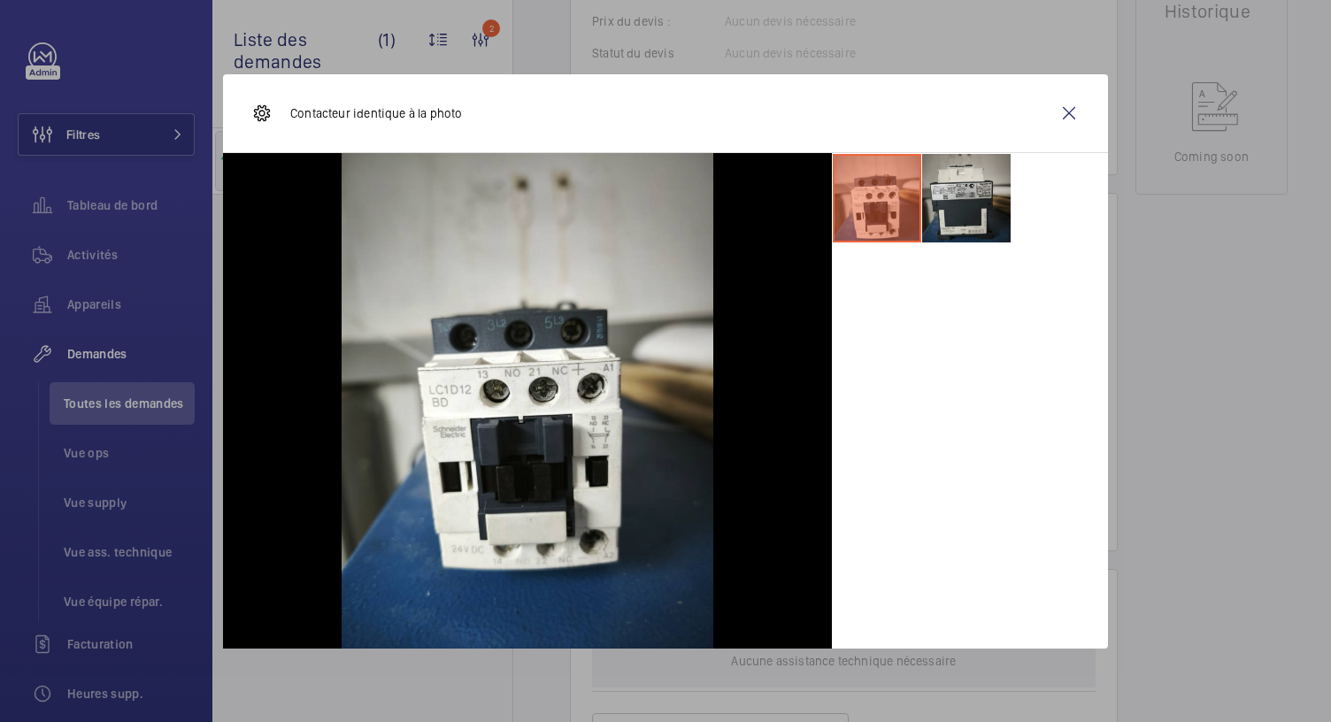
click at [954, 215] on li at bounding box center [966, 198] width 89 height 89
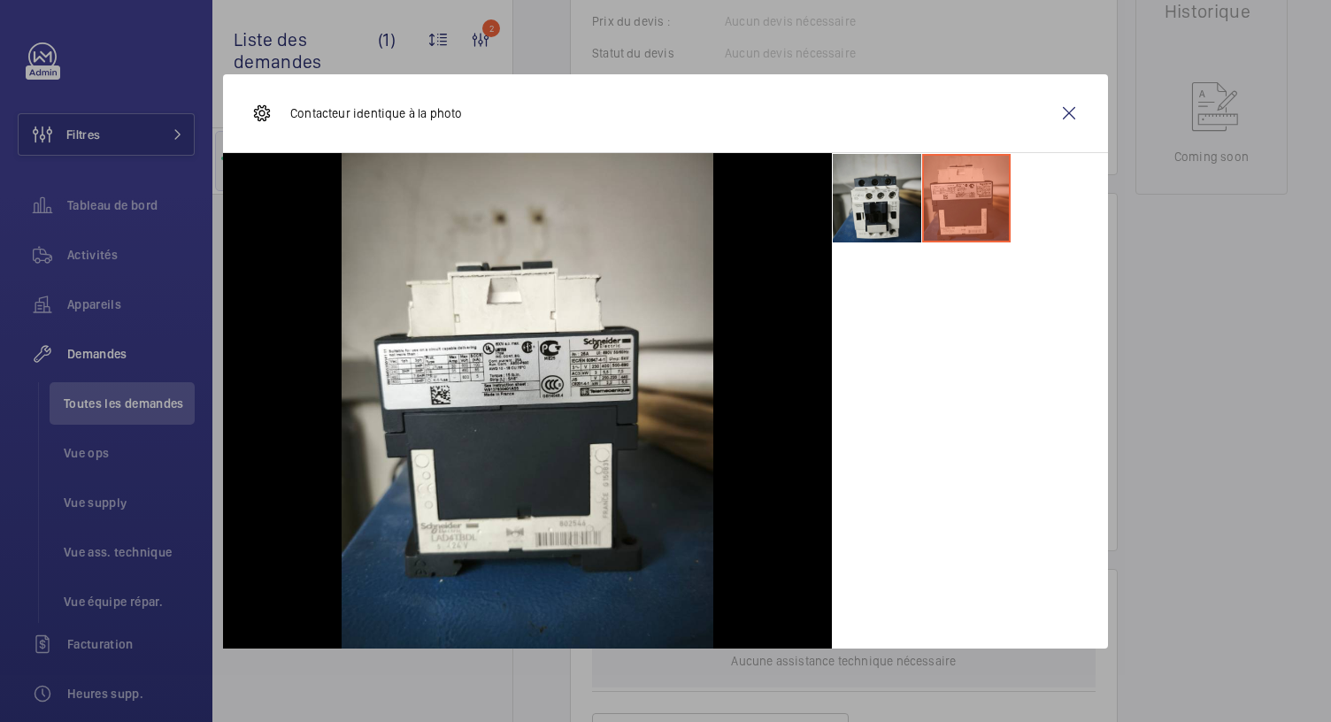
click at [874, 229] on li at bounding box center [877, 198] width 89 height 89
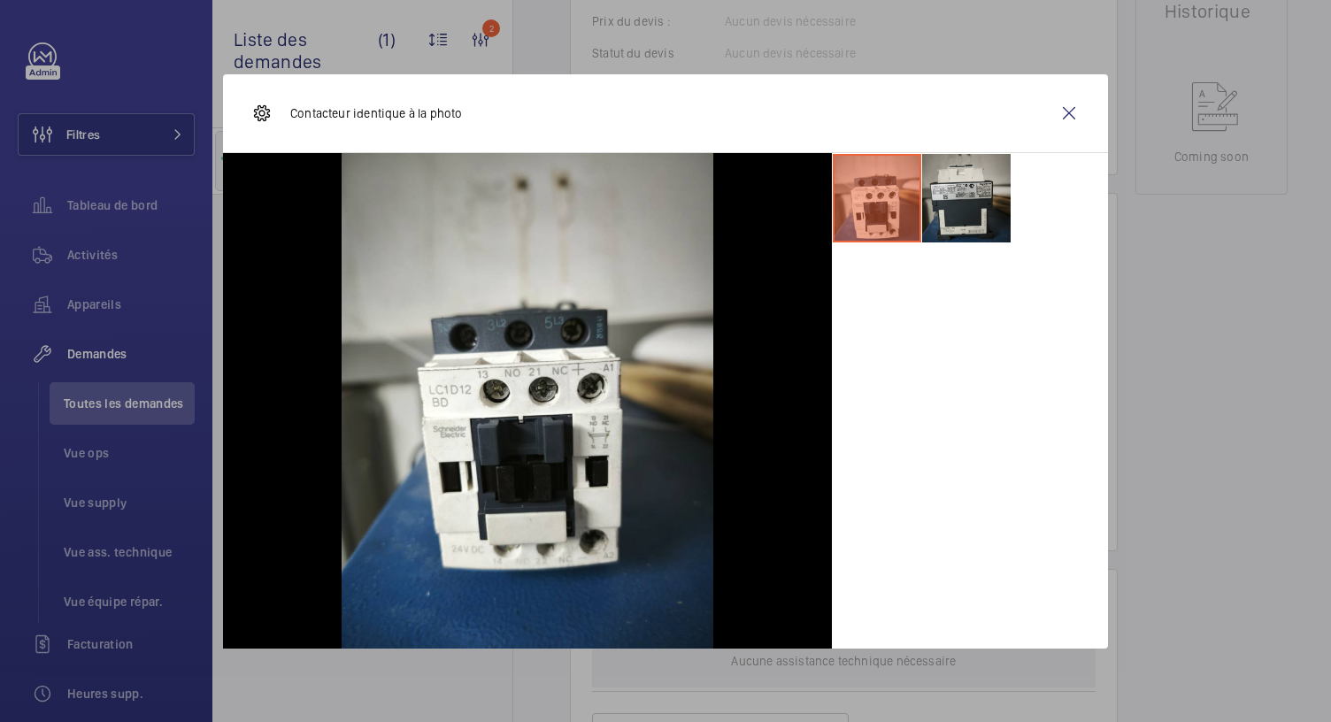
click at [975, 183] on li at bounding box center [966, 198] width 89 height 89
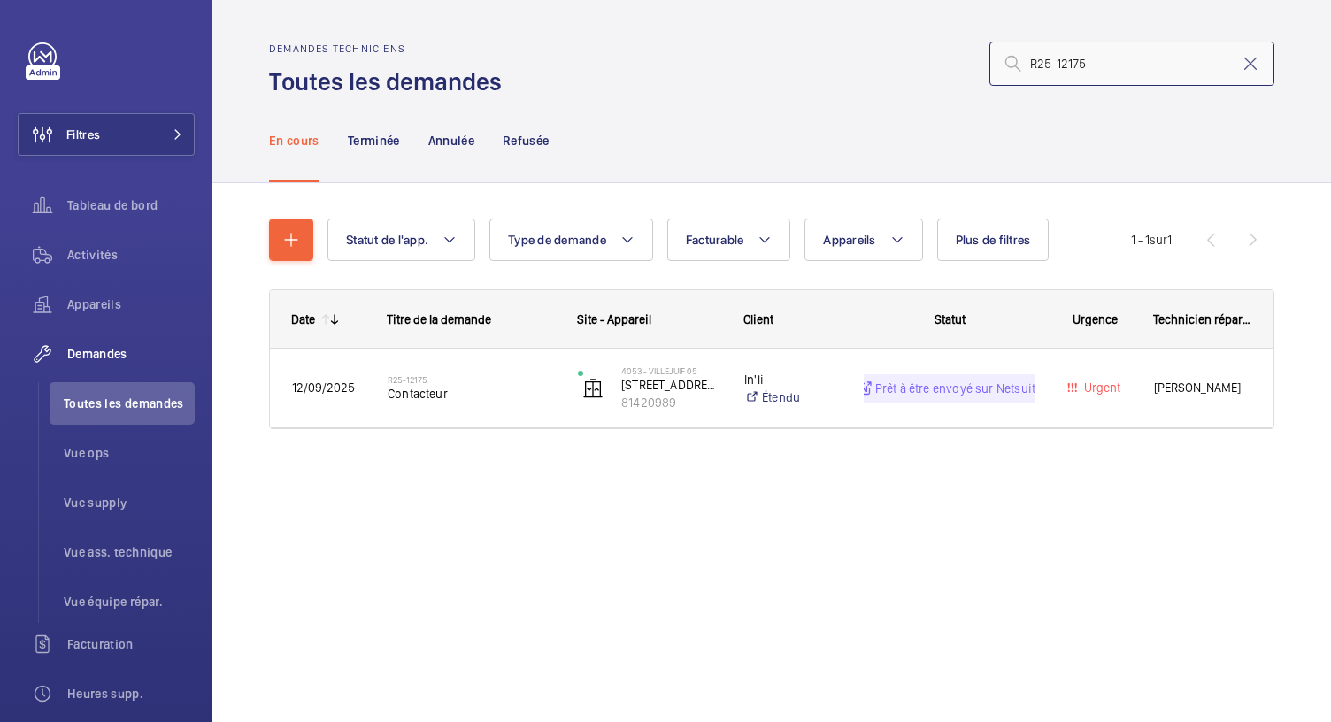
drag, startPoint x: 1092, startPoint y: 68, endPoint x: 1057, endPoint y: 72, distance: 35.6
click at [1057, 72] on input "R25-12175" at bounding box center [1132, 64] width 285 height 44
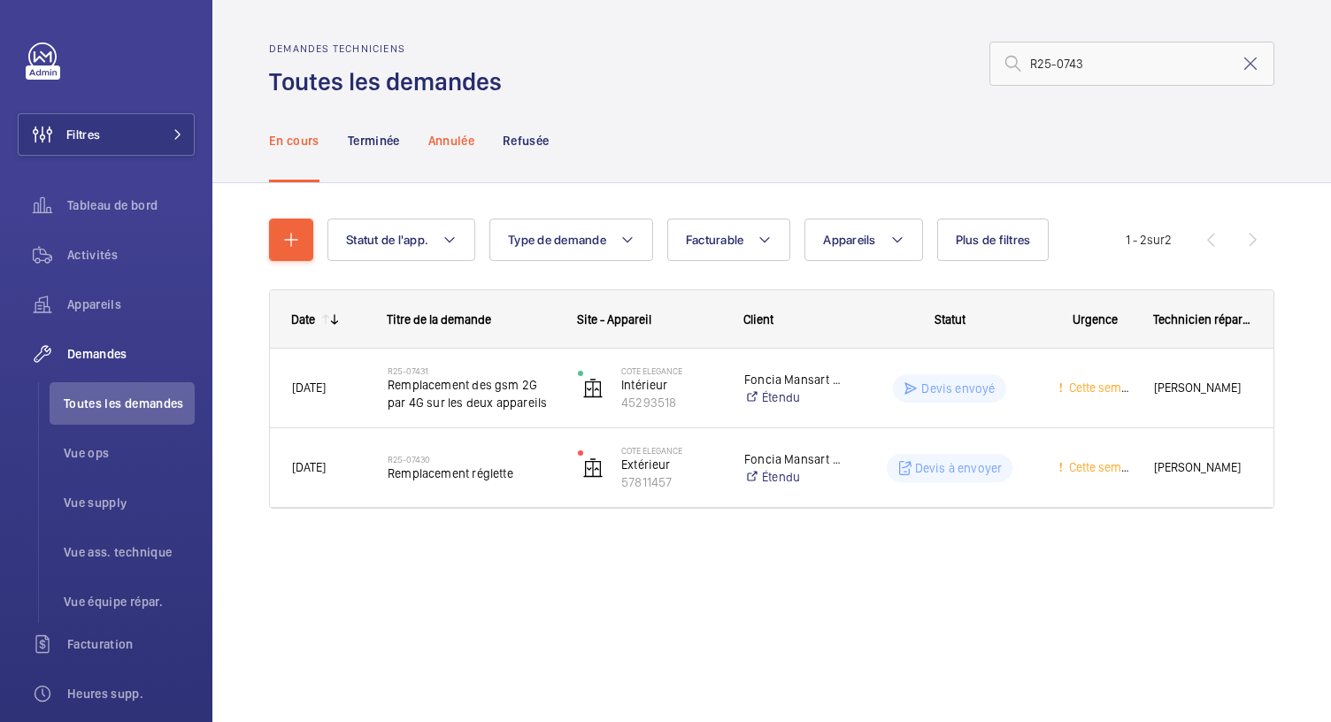
click at [456, 139] on p "Annulée" at bounding box center [451, 141] width 46 height 18
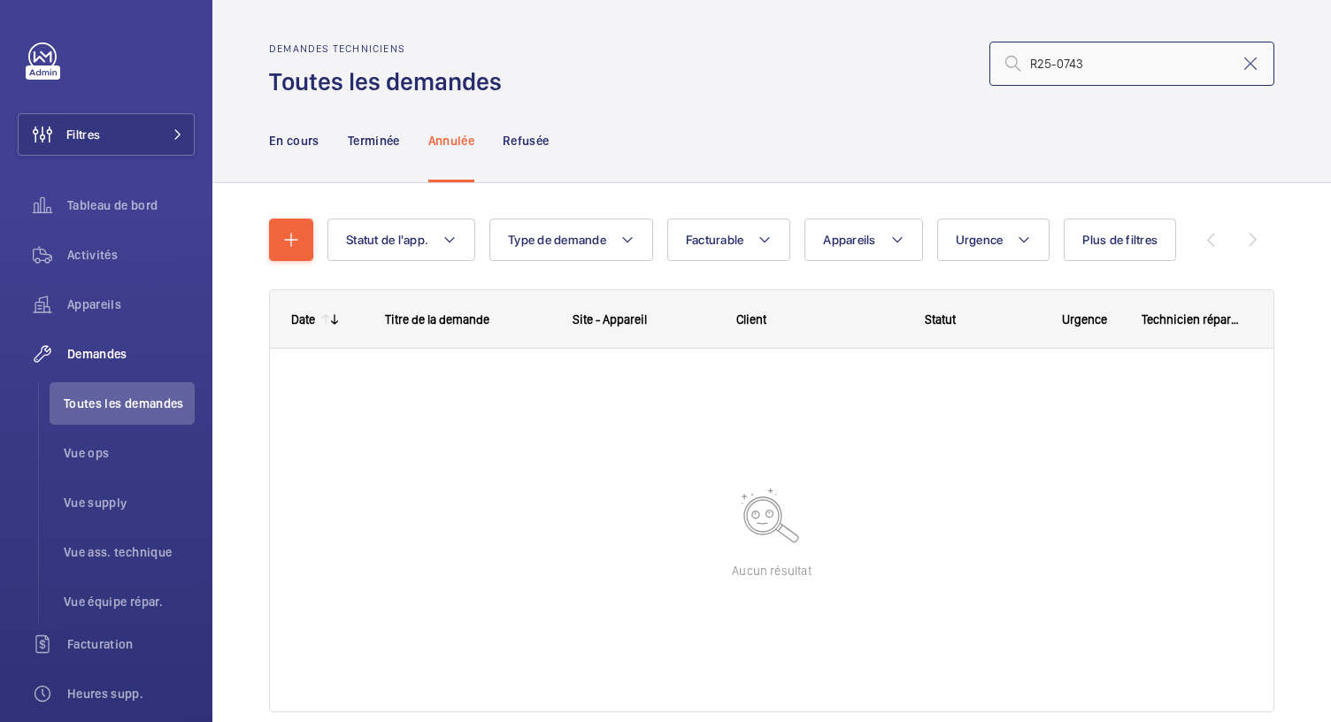
click at [1050, 66] on input "R25-0743" at bounding box center [1132, 64] width 285 height 44
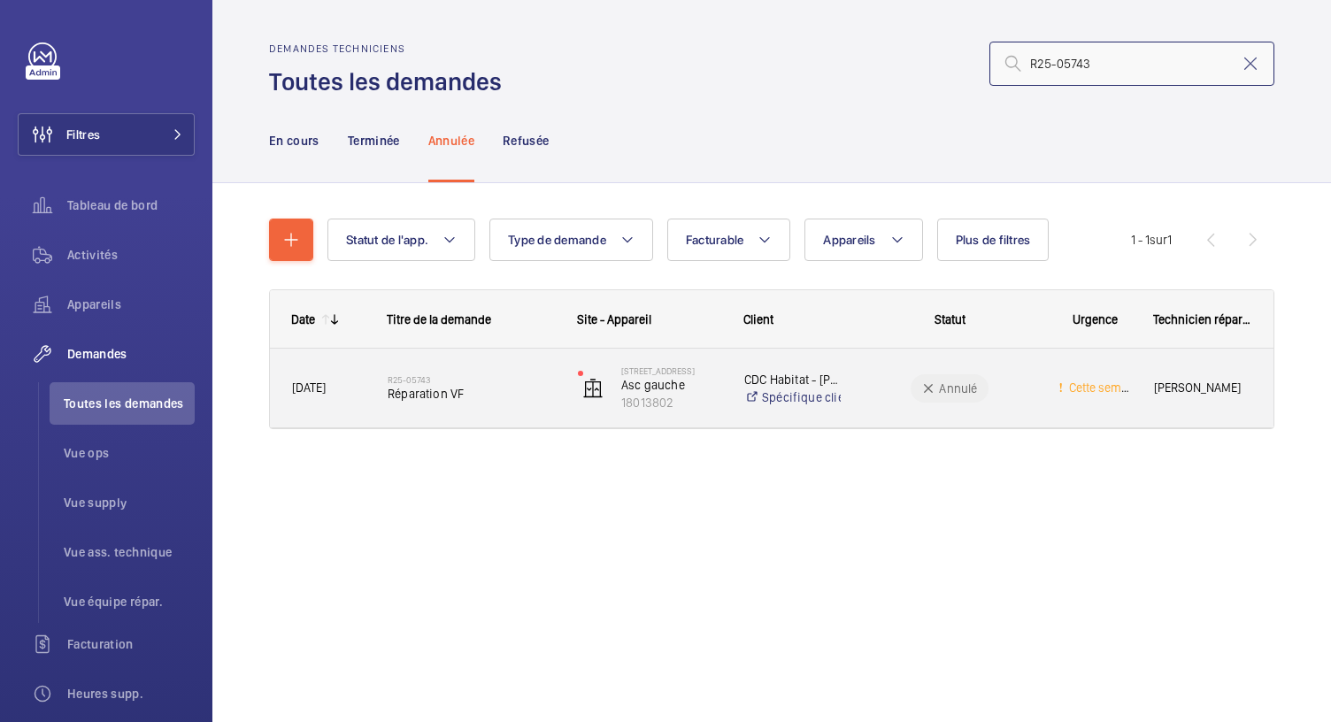
type input "R25-05743"
click at [431, 401] on span "Réparation VF" at bounding box center [471, 394] width 167 height 18
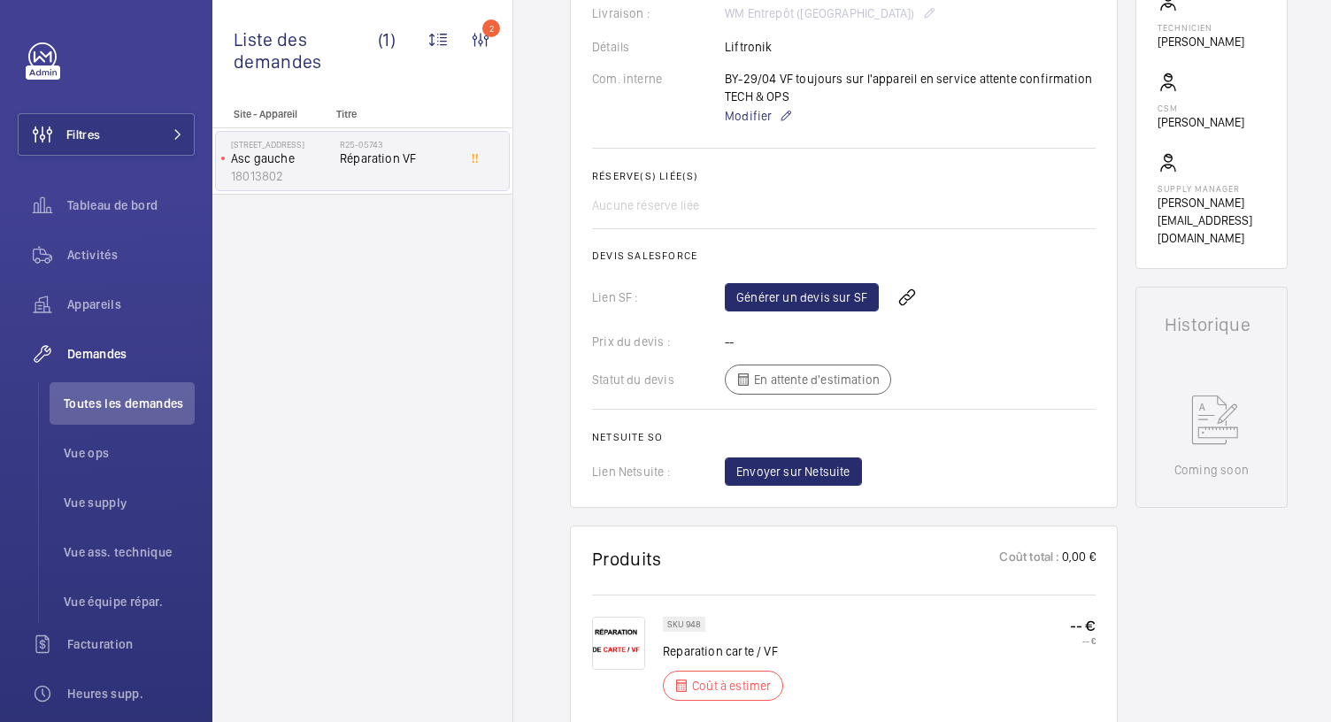
scroll to position [956, 0]
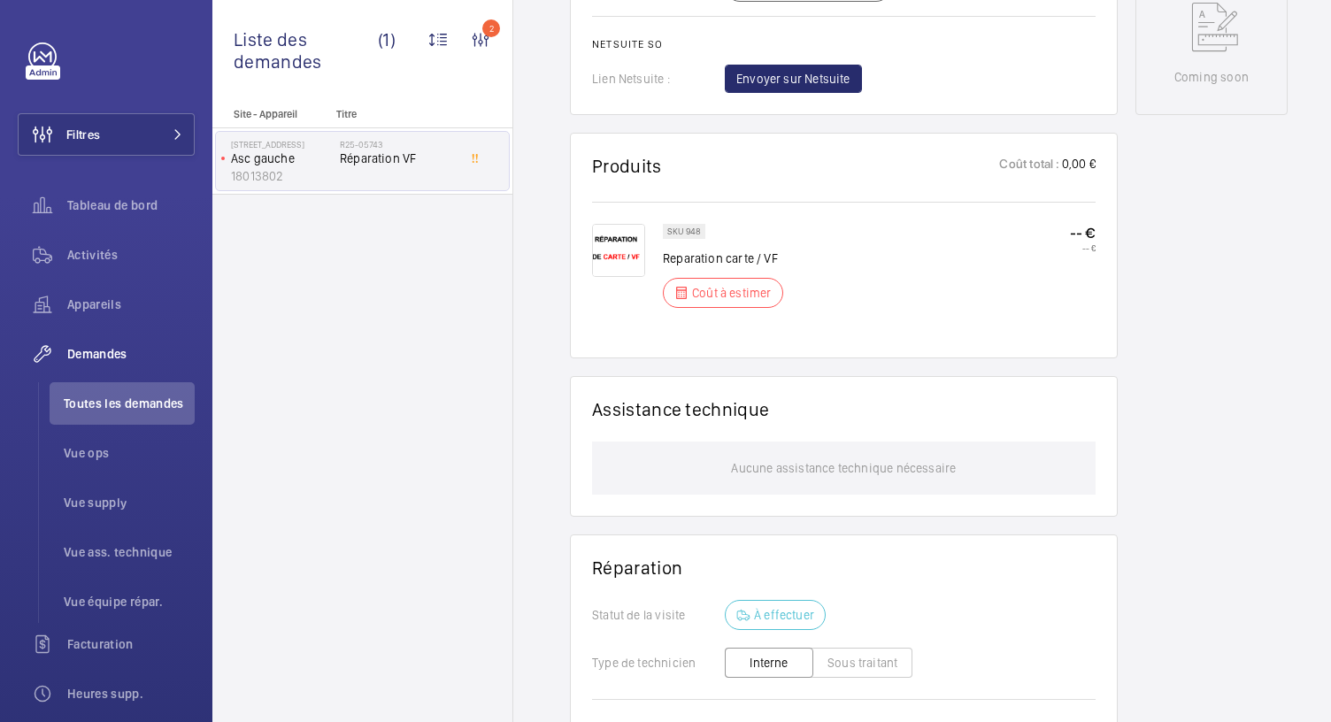
click at [602, 251] on img at bounding box center [618, 250] width 53 height 53
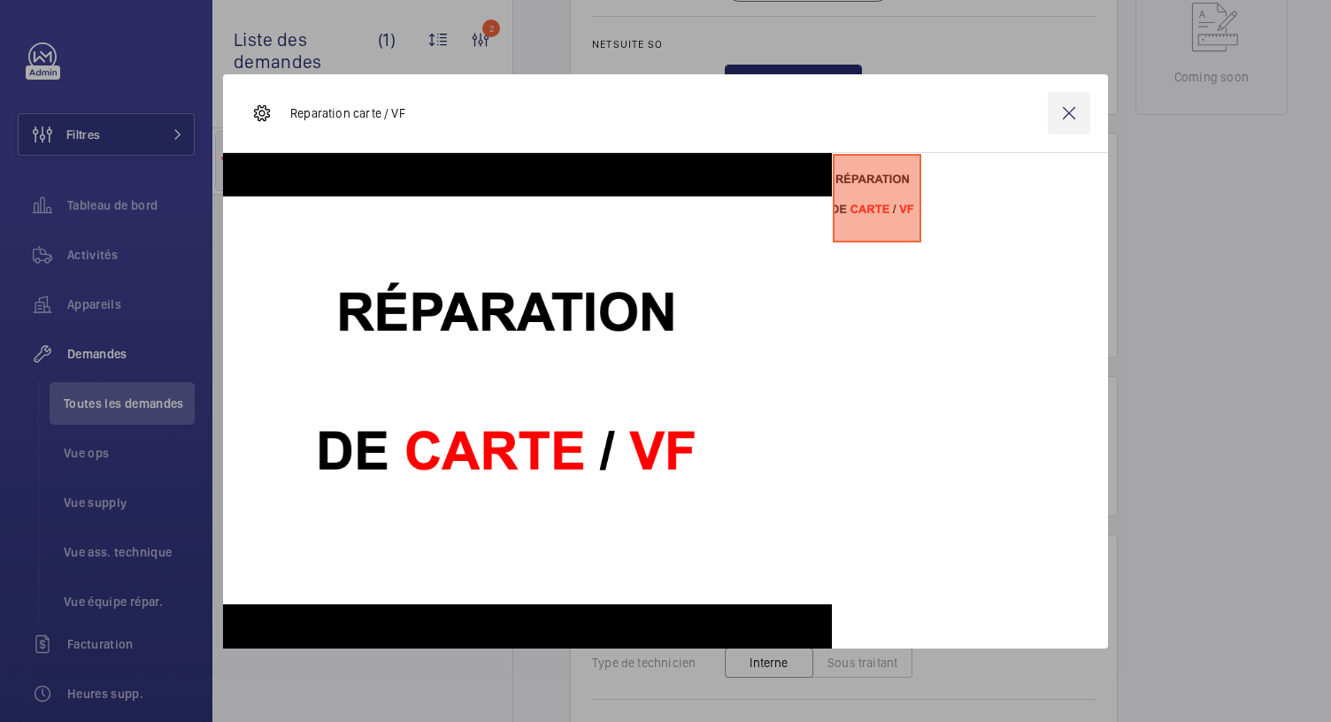
click at [1073, 114] on wm-front-icon-button at bounding box center [1069, 113] width 42 height 42
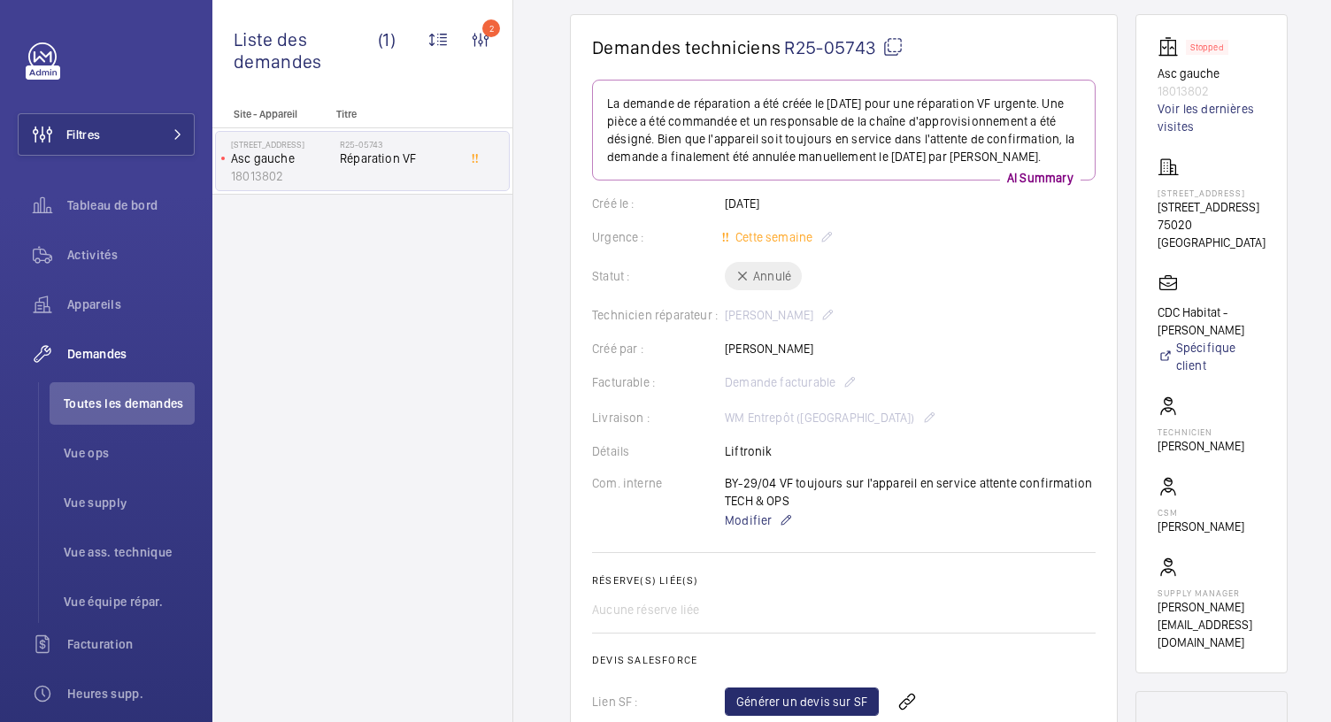
scroll to position [0, 0]
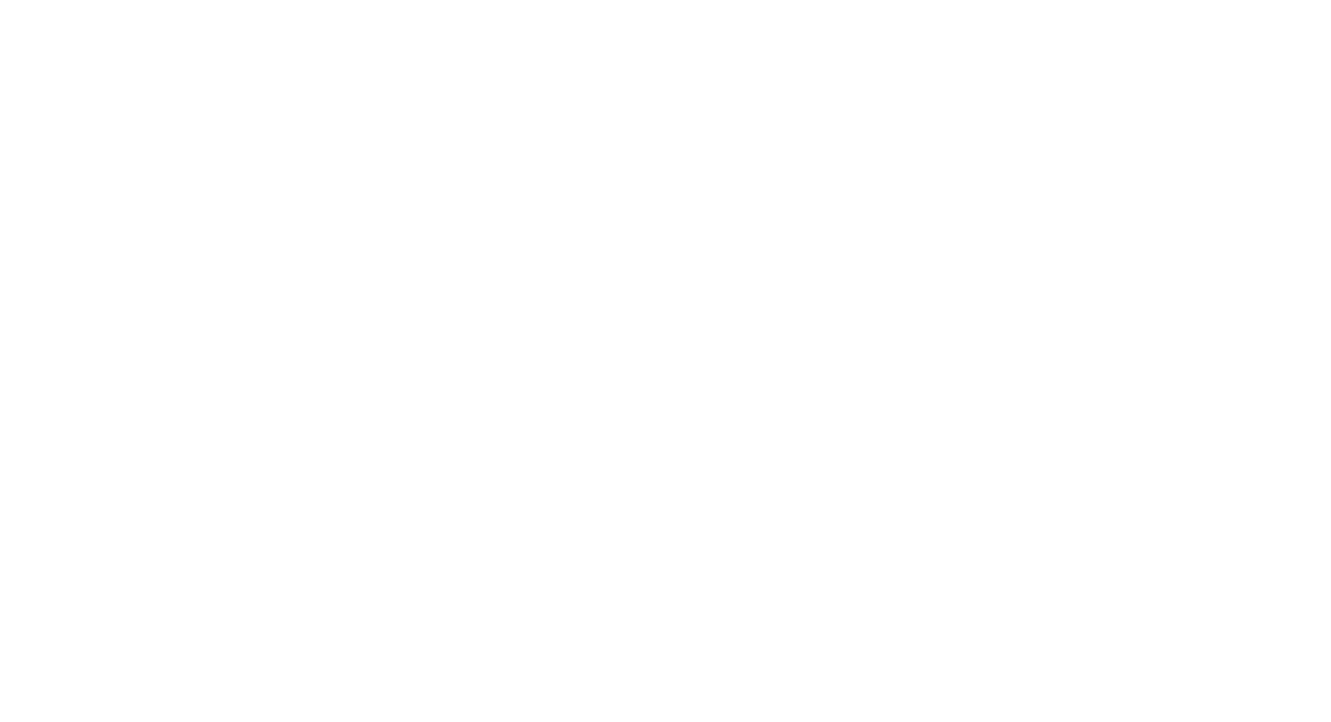
drag, startPoint x: 0, startPoint y: 0, endPoint x: 234, endPoint y: 66, distance: 242.9
click at [234, 0] on html at bounding box center [665, 0] width 1331 height 0
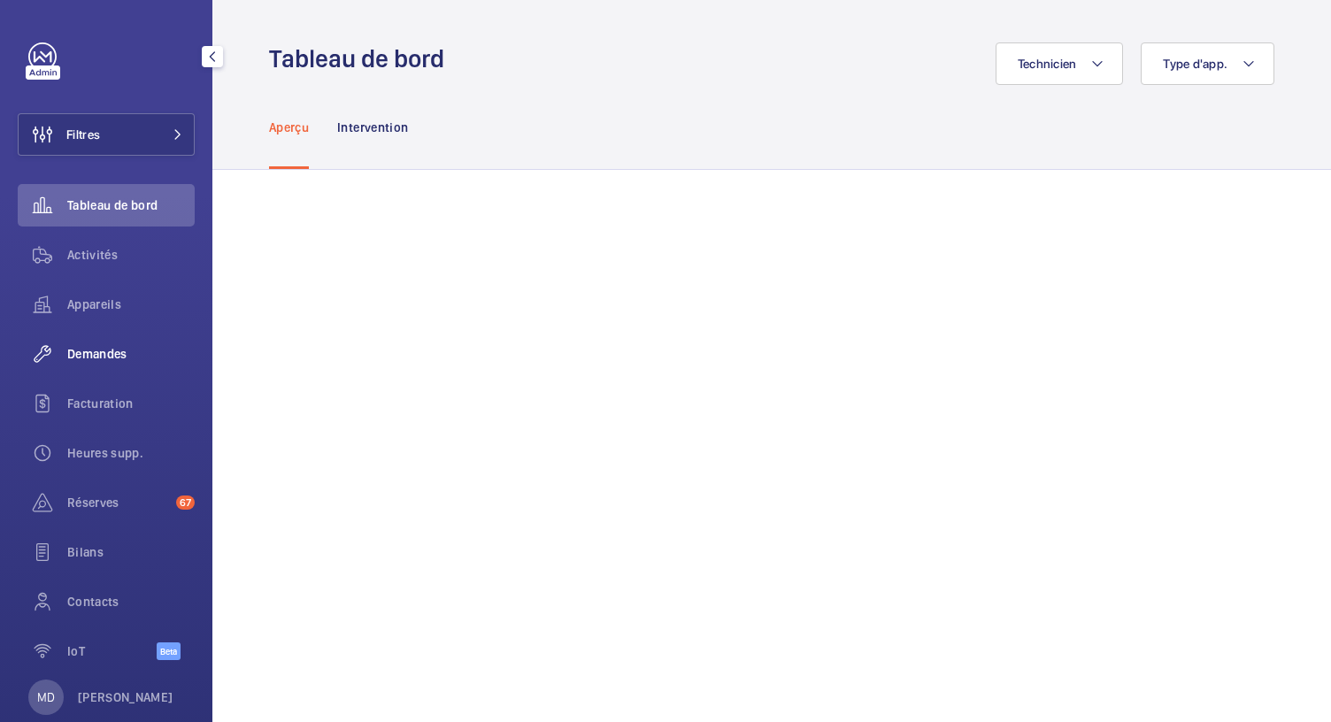
click at [102, 350] on span "Demandes" at bounding box center [130, 354] width 127 height 18
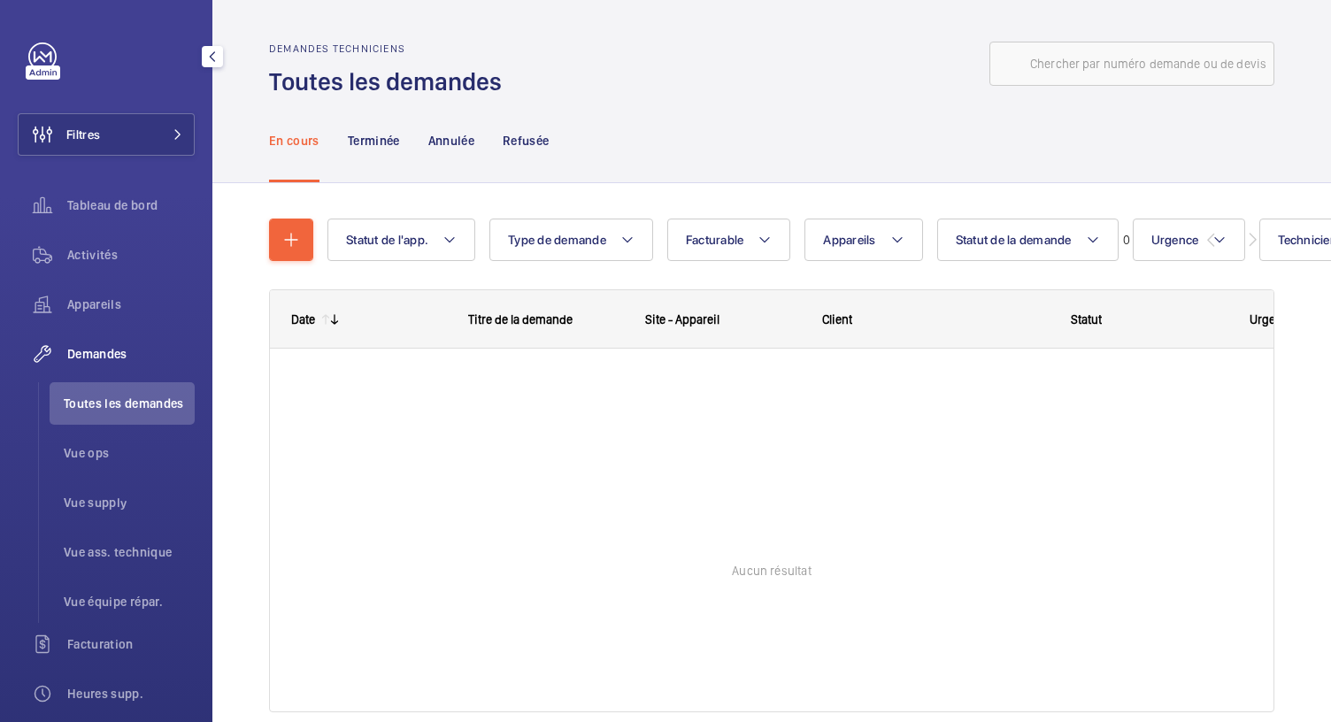
click at [102, 350] on span "Demandes" at bounding box center [130, 354] width 127 height 18
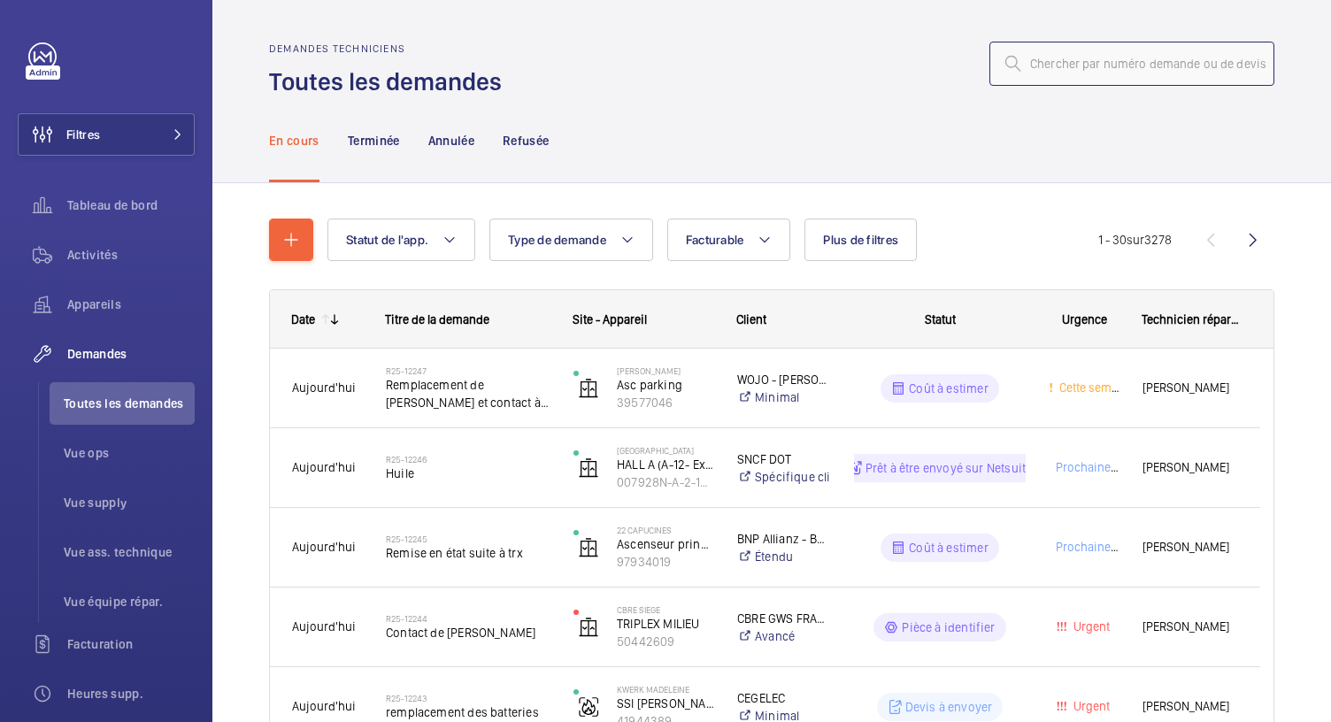
click at [1072, 58] on input "text" at bounding box center [1132, 64] width 285 height 44
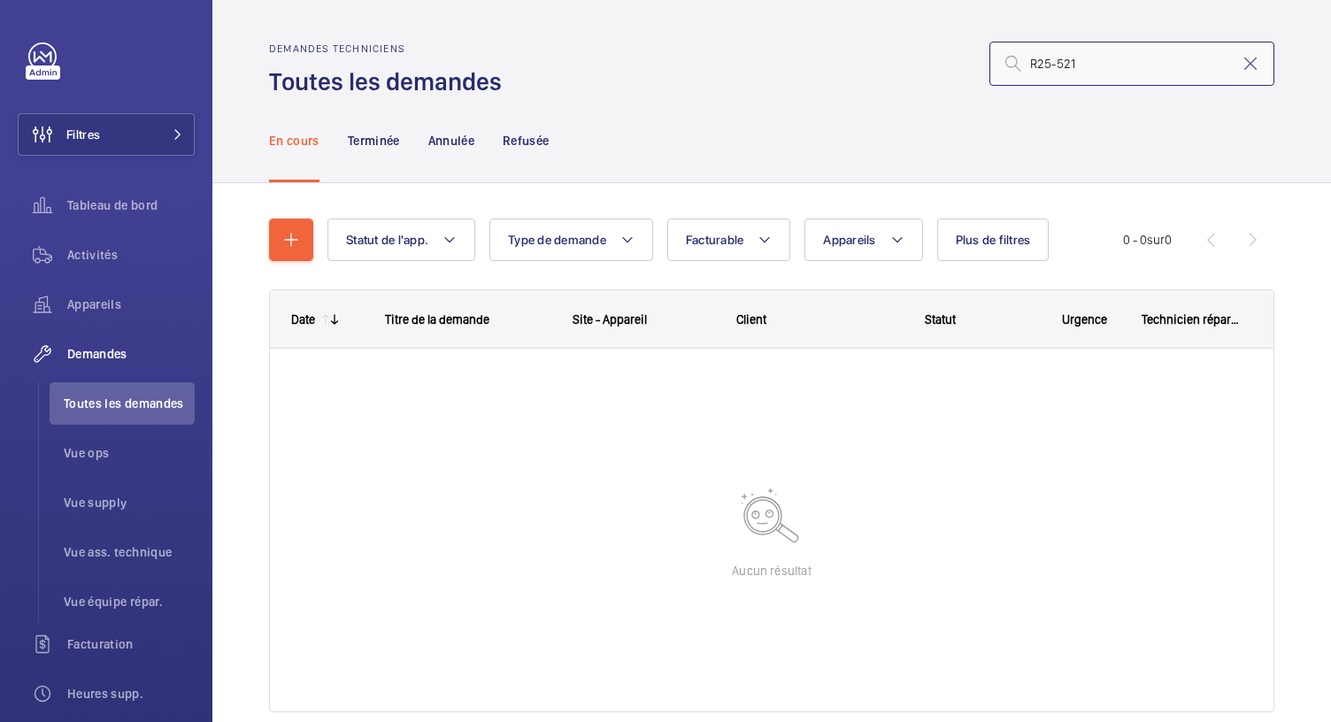
click at [1044, 71] on input "R25-521" at bounding box center [1132, 64] width 285 height 44
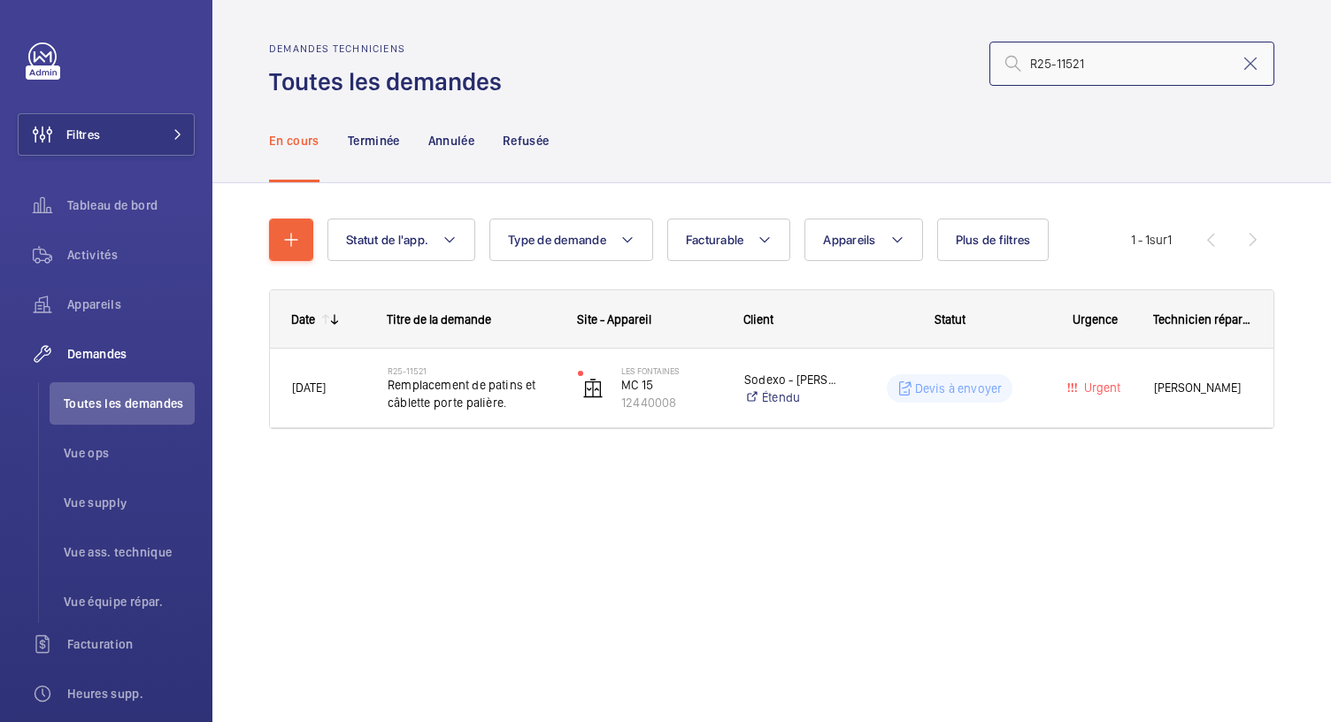
click at [1124, 73] on input "R25-11521" at bounding box center [1132, 64] width 285 height 44
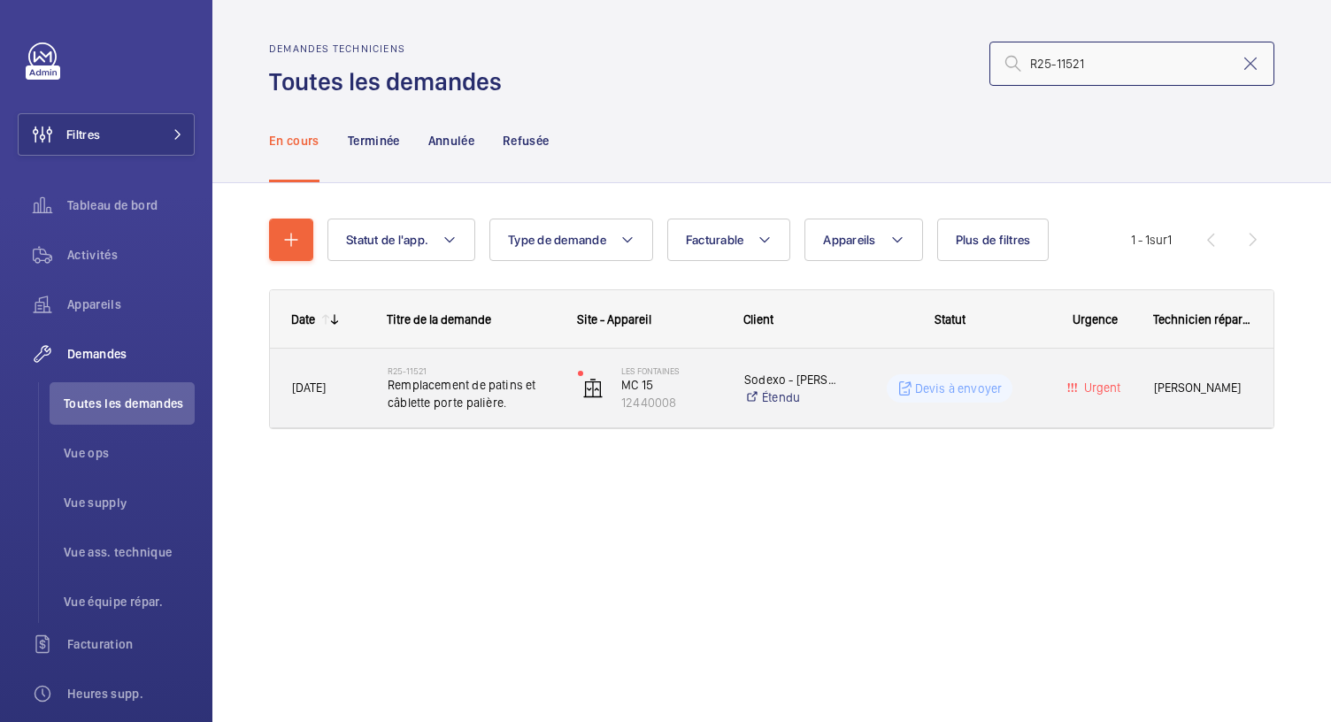
type input "R25-11521"
click at [490, 387] on span "Remplacement de patins et câblette porte palière." at bounding box center [471, 393] width 167 height 35
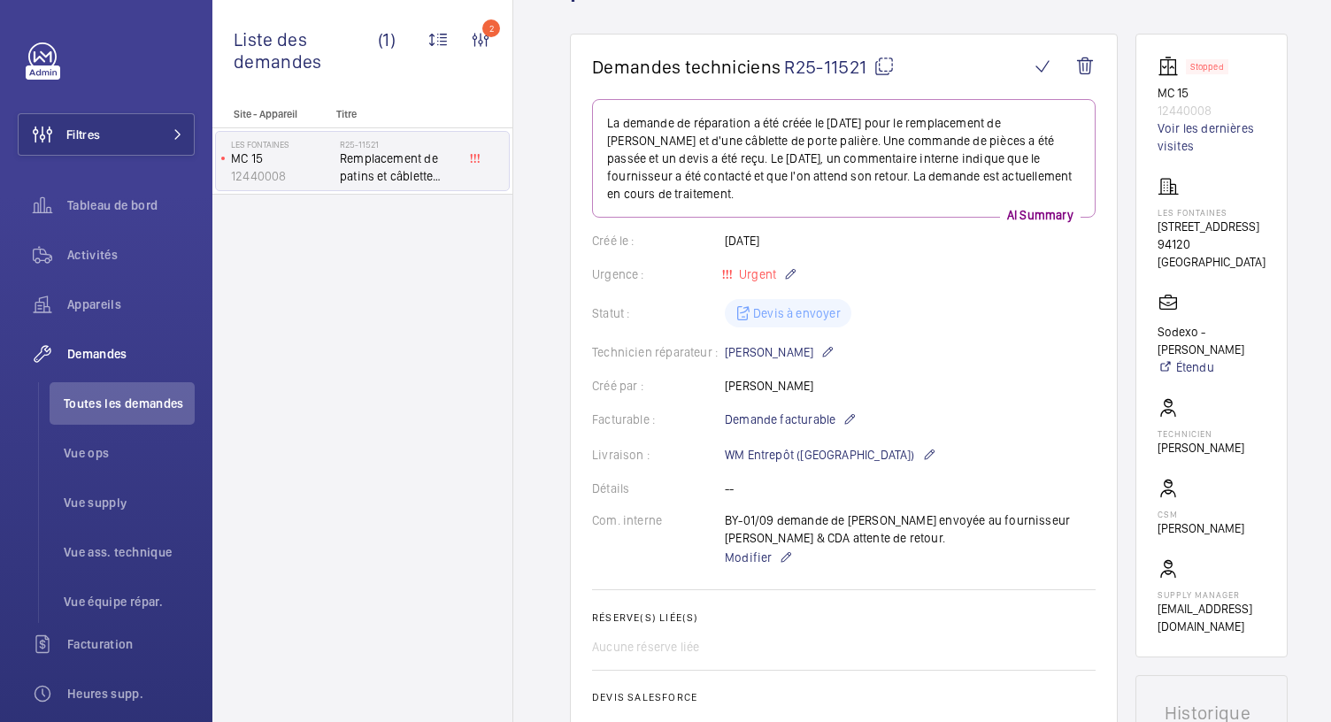
scroll to position [174, 0]
click at [1089, 65] on wm-front-icon-button at bounding box center [1085, 63] width 42 height 42
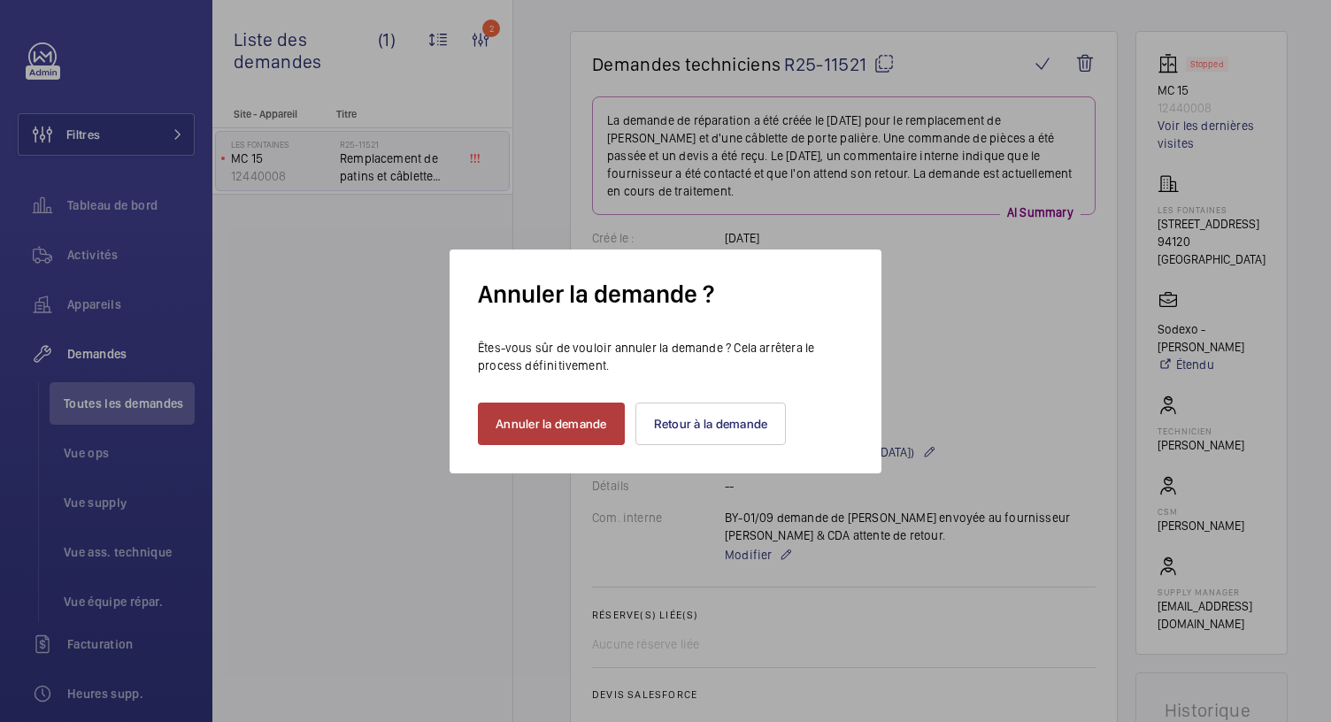
click at [533, 431] on button "Annuler la demande" at bounding box center [551, 424] width 147 height 42
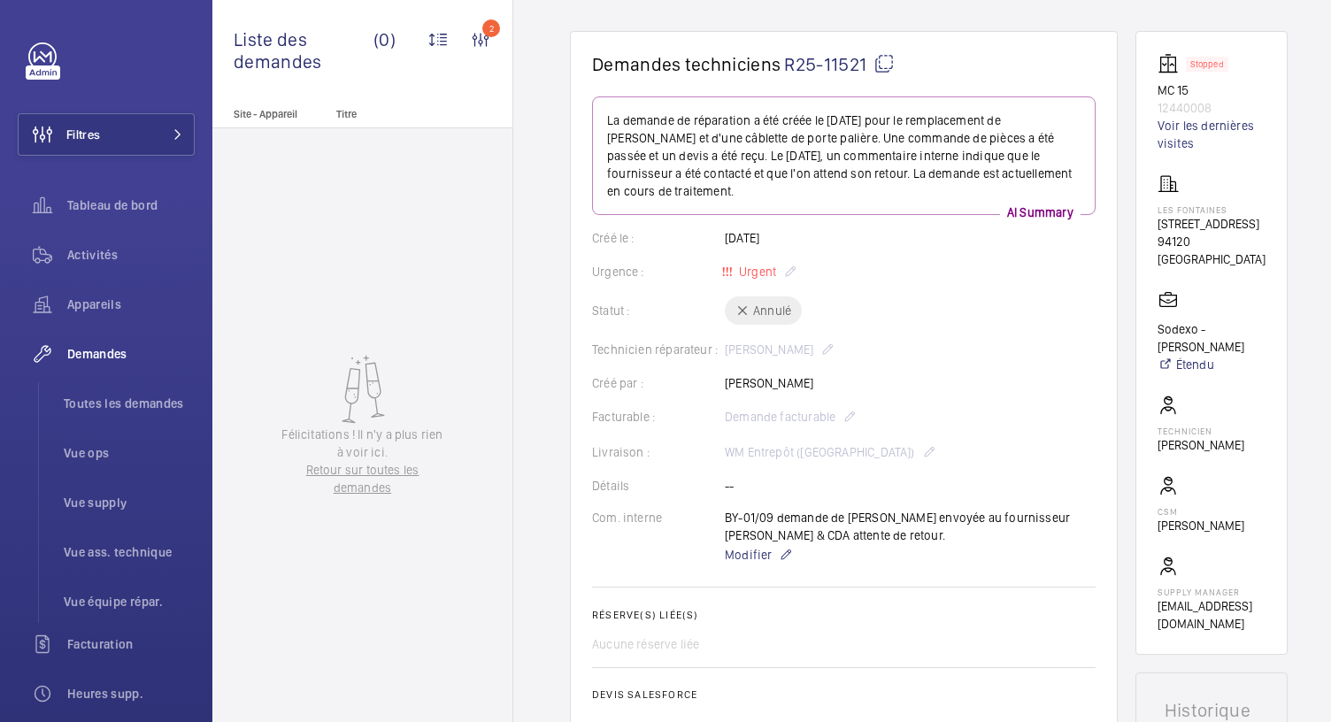
scroll to position [0, 0]
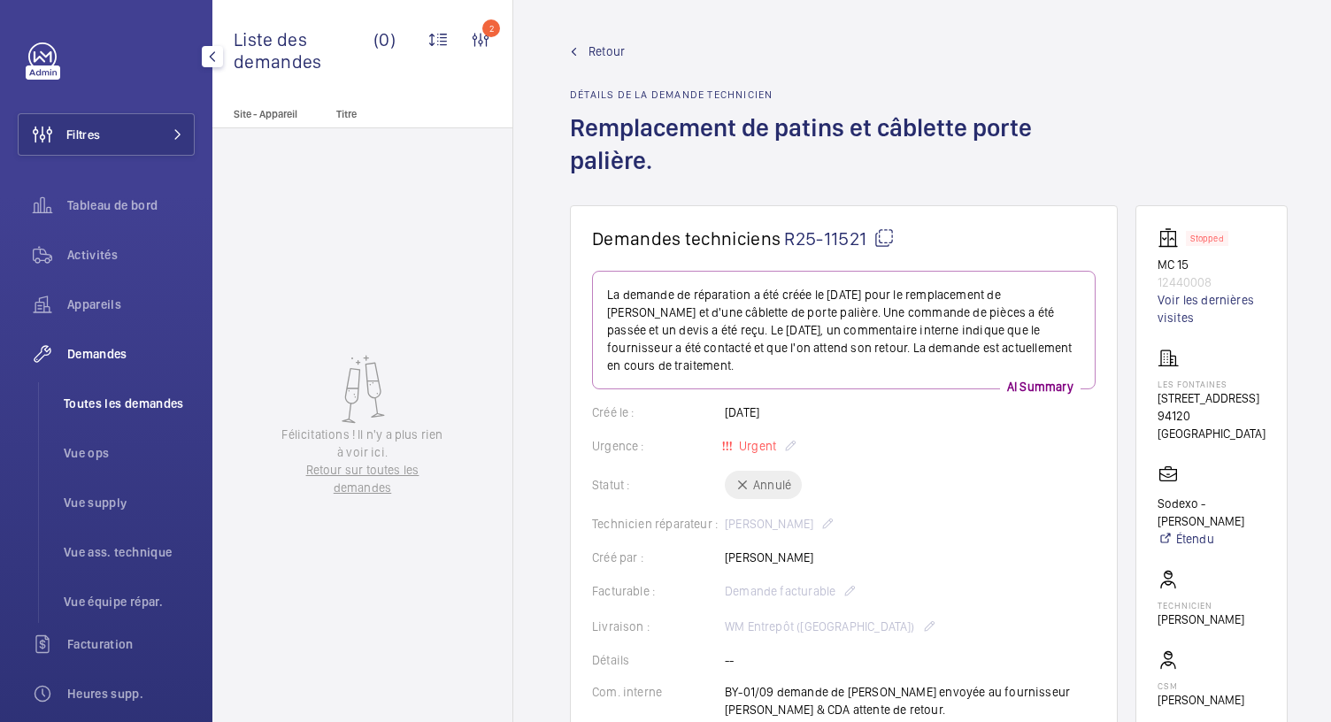
click at [112, 394] on li "Toutes les demandes" at bounding box center [122, 403] width 145 height 42
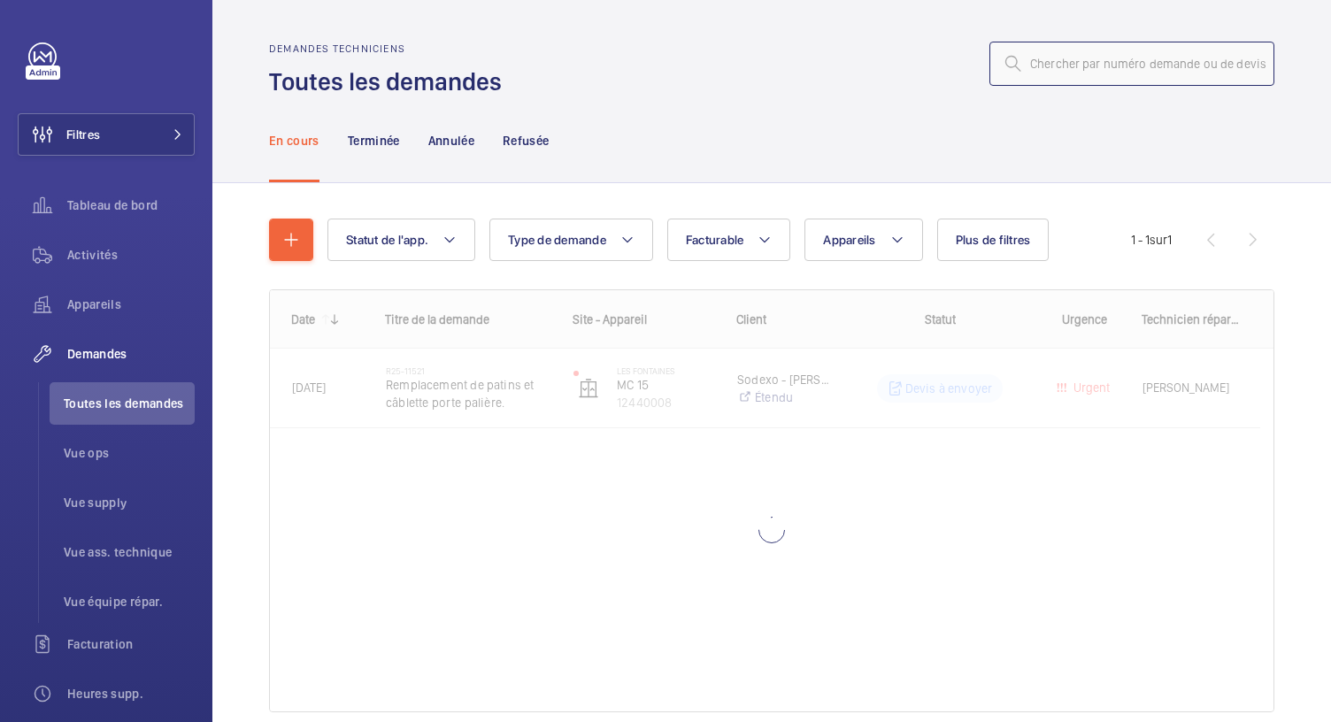
click at [1018, 70] on input "text" at bounding box center [1132, 64] width 285 height 44
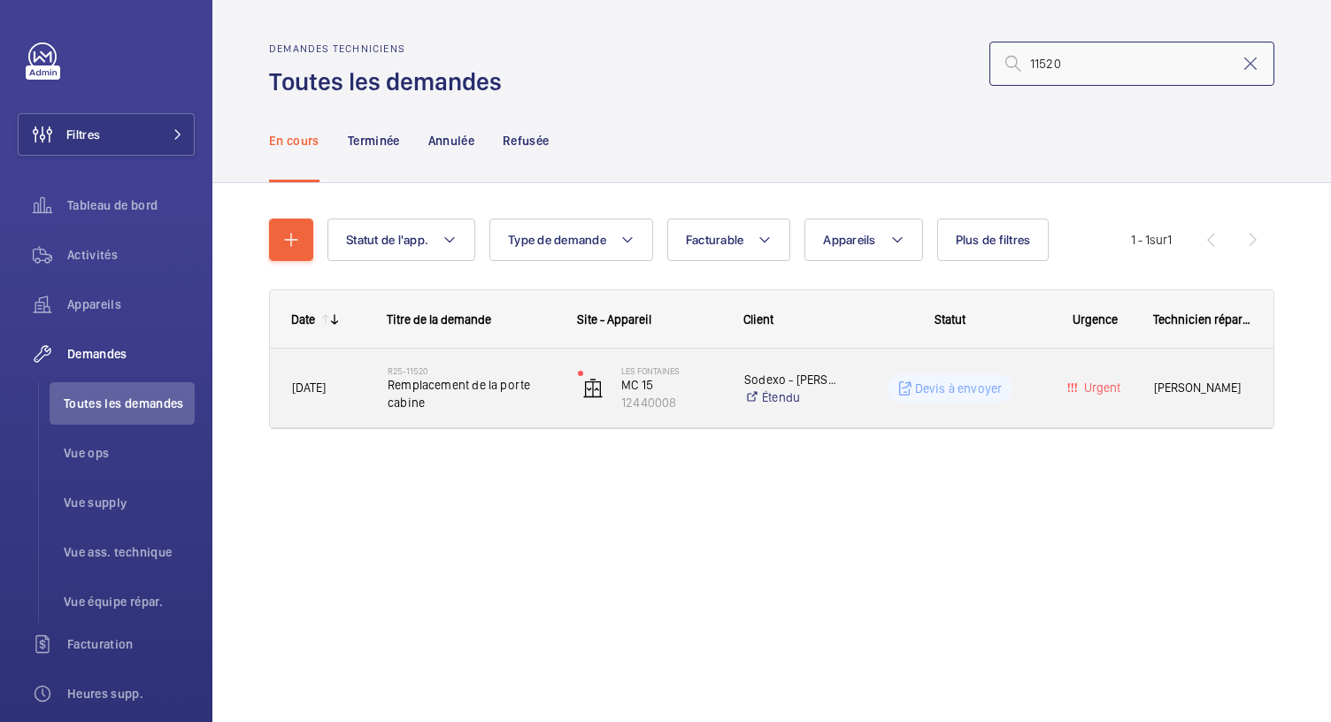
type input "11520"
click at [465, 392] on span "Remplacement de la porte cabine" at bounding box center [471, 393] width 167 height 35
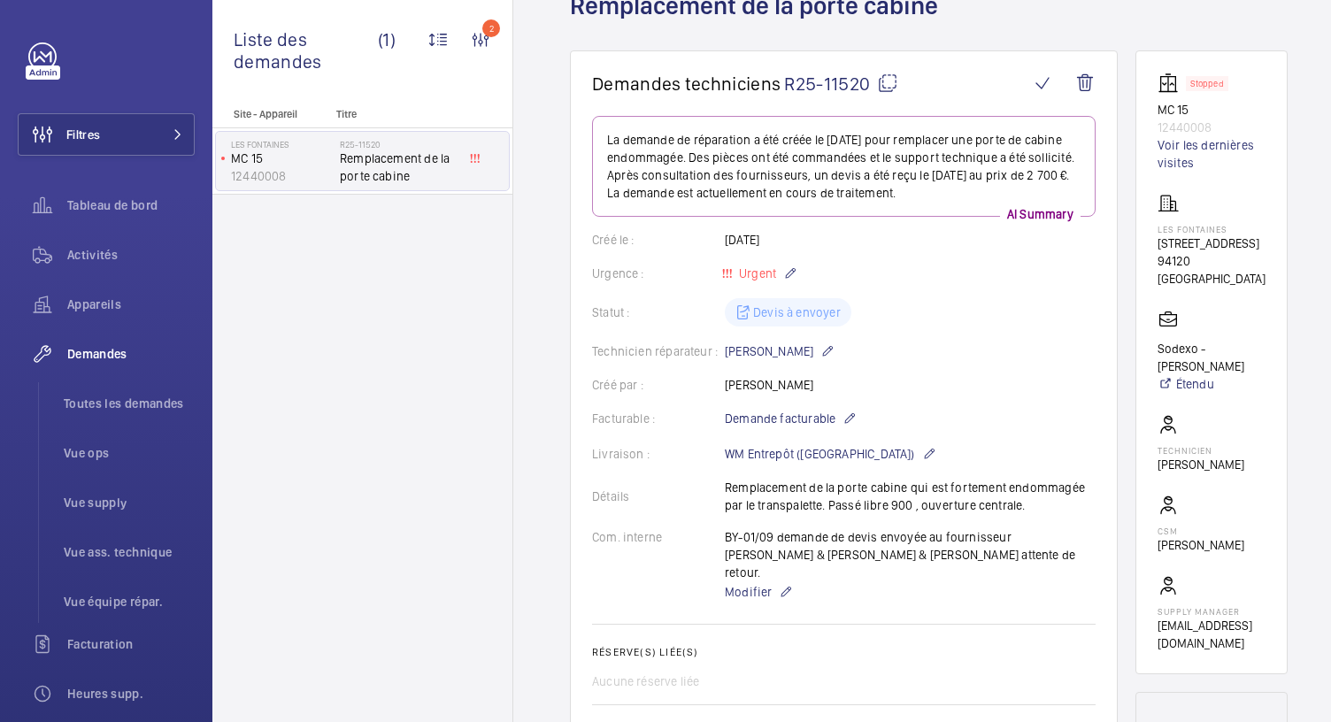
scroll to position [123, 0]
click at [1088, 84] on wm-front-icon-button at bounding box center [1085, 82] width 42 height 42
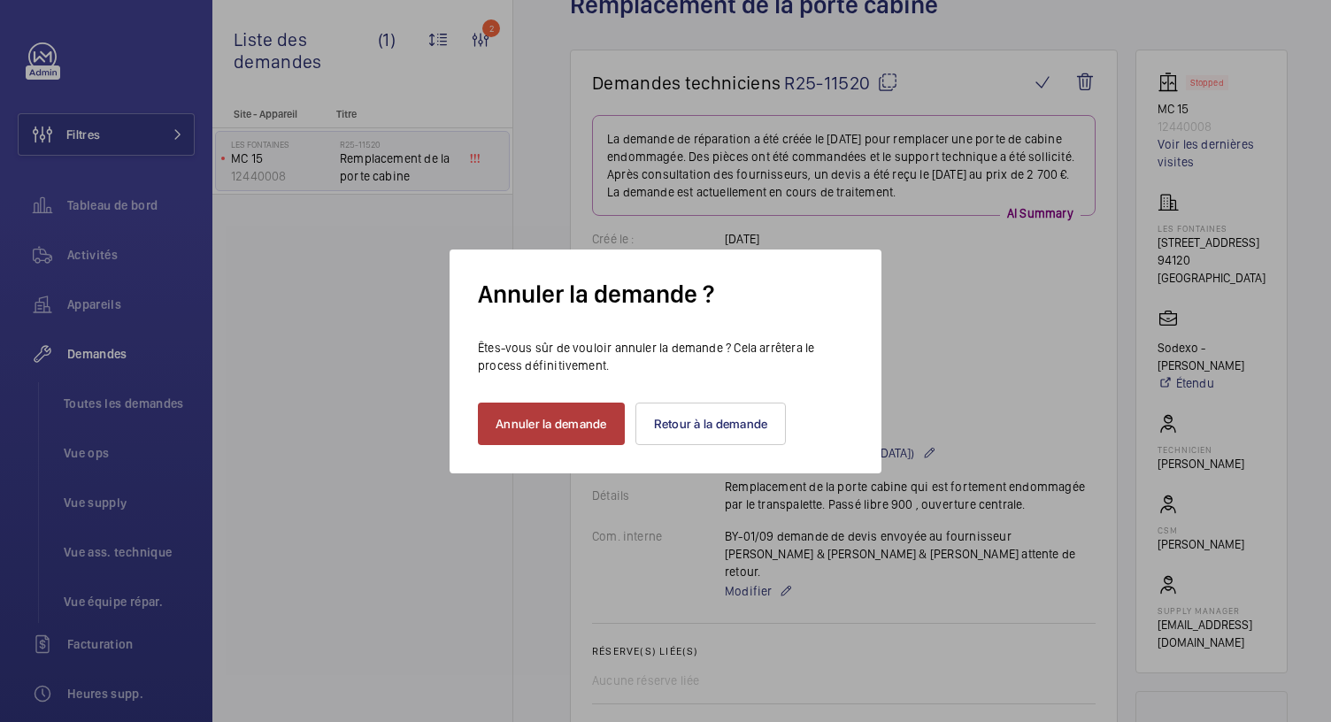
click at [551, 424] on button "Annuler la demande" at bounding box center [551, 424] width 147 height 42
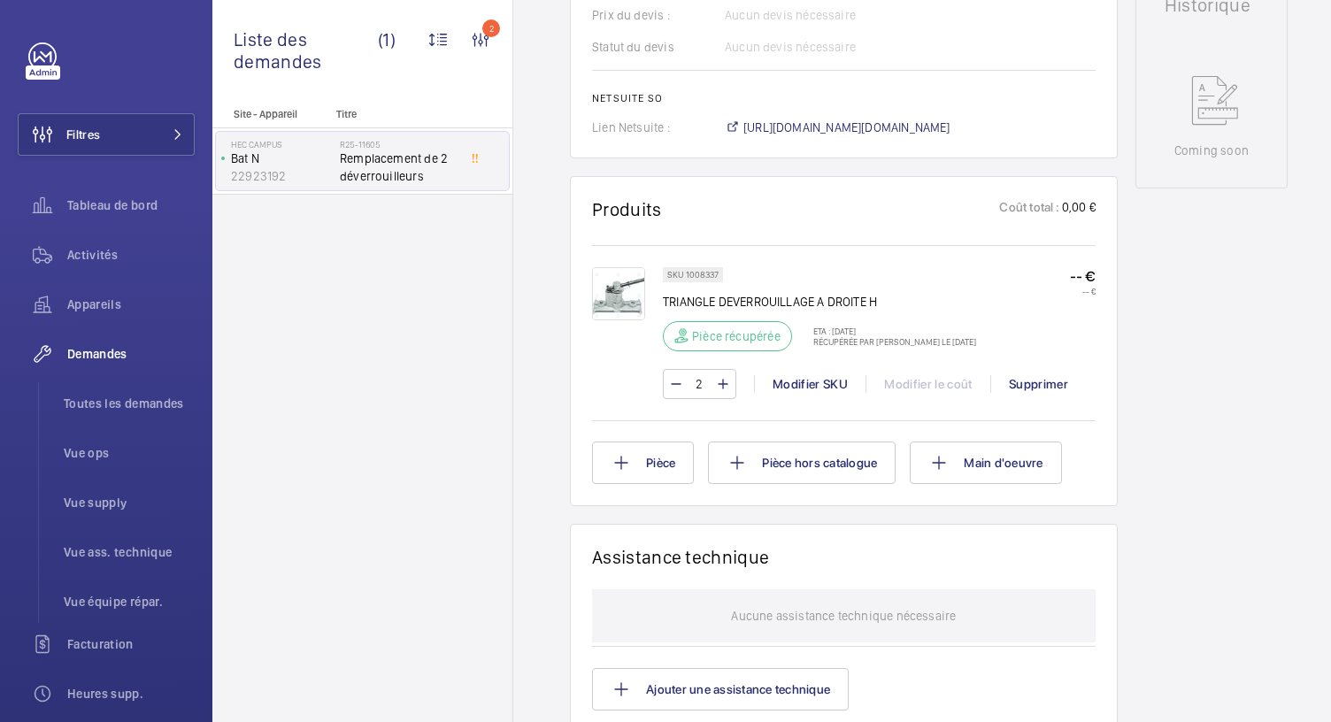
scroll to position [845, 0]
